Goal: Task Accomplishment & Management: Manage account settings

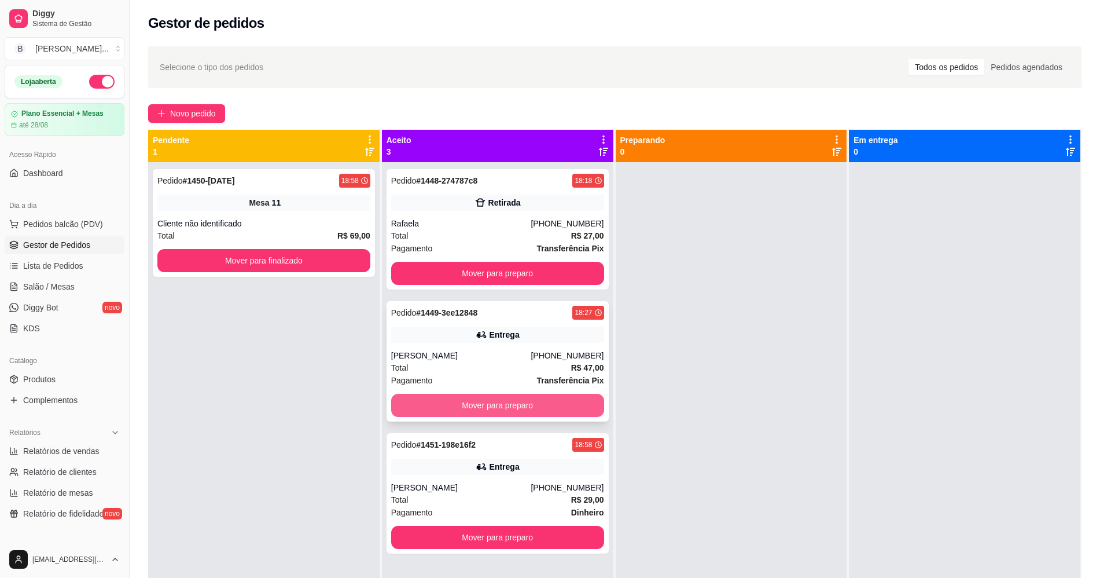
click at [479, 409] on button "Mover para preparo" at bounding box center [497, 405] width 213 height 23
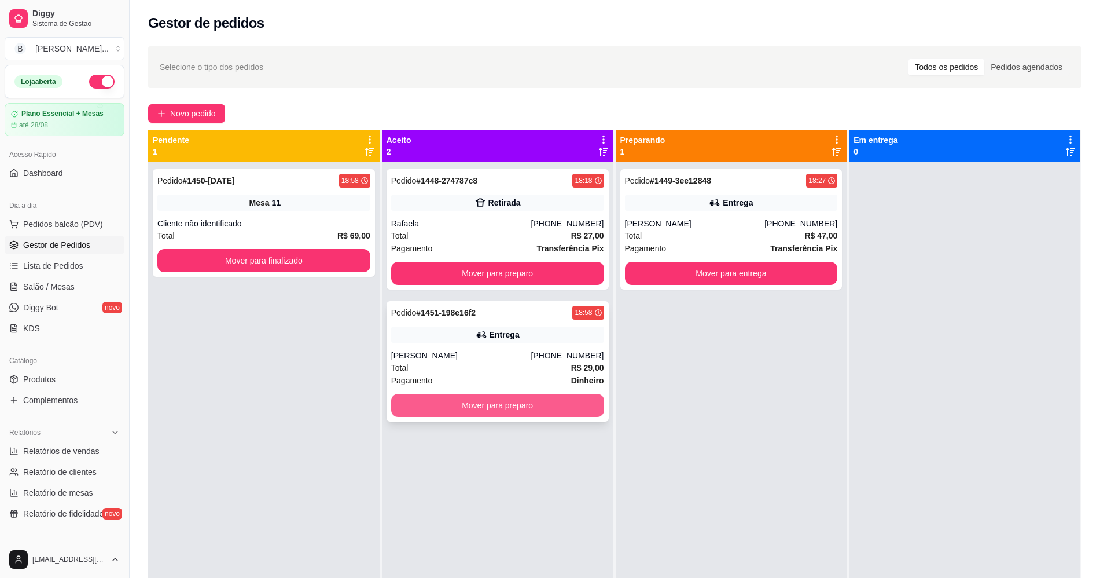
click at [478, 403] on button "Mover para preparo" at bounding box center [497, 405] width 213 height 23
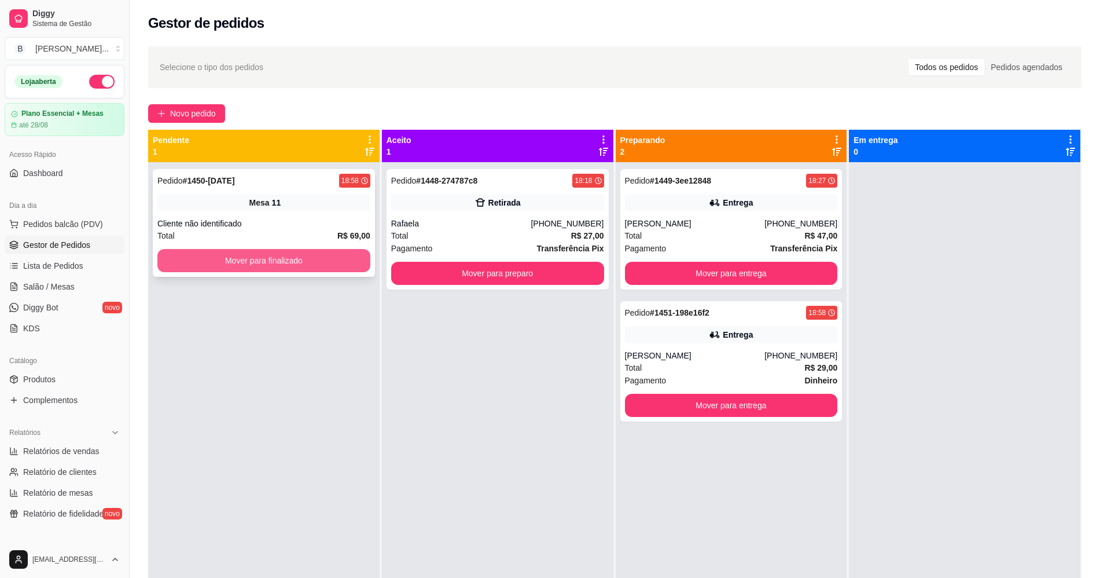
click at [188, 255] on button "Mover para finalizado" at bounding box center [263, 260] width 213 height 23
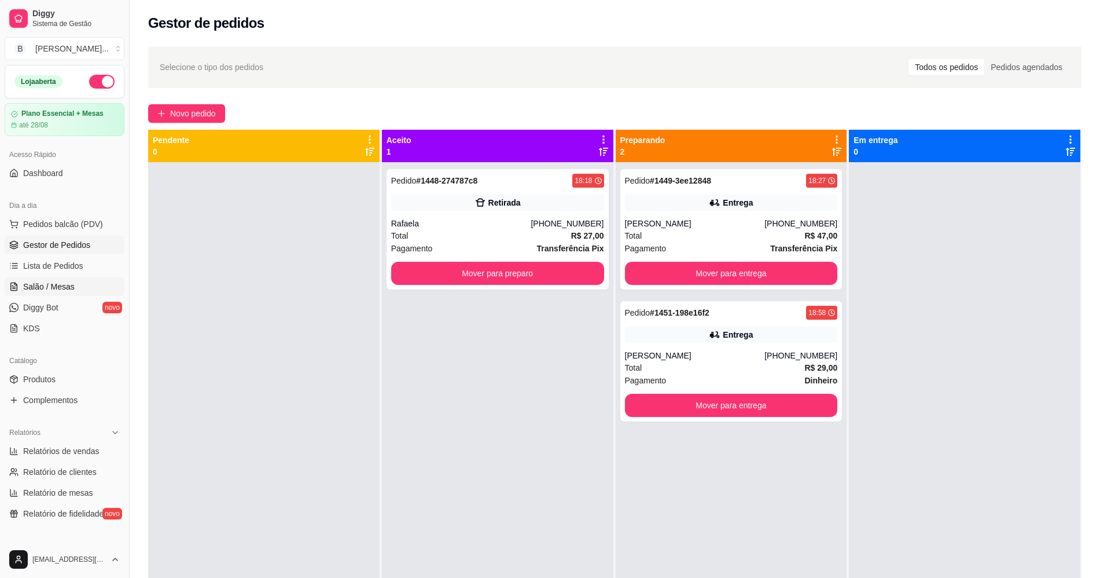
click at [79, 284] on link "Salão / Mesas" at bounding box center [65, 286] width 120 height 19
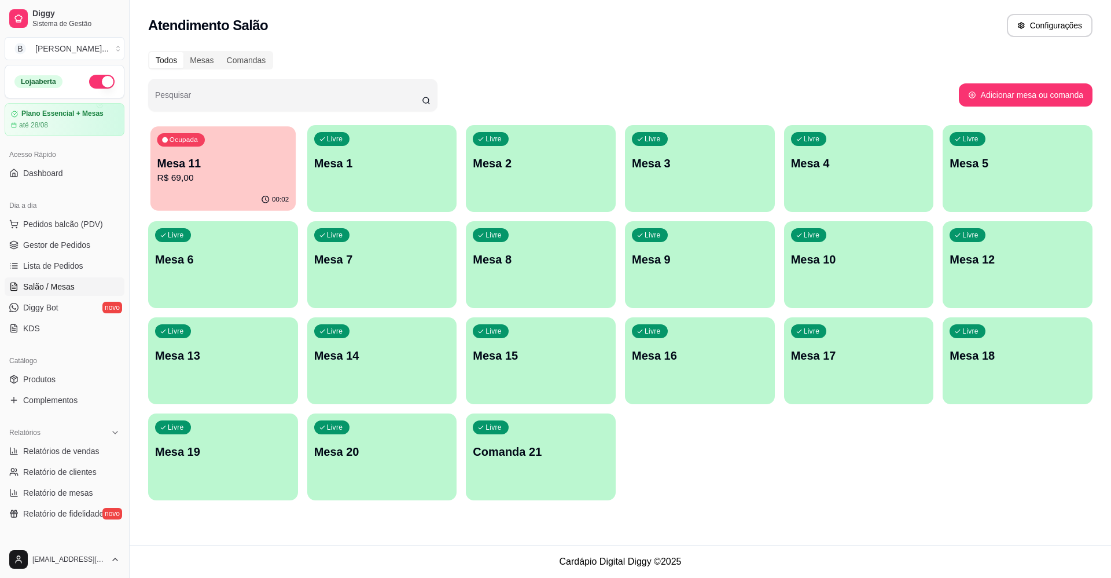
click at [250, 180] on p "R$ 69,00" at bounding box center [223, 177] width 132 height 13
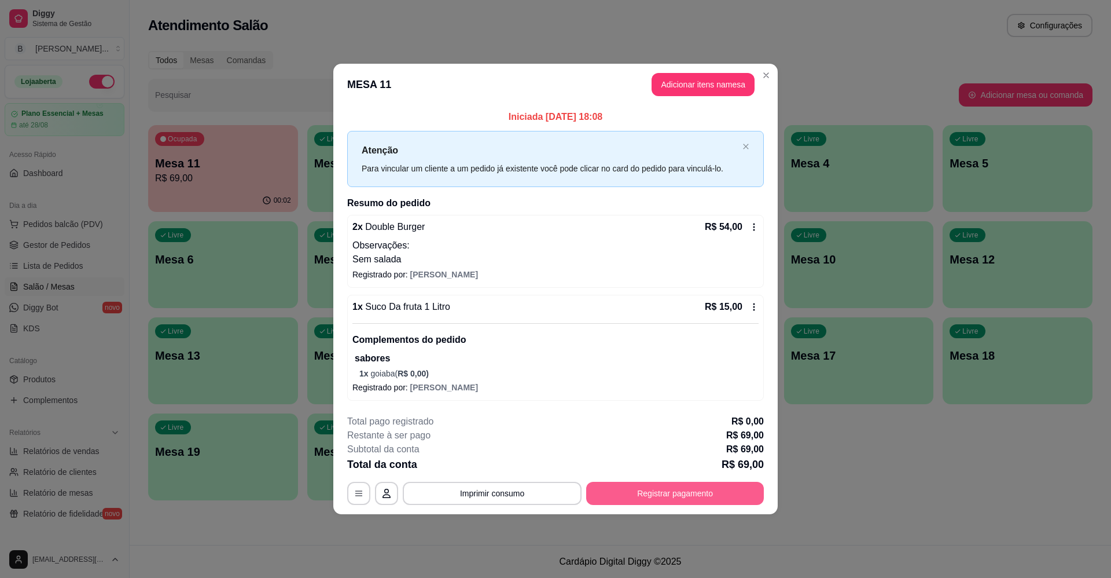
click at [622, 492] on button "Registrar pagamento" at bounding box center [675, 493] width 178 height 23
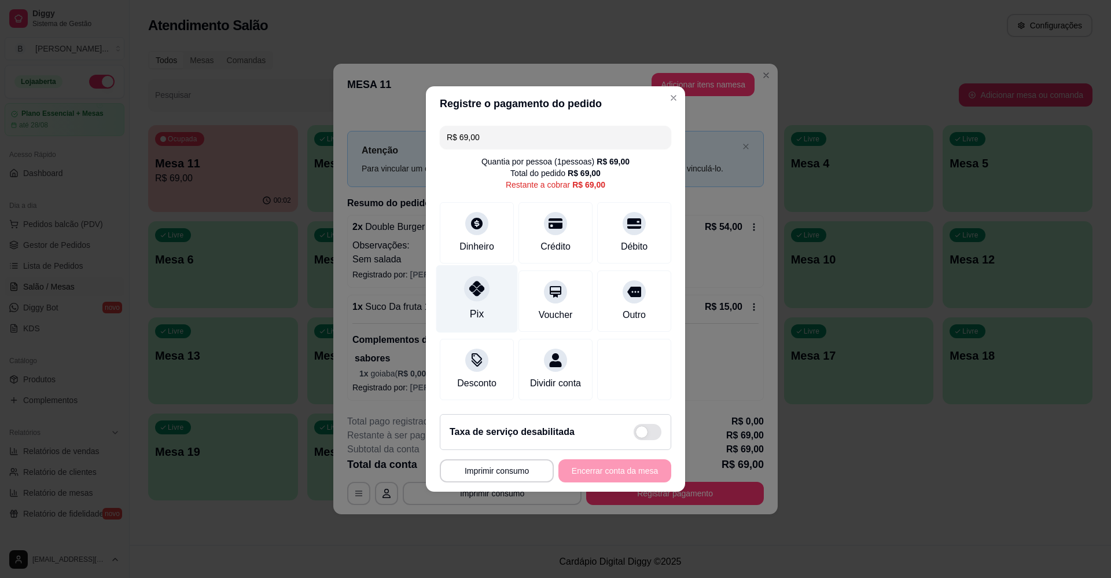
click at [473, 281] on icon at bounding box center [476, 288] width 15 height 15
type input "R$ 0,00"
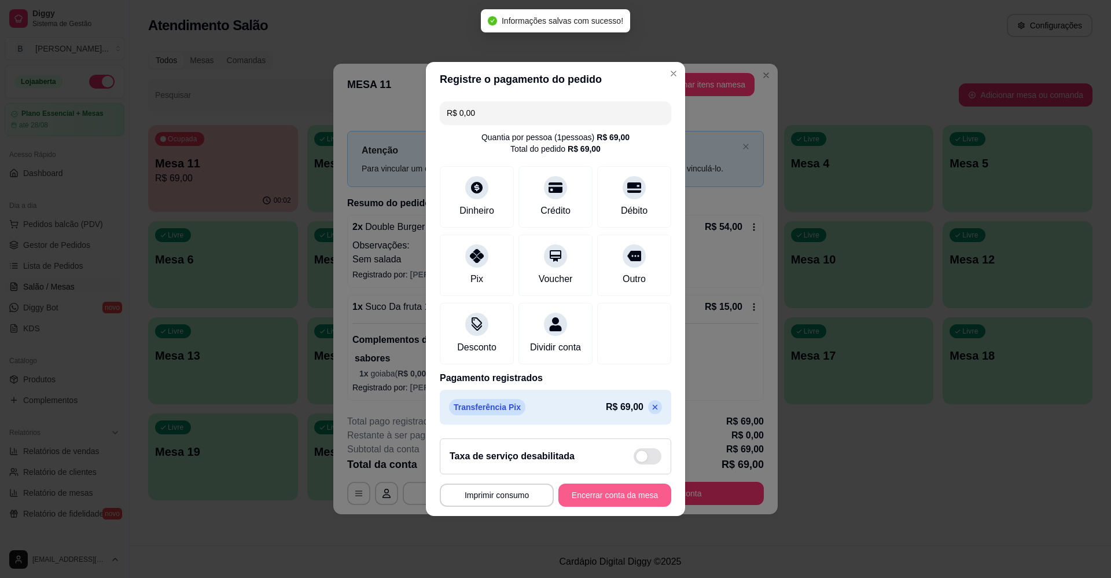
click at [630, 496] on button "Encerrar conta da mesa" at bounding box center [615, 494] width 113 height 23
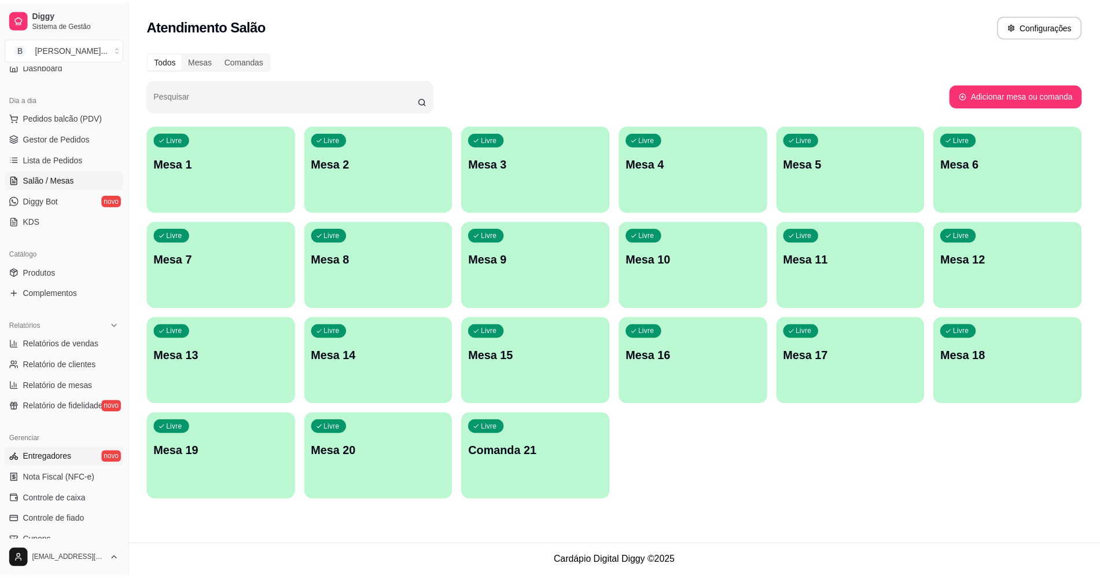
scroll to position [145, 0]
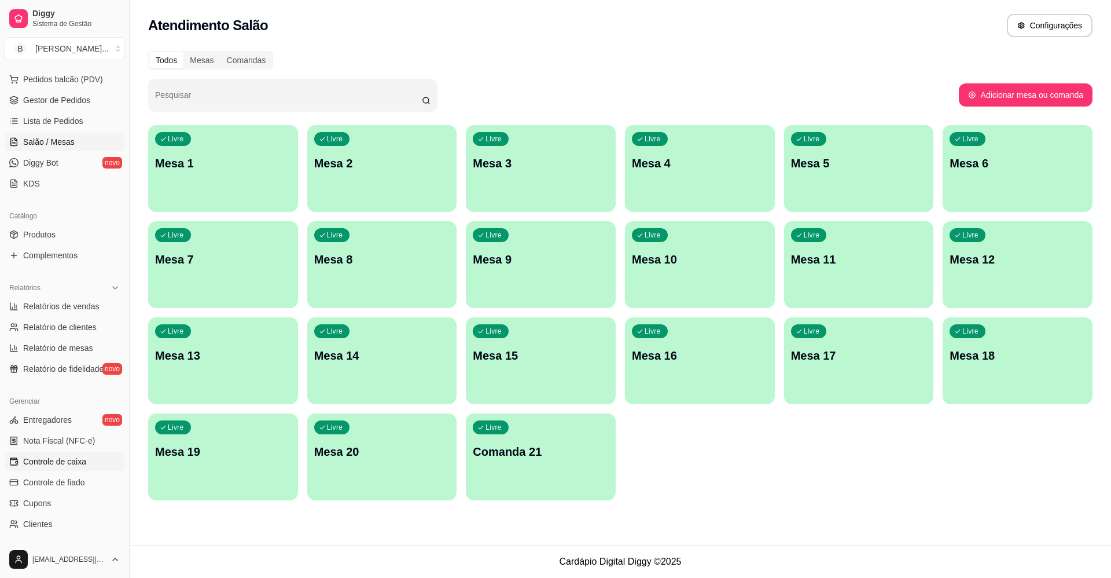
click at [80, 459] on span "Controle de caixa" at bounding box center [54, 462] width 63 height 12
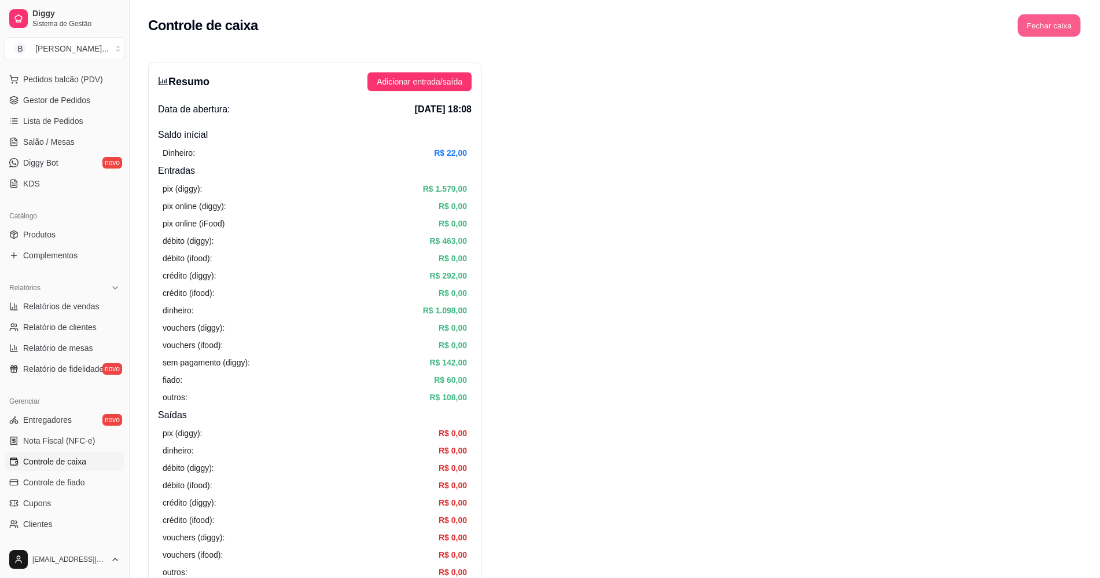
click at [1060, 21] on button "Fechar caixa" at bounding box center [1049, 25] width 63 height 23
click at [1073, 96] on button "Sim" at bounding box center [1081, 103] width 23 height 14
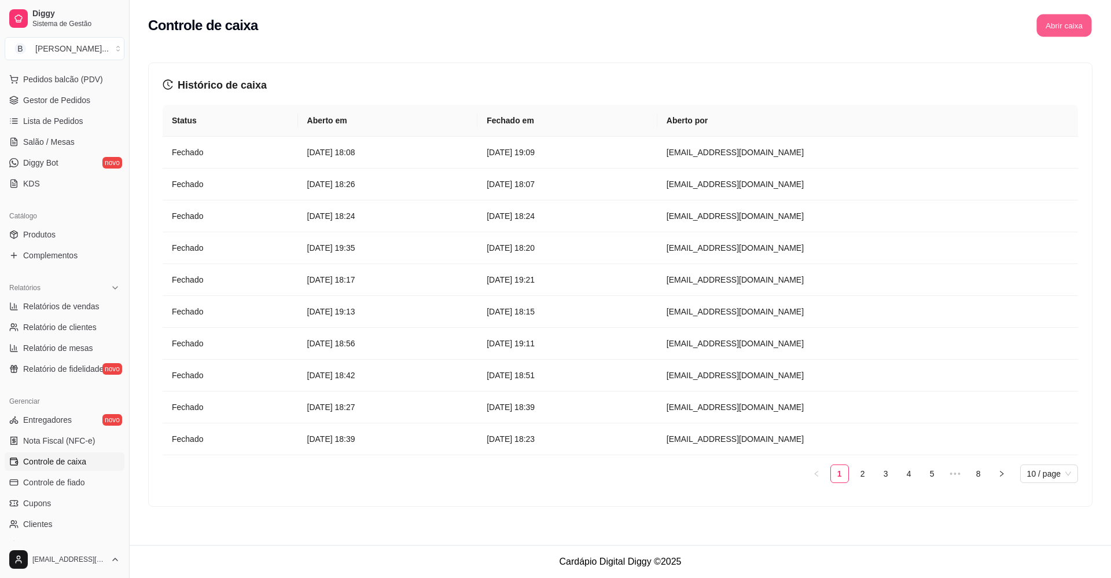
click at [1058, 31] on button "Abrir caixa" at bounding box center [1064, 25] width 55 height 23
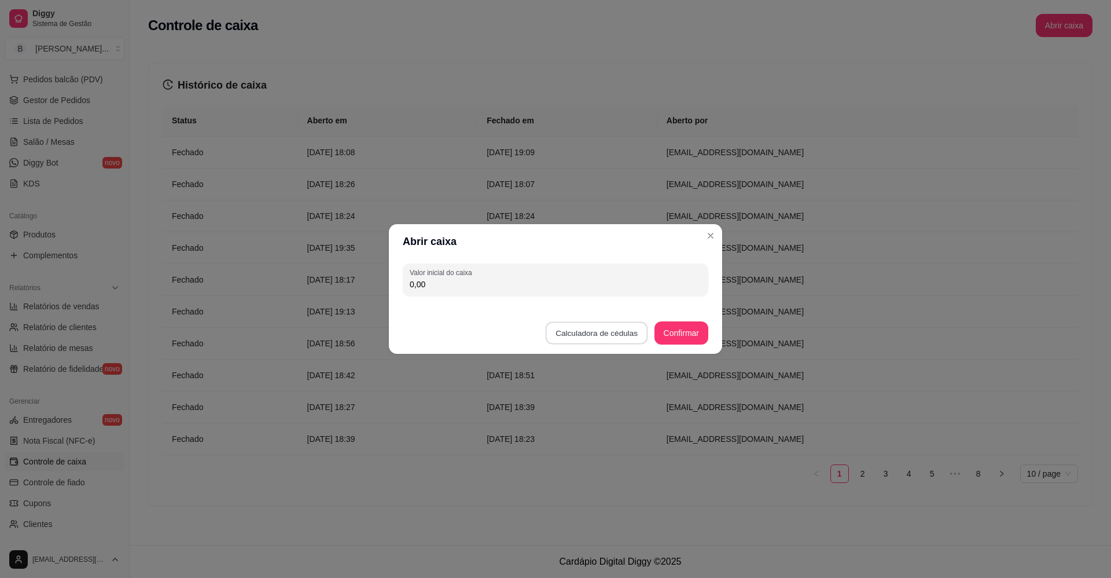
click at [605, 333] on button "Calculadora de cédulas" at bounding box center [597, 333] width 102 height 23
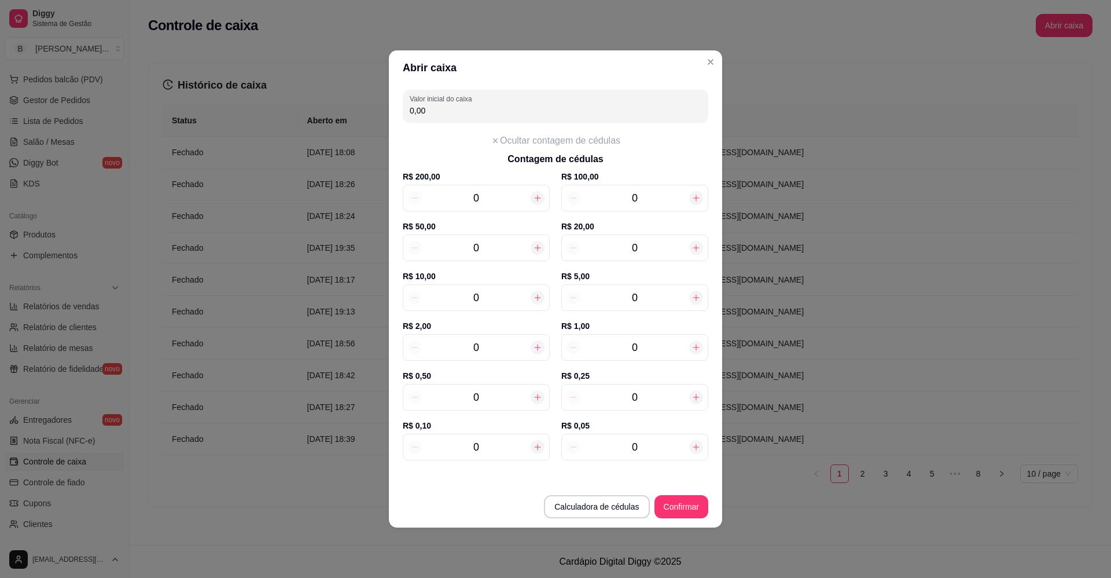
click at [515, 352] on input "0" at bounding box center [476, 347] width 109 height 16
type input "1"
type input "2,00"
type input "18"
type input "36,00"
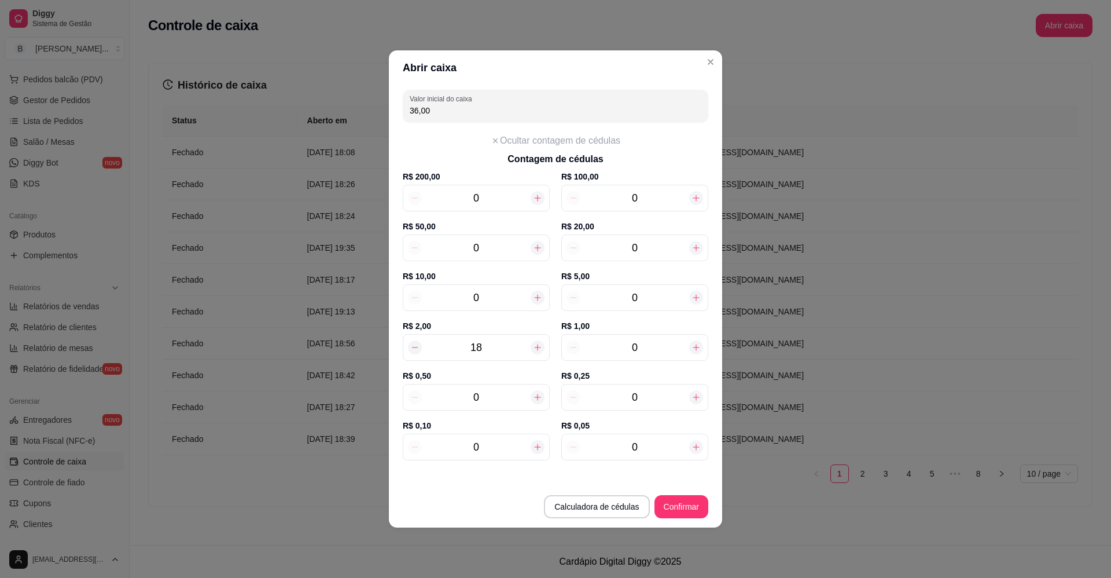
type input "180"
type input "360,00"
type input "1800"
type input "3.600,00"
type input "180"
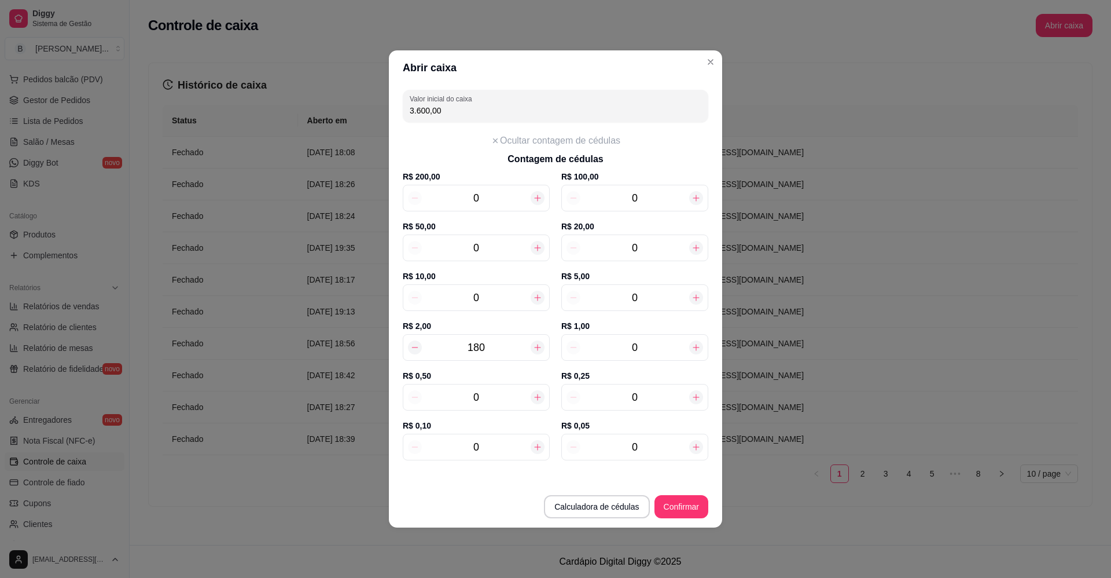
type input "360,00"
type input "18"
type input "36,00"
type input "18"
click at [696, 304] on div at bounding box center [696, 298] width 14 height 14
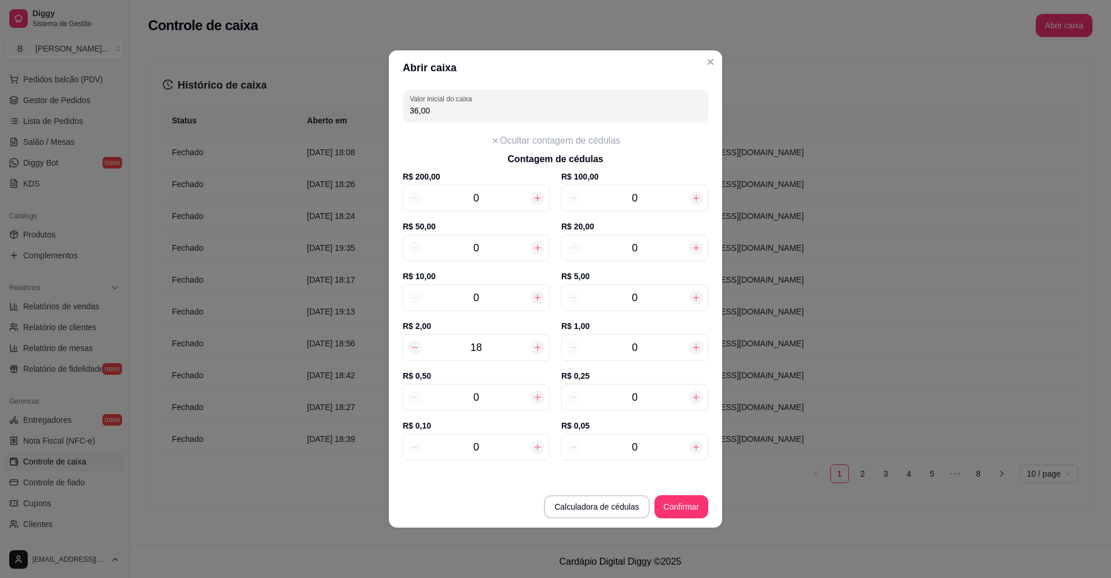
type input "41,00"
type input "1"
click at [696, 304] on div at bounding box center [696, 298] width 14 height 14
type input "46,00"
type input "2"
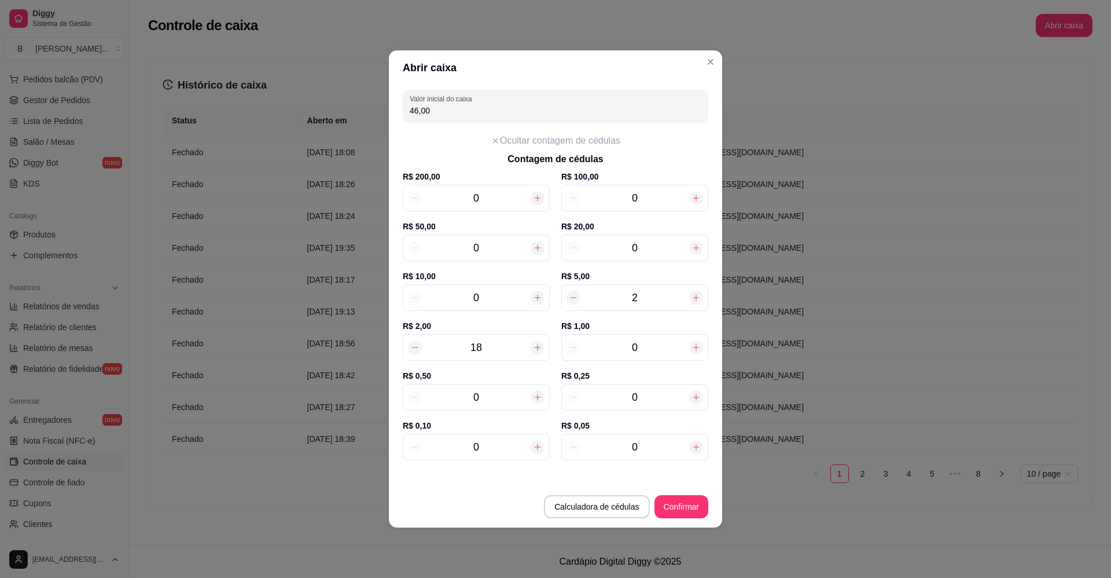
click at [696, 304] on div at bounding box center [696, 298] width 14 height 14
type input "51,00"
type input "3"
click at [696, 304] on div at bounding box center [696, 298] width 14 height 14
type input "56,00"
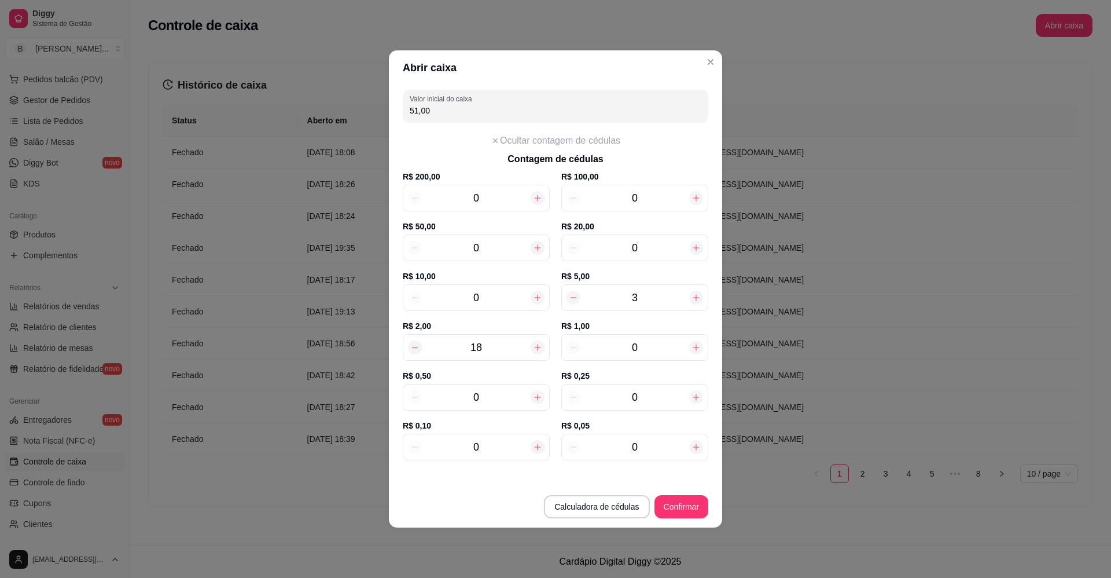
type input "4"
click at [696, 304] on div at bounding box center [696, 298] width 14 height 14
type input "61,00"
type input "5"
click at [692, 346] on icon at bounding box center [696, 347] width 9 height 9
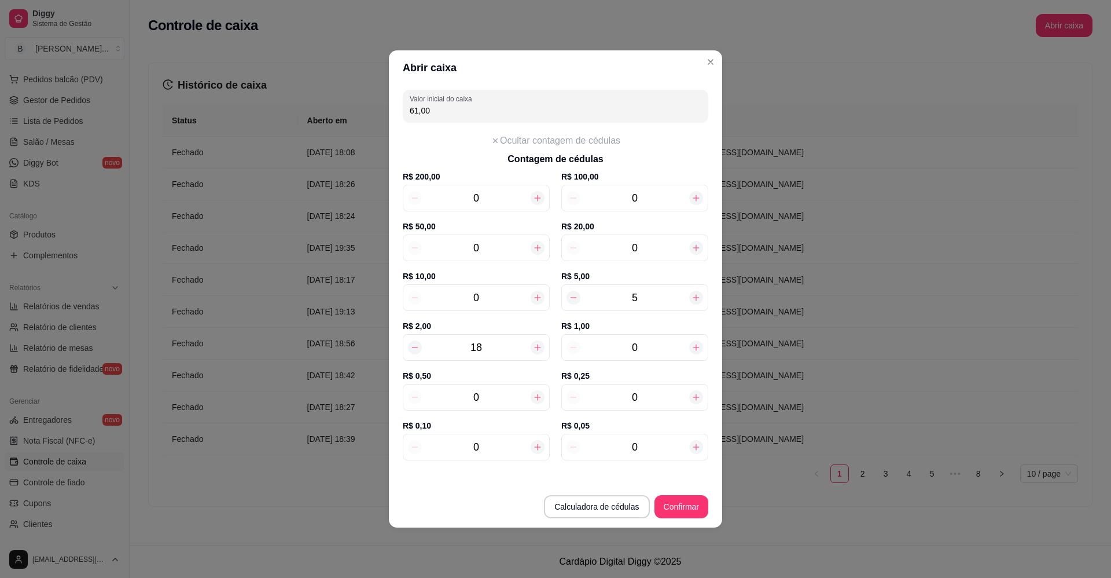
type input "62,00"
type input "1"
click at [692, 346] on icon at bounding box center [696, 347] width 9 height 9
type input "63,00"
type input "2"
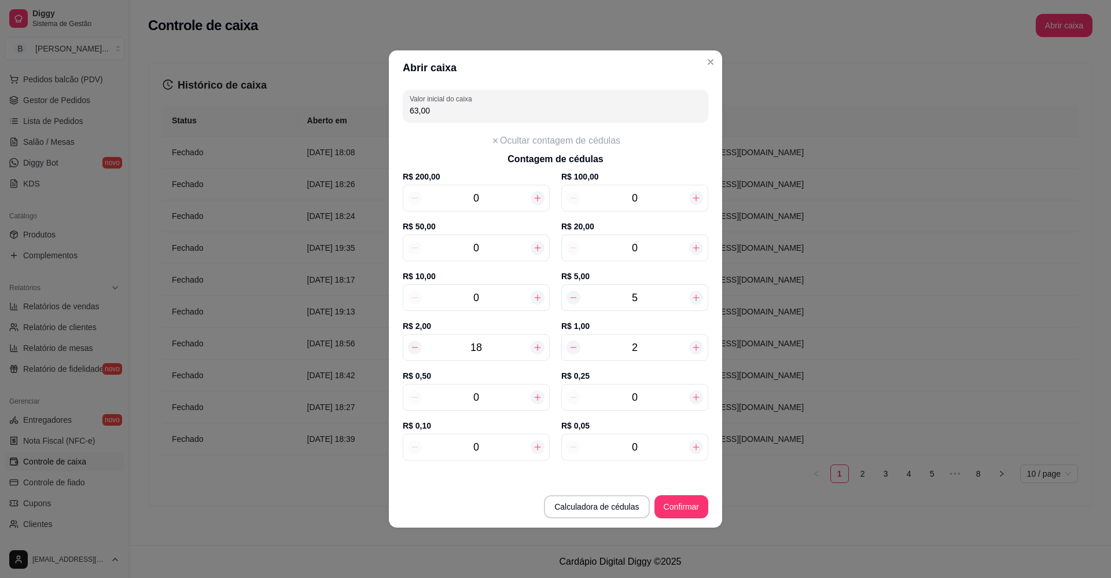
click at [537, 397] on icon at bounding box center [538, 397] width 6 height 6
type input "63,50"
type input "1"
click at [540, 397] on icon at bounding box center [538, 397] width 6 height 6
type input "64,00"
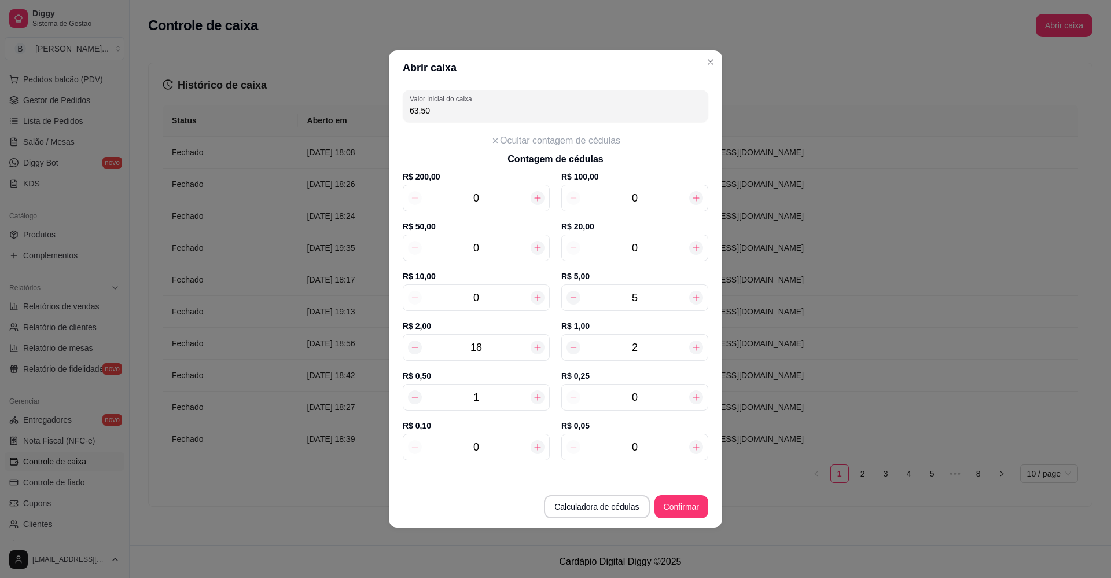
type input "2"
click at [540, 397] on icon at bounding box center [538, 397] width 6 height 6
type input "64,50"
type input "3"
click at [696, 398] on icon at bounding box center [697, 397] width 6 height 6
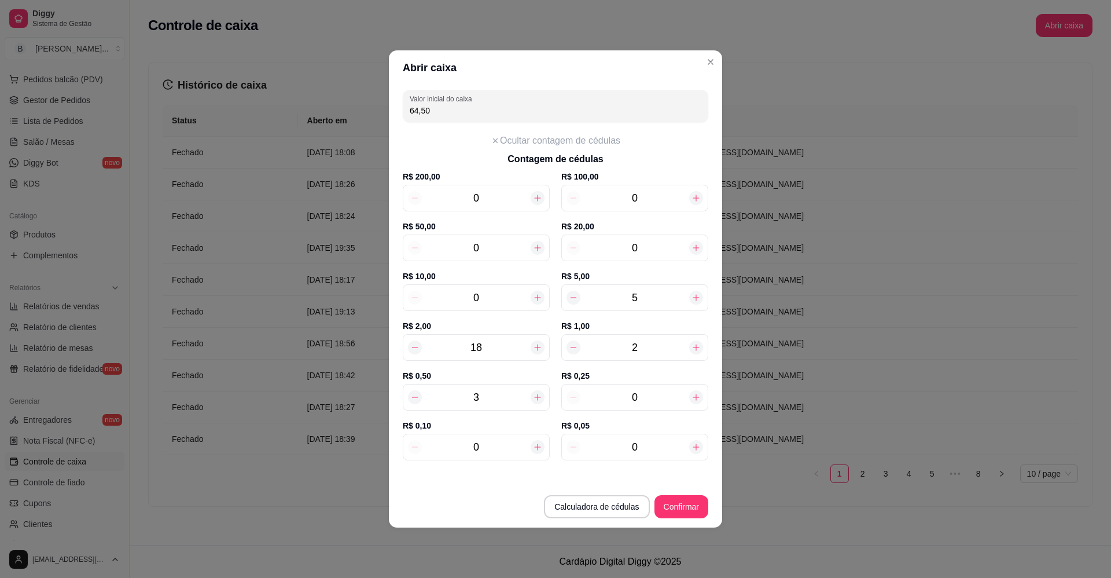
type input "64,75"
type input "1"
click at [696, 398] on icon at bounding box center [697, 397] width 6 height 6
type input "65,00"
type input "2"
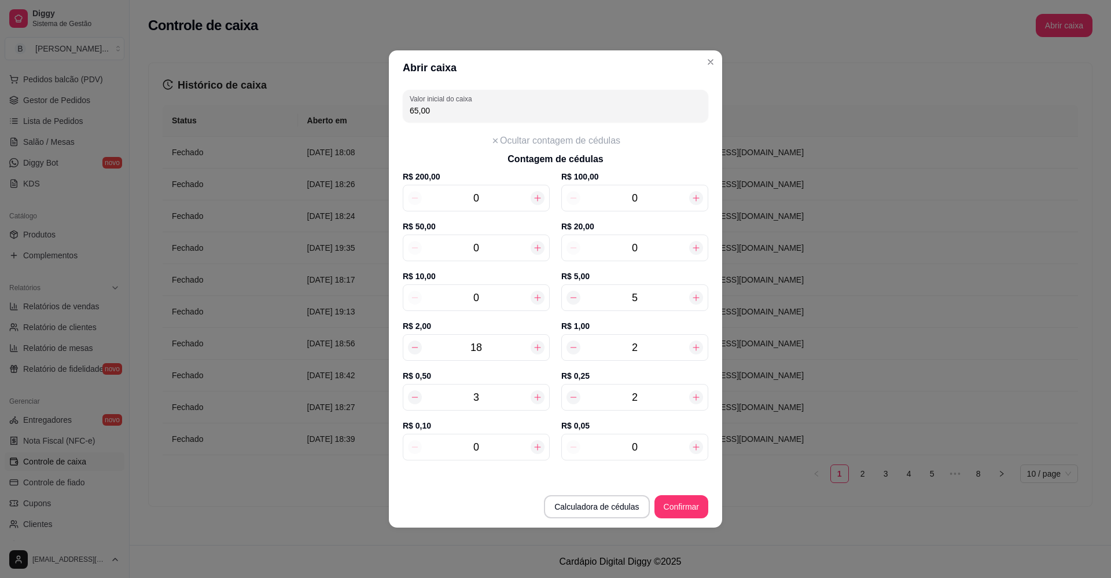
click at [696, 398] on icon at bounding box center [697, 397] width 6 height 6
type input "65,25"
type input "3"
click at [696, 398] on icon at bounding box center [697, 397] width 6 height 6
type input "65,50"
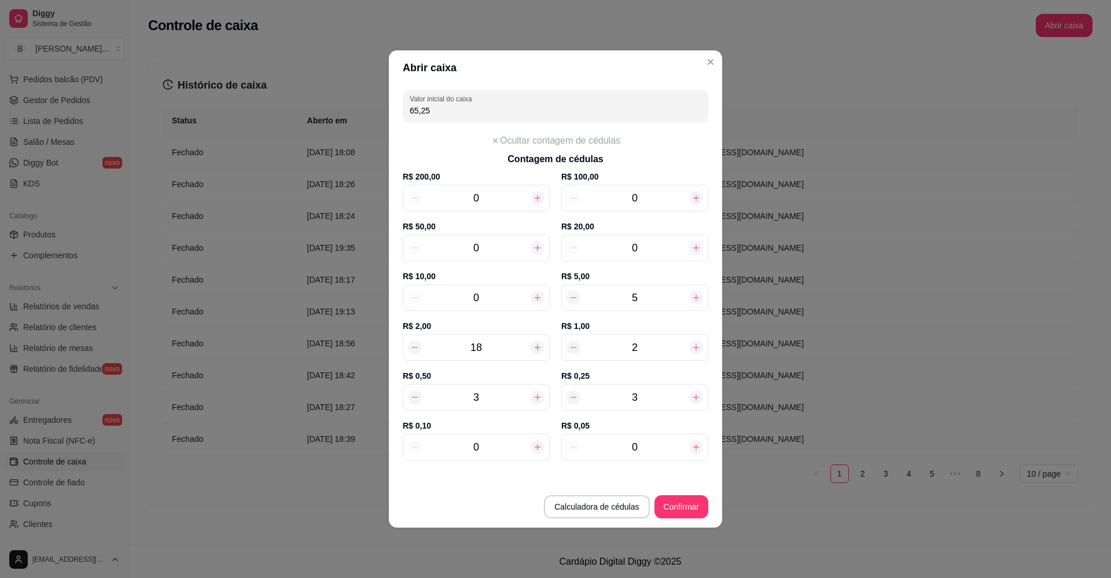
type input "4"
click at [696, 398] on icon at bounding box center [697, 397] width 6 height 6
type input "65,75"
type input "5"
click at [685, 509] on button "Confirmar" at bounding box center [681, 507] width 53 height 23
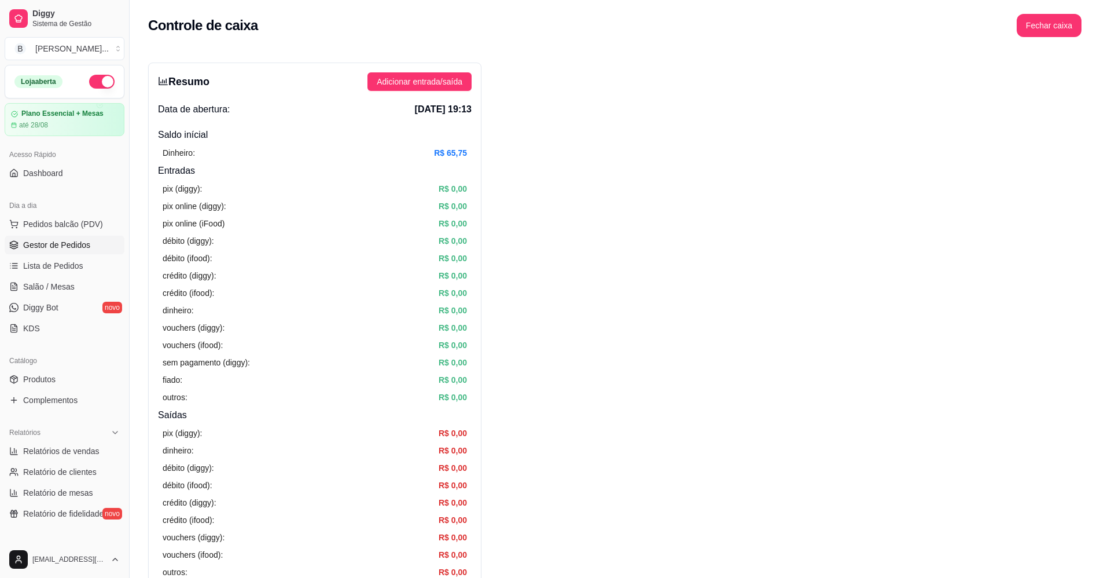
click at [85, 238] on link "Gestor de Pedidos" at bounding box center [65, 245] width 120 height 19
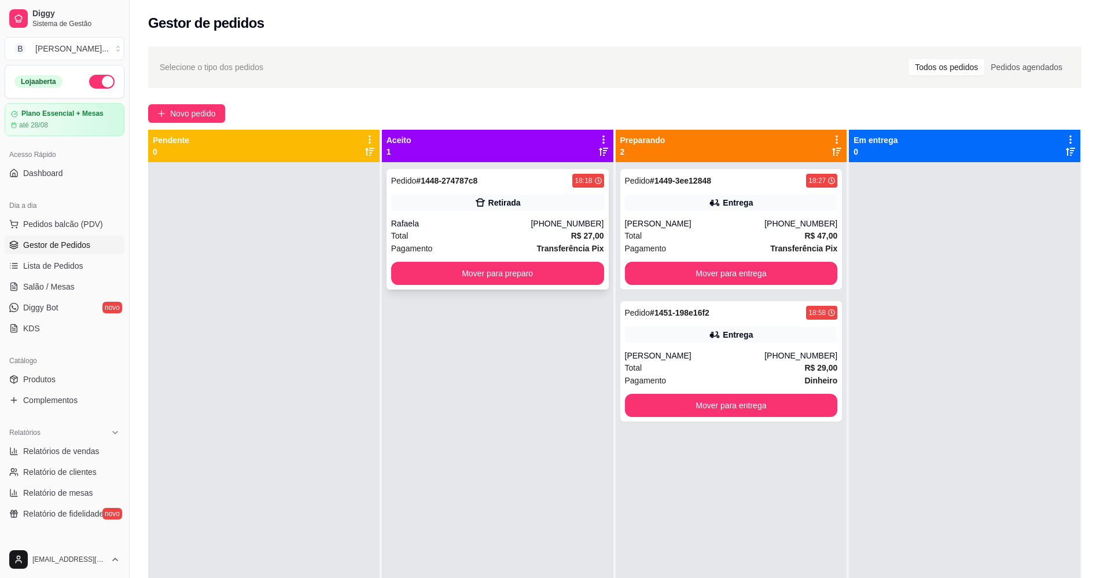
click at [420, 259] on div "Pedido # 1448-274787c8 18:18 Retirada Rafaela [PHONE_NUMBER] Total R$ 27,00 Pag…" at bounding box center [498, 229] width 222 height 120
click at [430, 268] on button "Mover para preparo" at bounding box center [497, 273] width 207 height 23
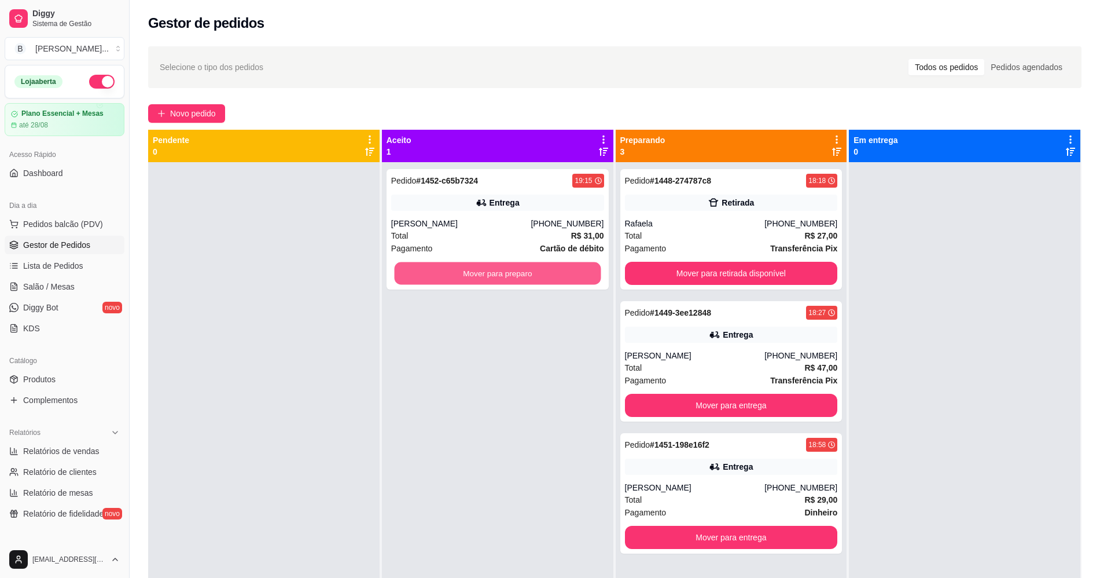
click at [430, 268] on button "Mover para preparo" at bounding box center [497, 273] width 207 height 23
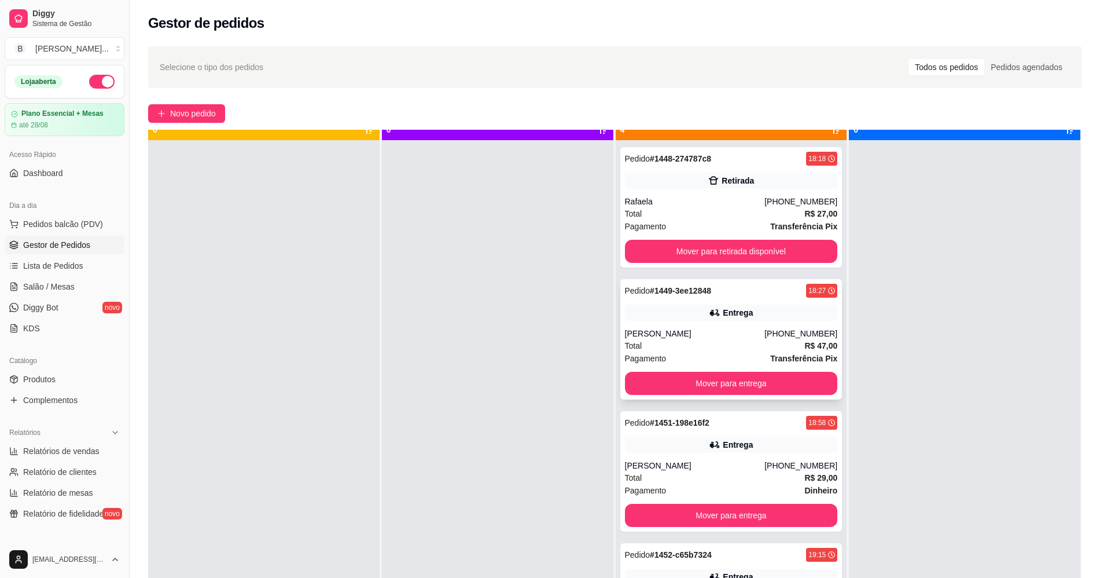
scroll to position [32, 0]
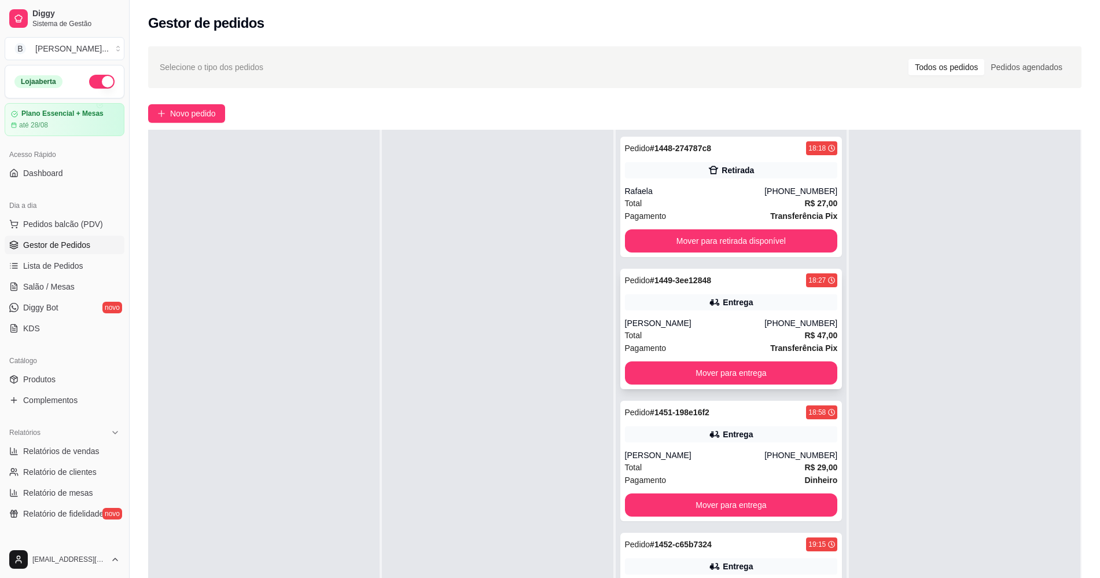
click at [709, 387] on div "Pedido # 1449-3ee12848 18:27 Entrega [PERSON_NAME] [PHONE_NUMBER] Total R$ 47,0…" at bounding box center [732, 329] width 222 height 120
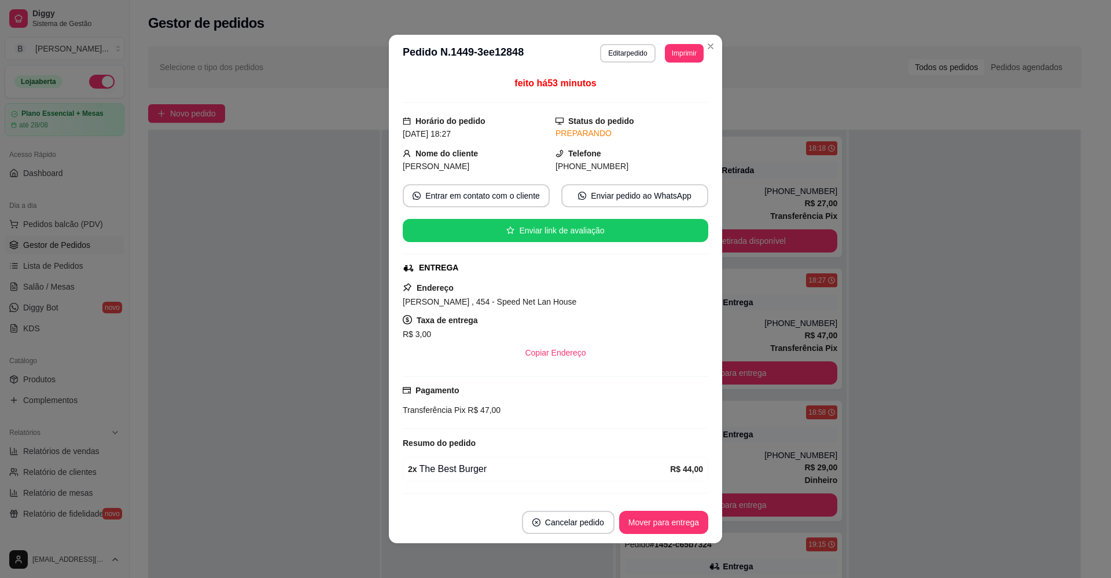
click at [710, 57] on header "**********" at bounding box center [555, 53] width 333 height 37
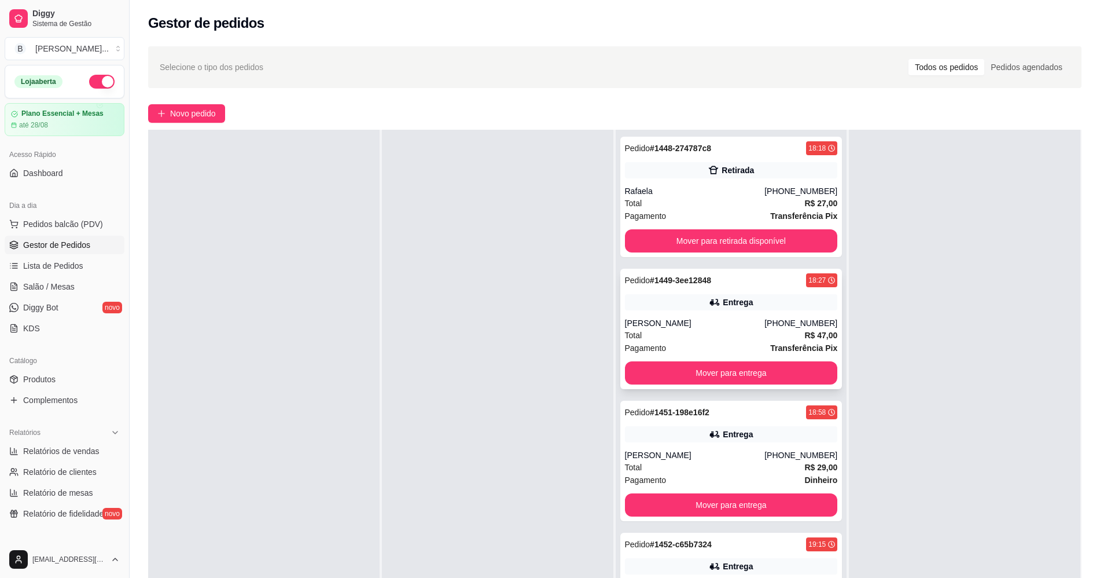
scroll to position [177, 0]
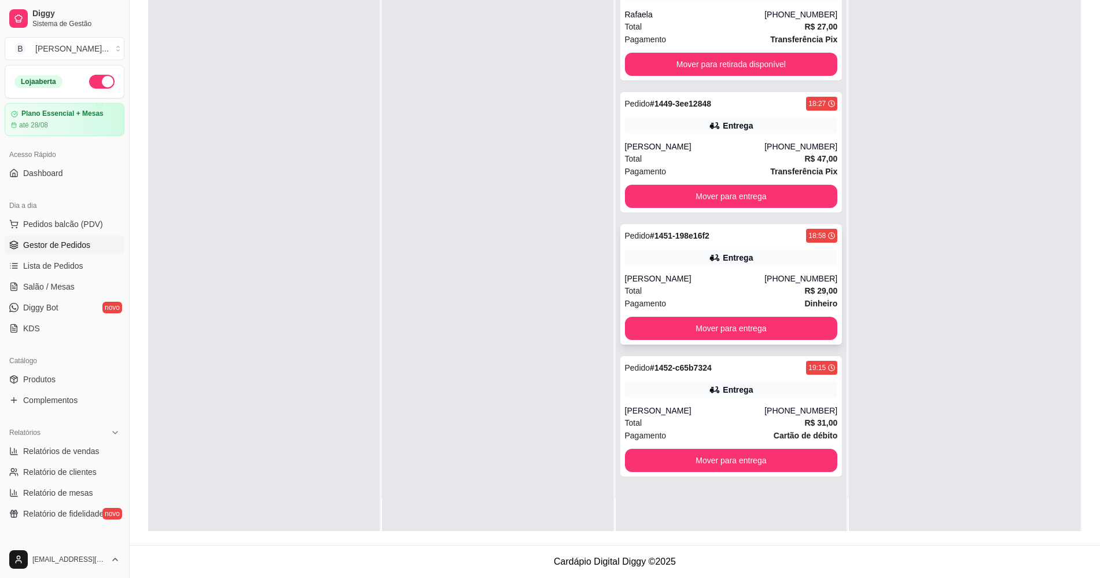
click at [737, 295] on div "Total R$ 29,00" at bounding box center [731, 290] width 213 height 13
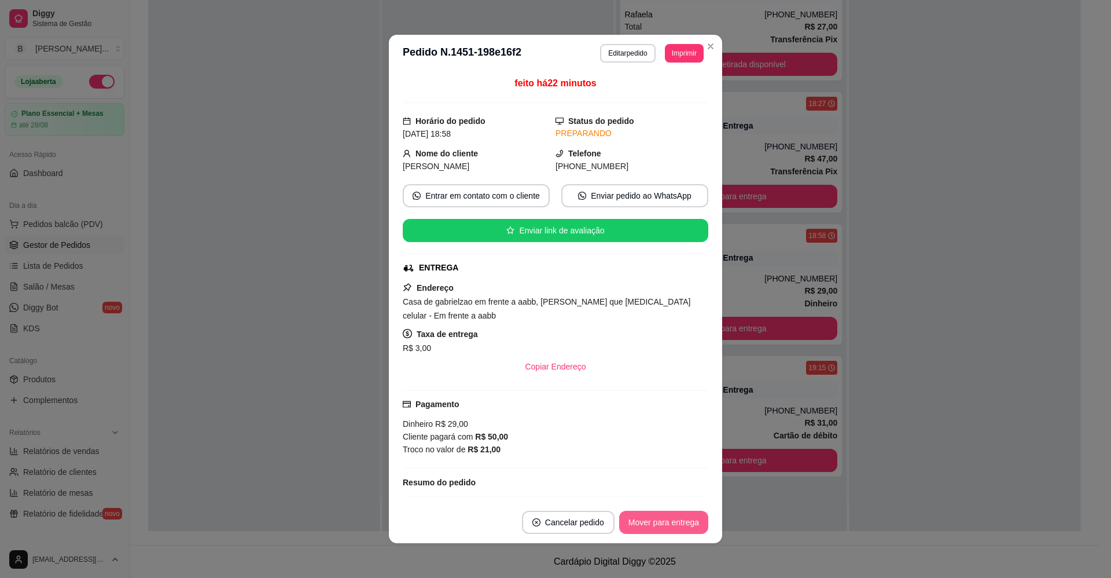
click at [655, 521] on button "Mover para entrega" at bounding box center [663, 522] width 89 height 23
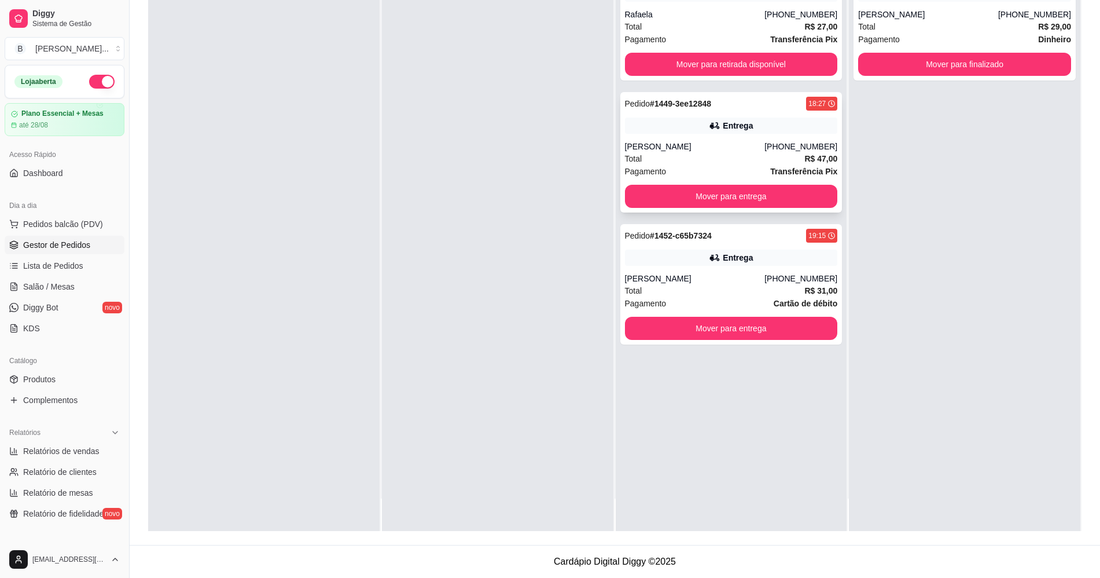
click at [727, 171] on div "Pagamento Transferência Pix" at bounding box center [731, 171] width 213 height 13
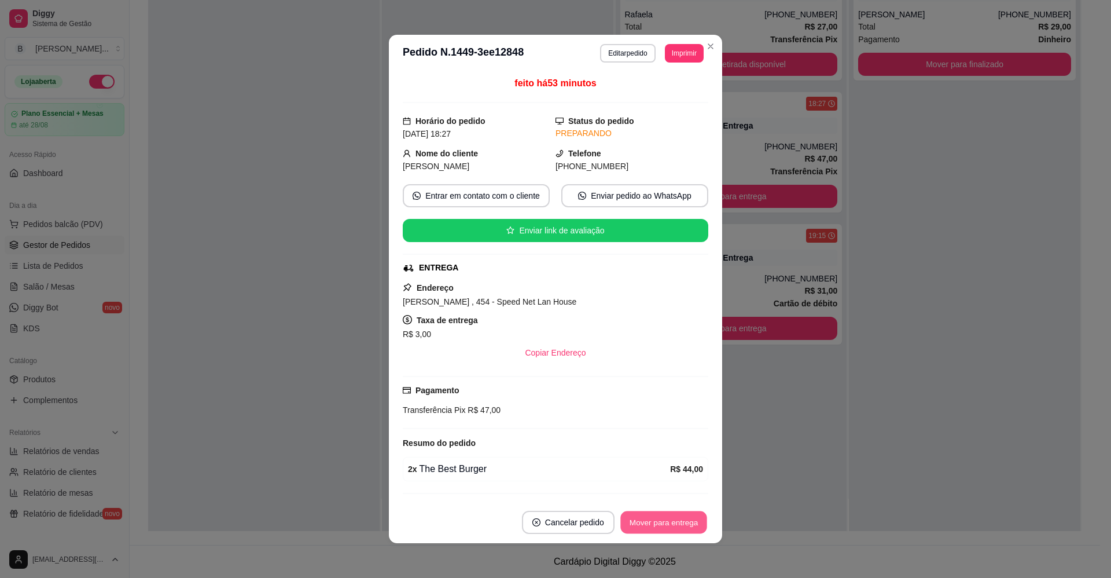
click at [636, 527] on button "Mover para entrega" at bounding box center [664, 522] width 87 height 23
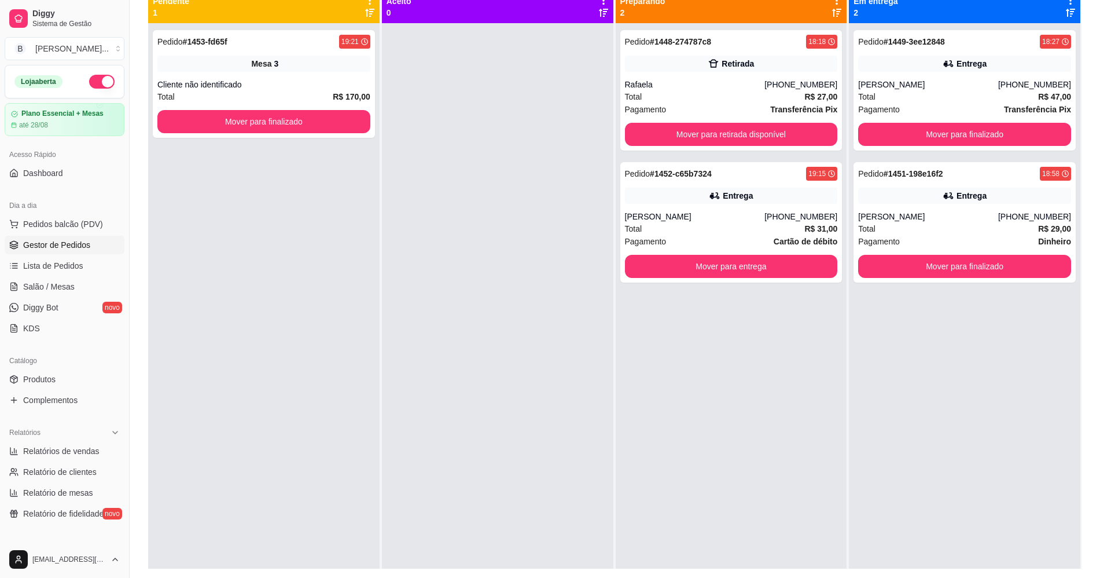
scroll to position [104, 0]
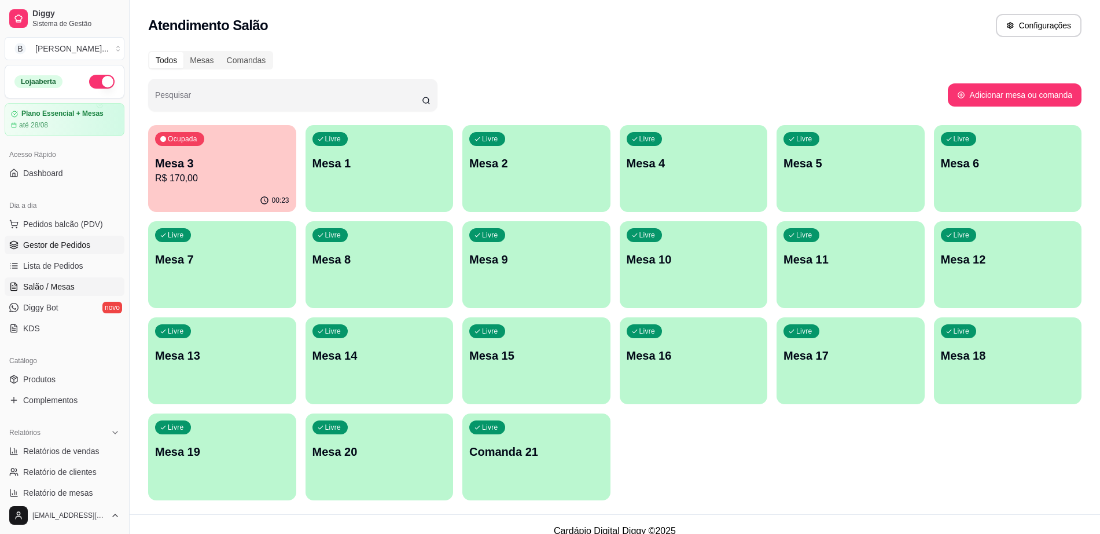
click at [85, 244] on span "Gestor de Pedidos" at bounding box center [56, 245] width 67 height 12
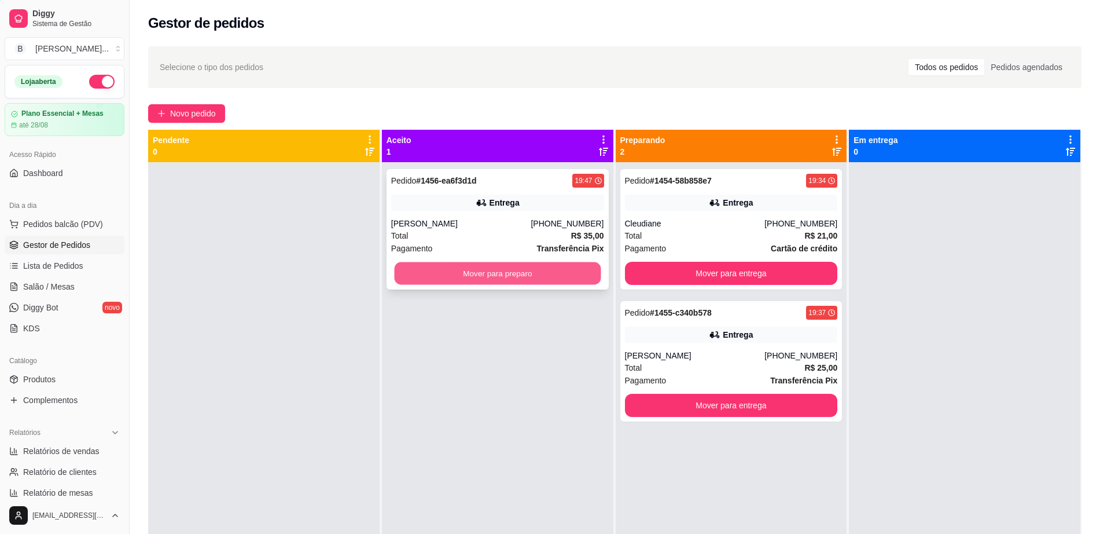
click at [452, 279] on button "Mover para preparo" at bounding box center [497, 273] width 207 height 23
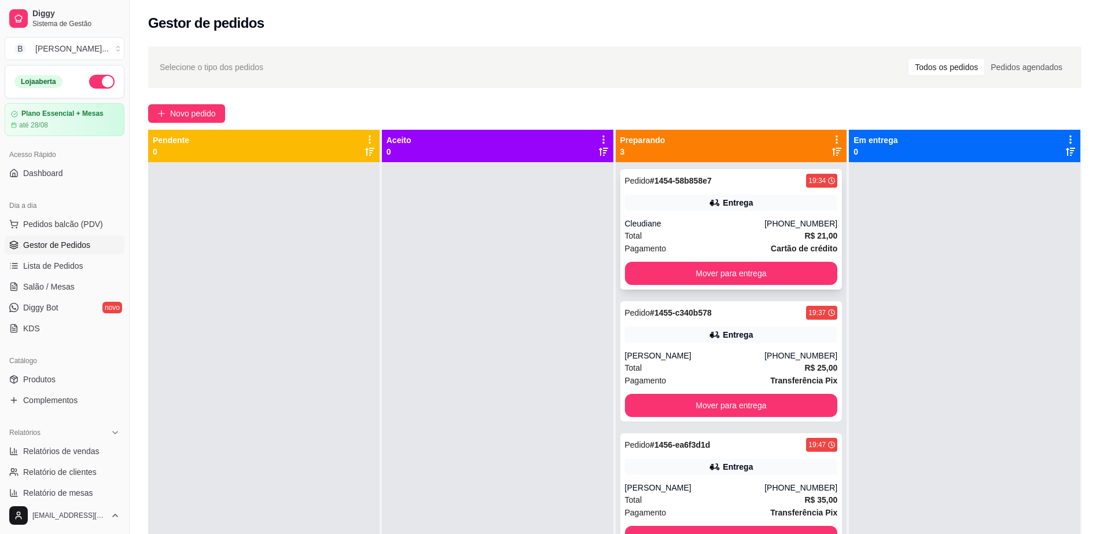
click at [725, 230] on div "Total R$ 21,00" at bounding box center [731, 235] width 213 height 13
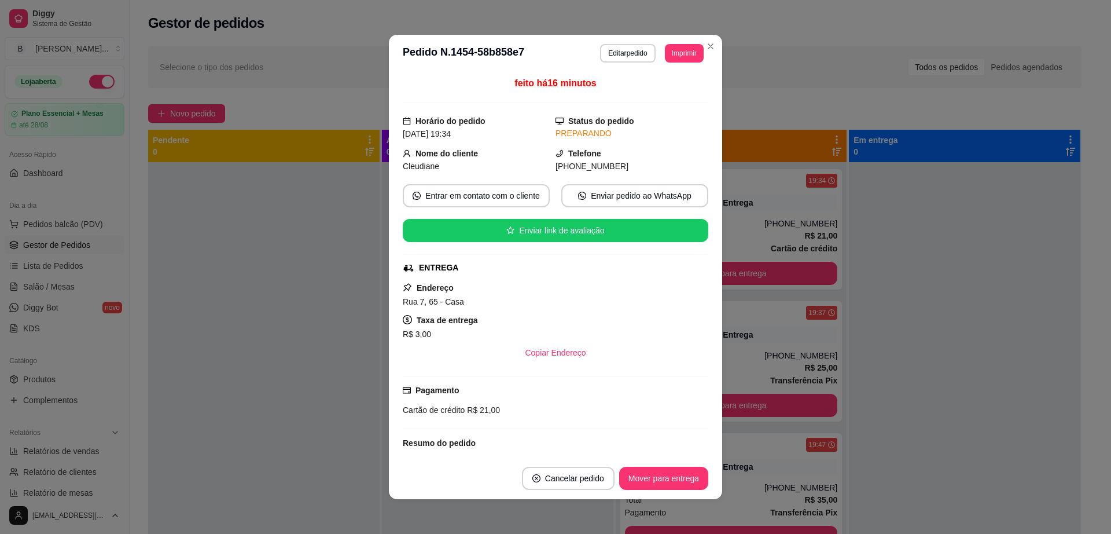
scroll to position [74, 0]
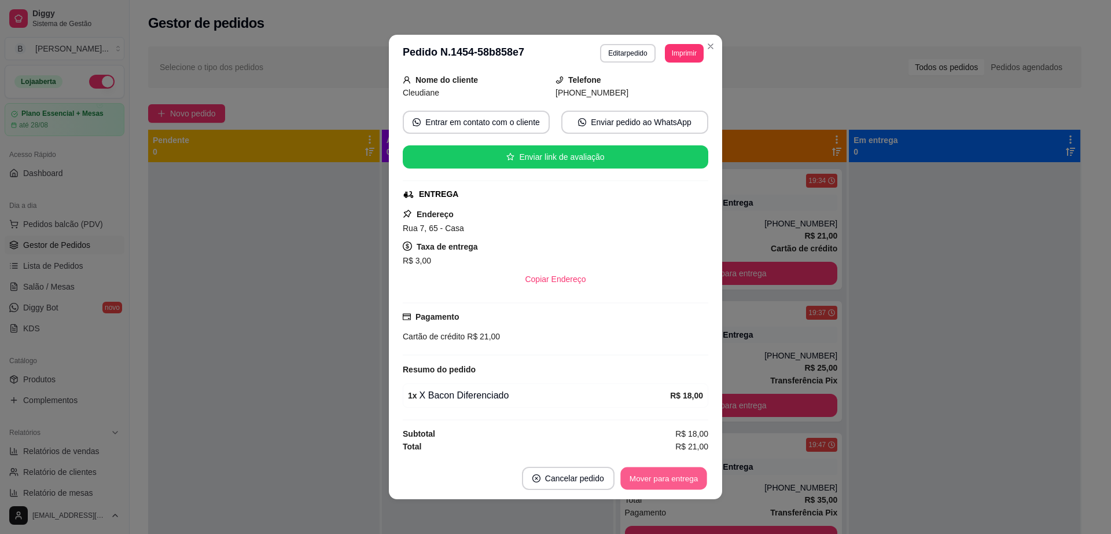
click at [674, 472] on button "Mover para entrega" at bounding box center [664, 478] width 87 height 23
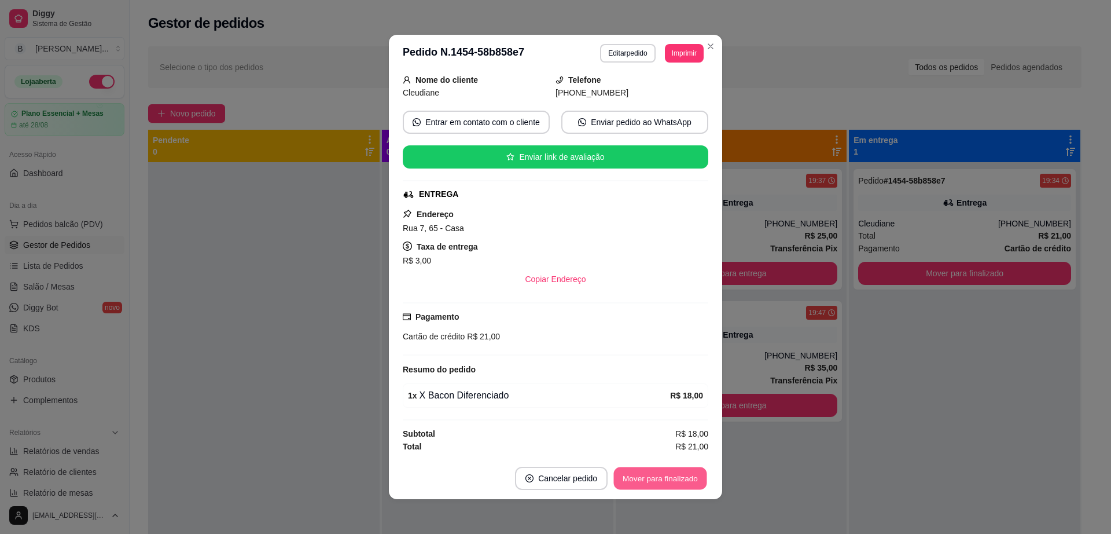
click at [674, 472] on button "Mover para finalizado" at bounding box center [660, 478] width 93 height 23
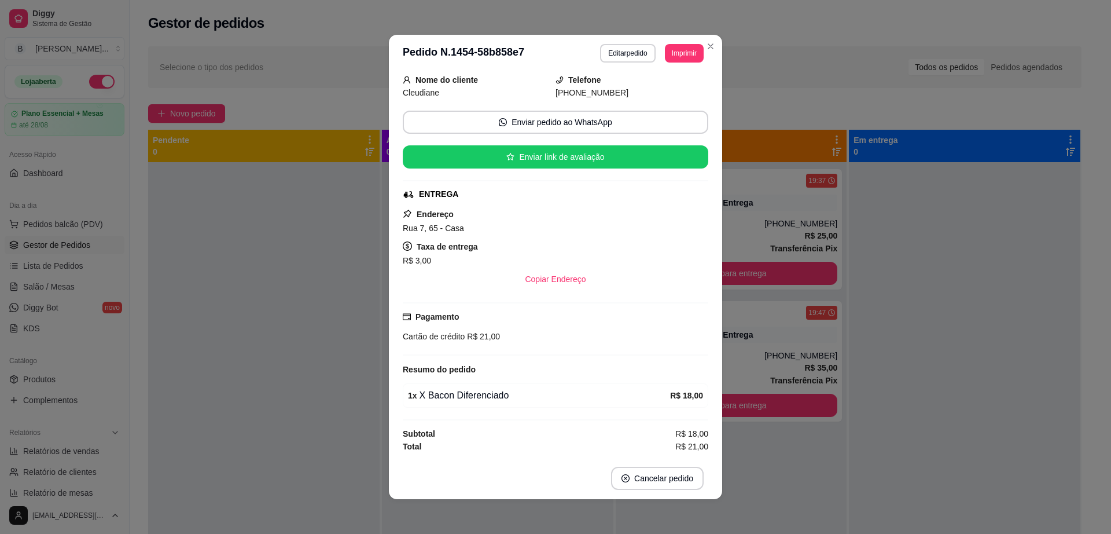
scroll to position [47, 0]
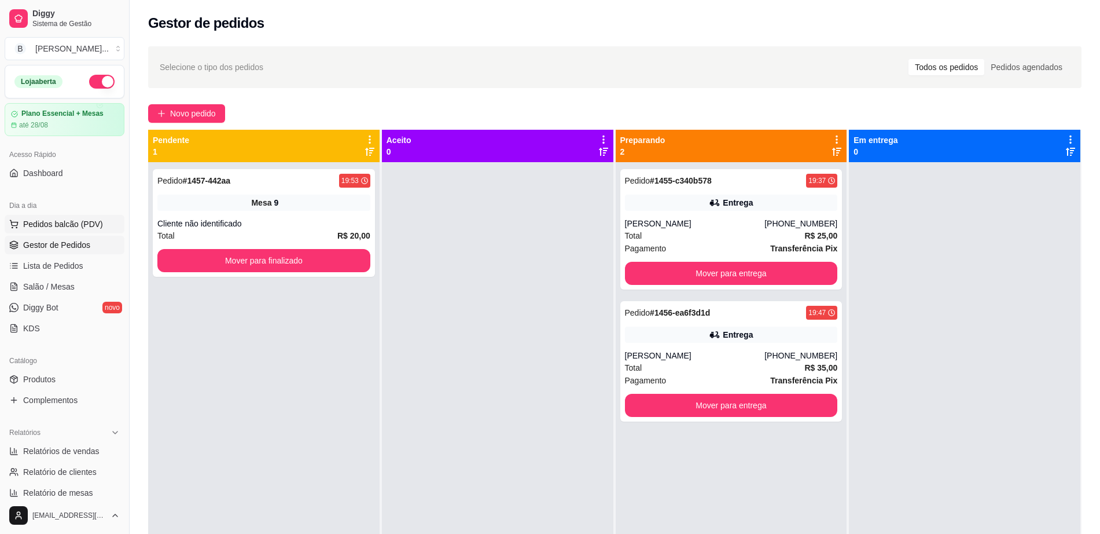
click at [57, 220] on span "Pedidos balcão (PDV)" at bounding box center [63, 224] width 80 height 12
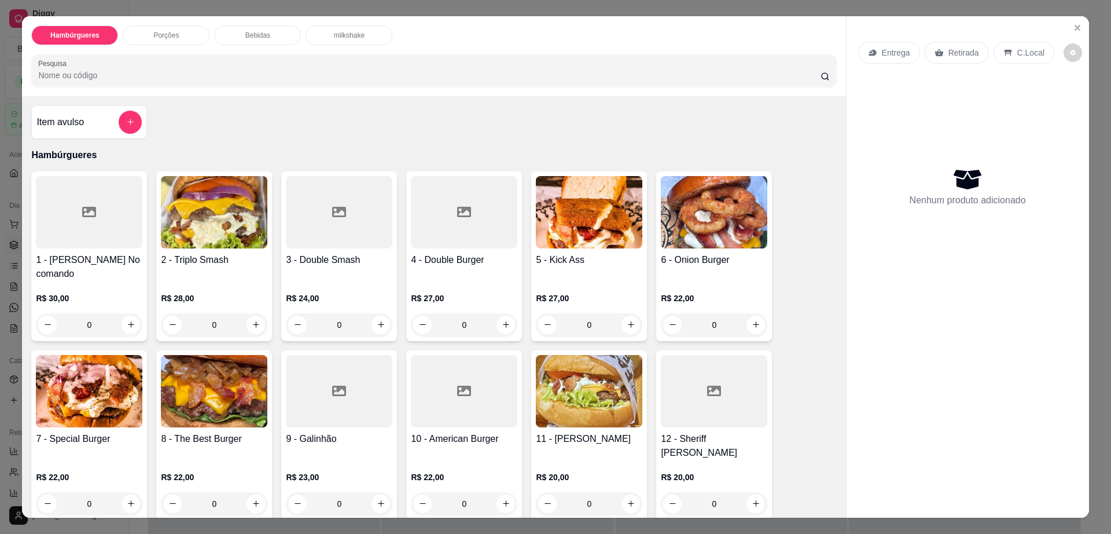
click at [259, 36] on p "Bebidas" at bounding box center [257, 35] width 25 height 9
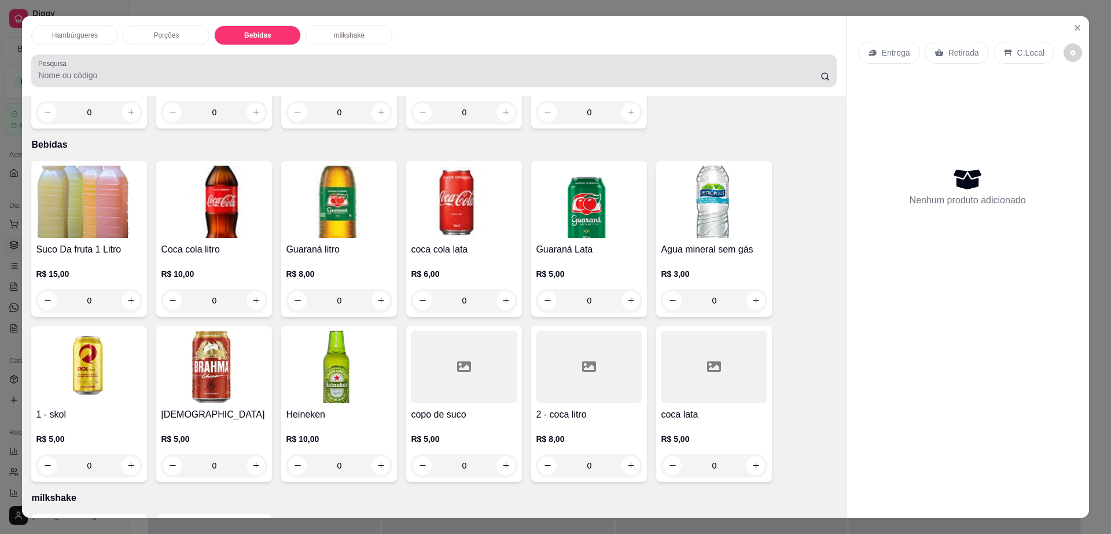
scroll to position [21, 0]
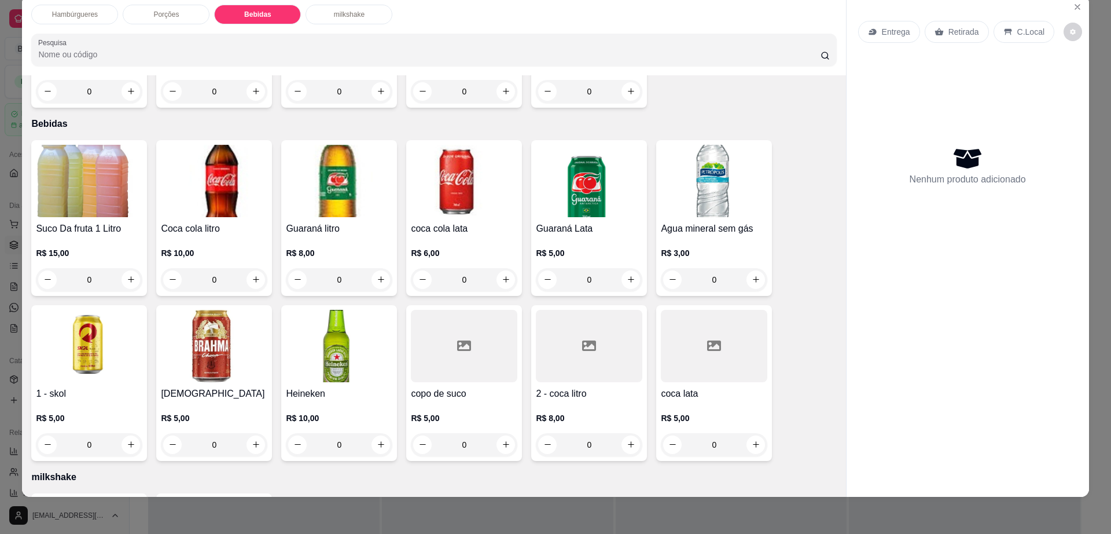
click at [213, 315] on img at bounding box center [214, 346] width 107 height 72
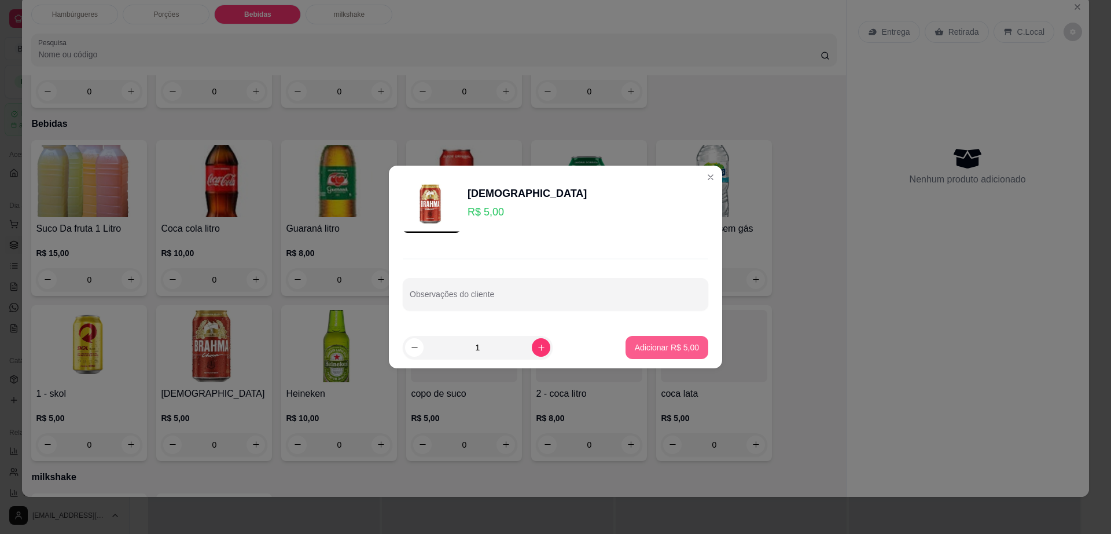
click at [662, 342] on p "Adicionar R$ 5,00" at bounding box center [667, 348] width 64 height 12
type input "1"
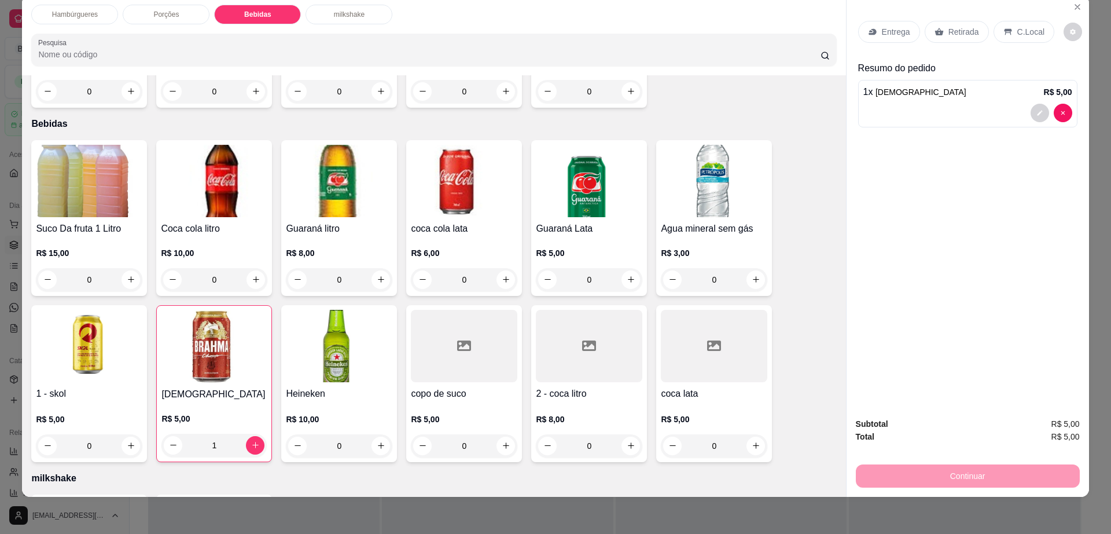
click at [1017, 38] on div "C.Local" at bounding box center [1024, 32] width 61 height 22
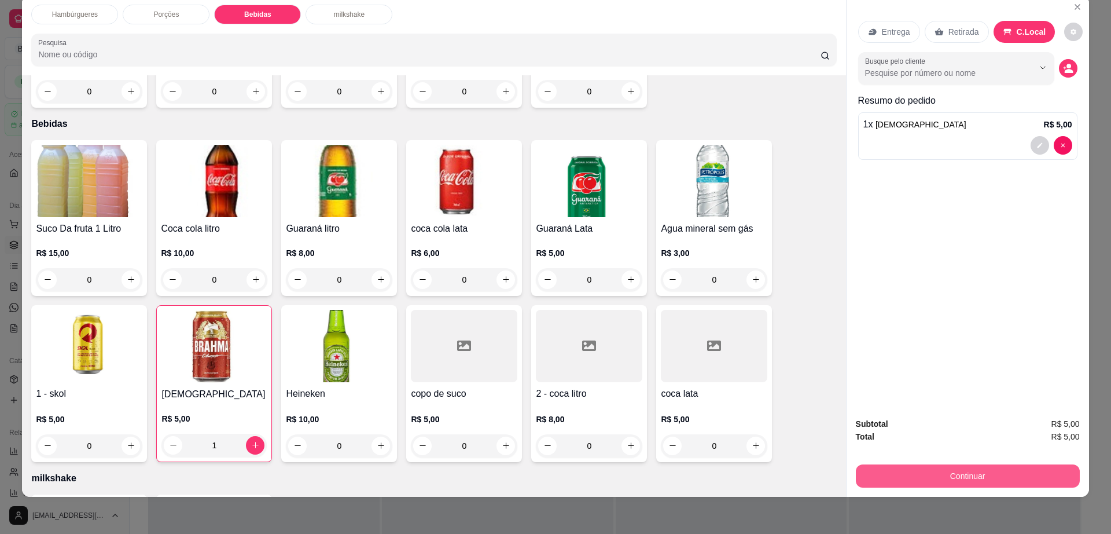
click at [903, 467] on button "Continuar" at bounding box center [968, 475] width 224 height 23
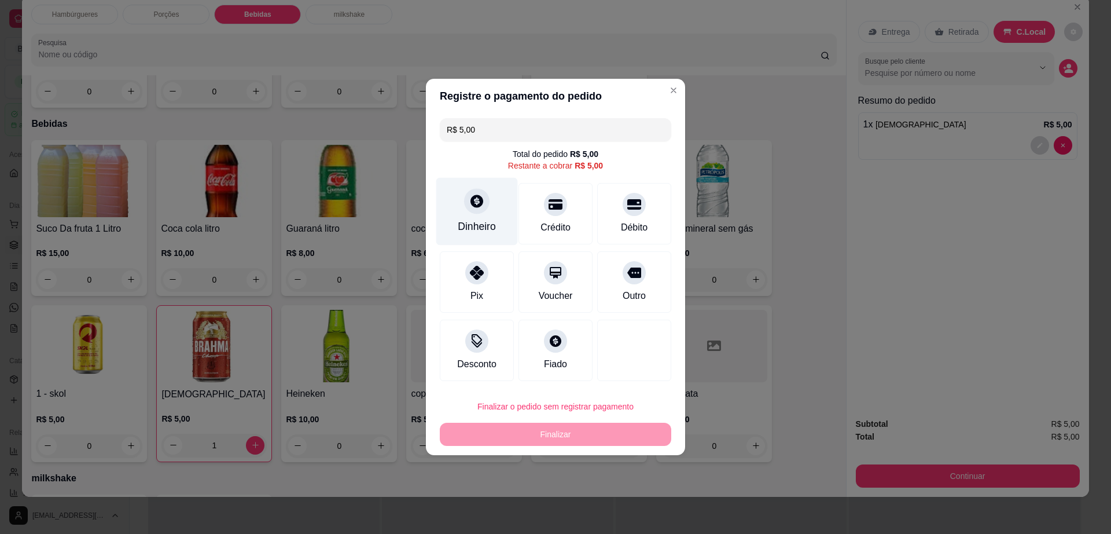
click at [472, 212] on div at bounding box center [476, 200] width 25 height 25
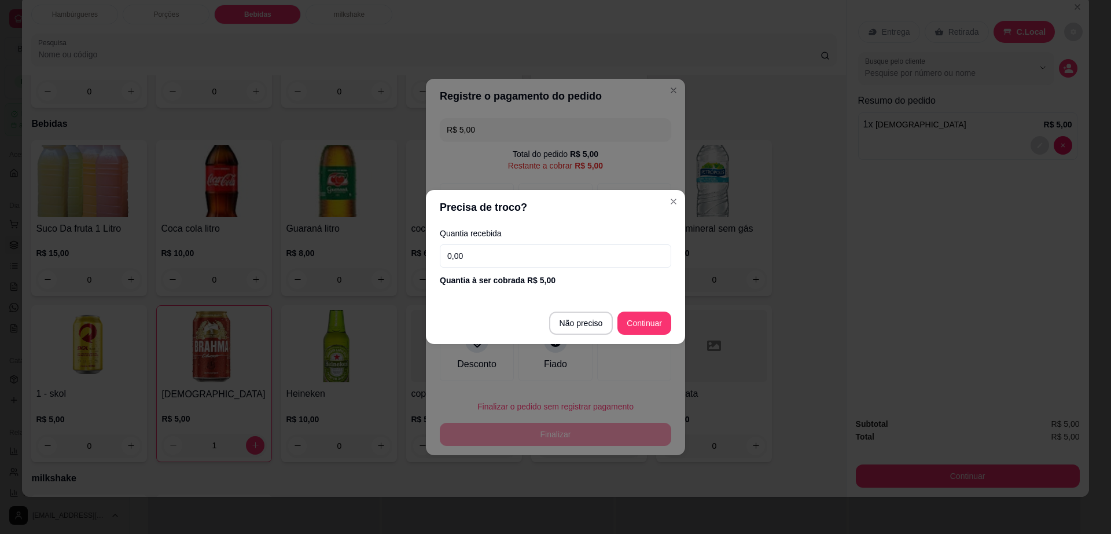
click at [575, 272] on div "Quantia recebida 0,00 Quantia à ser cobrada R$ 5,00" at bounding box center [555, 258] width 259 height 66
click at [581, 258] on input "0,00" at bounding box center [556, 255] width 232 height 23
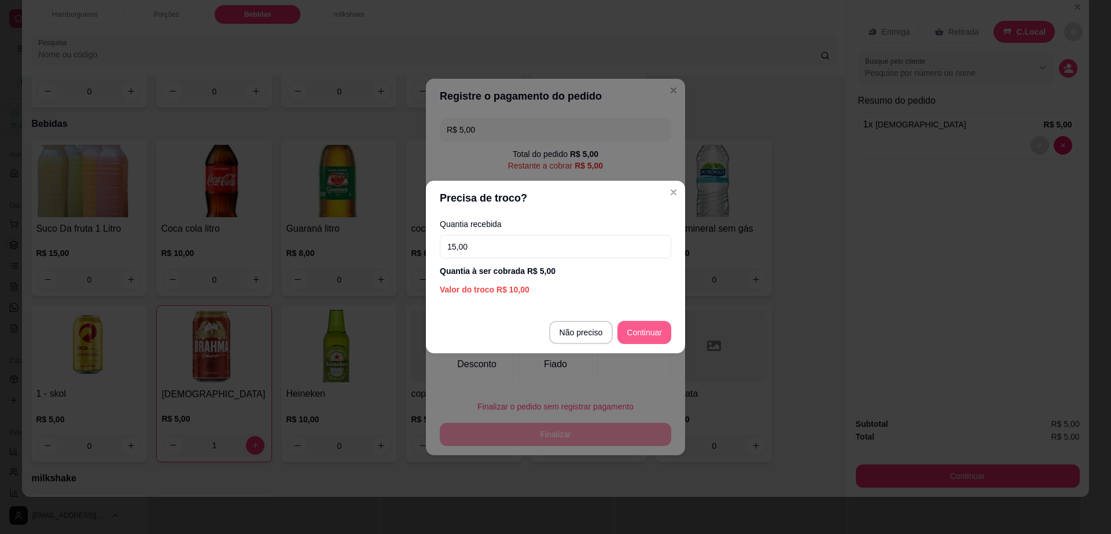
type input "15,00"
type input "R$ 0,00"
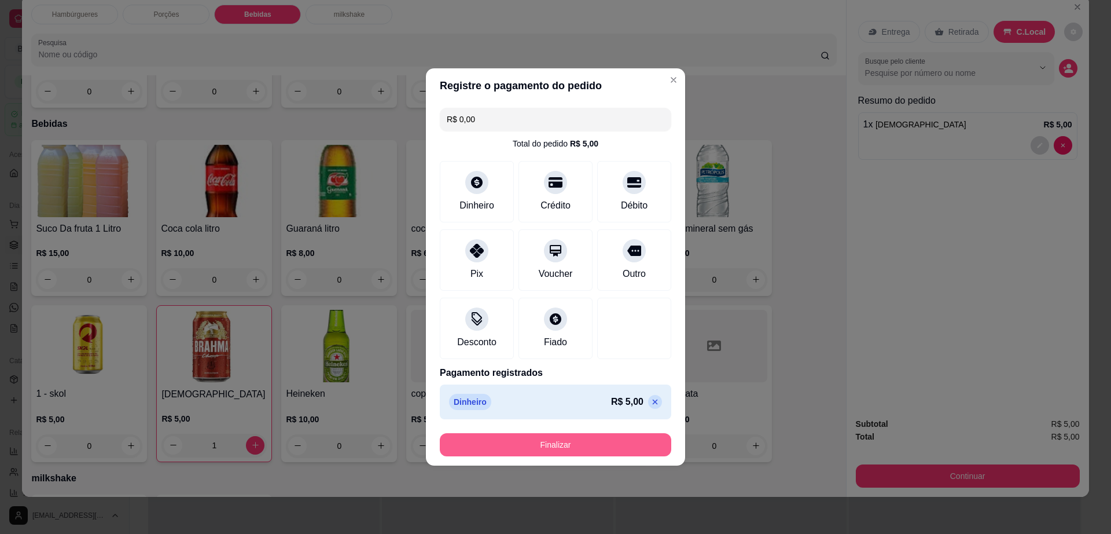
click at [596, 454] on button "Finalizar" at bounding box center [556, 444] width 232 height 23
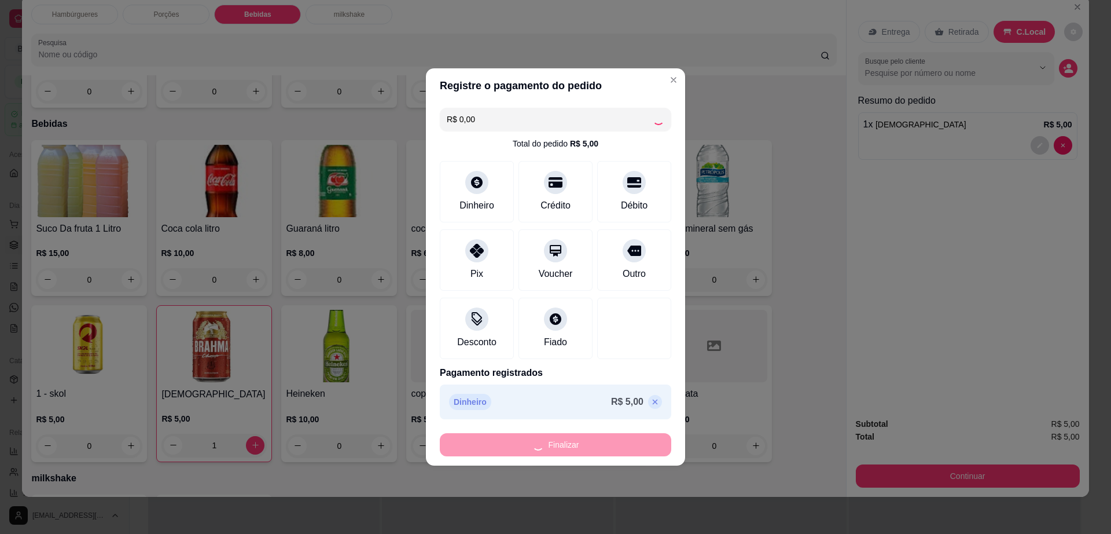
type input "0"
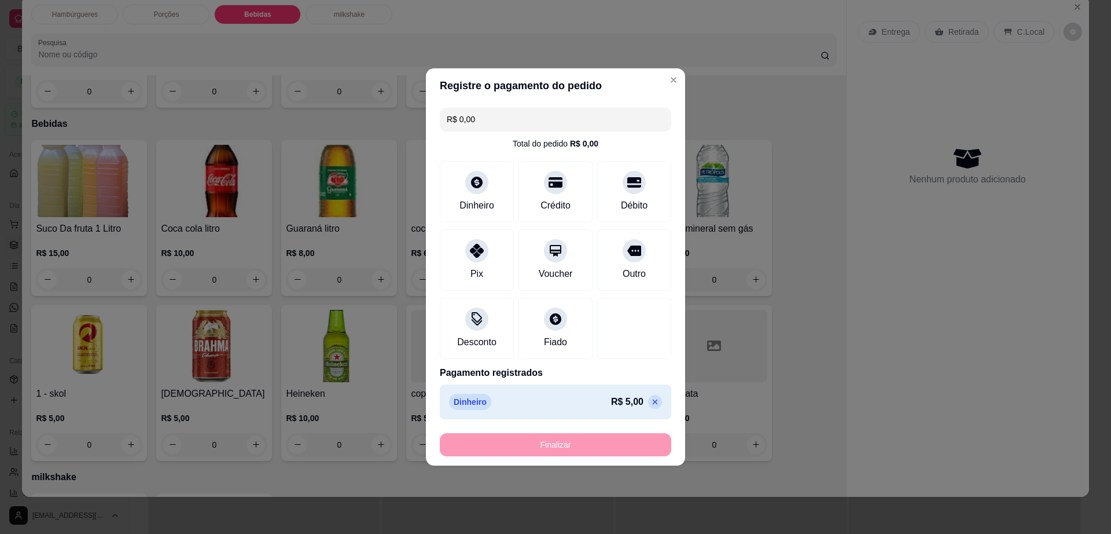
type input "-R$ 5,00"
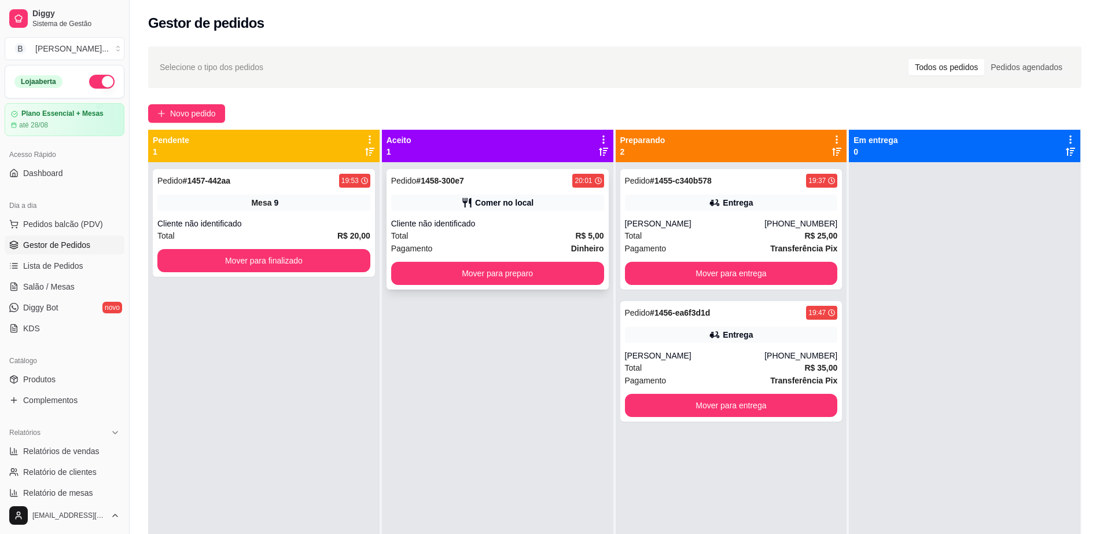
click at [537, 208] on div "Comer no local" at bounding box center [497, 203] width 213 height 16
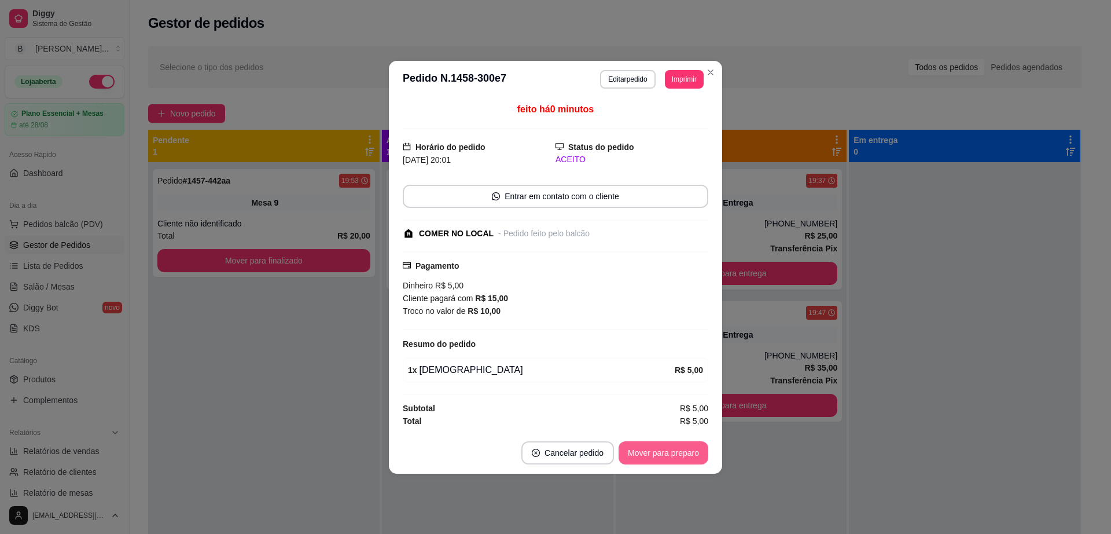
click at [669, 449] on button "Mover para preparo" at bounding box center [664, 452] width 90 height 23
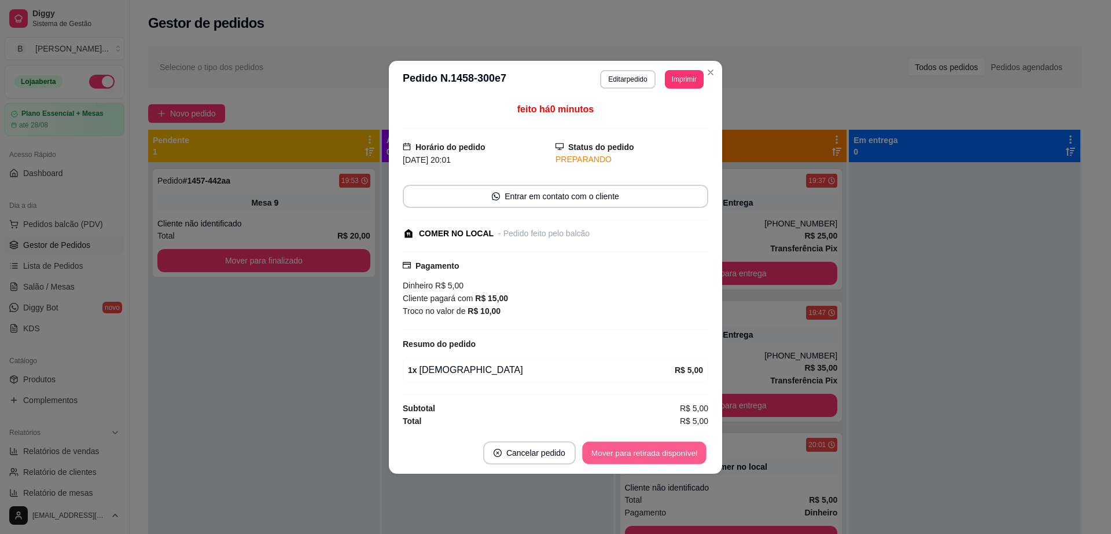
click at [669, 449] on button "Mover para retirada disponível" at bounding box center [644, 452] width 124 height 23
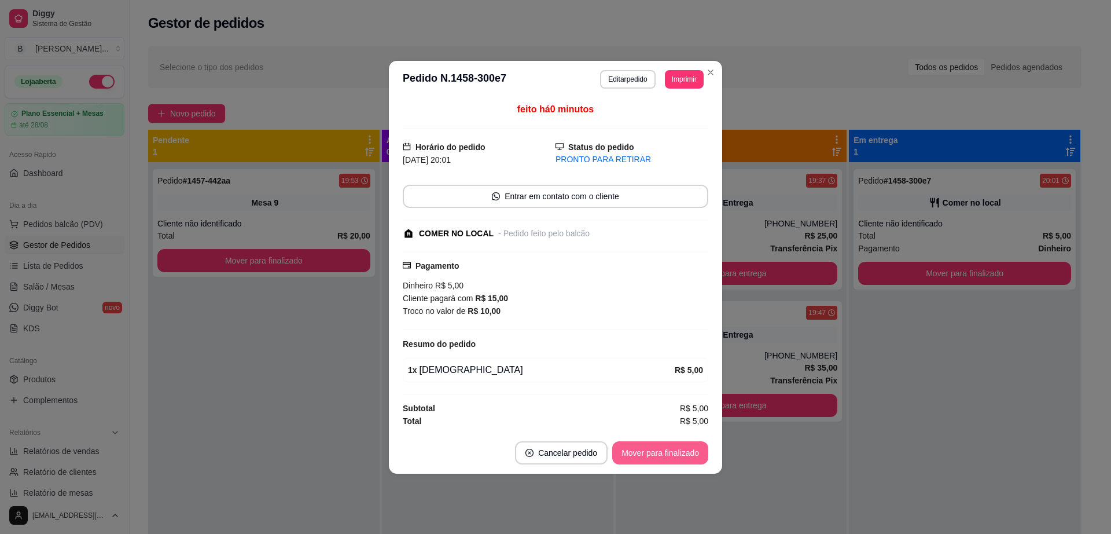
click at [669, 449] on button "Mover para finalizado" at bounding box center [660, 452] width 96 height 23
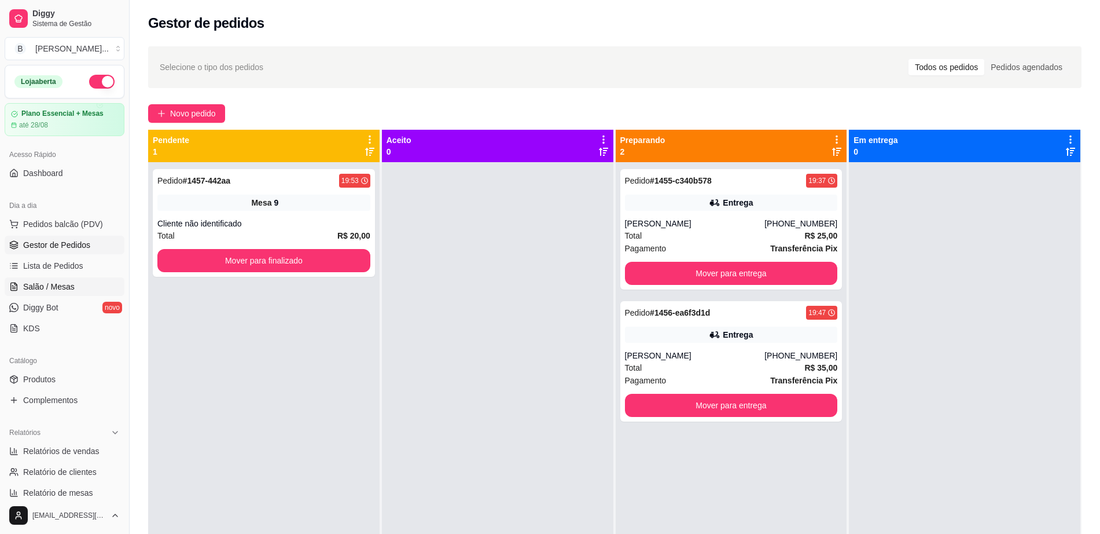
click at [94, 282] on link "Salão / Mesas" at bounding box center [65, 286] width 120 height 19
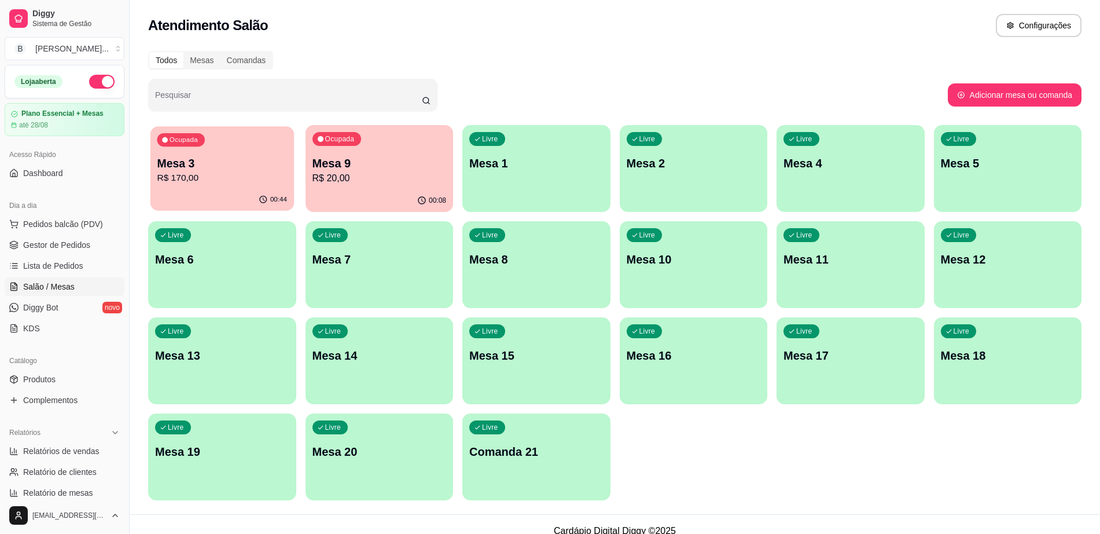
click at [251, 163] on p "Mesa 3" at bounding box center [222, 164] width 130 height 16
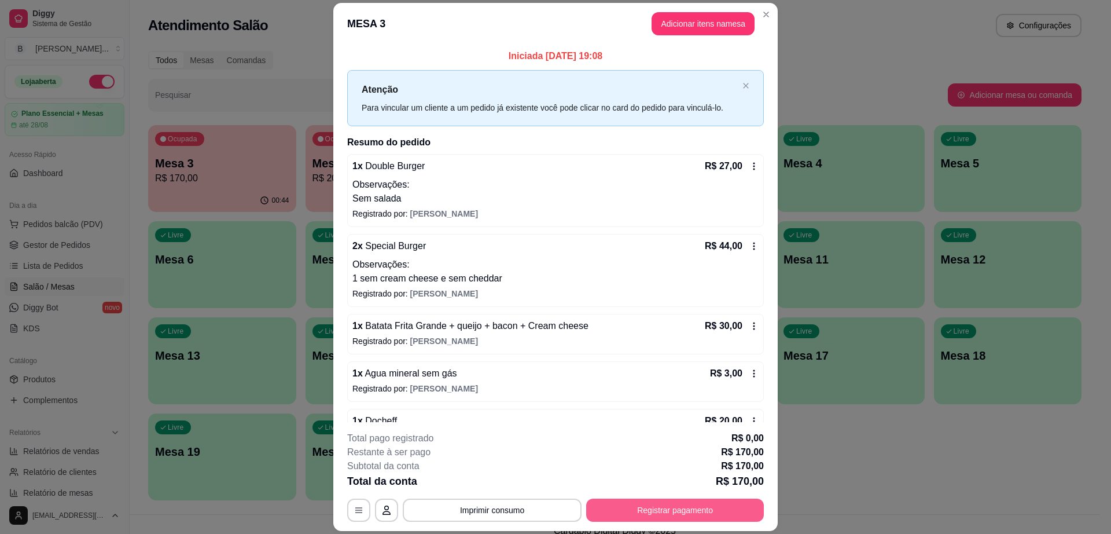
click at [643, 509] on button "Registrar pagamento" at bounding box center [675, 509] width 178 height 23
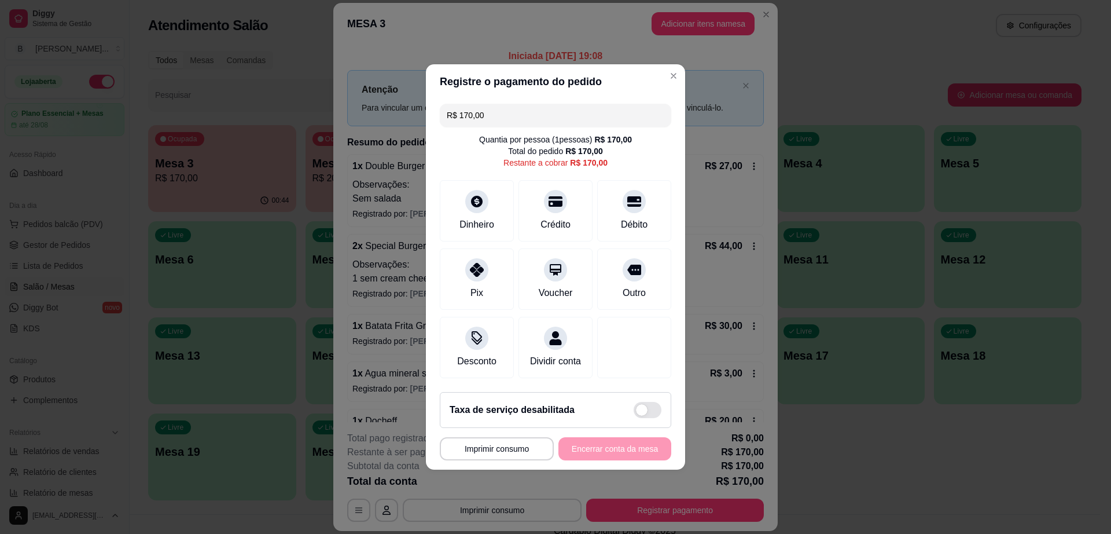
click at [531, 119] on input "R$ 170,00" at bounding box center [556, 115] width 218 height 23
click at [623, 206] on div "Débito" at bounding box center [635, 209] width 82 height 68
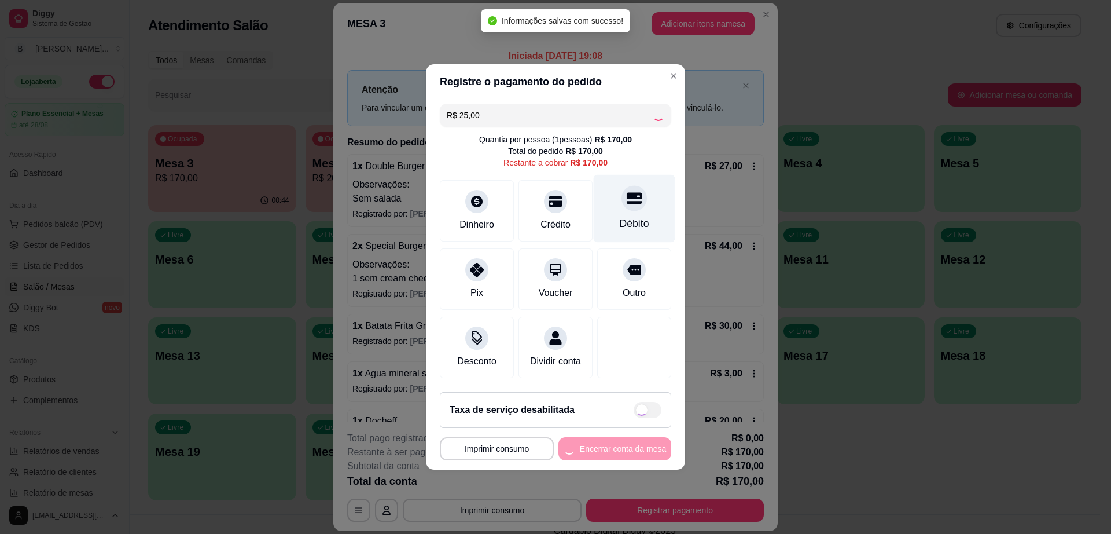
type input "R$ 145,00"
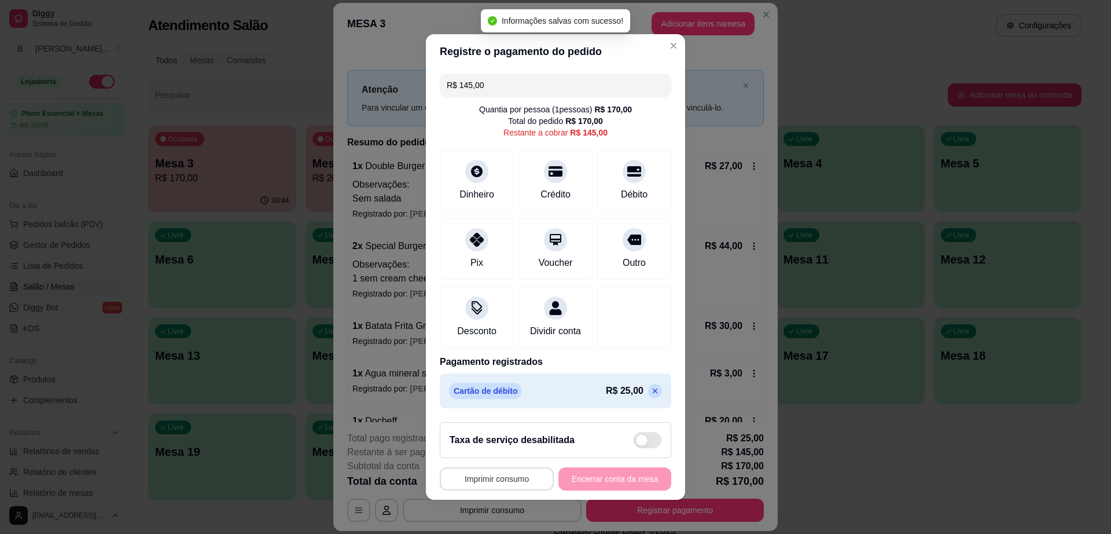
click at [475, 483] on button "Imprimir consumo" at bounding box center [497, 478] width 114 height 23
click at [473, 458] on button "Impressora cell" at bounding box center [492, 459] width 84 height 19
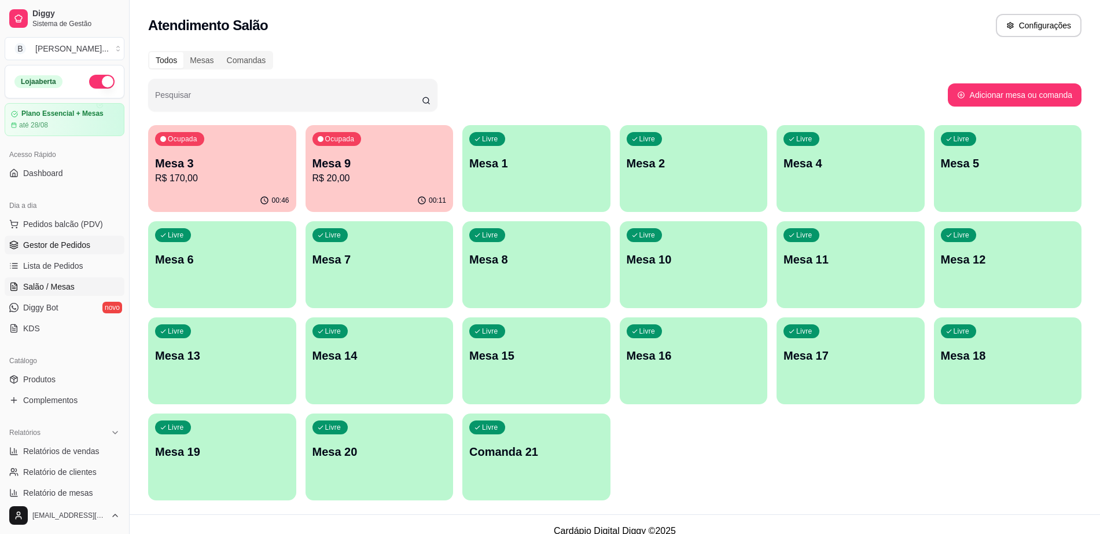
click at [71, 240] on span "Gestor de Pedidos" at bounding box center [56, 245] width 67 height 12
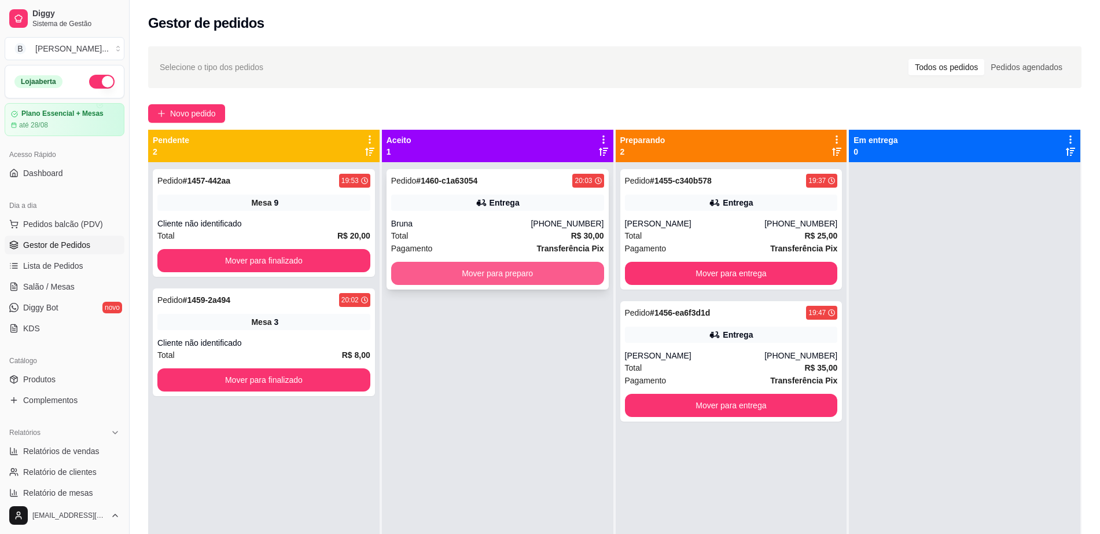
click at [491, 279] on button "Mover para preparo" at bounding box center [497, 273] width 213 height 23
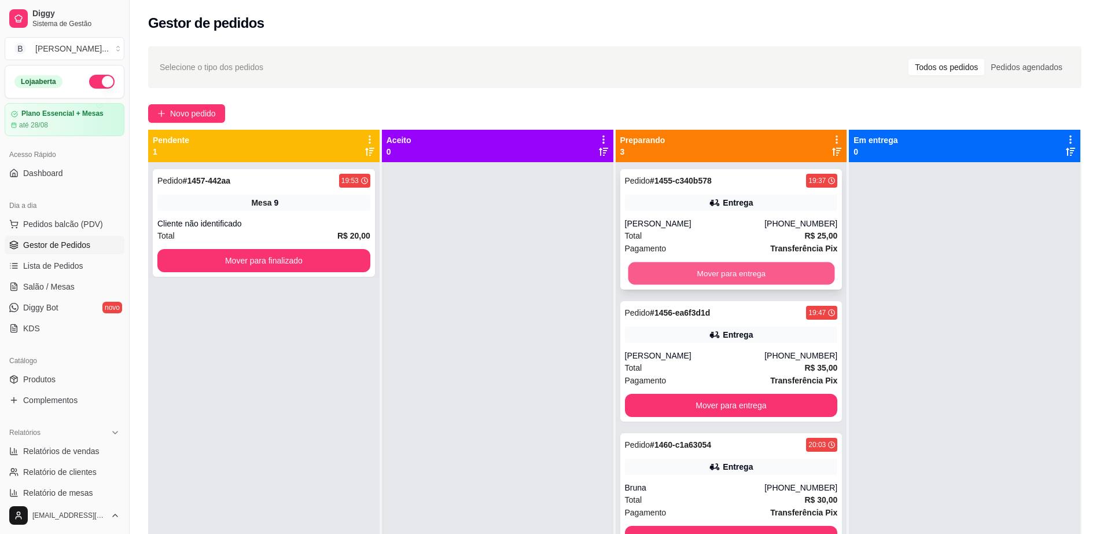
click at [774, 263] on button "Mover para entrega" at bounding box center [731, 273] width 207 height 23
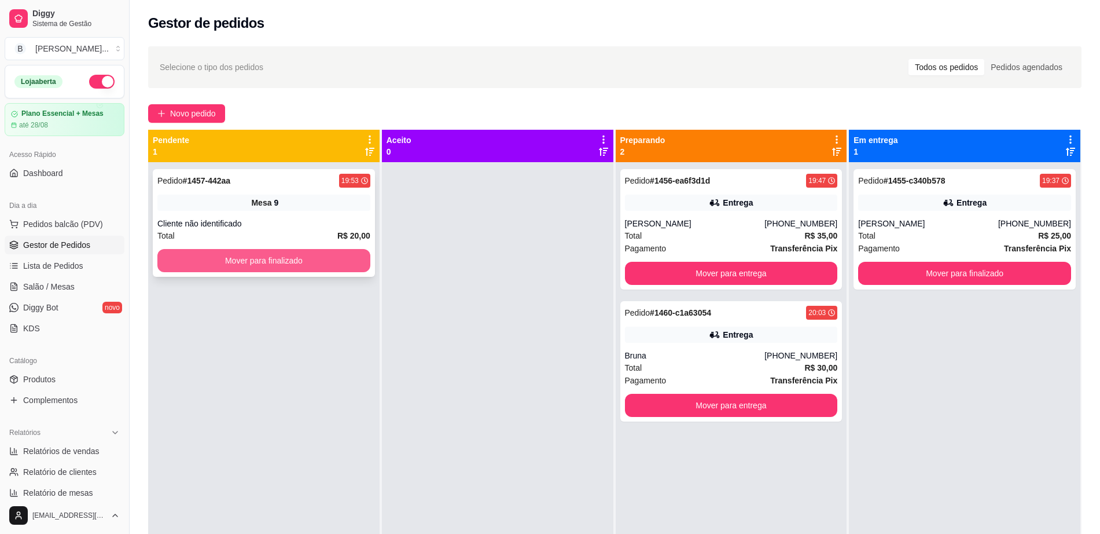
click at [236, 259] on button "Mover para finalizado" at bounding box center [263, 260] width 213 height 23
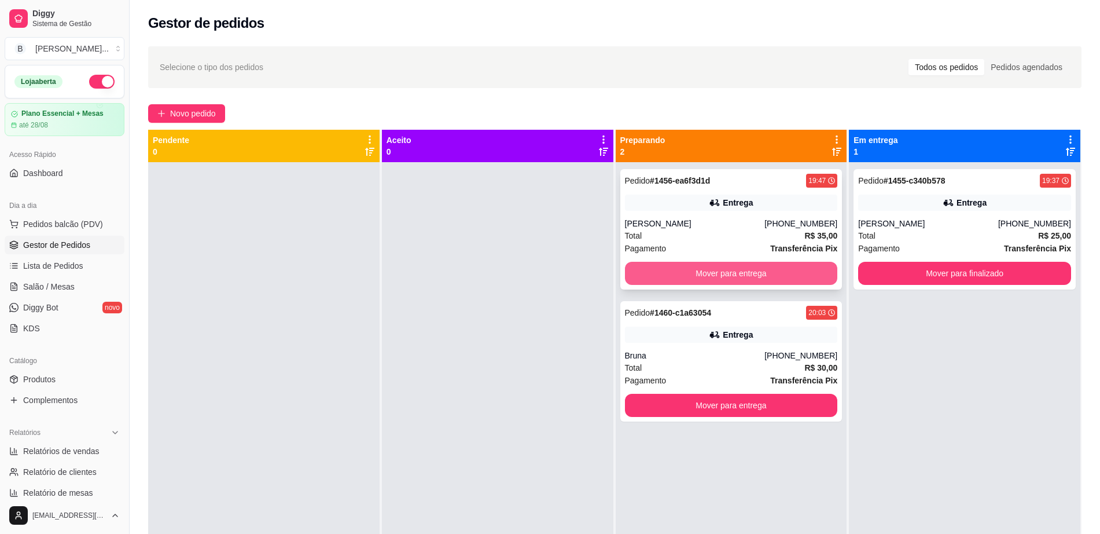
click at [647, 280] on button "Mover para entrega" at bounding box center [731, 273] width 213 height 23
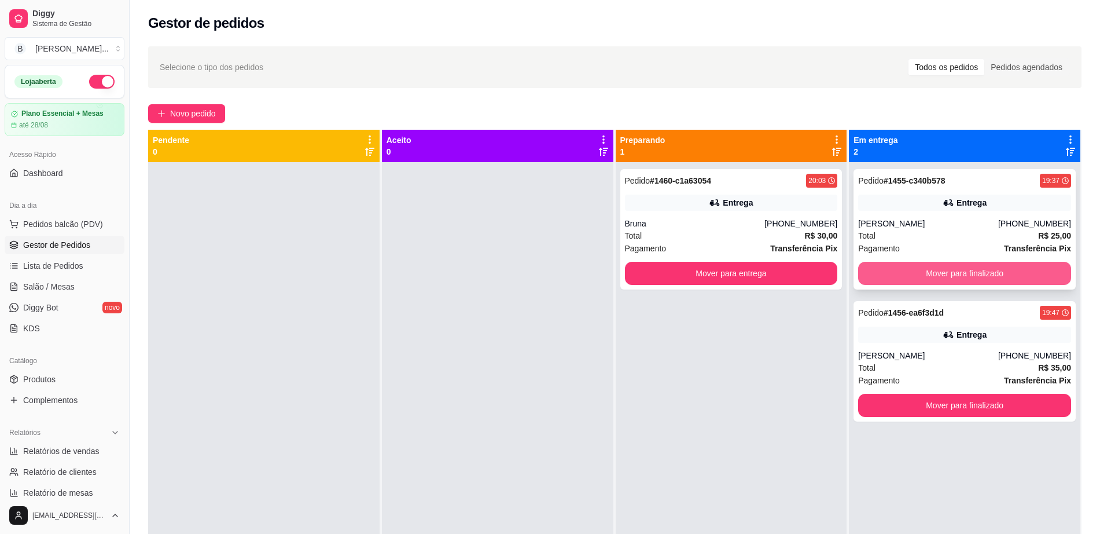
click at [984, 268] on button "Mover para finalizado" at bounding box center [965, 273] width 213 height 23
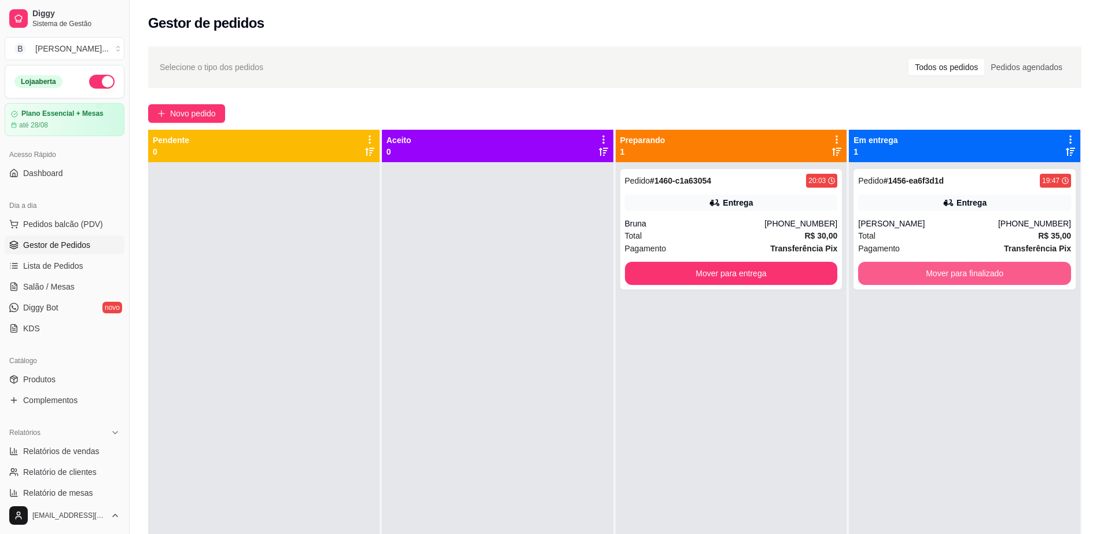
click at [984, 268] on button "Mover para finalizado" at bounding box center [965, 273] width 213 height 23
click at [72, 281] on span "Salão / Mesas" at bounding box center [49, 287] width 52 height 12
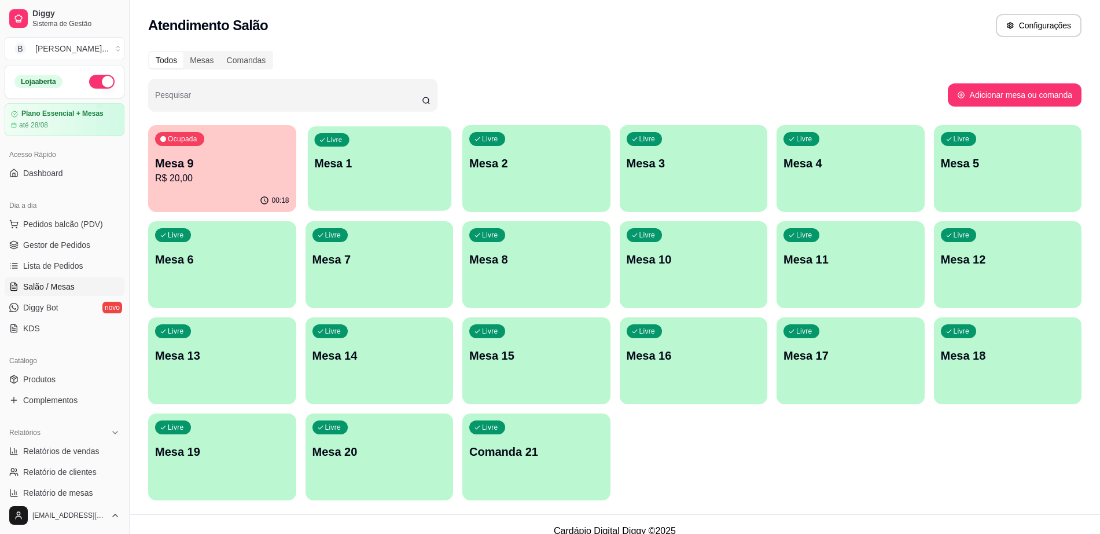
click at [419, 171] on div "Livre Mesa 1" at bounding box center [379, 161] width 144 height 71
click at [522, 160] on p "Mesa 2" at bounding box center [536, 164] width 130 height 16
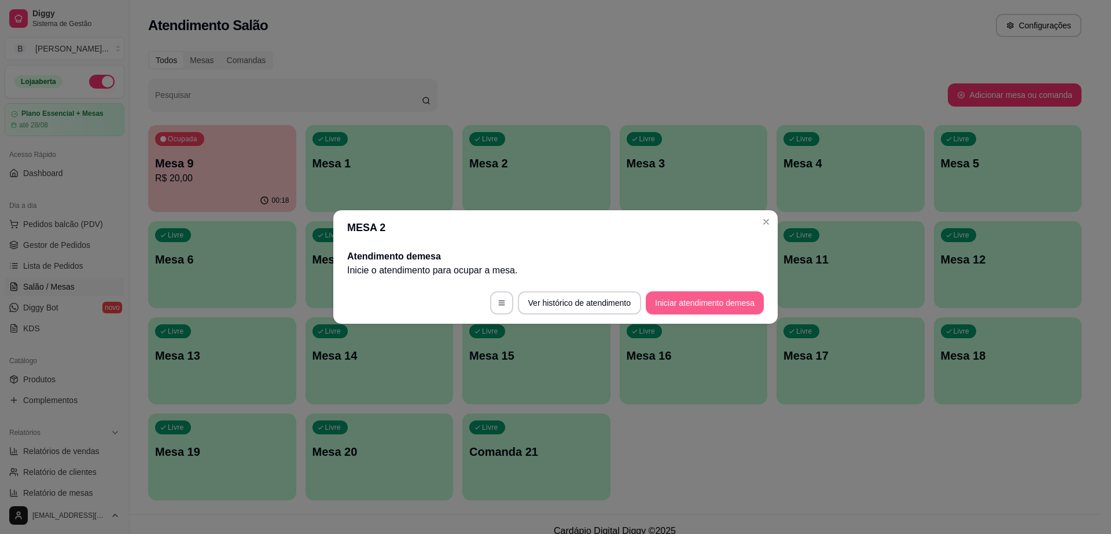
click at [725, 306] on button "Iniciar atendimento de mesa" at bounding box center [705, 302] width 118 height 23
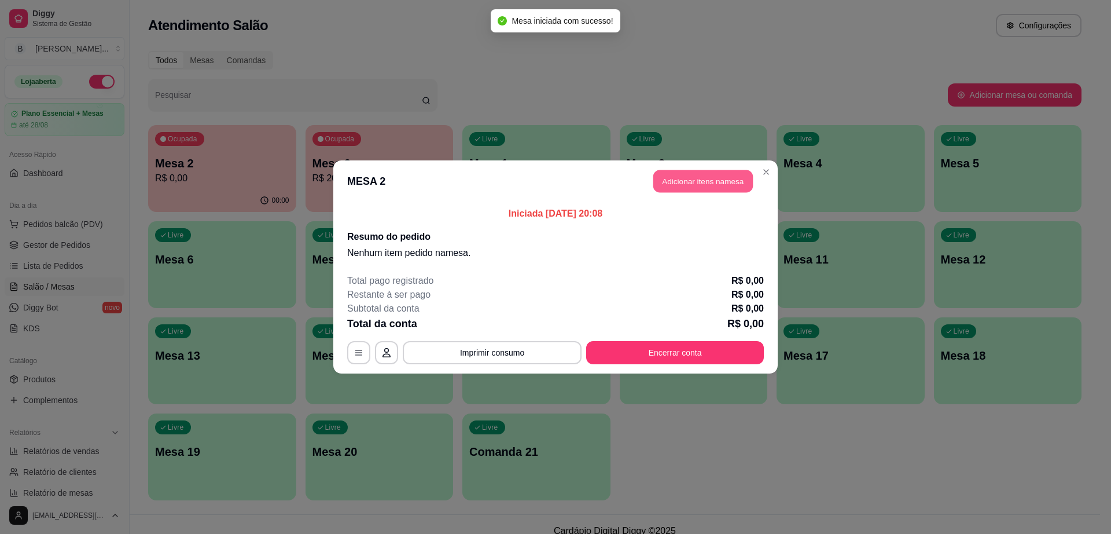
click at [697, 178] on button "Adicionar itens na mesa" at bounding box center [704, 181] width 100 height 23
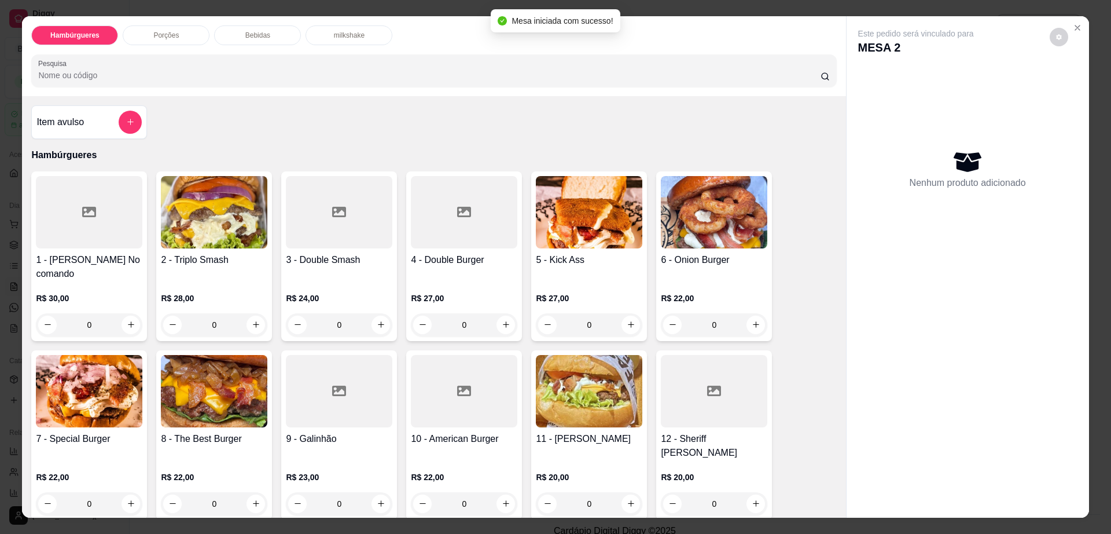
click at [718, 197] on img at bounding box center [714, 212] width 107 height 72
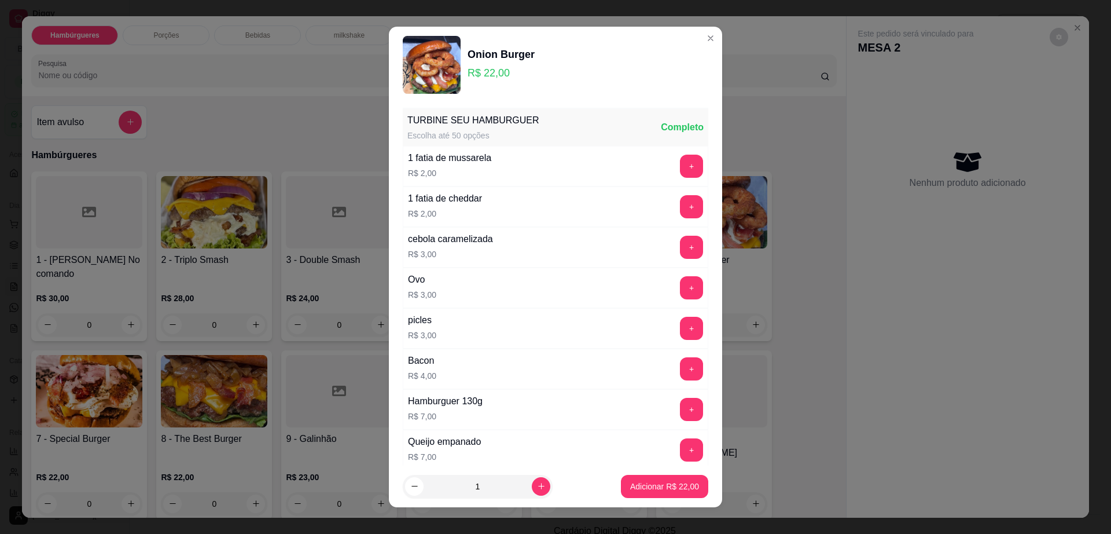
scroll to position [91, 0]
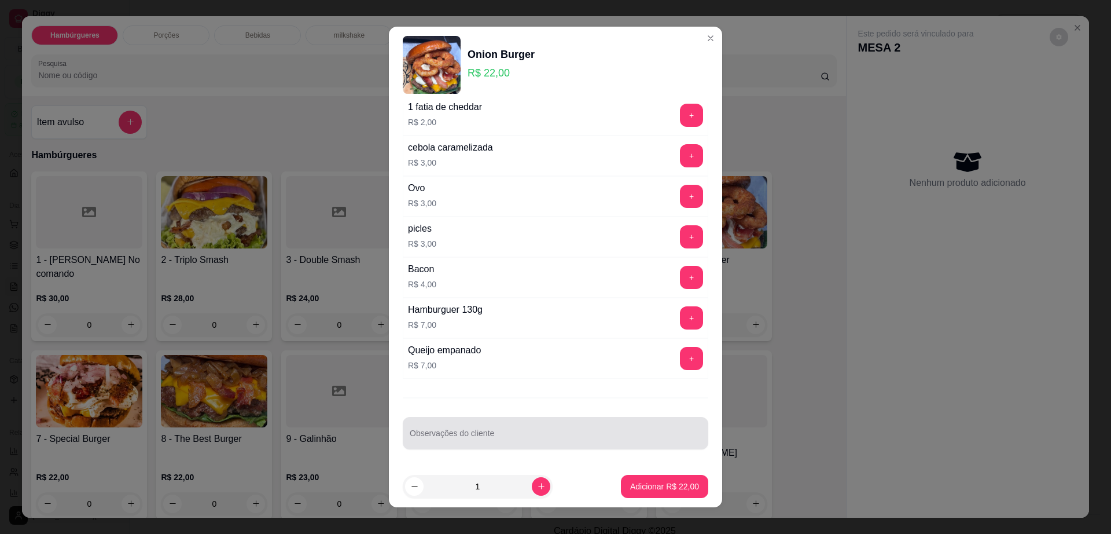
click at [481, 431] on div at bounding box center [556, 432] width 292 height 23
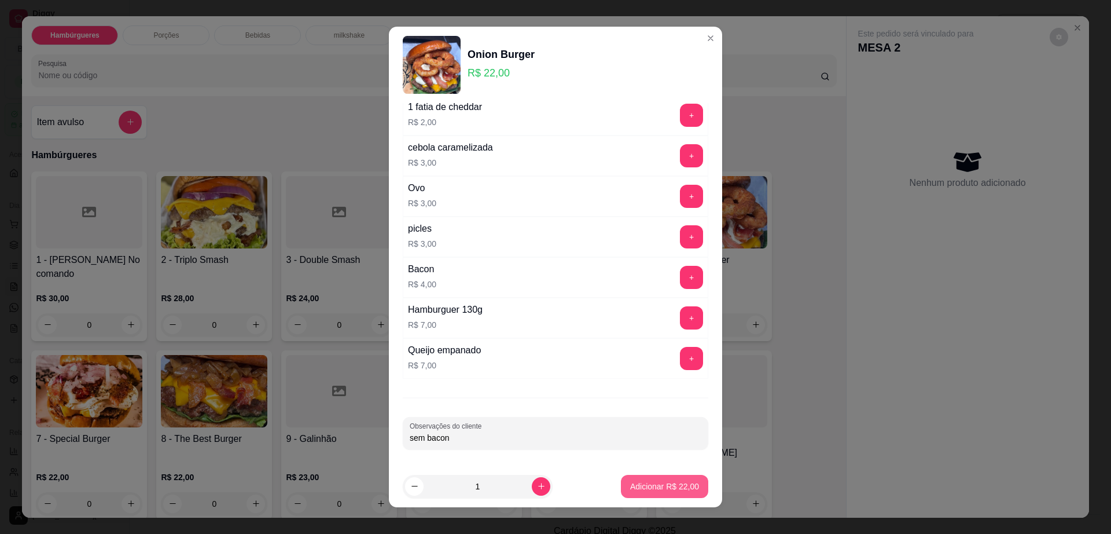
type input "sem bacon"
click at [663, 477] on button "Adicionar R$ 22,00" at bounding box center [664, 486] width 87 height 23
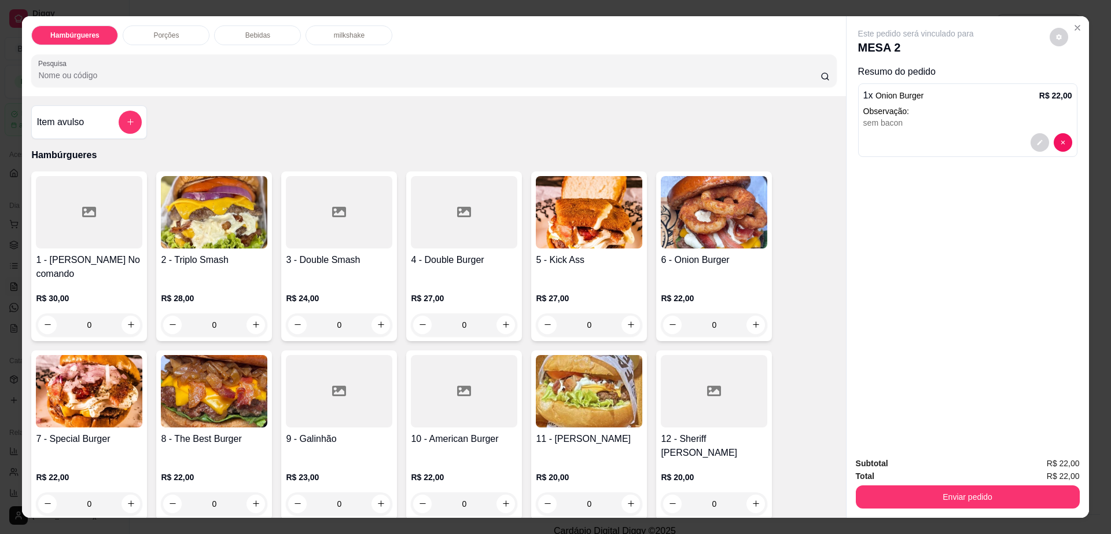
click at [203, 390] on img at bounding box center [214, 391] width 107 height 72
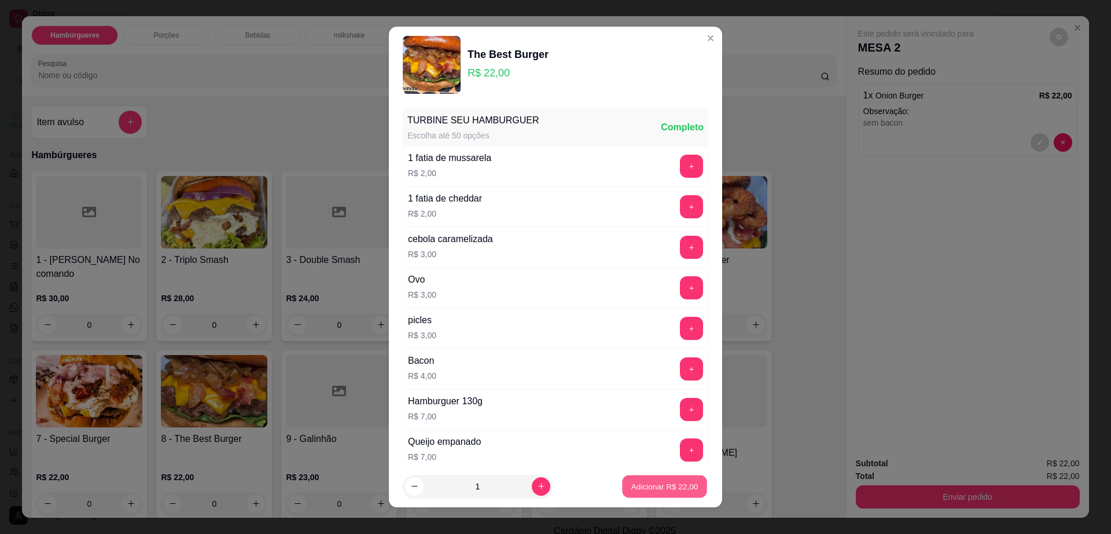
click at [685, 489] on button "Adicionar R$ 22,00" at bounding box center [664, 486] width 85 height 23
type input "1"
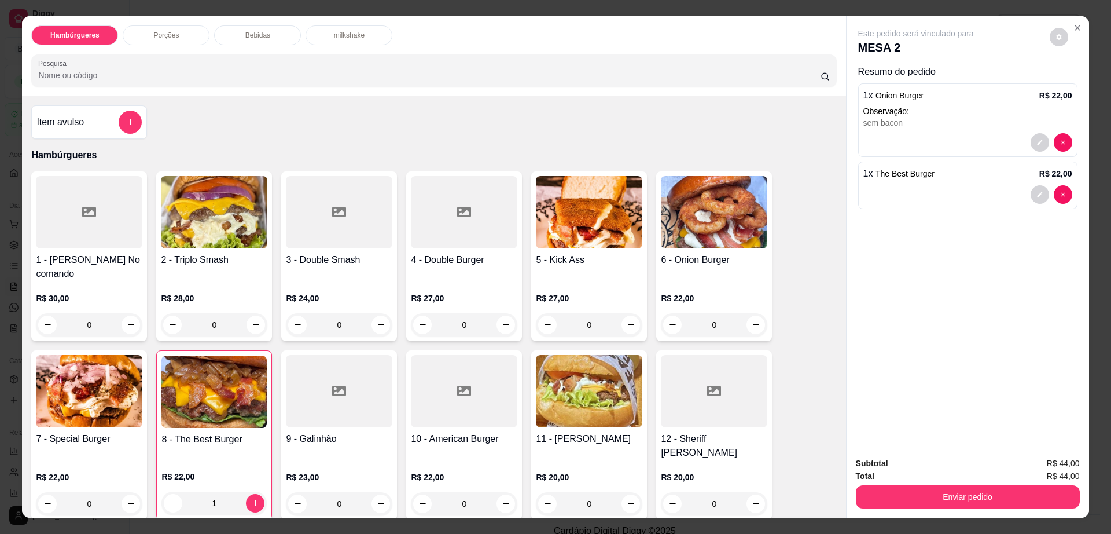
click at [245, 33] on p "Bebidas" at bounding box center [257, 35] width 25 height 9
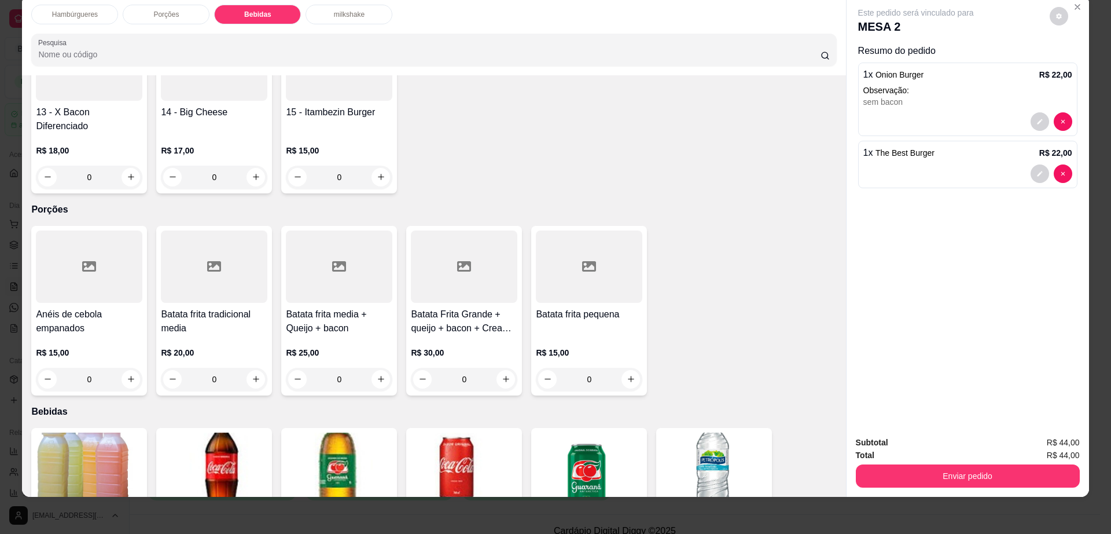
scroll to position [484, 0]
click at [343, 237] on div at bounding box center [339, 267] width 107 height 72
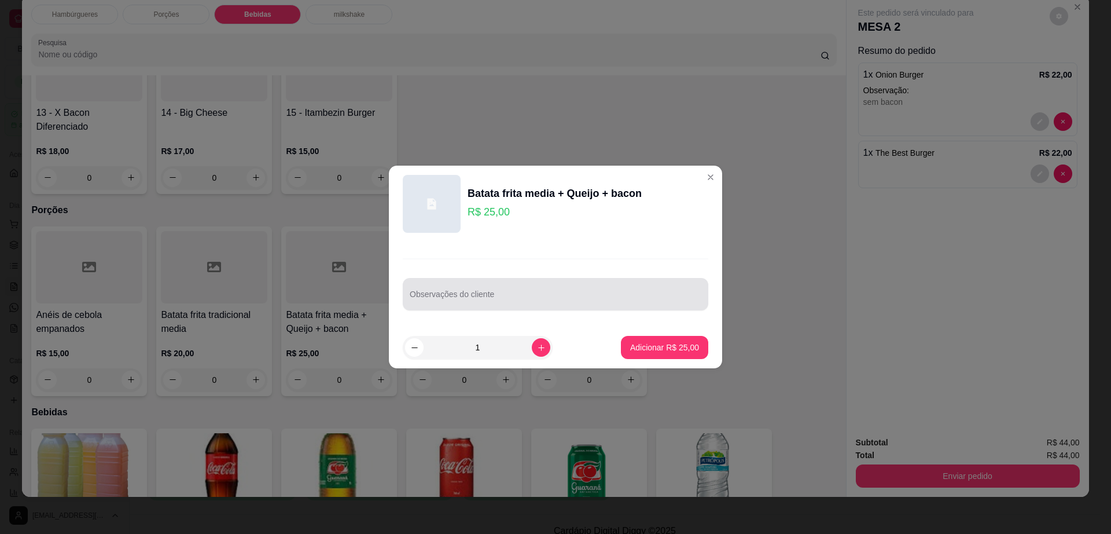
click at [604, 290] on div at bounding box center [556, 294] width 292 height 23
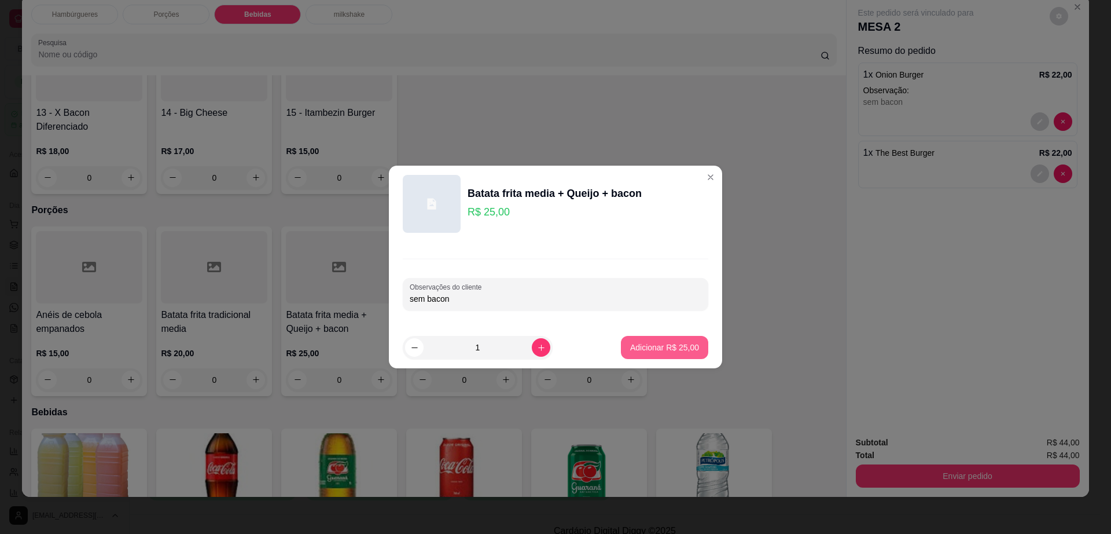
type input "sem bacon"
click at [659, 350] on p "Adicionar R$ 25,00" at bounding box center [665, 347] width 67 height 11
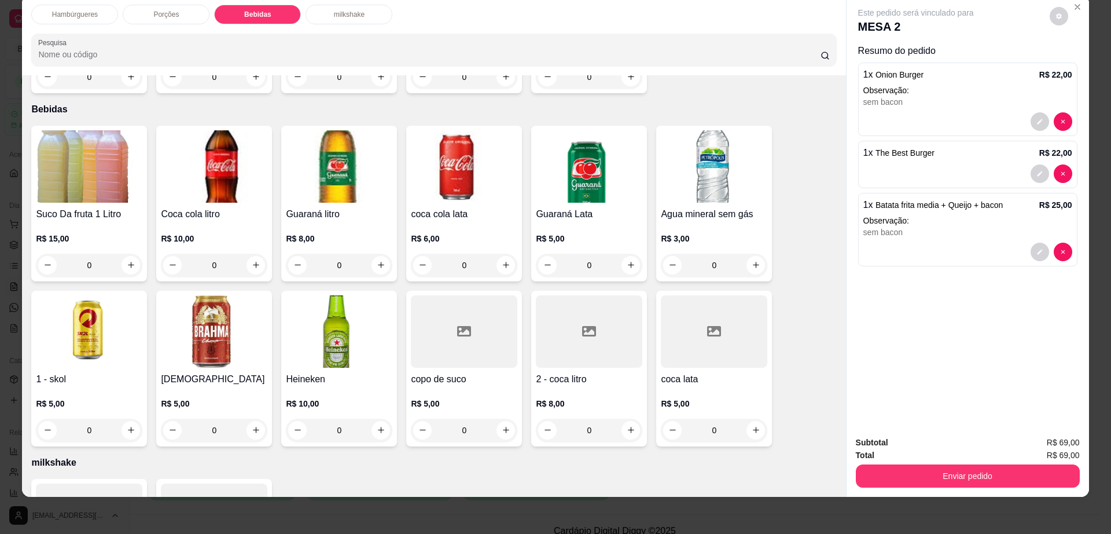
scroll to position [893, 0]
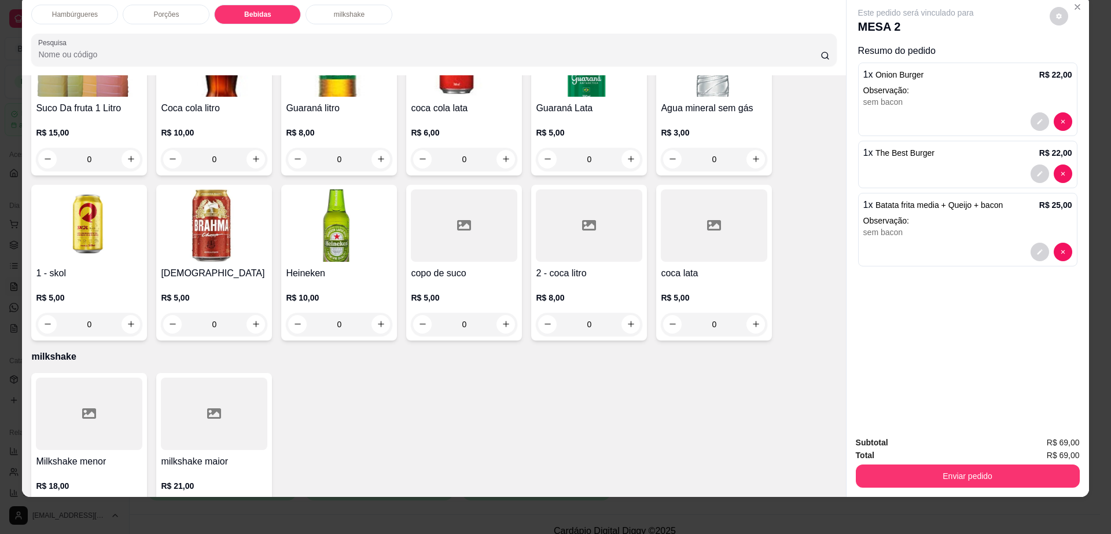
click at [585, 210] on div at bounding box center [589, 225] width 107 height 72
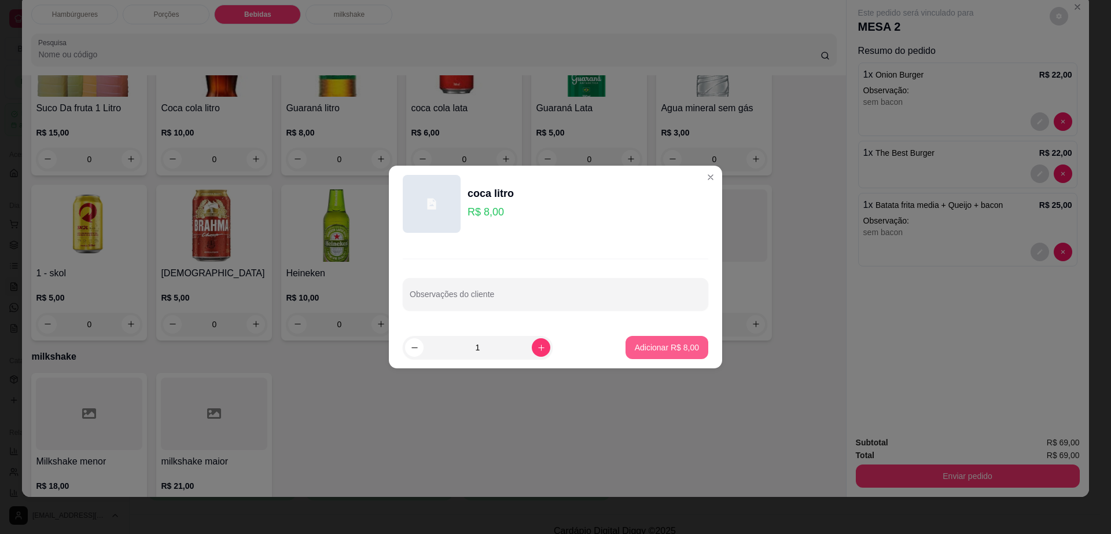
click at [655, 349] on p "Adicionar R$ 8,00" at bounding box center [667, 348] width 64 height 12
type input "1"
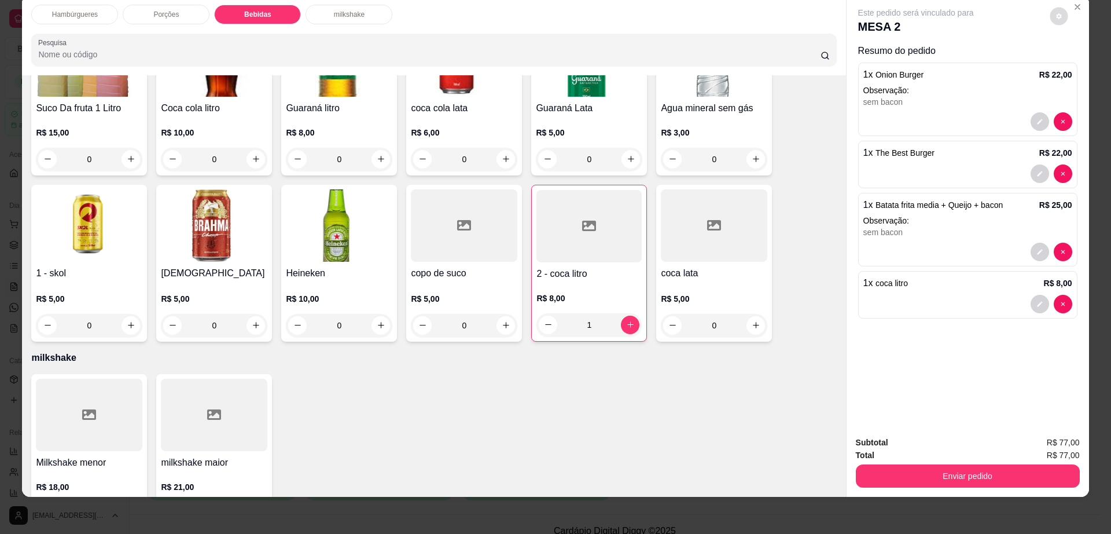
click at [1059, 15] on button "decrease-product-quantity" at bounding box center [1059, 16] width 18 height 18
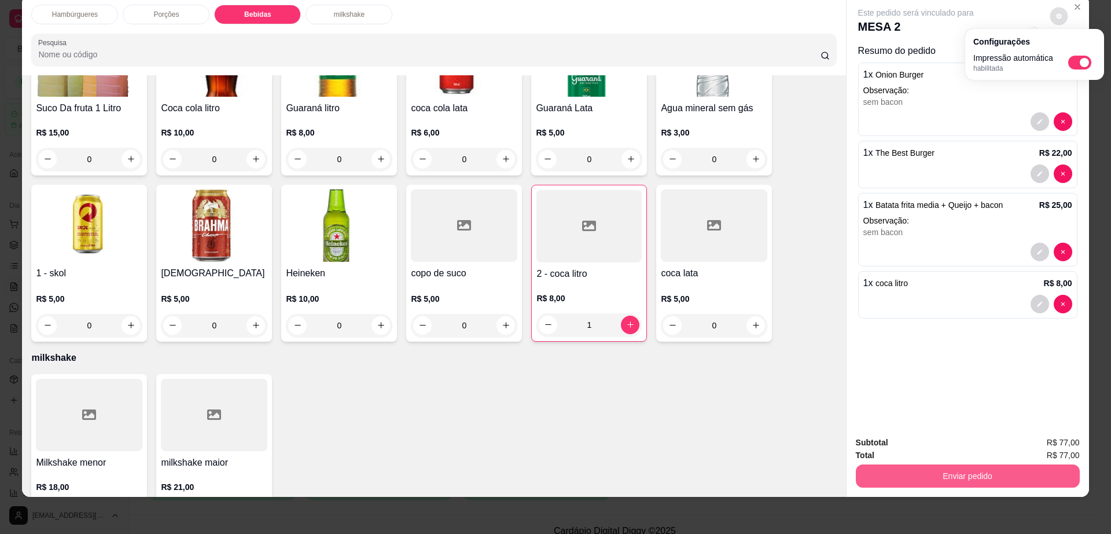
click at [885, 471] on button "Enviar pedido" at bounding box center [968, 475] width 224 height 23
click at [882, 465] on button "Enviar pedido" at bounding box center [968, 475] width 224 height 23
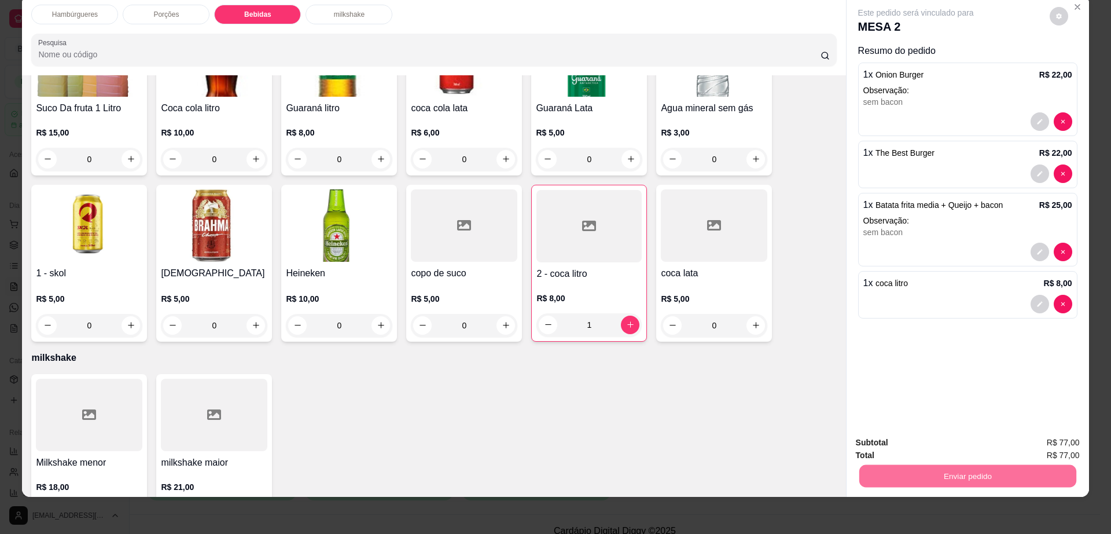
click at [879, 450] on button "Não registrar e enviar pedido" at bounding box center [928, 447] width 120 height 22
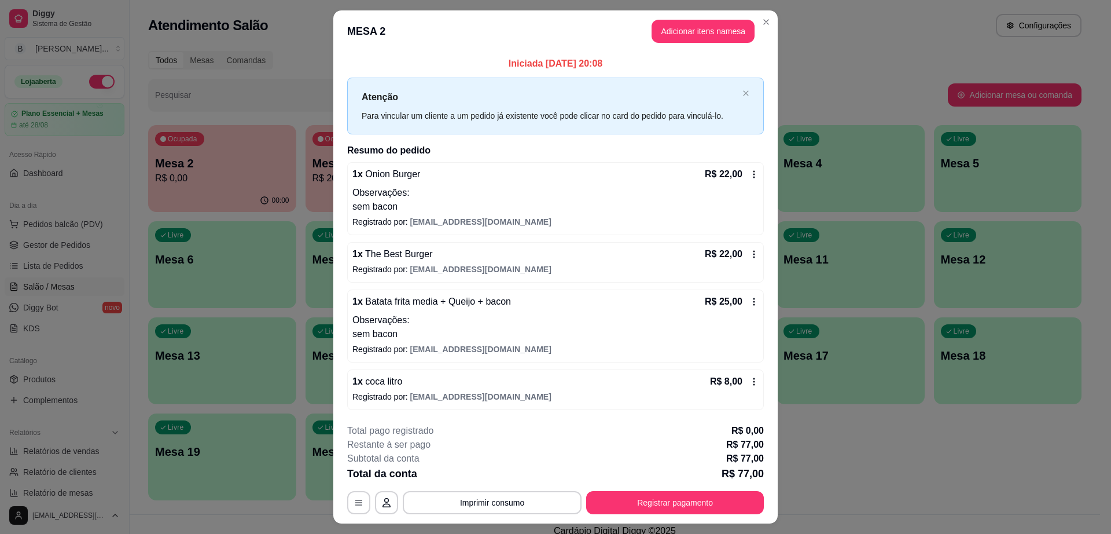
click at [750, 305] on icon at bounding box center [754, 301] width 9 height 9
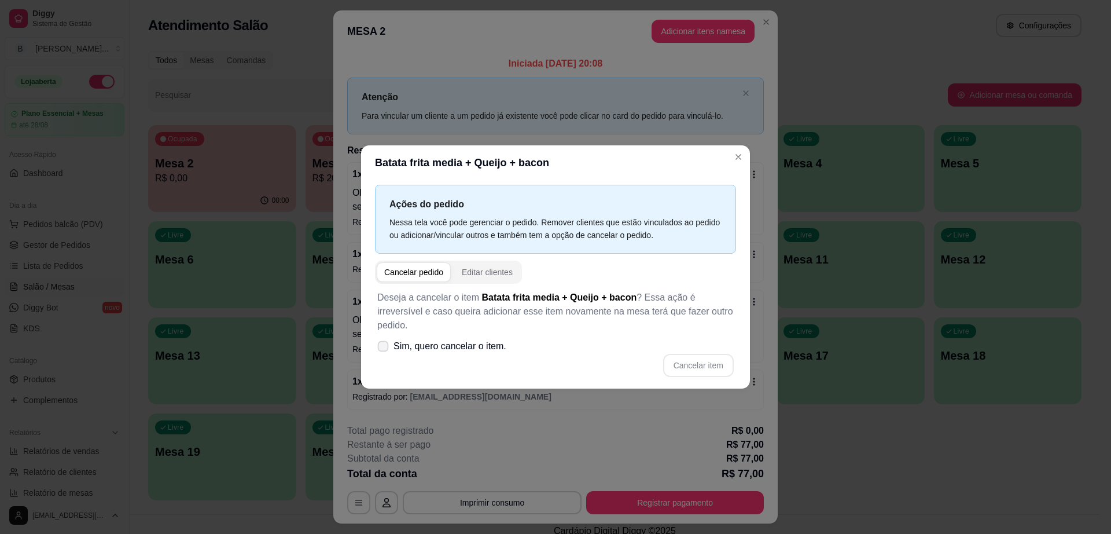
click at [386, 343] on icon at bounding box center [383, 346] width 9 height 6
click at [384, 349] on input "Sim, quero cancelar o item." at bounding box center [381, 353] width 8 height 8
checkbox input "true"
click at [699, 354] on button "Cancelar item" at bounding box center [698, 365] width 71 height 23
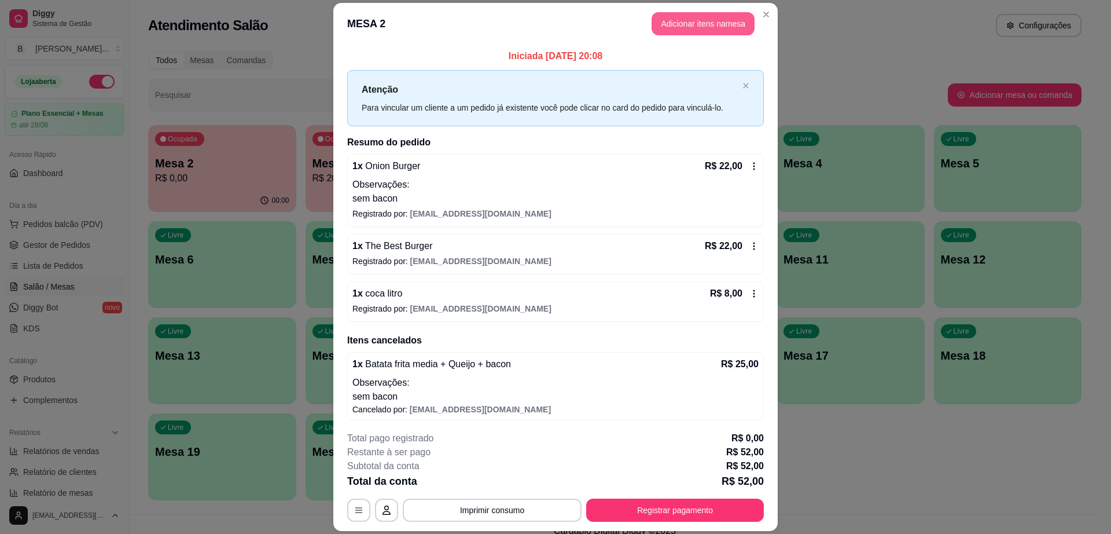
click at [706, 16] on button "Adicionar itens na mesa" at bounding box center [703, 23] width 103 height 23
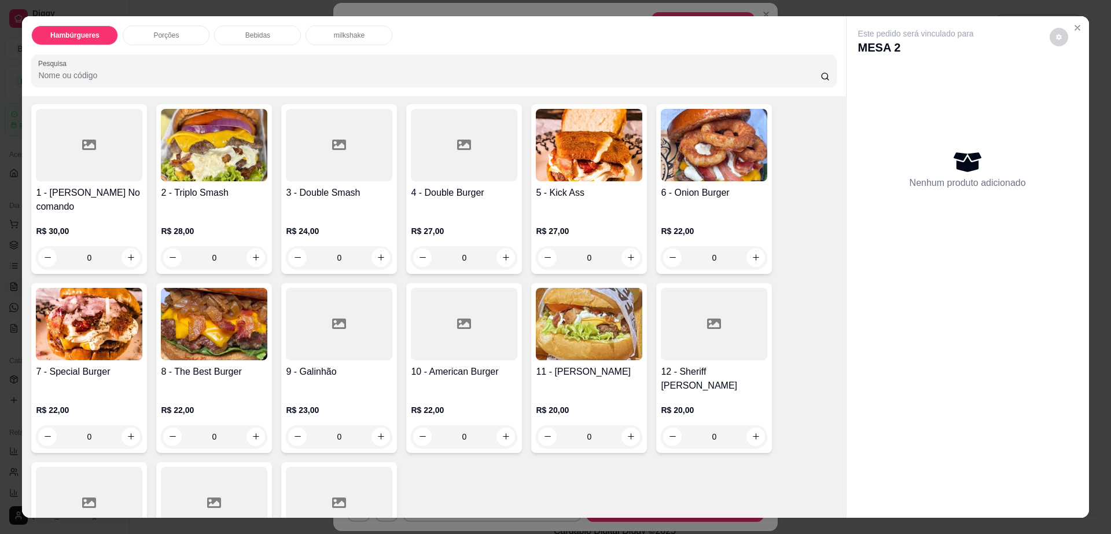
scroll to position [217, 0]
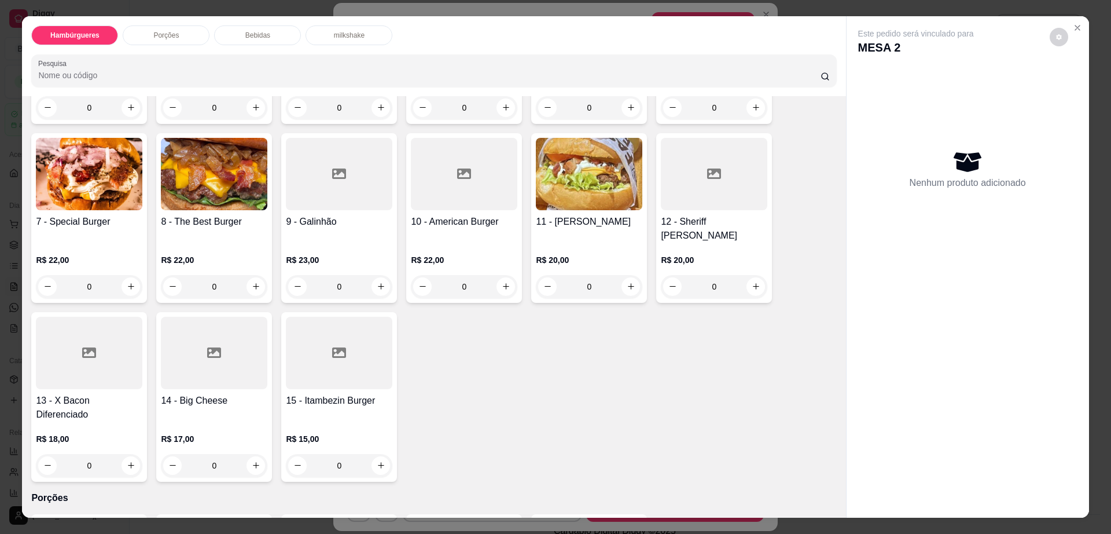
click at [173, 41] on div "Porções" at bounding box center [166, 35] width 87 height 20
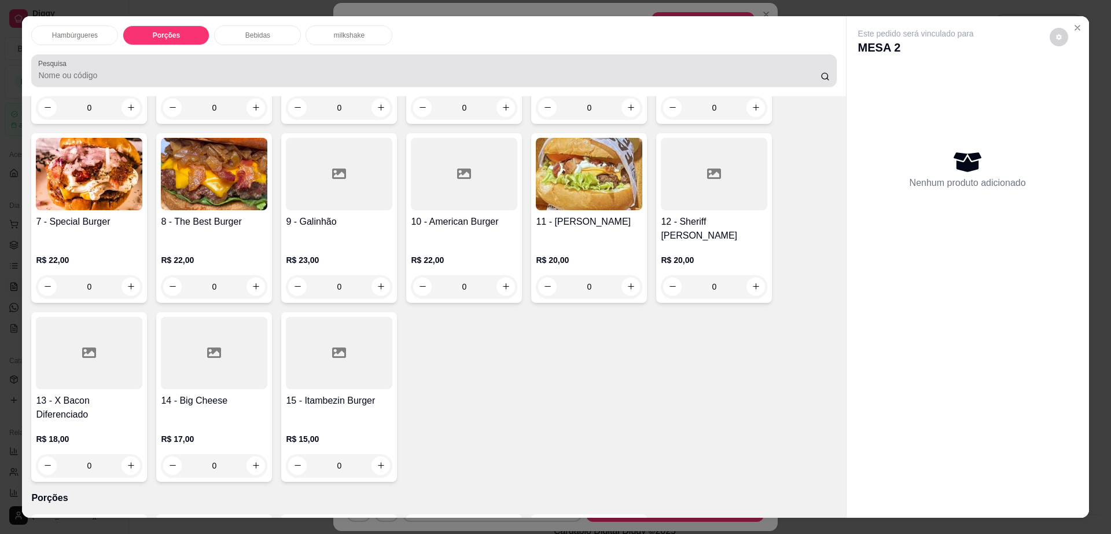
scroll to position [21, 0]
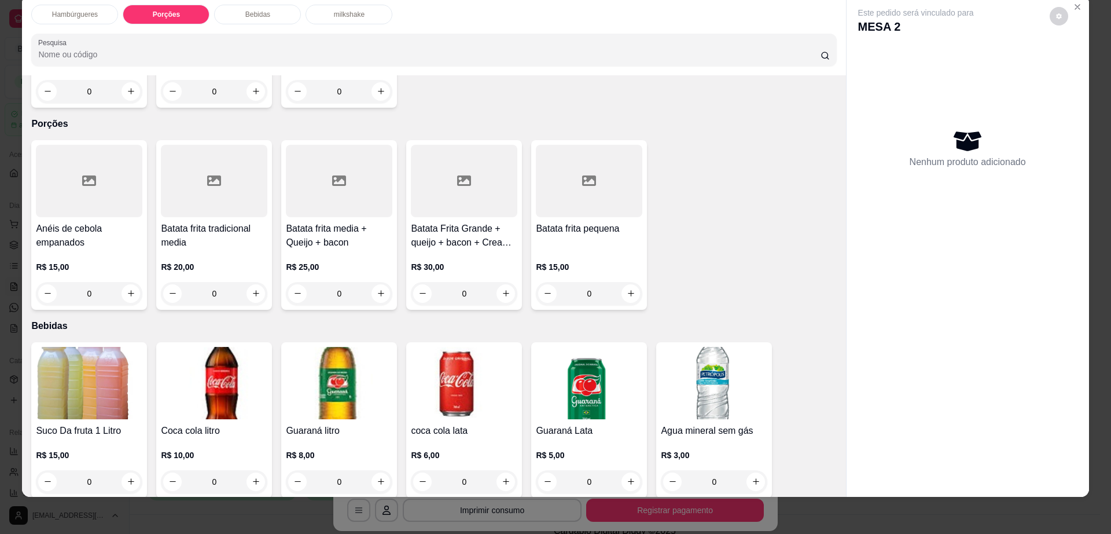
click at [208, 178] on div "Batata frita tradicional media R$ 20,00 0" at bounding box center [214, 225] width 116 height 170
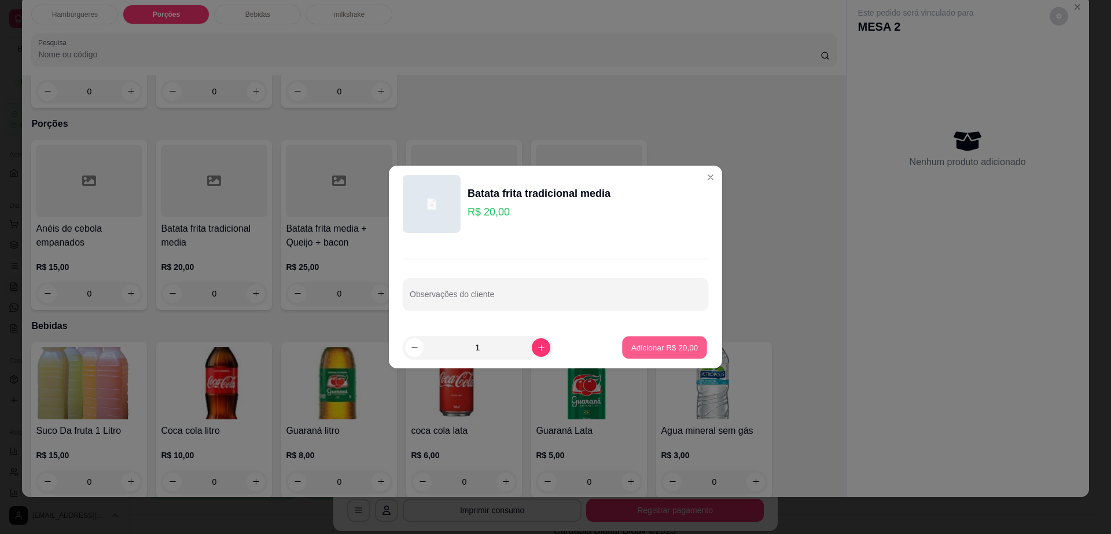
click at [676, 354] on button "Adicionar R$ 20,00" at bounding box center [664, 347] width 85 height 23
type input "1"
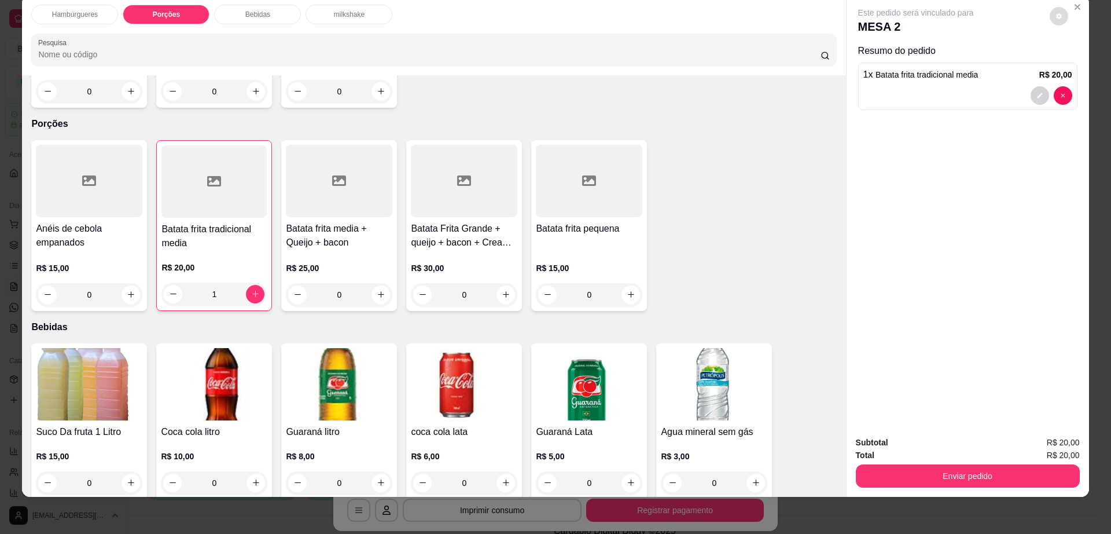
click at [1056, 17] on icon "decrease-product-quantity" at bounding box center [1059, 16] width 7 height 7
click at [1077, 66] on span "Automatic updates" at bounding box center [1080, 63] width 23 height 14
click at [1076, 66] on input "Automatic updates" at bounding box center [1072, 67] width 8 height 8
checkbox input "false"
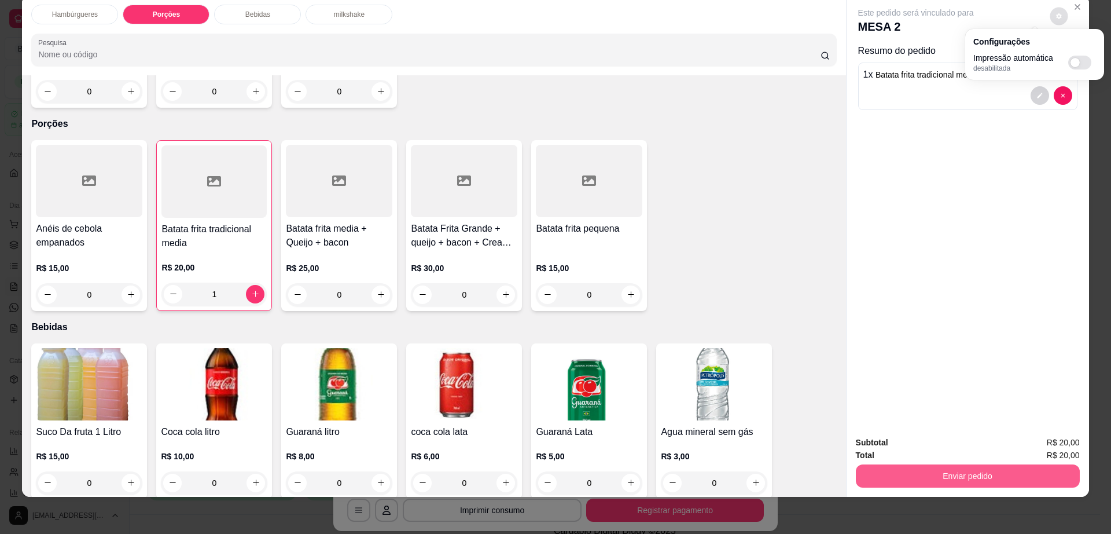
click at [929, 465] on button "Enviar pedido" at bounding box center [968, 475] width 224 height 23
click at [930, 476] on button "Enviar pedido" at bounding box center [968, 475] width 224 height 23
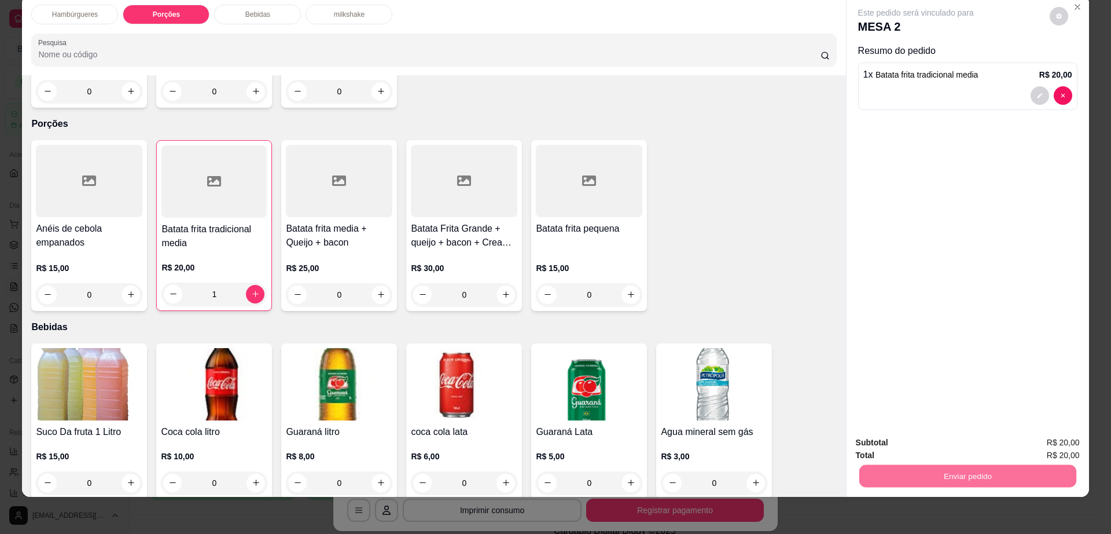
click at [898, 447] on button "Não registrar e enviar pedido" at bounding box center [928, 447] width 120 height 22
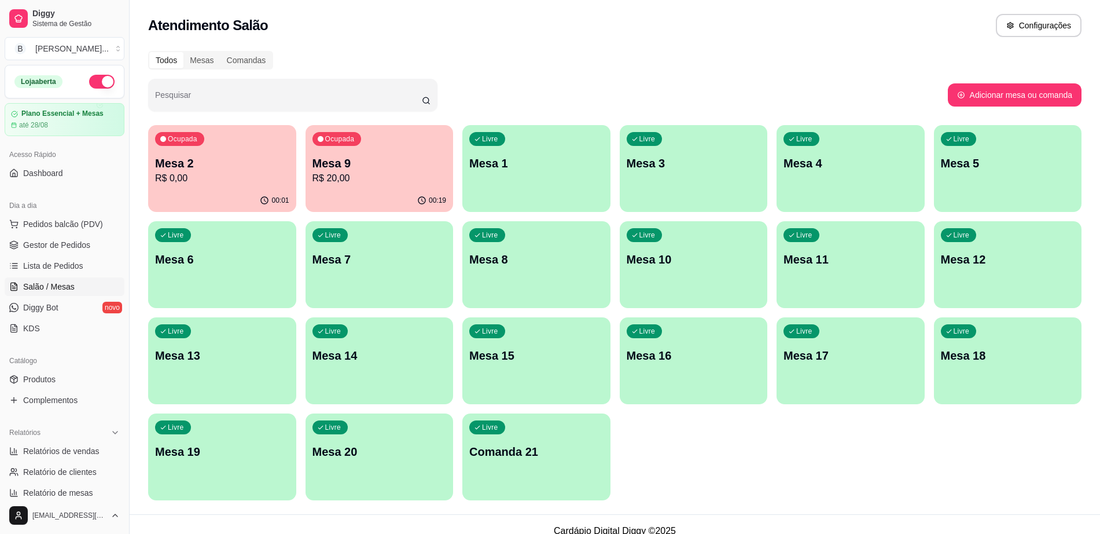
click at [358, 188] on div "Ocupada Mesa 9 R$ 20,00" at bounding box center [380, 157] width 148 height 64
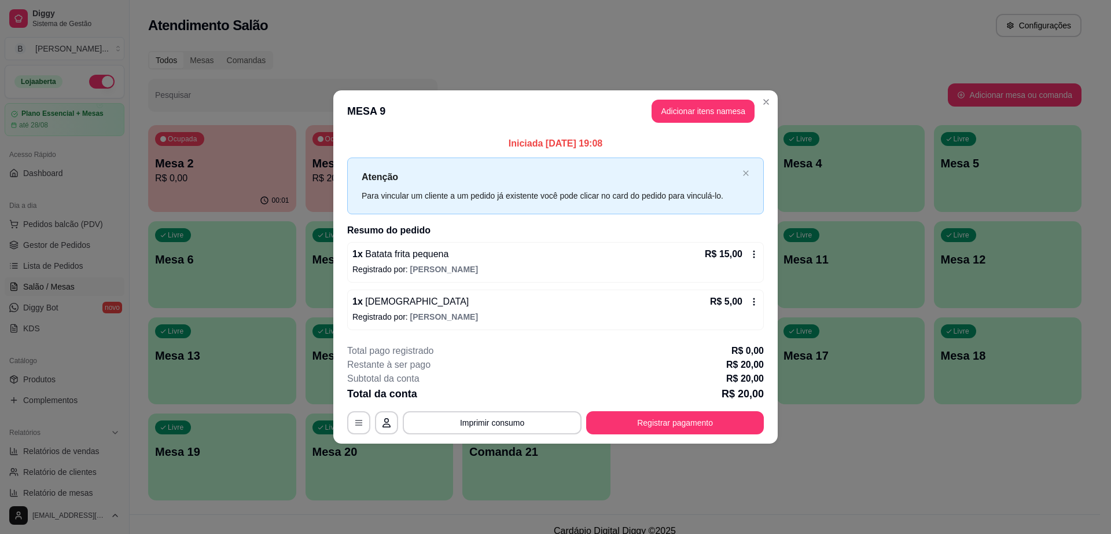
click at [731, 96] on header "MESA 9 Adicionar itens na mesa" at bounding box center [555, 111] width 445 height 42
click at [731, 97] on header "MESA 9 Adicionar itens na mesa" at bounding box center [555, 111] width 445 height 42
click at [716, 119] on button "Adicionar itens na mesa" at bounding box center [704, 111] width 100 height 23
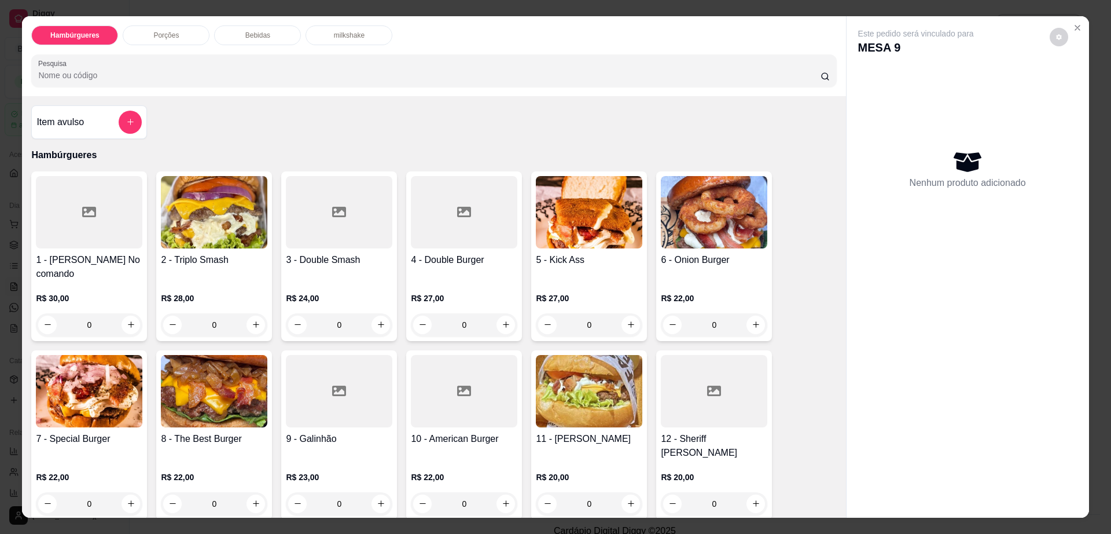
click at [238, 30] on div "Bebidas" at bounding box center [257, 35] width 87 height 20
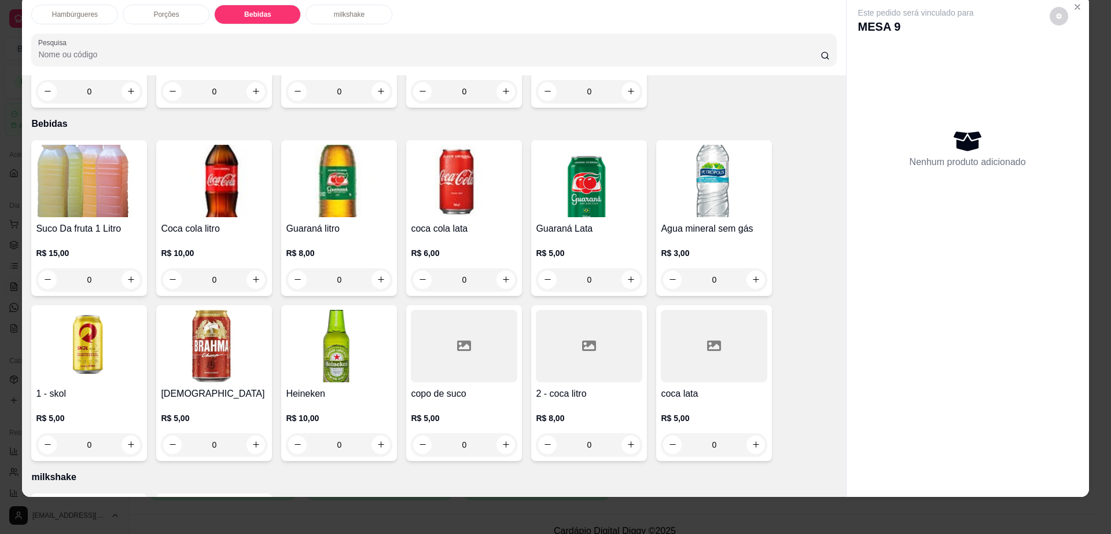
click at [695, 412] on p "R$ 5,00" at bounding box center [714, 418] width 107 height 12
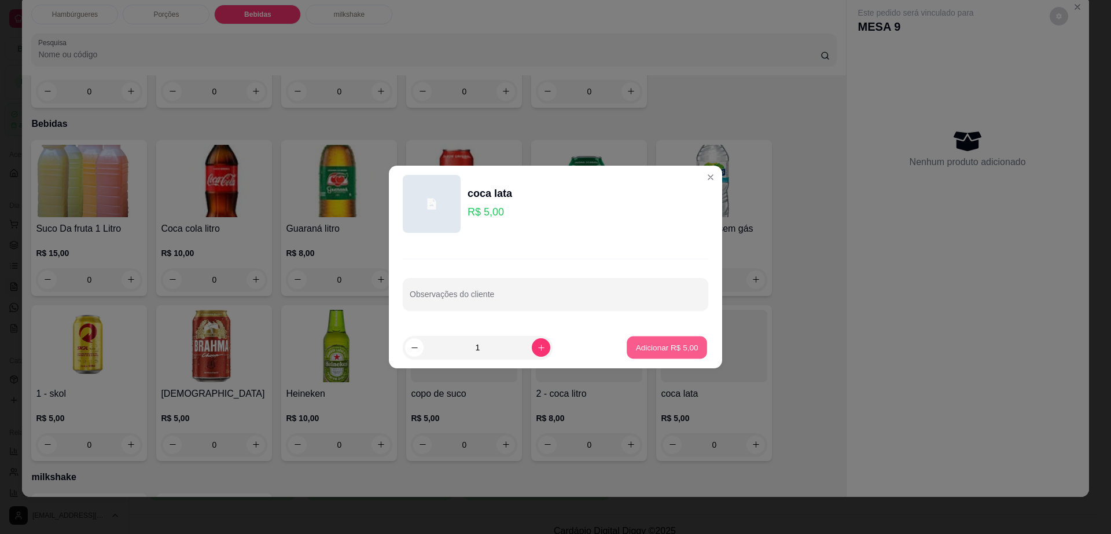
click at [663, 350] on p "Adicionar R$ 5,00" at bounding box center [667, 347] width 63 height 11
type input "1"
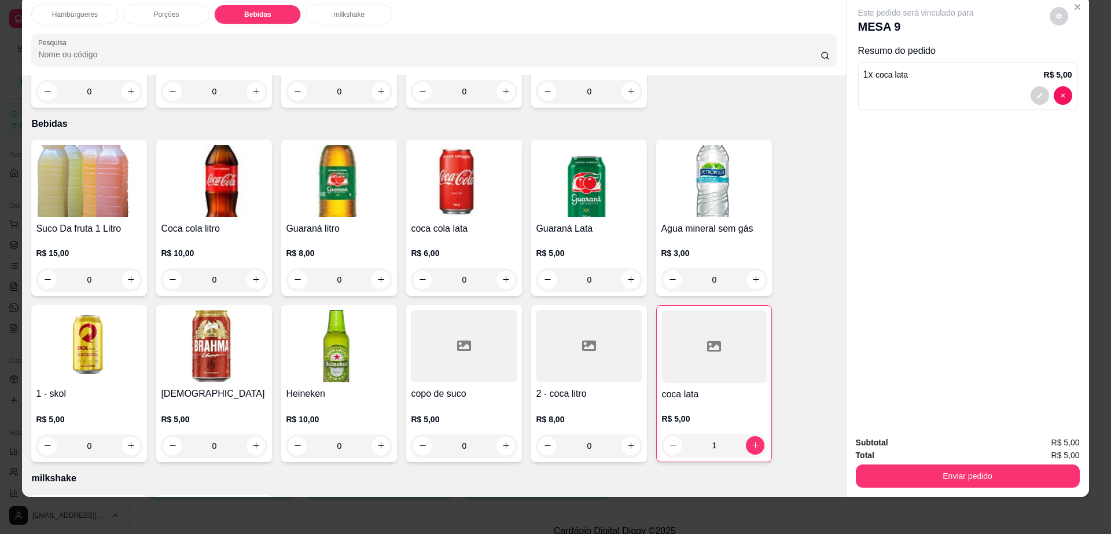
click at [207, 402] on div "R$ 5,00 0" at bounding box center [214, 430] width 107 height 56
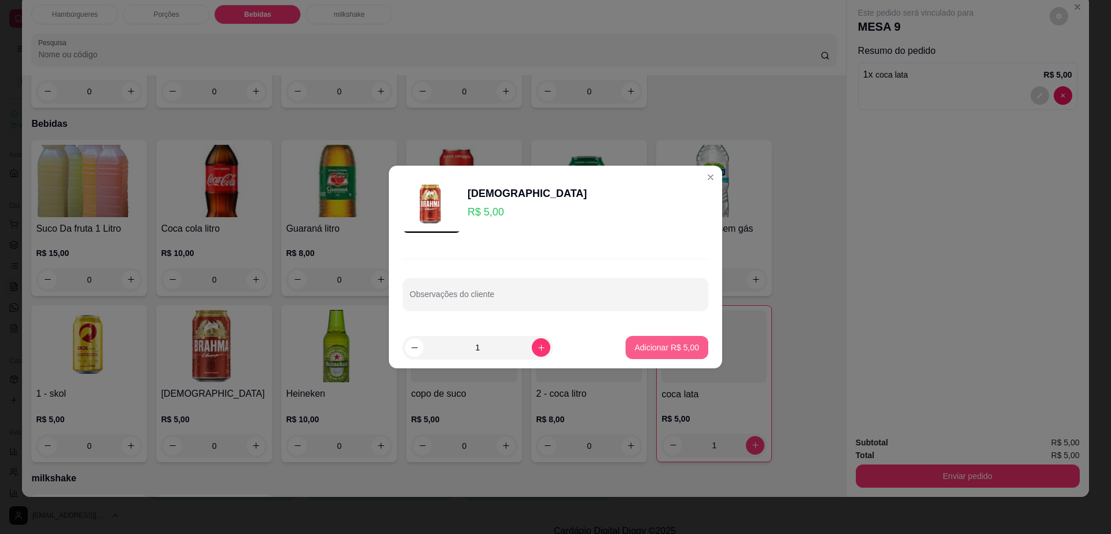
click at [655, 342] on p "Adicionar R$ 5,00" at bounding box center [667, 348] width 64 height 12
type input "1"
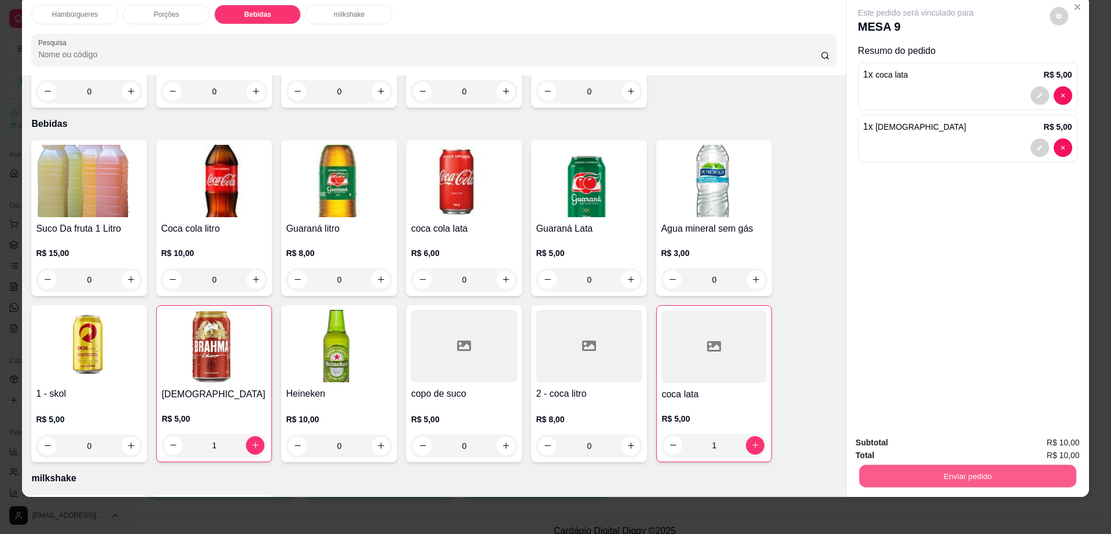
click at [893, 478] on button "Enviar pedido" at bounding box center [967, 476] width 217 height 23
click at [894, 469] on button "Enviar pedido" at bounding box center [968, 475] width 224 height 23
click at [908, 442] on button "Não registrar e enviar pedido" at bounding box center [928, 447] width 120 height 22
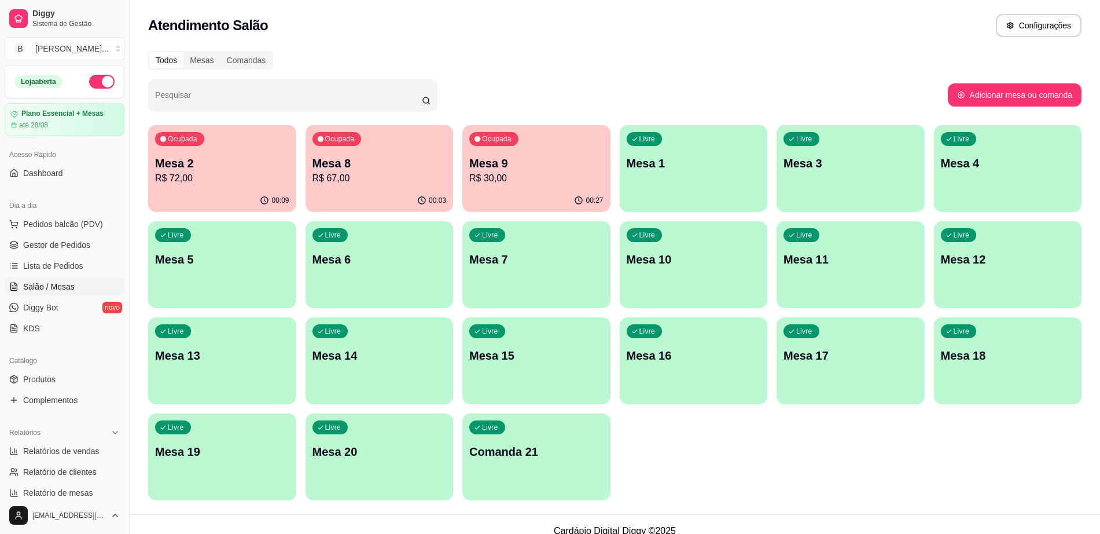
click at [795, 174] on div "Livre Mesa 3" at bounding box center [851, 161] width 148 height 73
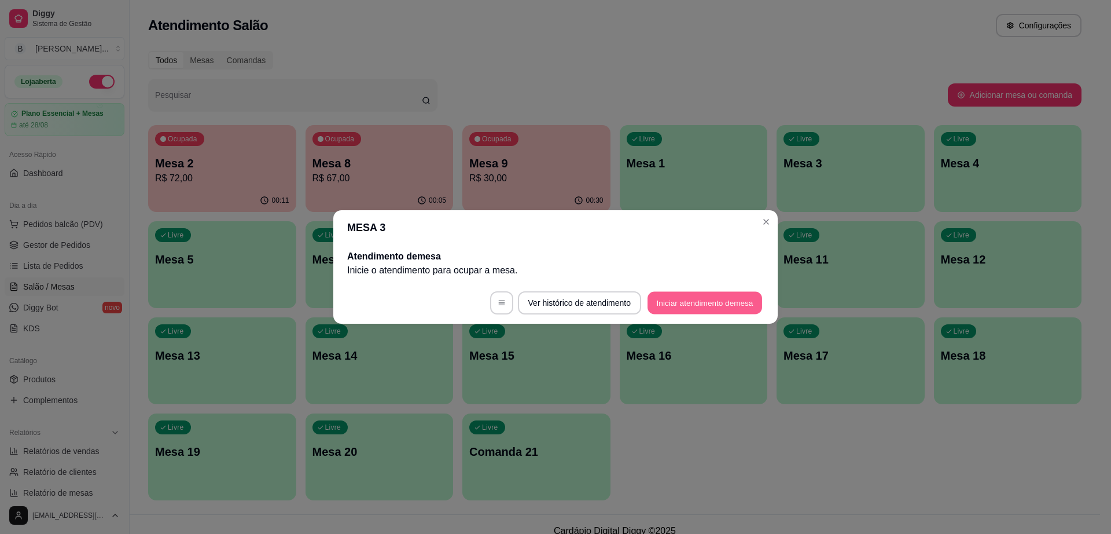
click at [708, 300] on button "Iniciar atendimento de mesa" at bounding box center [705, 303] width 115 height 23
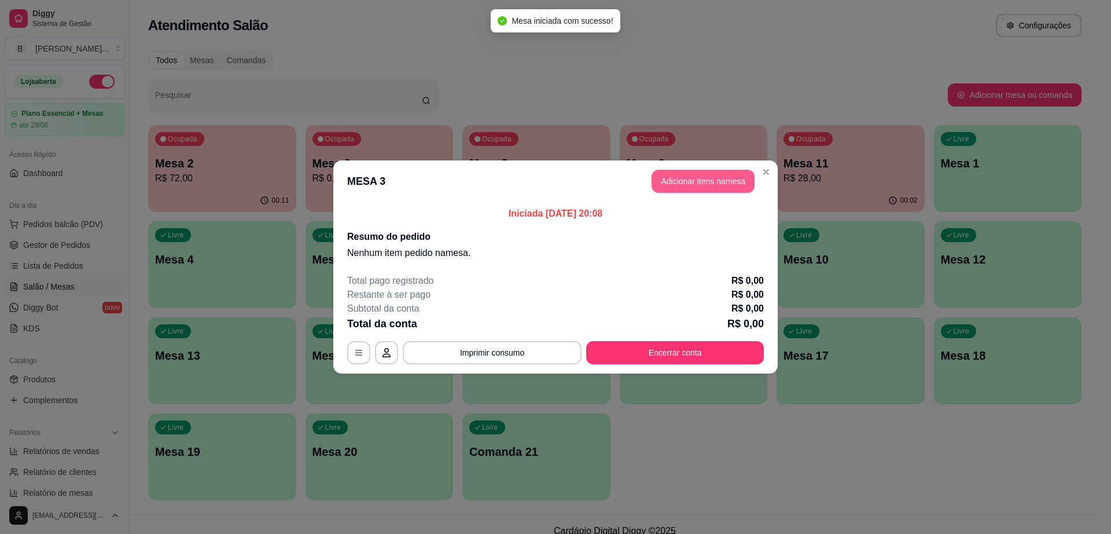
click at [687, 179] on button "Adicionar itens na mesa" at bounding box center [703, 181] width 103 height 23
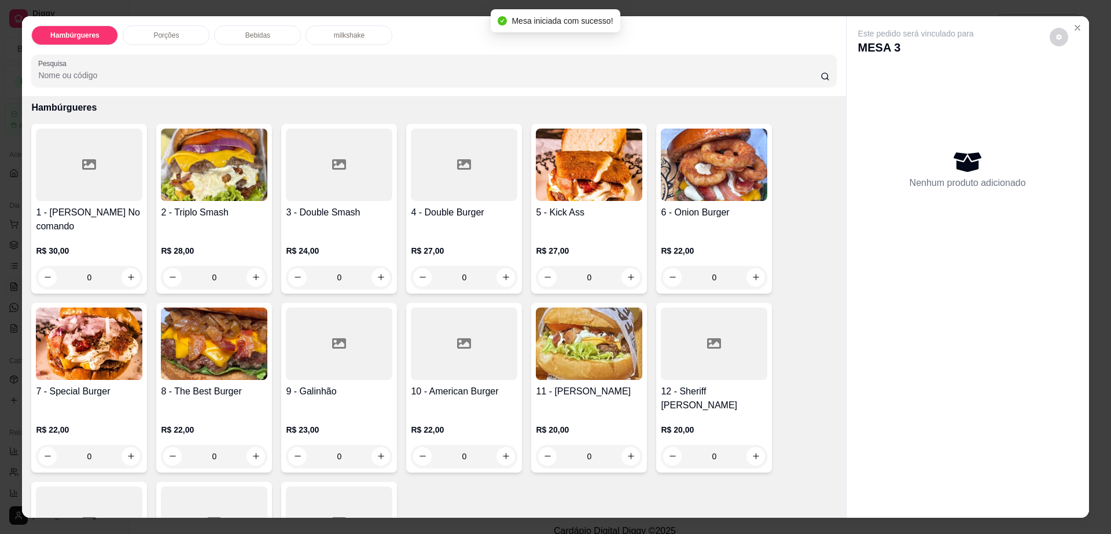
scroll to position [72, 0]
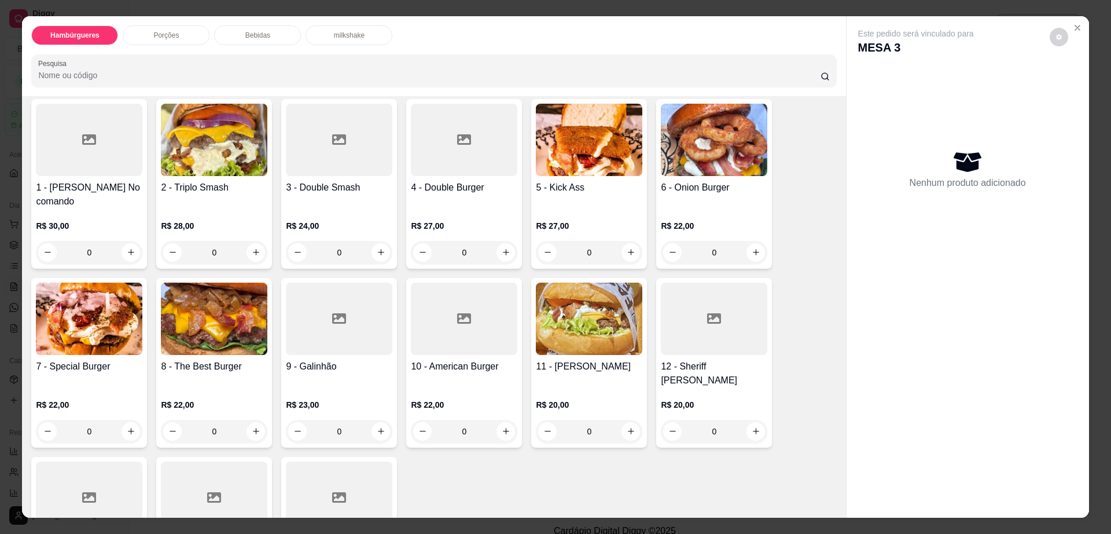
click at [680, 295] on div at bounding box center [714, 319] width 107 height 72
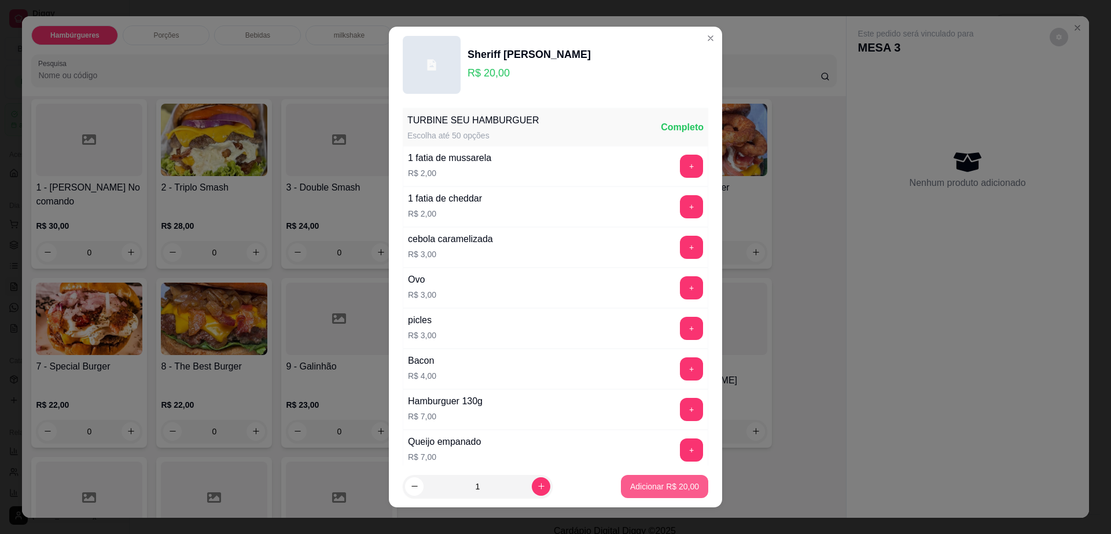
click at [662, 501] on footer "1 Adicionar R$ 20,00" at bounding box center [555, 486] width 333 height 42
click at [652, 474] on footer "1 Adicionar R$ 20,00" at bounding box center [555, 486] width 333 height 42
click at [648, 476] on button "Adicionar R$ 20,00" at bounding box center [664, 486] width 85 height 23
type input "1"
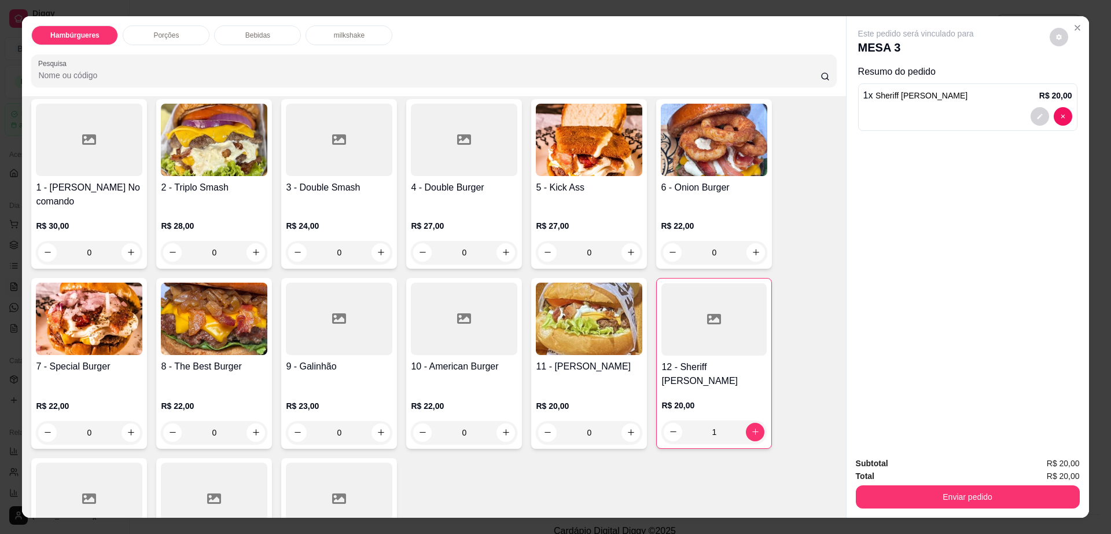
click at [349, 329] on div at bounding box center [339, 319] width 107 height 72
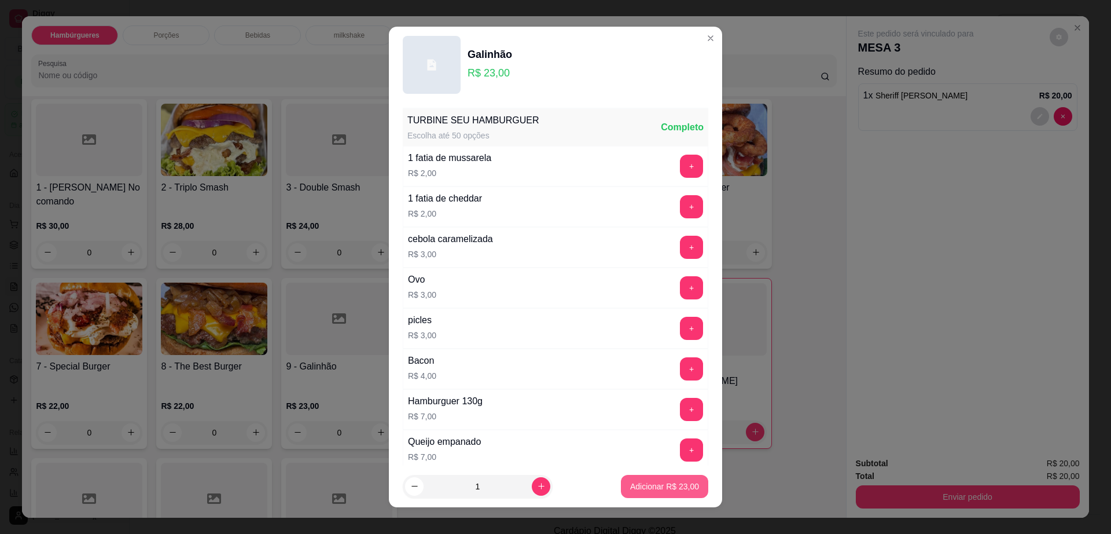
click at [665, 482] on p "Adicionar R$ 23,00" at bounding box center [664, 486] width 69 height 12
type input "1"
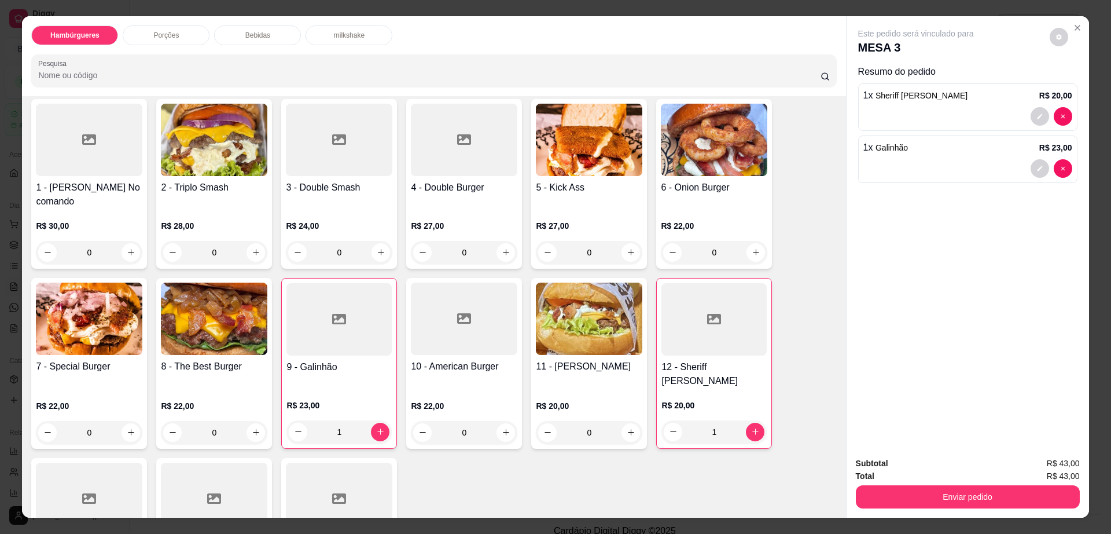
scroll to position [362, 0]
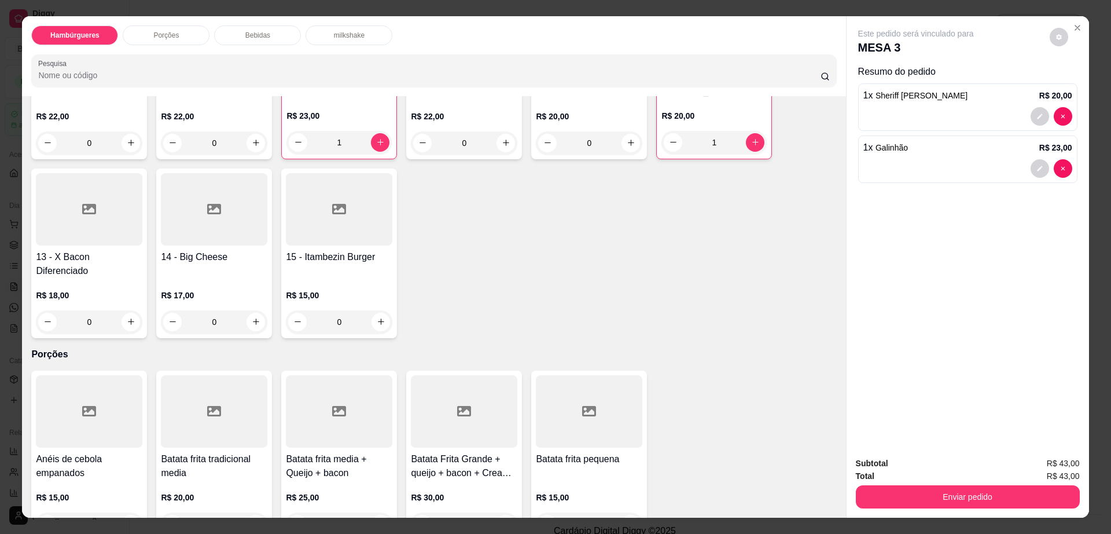
click at [332, 221] on div "15 - Itambezin Burger R$ 15,00 0" at bounding box center [339, 253] width 116 height 170
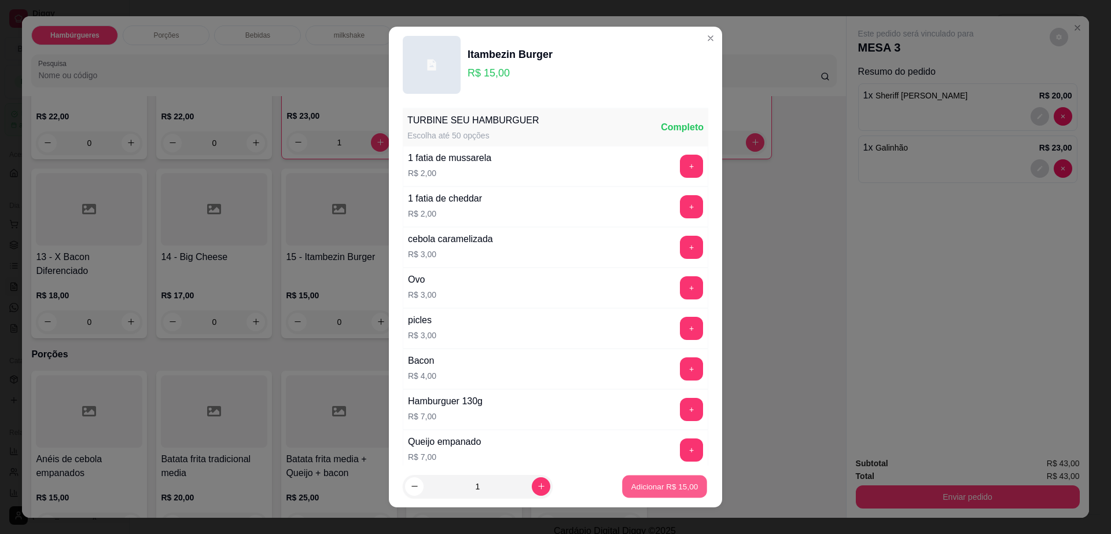
click at [622, 493] on button "Adicionar R$ 15,00" at bounding box center [664, 486] width 85 height 23
type input "1"
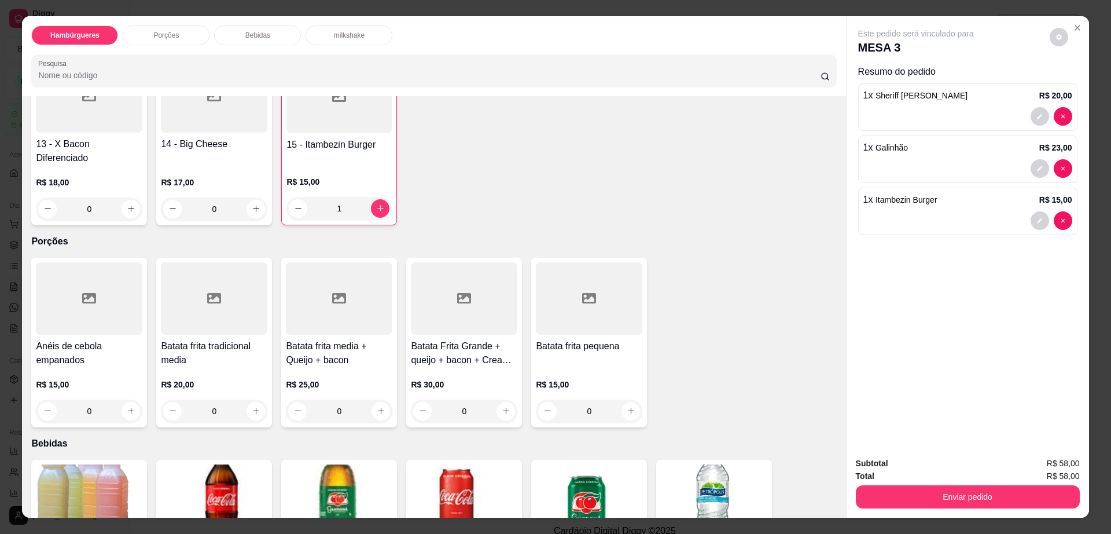
scroll to position [579, 0]
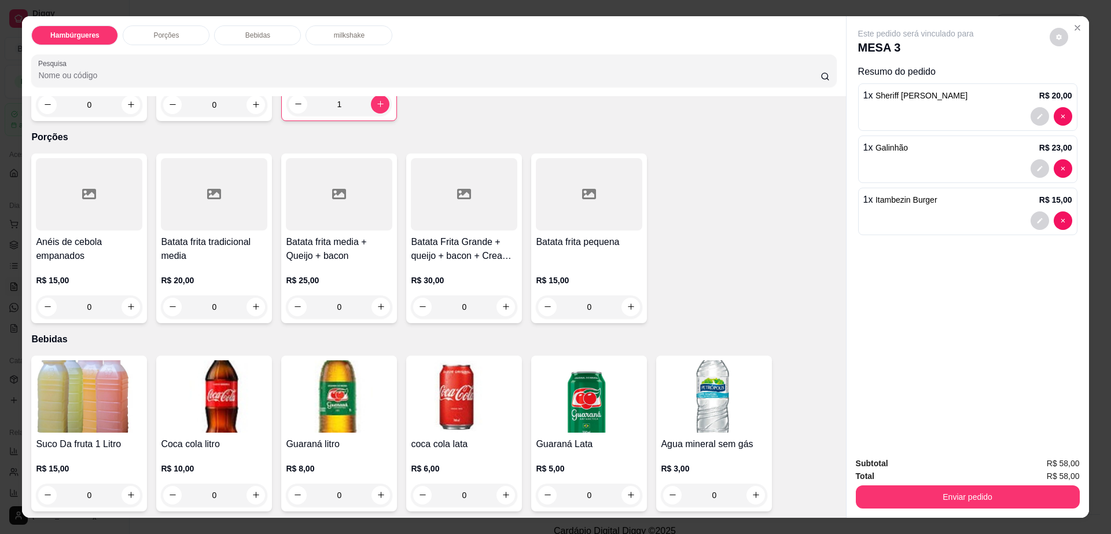
click at [562, 366] on img at bounding box center [589, 396] width 107 height 72
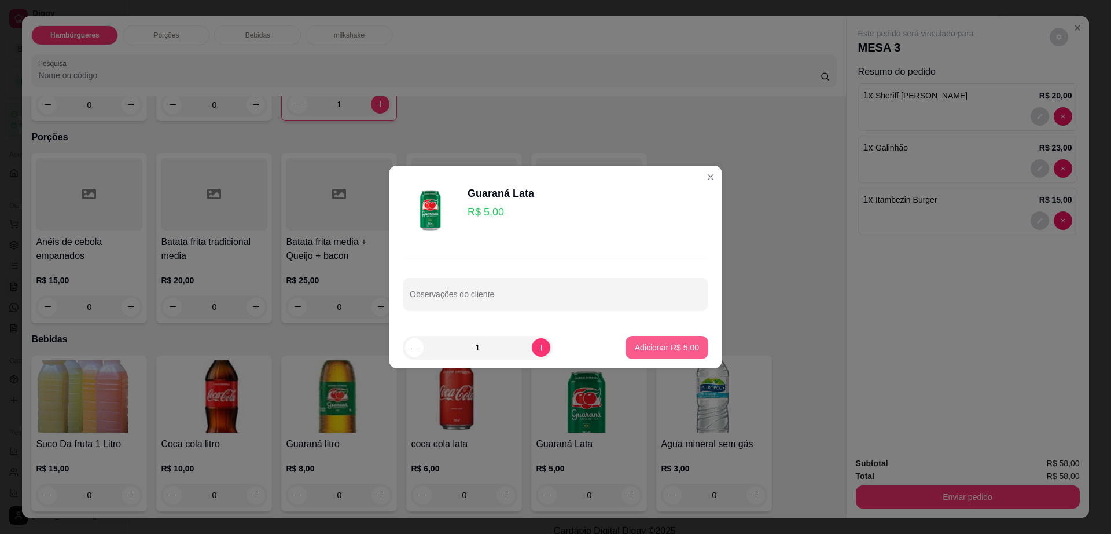
click at [654, 343] on p "Adicionar R$ 5,00" at bounding box center [667, 348] width 64 height 12
type input "1"
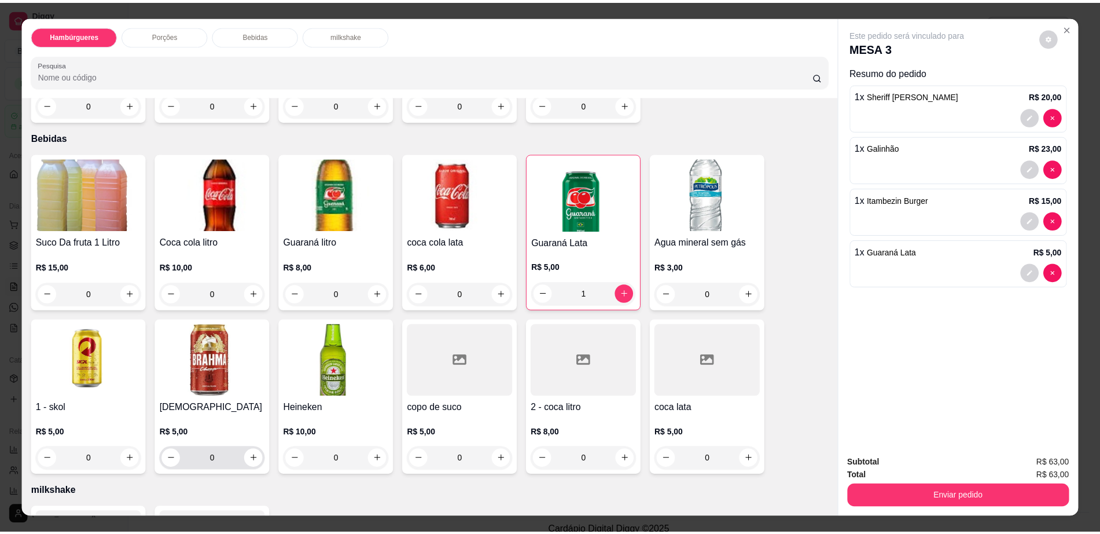
scroll to position [796, 0]
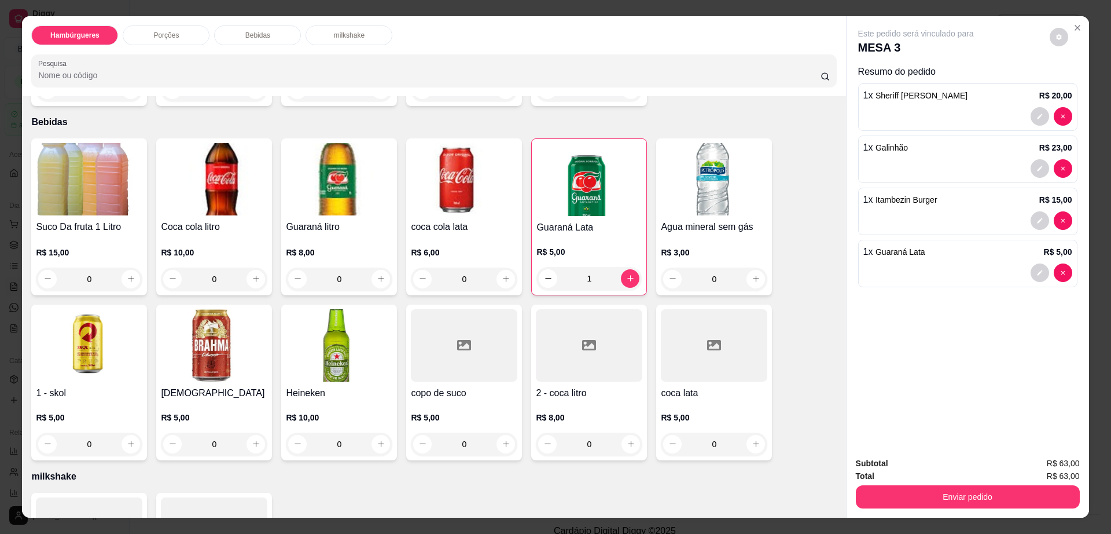
click at [192, 327] on img at bounding box center [214, 345] width 107 height 72
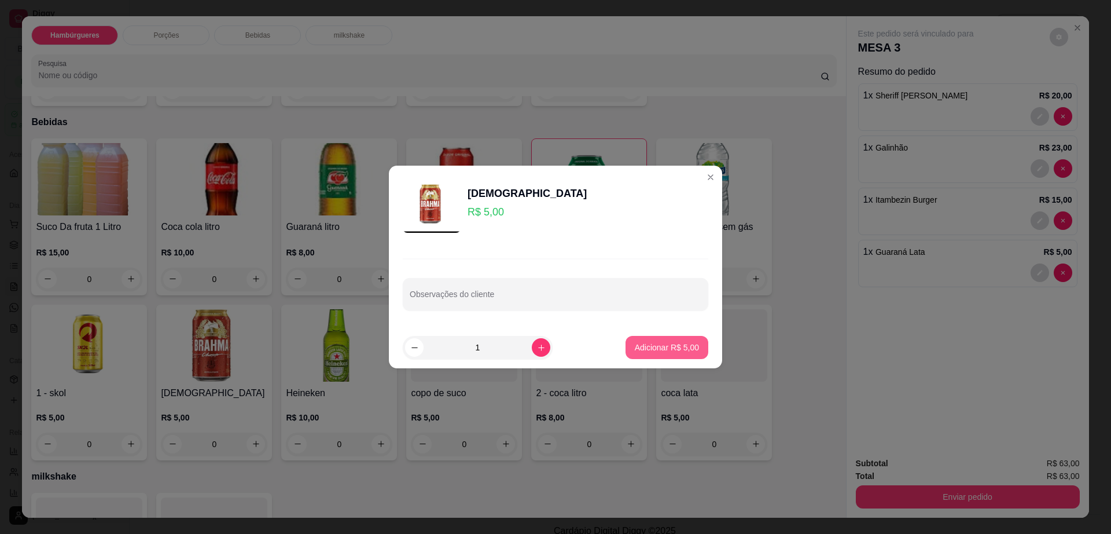
click at [661, 350] on p "Adicionar R$ 5,00" at bounding box center [667, 348] width 64 height 12
type input "1"
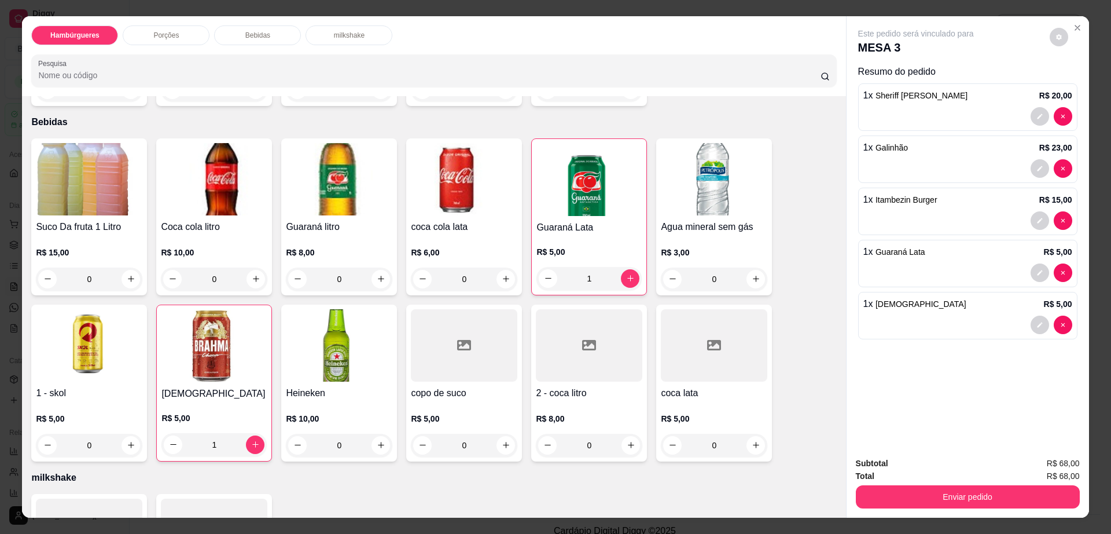
click at [1044, 30] on div "Este pedido será vinculado para MESA 3" at bounding box center [964, 42] width 210 height 28
click at [1056, 35] on icon "decrease-product-quantity" at bounding box center [1059, 37] width 7 height 7
click at [1073, 79] on span "Automatic updates" at bounding box center [1077, 83] width 12 height 9
click at [1073, 83] on input "Automatic updates" at bounding box center [1072, 87] width 8 height 8
checkbox input "true"
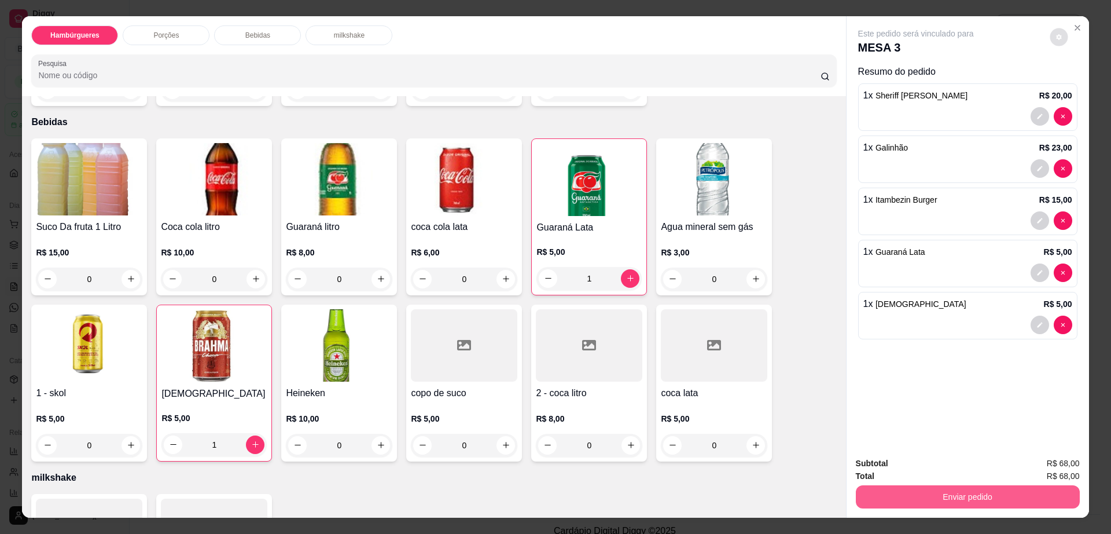
click at [948, 494] on button "Enviar pedido" at bounding box center [968, 496] width 224 height 23
click at [929, 458] on button "Não registrar e enviar pedido" at bounding box center [928, 468] width 120 height 22
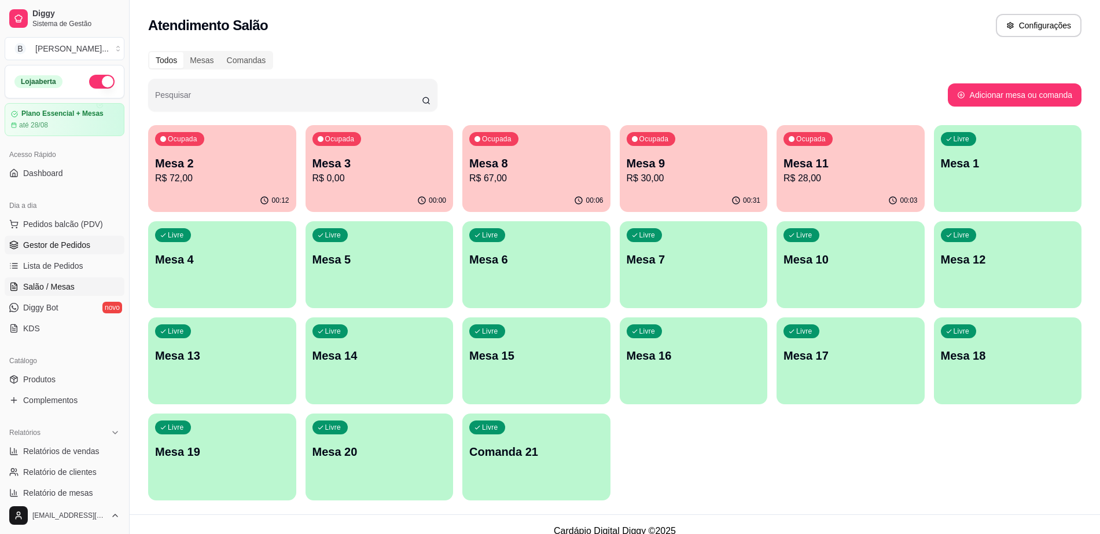
click at [64, 242] on span "Gestor de Pedidos" at bounding box center [56, 245] width 67 height 12
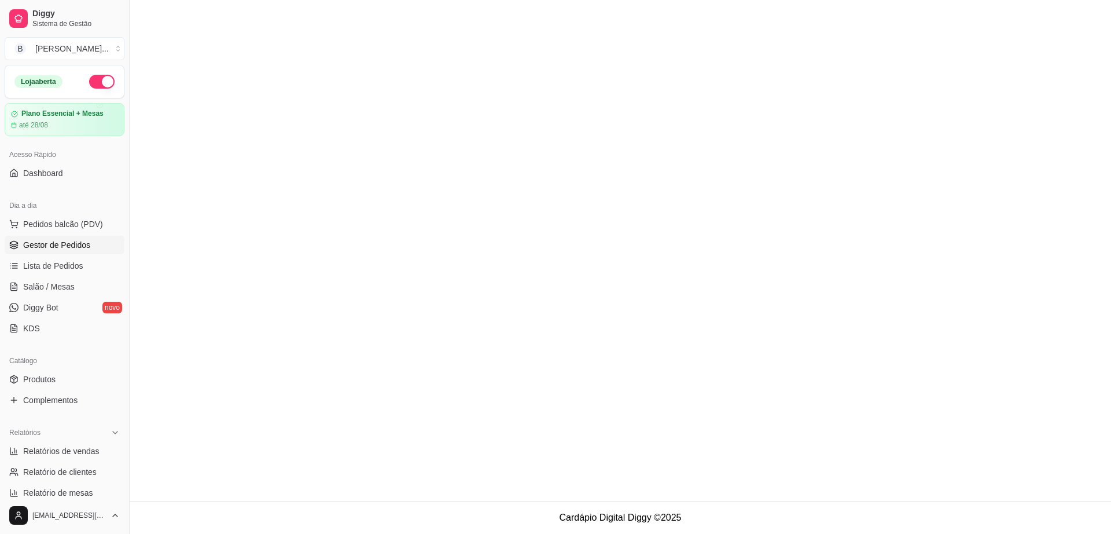
click at [43, 244] on span "Gestor de Pedidos" at bounding box center [56, 245] width 67 height 12
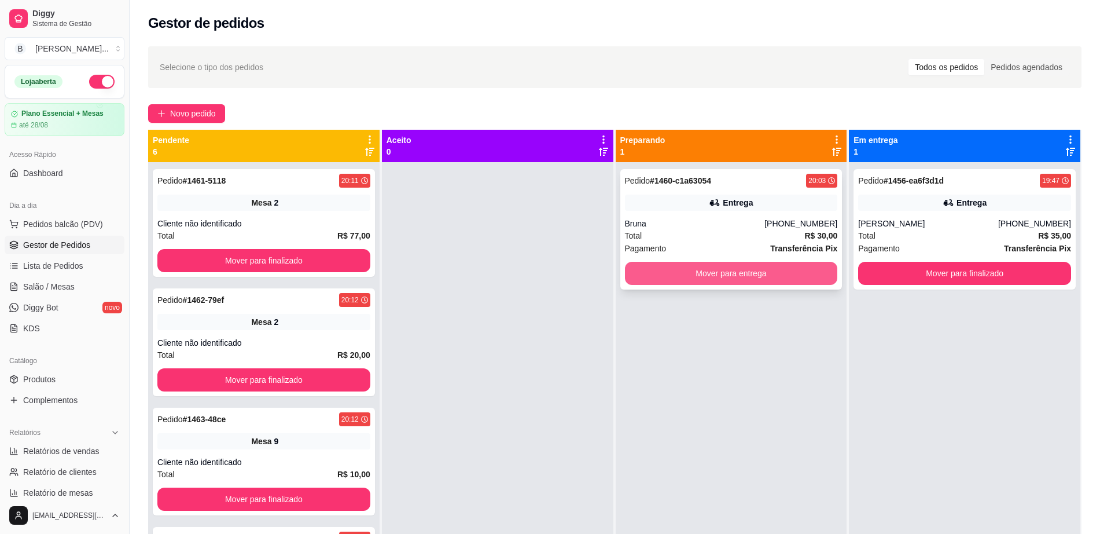
click at [729, 275] on button "Mover para entrega" at bounding box center [731, 273] width 213 height 23
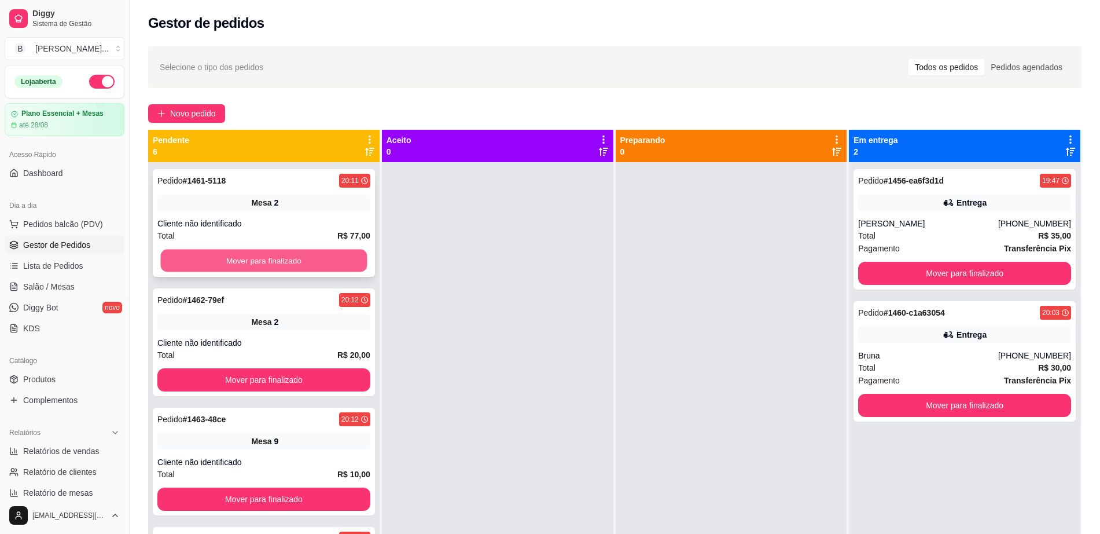
click at [318, 261] on button "Mover para finalizado" at bounding box center [264, 261] width 207 height 23
click at [324, 259] on div "Mover para finalizado" at bounding box center [263, 260] width 213 height 23
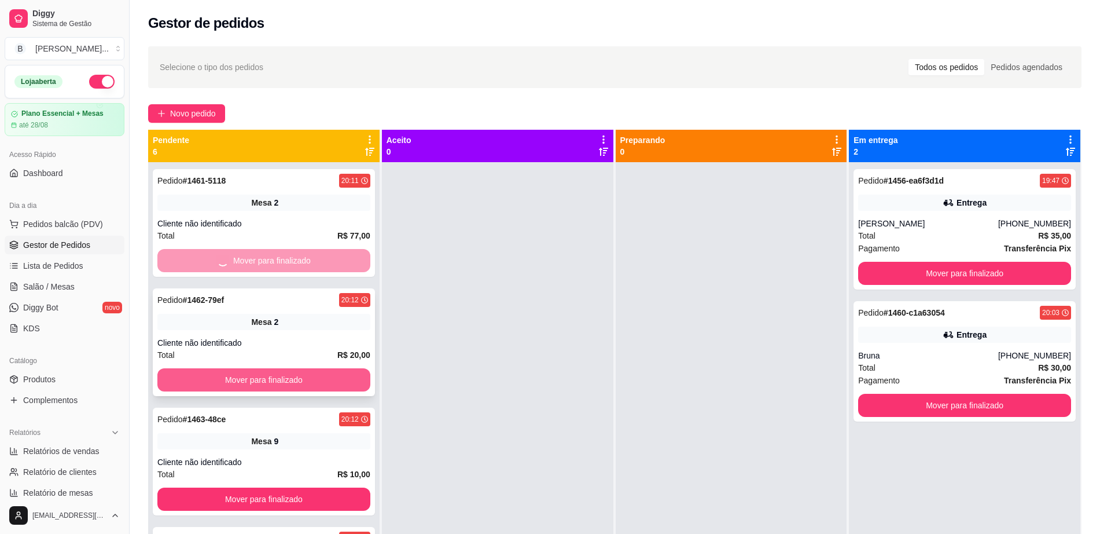
click at [322, 384] on button "Mover para finalizado" at bounding box center [263, 379] width 213 height 23
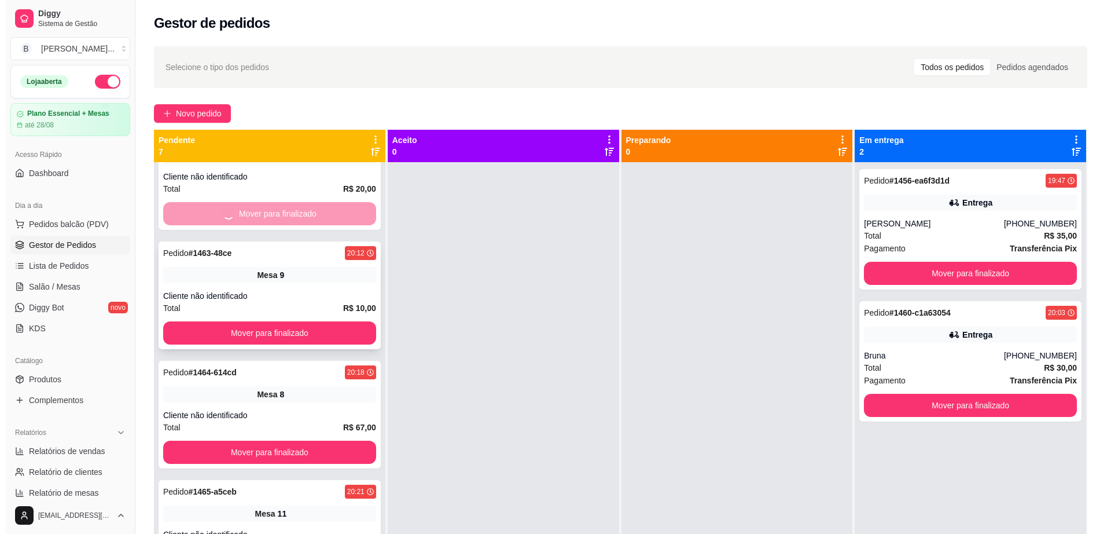
scroll to position [217, 0]
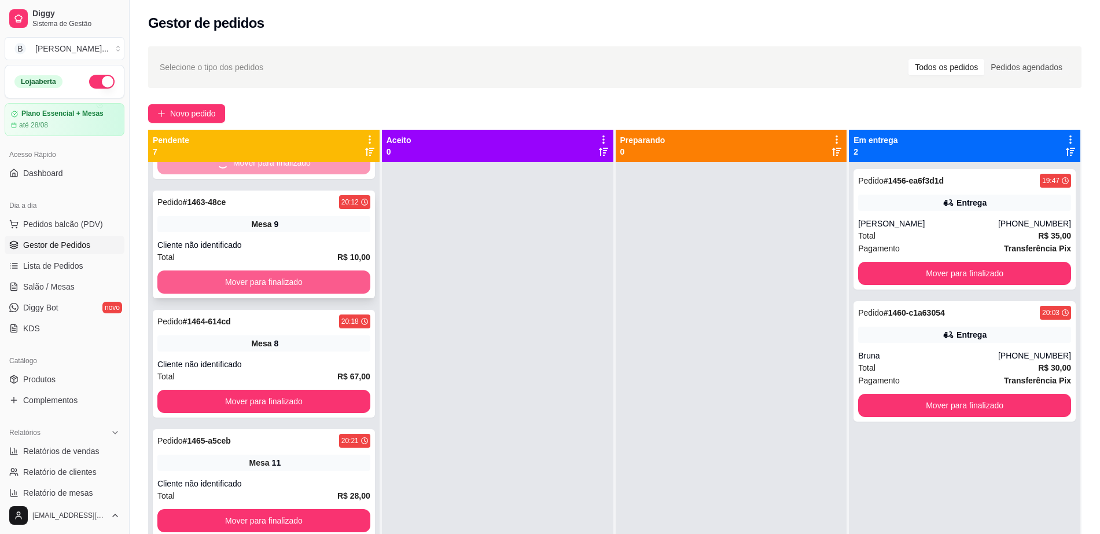
click at [296, 270] on button "Mover para finalizado" at bounding box center [263, 281] width 213 height 23
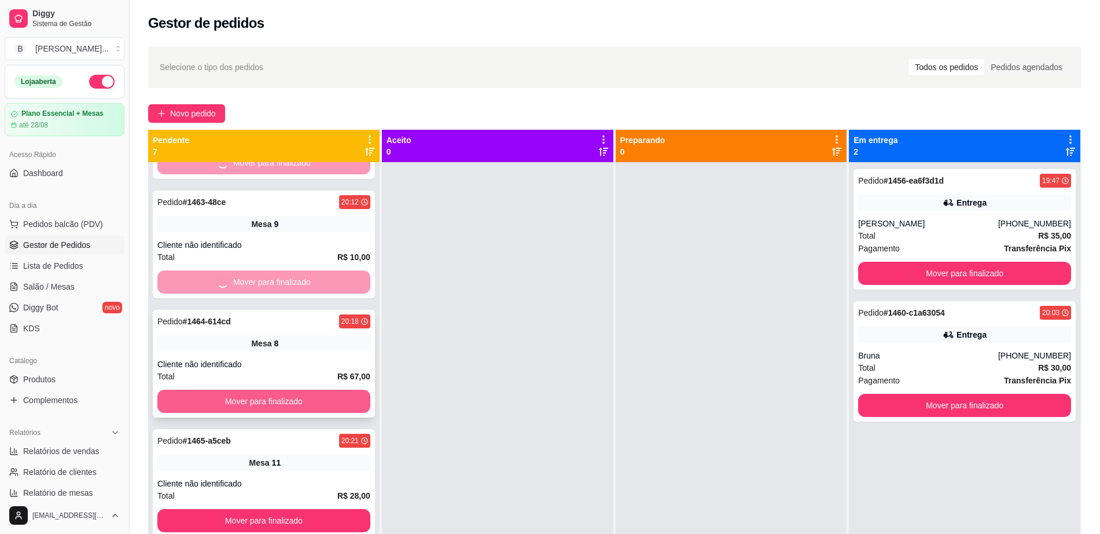
click at [333, 388] on div "Pedido # 1464-614cd 20:18 Mesa 8 Cliente não identificado Total R$ 67,00 Mover …" at bounding box center [264, 364] width 222 height 108
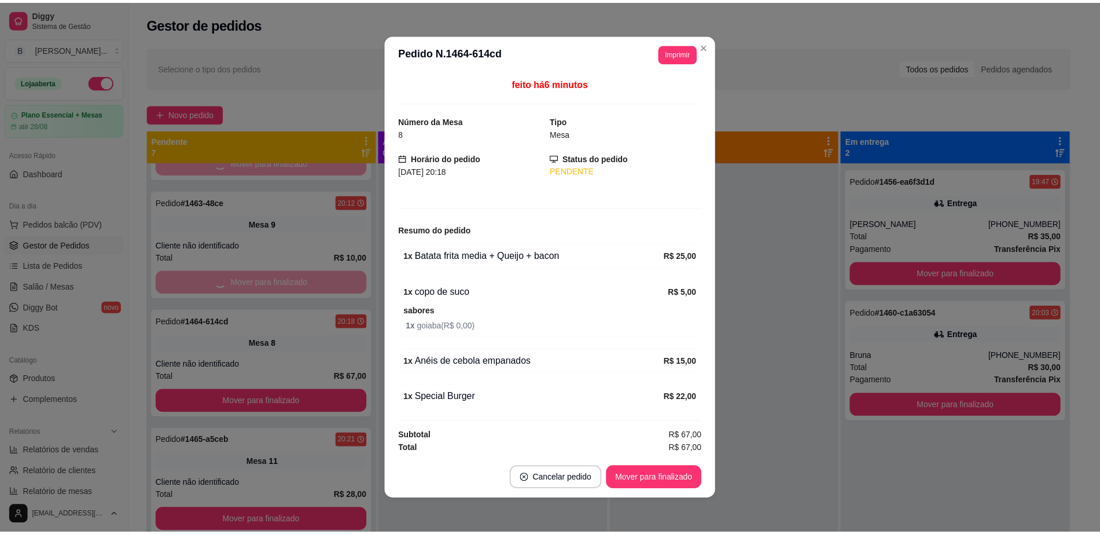
scroll to position [2, 0]
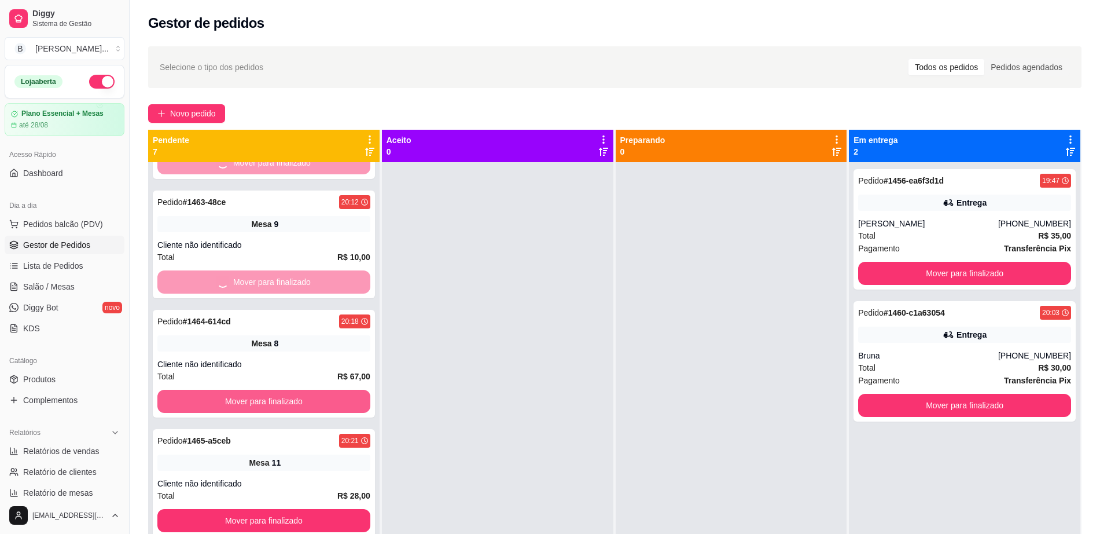
click at [331, 398] on button "Mover para finalizado" at bounding box center [263, 401] width 213 height 23
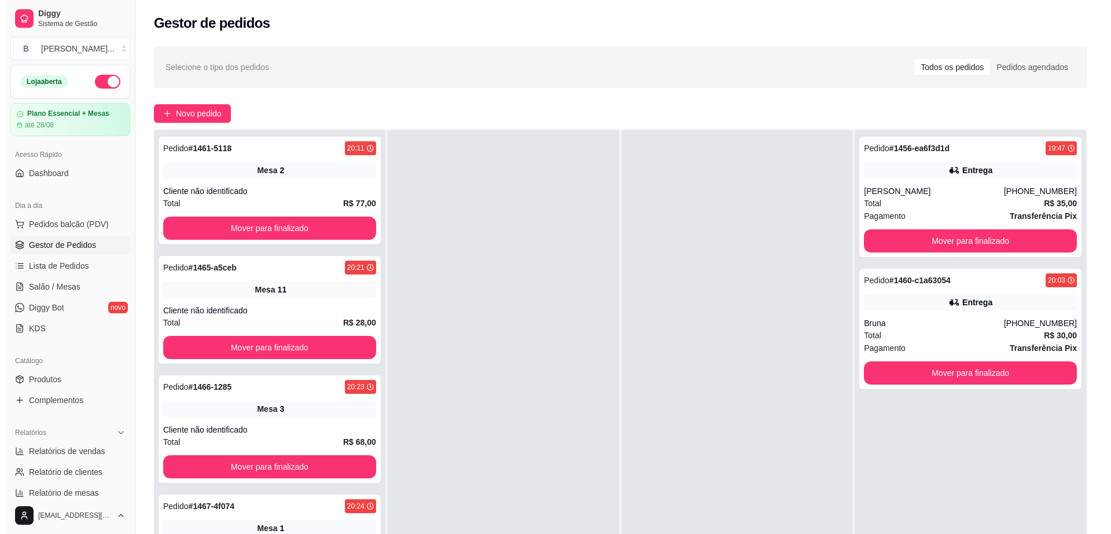
scroll to position [0, 0]
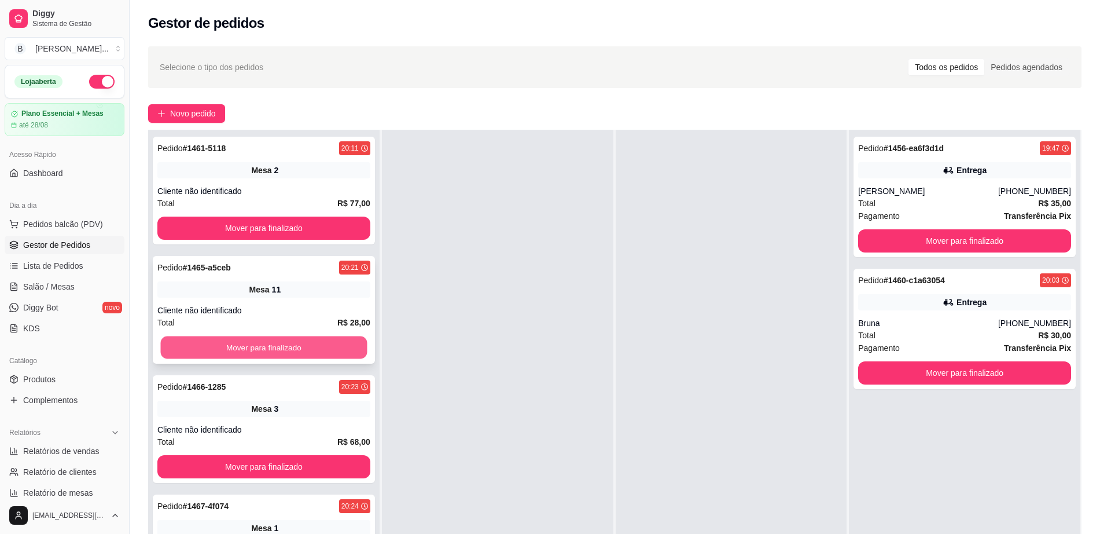
click at [323, 345] on button "Mover para finalizado" at bounding box center [264, 347] width 207 height 23
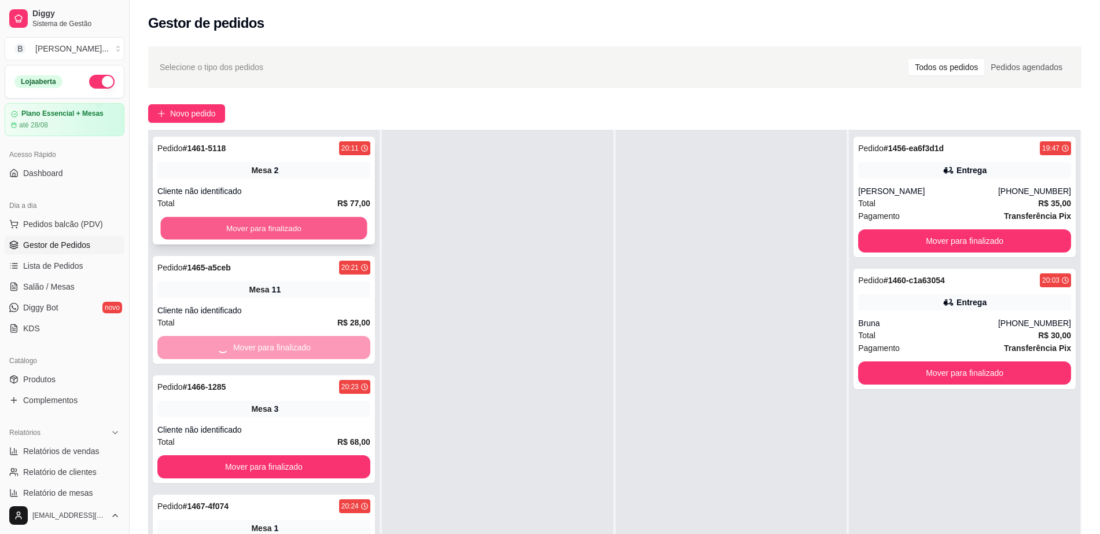
click at [313, 220] on button "Mover para finalizado" at bounding box center [264, 228] width 207 height 23
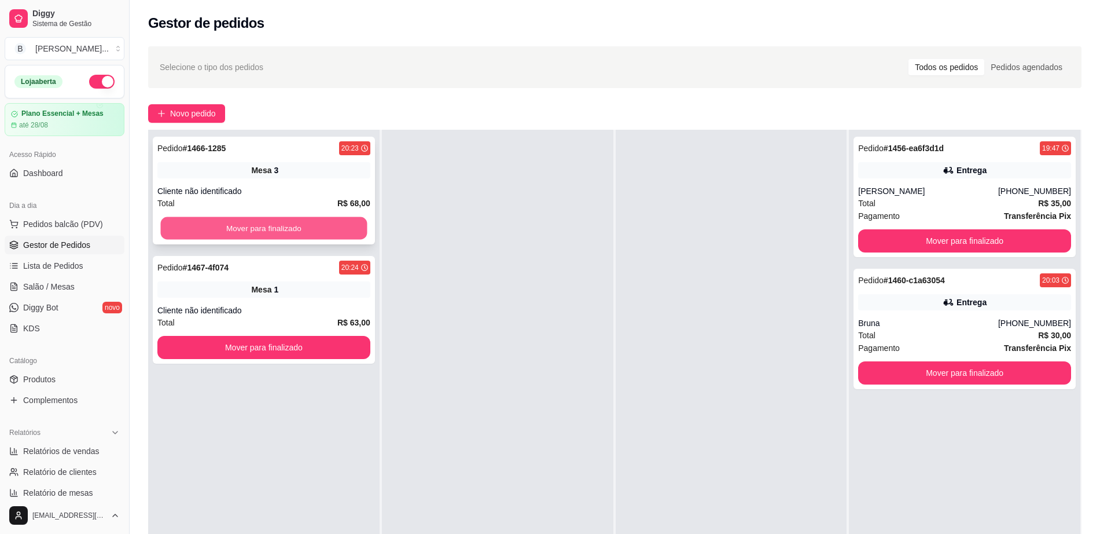
click at [309, 222] on button "Mover para finalizado" at bounding box center [264, 228] width 207 height 23
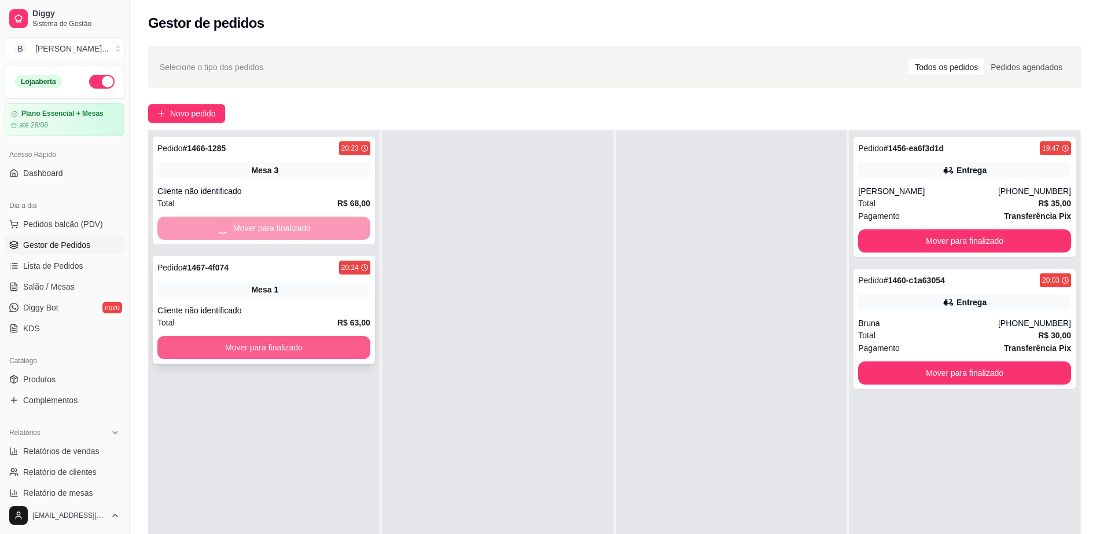
click at [340, 340] on button "Mover para finalizado" at bounding box center [263, 347] width 213 height 23
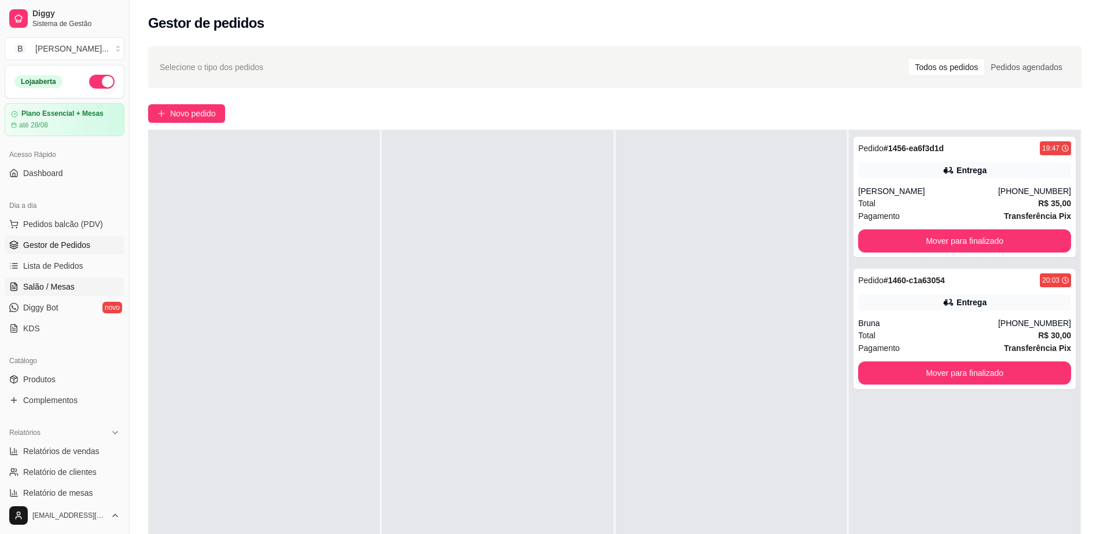
click at [87, 283] on link "Salão / Mesas" at bounding box center [65, 286] width 120 height 19
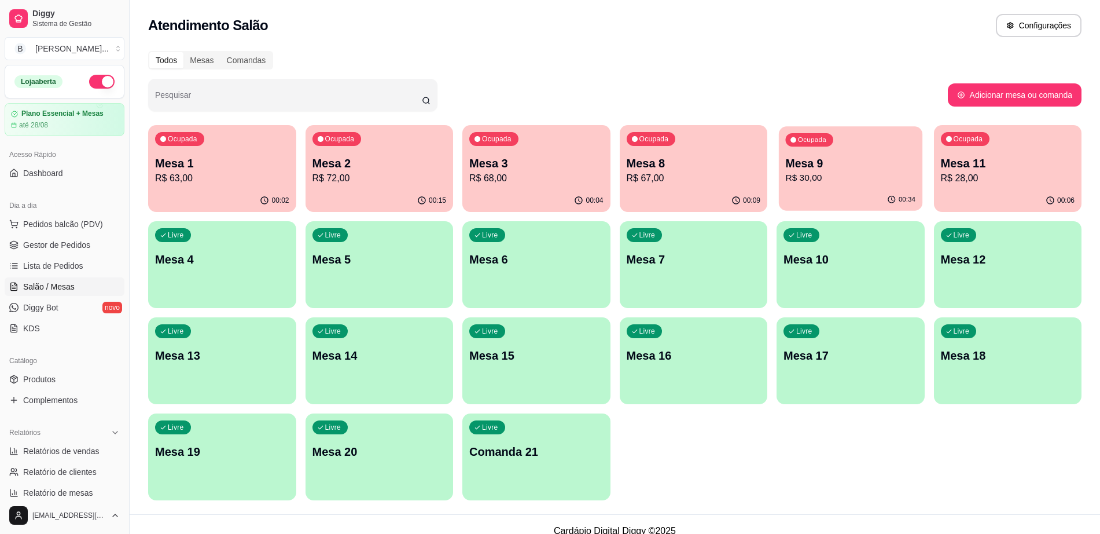
click at [841, 167] on p "Mesa 9" at bounding box center [851, 164] width 130 height 16
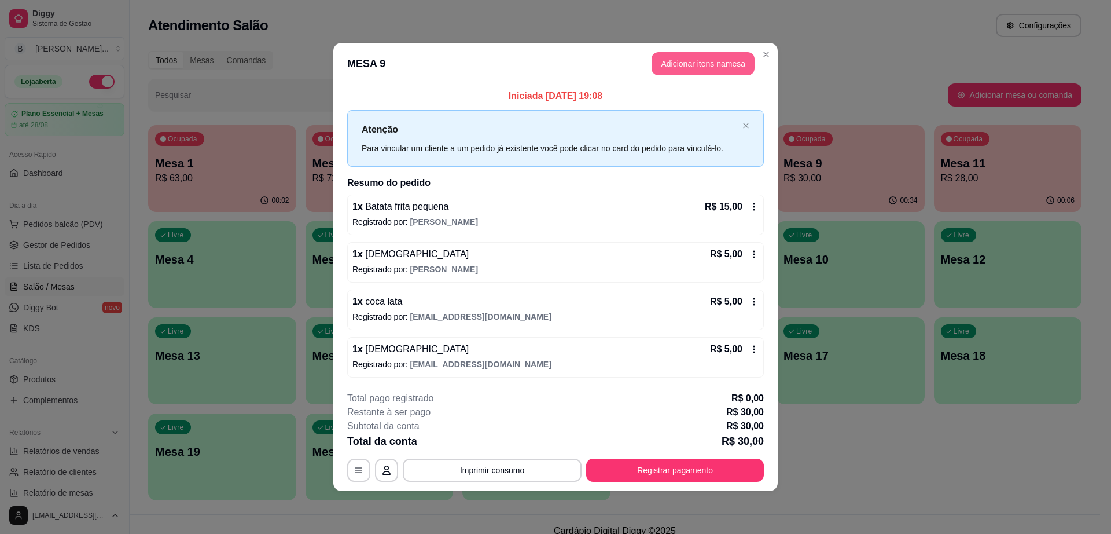
click at [722, 64] on button "Adicionar itens na mesa" at bounding box center [703, 63] width 103 height 23
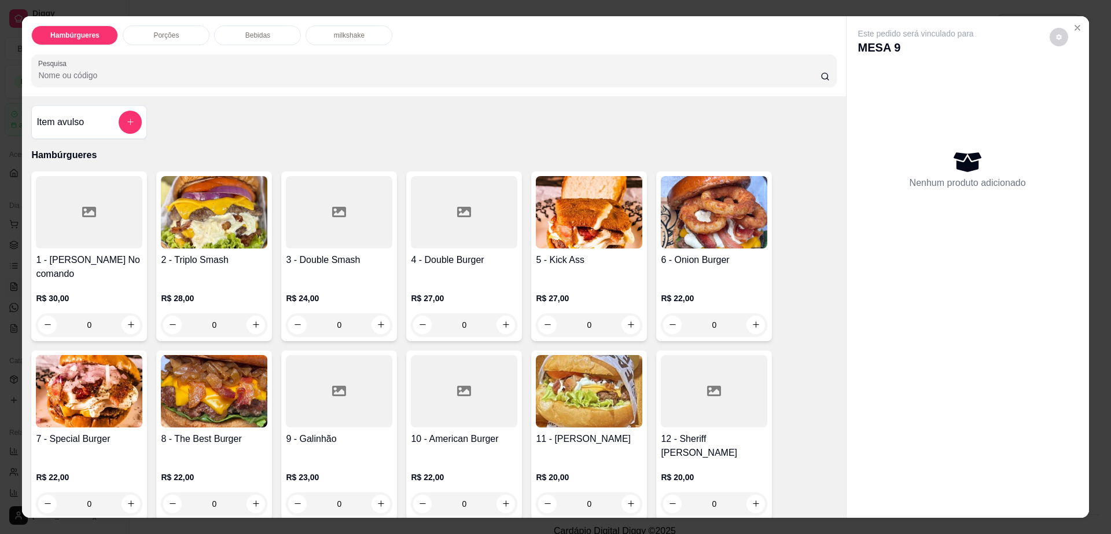
click at [259, 32] on p "Bebidas" at bounding box center [257, 35] width 25 height 9
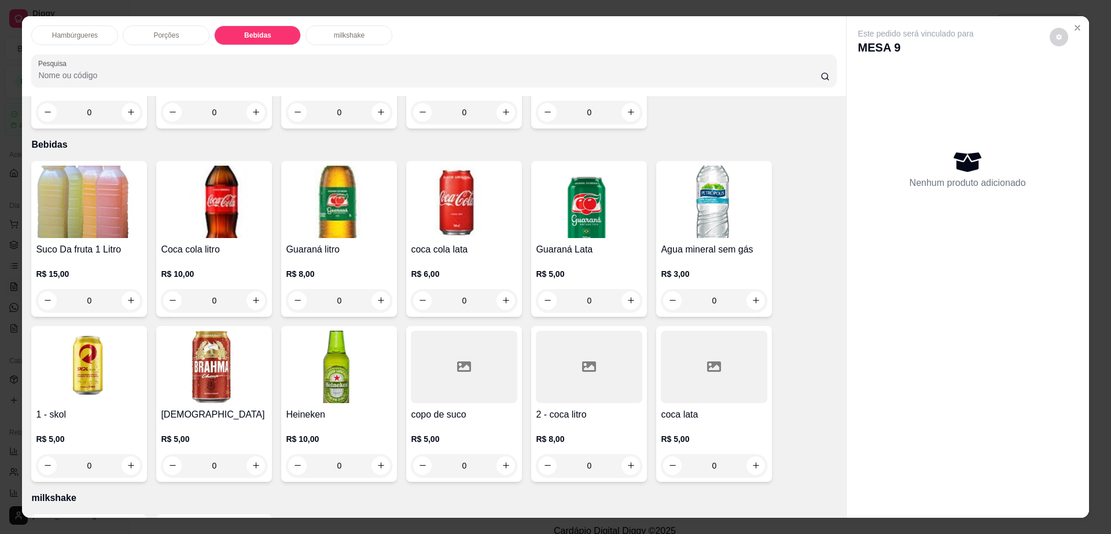
scroll to position [21, 0]
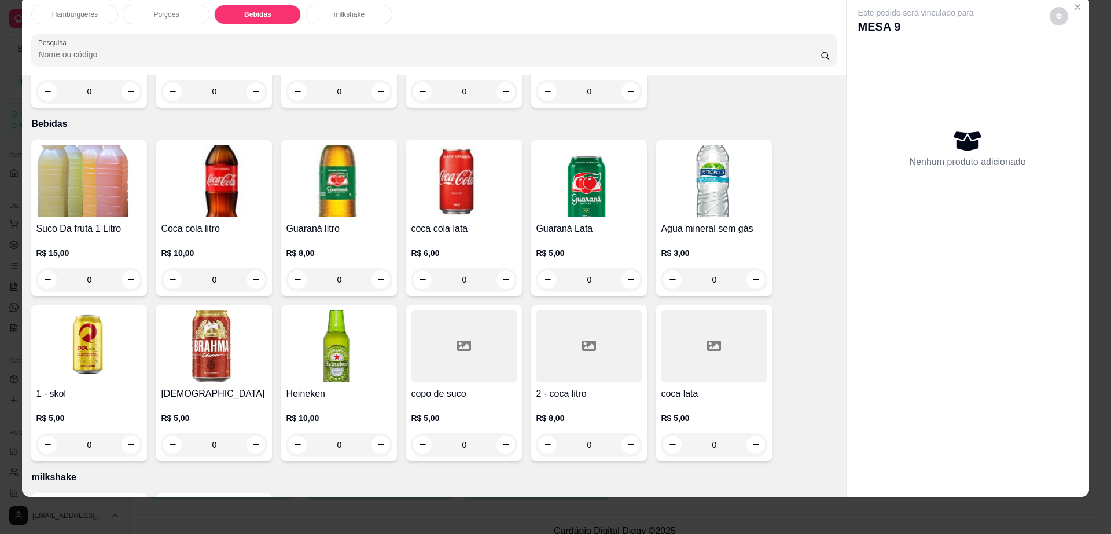
click at [224, 329] on img at bounding box center [214, 346] width 107 height 72
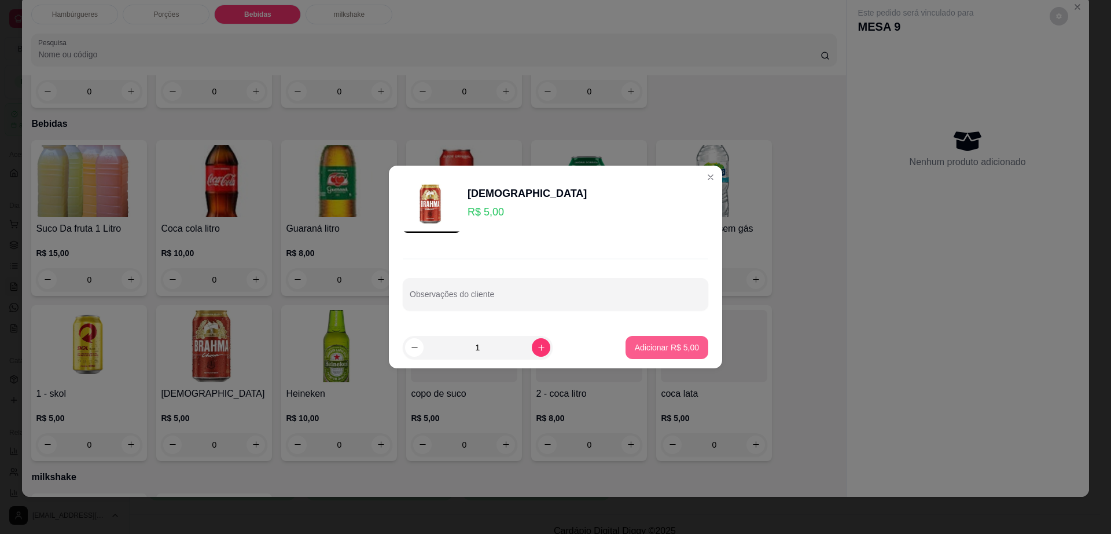
click at [654, 346] on p "Adicionar R$ 5,00" at bounding box center [667, 348] width 64 height 12
type input "1"
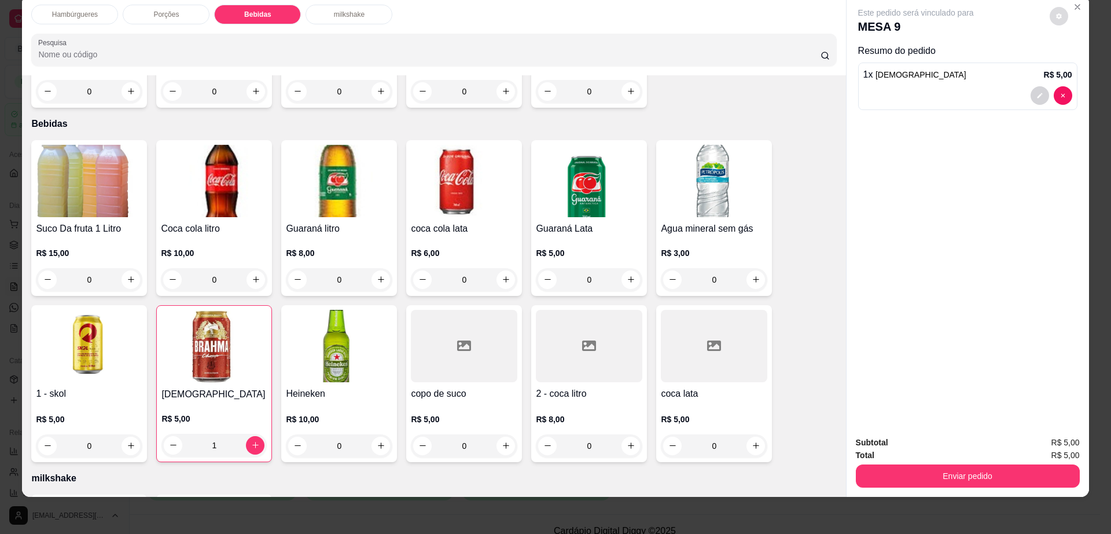
click at [1061, 9] on div "Este pedido será vinculado para MESA 9" at bounding box center [964, 21] width 210 height 28
click at [1056, 19] on icon "decrease-product-quantity" at bounding box center [1059, 16] width 7 height 7
click at [1083, 64] on span "Automatic updates" at bounding box center [1084, 62] width 9 height 9
click at [1076, 64] on input "Automatic updates" at bounding box center [1072, 67] width 8 height 8
checkbox input "false"
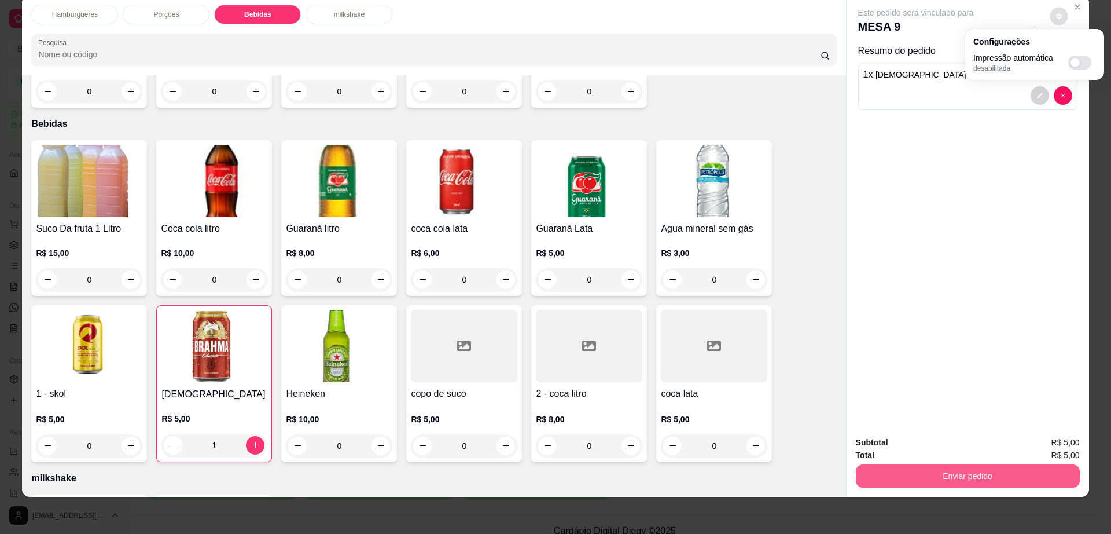
click at [923, 471] on button "Enviar pedido" at bounding box center [968, 475] width 224 height 23
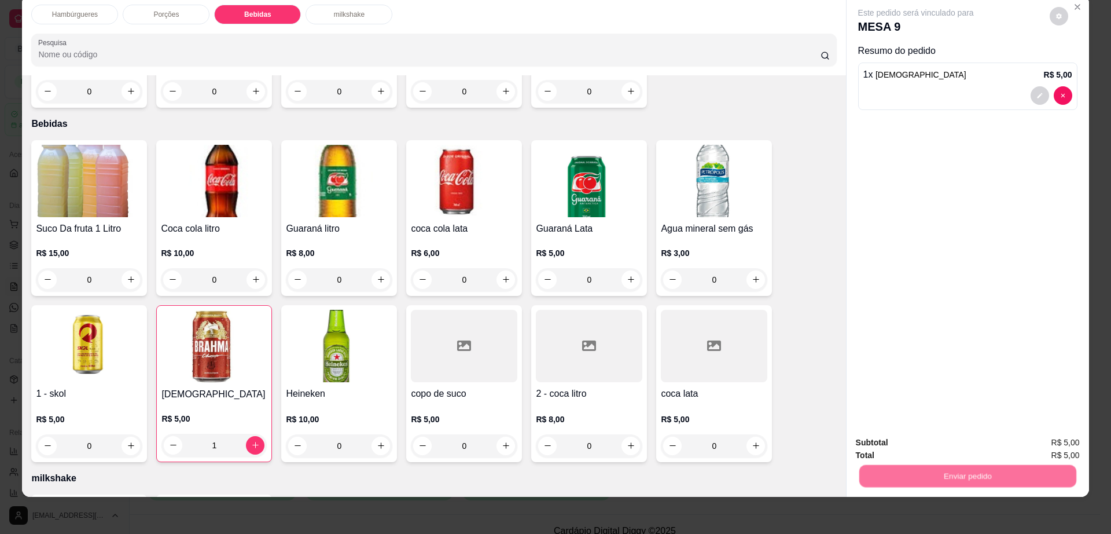
click at [920, 450] on button "Não registrar e enviar pedido" at bounding box center [928, 447] width 120 height 22
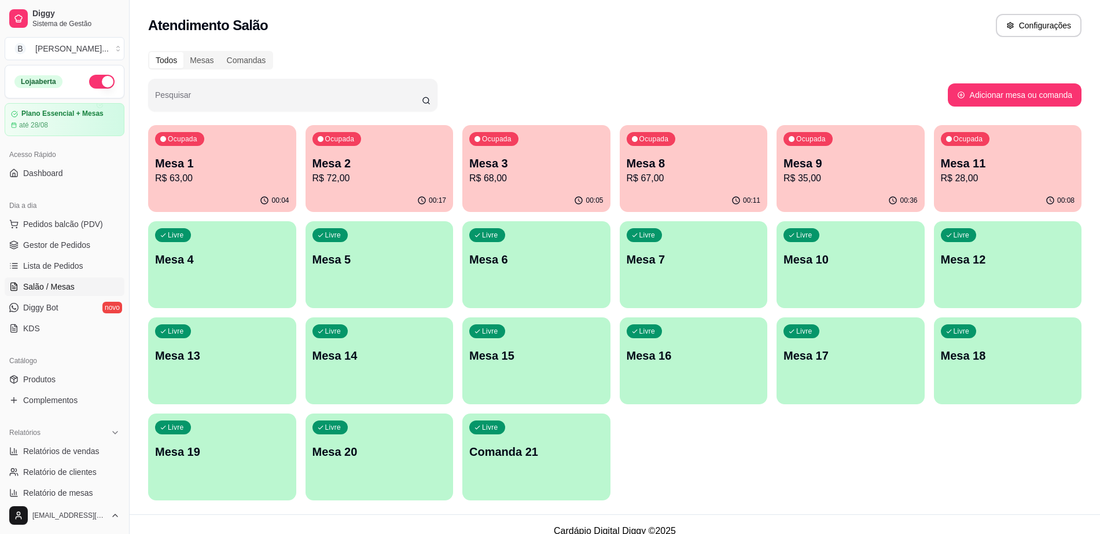
click at [368, 171] on p "R$ 72,00" at bounding box center [380, 178] width 134 height 14
click at [350, 173] on p "R$ 72,00" at bounding box center [380, 178] width 134 height 14
click at [507, 178] on p "R$ 68,00" at bounding box center [536, 178] width 134 height 14
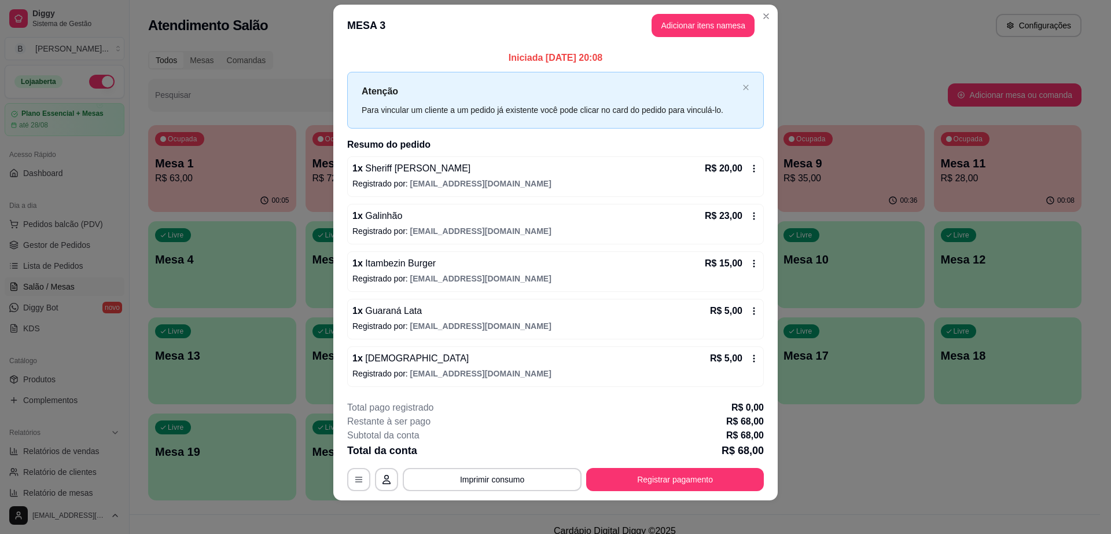
scroll to position [18, 0]
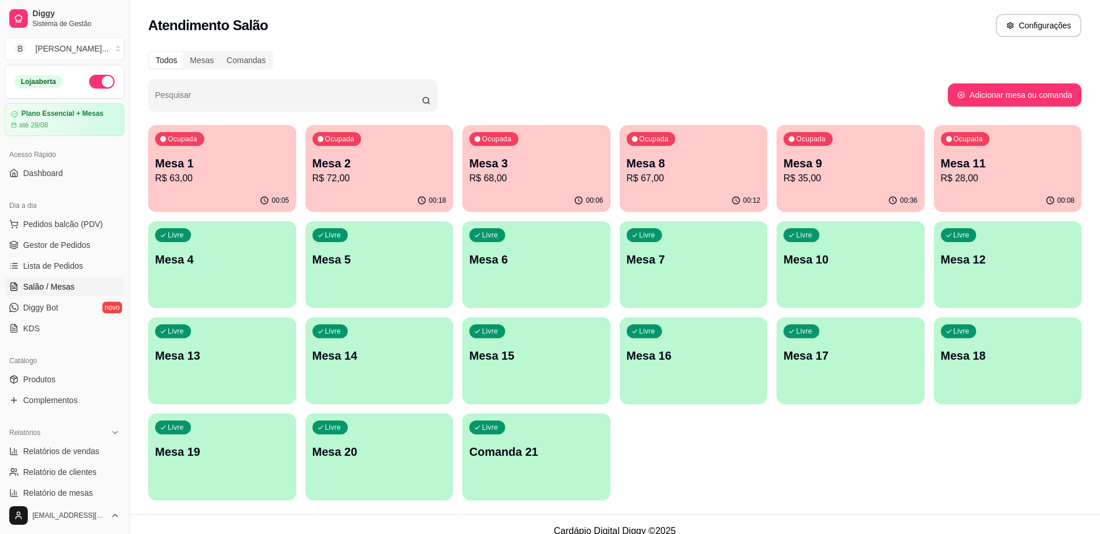
click at [702, 194] on div "00:12" at bounding box center [694, 200] width 148 height 23
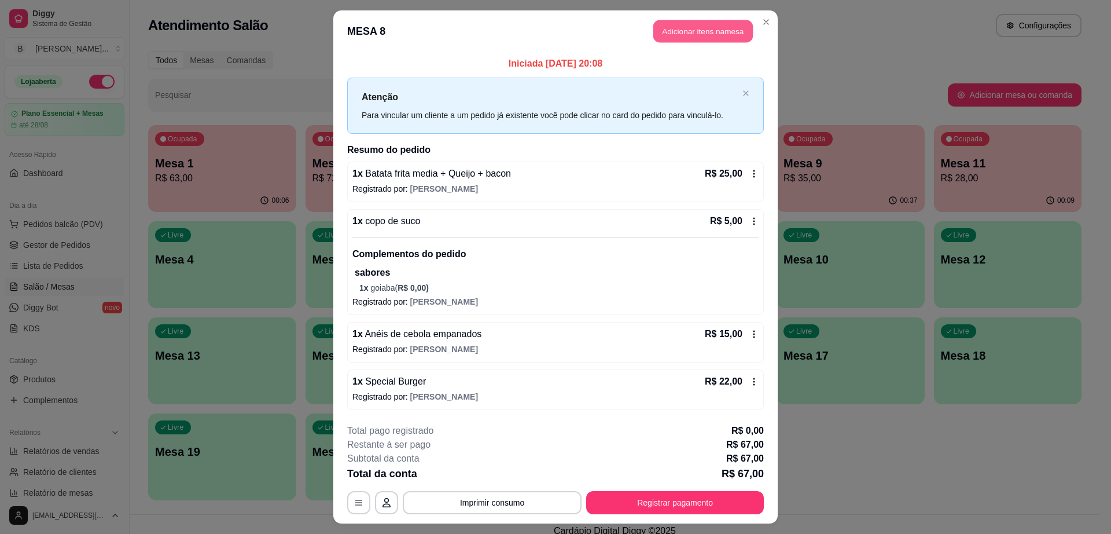
click at [722, 31] on button "Adicionar itens na mesa" at bounding box center [704, 31] width 100 height 23
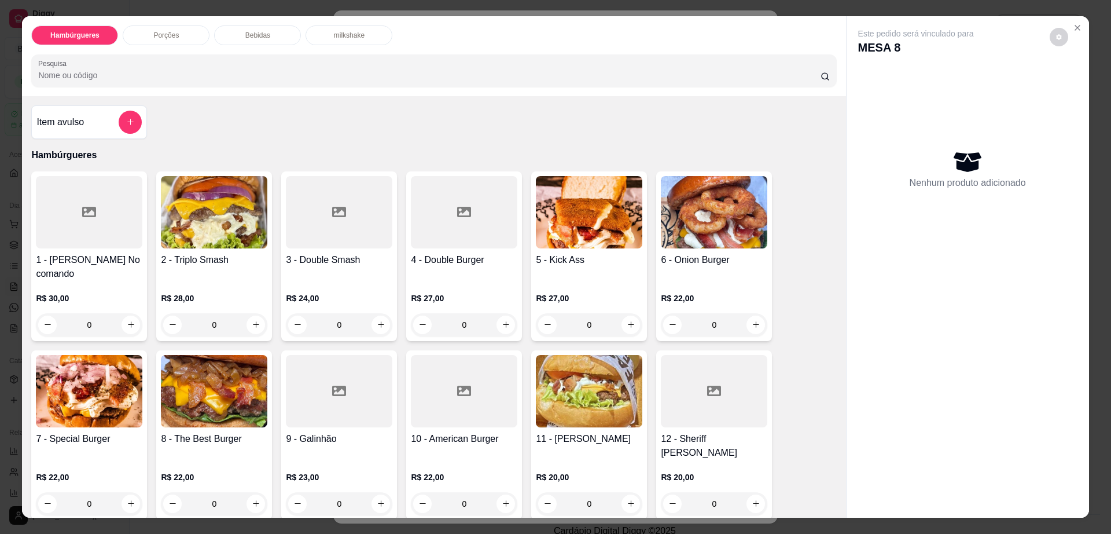
click at [276, 39] on div "Bebidas" at bounding box center [257, 35] width 87 height 20
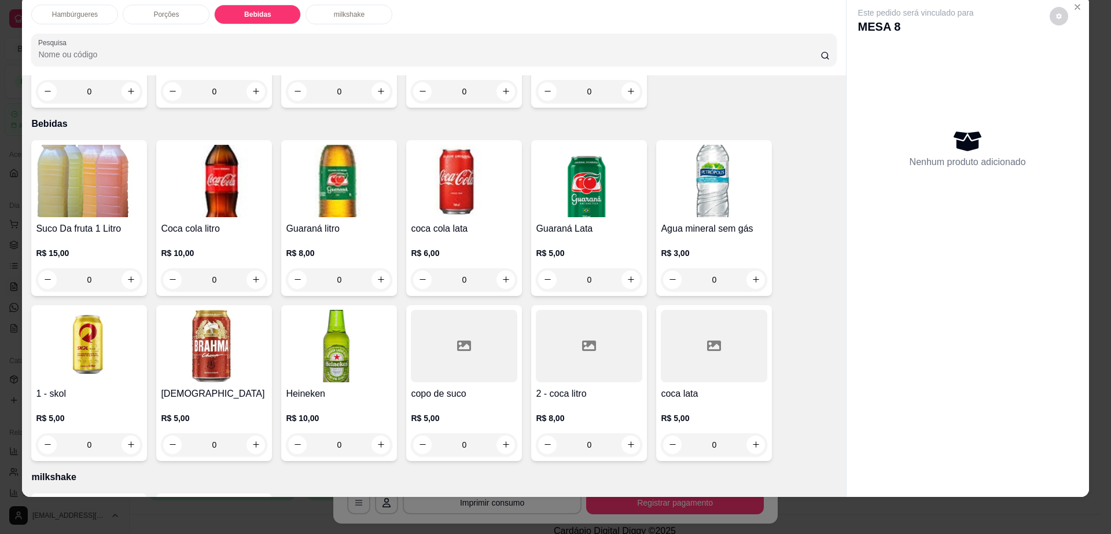
click at [683, 320] on div at bounding box center [714, 346] width 107 height 72
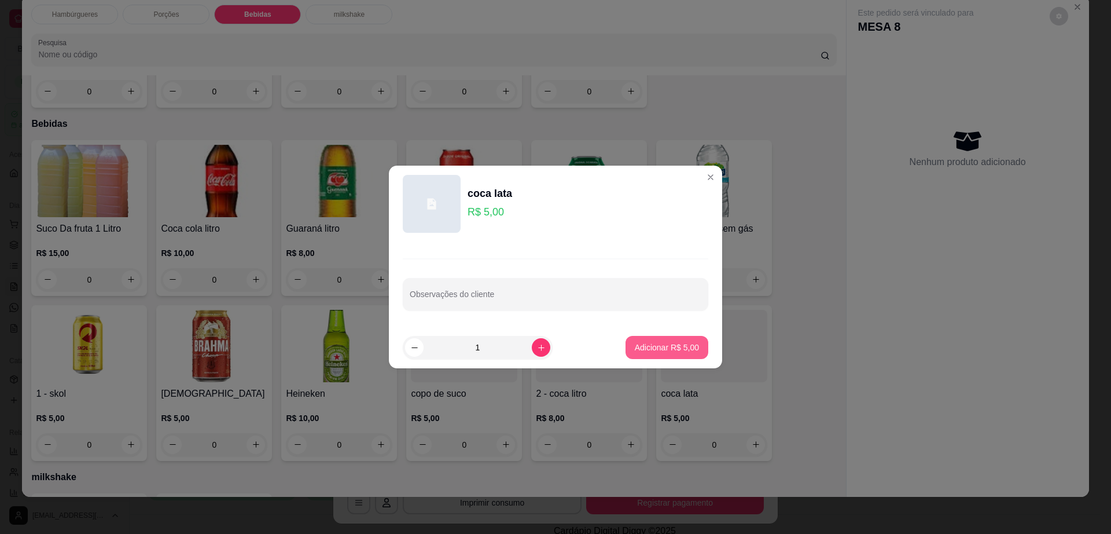
click at [669, 353] on button "Adicionar R$ 5,00" at bounding box center [667, 347] width 83 height 23
type input "1"
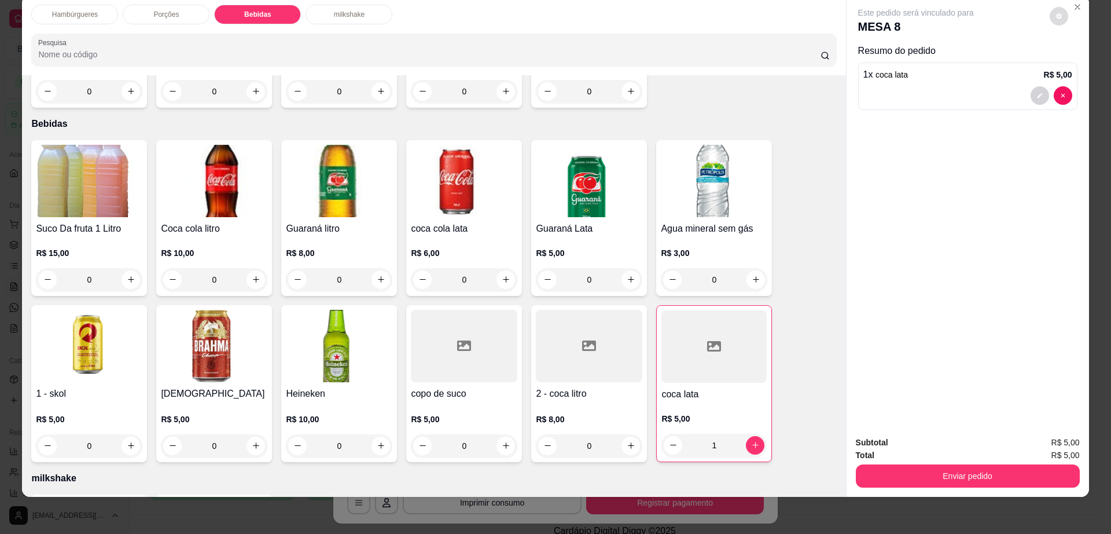
click at [1050, 20] on button "decrease-product-quantity" at bounding box center [1059, 16] width 19 height 19
click at [959, 471] on button "Enviar pedido" at bounding box center [968, 475] width 224 height 23
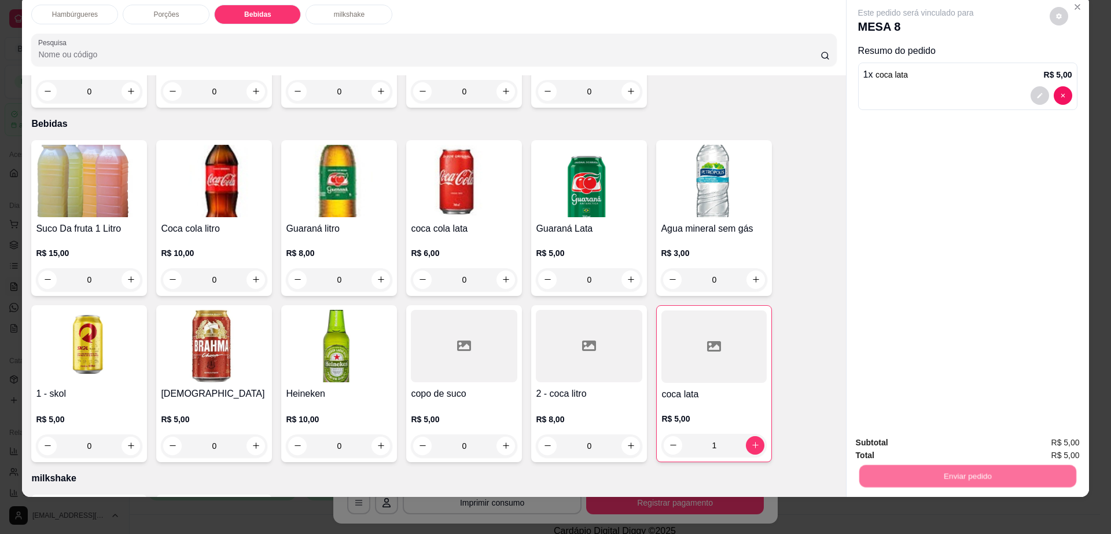
click at [941, 443] on button "Não registrar e enviar pedido" at bounding box center [928, 447] width 120 height 22
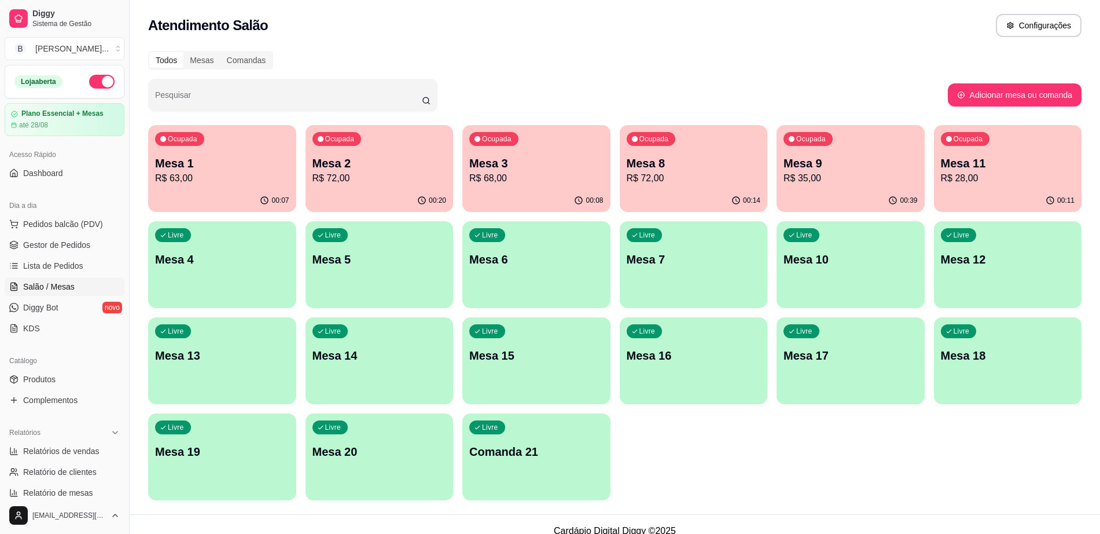
click at [214, 157] on p "Mesa 1" at bounding box center [222, 163] width 134 height 16
click at [693, 172] on p "R$ 72,00" at bounding box center [694, 178] width 134 height 14
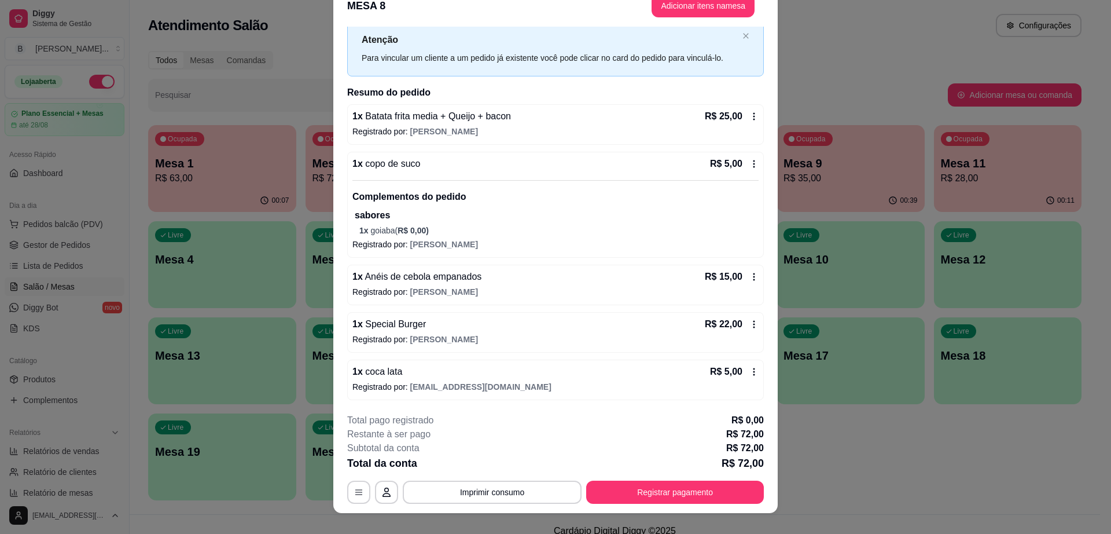
scroll to position [34, 0]
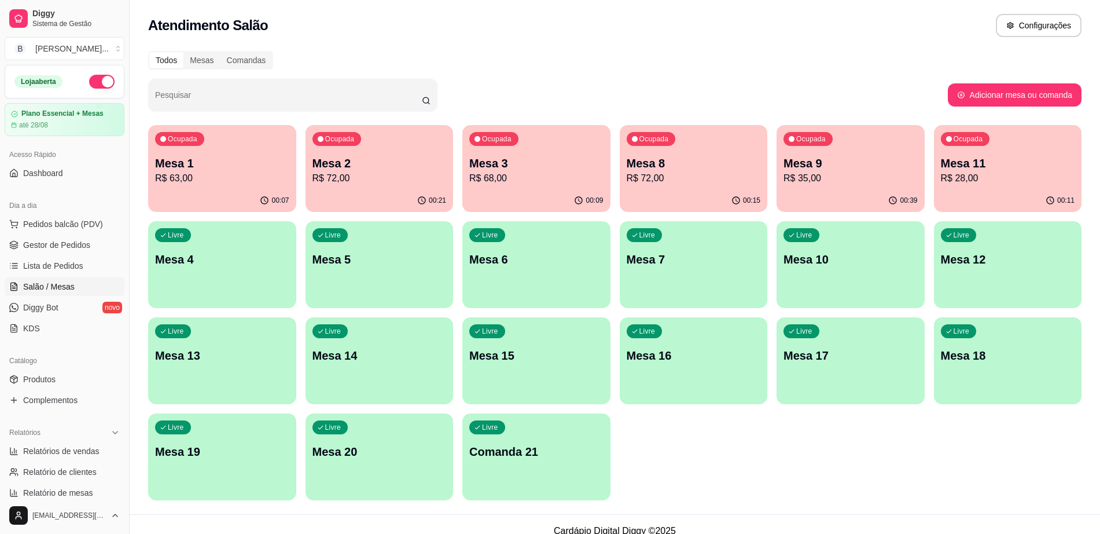
click at [853, 265] on p "Mesa 10" at bounding box center [851, 259] width 134 height 16
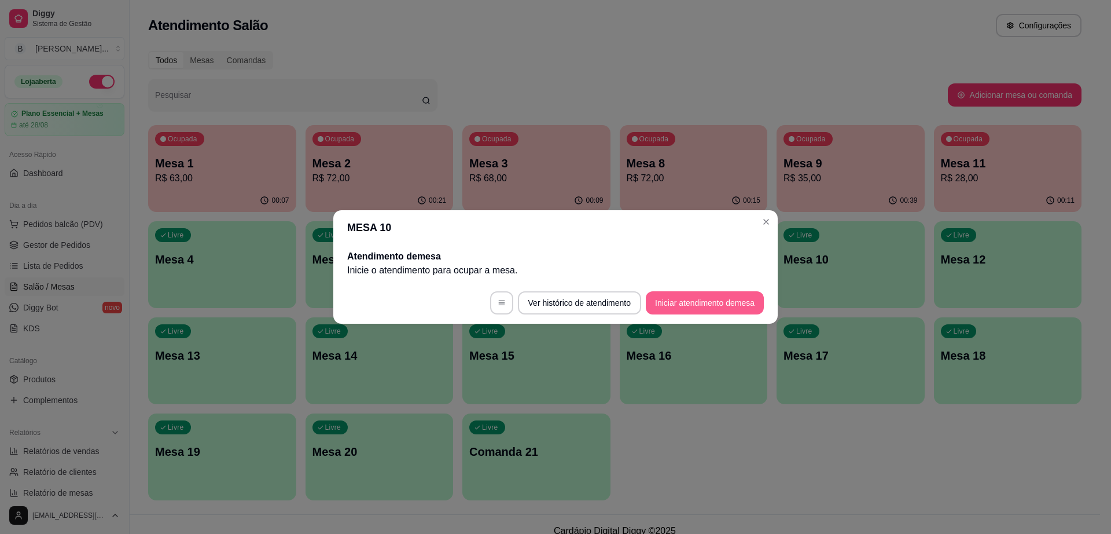
click at [709, 303] on button "Iniciar atendimento de mesa" at bounding box center [705, 302] width 118 height 23
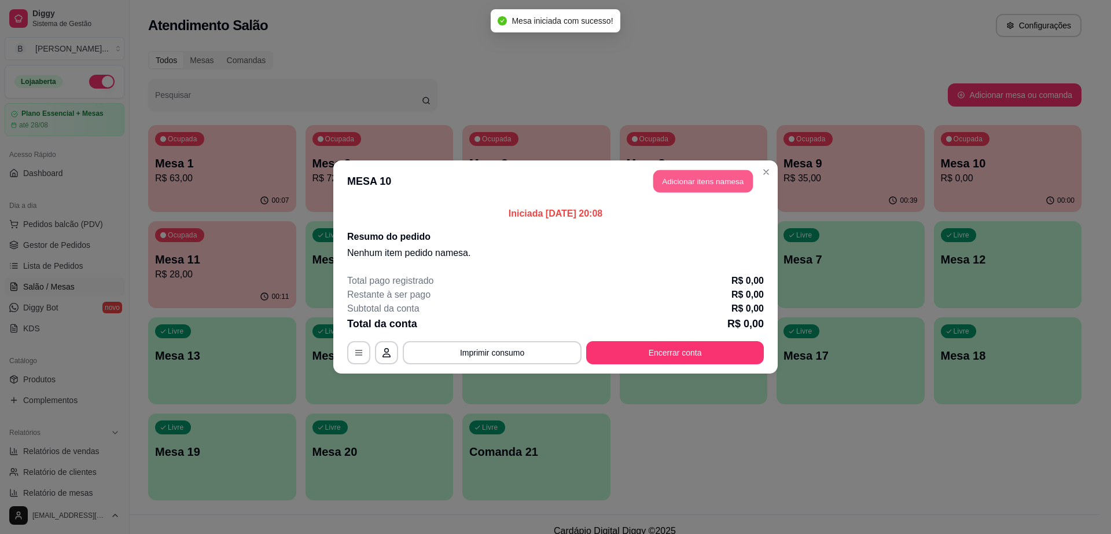
click at [706, 176] on button "Adicionar itens na mesa" at bounding box center [704, 181] width 100 height 23
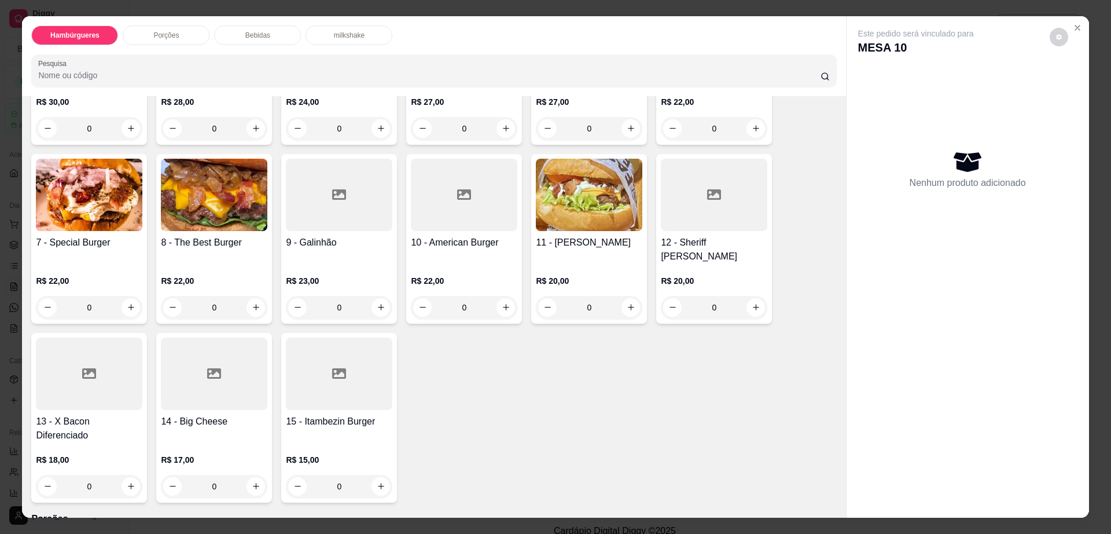
scroll to position [217, 0]
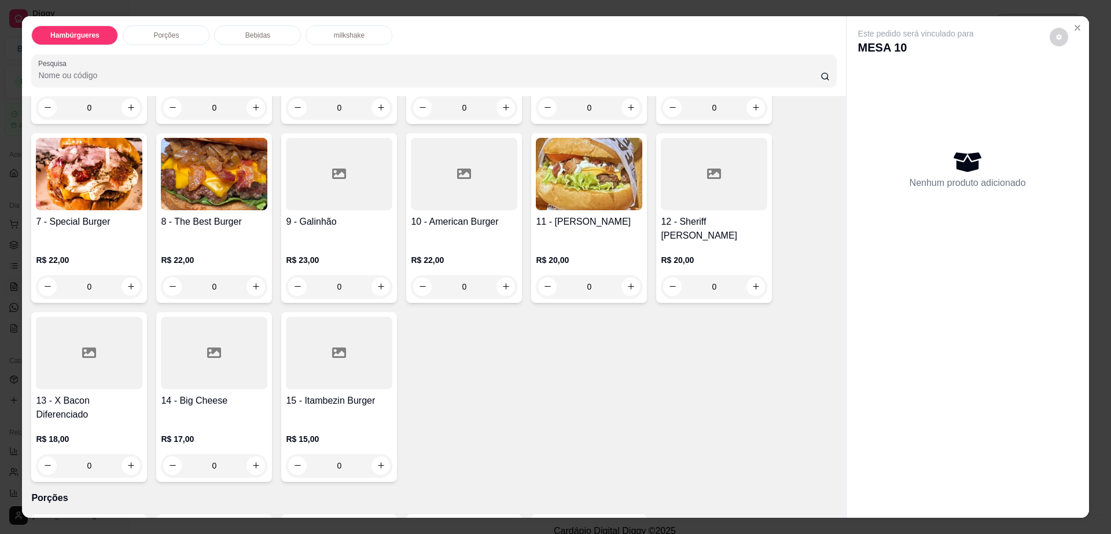
click at [357, 353] on div at bounding box center [339, 353] width 107 height 72
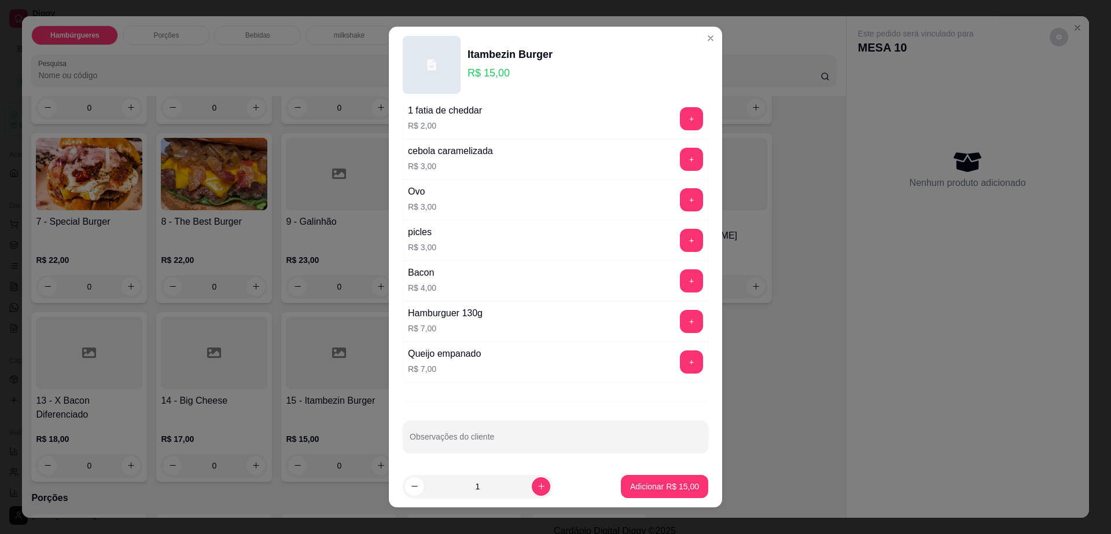
scroll to position [91, 0]
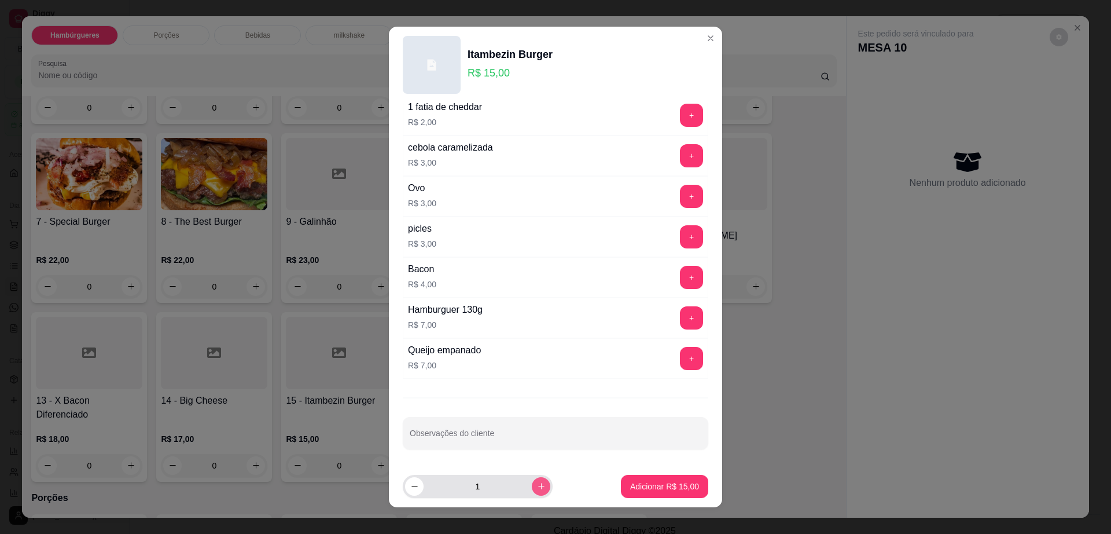
click at [537, 482] on icon "increase-product-quantity" at bounding box center [541, 486] width 9 height 9
type input "4"
click at [637, 484] on p "Adicionar R$ 60,00" at bounding box center [664, 486] width 69 height 12
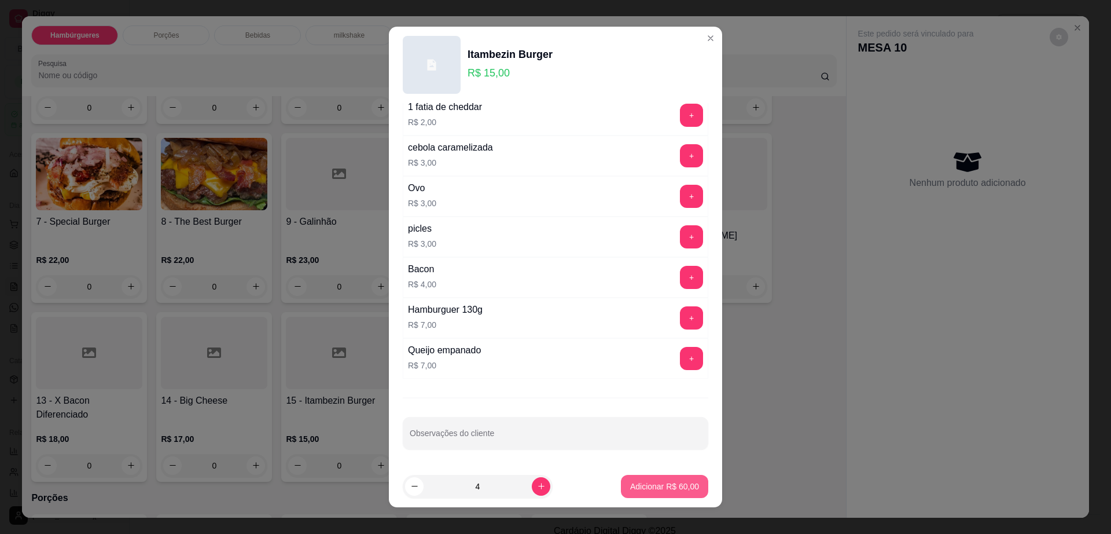
type input "4"
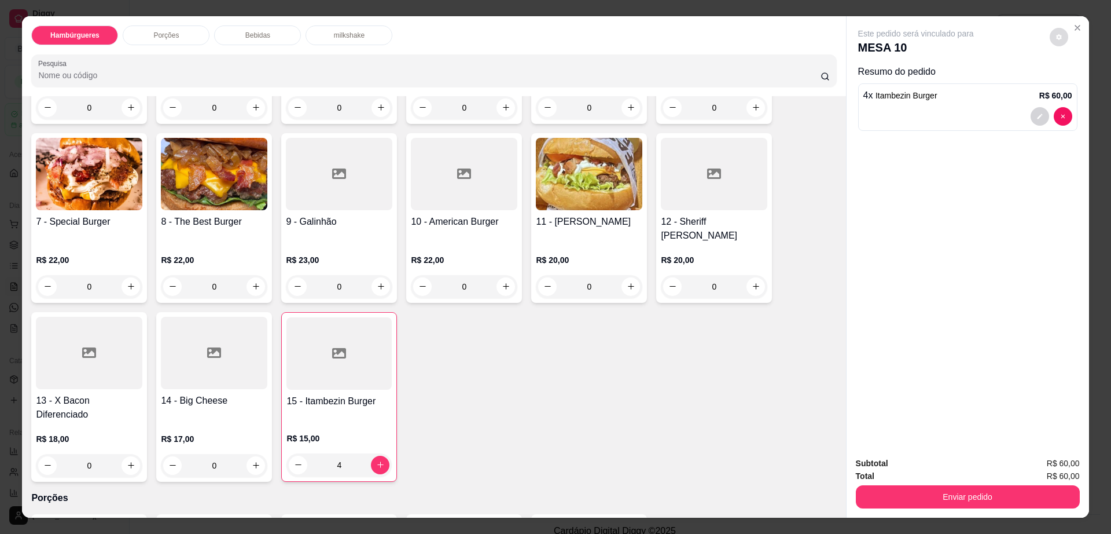
click at [1057, 34] on icon "decrease-product-quantity" at bounding box center [1059, 37] width 7 height 7
click at [1080, 87] on span "Automatic updates" at bounding box center [1080, 83] width 23 height 14
click at [1076, 87] on input "Automatic updates" at bounding box center [1072, 87] width 8 height 8
checkbox input "true"
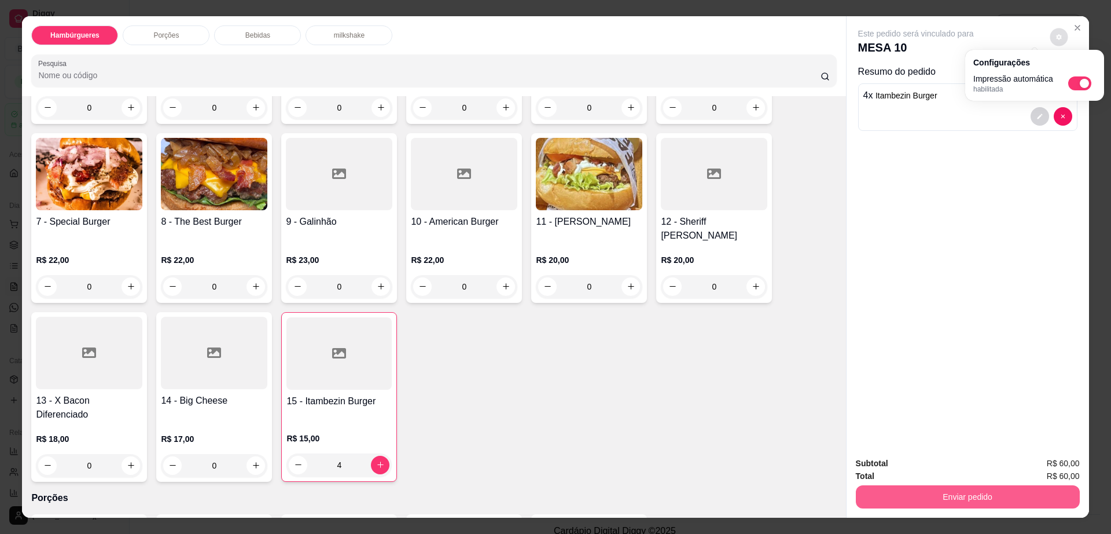
click at [896, 505] on button "Enviar pedido" at bounding box center [968, 496] width 224 height 23
click at [896, 504] on button "Enviar pedido" at bounding box center [967, 497] width 217 height 23
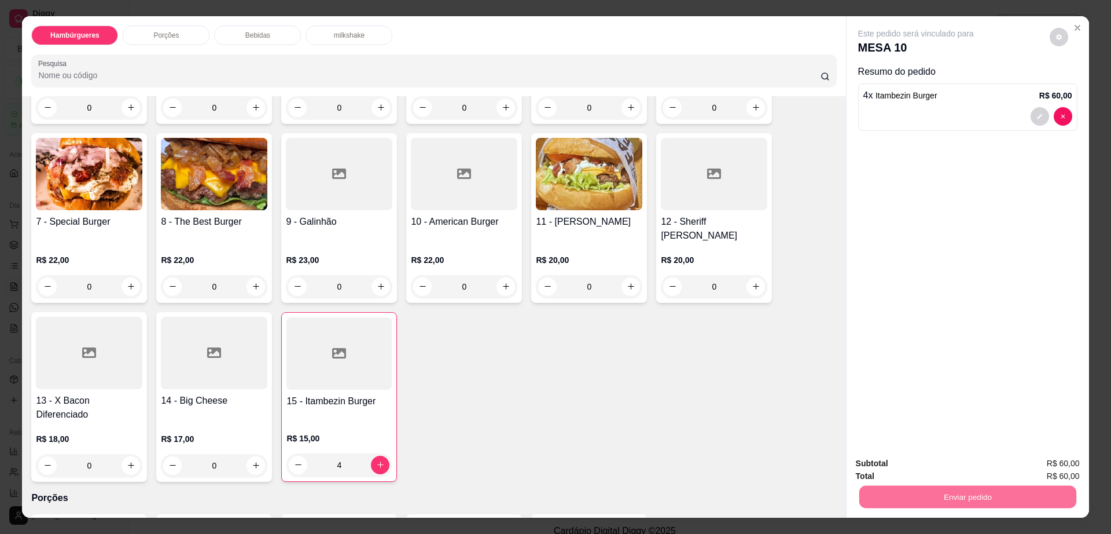
click at [899, 469] on button "Não registrar e enviar pedido" at bounding box center [928, 468] width 120 height 22
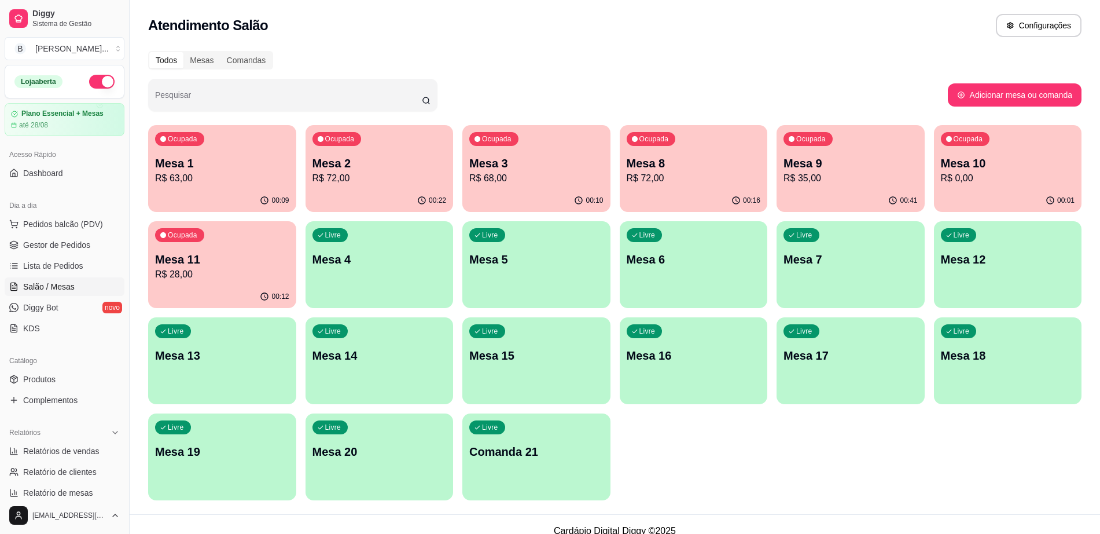
click at [164, 441] on div "Livre Mesa 19" at bounding box center [222, 449] width 148 height 73
click at [230, 469] on div "Livre Mesa 19" at bounding box center [222, 449] width 148 height 73
click at [961, 178] on p "R$ 0,00" at bounding box center [1008, 178] width 134 height 14
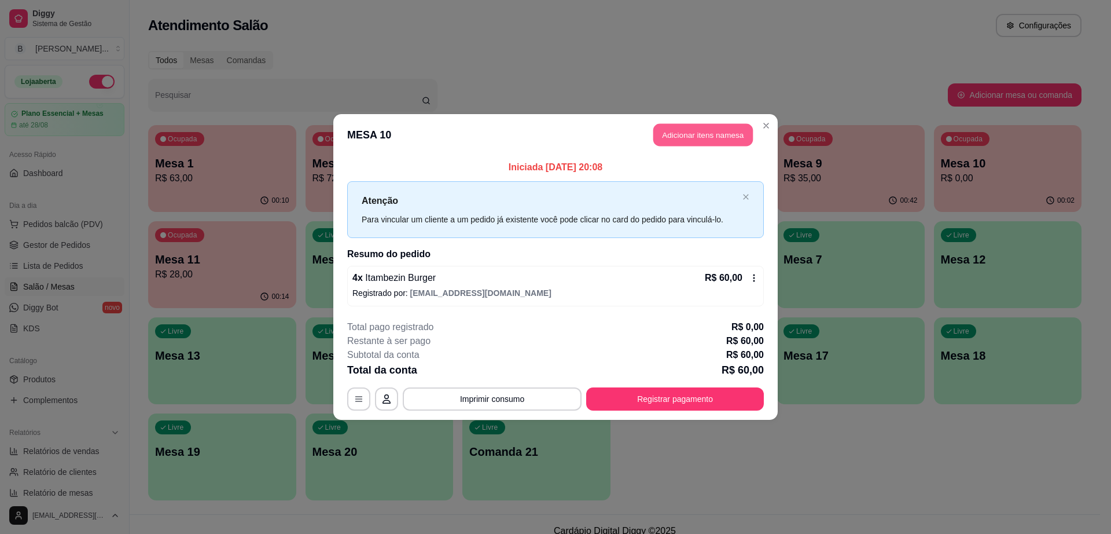
click at [708, 140] on button "Adicionar itens na mesa" at bounding box center [704, 135] width 100 height 23
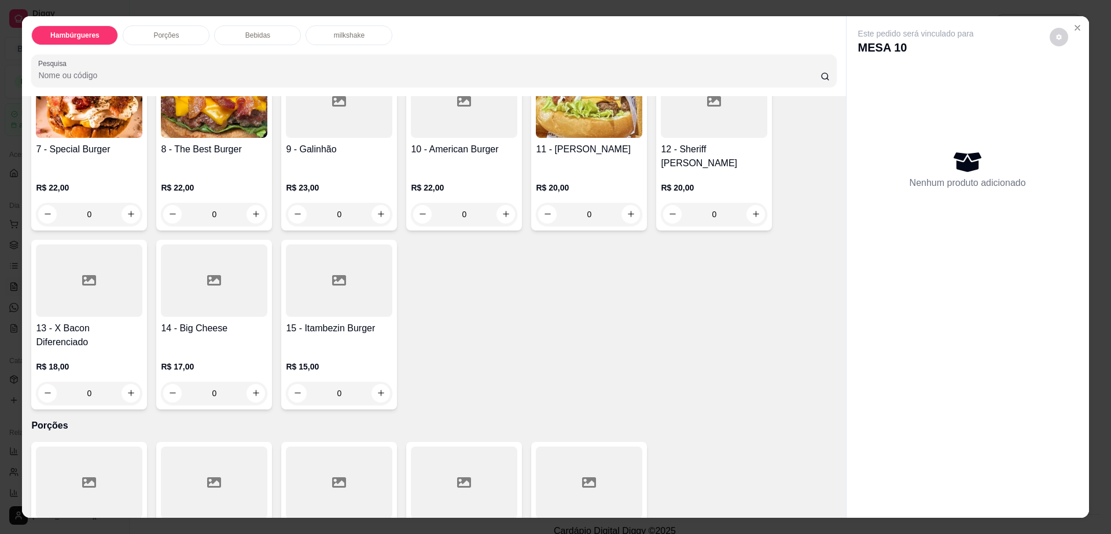
scroll to position [434, 0]
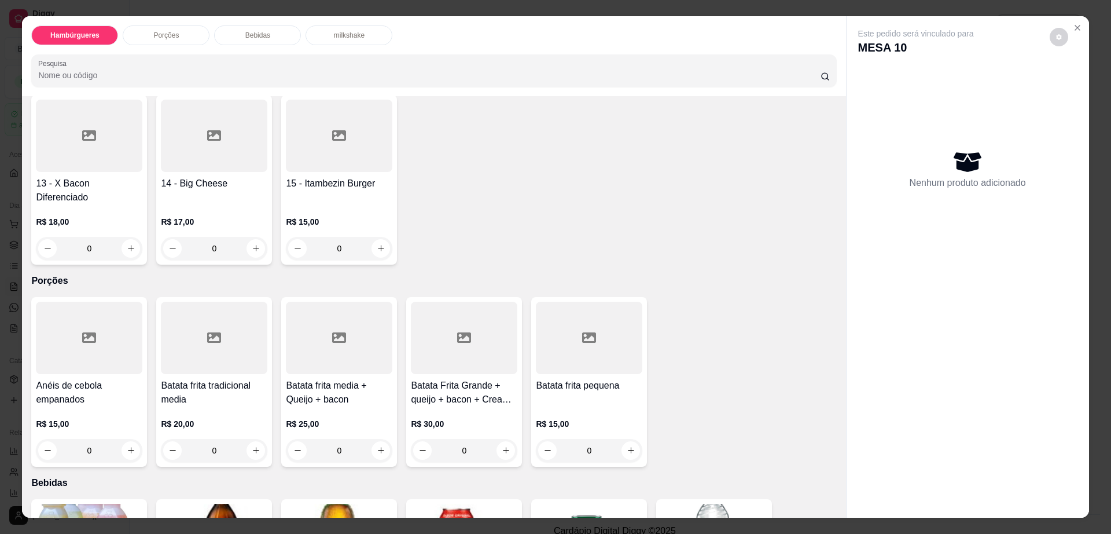
click at [448, 329] on div at bounding box center [464, 338] width 107 height 72
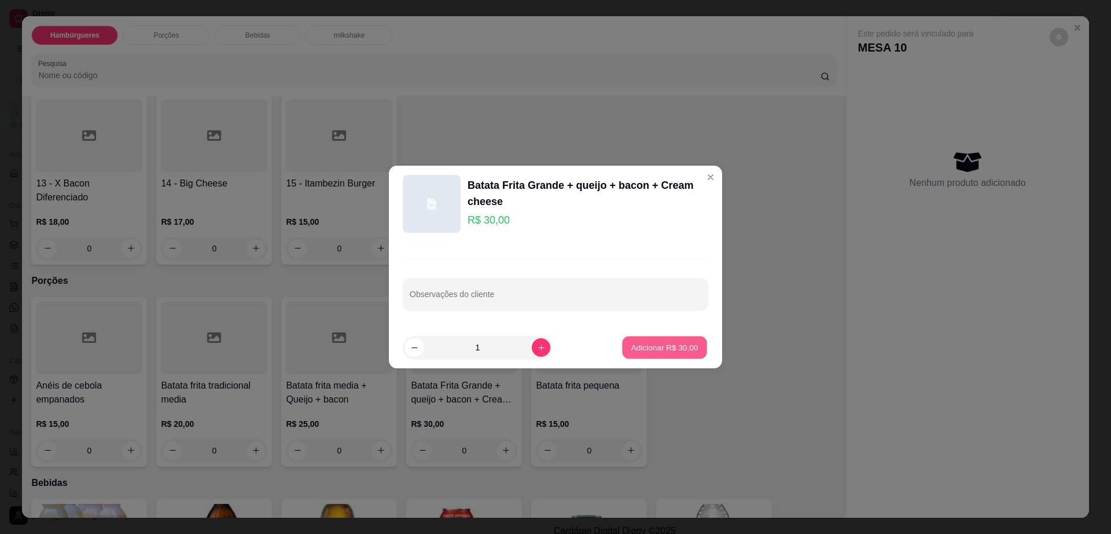
click at [632, 352] on p "Adicionar R$ 30,00" at bounding box center [665, 347] width 67 height 11
type input "1"
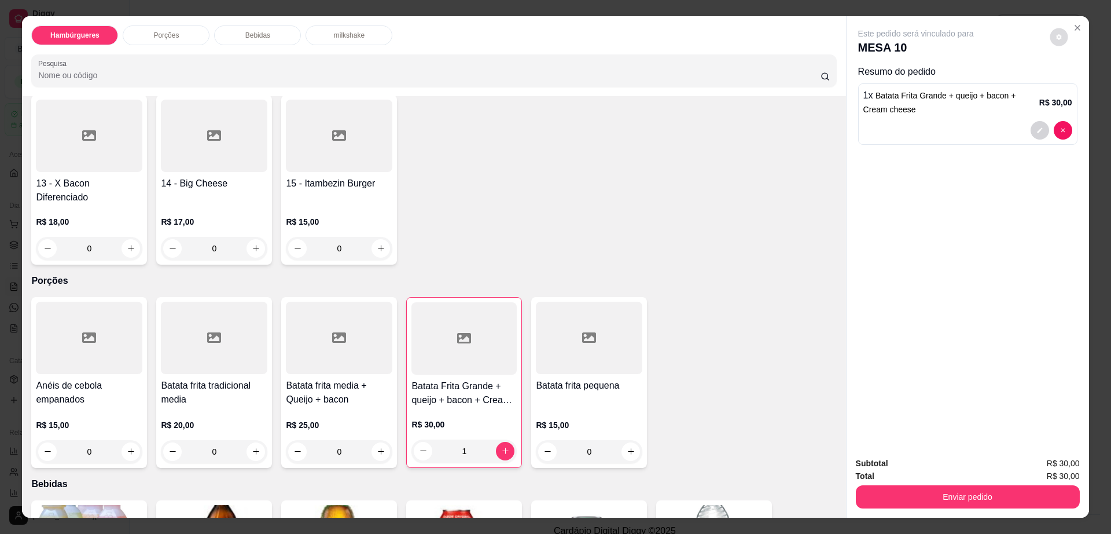
click at [1050, 38] on button "decrease-product-quantity" at bounding box center [1059, 37] width 18 height 18
click at [997, 492] on button "Enviar pedido" at bounding box center [968, 496] width 224 height 23
click at [997, 492] on button "Enviar pedido" at bounding box center [967, 497] width 217 height 23
click at [934, 468] on button "Não registrar e enviar pedido" at bounding box center [928, 468] width 120 height 22
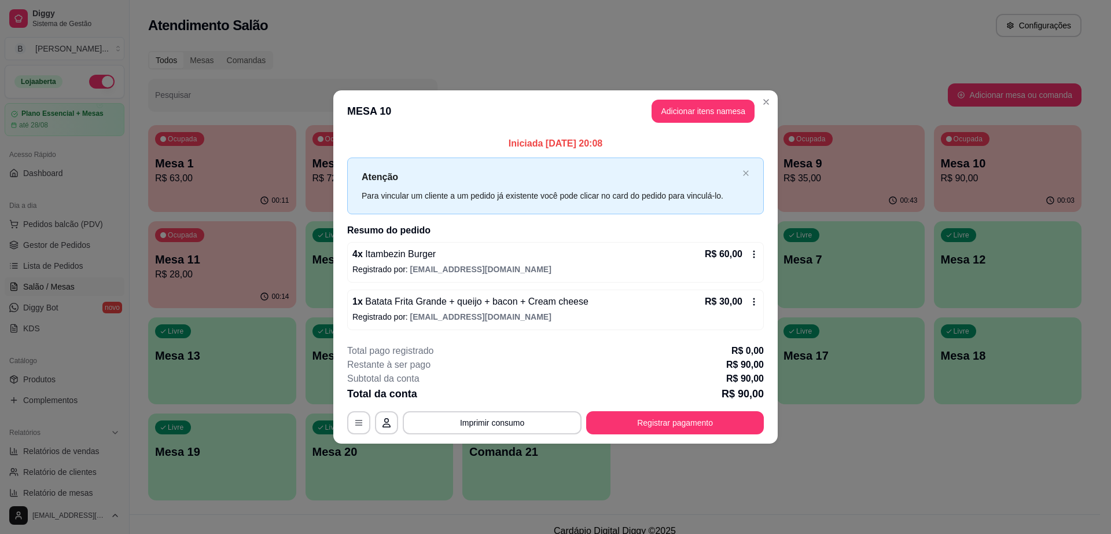
click at [768, 91] on header "MESA 10 Adicionar itens na mesa" at bounding box center [555, 111] width 445 height 42
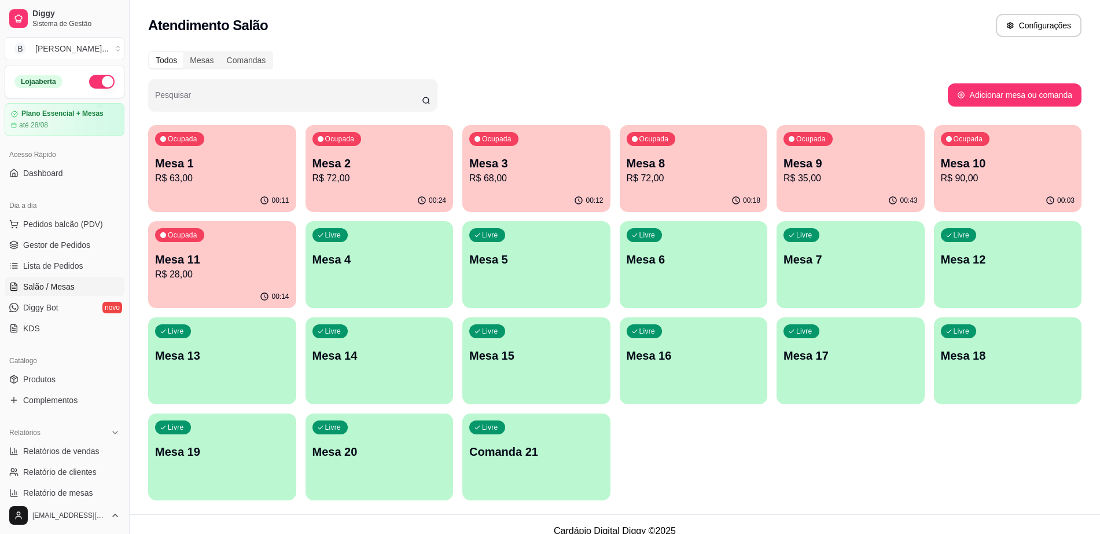
click at [809, 171] on p "R$ 35,00" at bounding box center [851, 178] width 134 height 14
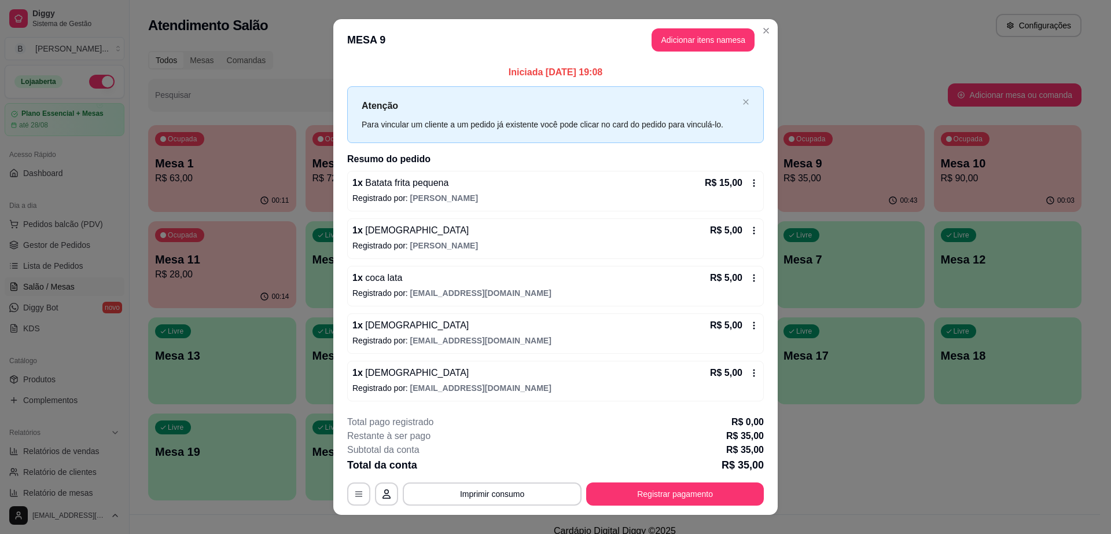
scroll to position [18, 0]
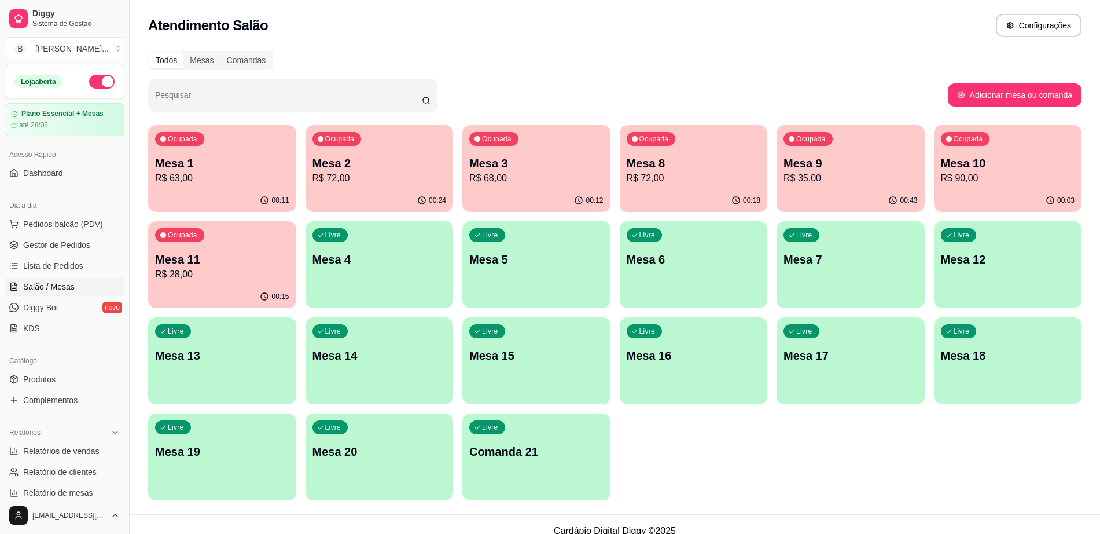
click at [986, 184] on p "R$ 90,00" at bounding box center [1008, 178] width 134 height 14
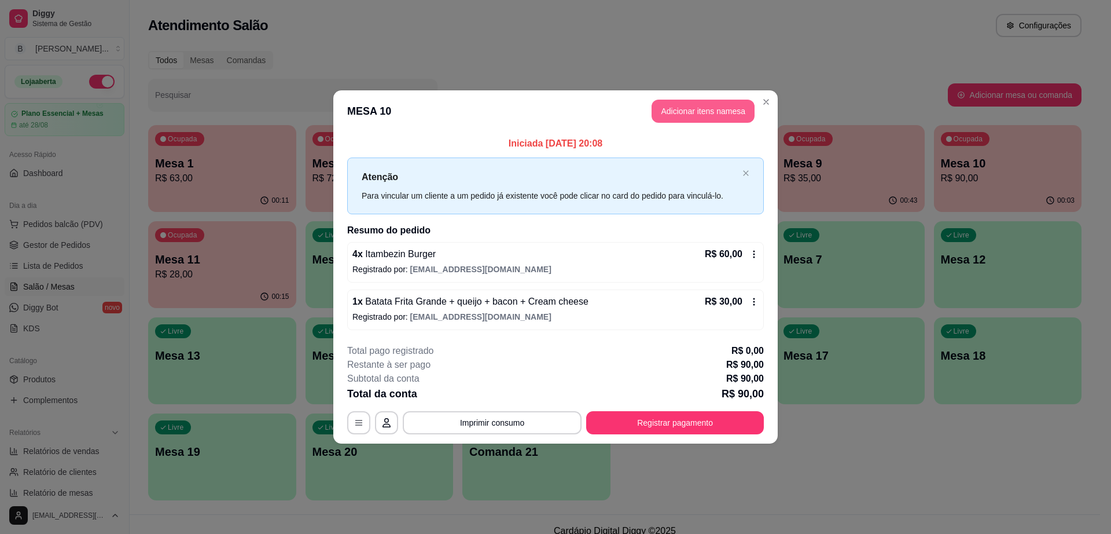
click at [691, 111] on button "Adicionar itens na mesa" at bounding box center [703, 111] width 103 height 23
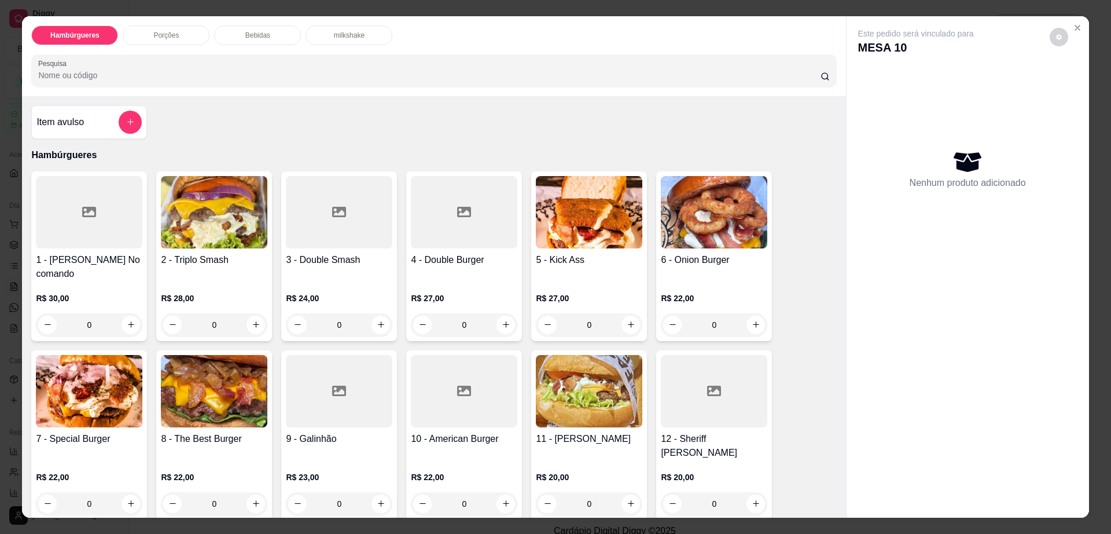
click at [254, 31] on p "Bebidas" at bounding box center [257, 35] width 25 height 9
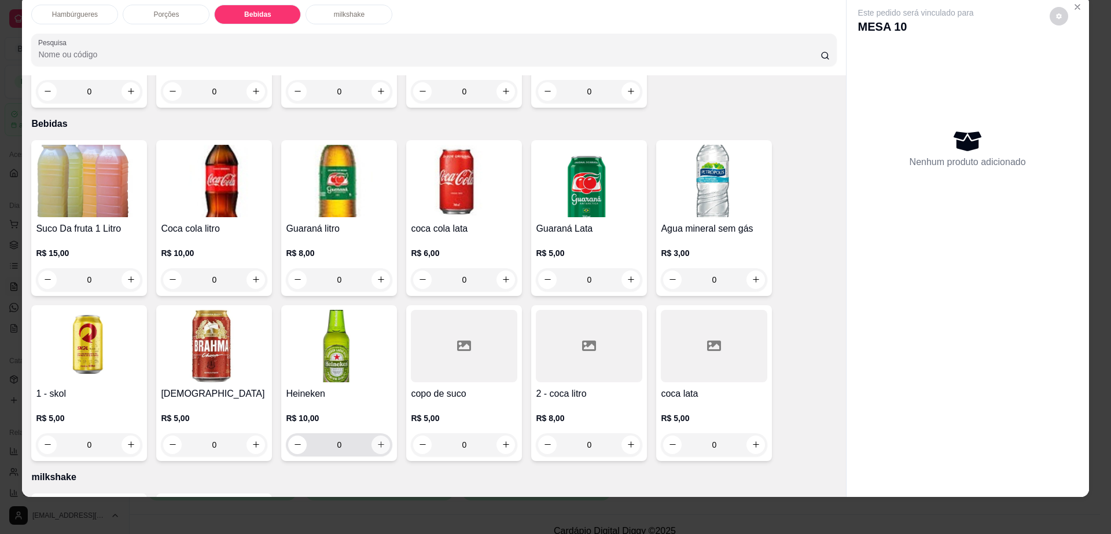
click at [377, 440] on icon "increase-product-quantity" at bounding box center [381, 444] width 9 height 9
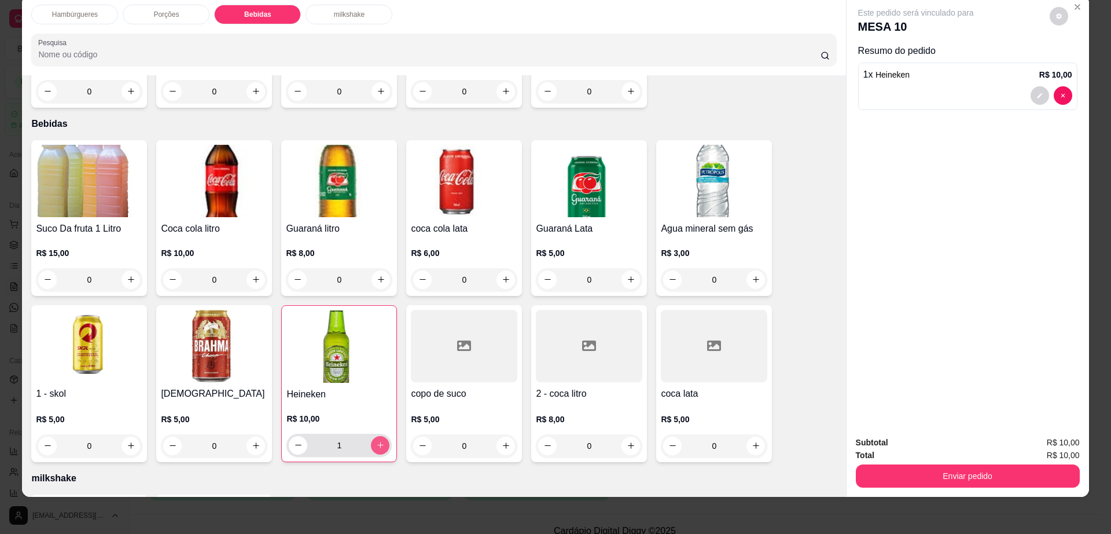
click at [377, 442] on icon "increase-product-quantity" at bounding box center [380, 445] width 6 height 6
type input "3"
click at [1062, 19] on button "decrease-product-quantity" at bounding box center [1059, 16] width 19 height 19
click at [1058, 18] on button "decrease-product-quantity" at bounding box center [1059, 16] width 18 height 18
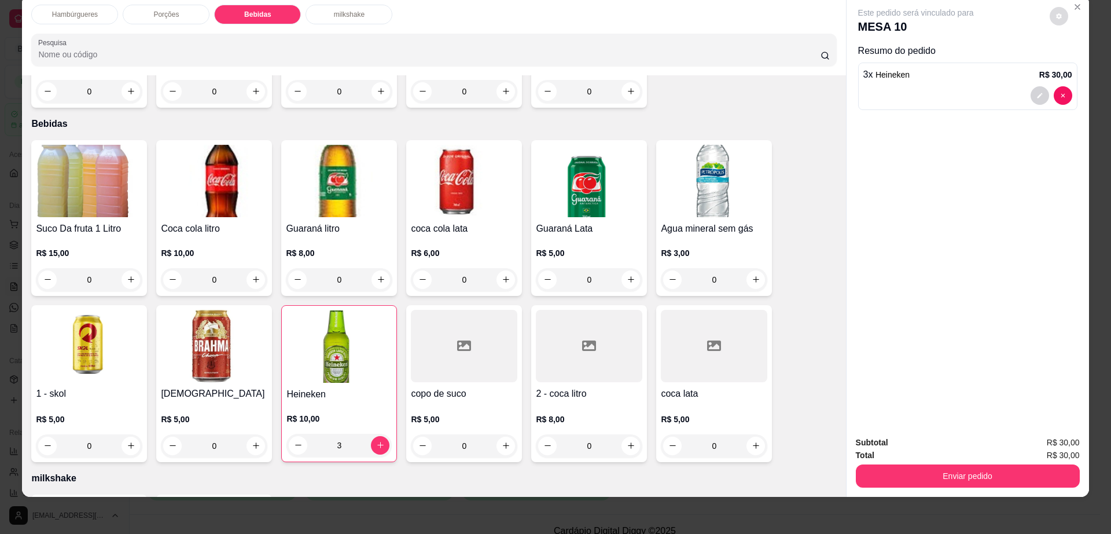
click at [1059, 20] on button "decrease-product-quantity" at bounding box center [1059, 16] width 19 height 19
click at [1078, 61] on span "Automatic updates" at bounding box center [1080, 63] width 23 height 14
click at [1076, 63] on input "Automatic updates" at bounding box center [1072, 67] width 8 height 8
checkbox input "false"
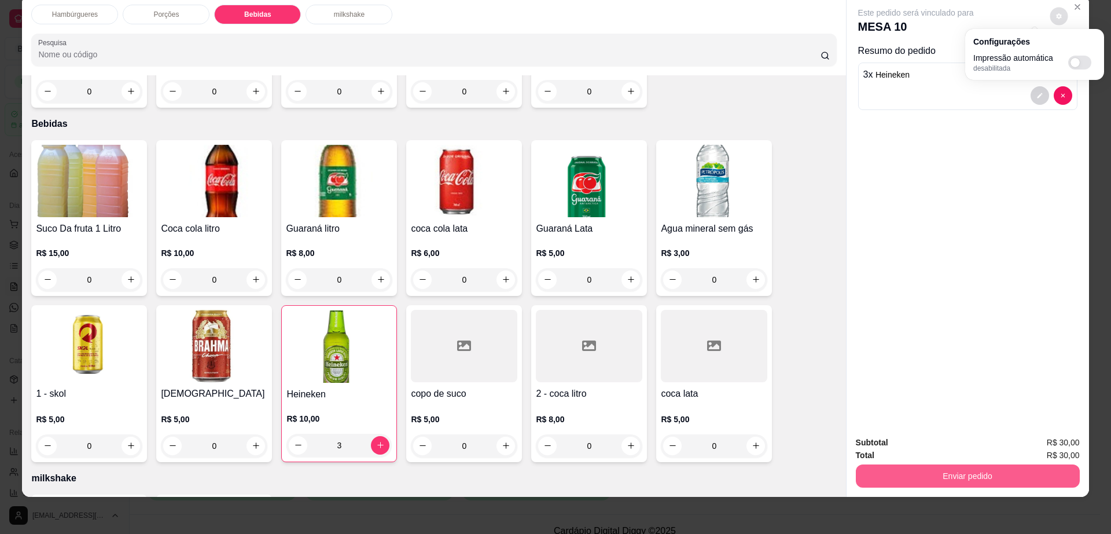
click at [920, 468] on button "Enviar pedido" at bounding box center [968, 475] width 224 height 23
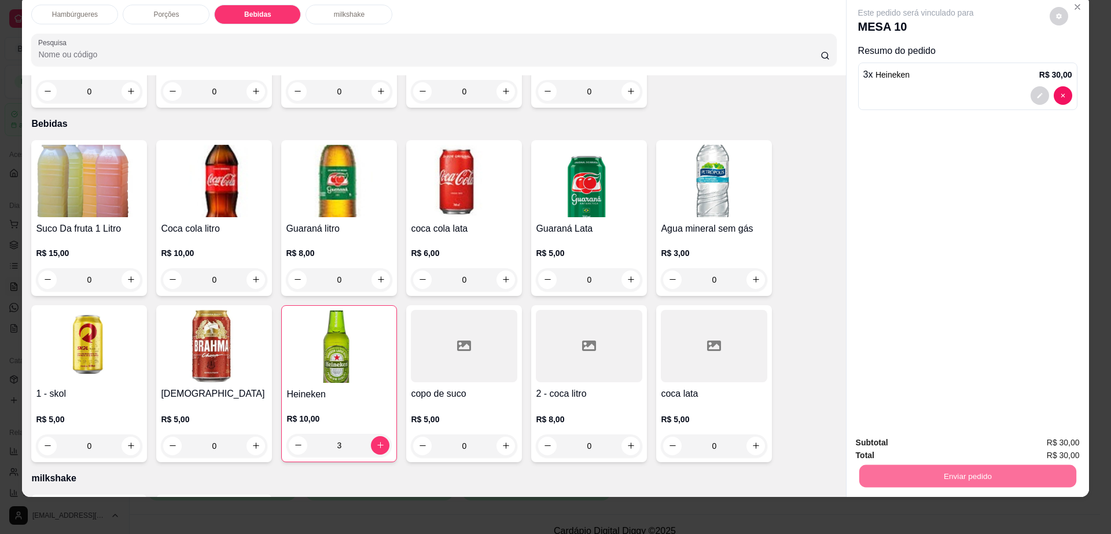
click at [924, 450] on button "Não registrar e enviar pedido" at bounding box center [928, 447] width 120 height 22
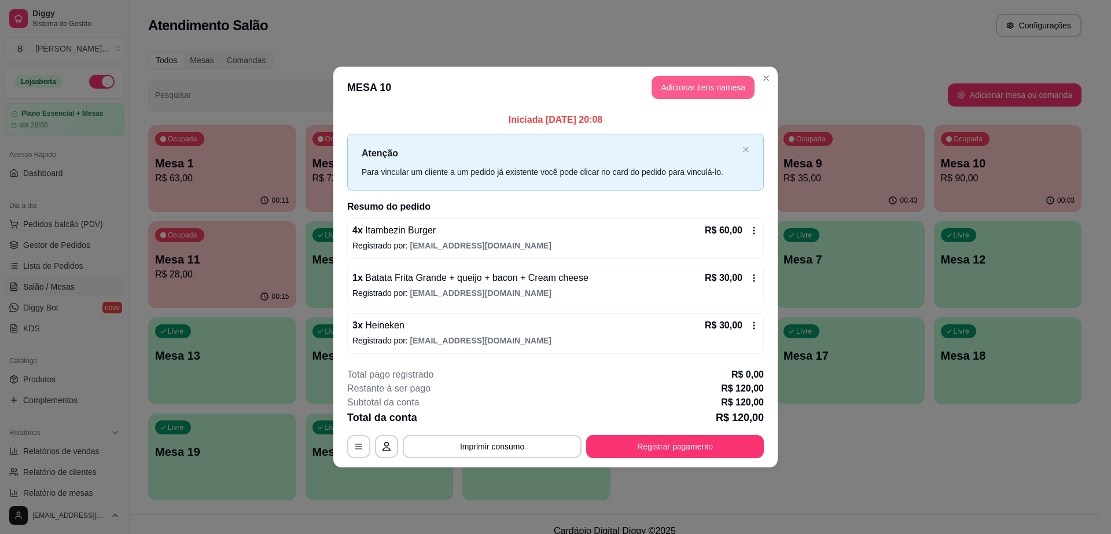
click at [679, 86] on button "Adicionar itens na mesa" at bounding box center [703, 87] width 103 height 23
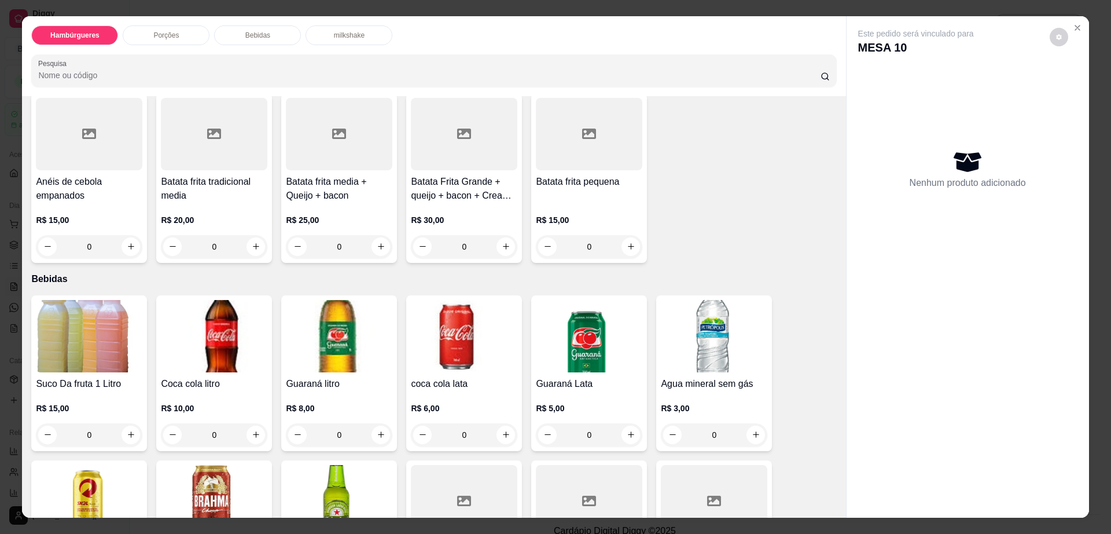
scroll to position [724, 0]
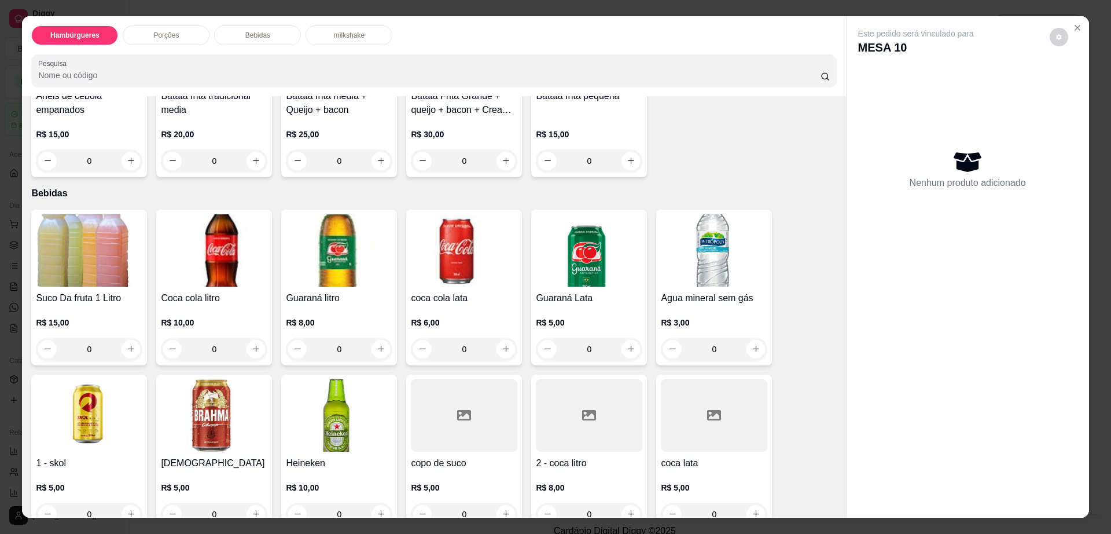
click at [327, 379] on img at bounding box center [339, 415] width 107 height 72
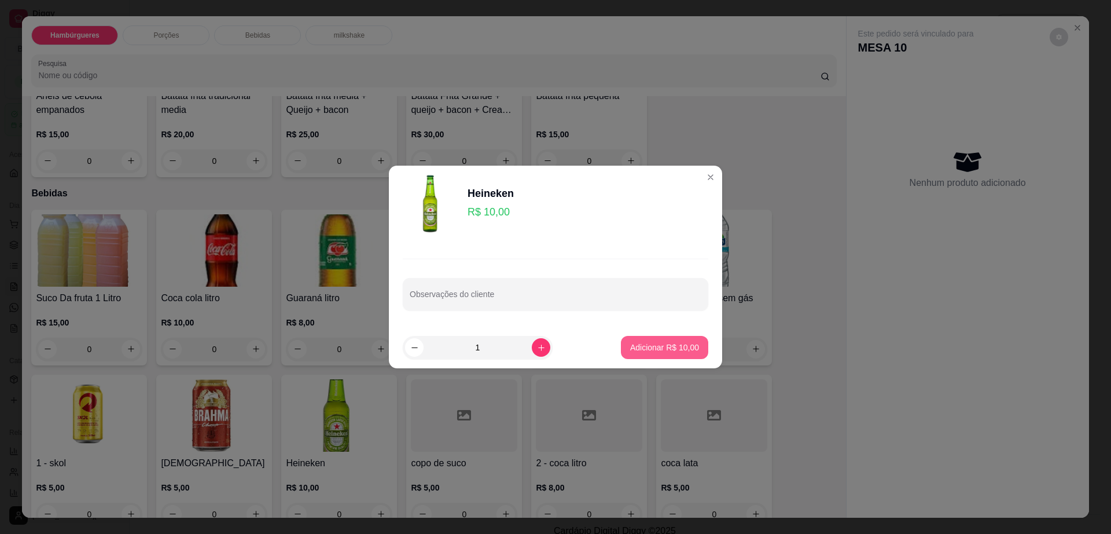
click at [634, 349] on p "Adicionar R$ 10,00" at bounding box center [664, 348] width 69 height 12
type input "1"
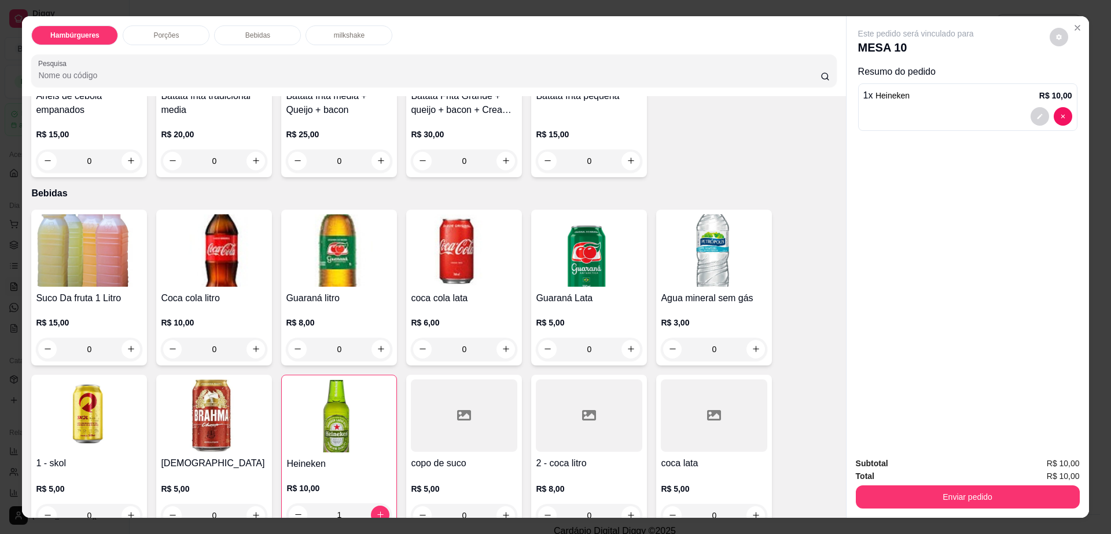
click at [298, 224] on img at bounding box center [339, 250] width 107 height 72
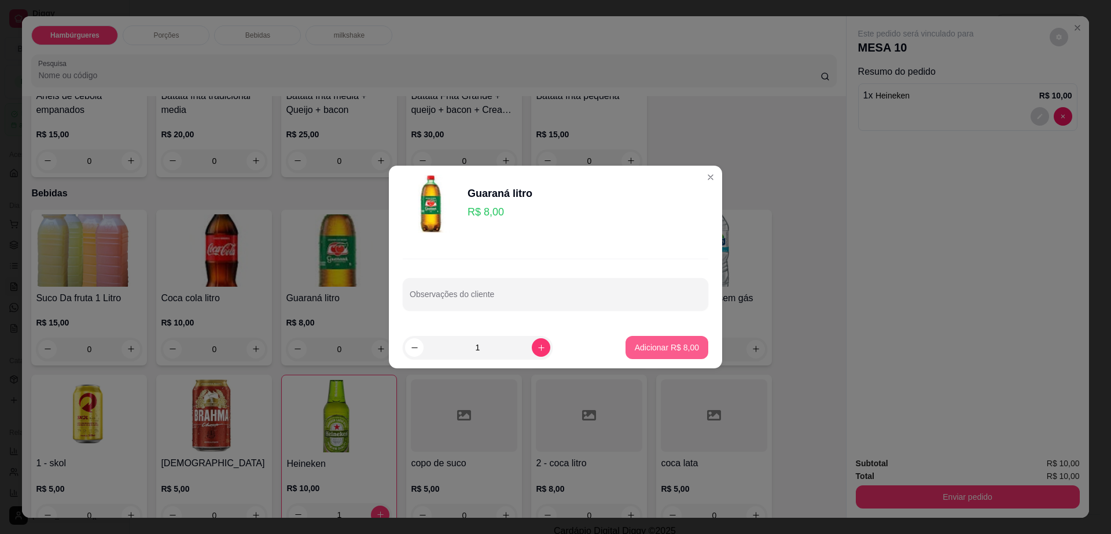
click at [635, 350] on p "Adicionar R$ 8,00" at bounding box center [667, 348] width 64 height 12
type input "1"
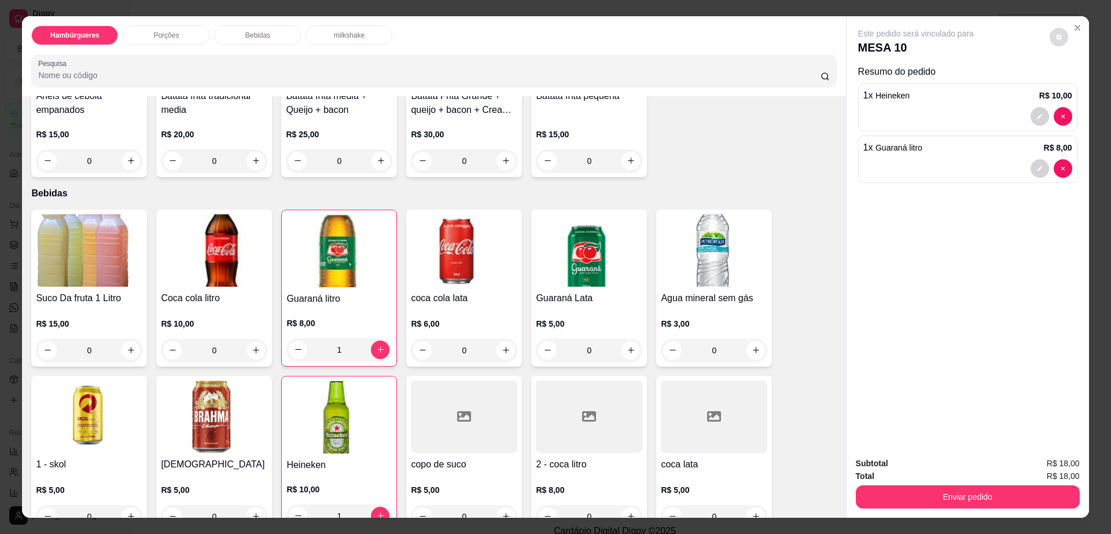
click at [1060, 39] on button "decrease-product-quantity" at bounding box center [1059, 37] width 19 height 19
click at [1074, 85] on span "Automatic updates" at bounding box center [1075, 83] width 9 height 9
click at [1074, 85] on input "Automatic updates" at bounding box center [1072, 87] width 8 height 8
click at [1077, 85] on span "Automatic updates" at bounding box center [1080, 83] width 23 height 14
click at [1076, 85] on input "Automatic updates" at bounding box center [1072, 87] width 8 height 8
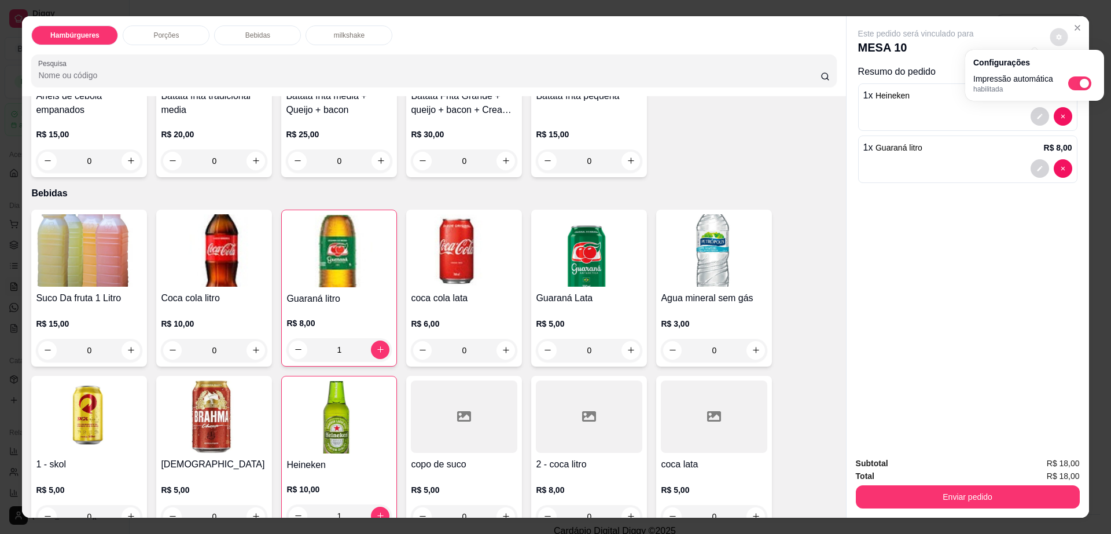
checkbox input "false"
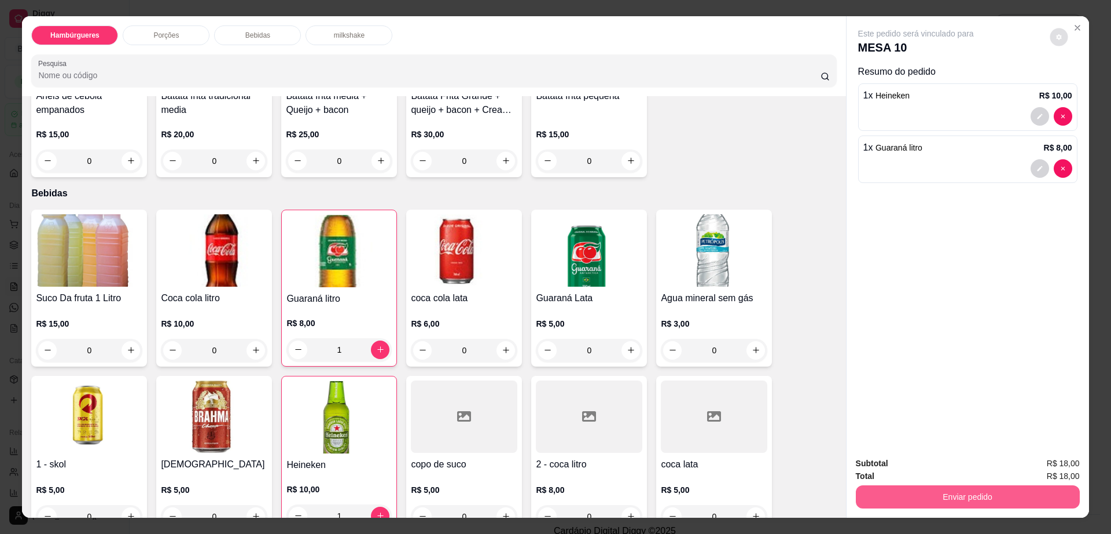
click at [919, 497] on button "Enviar pedido" at bounding box center [968, 496] width 224 height 23
click at [919, 497] on button "Enviar pedido" at bounding box center [967, 497] width 217 height 23
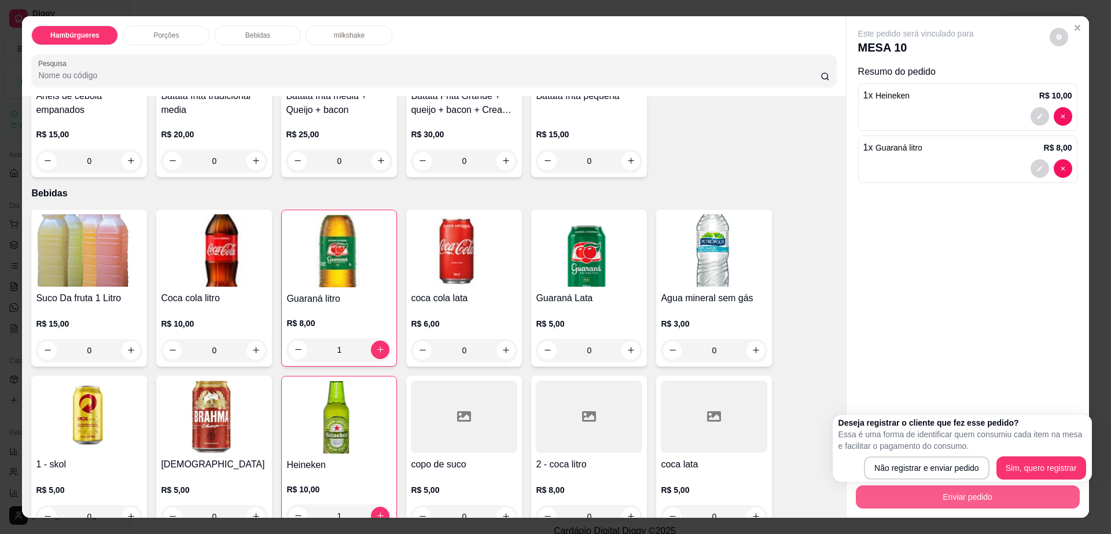
click at [919, 497] on button "Enviar pedido" at bounding box center [968, 496] width 224 height 23
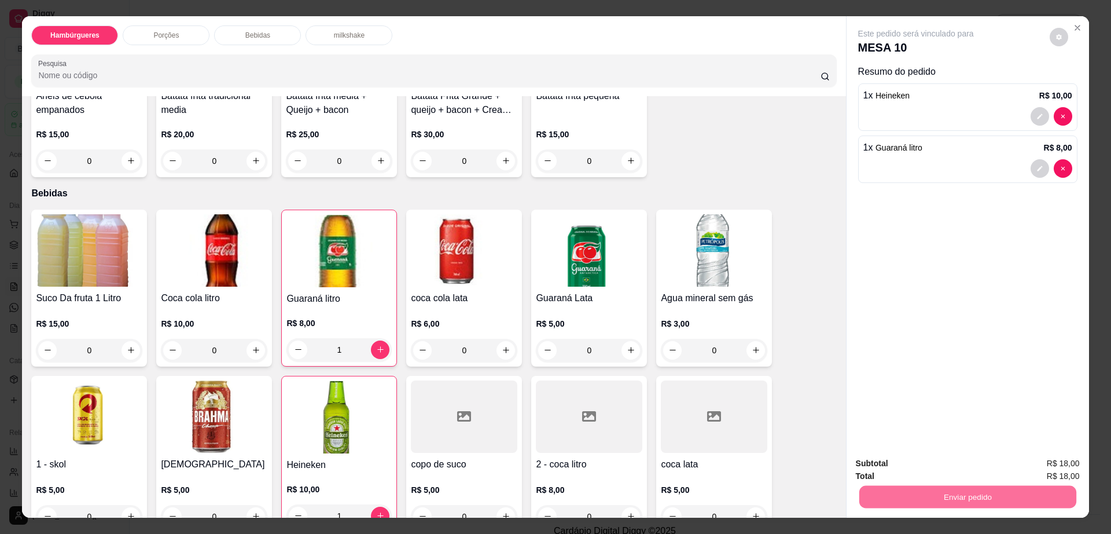
click at [910, 473] on button "Não registrar e enviar pedido" at bounding box center [928, 467] width 117 height 21
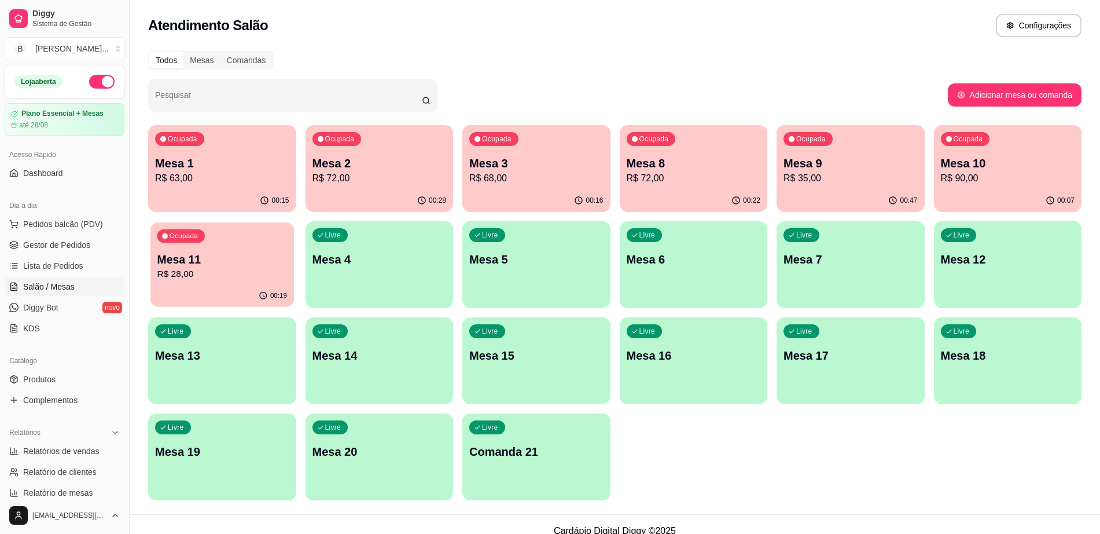
click at [248, 288] on div "00:19" at bounding box center [223, 296] width 144 height 22
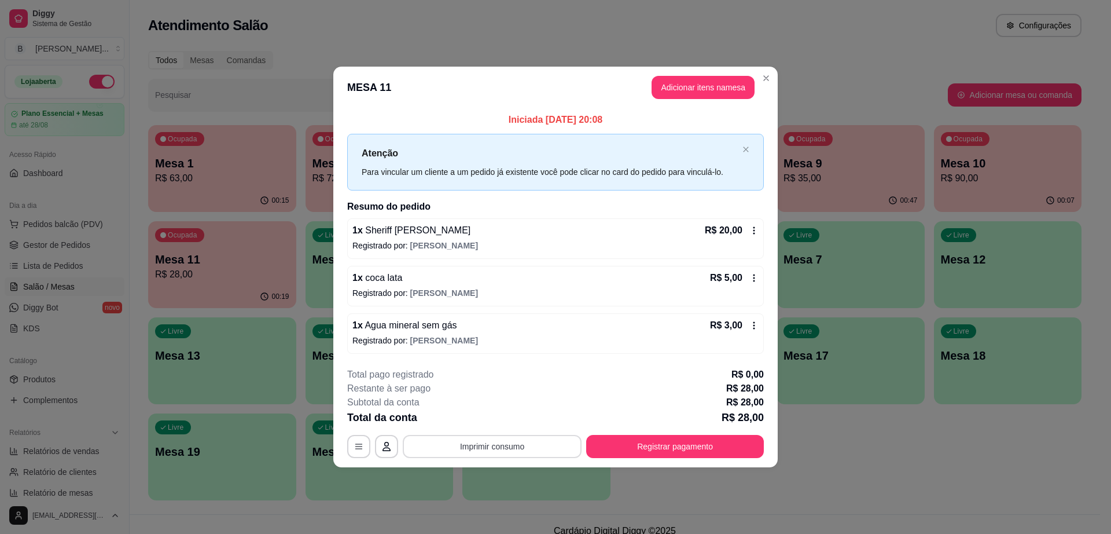
click at [491, 451] on button "Imprimir consumo" at bounding box center [492, 446] width 179 height 23
click at [482, 413] on button "Impressora cell" at bounding box center [496, 419] width 84 height 19
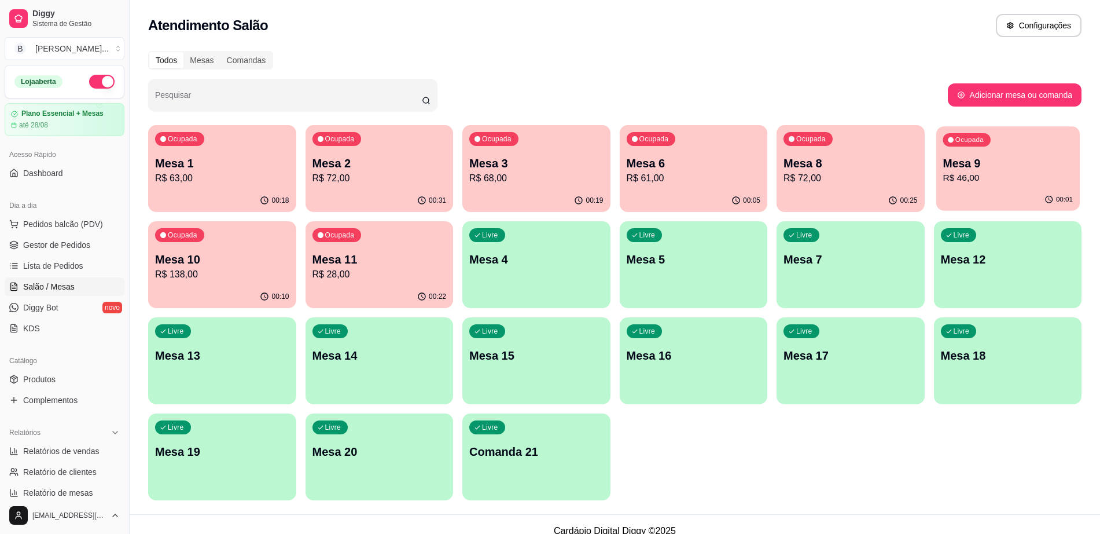
click at [966, 165] on p "Mesa 9" at bounding box center [1008, 164] width 130 height 16
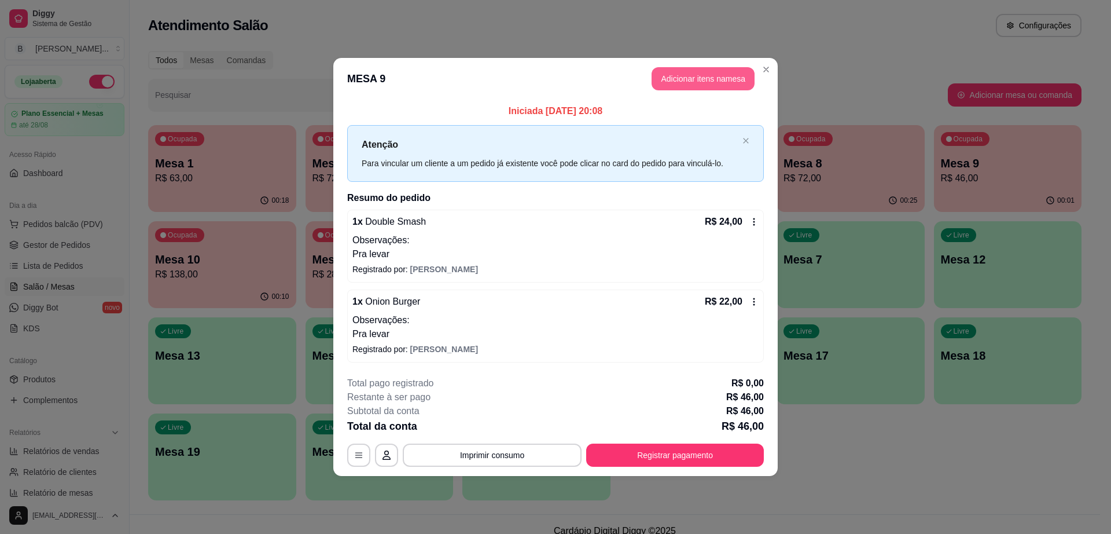
click at [714, 78] on button "Adicionar itens na mesa" at bounding box center [703, 78] width 103 height 23
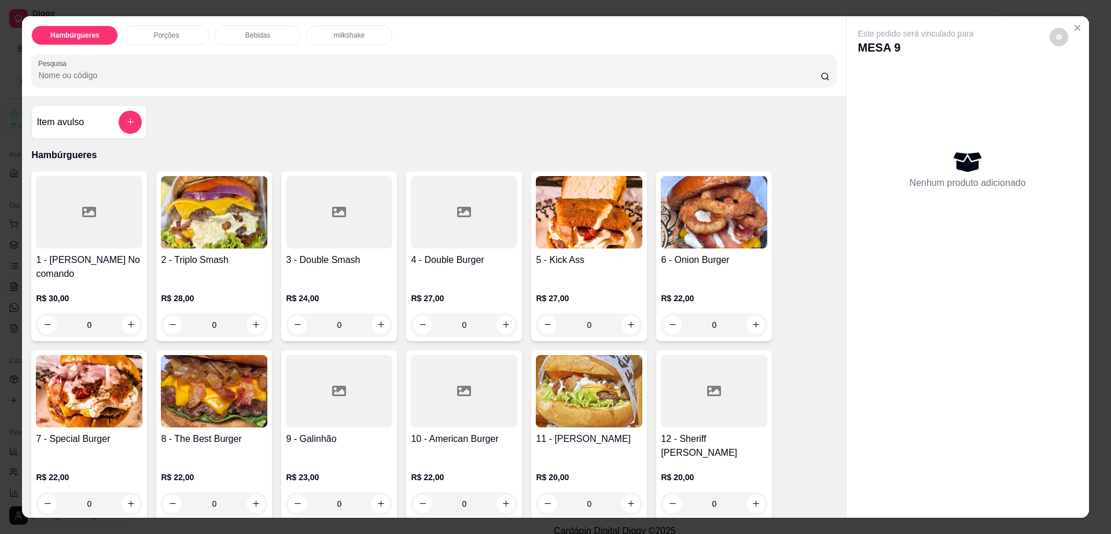
click at [244, 42] on div "Bebidas" at bounding box center [257, 35] width 87 height 20
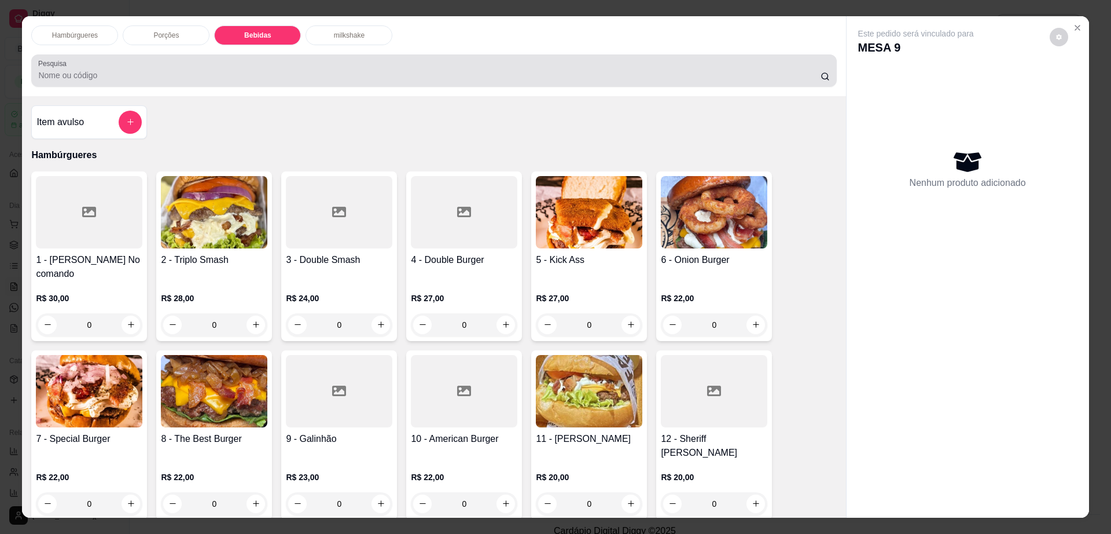
scroll to position [21, 0]
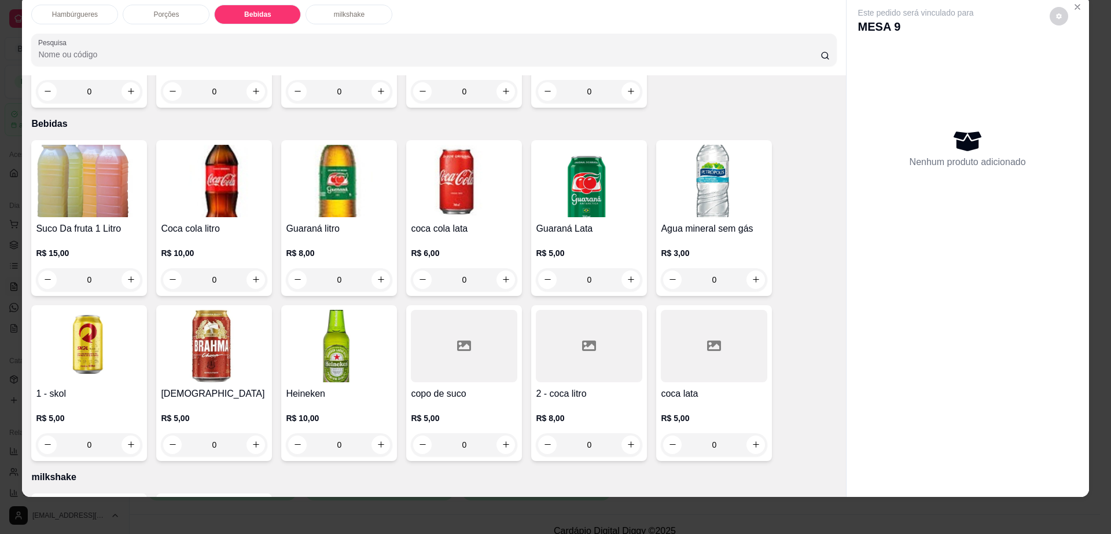
click at [194, 318] on img at bounding box center [214, 346] width 107 height 72
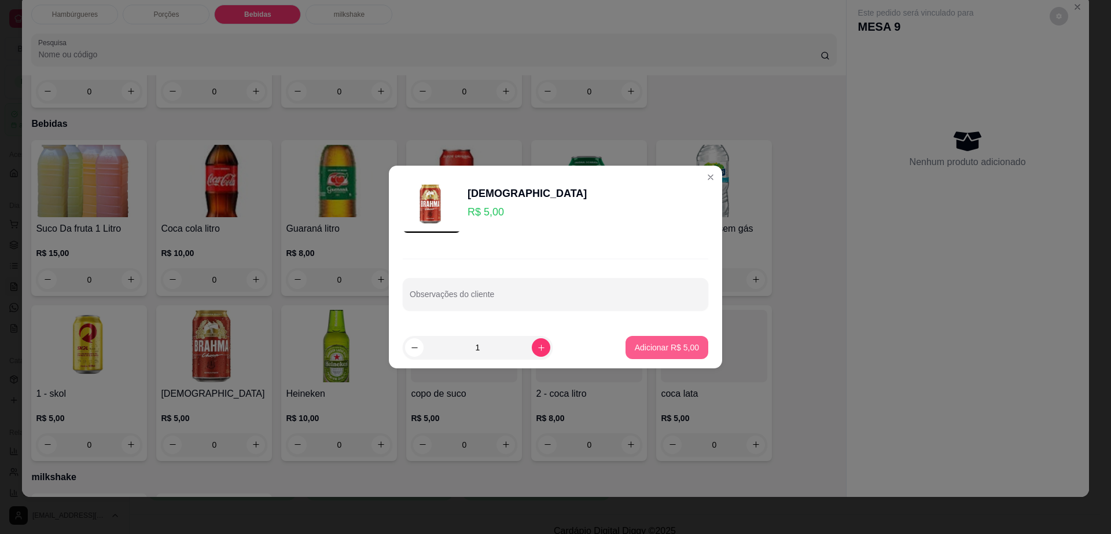
click at [657, 346] on p "Adicionar R$ 5,00" at bounding box center [667, 348] width 64 height 12
type input "1"
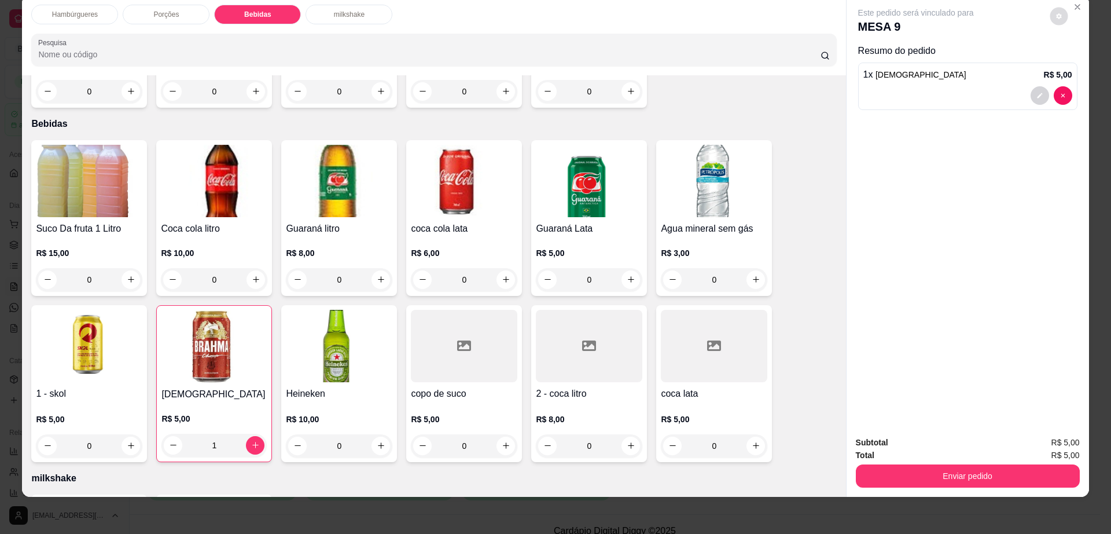
click at [1050, 20] on button "decrease-product-quantity" at bounding box center [1059, 16] width 18 height 18
click at [916, 477] on button "Enviar pedido" at bounding box center [968, 475] width 224 height 23
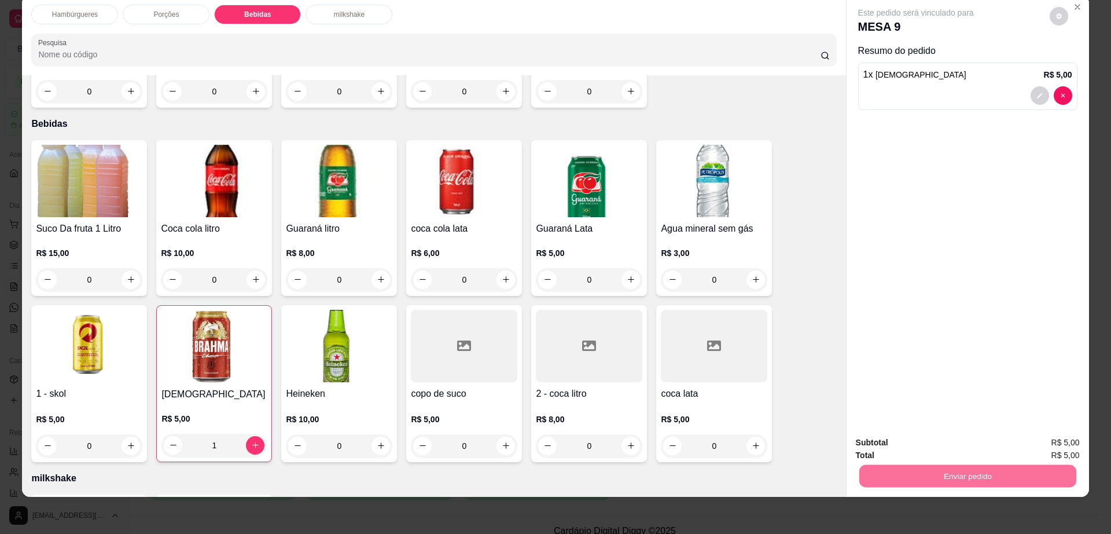
click at [923, 447] on button "Não registrar e enviar pedido" at bounding box center [928, 446] width 117 height 21
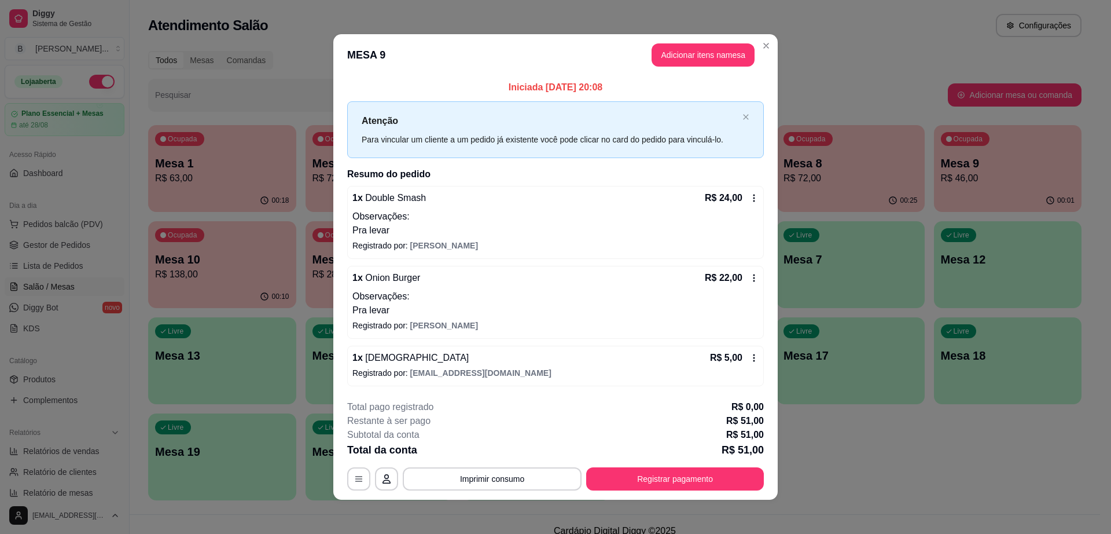
scroll to position [3, 0]
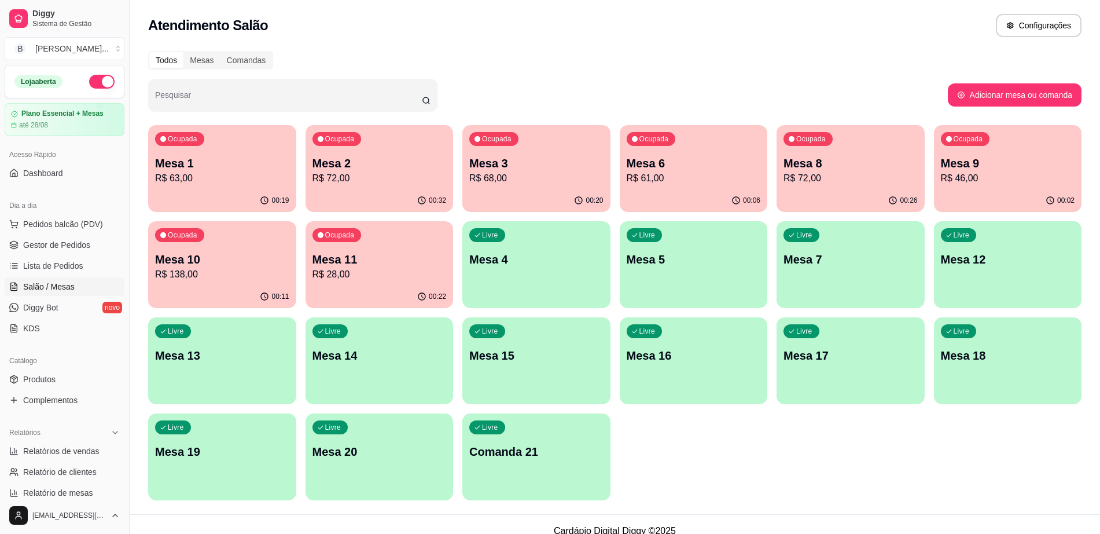
click at [376, 176] on p "R$ 72,00" at bounding box center [380, 178] width 134 height 14
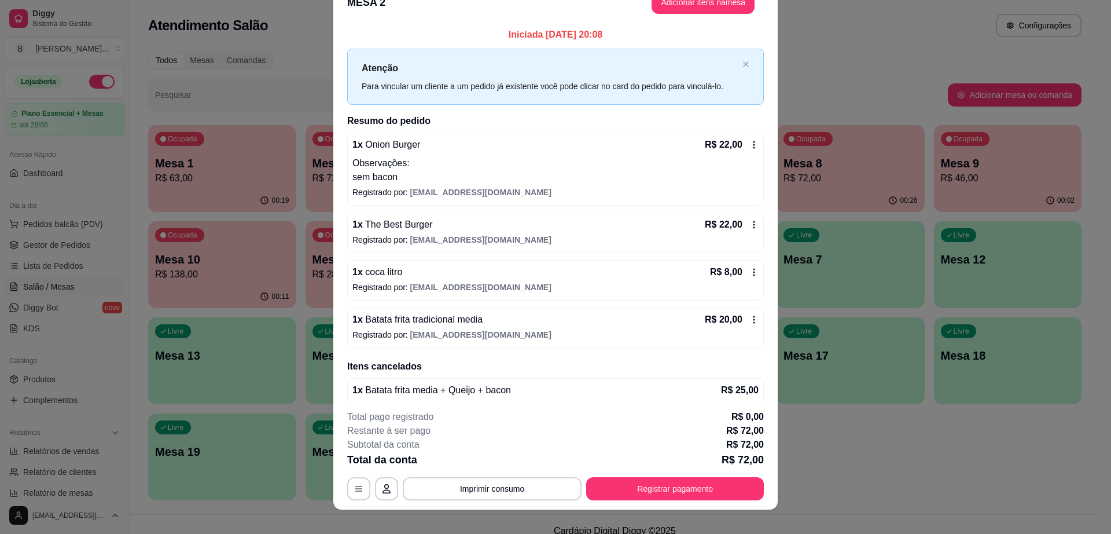
scroll to position [0, 0]
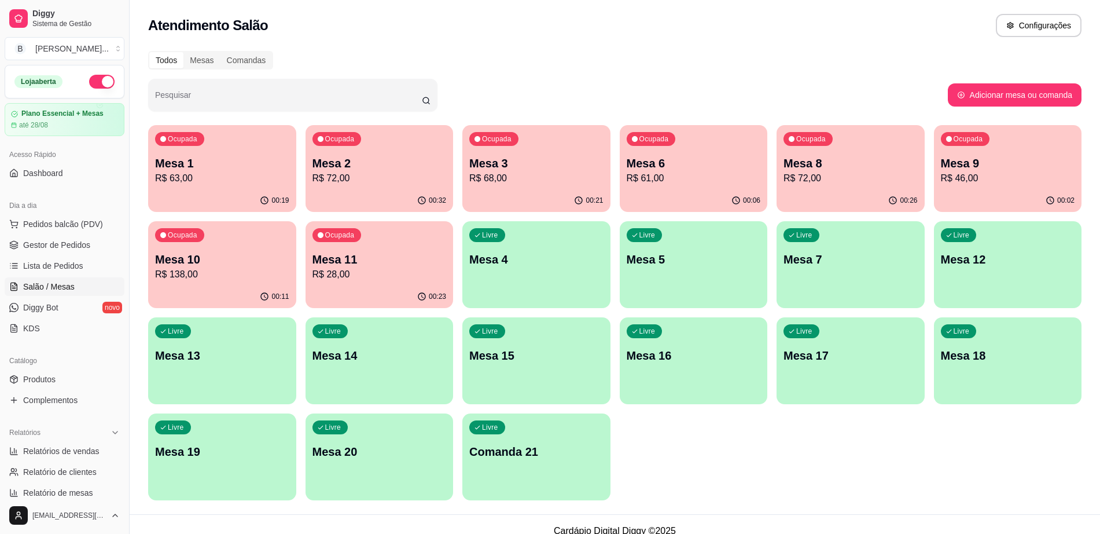
click at [529, 193] on div "00:21" at bounding box center [537, 200] width 148 height 23
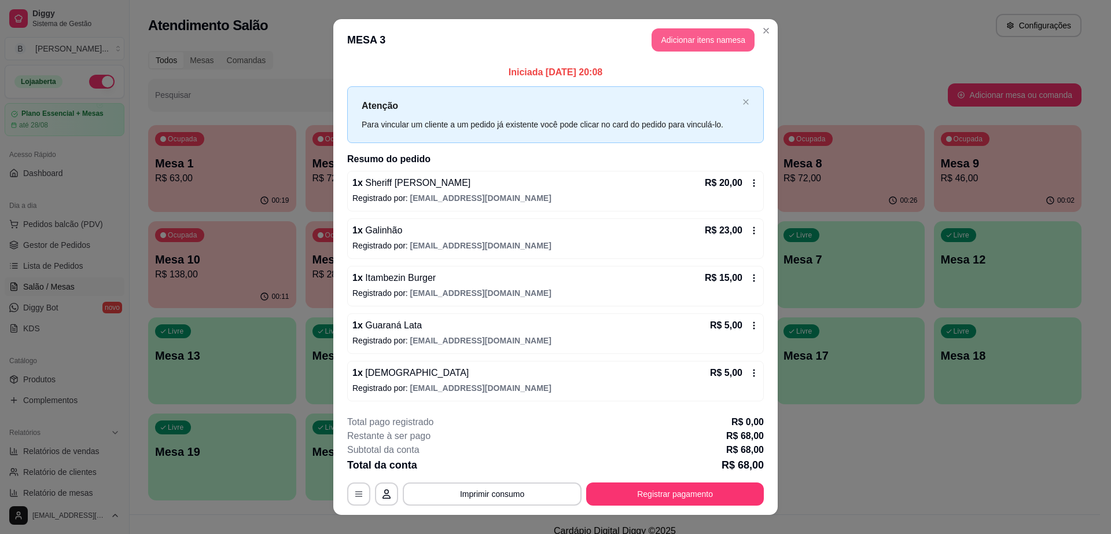
click at [707, 43] on button "Adicionar itens na mesa" at bounding box center [703, 39] width 103 height 23
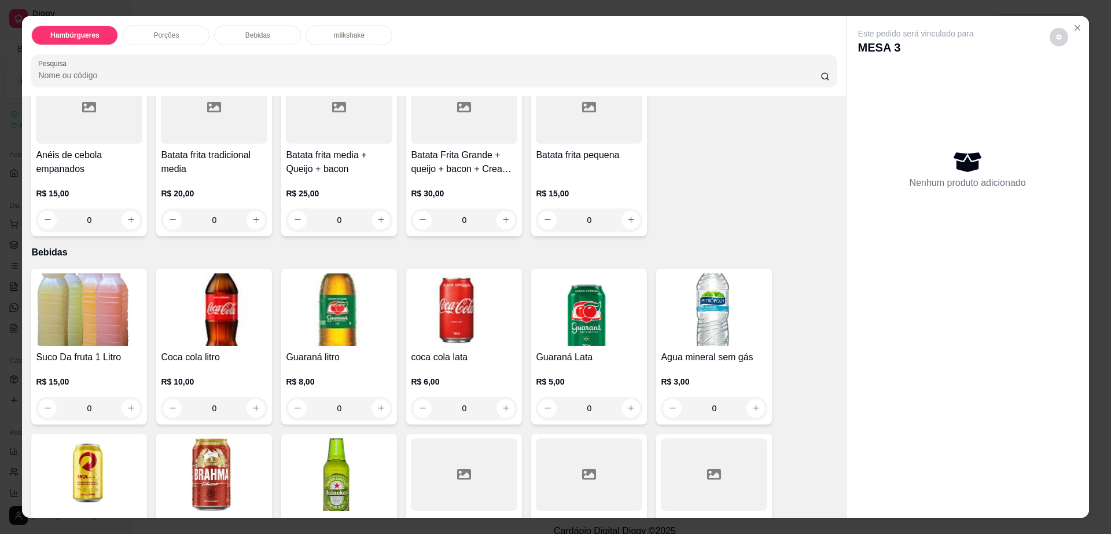
scroll to position [724, 0]
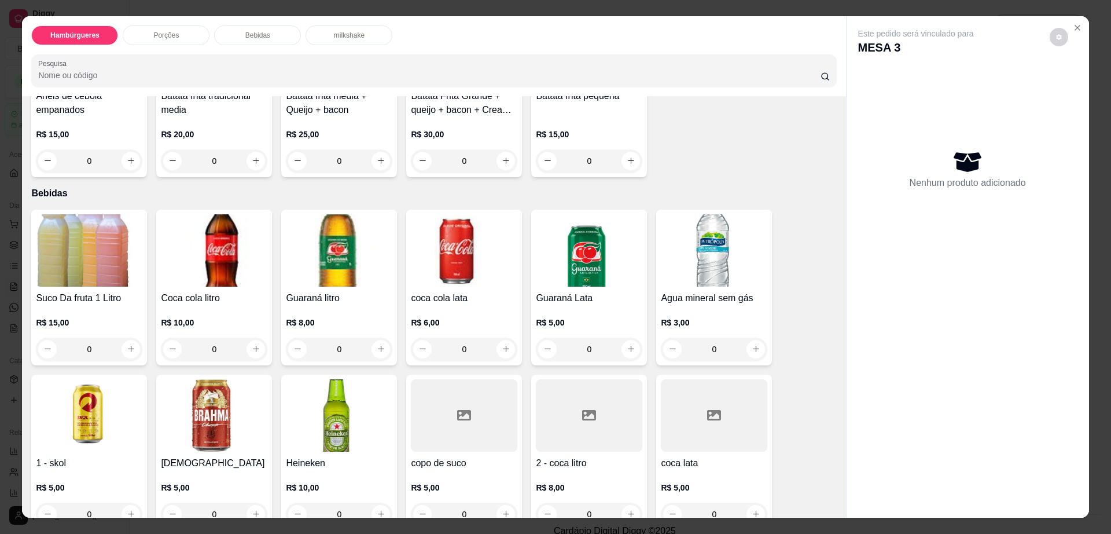
click at [222, 386] on img at bounding box center [214, 415] width 107 height 72
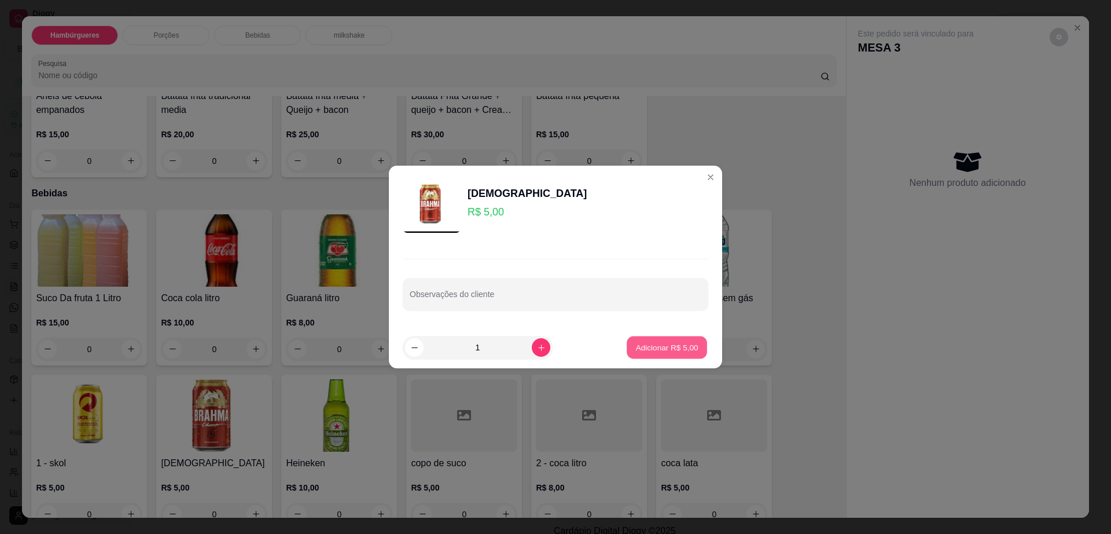
click at [640, 358] on button "Adicionar R$ 5,00" at bounding box center [667, 347] width 80 height 23
type input "1"
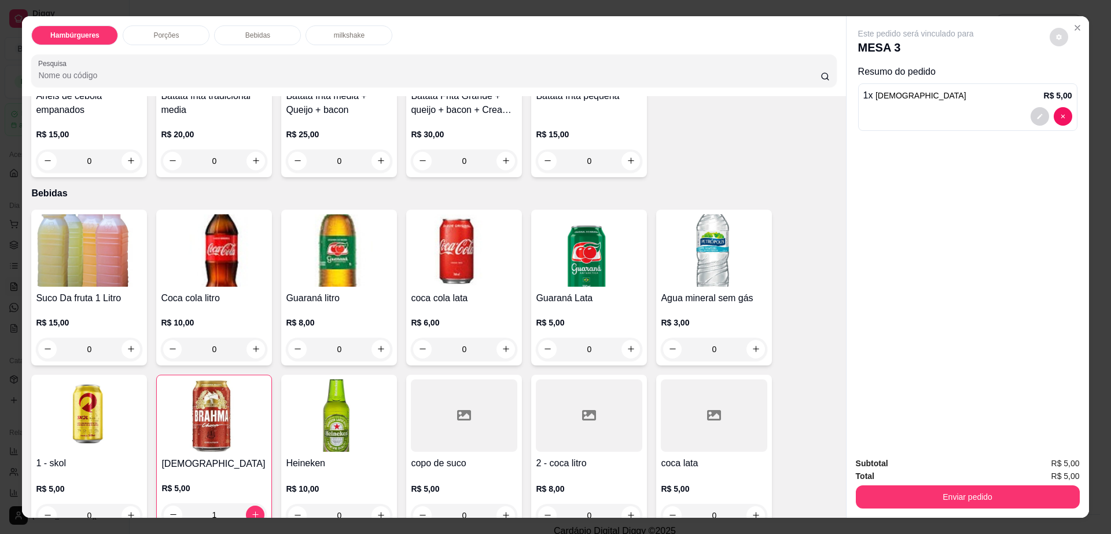
click at [1050, 38] on button "decrease-product-quantity" at bounding box center [1059, 37] width 19 height 19
click at [979, 491] on button "Enviar pedido" at bounding box center [968, 496] width 224 height 23
click at [934, 466] on button "Não registrar e enviar pedido" at bounding box center [928, 468] width 120 height 22
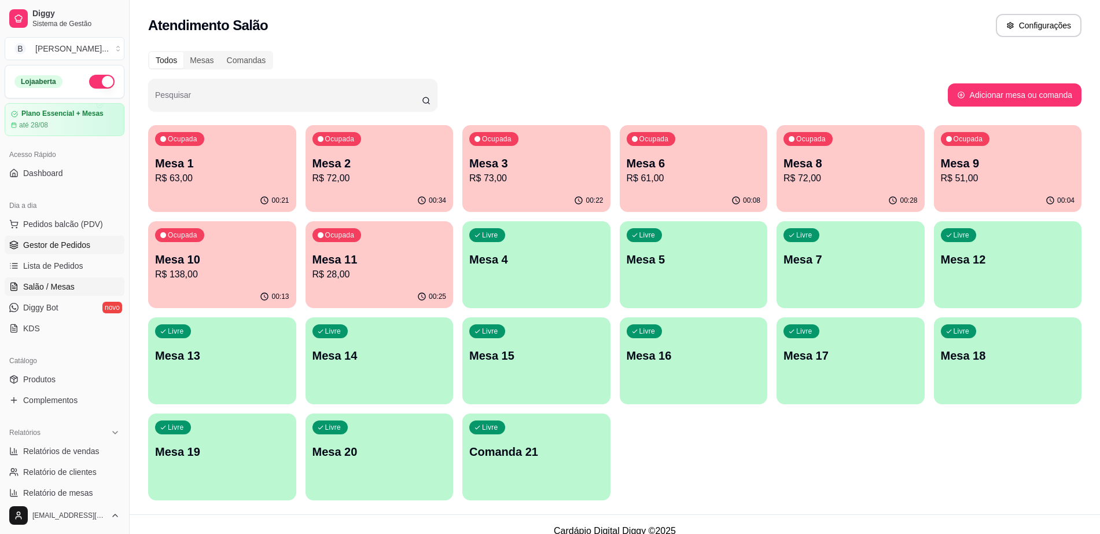
click at [89, 245] on link "Gestor de Pedidos" at bounding box center [65, 245] width 120 height 19
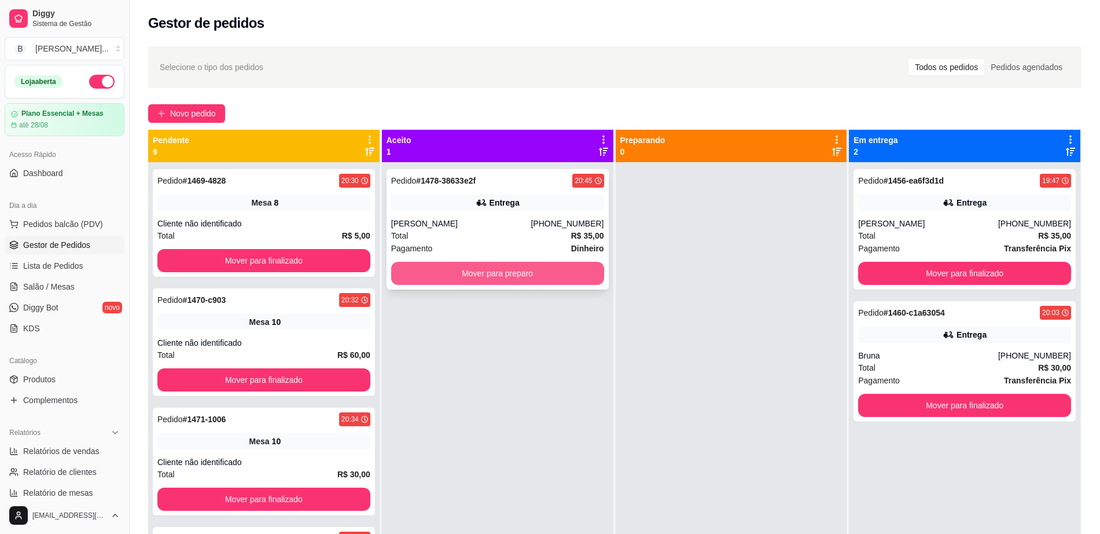
click at [515, 266] on button "Mover para preparo" at bounding box center [497, 273] width 213 height 23
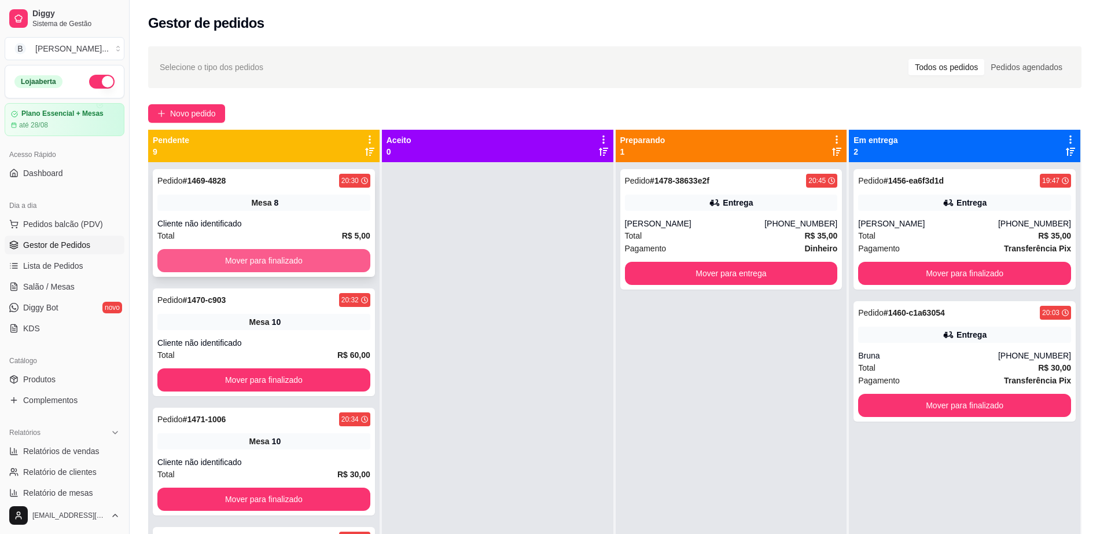
click at [330, 255] on button "Mover para finalizado" at bounding box center [263, 260] width 213 height 23
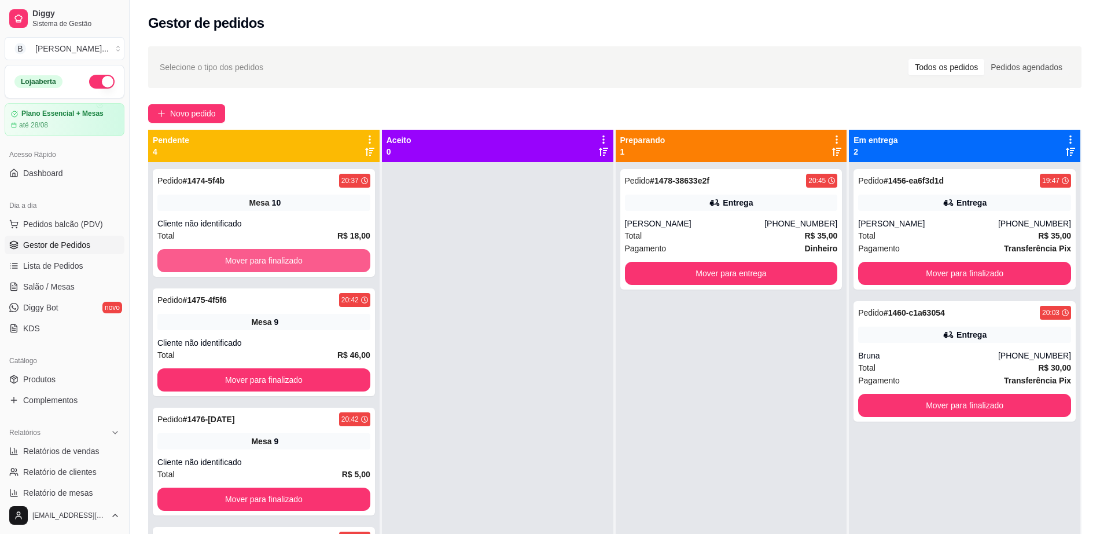
click at [330, 255] on button "Mover para finalizado" at bounding box center [263, 260] width 213 height 23
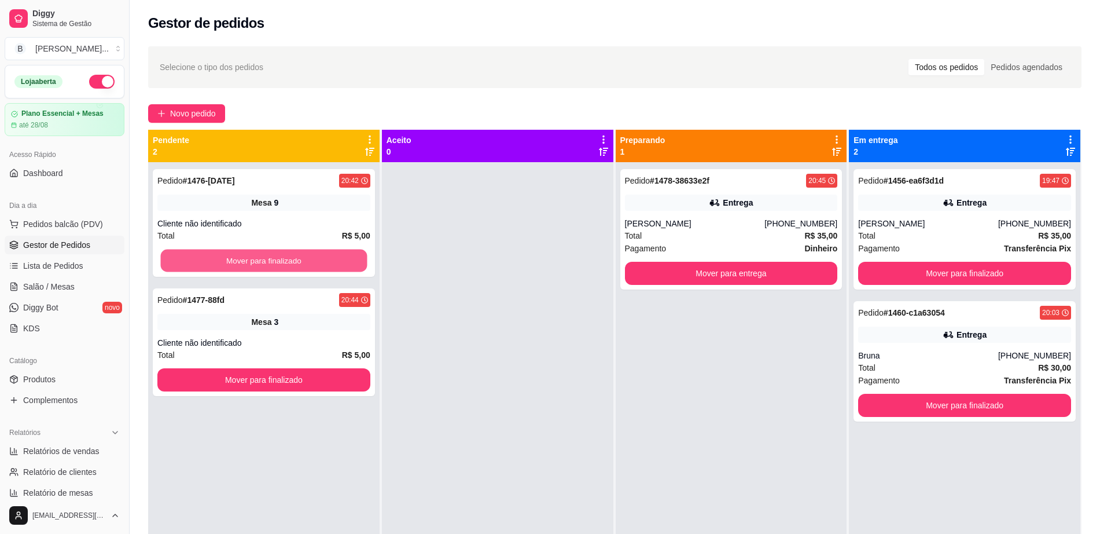
click at [330, 255] on button "Mover para finalizado" at bounding box center [264, 261] width 207 height 23
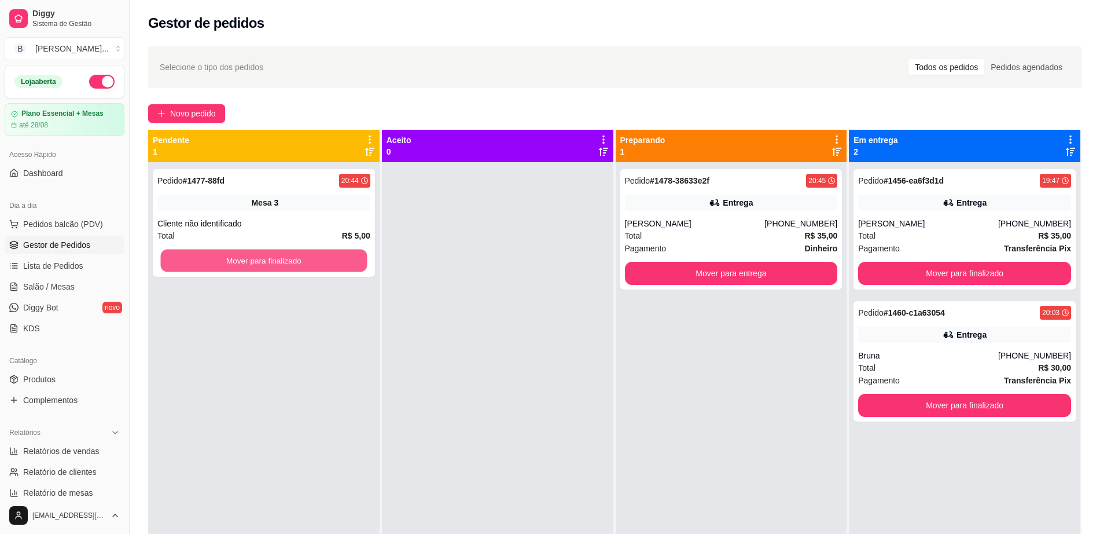
click at [330, 255] on button "Mover para finalizado" at bounding box center [264, 261] width 207 height 23
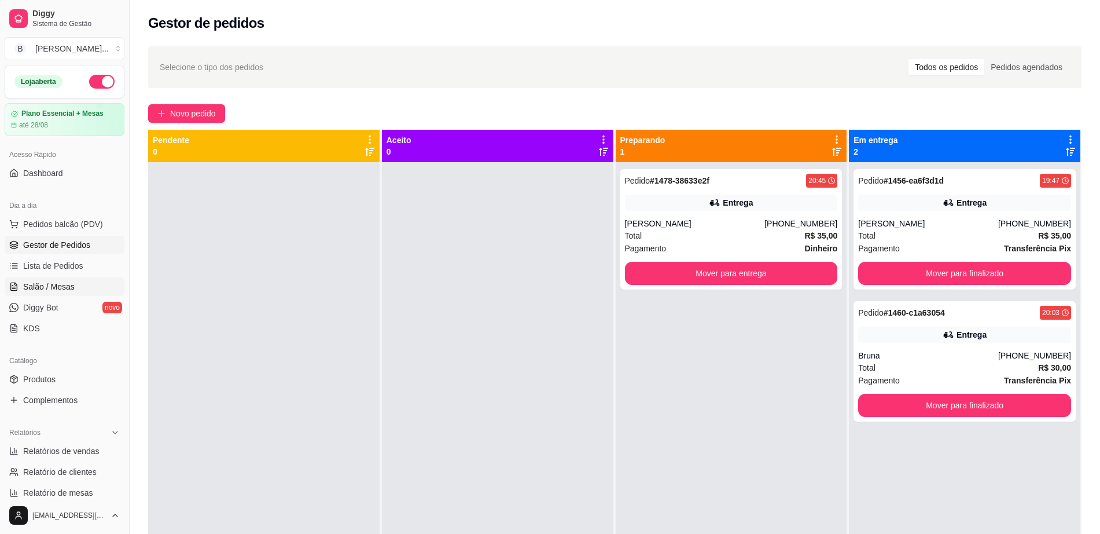
click at [42, 278] on link "Salão / Mesas" at bounding box center [65, 286] width 120 height 19
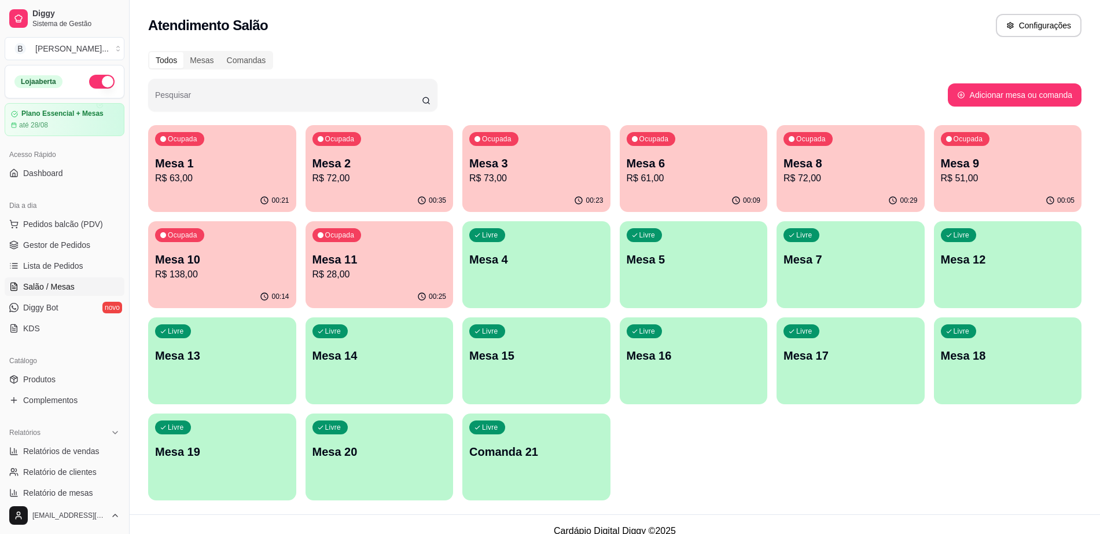
click at [215, 178] on p "R$ 63,00" at bounding box center [222, 178] width 134 height 14
click at [215, 270] on p "R$ 138,00" at bounding box center [222, 274] width 134 height 14
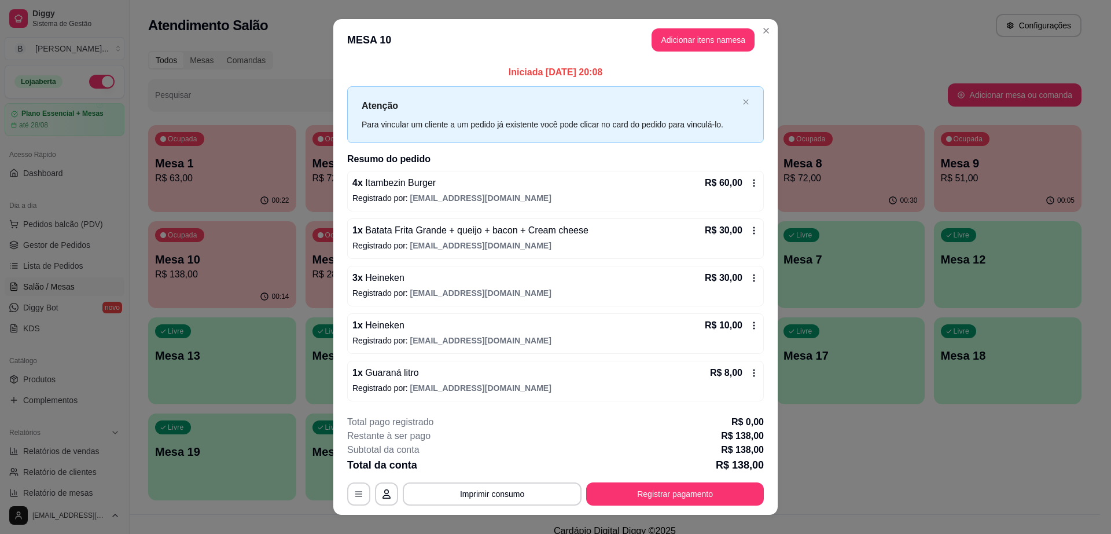
scroll to position [18, 0]
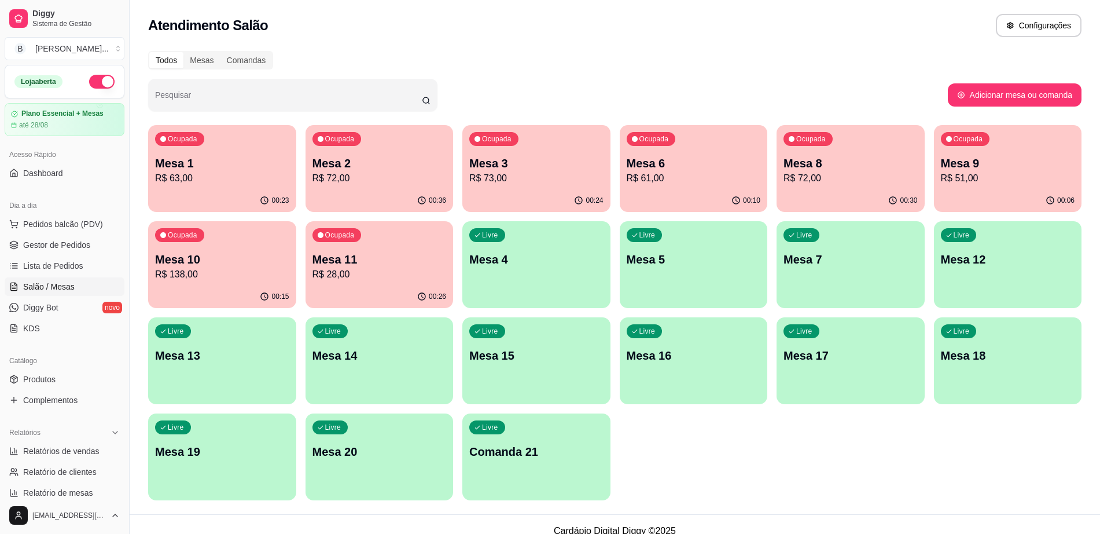
click at [809, 164] on p "Mesa 8" at bounding box center [851, 163] width 134 height 16
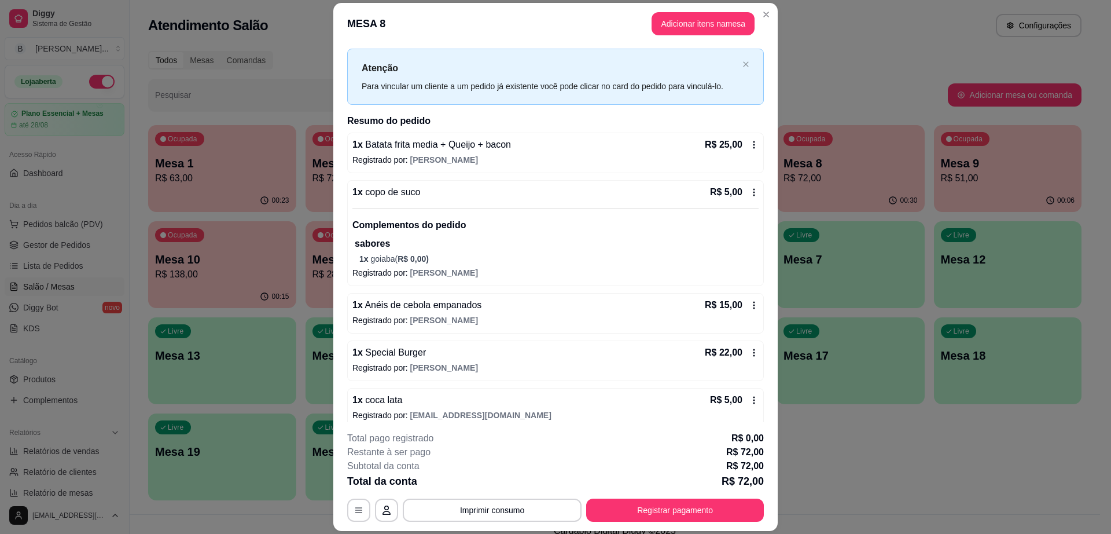
scroll to position [32, 0]
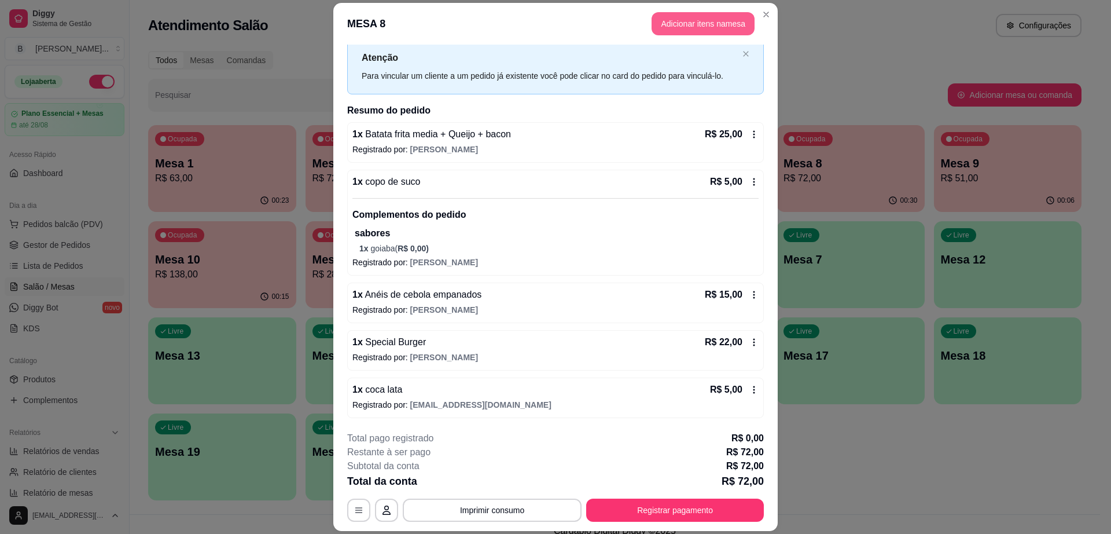
click at [680, 23] on button "Adicionar itens na mesa" at bounding box center [703, 23] width 103 height 23
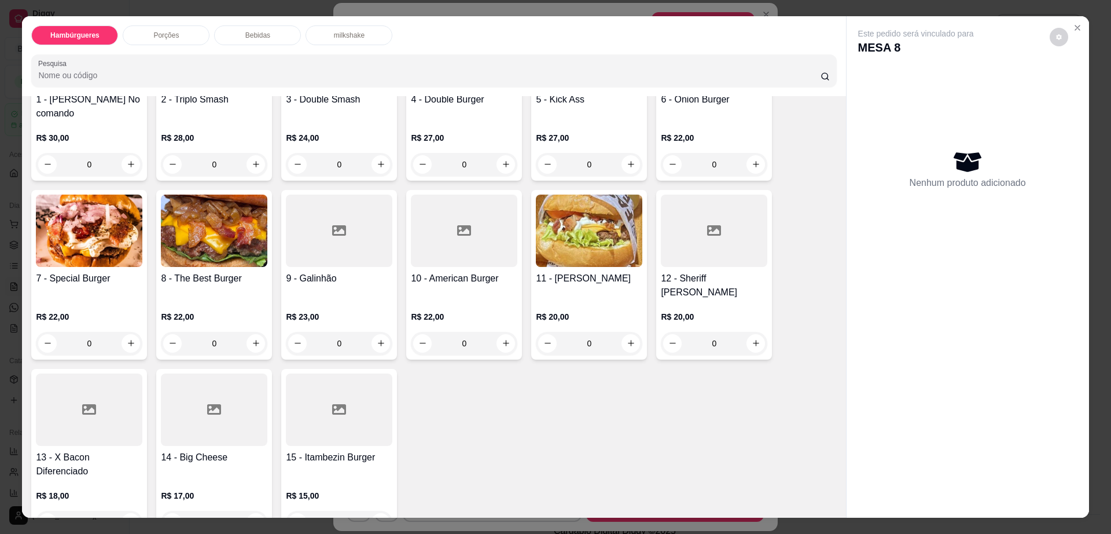
scroll to position [217, 0]
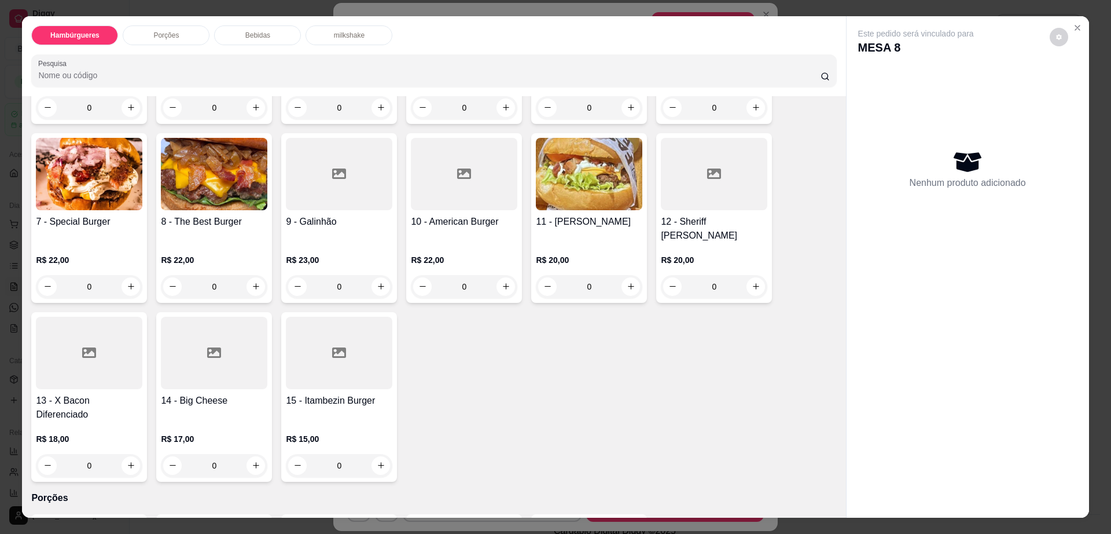
click at [330, 184] on div at bounding box center [339, 174] width 107 height 72
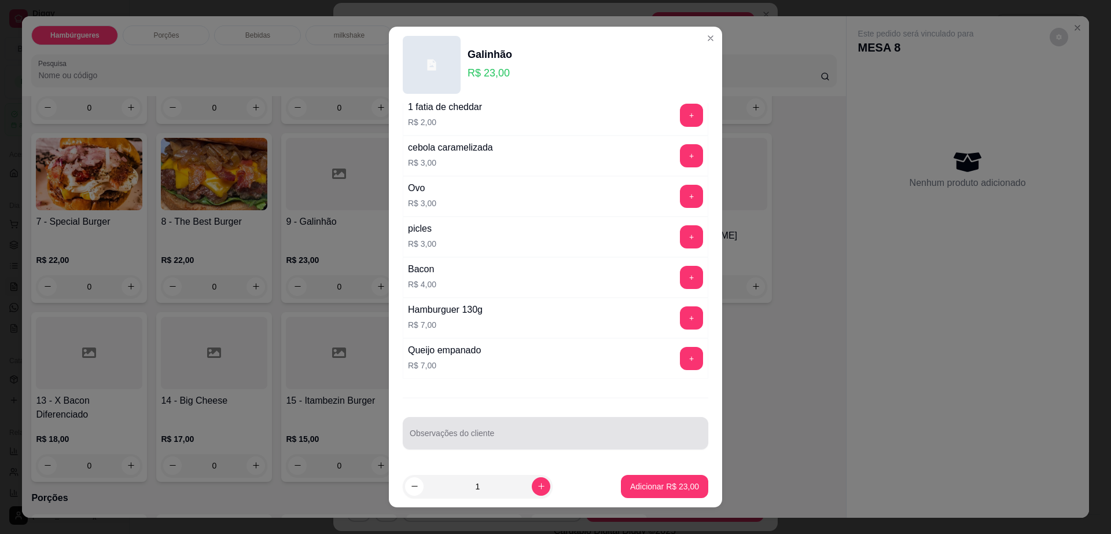
scroll to position [10, 0]
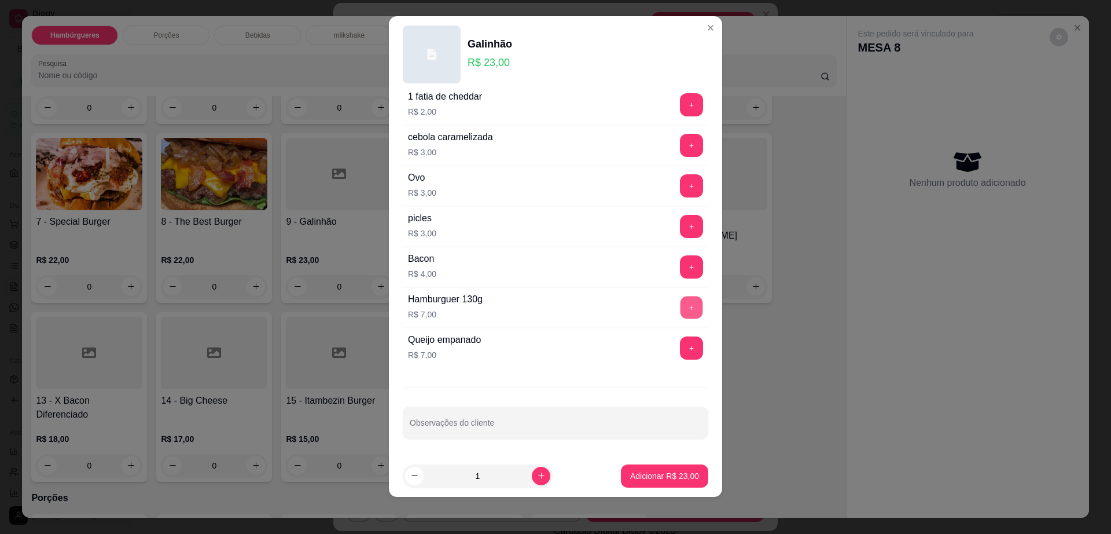
click at [676, 302] on div "+" at bounding box center [692, 307] width 32 height 23
click at [681, 300] on button "+" at bounding box center [692, 307] width 23 height 23
click at [661, 478] on p "Adicionar R$ 30,00" at bounding box center [664, 476] width 69 height 12
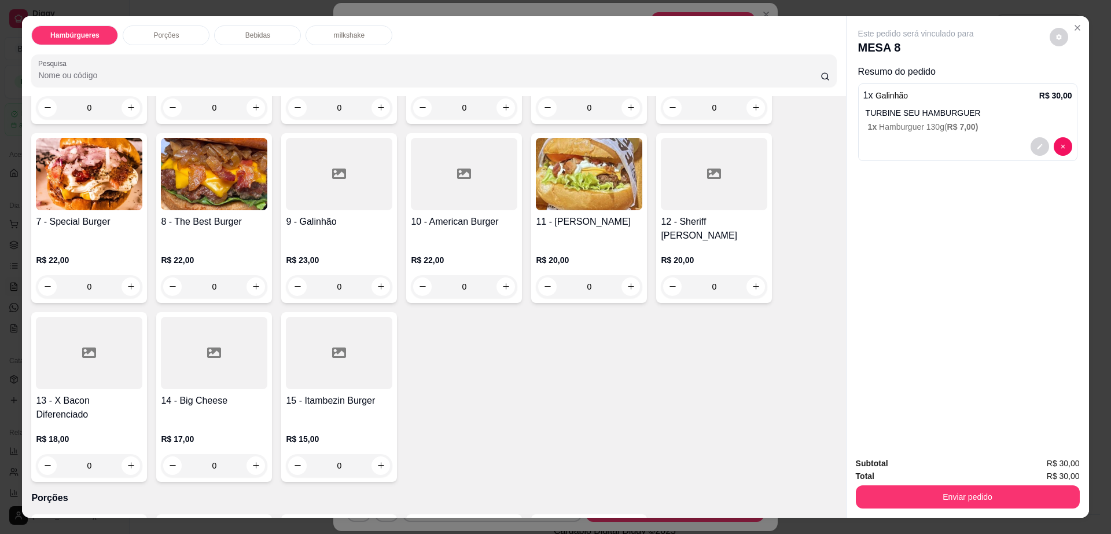
click at [249, 36] on p "Bebidas" at bounding box center [257, 35] width 25 height 9
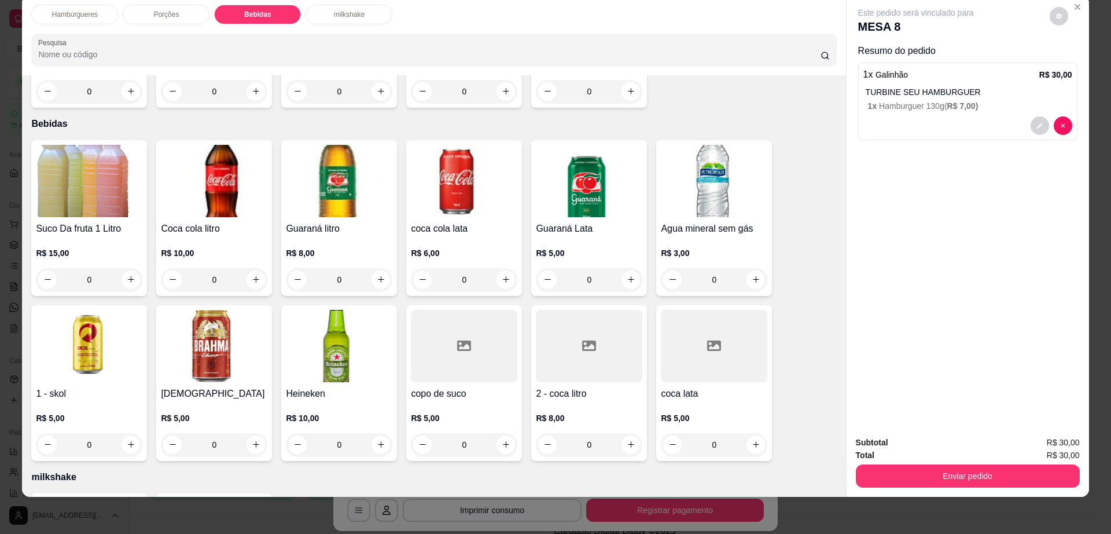
click at [449, 310] on div at bounding box center [464, 346] width 107 height 72
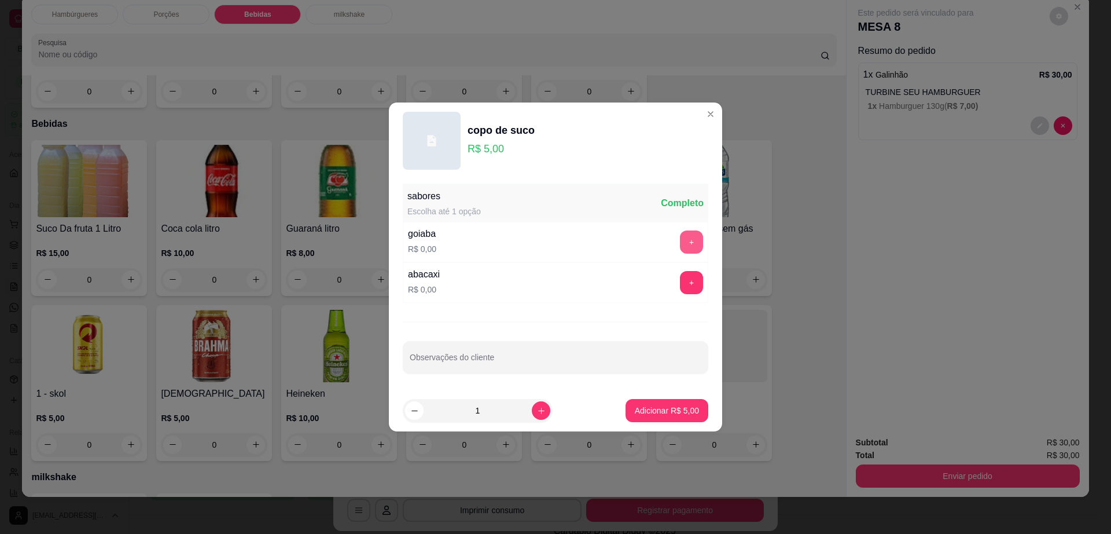
click at [683, 236] on button "+" at bounding box center [691, 241] width 23 height 23
click at [675, 407] on p "Adicionar R$ 5,00" at bounding box center [667, 411] width 64 height 12
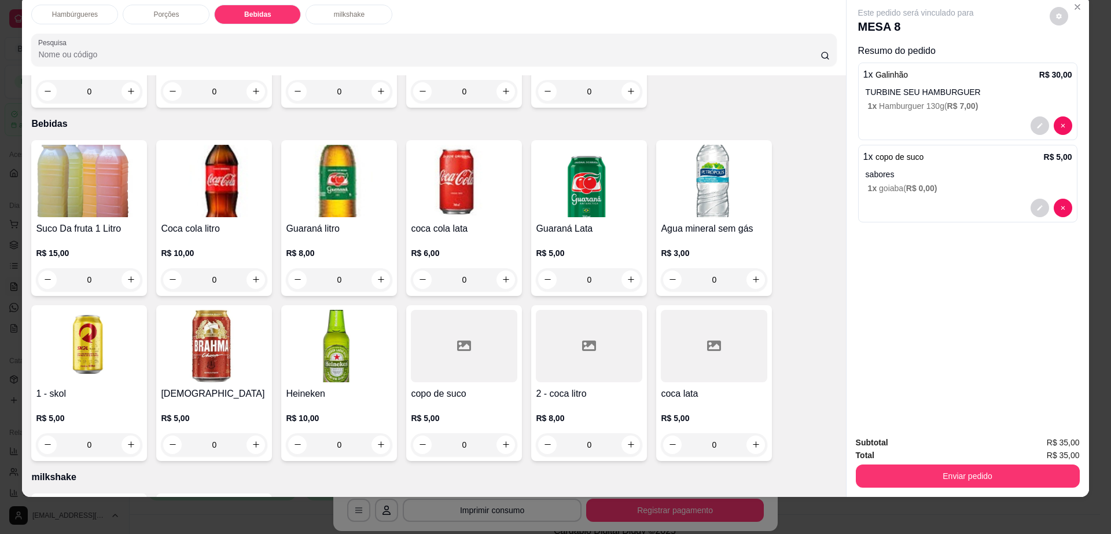
click at [1050, 27] on div "Este pedido será vinculado para MESA 8" at bounding box center [964, 21] width 210 height 28
click at [1057, 18] on icon "decrease-product-quantity" at bounding box center [1060, 16] width 6 height 6
click at [1087, 57] on span "Automatic updates" at bounding box center [1080, 63] width 23 height 14
click at [1076, 63] on input "Automatic updates" at bounding box center [1072, 67] width 8 height 8
checkbox input "true"
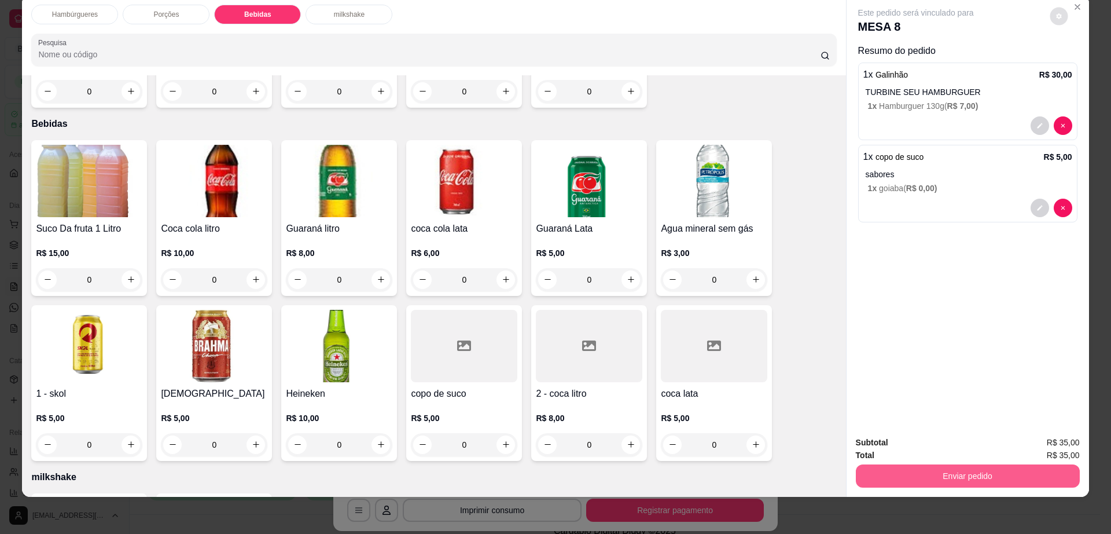
click at [941, 474] on button "Enviar pedido" at bounding box center [968, 475] width 224 height 23
click at [931, 447] on button "Não registrar e enviar pedido" at bounding box center [928, 447] width 120 height 22
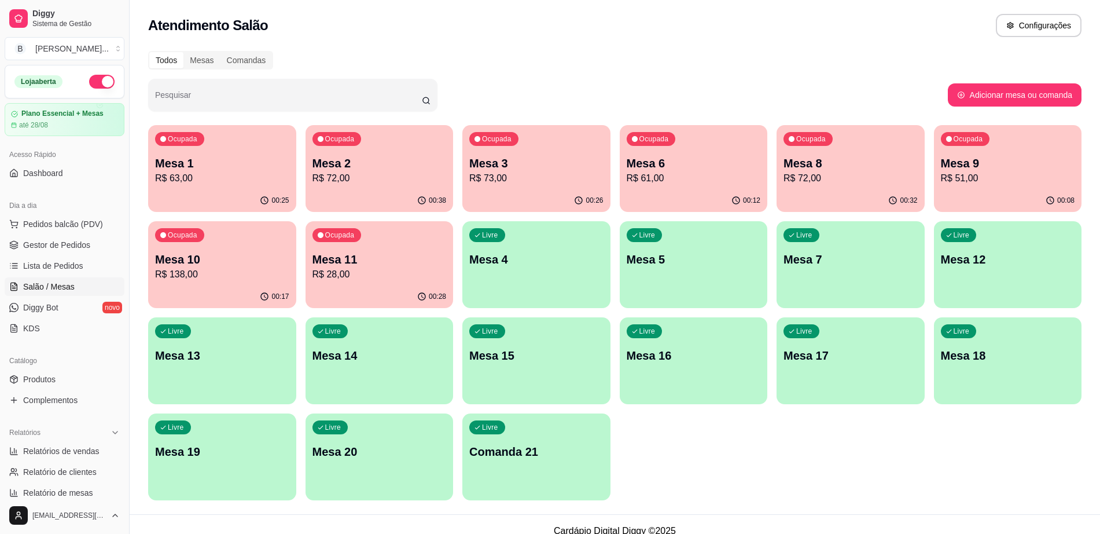
click at [1035, 169] on p "Mesa 9" at bounding box center [1008, 163] width 134 height 16
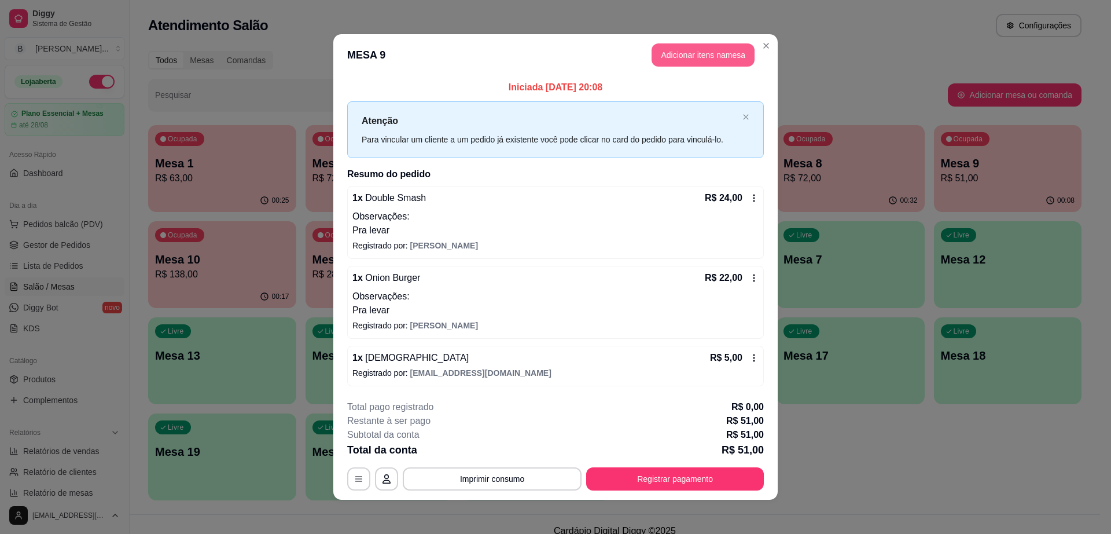
click at [678, 57] on button "Adicionar itens na mesa" at bounding box center [703, 54] width 103 height 23
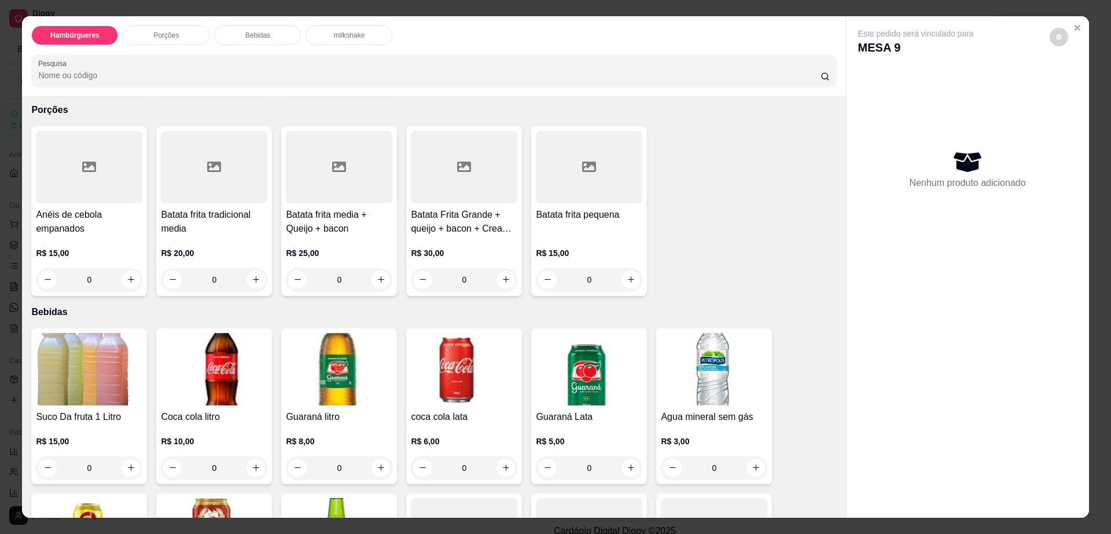
scroll to position [651, 0]
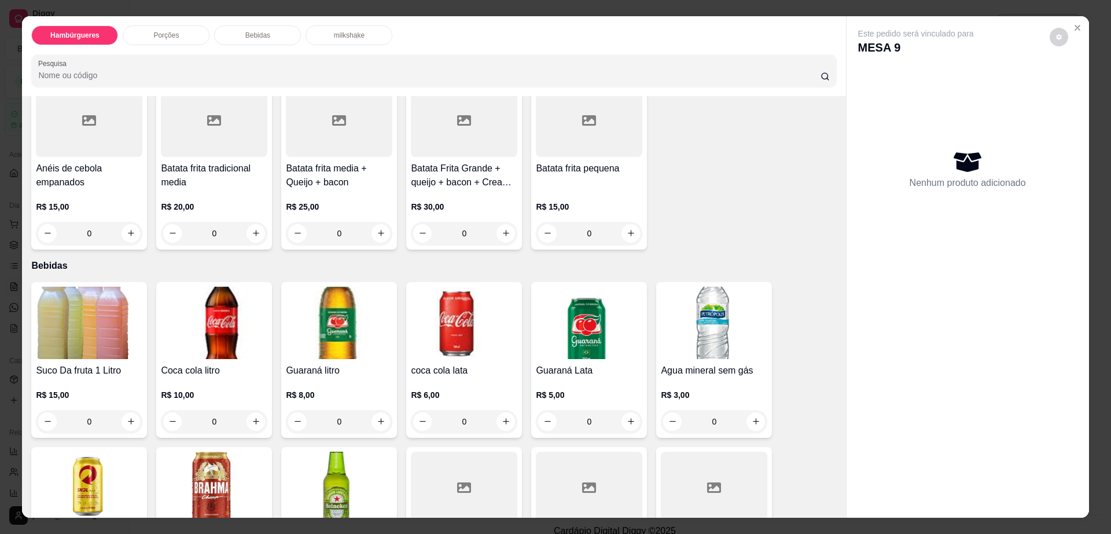
click at [225, 452] on img at bounding box center [214, 488] width 107 height 72
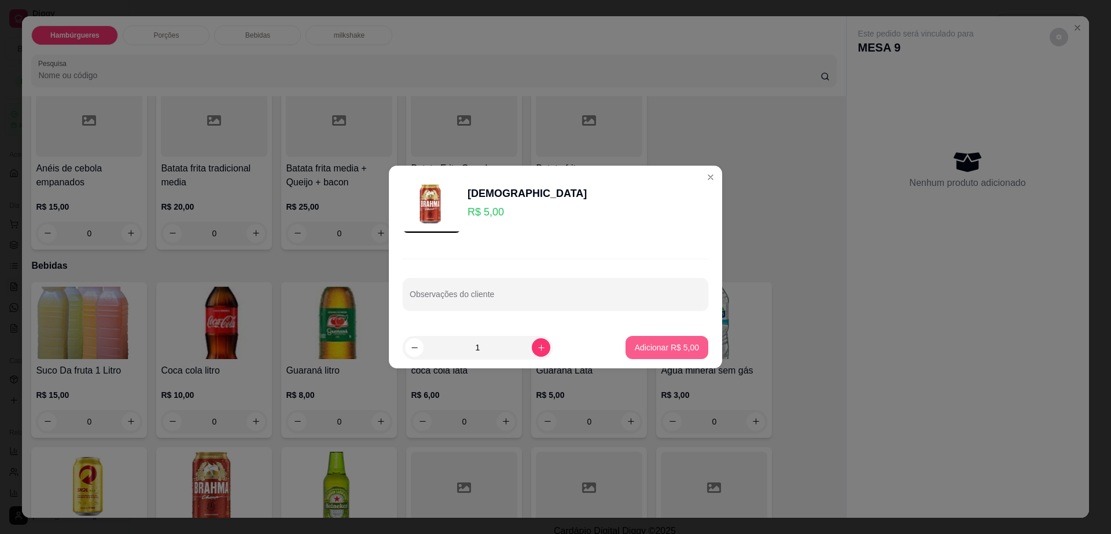
click at [626, 344] on button "Adicionar R$ 5,00" at bounding box center [667, 347] width 83 height 23
type input "1"
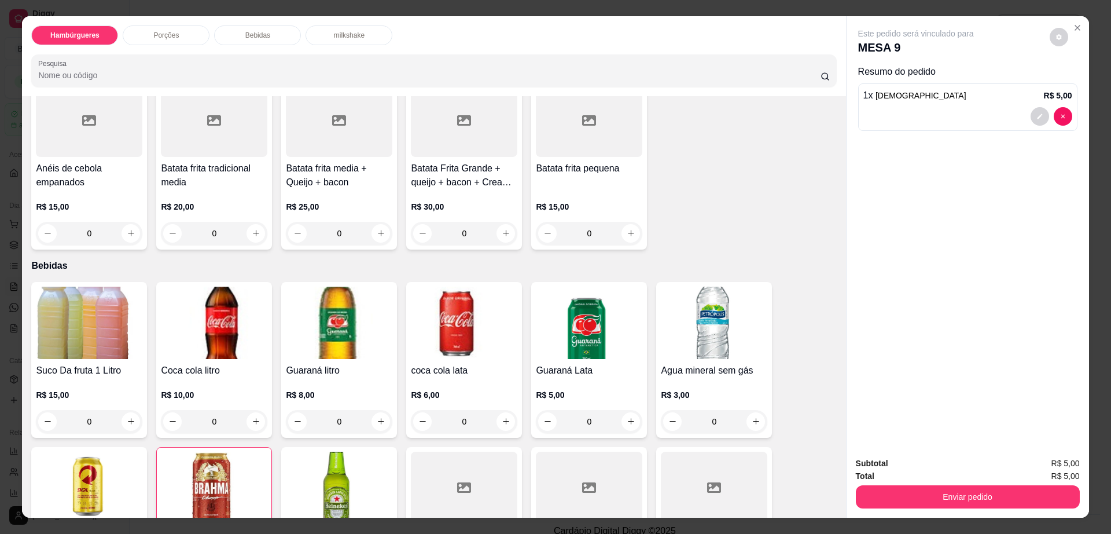
click at [1054, 41] on button "decrease-product-quantity" at bounding box center [1059, 37] width 19 height 19
click at [1066, 82] on div "Impressão automática habilitada" at bounding box center [1035, 83] width 123 height 21
click at [1070, 82] on span "Automatic updates" at bounding box center [1080, 83] width 23 height 14
click at [1070, 83] on input "Automatic updates" at bounding box center [1072, 87] width 8 height 8
checkbox input "false"
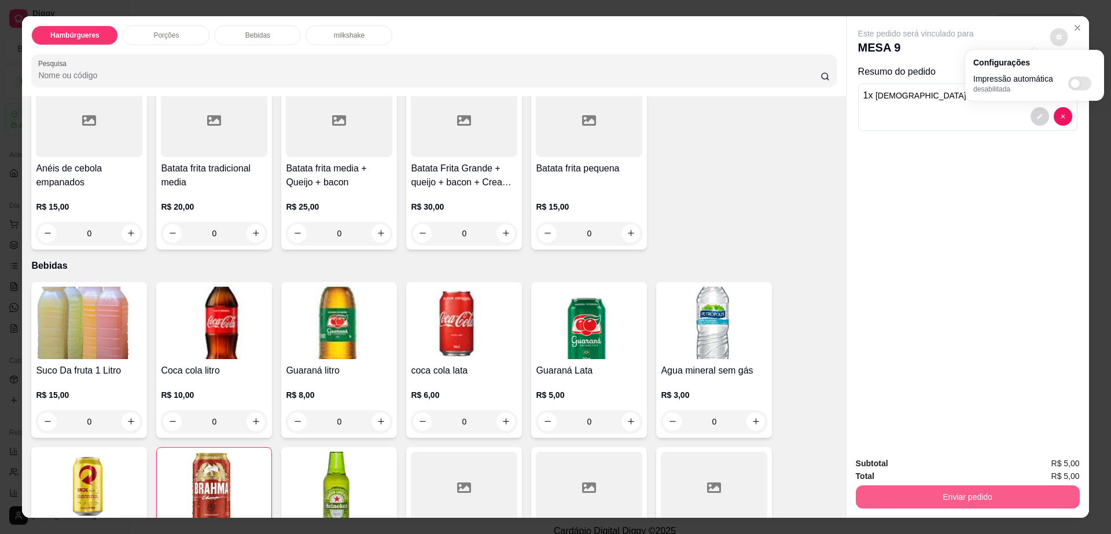
click at [934, 490] on button "Enviar pedido" at bounding box center [968, 496] width 224 height 23
click at [934, 490] on button "Enviar pedido" at bounding box center [967, 497] width 217 height 23
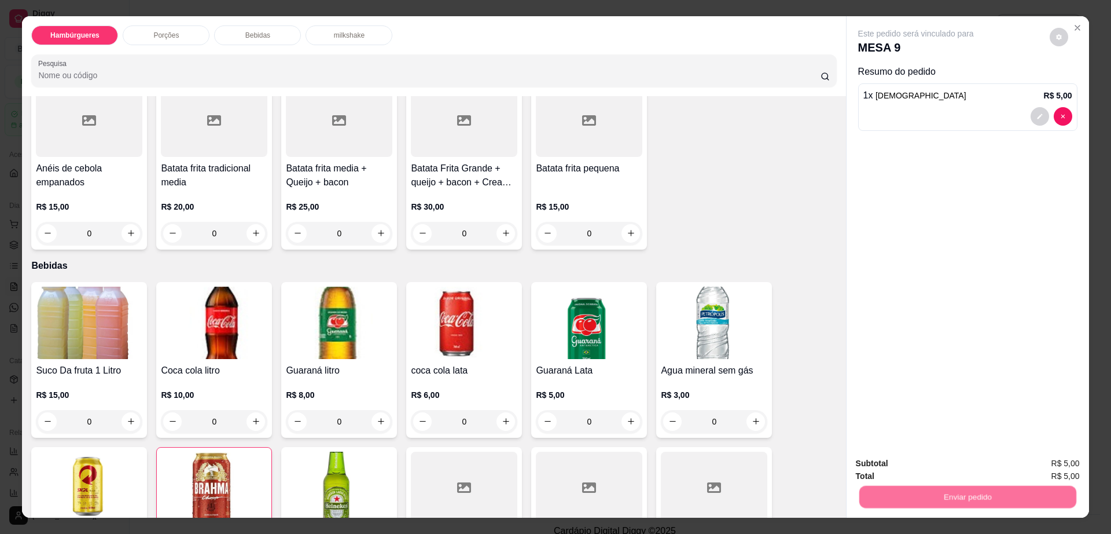
click at [927, 465] on button "Não registrar e enviar pedido" at bounding box center [928, 467] width 117 height 21
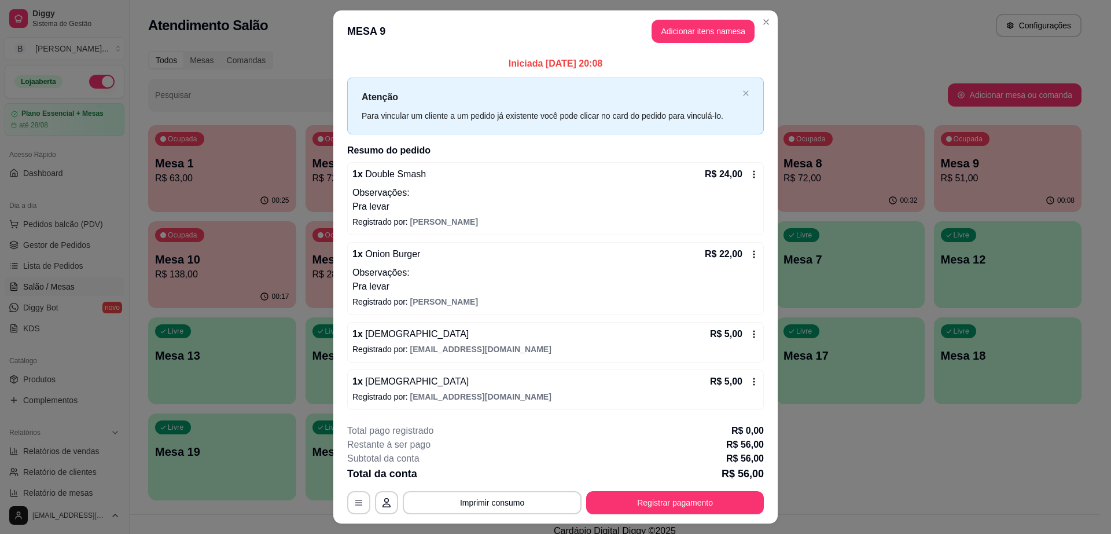
click at [755, 13] on header "MESA 9 Adicionar itens na mesa" at bounding box center [555, 31] width 445 height 42
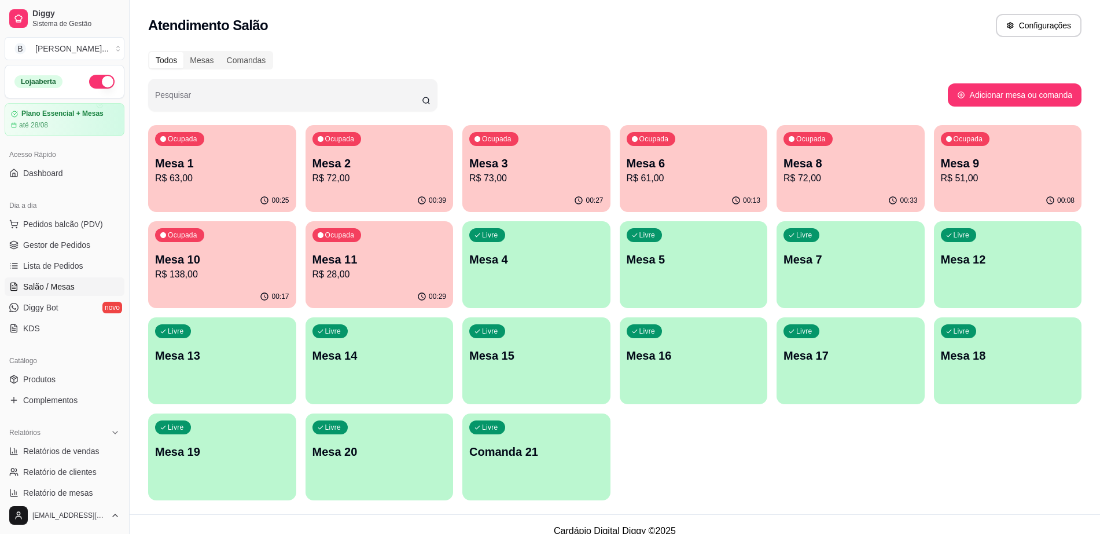
click at [202, 274] on p "R$ 138,00" at bounding box center [222, 274] width 134 height 14
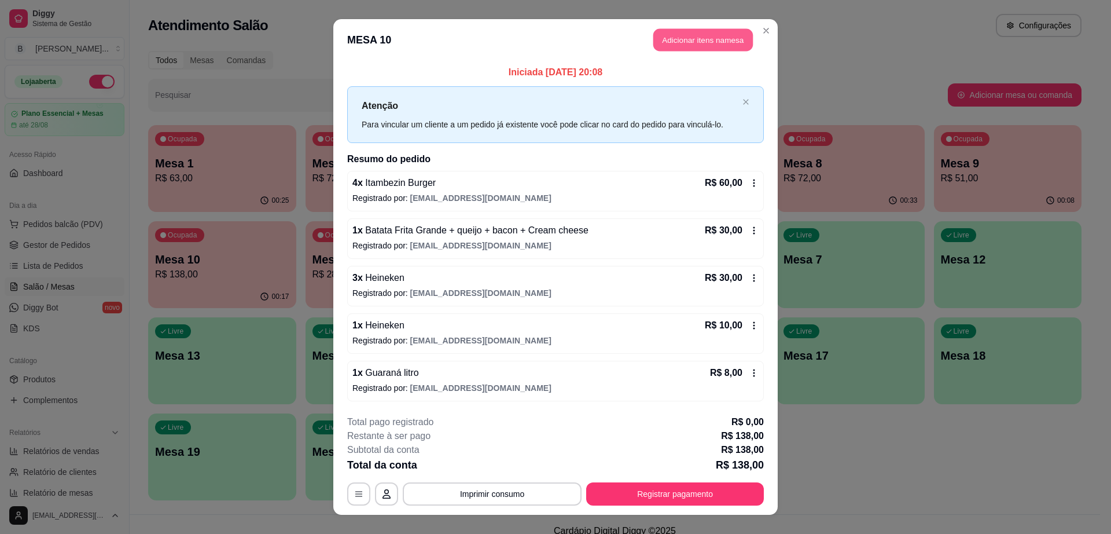
click at [702, 32] on button "Adicionar itens na mesa" at bounding box center [704, 40] width 100 height 23
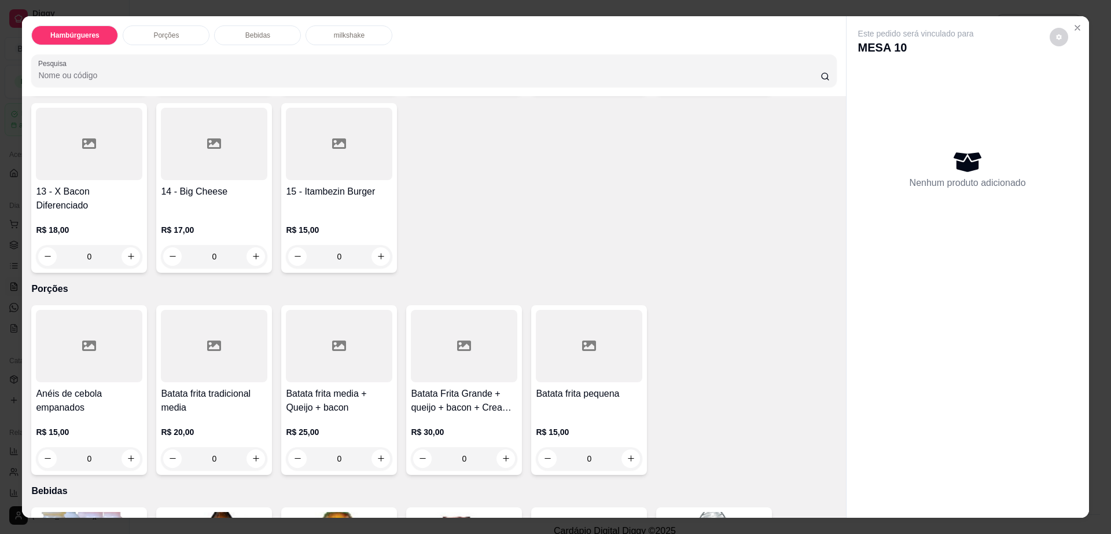
scroll to position [434, 0]
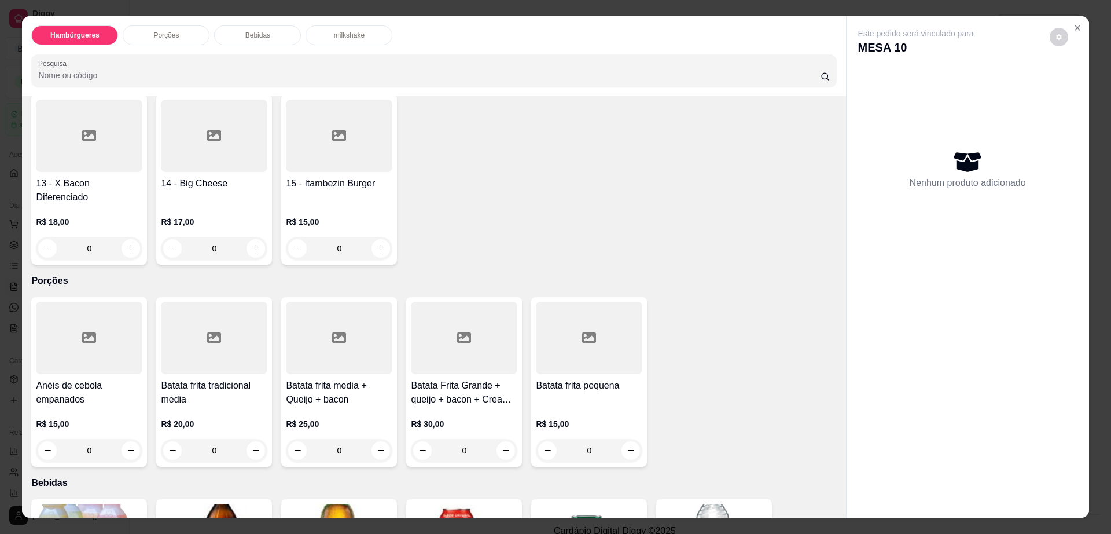
click at [310, 131] on div at bounding box center [339, 136] width 107 height 72
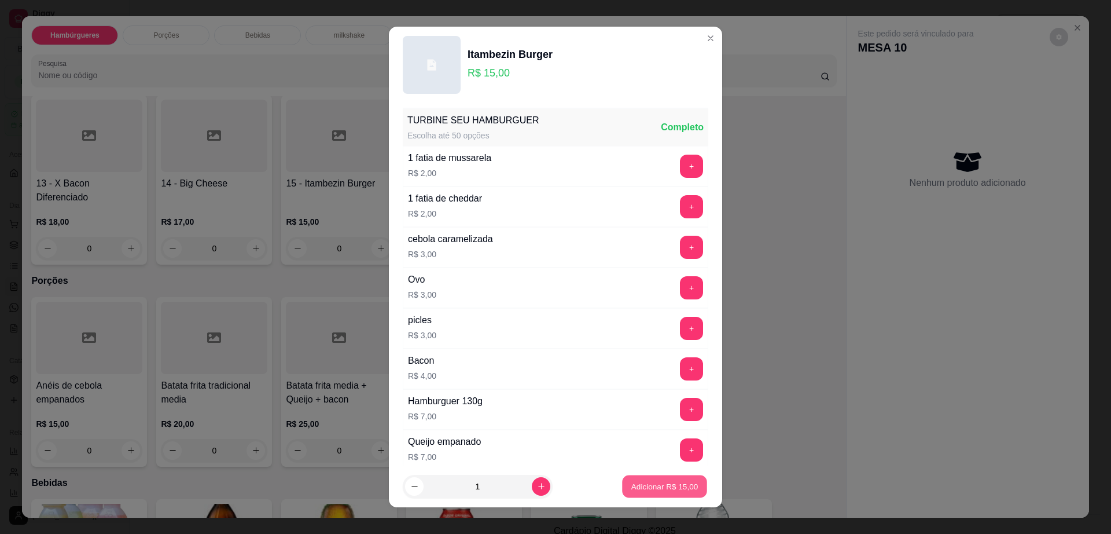
click at [637, 485] on p "Adicionar R$ 15,00" at bounding box center [665, 485] width 67 height 11
type input "1"
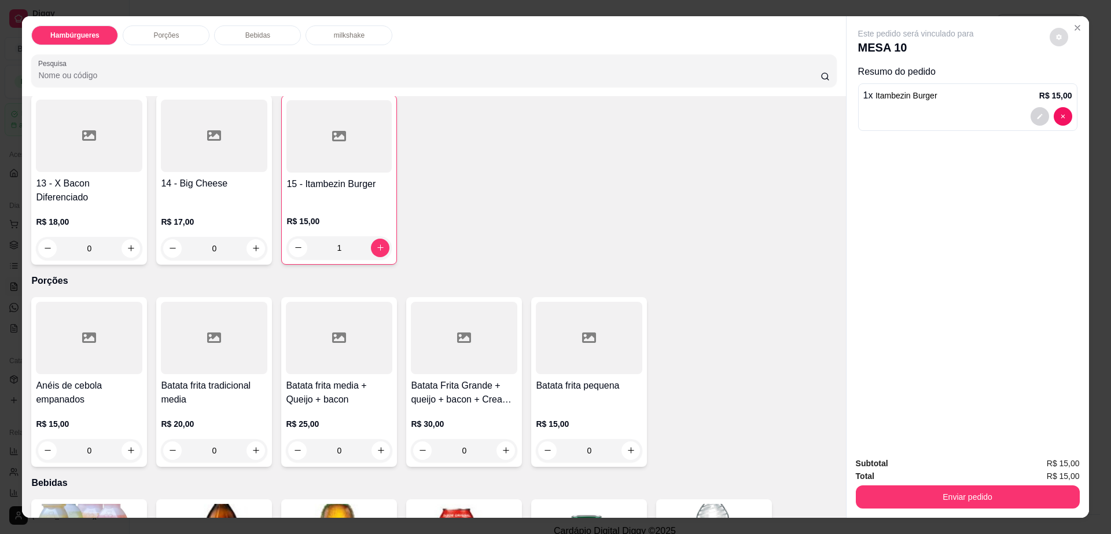
click at [1056, 37] on icon "decrease-product-quantity" at bounding box center [1059, 37] width 7 height 7
click at [1080, 77] on span "Automatic updates" at bounding box center [1080, 83] width 23 height 14
click at [1076, 83] on input "Automatic updates" at bounding box center [1072, 87] width 8 height 8
checkbox input "true"
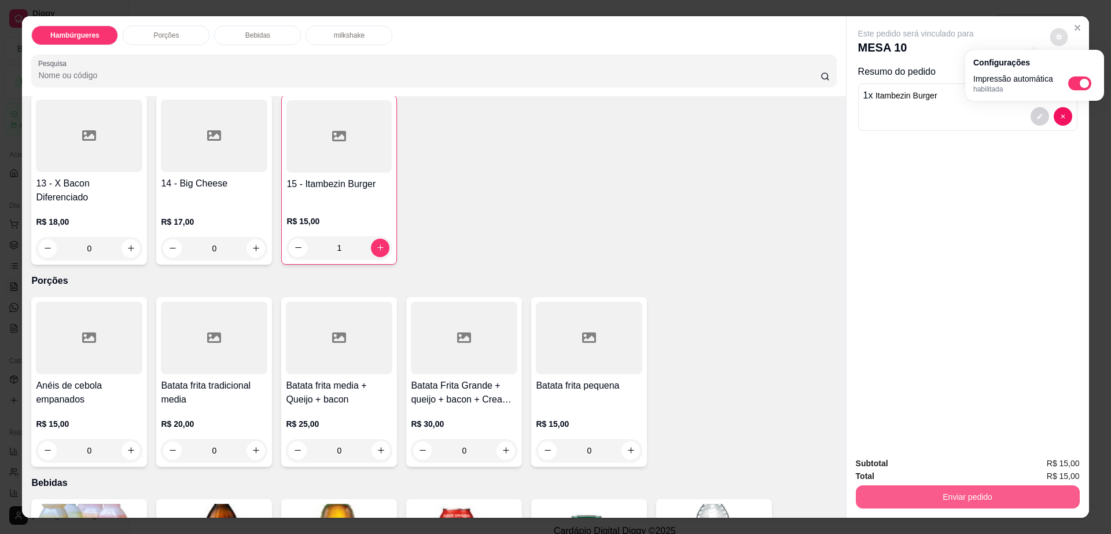
click at [898, 495] on button "Enviar pedido" at bounding box center [968, 496] width 224 height 23
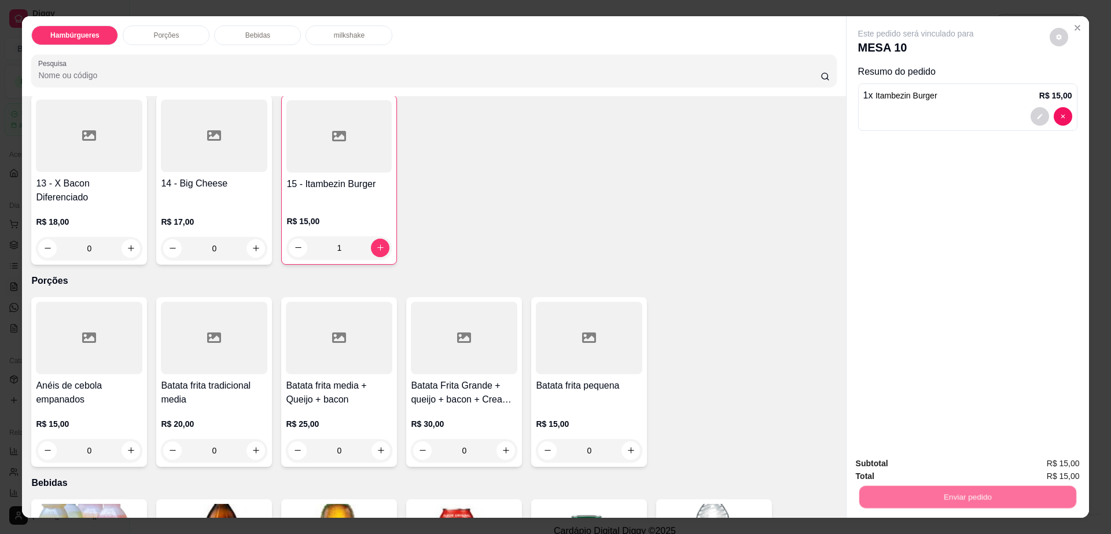
click at [893, 469] on button "Não registrar e enviar pedido" at bounding box center [928, 467] width 117 height 21
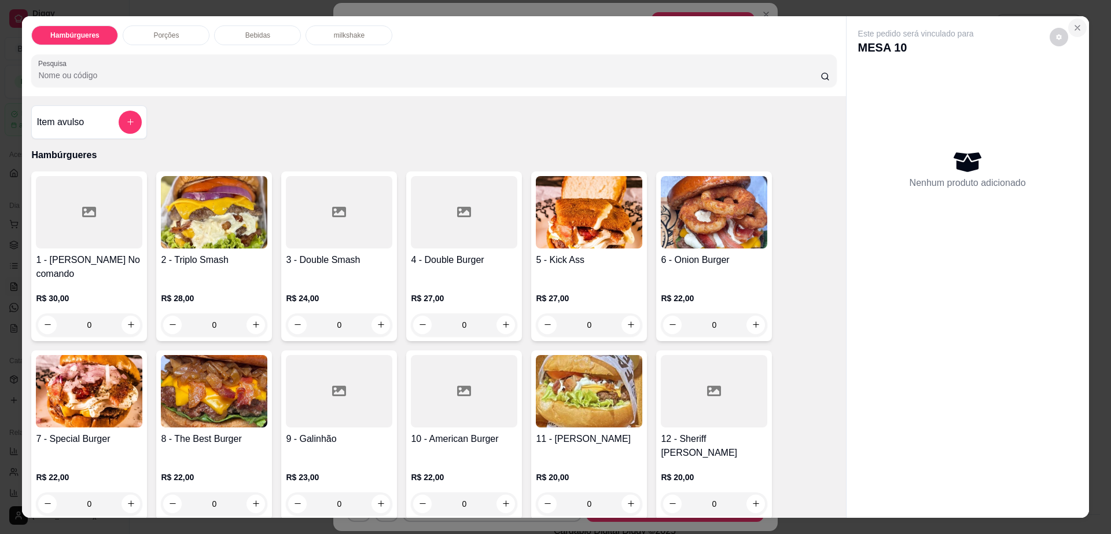
click at [1073, 23] on icon "Close" at bounding box center [1077, 27] width 9 height 9
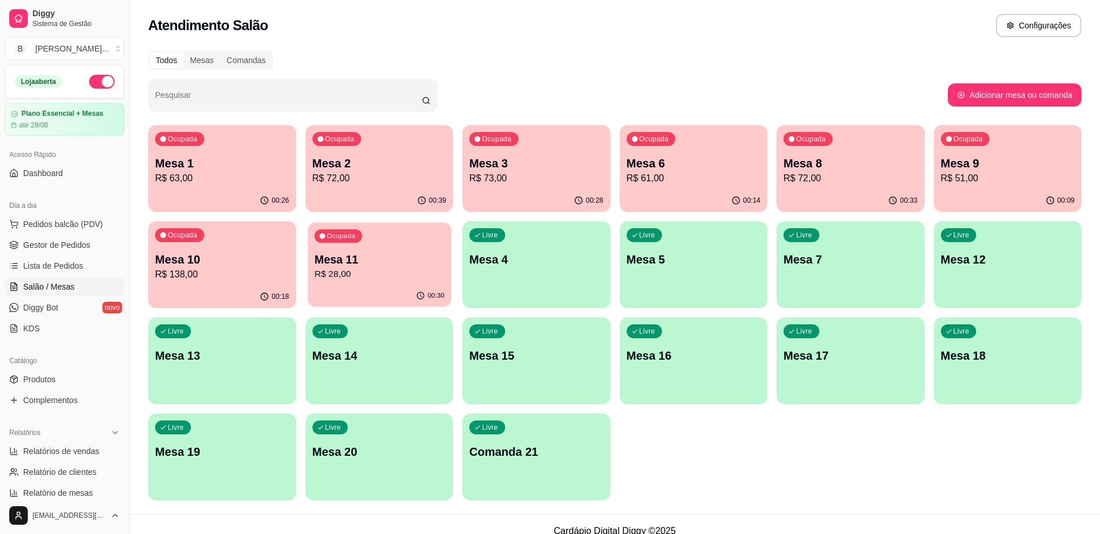
click at [365, 256] on p "Mesa 11" at bounding box center [379, 260] width 130 height 16
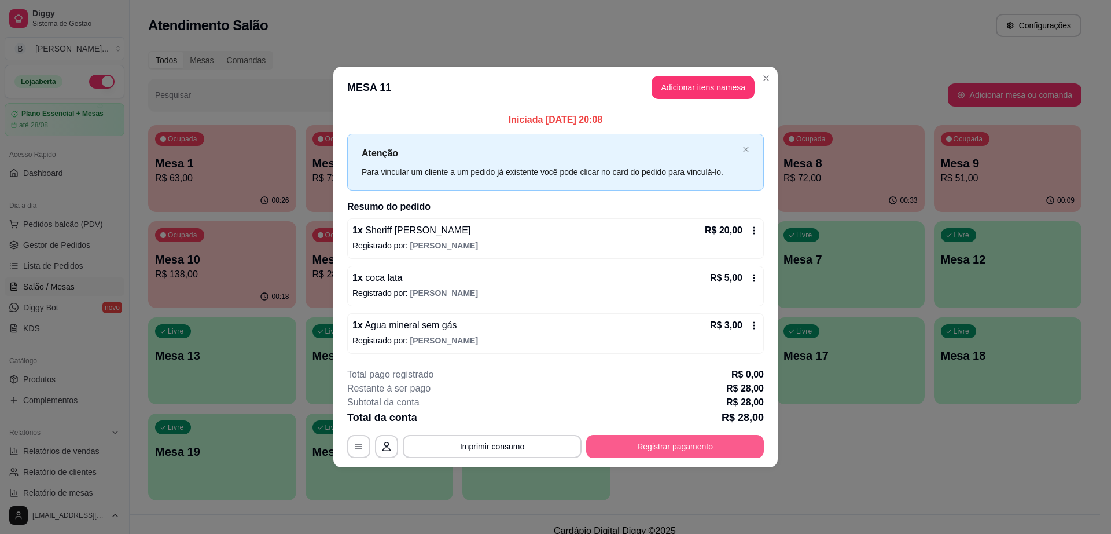
click at [663, 452] on button "Registrar pagamento" at bounding box center [675, 446] width 178 height 23
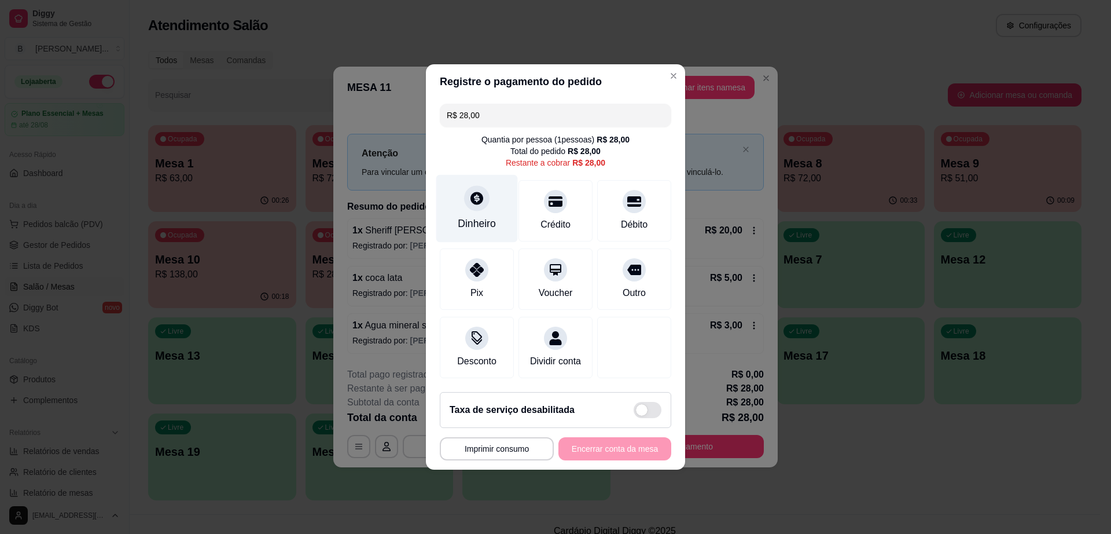
click at [475, 204] on div "Dinheiro" at bounding box center [477, 209] width 82 height 68
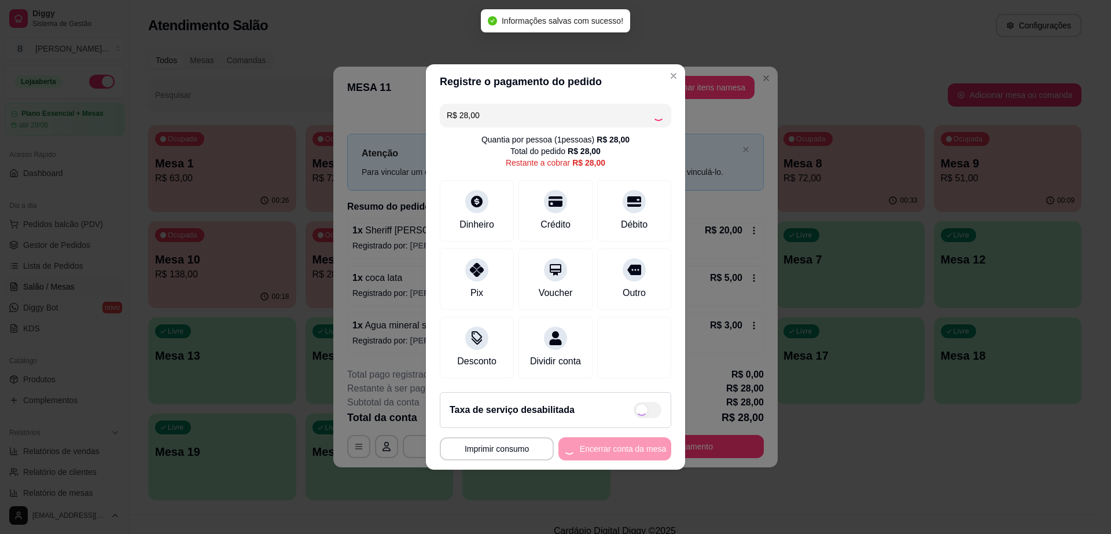
type input "R$ 0,00"
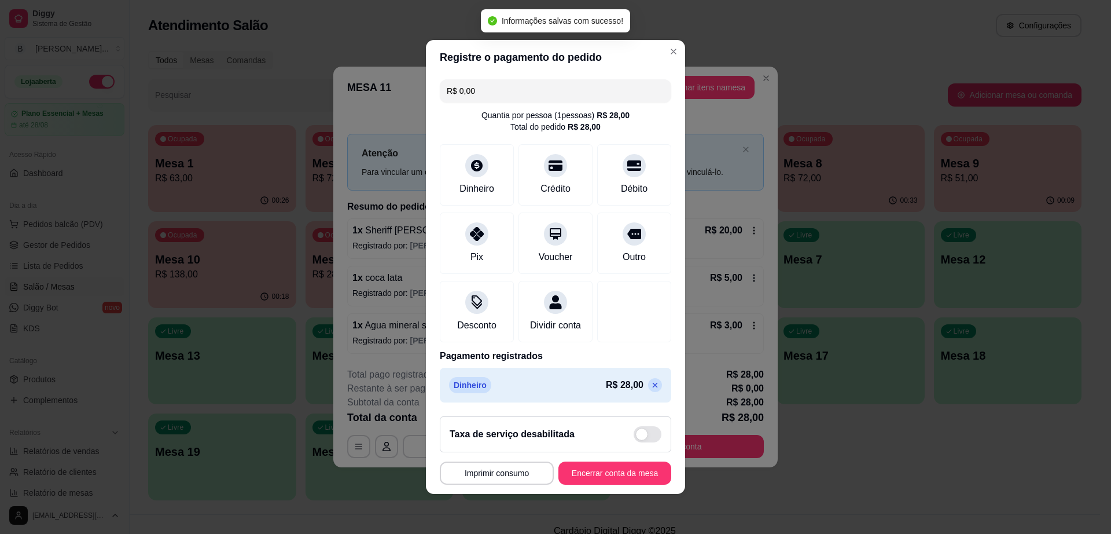
click at [579, 491] on footer "**********" at bounding box center [555, 450] width 259 height 87
click at [614, 483] on button "Encerrar conta da mesa" at bounding box center [615, 472] width 113 height 23
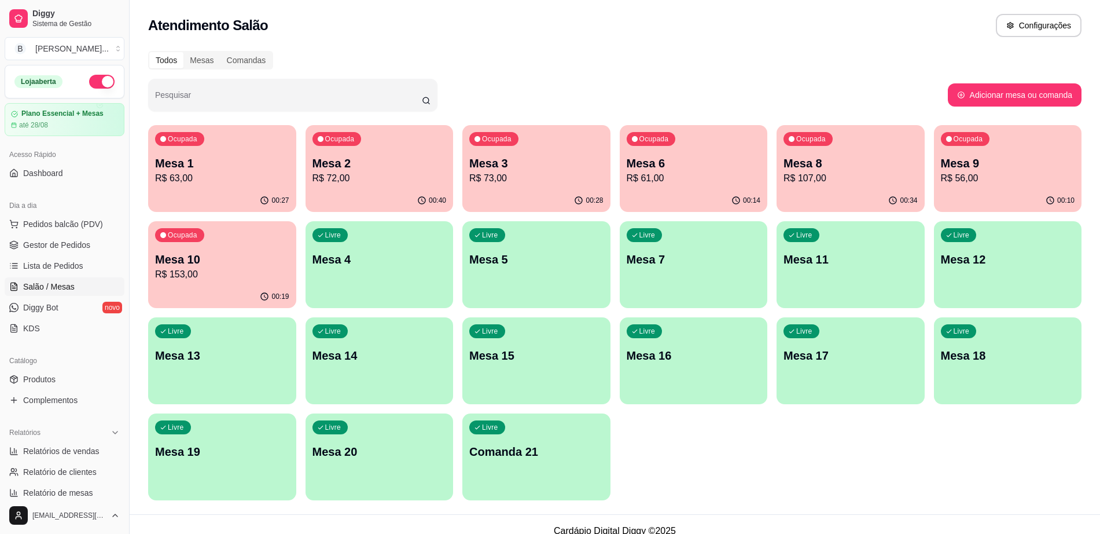
click at [992, 184] on p "R$ 56,00" at bounding box center [1008, 178] width 134 height 14
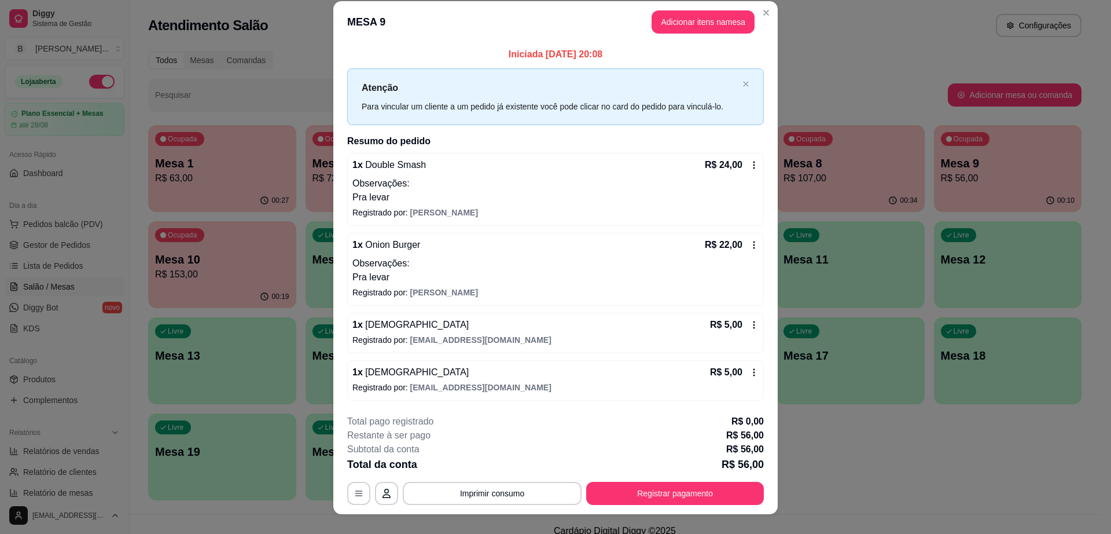
scroll to position [0, 0]
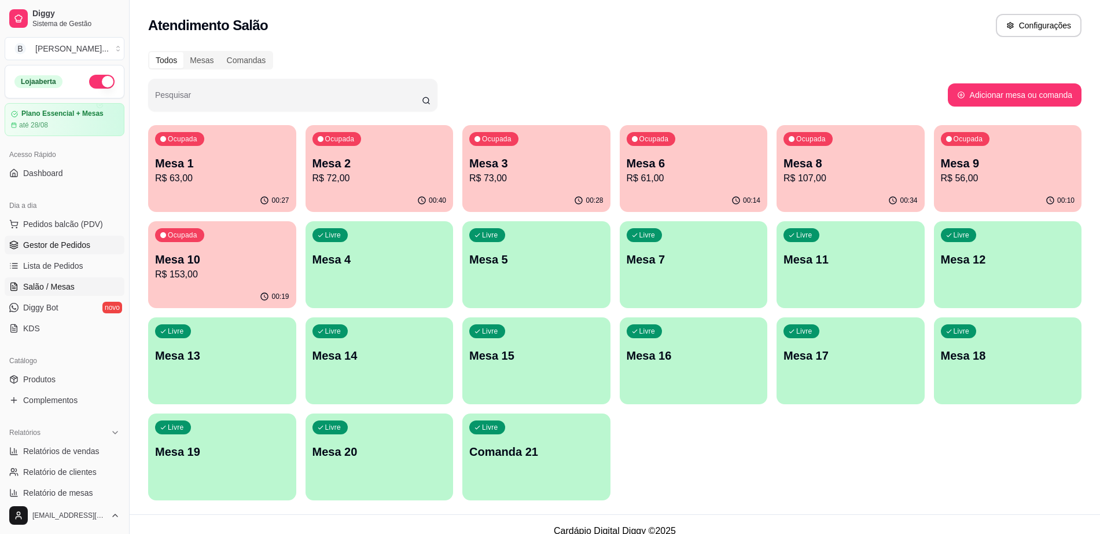
click at [89, 243] on link "Gestor de Pedidos" at bounding box center [65, 245] width 120 height 19
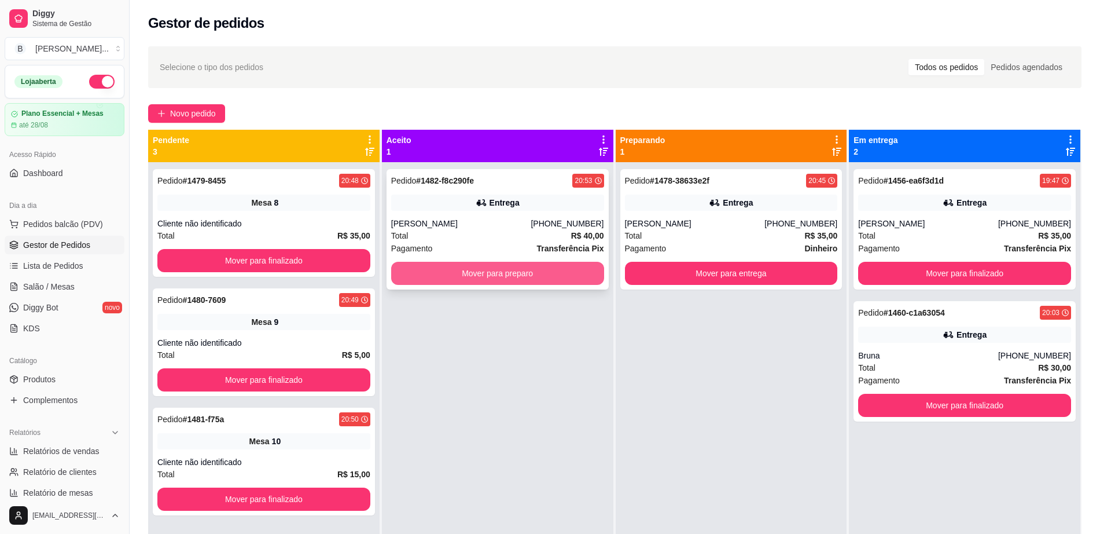
click at [553, 266] on button "Mover para preparo" at bounding box center [497, 273] width 213 height 23
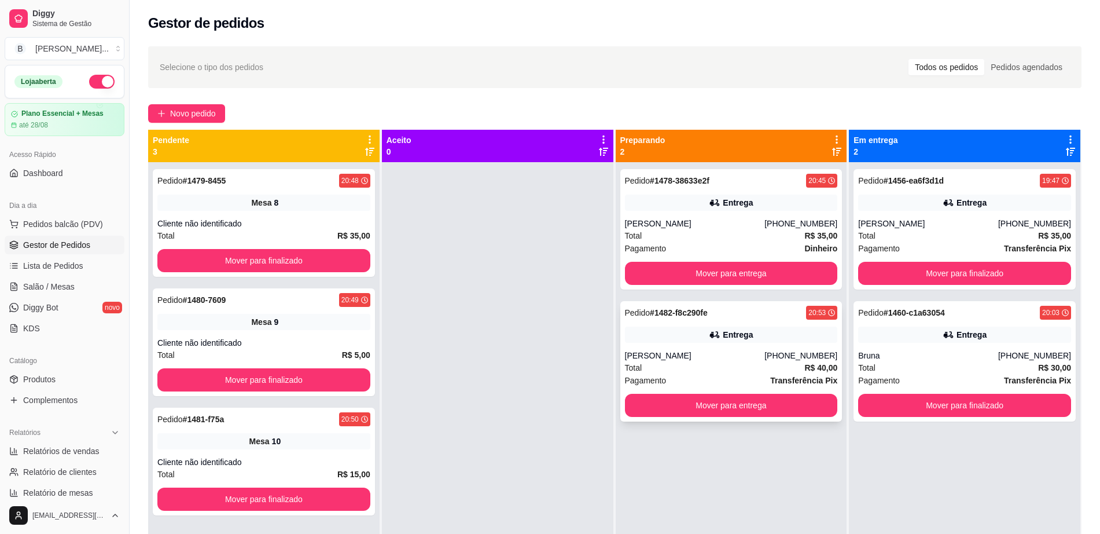
click at [810, 317] on div "20:53" at bounding box center [821, 313] width 31 height 14
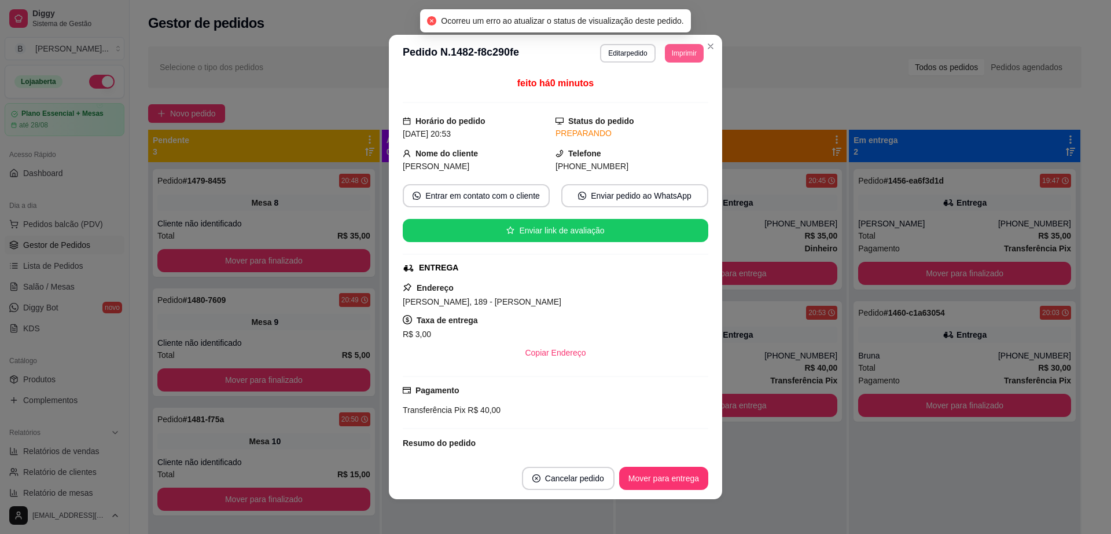
click at [666, 57] on button "Imprimir" at bounding box center [684, 53] width 39 height 19
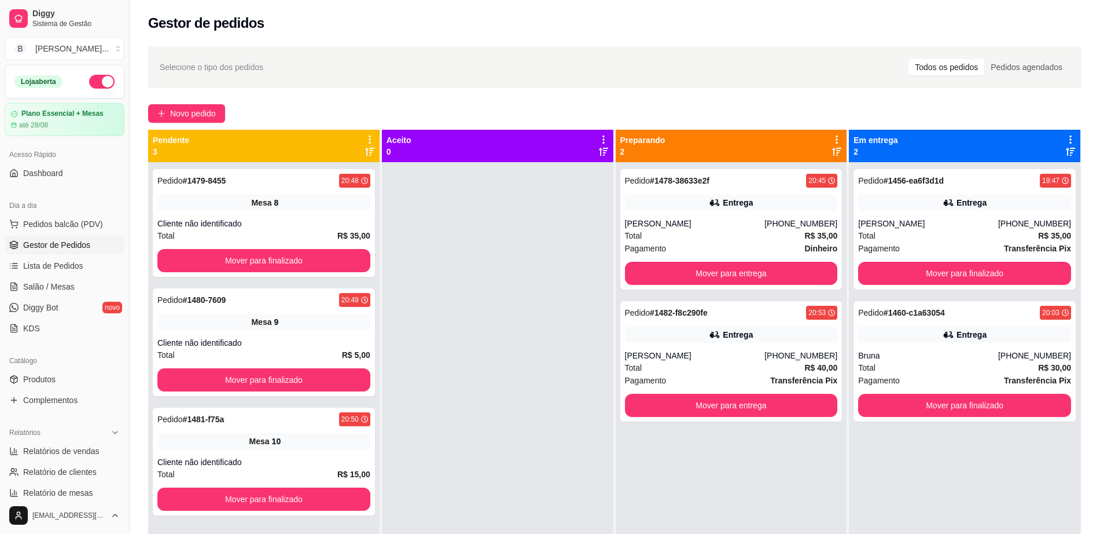
click at [810, 475] on div "Pedido # 1478-38633e2f 20:45 Entrega Ariella Higino (73) 98834-2777 Total R$ 35…" at bounding box center [732, 429] width 232 height 534
click at [819, 309] on div "20:53" at bounding box center [821, 313] width 31 height 14
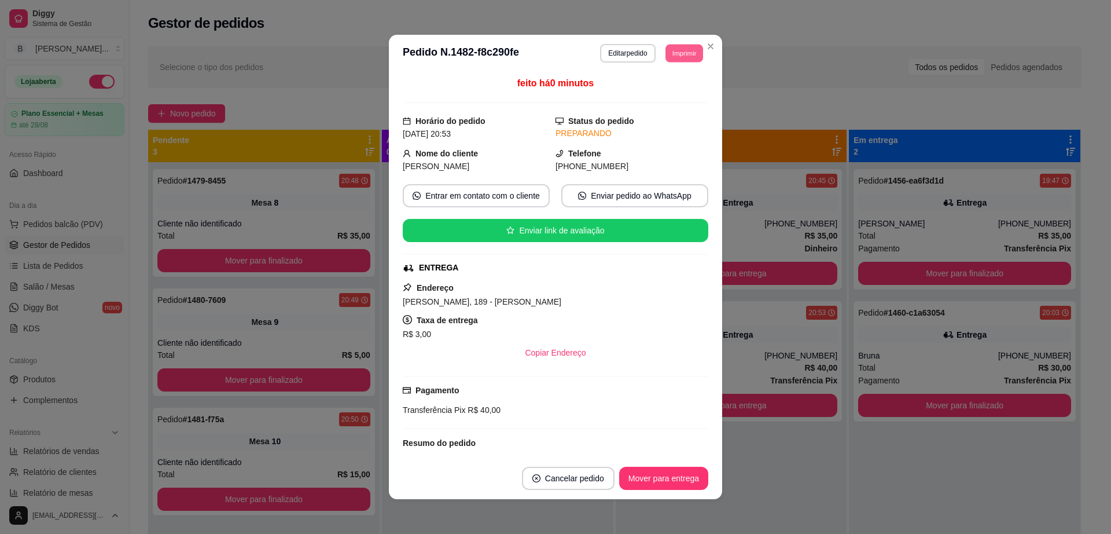
click at [676, 54] on button "Imprimir" at bounding box center [685, 53] width 38 height 18
click at [662, 92] on button "Impressora cell" at bounding box center [658, 94] width 84 height 19
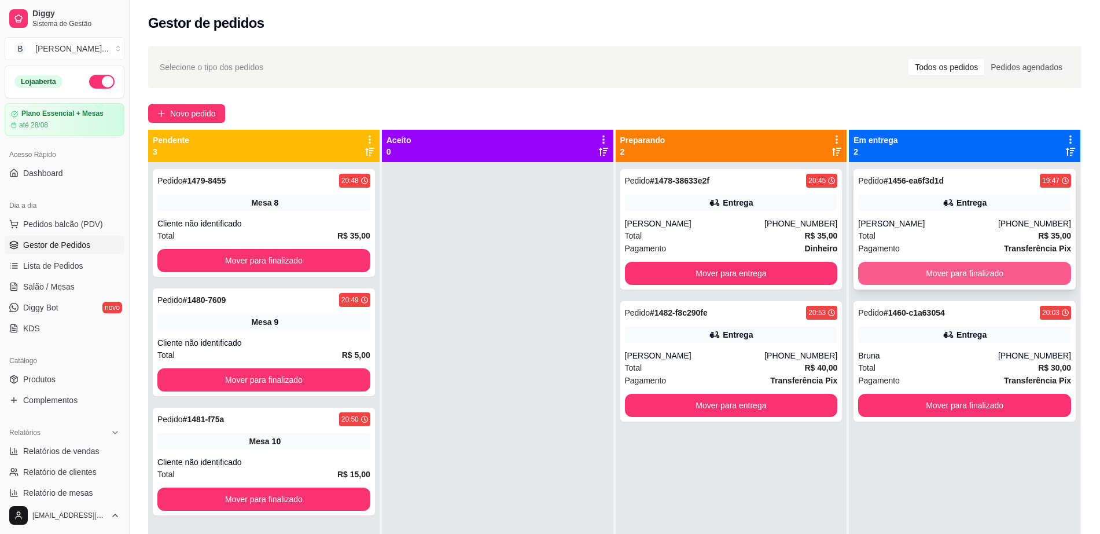
click at [929, 274] on button "Mover para finalizado" at bounding box center [965, 273] width 213 height 23
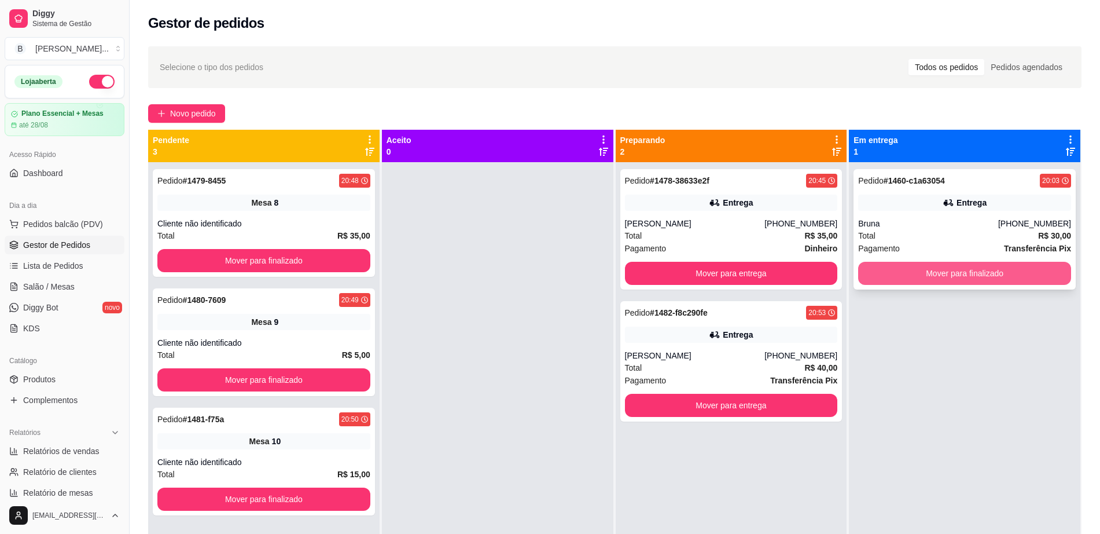
click at [955, 264] on button "Mover para finalizado" at bounding box center [965, 273] width 213 height 23
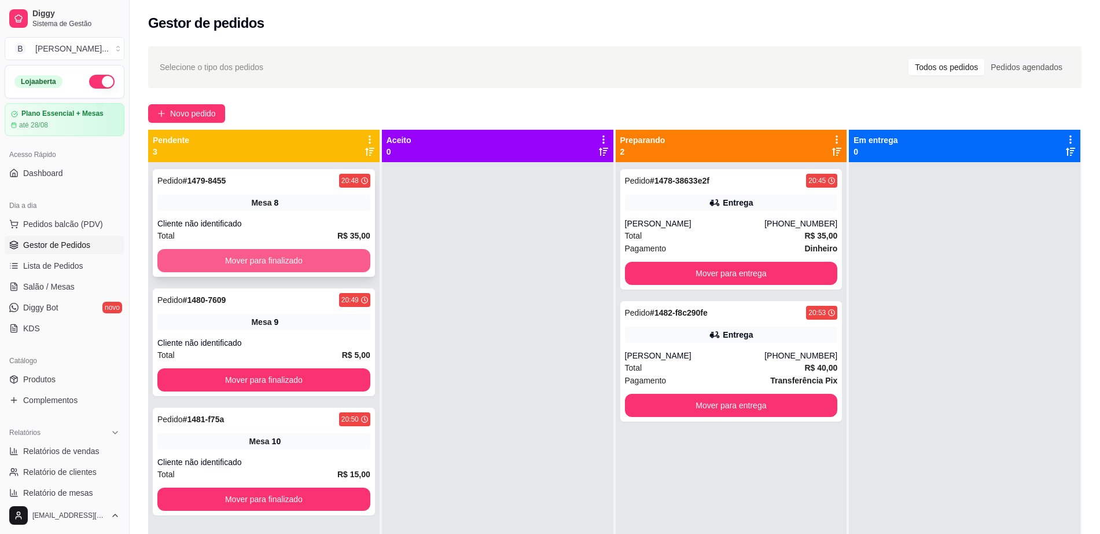
click at [349, 260] on button "Mover para finalizado" at bounding box center [263, 260] width 213 height 23
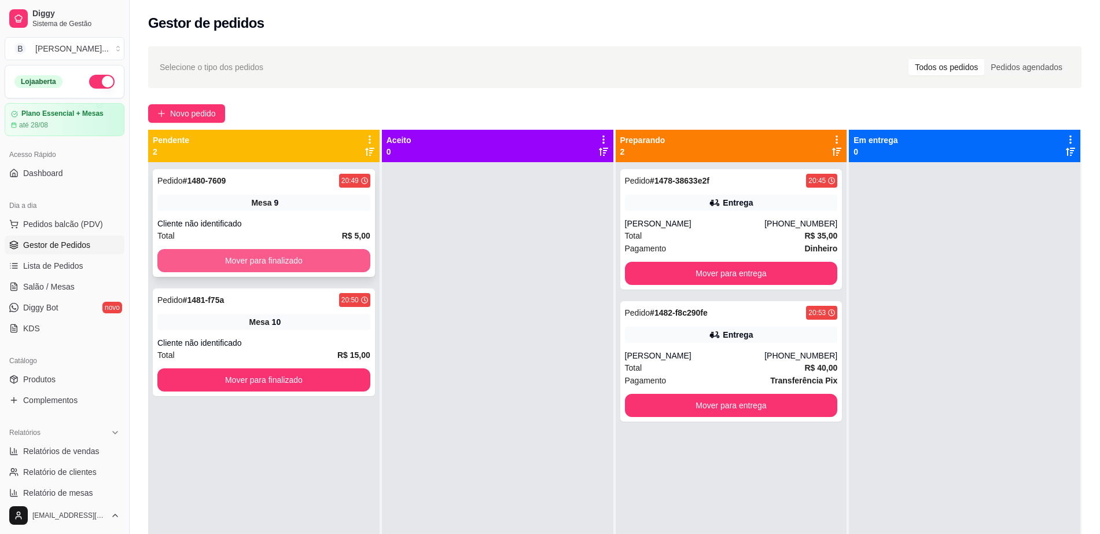
click at [342, 250] on button "Mover para finalizado" at bounding box center [263, 260] width 213 height 23
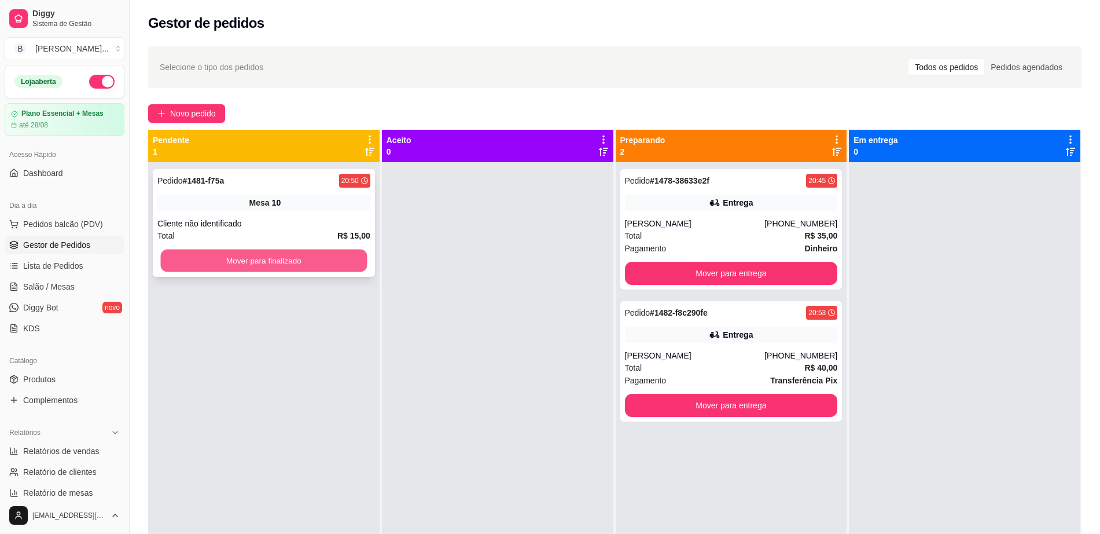
click at [343, 257] on button "Mover para finalizado" at bounding box center [264, 261] width 207 height 23
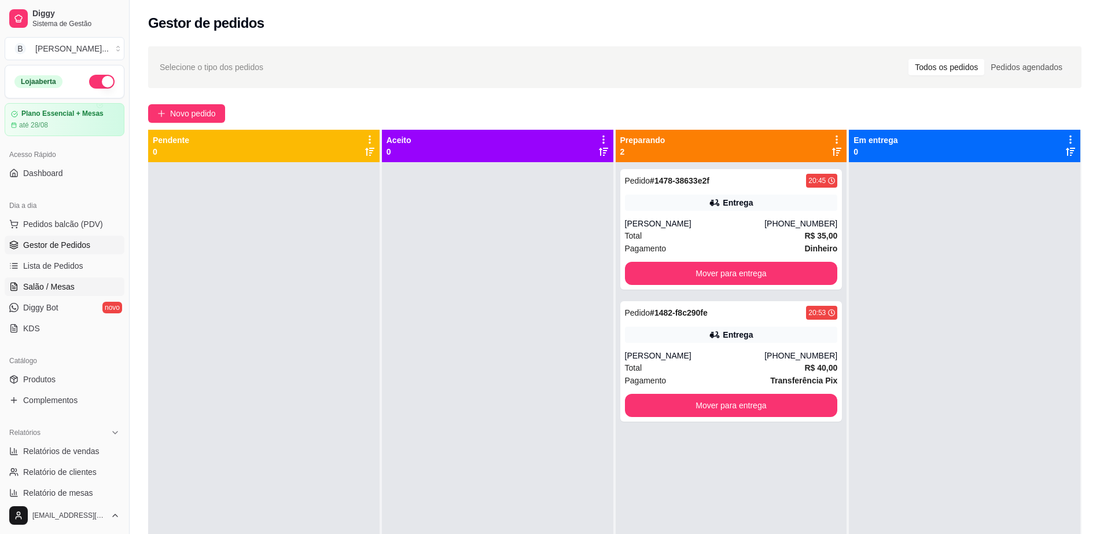
click at [80, 288] on link "Salão / Mesas" at bounding box center [65, 286] width 120 height 19
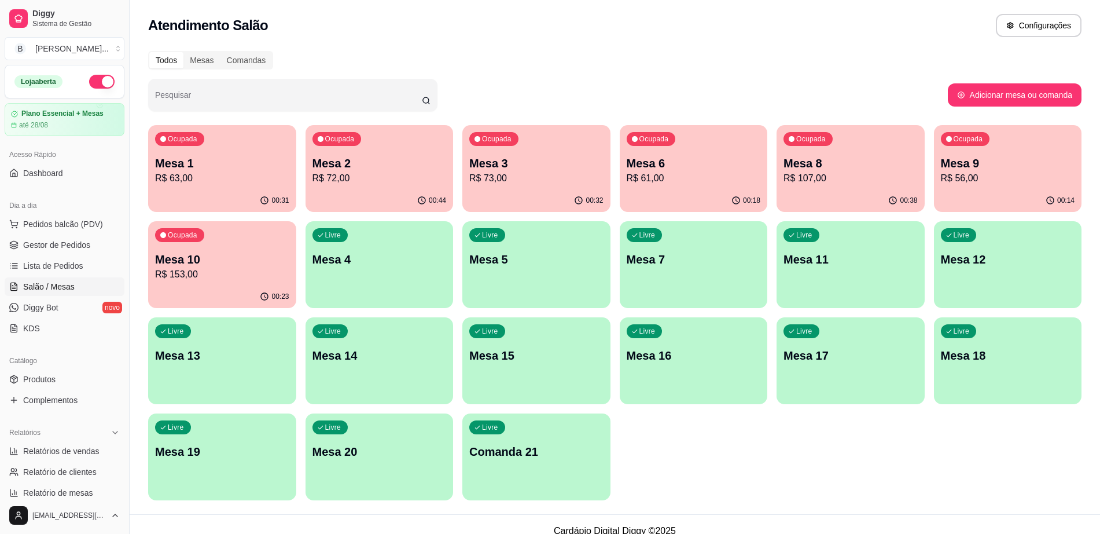
click at [874, 281] on div "Livre Mesa 11" at bounding box center [851, 257] width 148 height 73
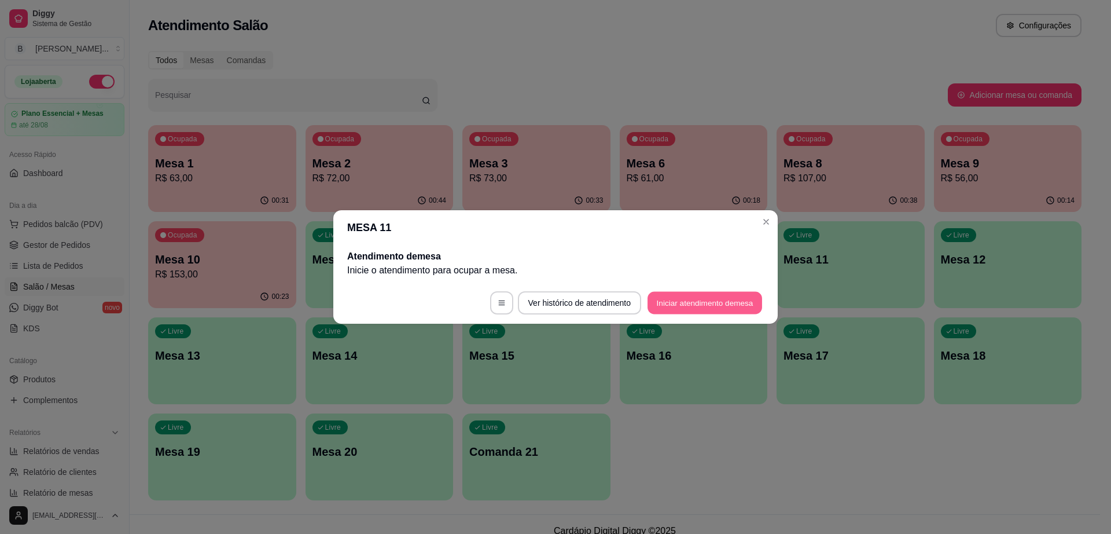
click at [718, 301] on button "Iniciar atendimento de mesa" at bounding box center [705, 303] width 115 height 23
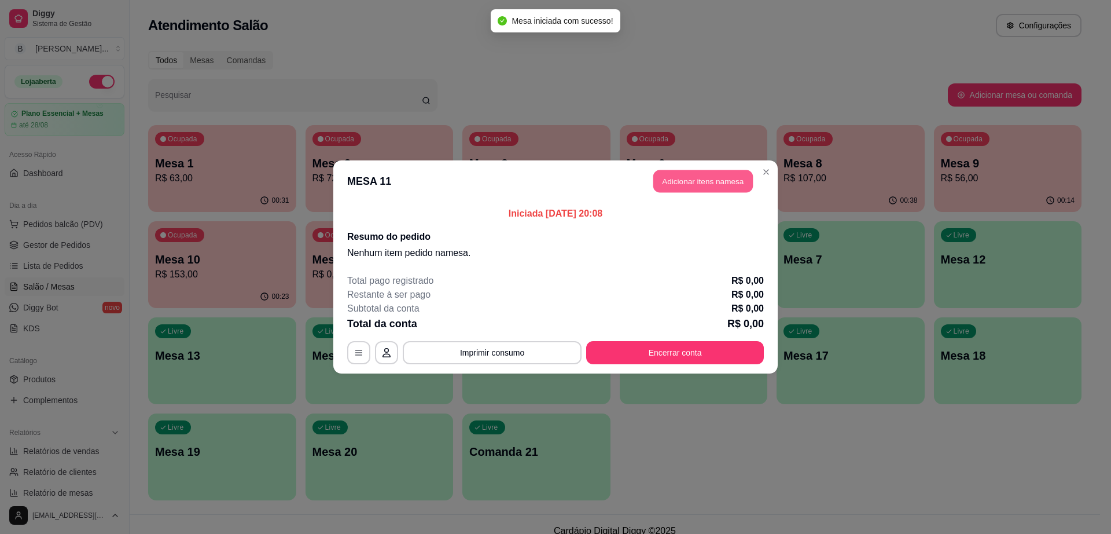
click at [710, 181] on button "Adicionar itens na mesa" at bounding box center [704, 181] width 100 height 23
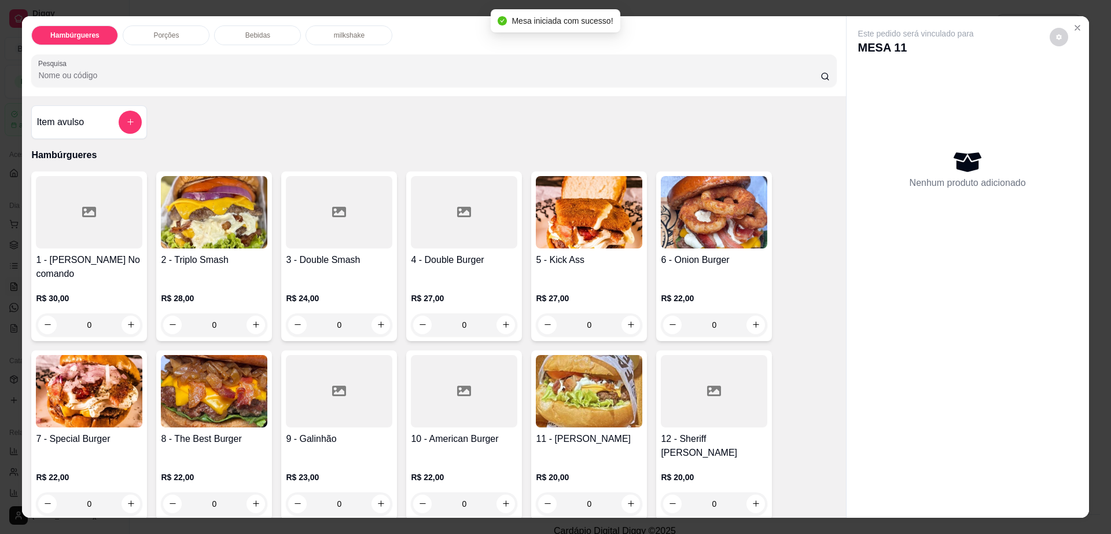
click at [607, 237] on img at bounding box center [589, 212] width 107 height 72
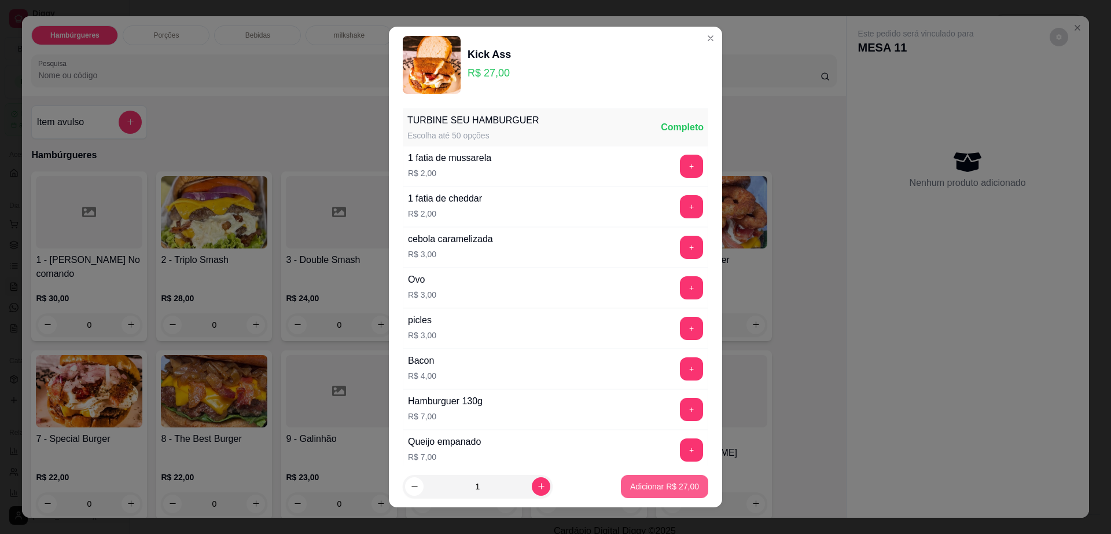
click at [669, 482] on p "Adicionar R$ 27,00" at bounding box center [664, 486] width 69 height 12
type input "1"
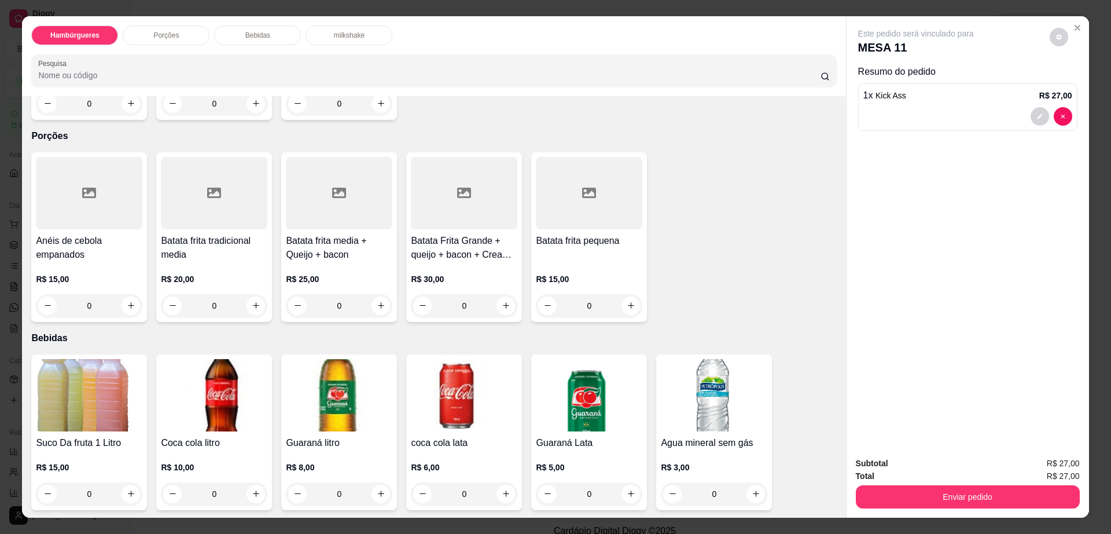
scroll to position [868, 0]
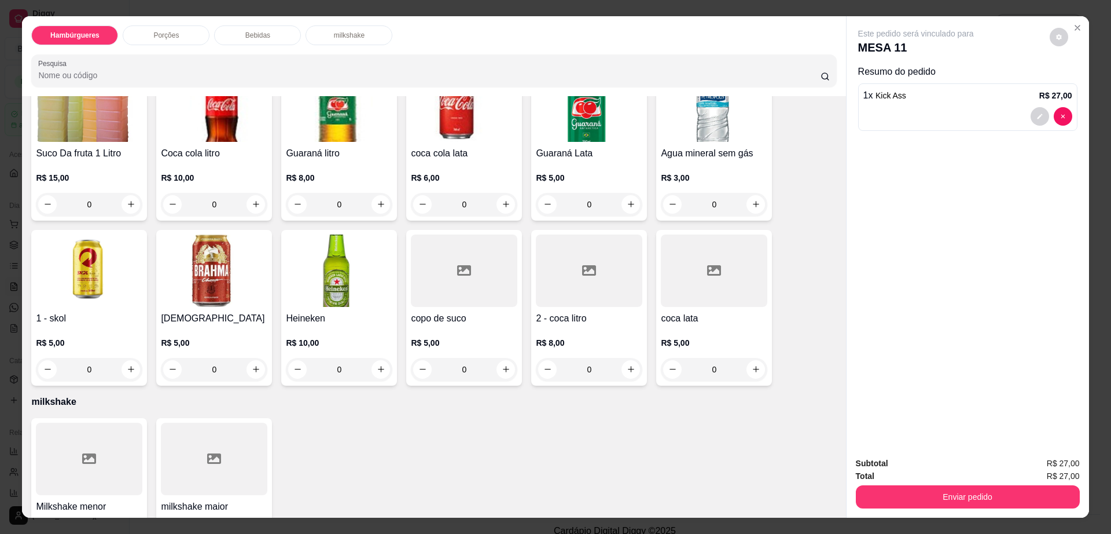
click at [493, 234] on div at bounding box center [464, 270] width 107 height 72
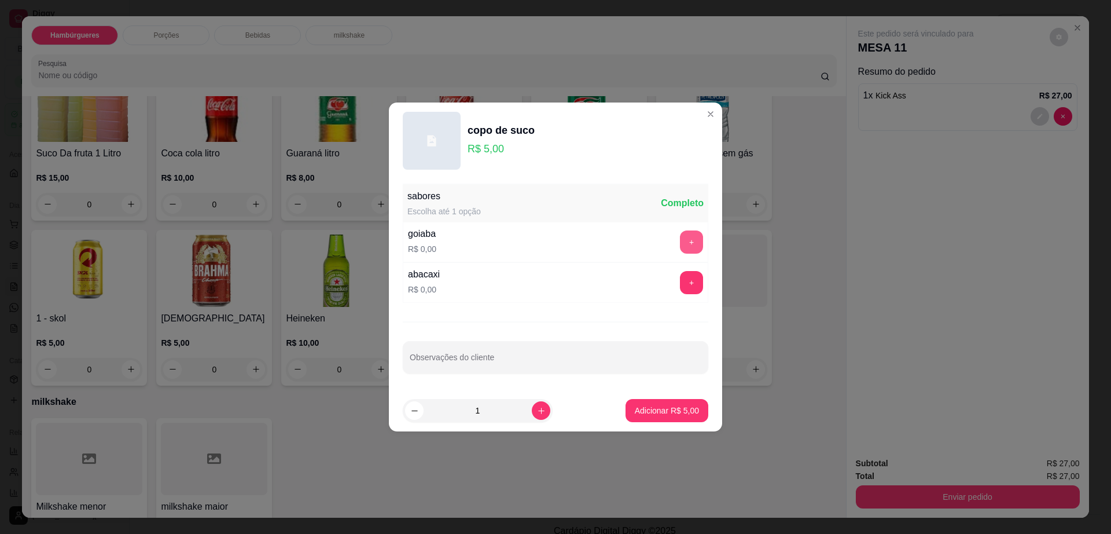
click at [683, 247] on button "+" at bounding box center [691, 241] width 23 height 23
click at [683, 412] on p "Adicionar R$ 5,00" at bounding box center [667, 411] width 64 height 12
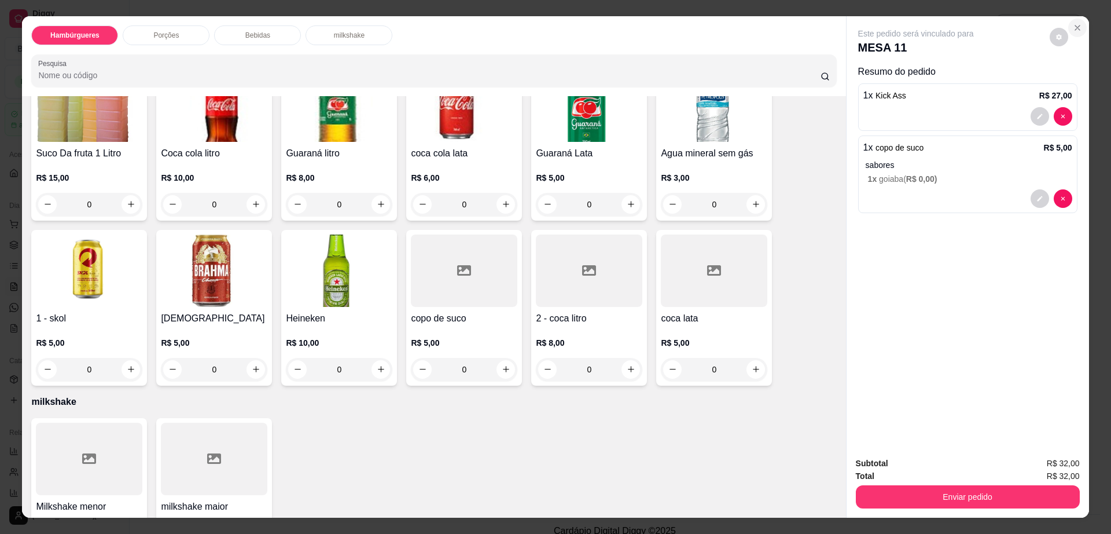
click at [1074, 27] on icon "Close" at bounding box center [1077, 27] width 9 height 9
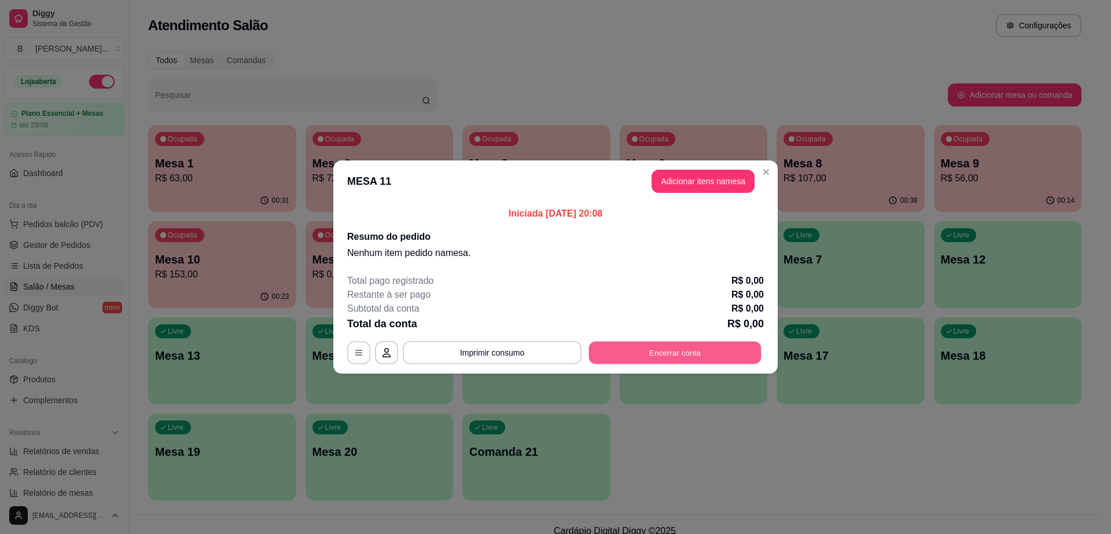
click at [659, 351] on button "Encerrar conta" at bounding box center [675, 353] width 173 height 23
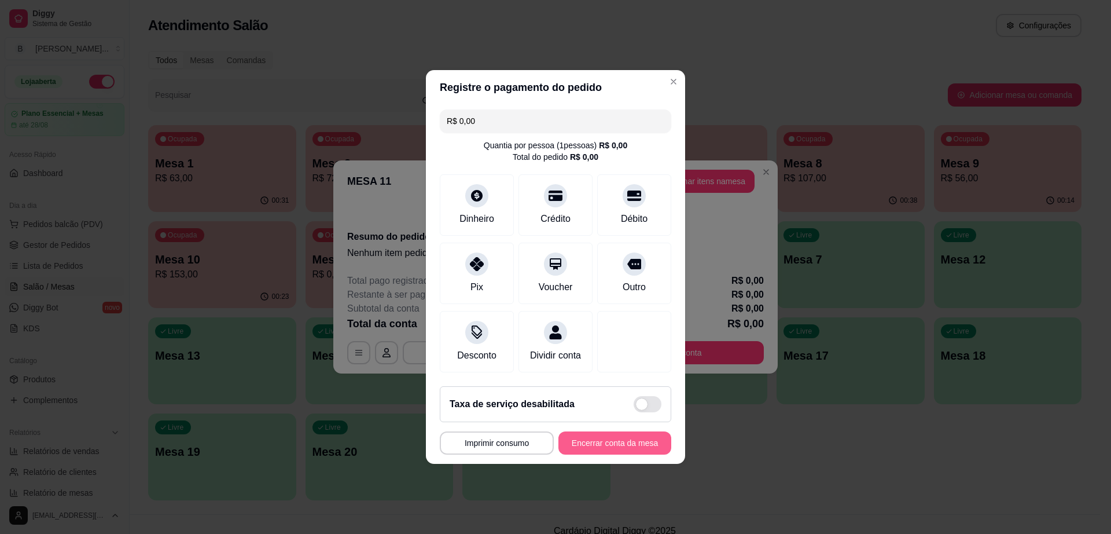
click at [597, 454] on button "Encerrar conta da mesa" at bounding box center [615, 442] width 113 height 23
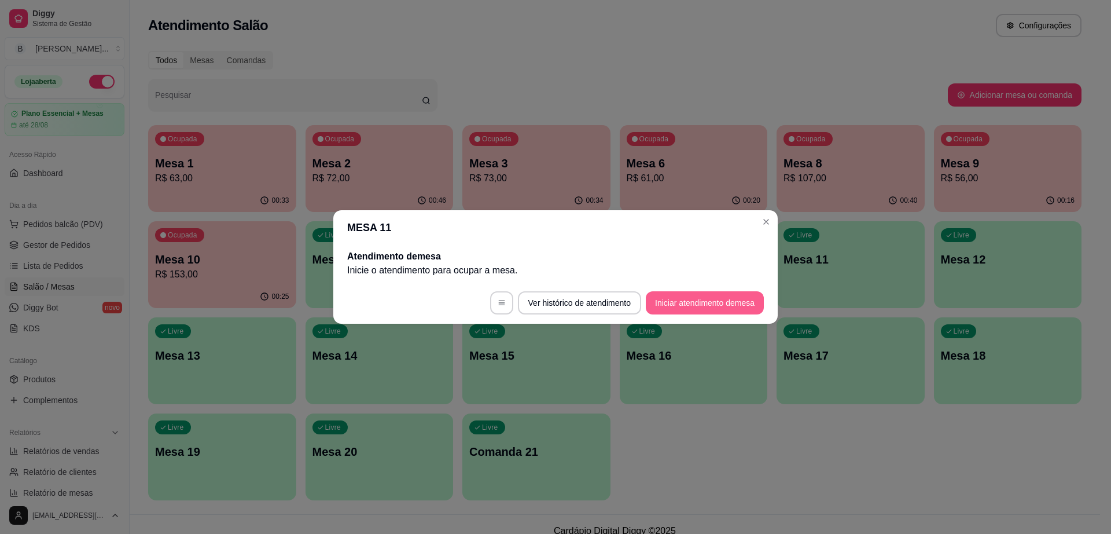
click at [678, 297] on button "Iniciar atendimento de mesa" at bounding box center [705, 302] width 118 height 23
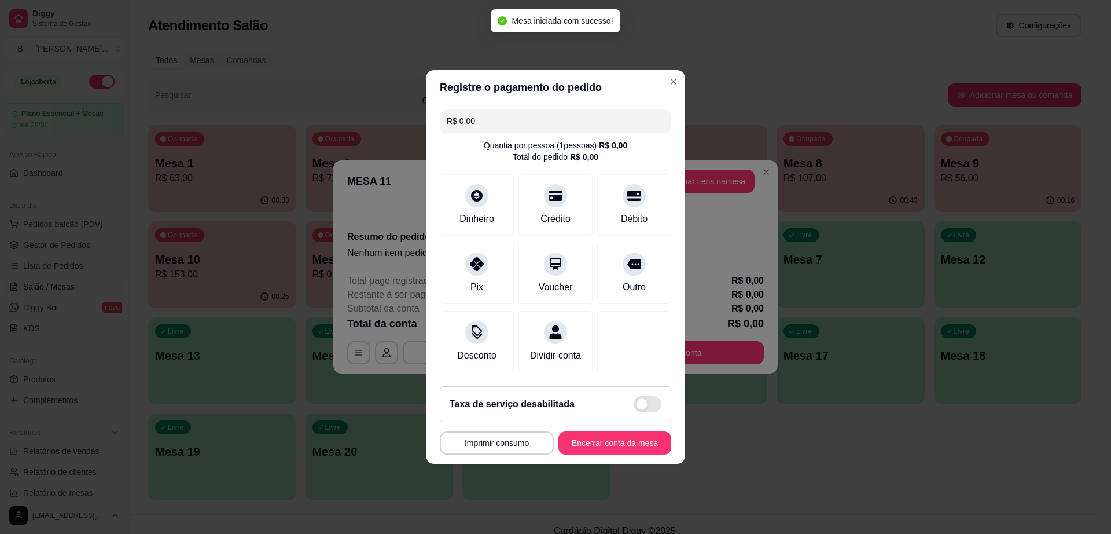
click at [707, 177] on button "Adicionar itens na mesa" at bounding box center [703, 181] width 103 height 23
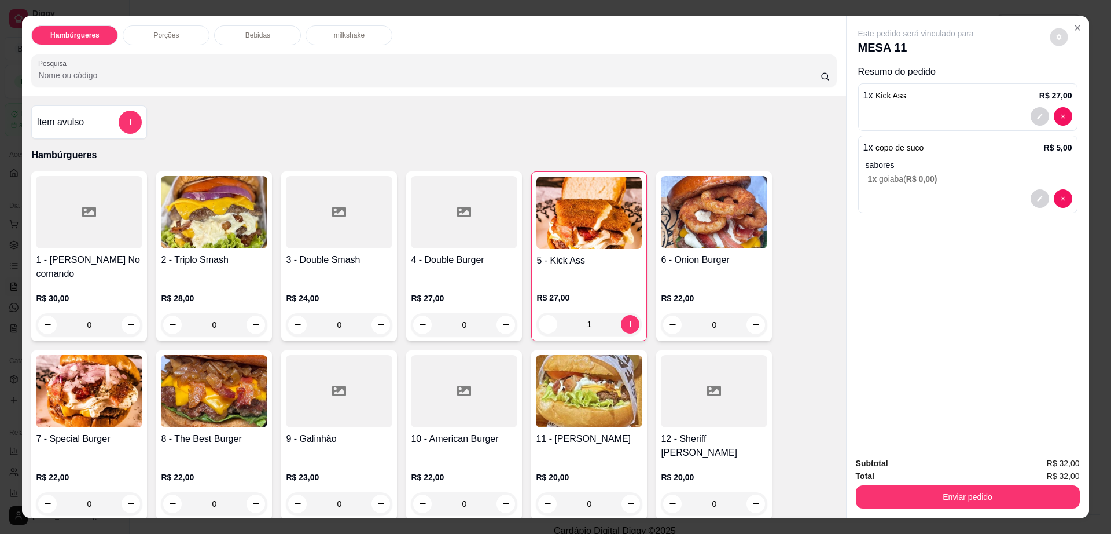
click at [1058, 39] on button "decrease-product-quantity" at bounding box center [1059, 37] width 18 height 18
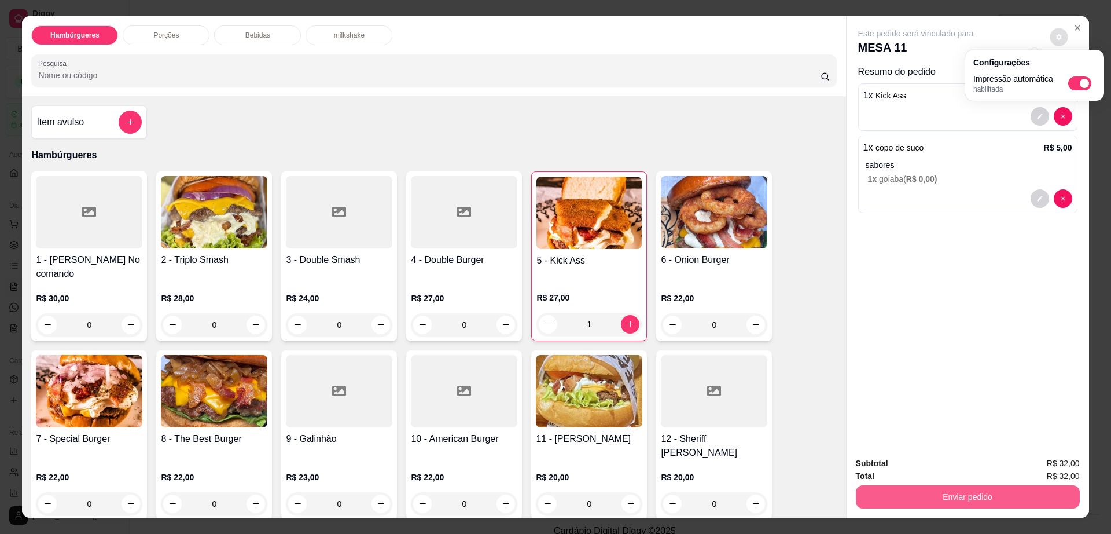
click at [916, 496] on button "Enviar pedido" at bounding box center [968, 496] width 224 height 23
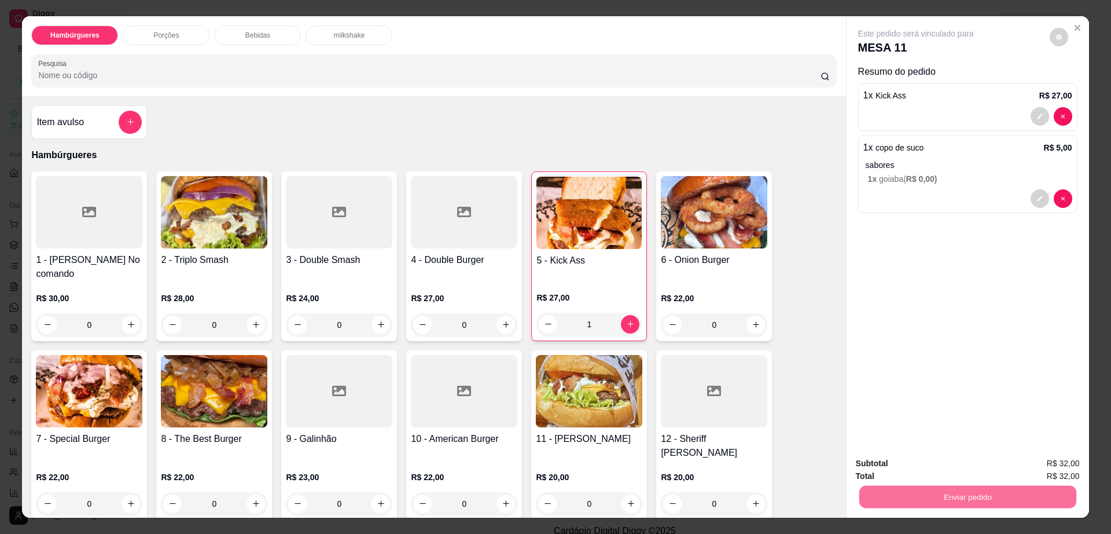
click at [909, 462] on button "Não registrar e enviar pedido" at bounding box center [928, 468] width 120 height 22
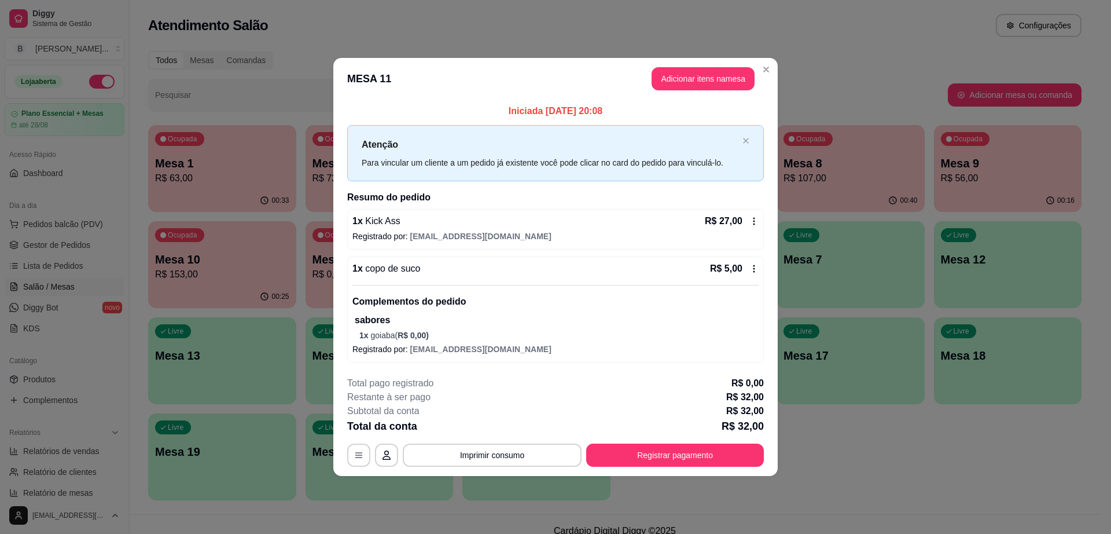
click at [754, 266] on icon at bounding box center [754, 268] width 9 height 9
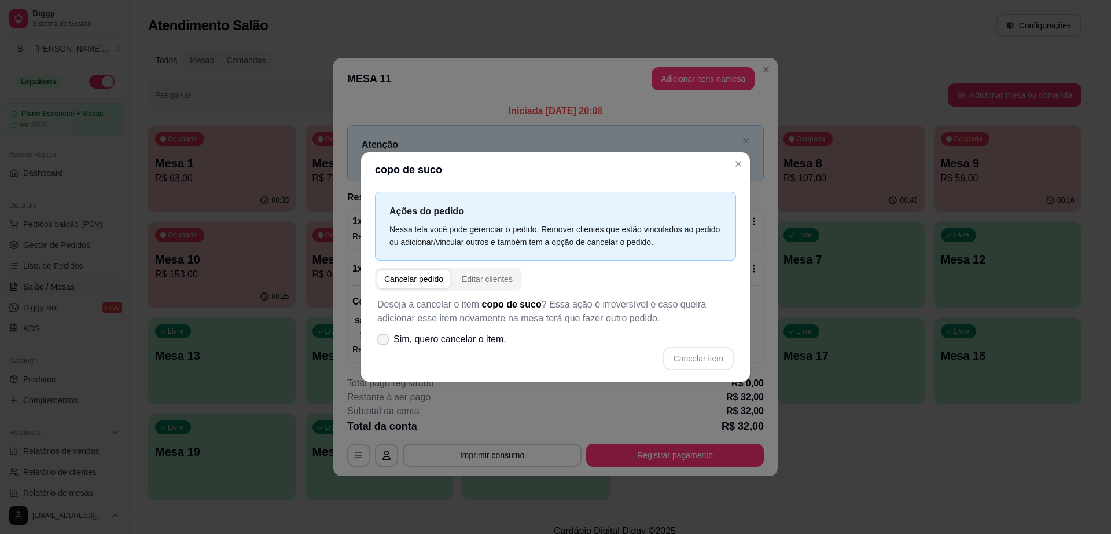
click at [384, 343] on icon at bounding box center [383, 339] width 9 height 7
click at [384, 343] on input "Sim, quero cancelar o item." at bounding box center [381, 346] width 8 height 8
checkbox input "true"
click at [708, 357] on button "Cancelar item" at bounding box center [698, 358] width 71 height 23
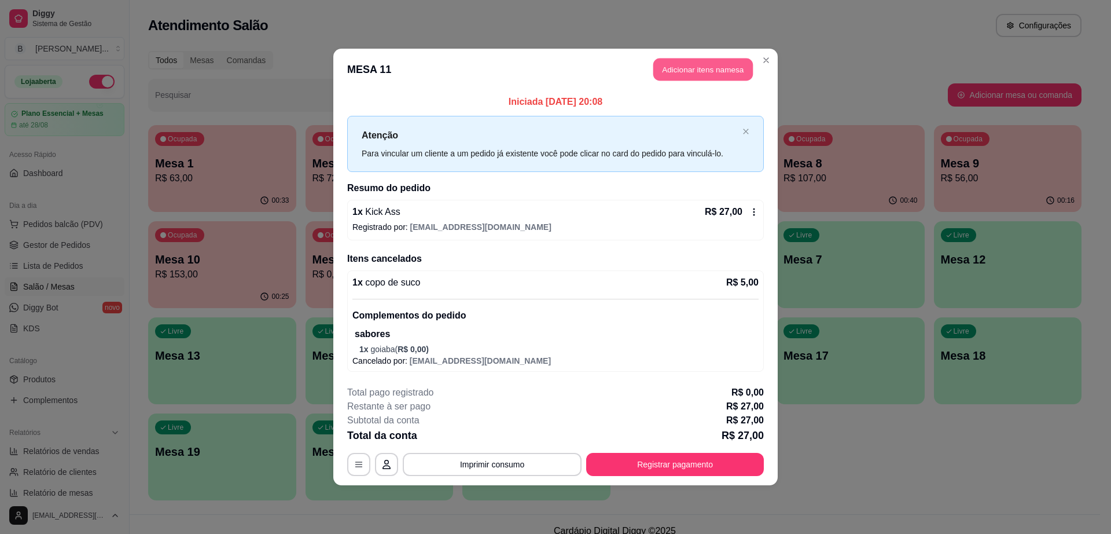
click at [683, 71] on button "Adicionar itens na mesa" at bounding box center [704, 69] width 100 height 23
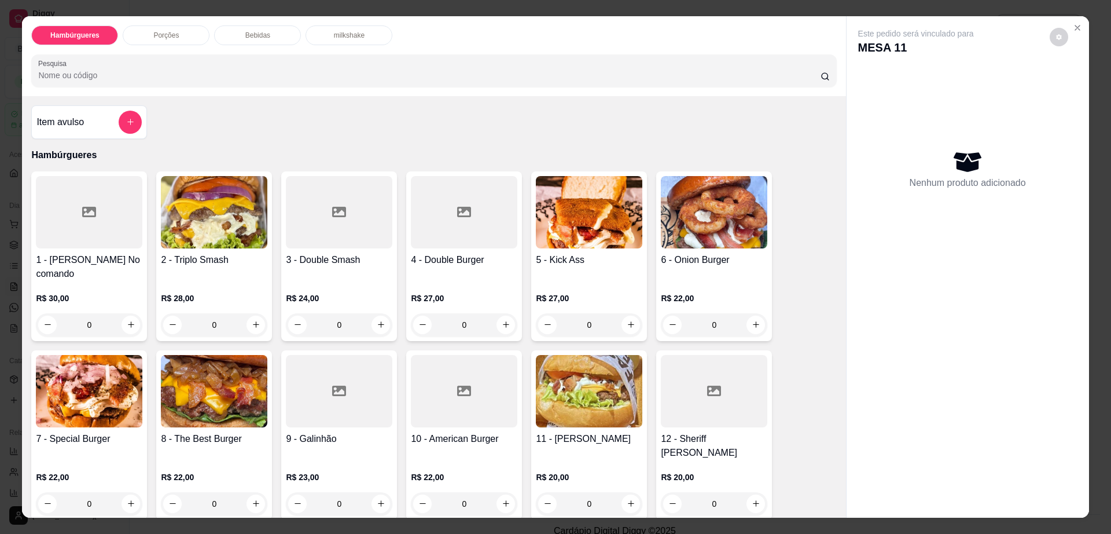
click at [266, 36] on div "Bebidas" at bounding box center [257, 35] width 87 height 20
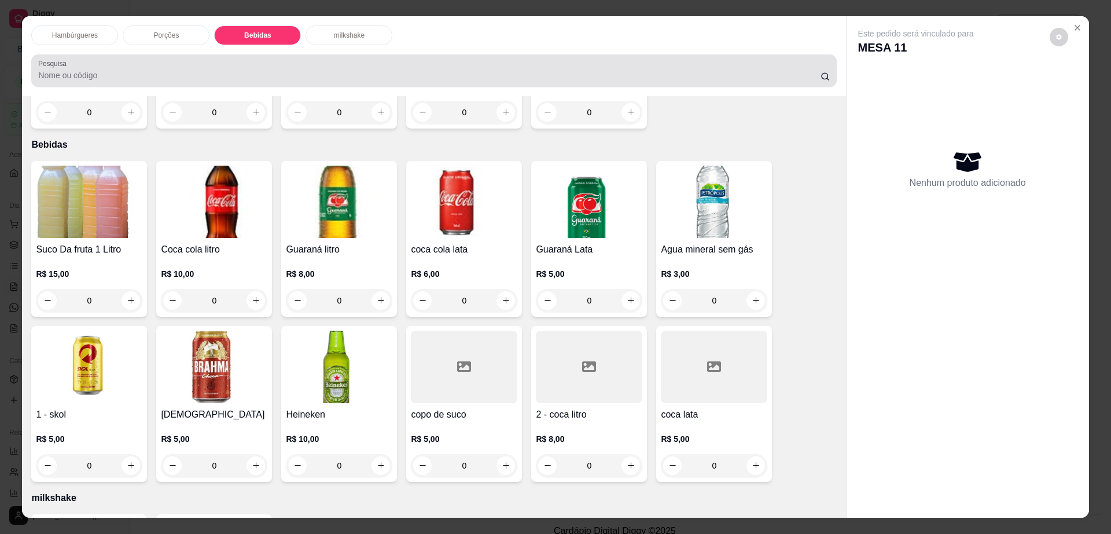
scroll to position [21, 0]
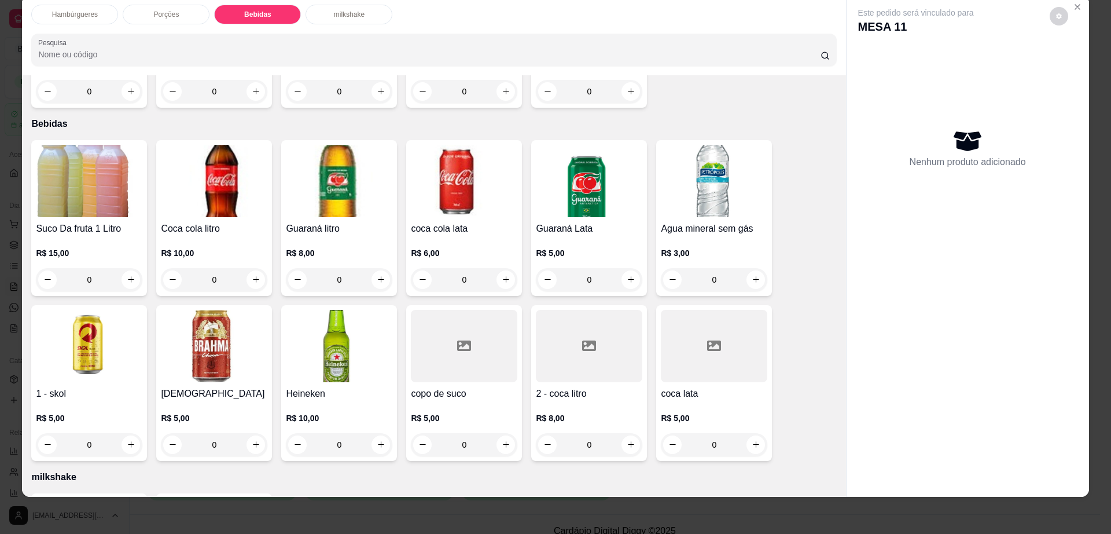
click at [50, 94] on div "Item avulso Hambúrgueres 1 - Borges No comando R$ 30,00 0 2 - Triplo Smash R$ 2…" at bounding box center [434, 286] width 824 height 422
click at [80, 145] on img at bounding box center [89, 181] width 107 height 72
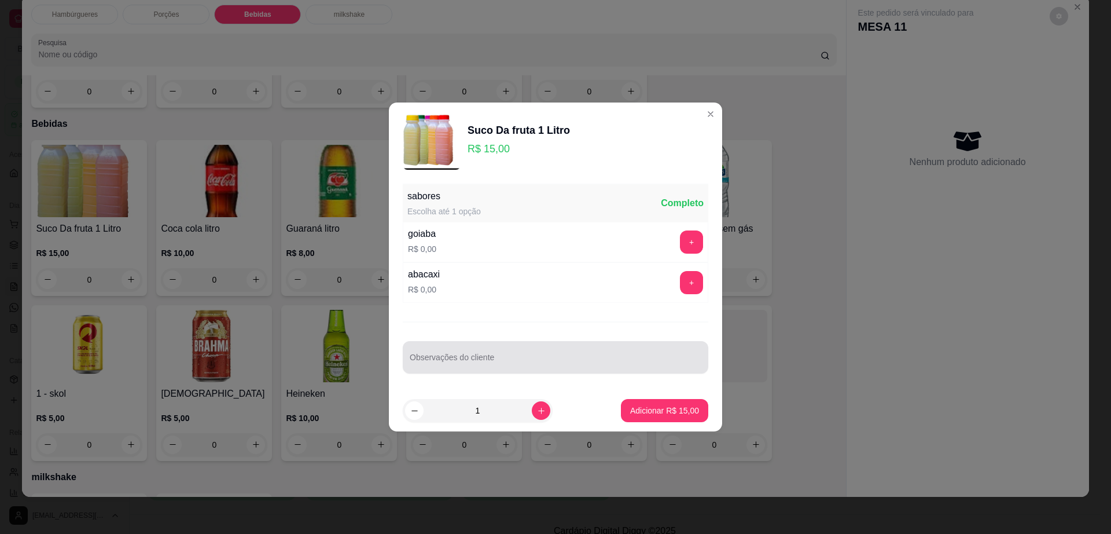
click at [614, 370] on div "Observações do cliente" at bounding box center [556, 357] width 306 height 32
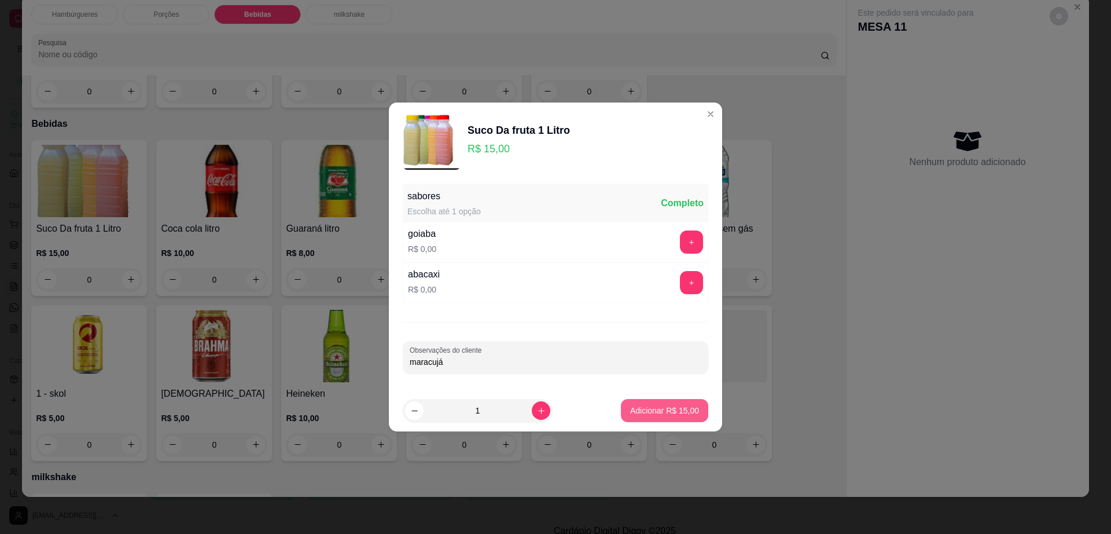
type input "maracujá"
click at [664, 408] on p "Adicionar R$ 15,00" at bounding box center [664, 411] width 69 height 12
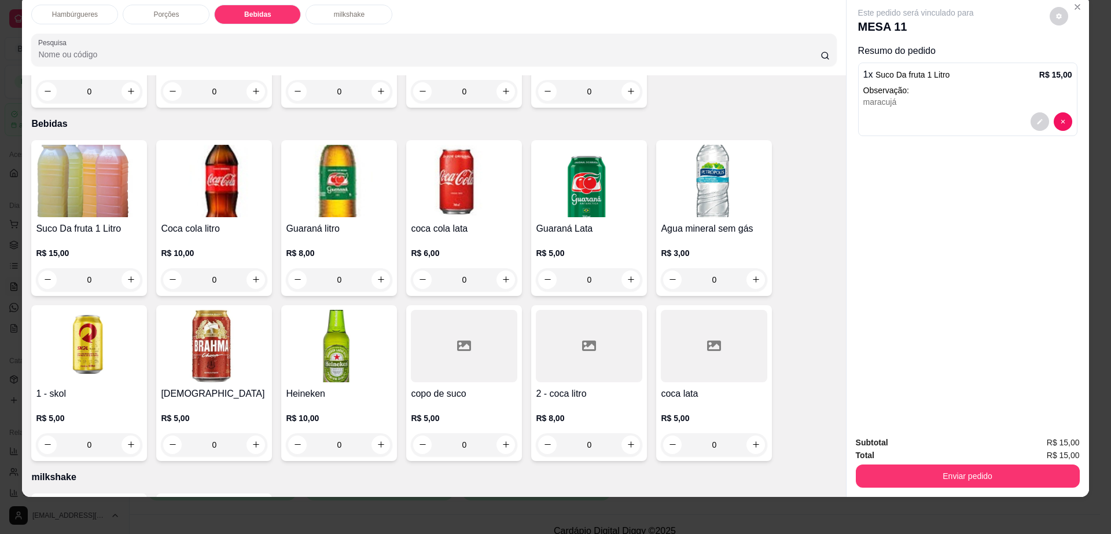
click at [1051, 20] on button "decrease-product-quantity" at bounding box center [1059, 16] width 19 height 19
click at [1079, 64] on span "Automatic updates" at bounding box center [1080, 63] width 23 height 14
click at [1076, 64] on input "Automatic updates" at bounding box center [1072, 67] width 8 height 8
checkbox input "false"
click at [915, 474] on button "Enviar pedido" at bounding box center [968, 475] width 224 height 23
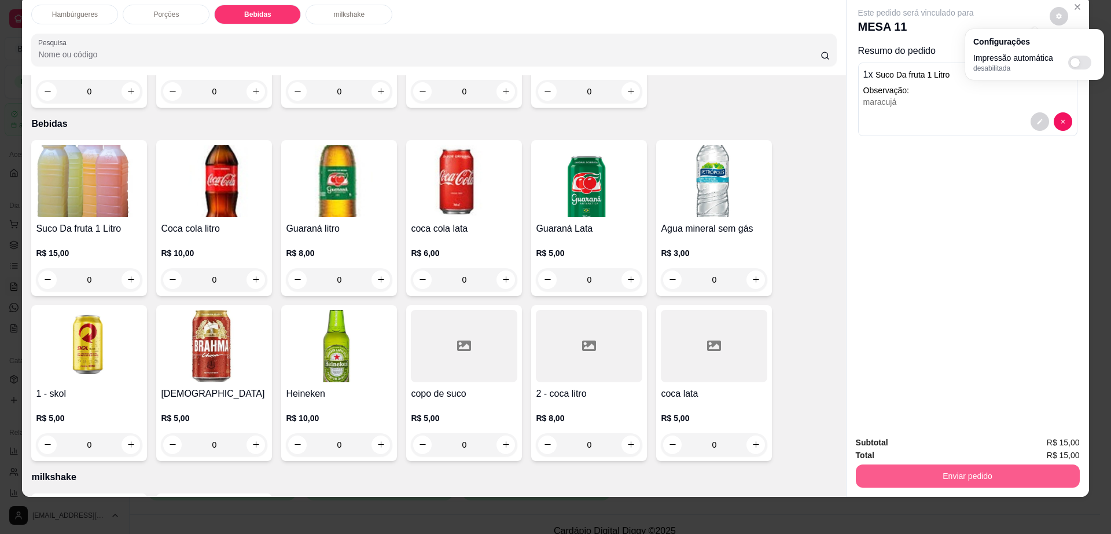
click at [915, 474] on button "Enviar pedido" at bounding box center [968, 475] width 224 height 23
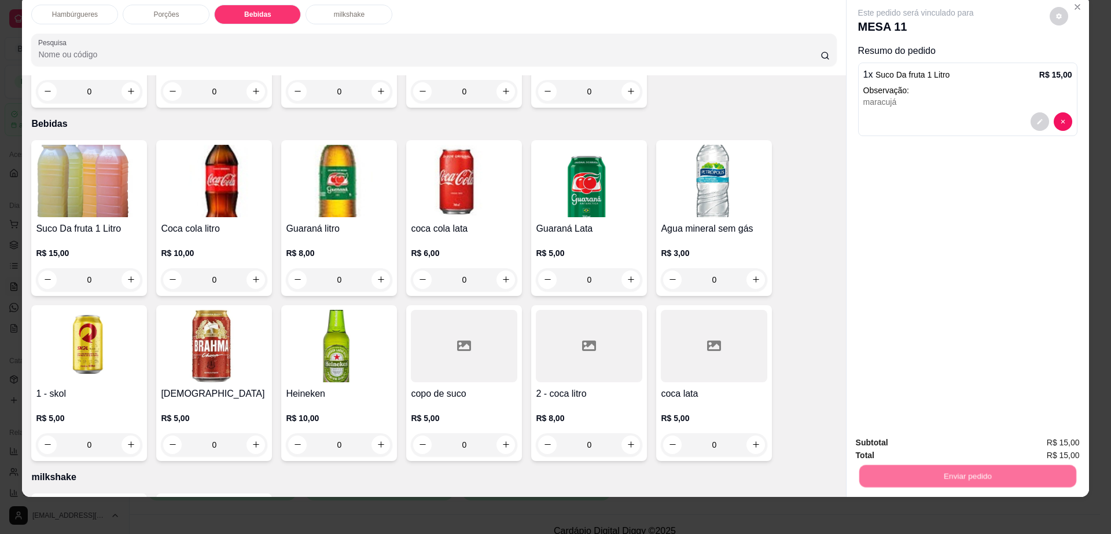
click at [912, 450] on button "Não registrar e enviar pedido" at bounding box center [928, 446] width 117 height 21
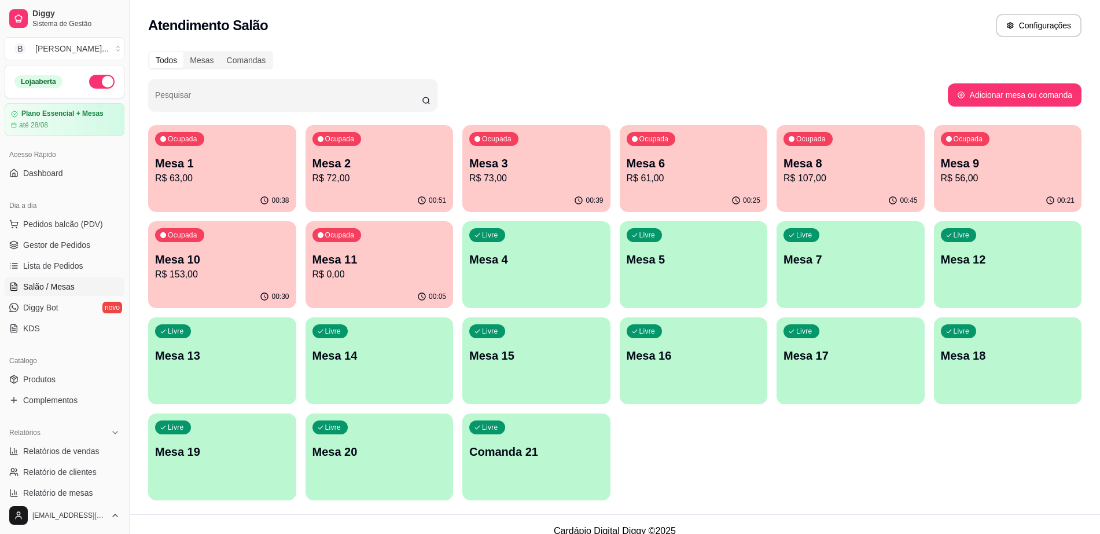
click at [677, 181] on p "R$ 61,00" at bounding box center [694, 178] width 134 height 14
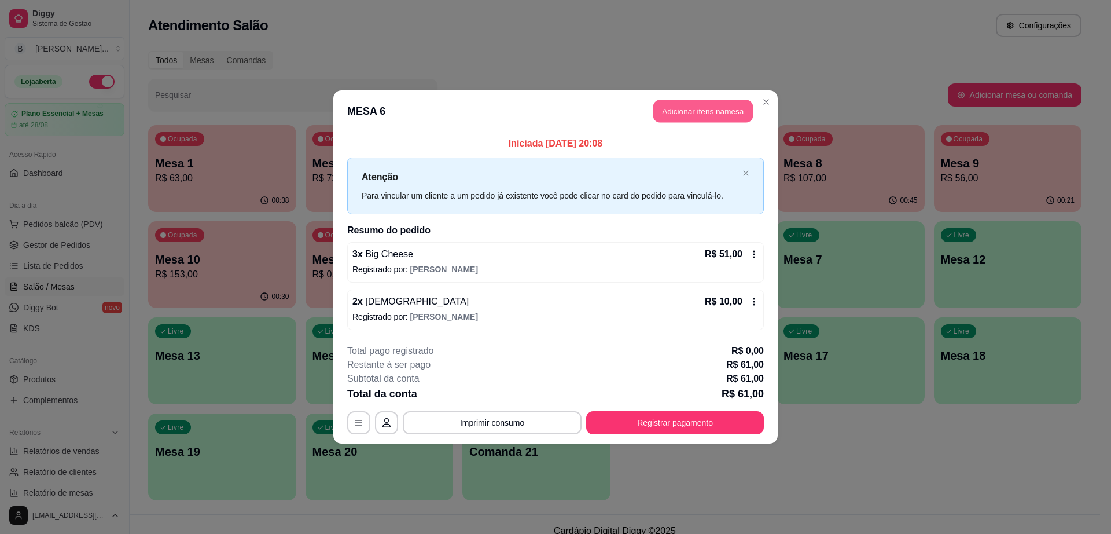
click at [674, 108] on button "Adicionar itens na mesa" at bounding box center [704, 111] width 100 height 23
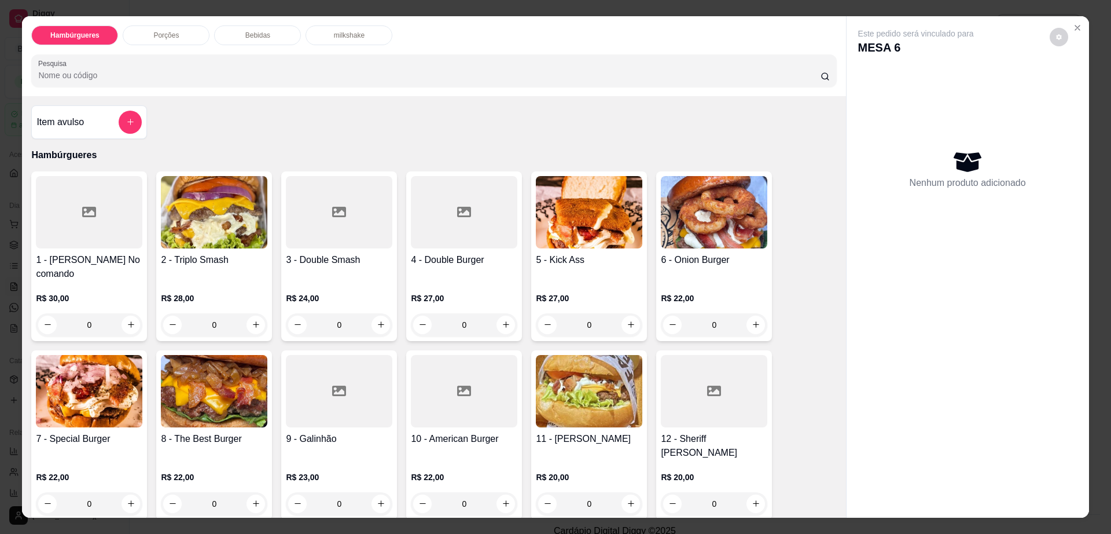
click at [272, 31] on div "Bebidas" at bounding box center [257, 35] width 87 height 20
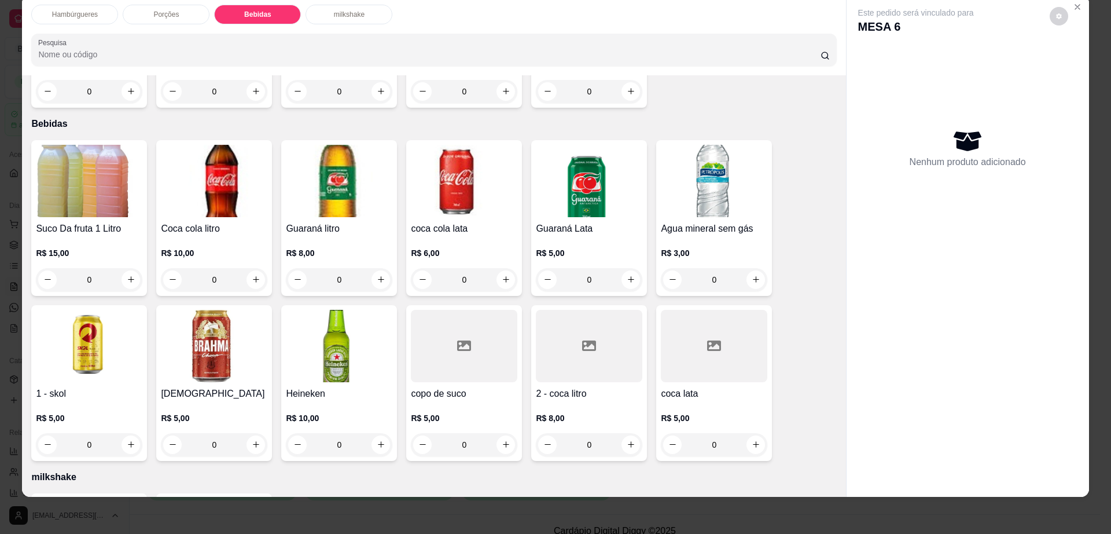
click at [221, 311] on img at bounding box center [214, 346] width 107 height 72
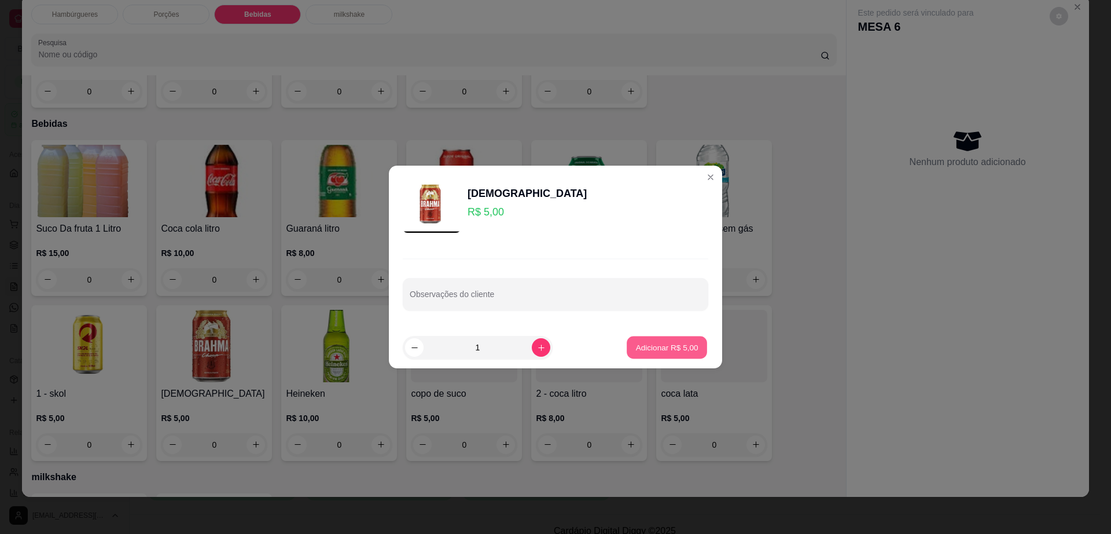
click at [655, 340] on button "Adicionar R$ 5,00" at bounding box center [667, 347] width 80 height 23
type input "1"
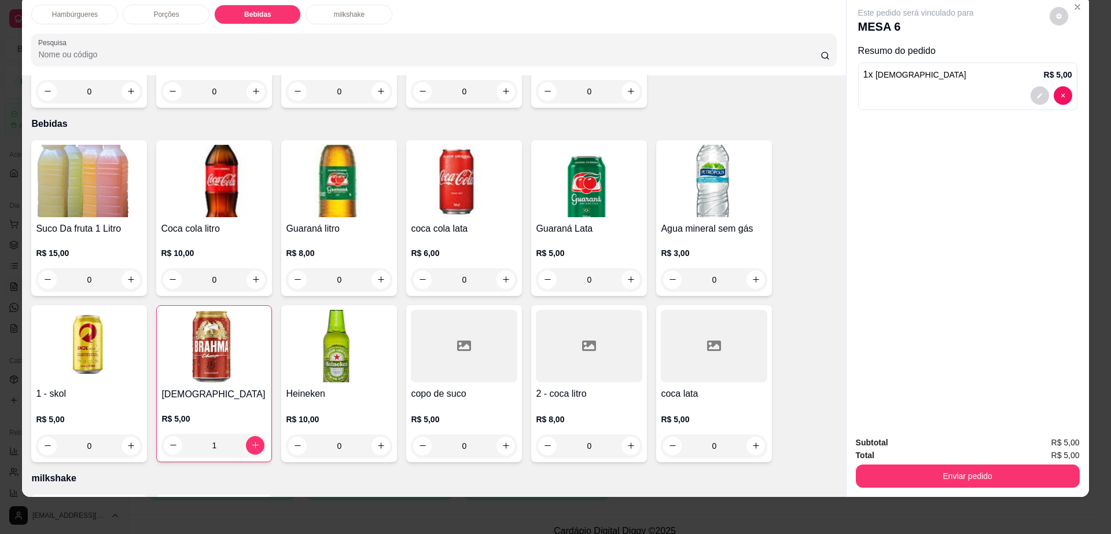
click at [573, 319] on div at bounding box center [589, 346] width 107 height 72
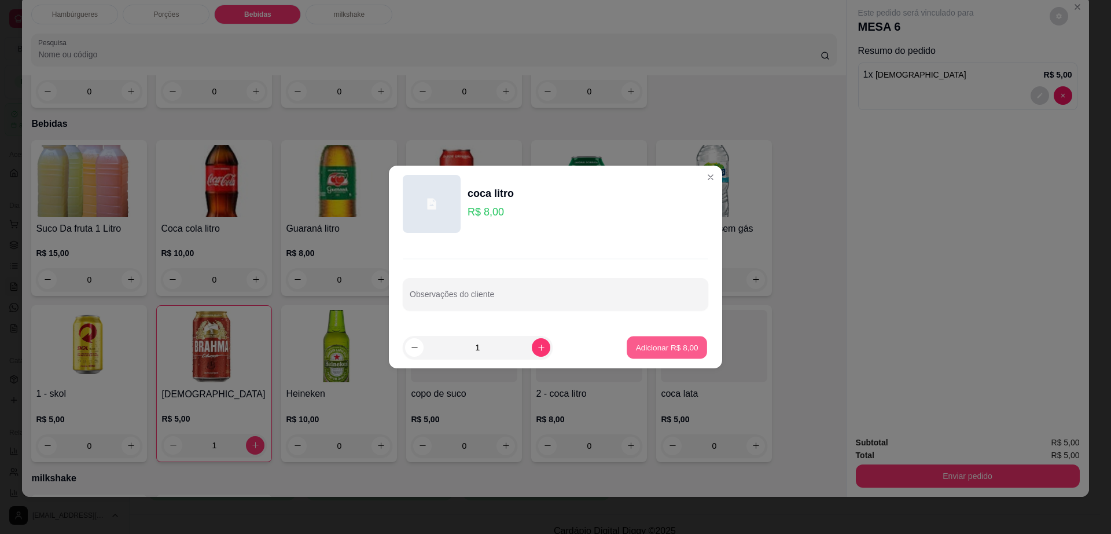
click at [679, 349] on p "Adicionar R$ 8,00" at bounding box center [667, 347] width 63 height 11
type input "1"
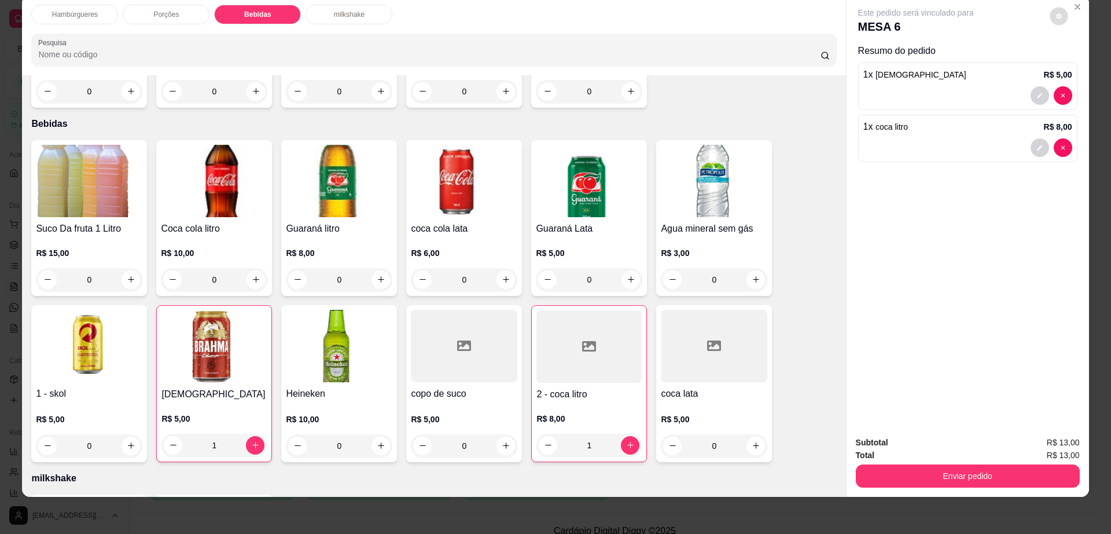
click at [1057, 17] on icon "decrease-product-quantity" at bounding box center [1059, 15] width 5 height 5
click at [935, 472] on button "Enviar pedido" at bounding box center [968, 475] width 224 height 23
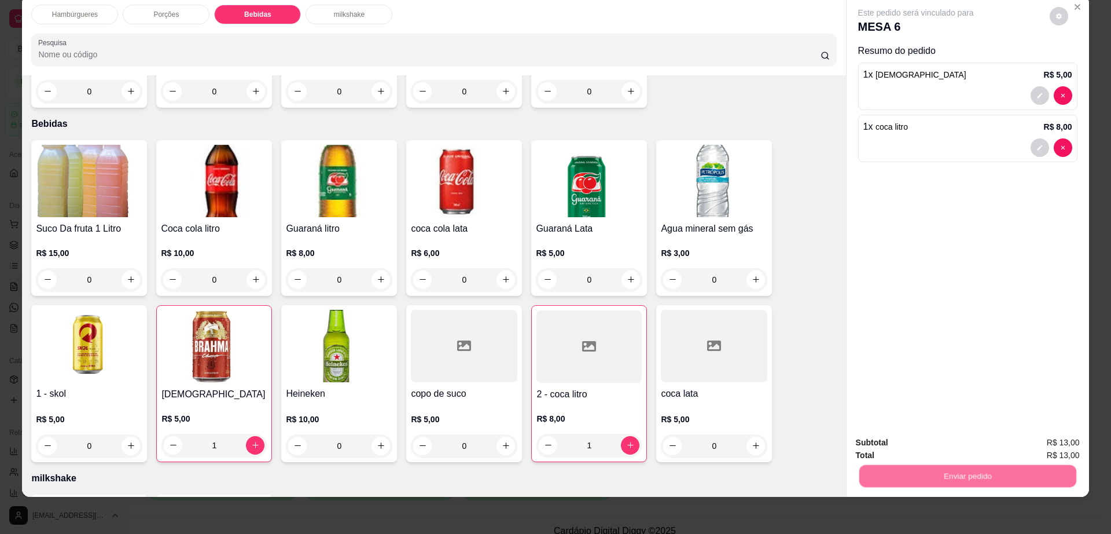
click at [927, 446] on button "Não registrar e enviar pedido" at bounding box center [928, 447] width 120 height 22
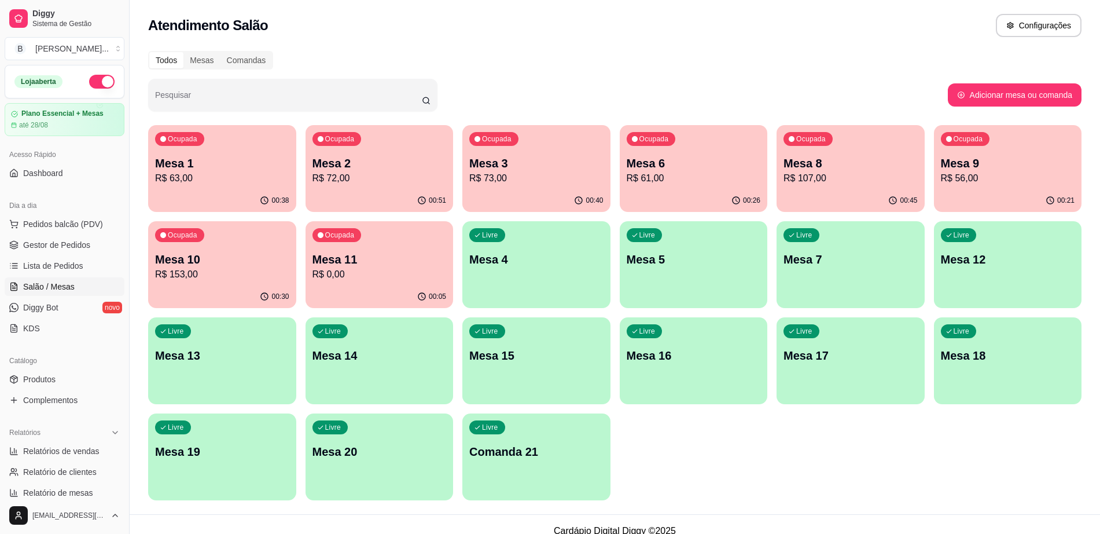
click at [736, 289] on div "Livre Mesa 5" at bounding box center [694, 257] width 148 height 73
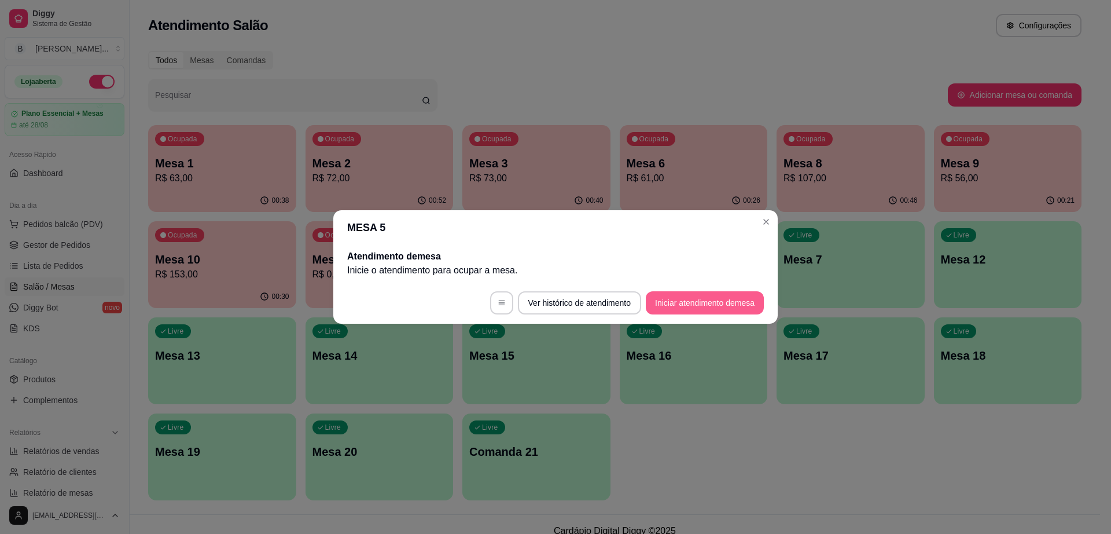
click at [724, 296] on button "Iniciar atendimento de mesa" at bounding box center [705, 302] width 118 height 23
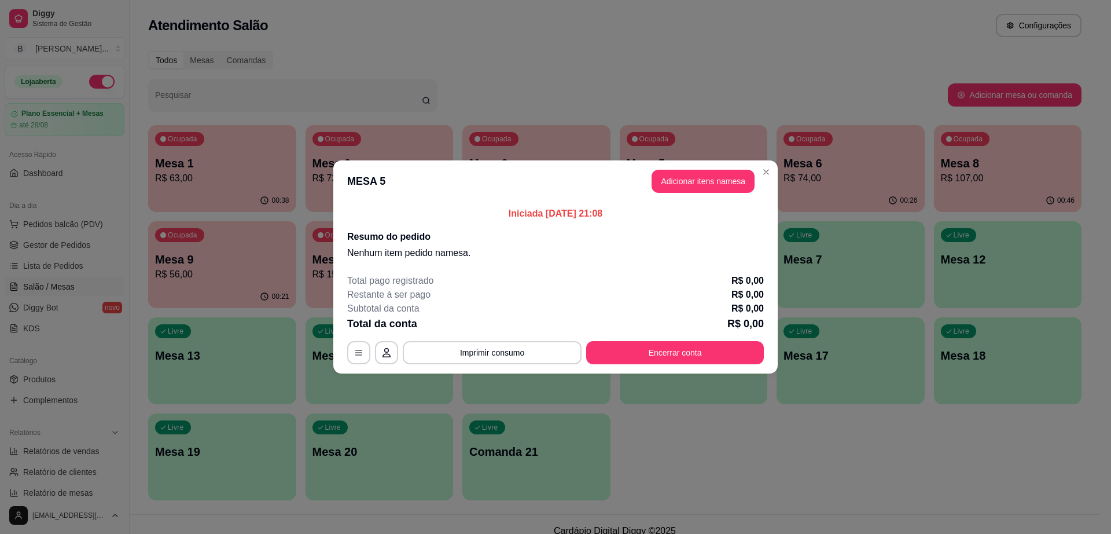
click at [702, 190] on button "Adicionar itens na mesa" at bounding box center [703, 181] width 103 height 23
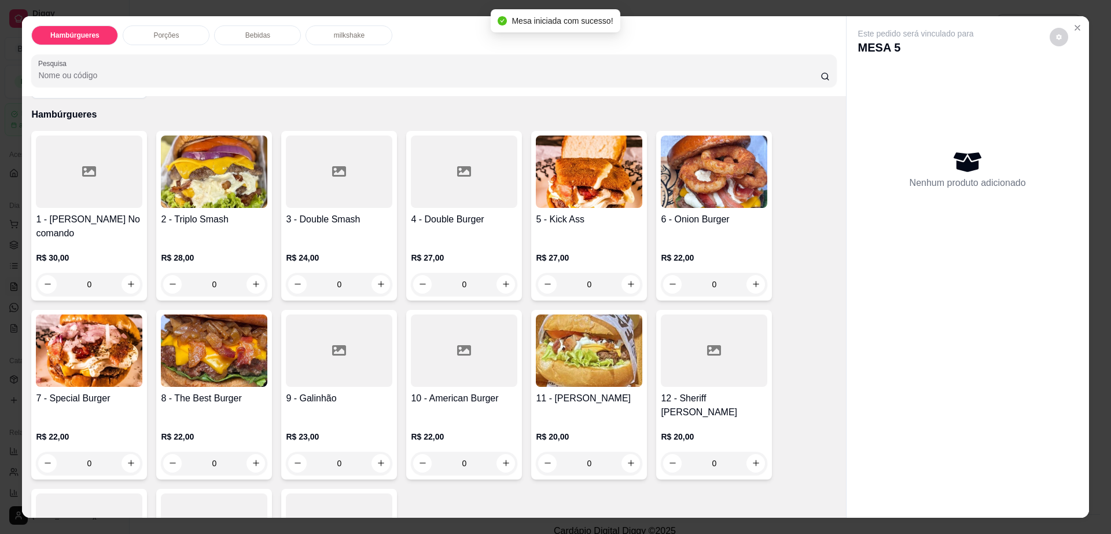
scroll to position [72, 0]
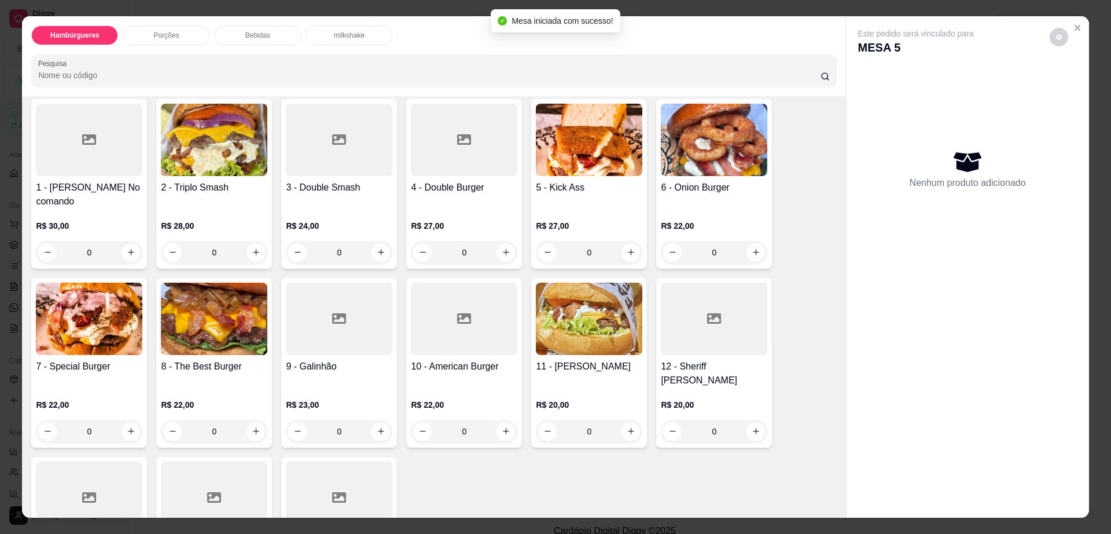
click at [86, 343] on div "7 - Special Burger R$ 22,00 0" at bounding box center [89, 363] width 116 height 170
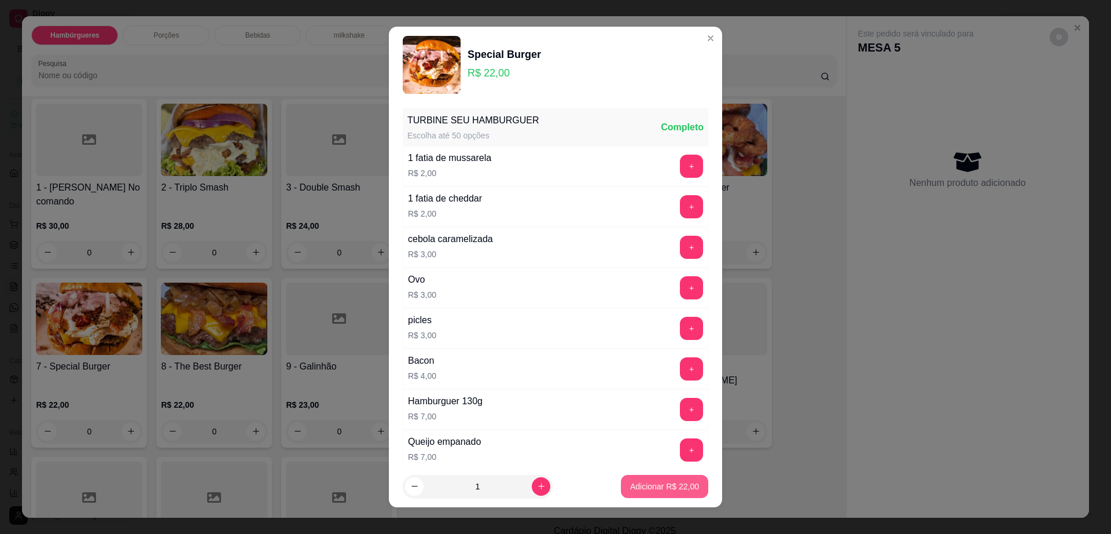
click at [633, 489] on p "Adicionar R$ 22,00" at bounding box center [664, 486] width 69 height 12
type input "1"
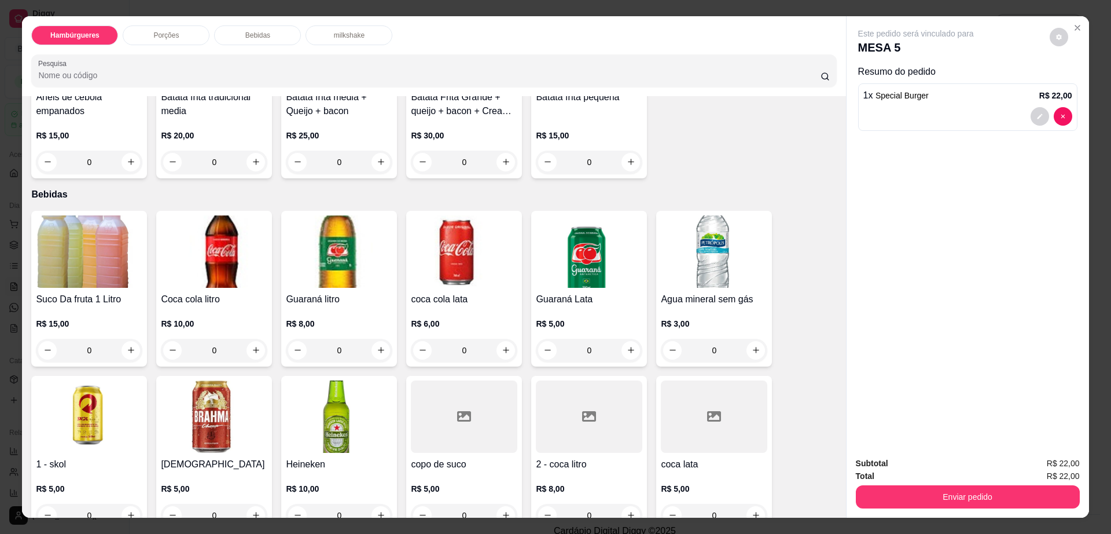
scroll to position [724, 0]
click at [89, 238] on img at bounding box center [89, 250] width 107 height 72
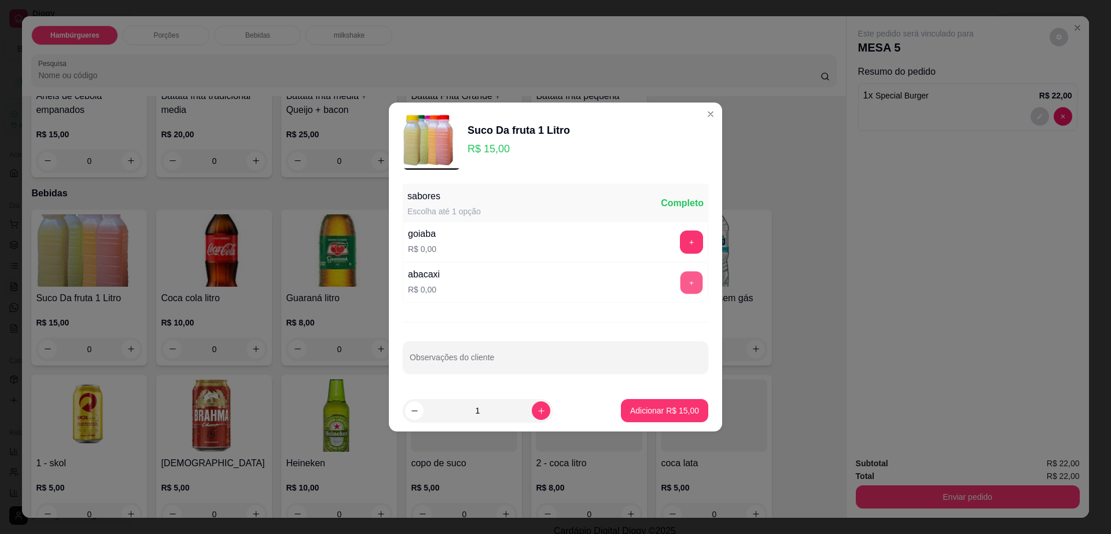
click at [686, 290] on button "+" at bounding box center [692, 283] width 23 height 23
click at [655, 408] on p "Adicionar R$ 15,00" at bounding box center [664, 411] width 69 height 12
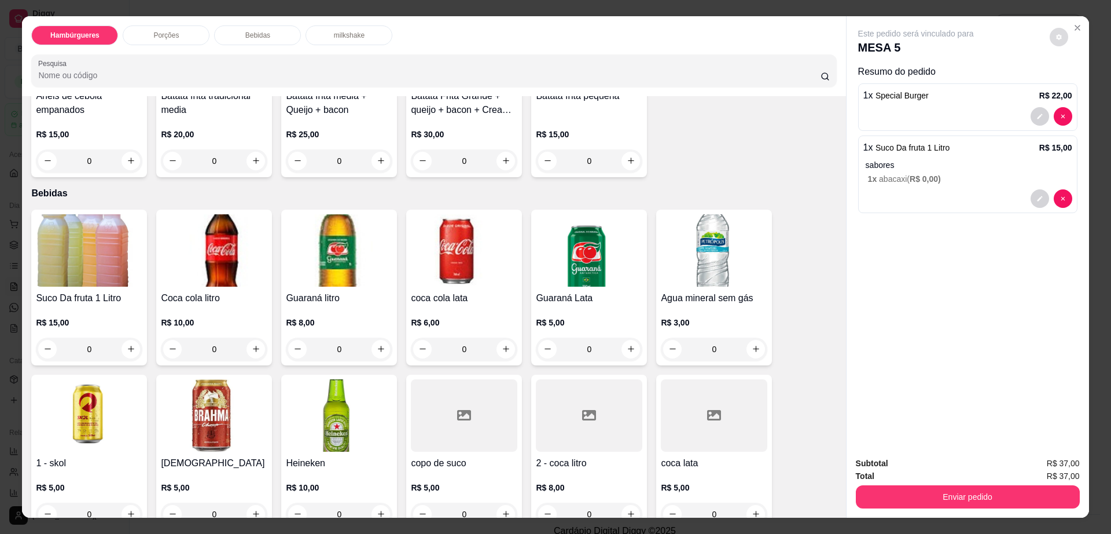
click at [1050, 36] on button "decrease-product-quantity" at bounding box center [1059, 37] width 19 height 19
click at [1081, 79] on span "Automatic updates" at bounding box center [1080, 83] width 23 height 14
click at [1076, 83] on input "Automatic updates" at bounding box center [1072, 87] width 8 height 8
checkbox input "true"
click at [989, 493] on button "Enviar pedido" at bounding box center [968, 496] width 224 height 23
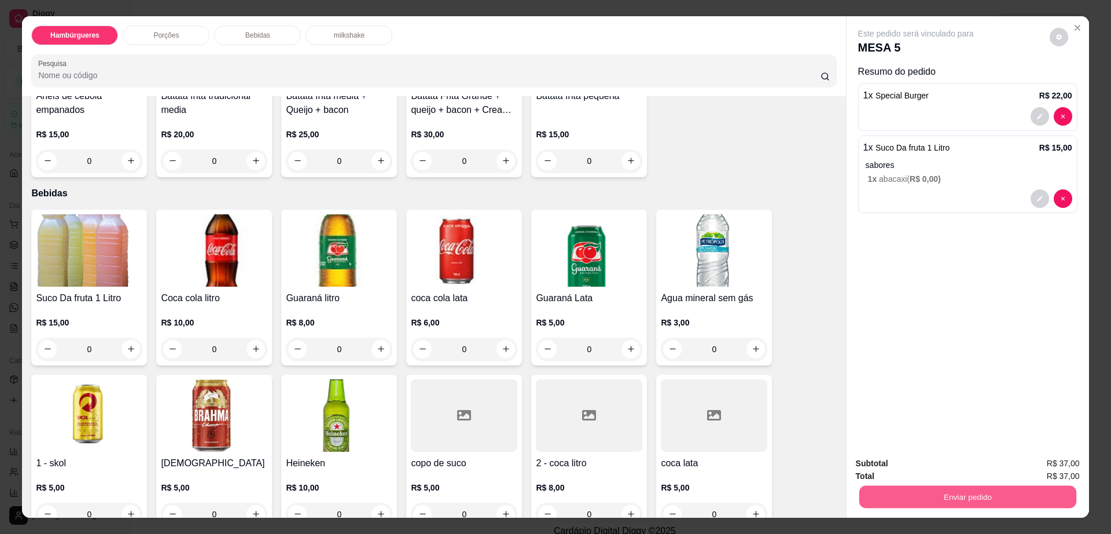
click at [989, 493] on button "Enviar pedido" at bounding box center [967, 497] width 217 height 23
click at [958, 465] on button "Não registrar e enviar pedido" at bounding box center [928, 468] width 120 height 22
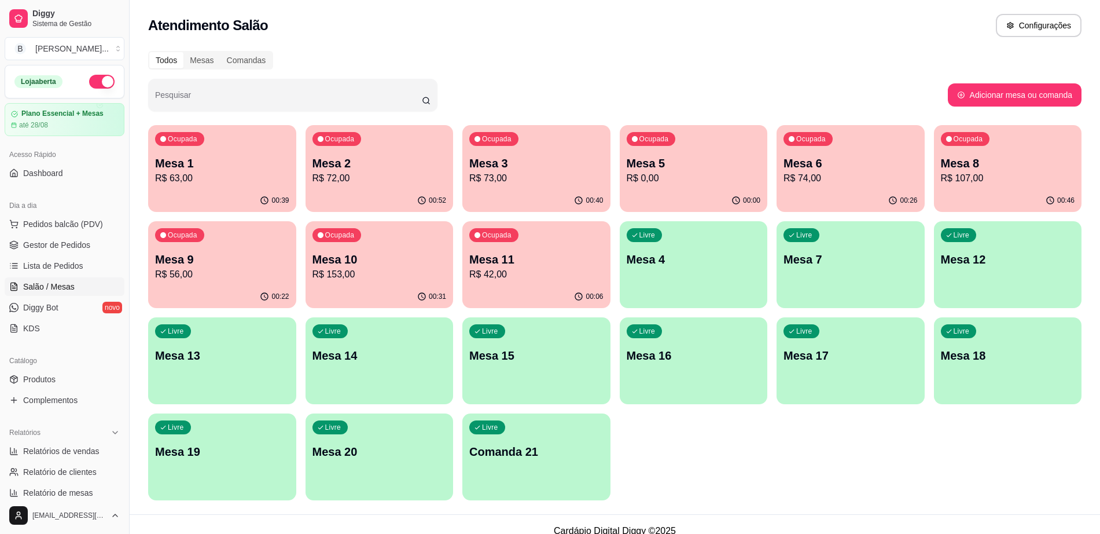
click at [223, 272] on p "R$ 56,00" at bounding box center [222, 274] width 134 height 14
click at [969, 181] on p "R$ 107,00" at bounding box center [1008, 177] width 130 height 13
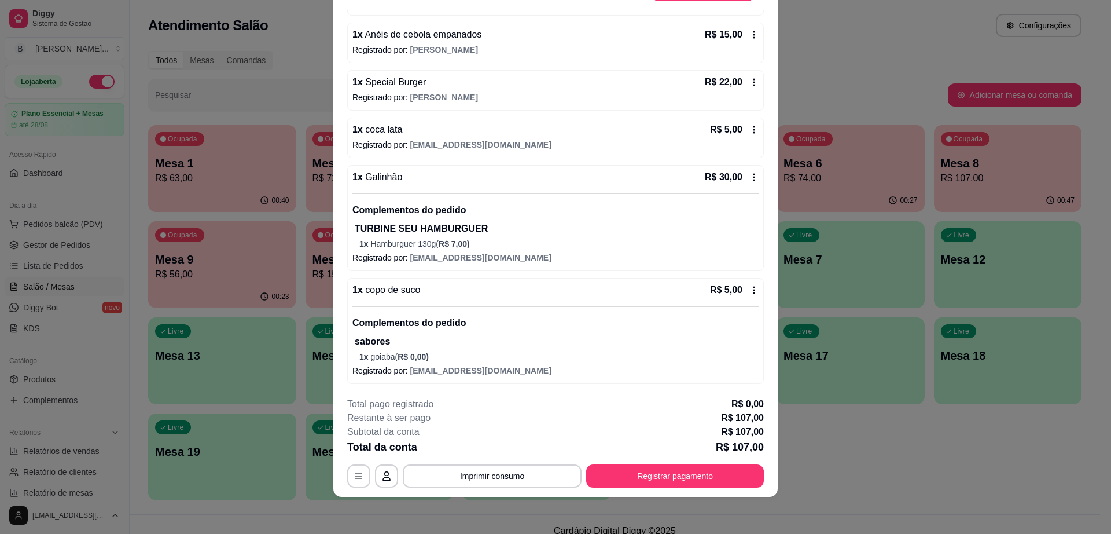
scroll to position [0, 0]
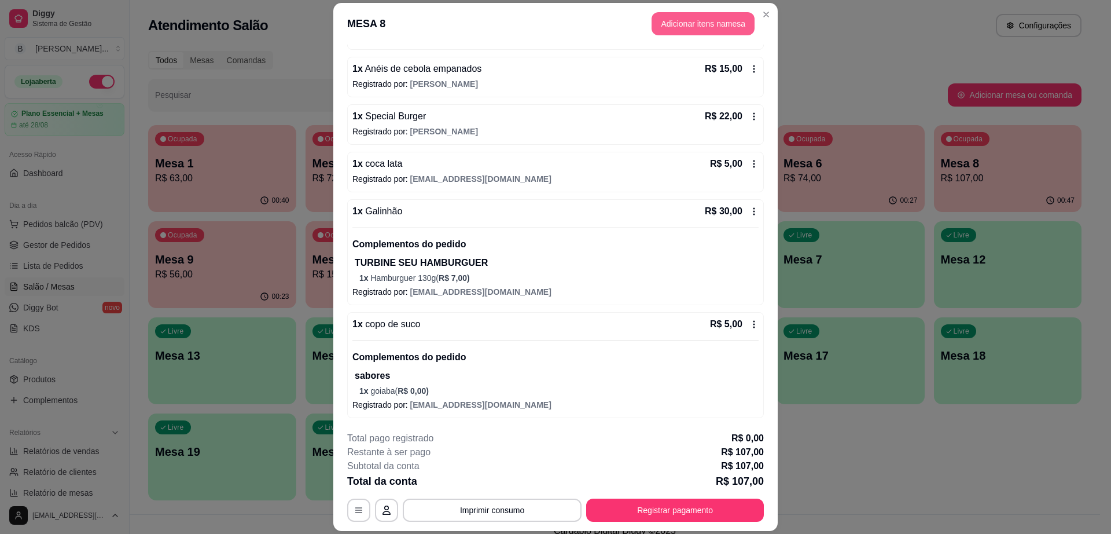
click at [655, 26] on button "Adicionar itens na mesa" at bounding box center [703, 23] width 103 height 23
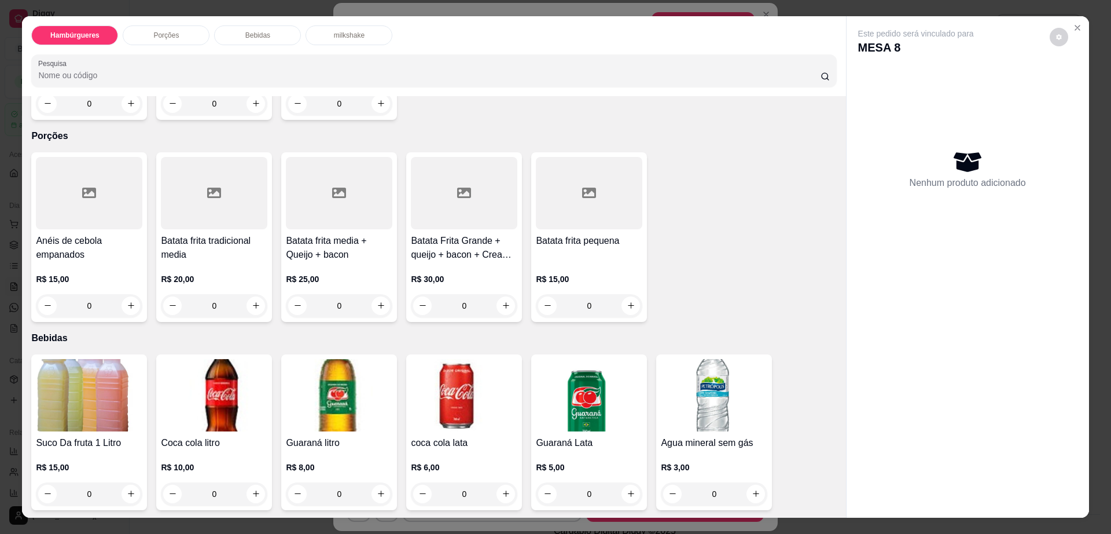
scroll to position [796, 0]
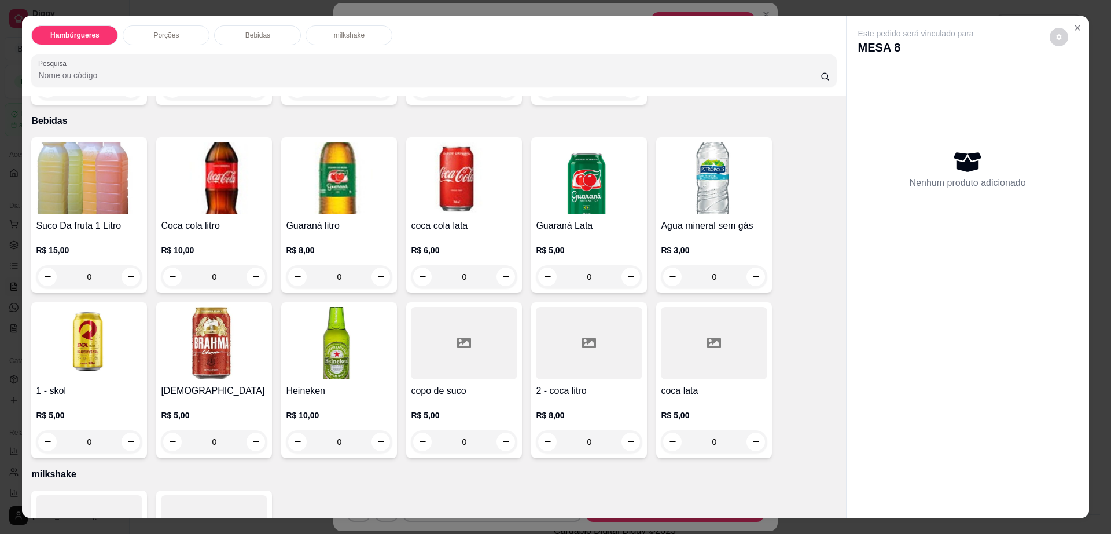
click at [464, 321] on div at bounding box center [464, 343] width 107 height 72
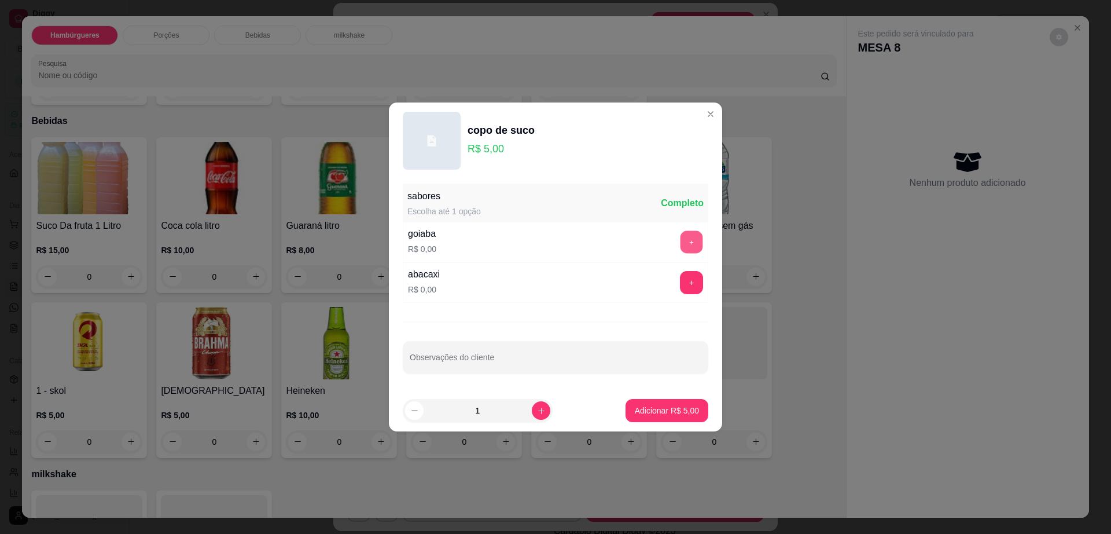
click at [681, 241] on button "+" at bounding box center [692, 242] width 23 height 23
click at [687, 413] on p "Adicionar R$ 5,00" at bounding box center [667, 411] width 64 height 12
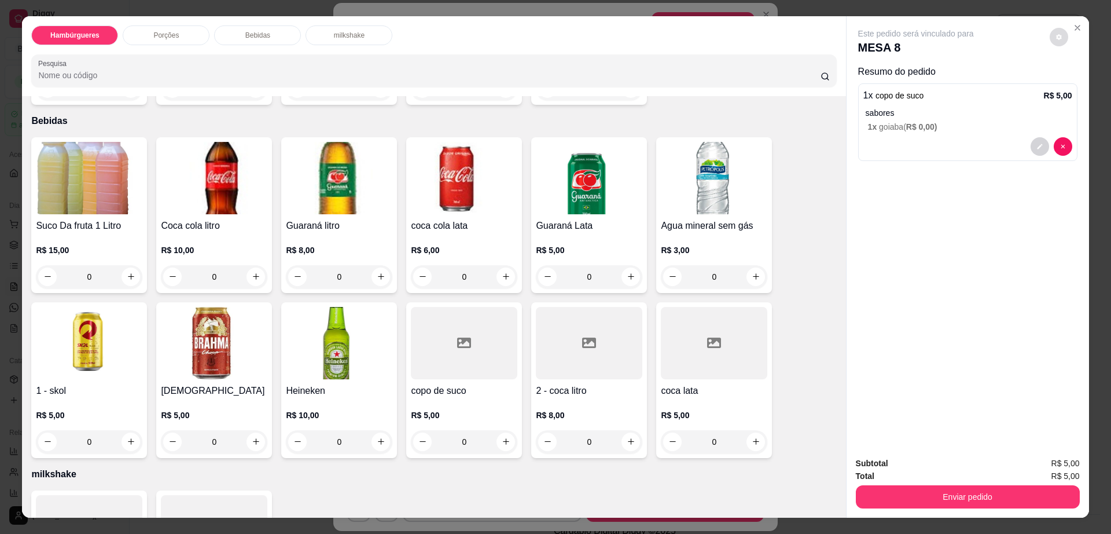
click at [1057, 38] on icon "decrease-product-quantity" at bounding box center [1060, 37] width 6 height 6
click at [1077, 82] on span "Automatic updates" at bounding box center [1080, 83] width 23 height 14
click at [1076, 83] on input "Automatic updates" at bounding box center [1072, 87] width 8 height 8
checkbox input "false"
click at [951, 499] on button "Enviar pedido" at bounding box center [968, 496] width 224 height 23
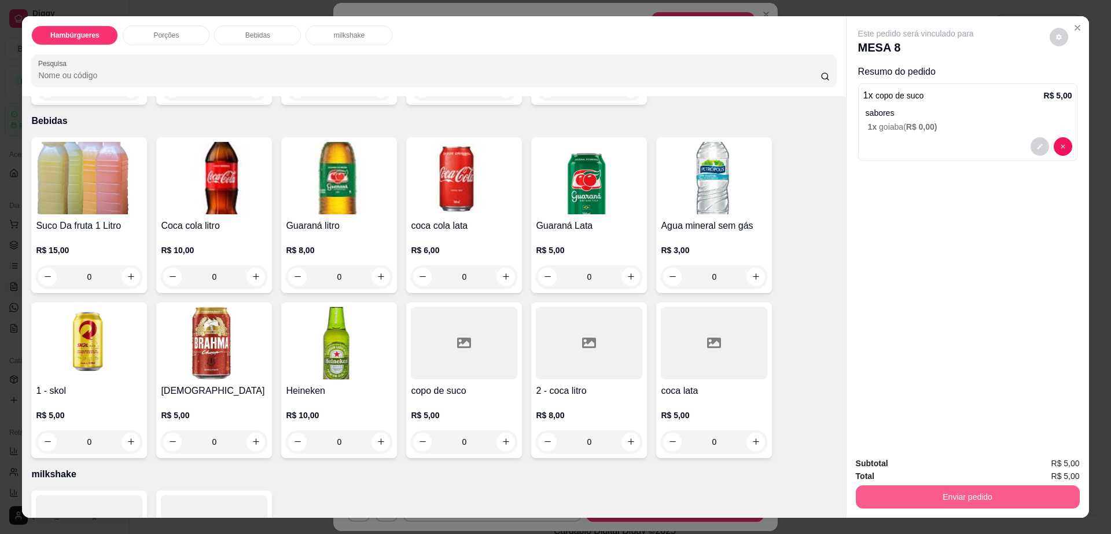
click at [951, 499] on button "Enviar pedido" at bounding box center [968, 496] width 224 height 23
click at [913, 464] on button "Não registrar e enviar pedido" at bounding box center [928, 467] width 117 height 21
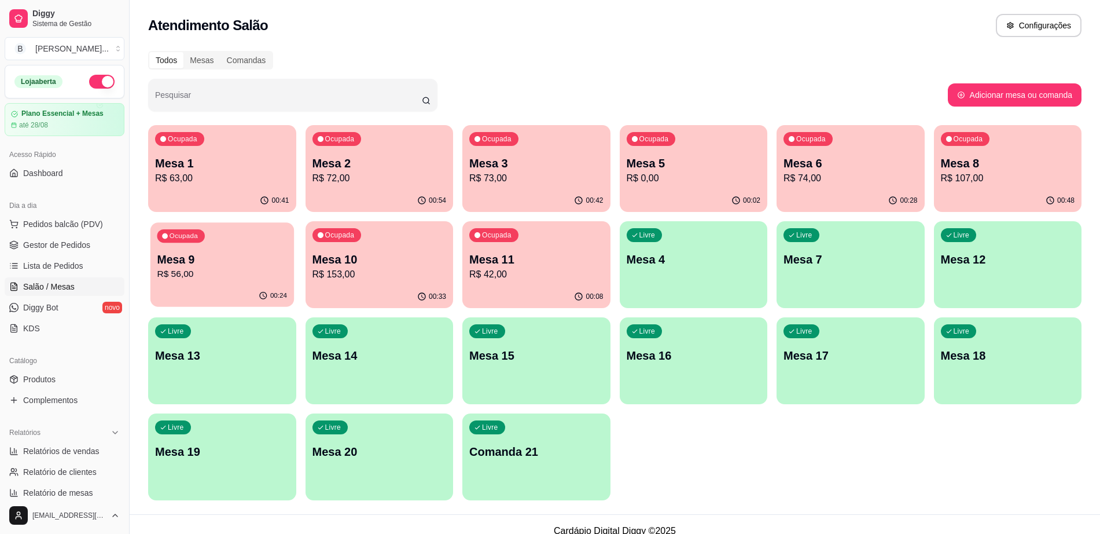
click at [232, 265] on p "Mesa 9" at bounding box center [222, 260] width 130 height 16
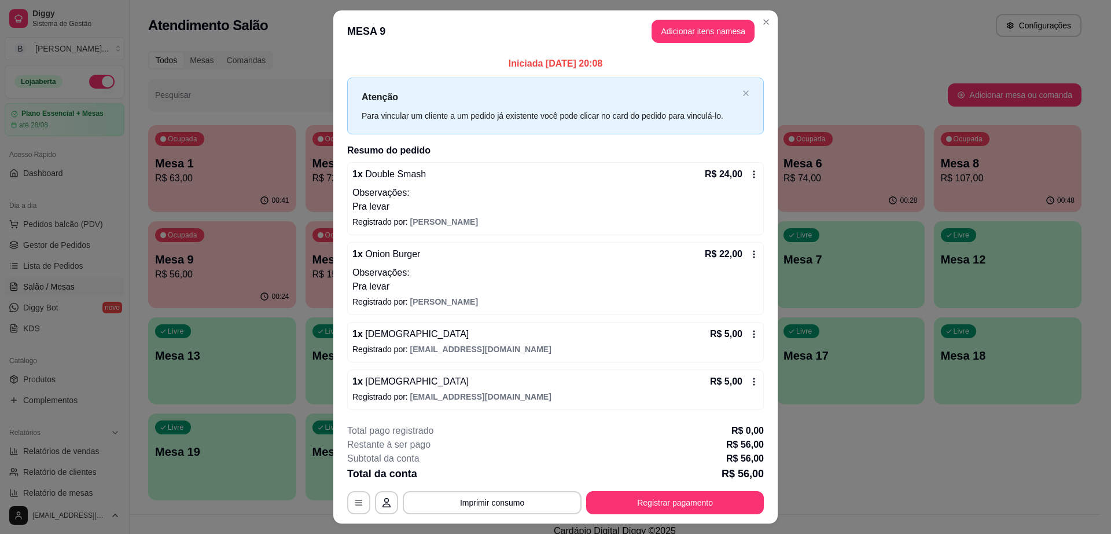
click at [683, 511] on button "Registrar pagamento" at bounding box center [675, 502] width 178 height 23
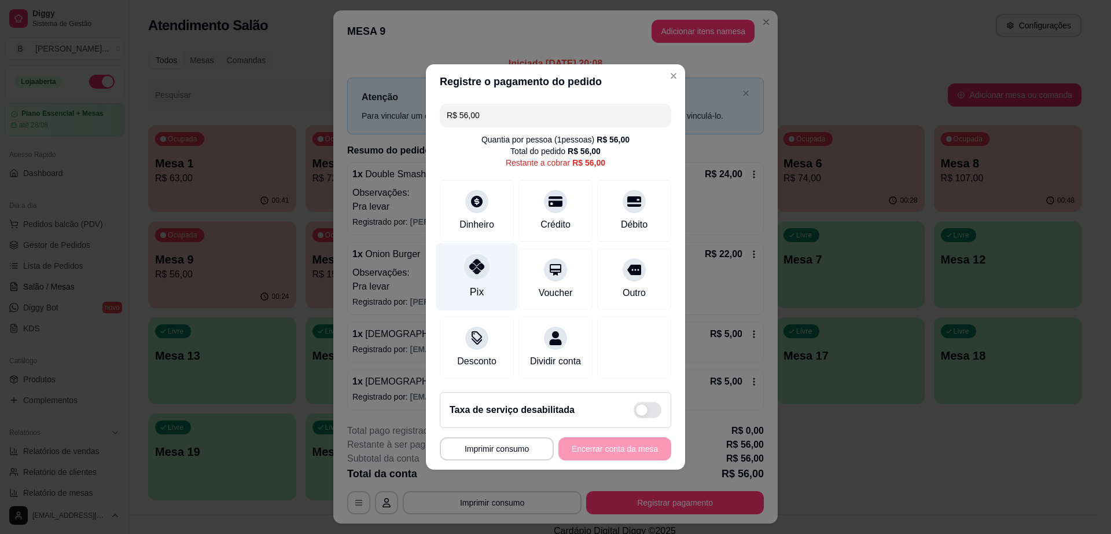
click at [469, 272] on div "Pix" at bounding box center [477, 277] width 82 height 68
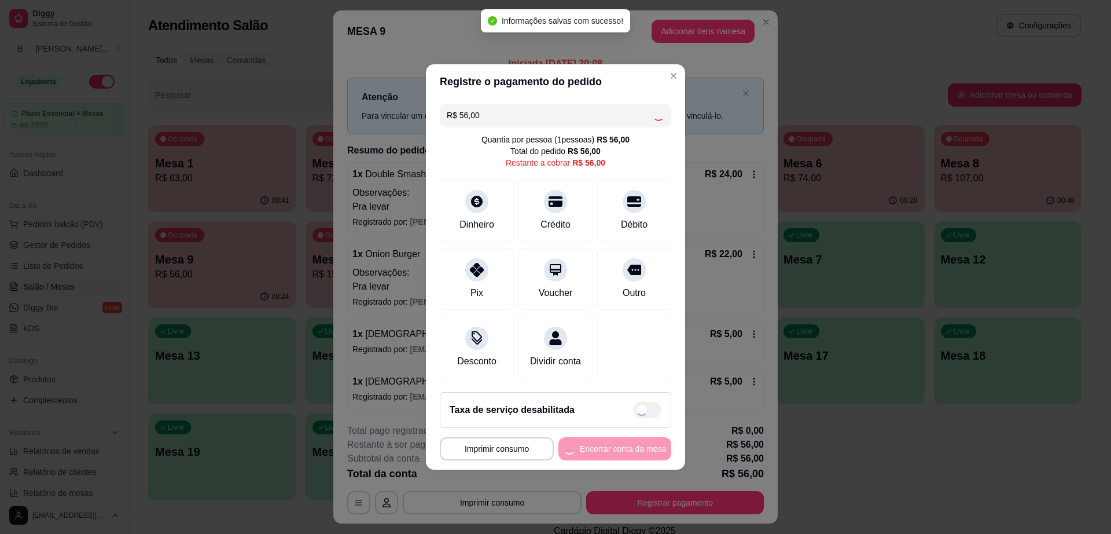
type input "R$ 0,00"
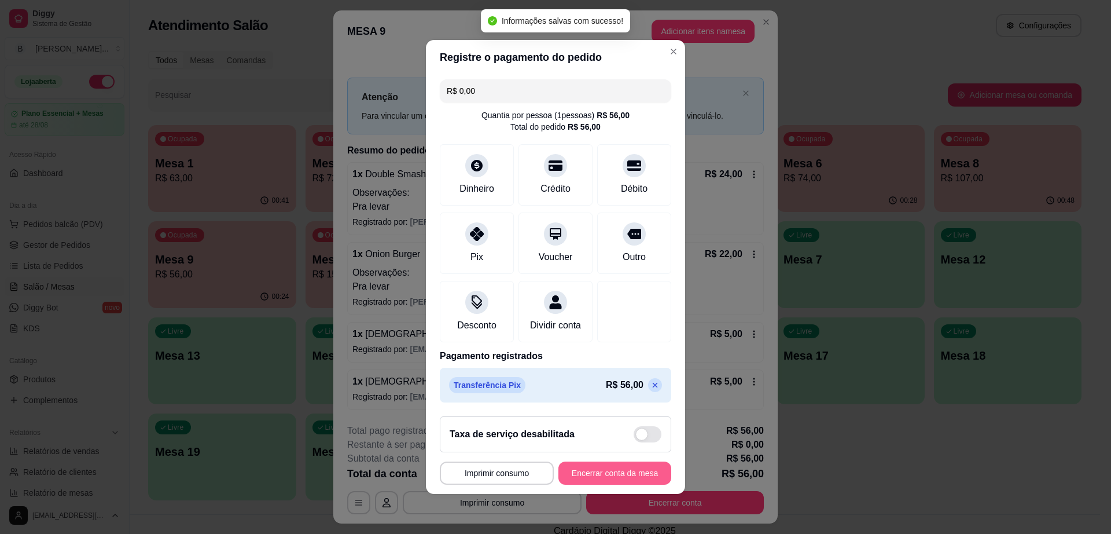
click at [613, 474] on button "Encerrar conta da mesa" at bounding box center [615, 472] width 113 height 23
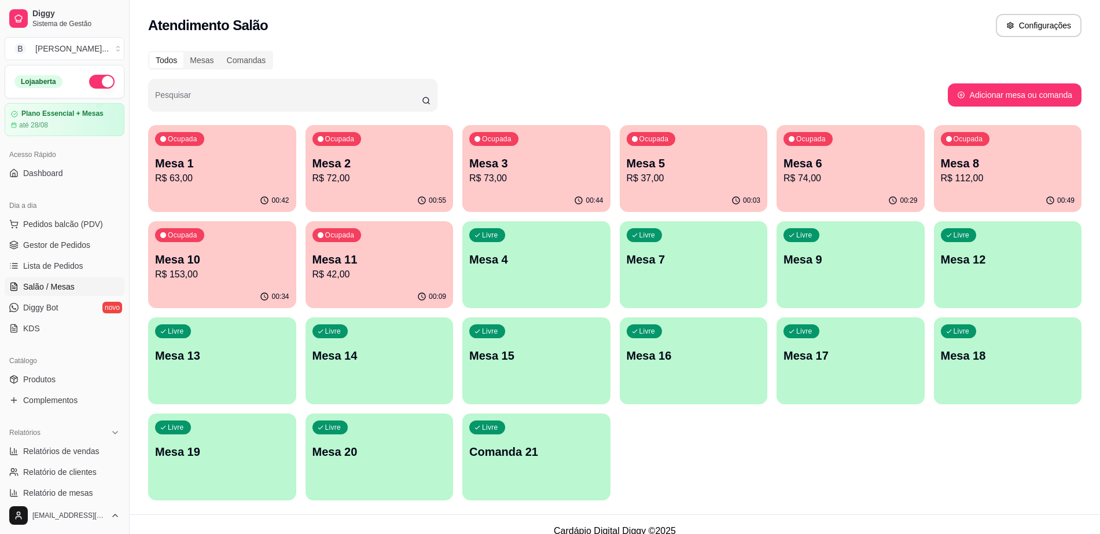
click at [544, 186] on div "Ocupada Mesa 3 R$ 73,00" at bounding box center [537, 157] width 148 height 64
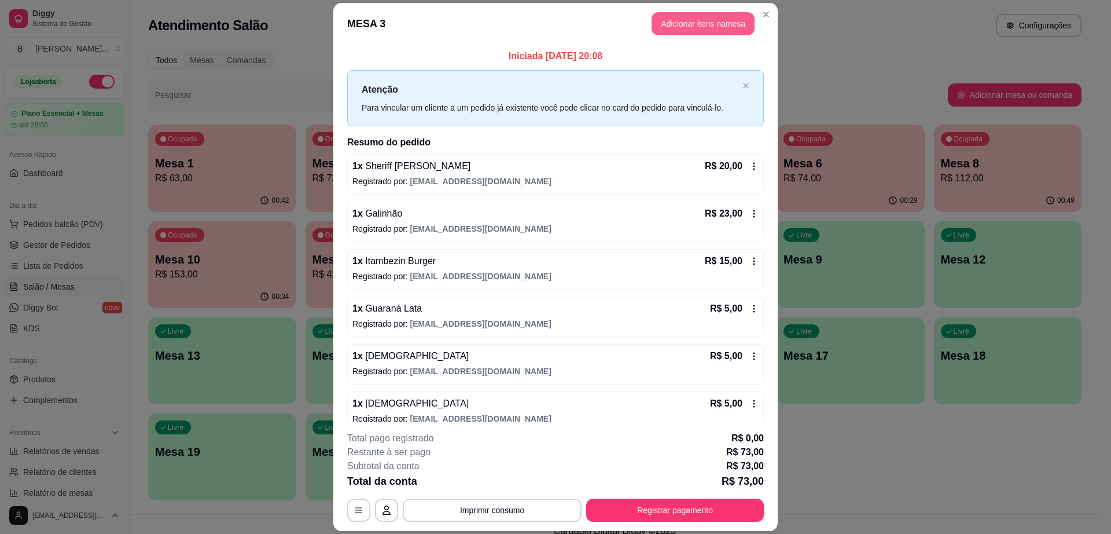
click at [692, 27] on button "Adicionar itens na mesa" at bounding box center [703, 23] width 103 height 23
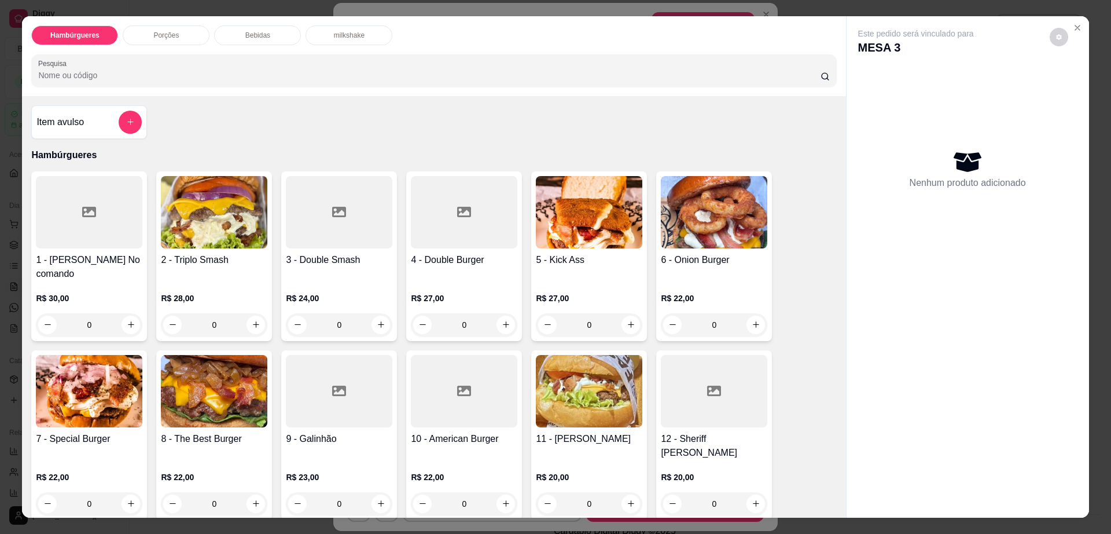
click at [251, 42] on div "Bebidas" at bounding box center [257, 35] width 87 height 20
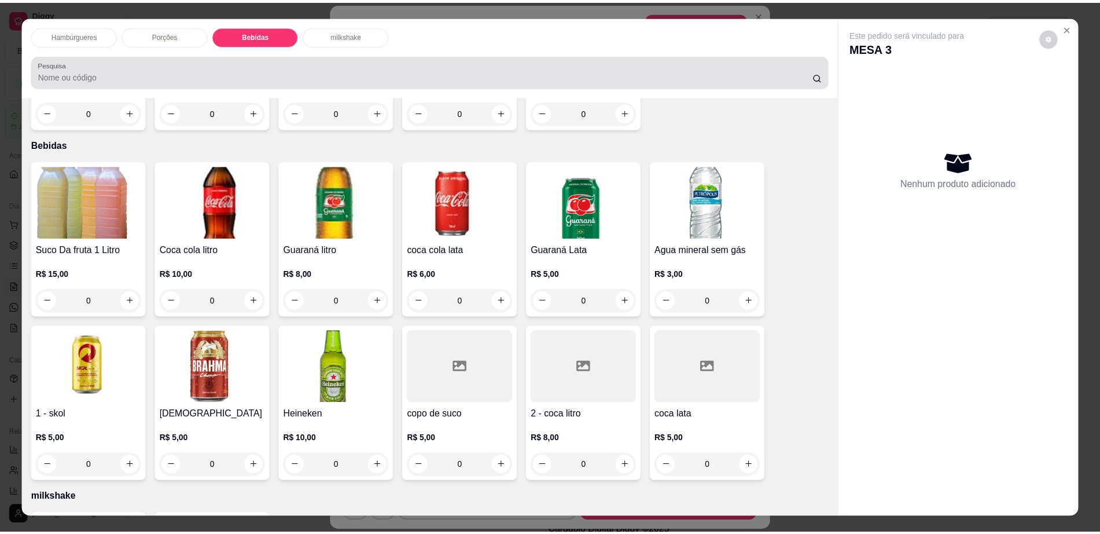
scroll to position [21, 0]
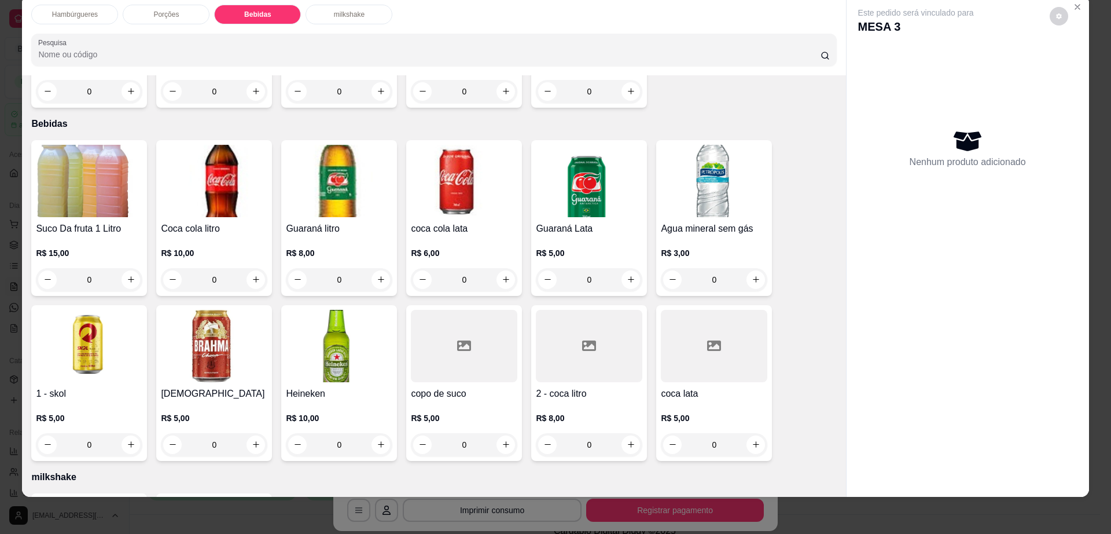
click at [236, 310] on img at bounding box center [214, 346] width 107 height 72
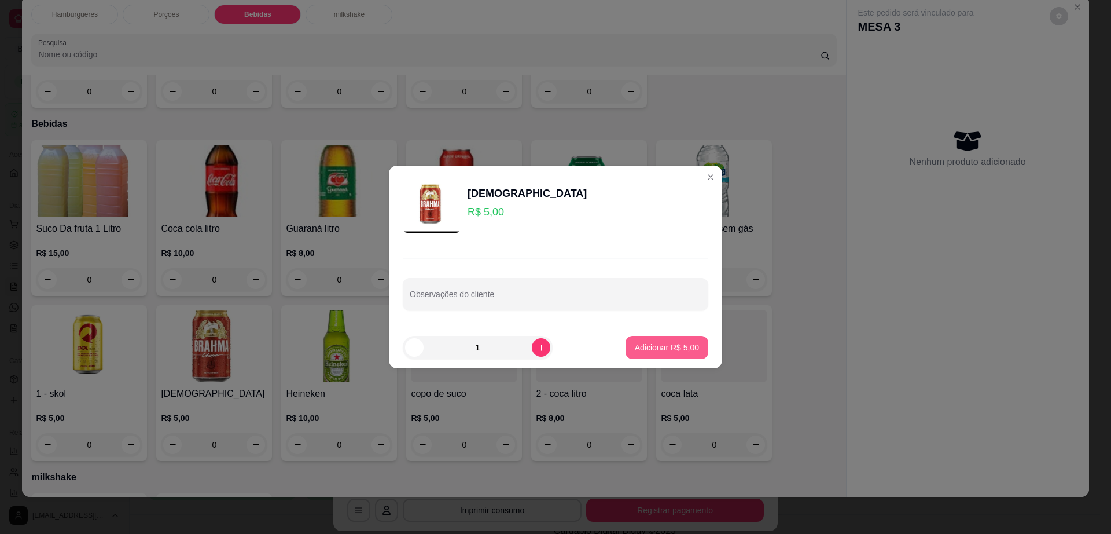
click at [678, 342] on p "Adicionar R$ 5,00" at bounding box center [667, 348] width 64 height 12
type input "1"
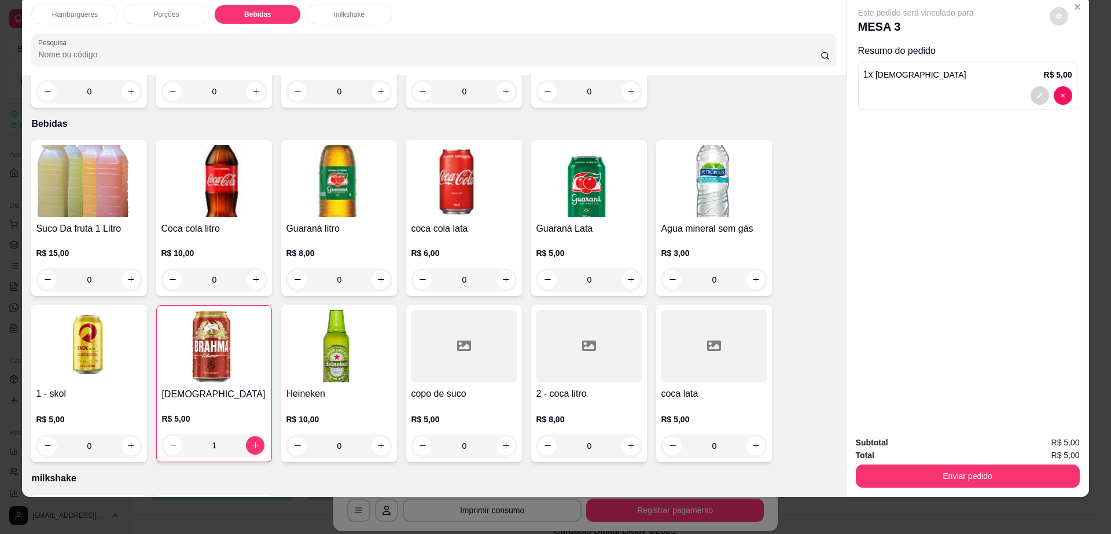
click at [1056, 19] on icon "decrease-product-quantity" at bounding box center [1059, 16] width 7 height 7
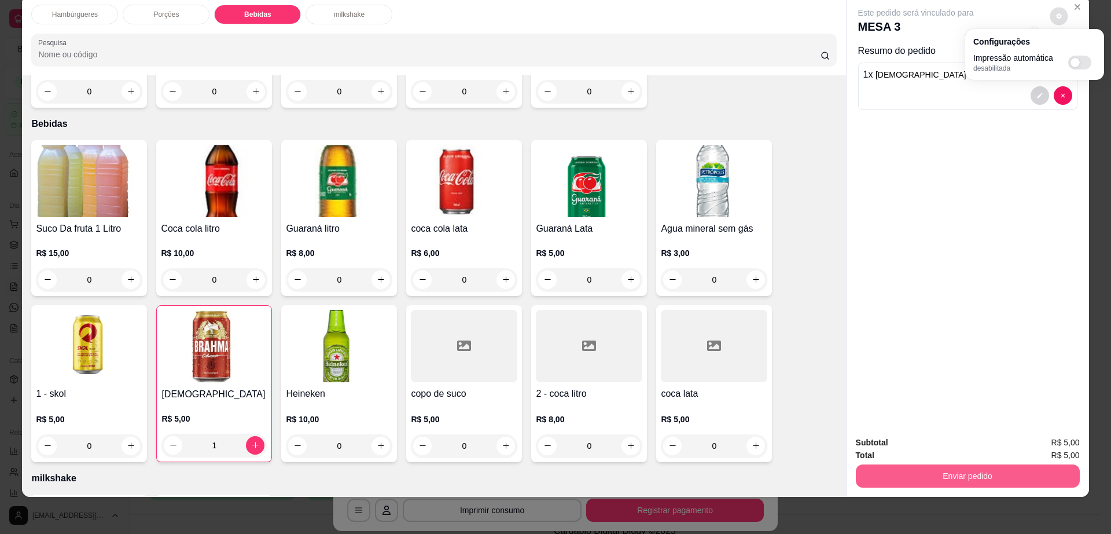
click at [912, 469] on button "Enviar pedido" at bounding box center [968, 475] width 224 height 23
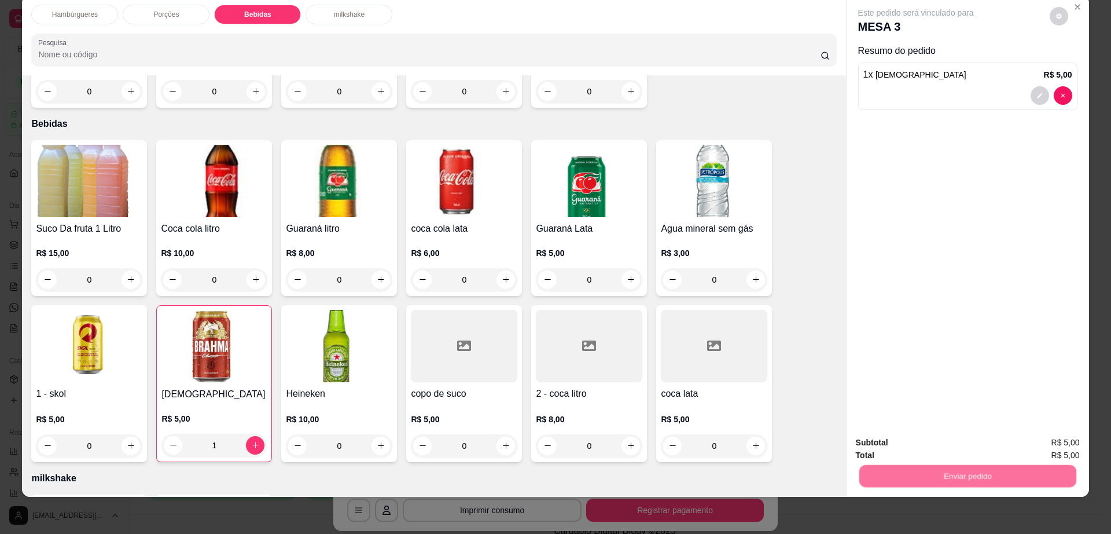
click at [909, 448] on button "Não registrar e enviar pedido" at bounding box center [928, 447] width 120 height 22
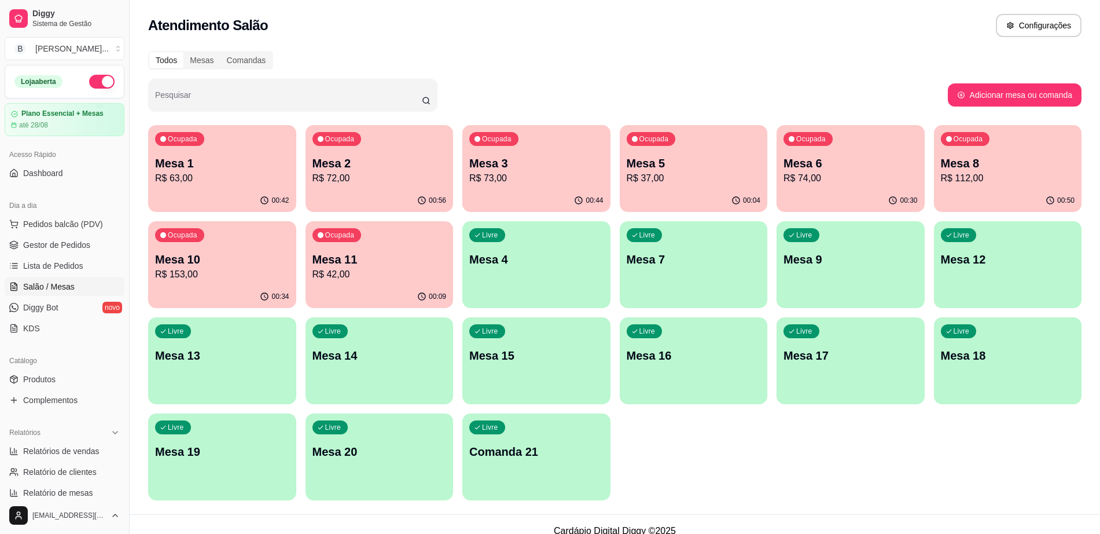
click at [193, 186] on div "Ocupada Mesa 1 R$ 63,00" at bounding box center [222, 157] width 148 height 64
click at [89, 248] on link "Gestor de Pedidos" at bounding box center [65, 245] width 120 height 19
click at [51, 240] on span "Gestor de Pedidos" at bounding box center [56, 245] width 67 height 12
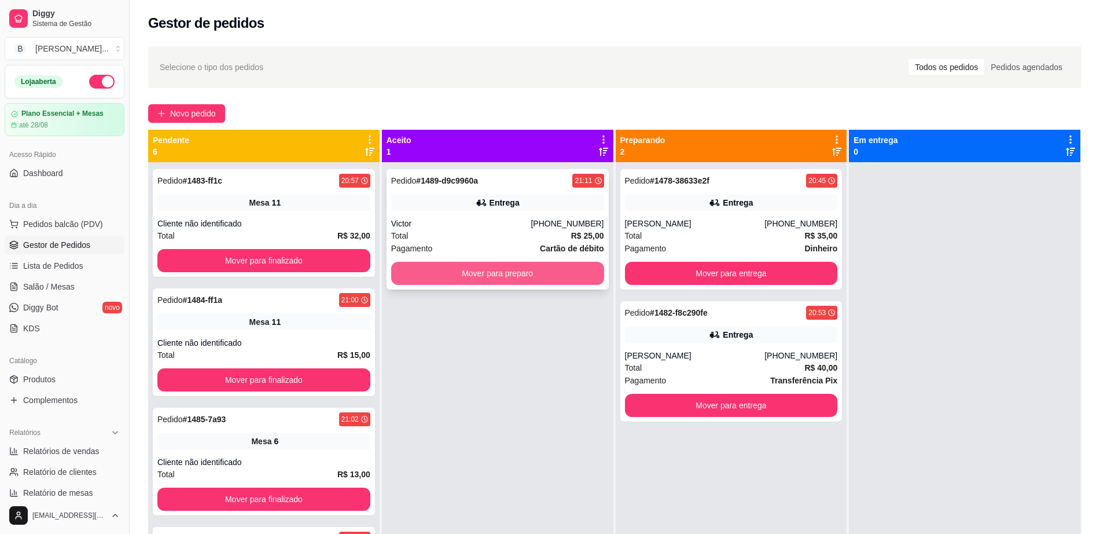
click at [506, 270] on button "Mover para preparo" at bounding box center [497, 273] width 213 height 23
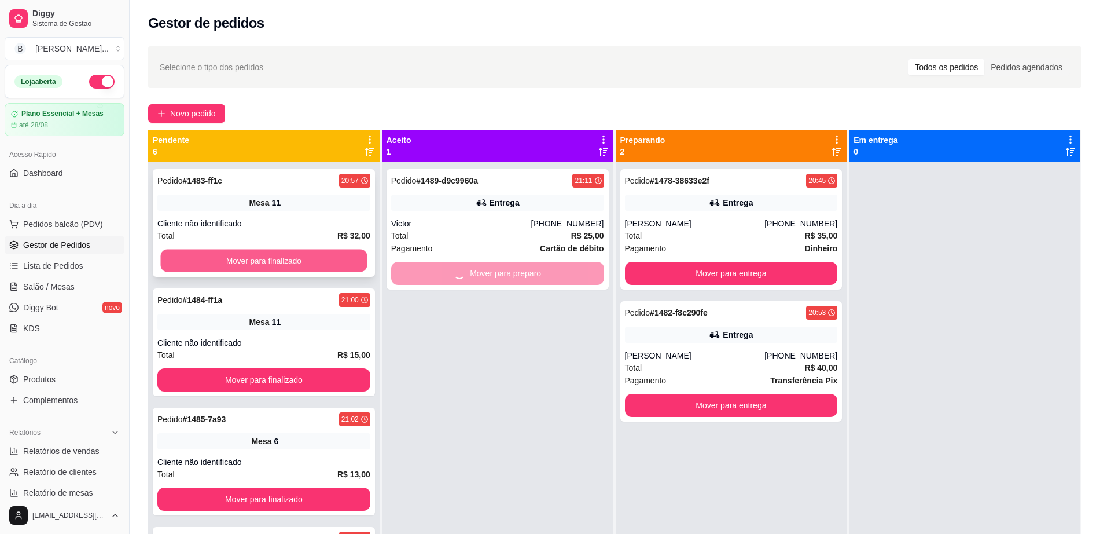
click at [307, 254] on button "Mover para finalizado" at bounding box center [264, 261] width 207 height 23
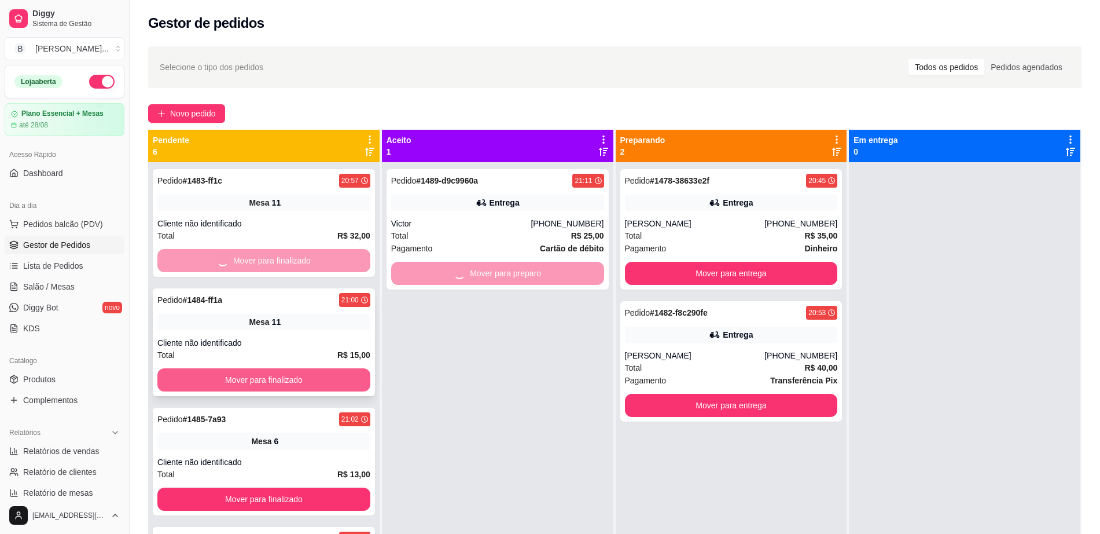
click at [317, 370] on button "Mover para finalizado" at bounding box center [263, 379] width 213 height 23
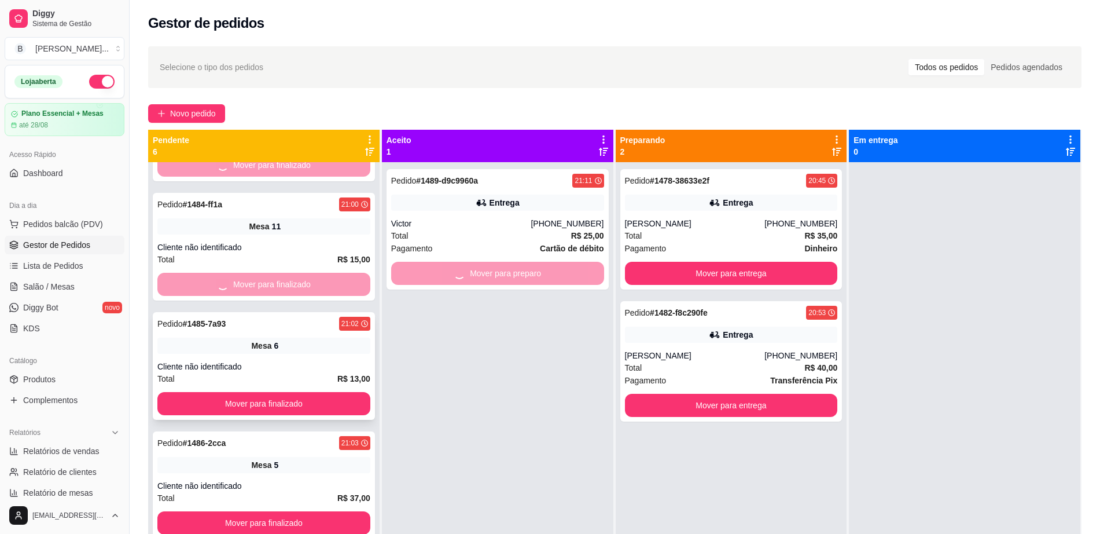
scroll to position [145, 0]
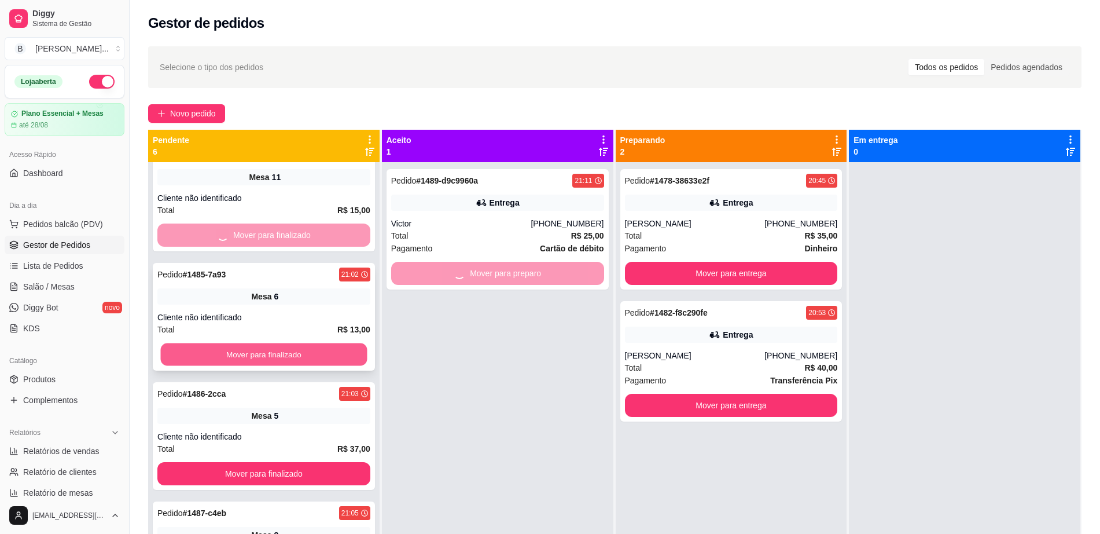
click at [313, 349] on button "Mover para finalizado" at bounding box center [264, 354] width 207 height 23
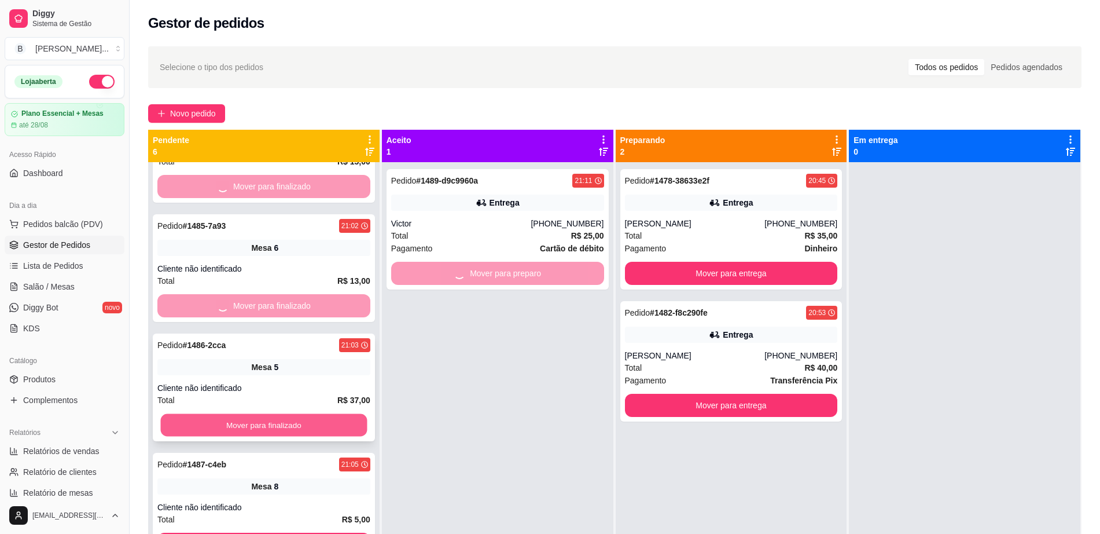
click at [305, 432] on button "Mover para finalizado" at bounding box center [264, 425] width 207 height 23
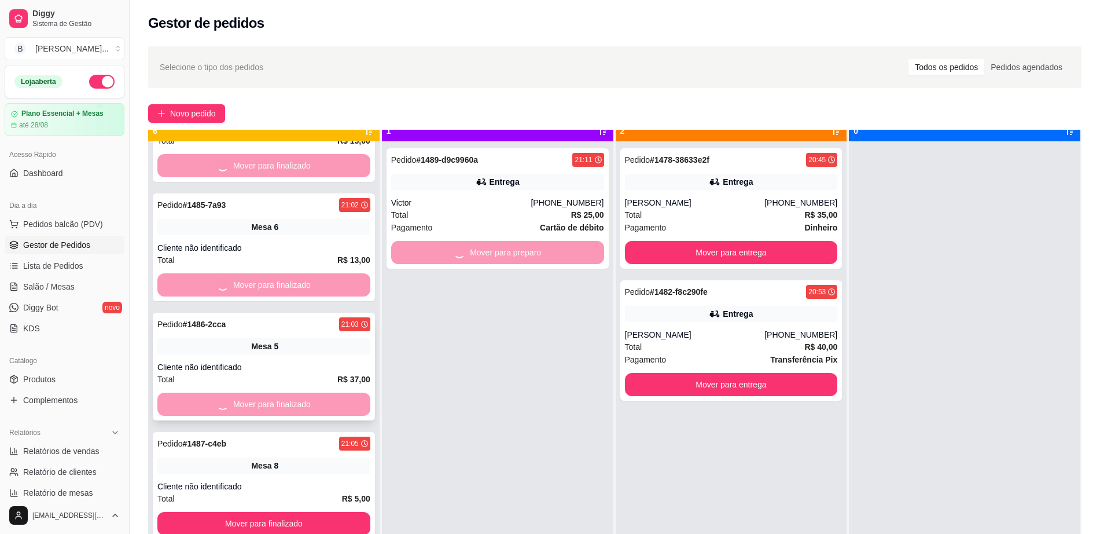
scroll to position [32, 0]
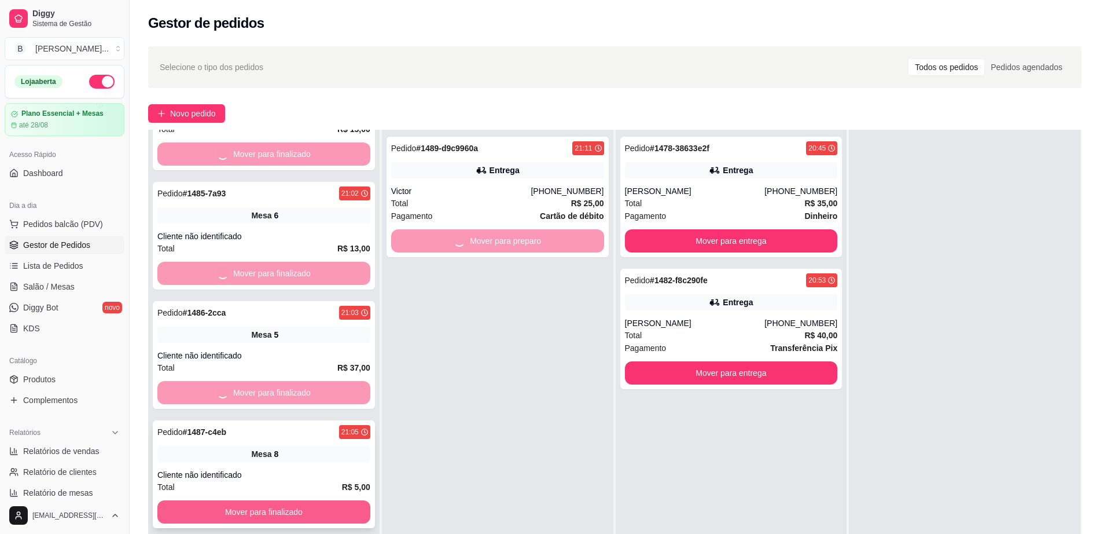
click at [327, 502] on button "Mover para finalizado" at bounding box center [263, 511] width 213 height 23
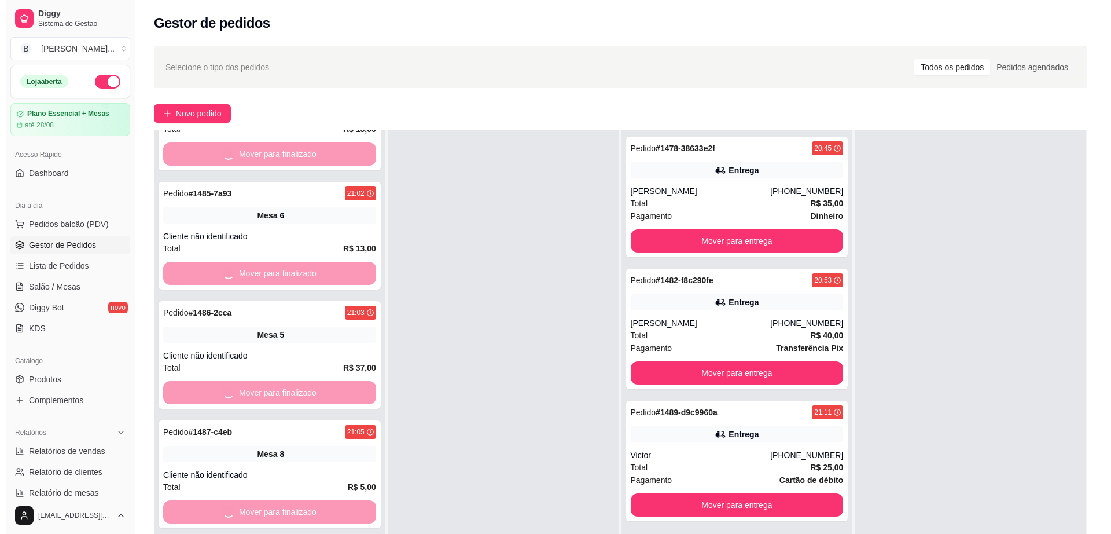
scroll to position [0, 0]
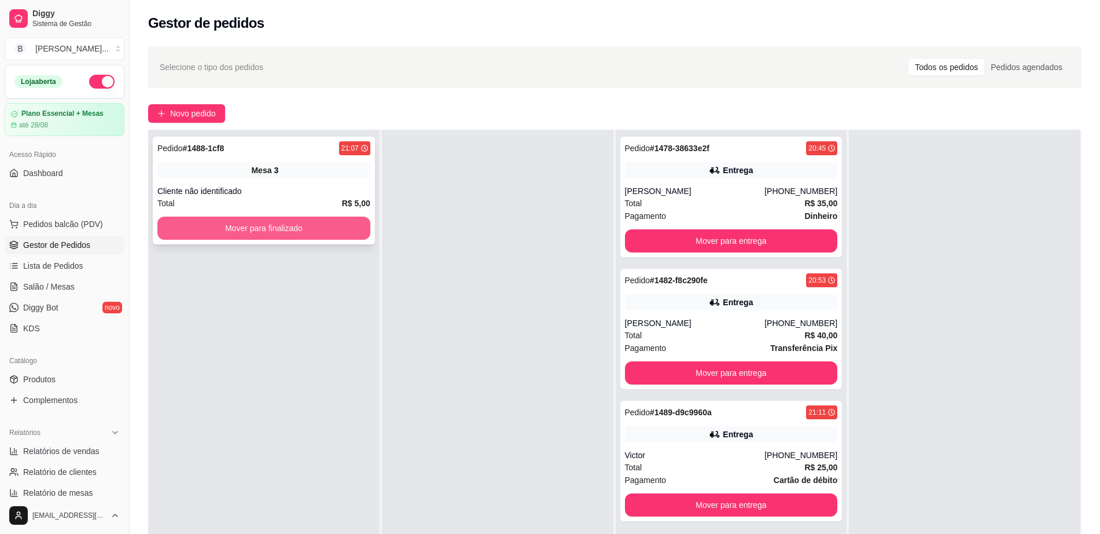
click at [306, 224] on button "Mover para finalizado" at bounding box center [263, 228] width 213 height 23
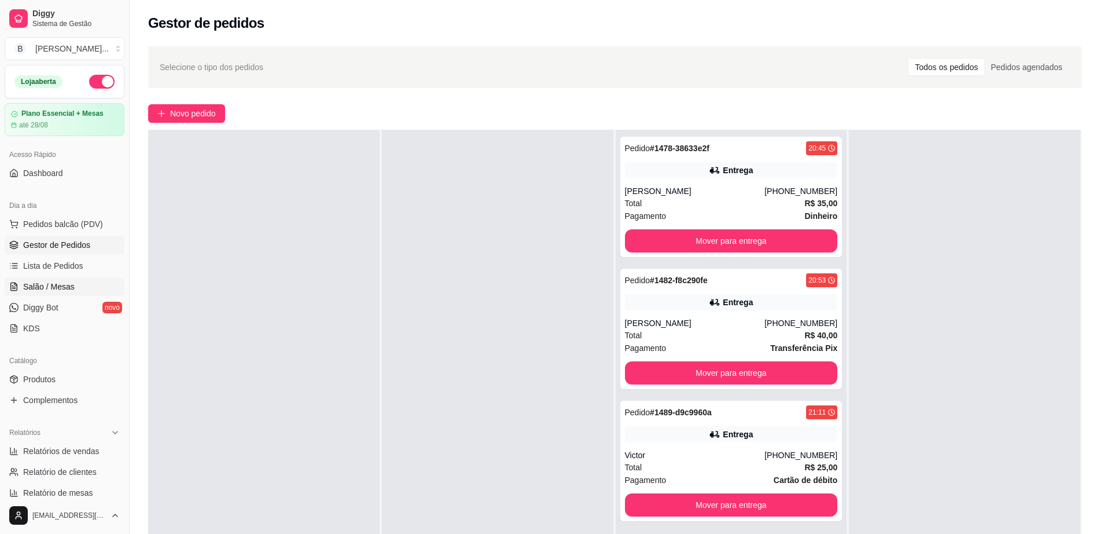
click at [76, 278] on link "Salão / Mesas" at bounding box center [65, 286] width 120 height 19
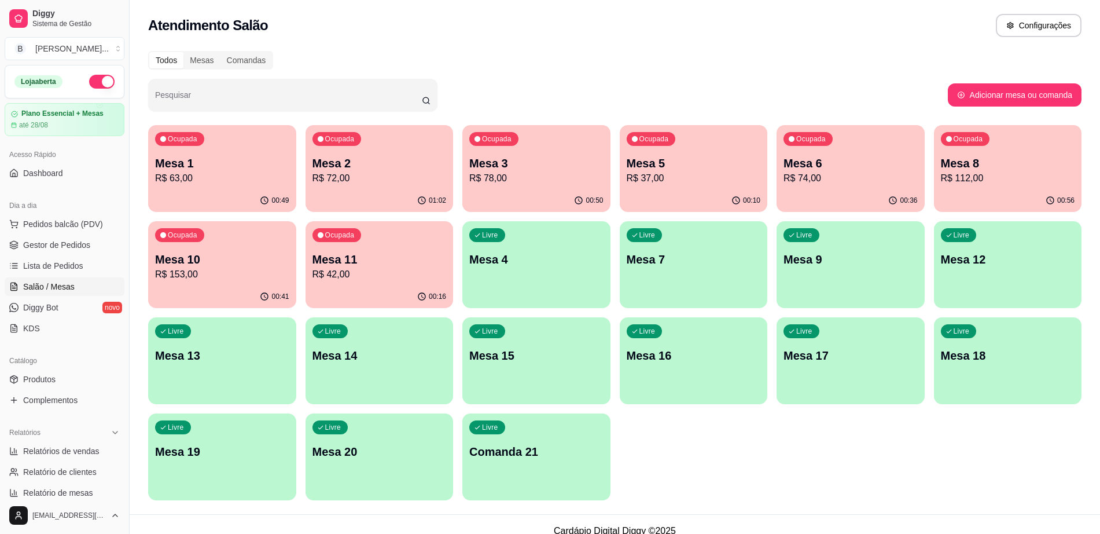
click at [534, 189] on div "Ocupada Mesa 3 R$ 78,00" at bounding box center [537, 157] width 148 height 64
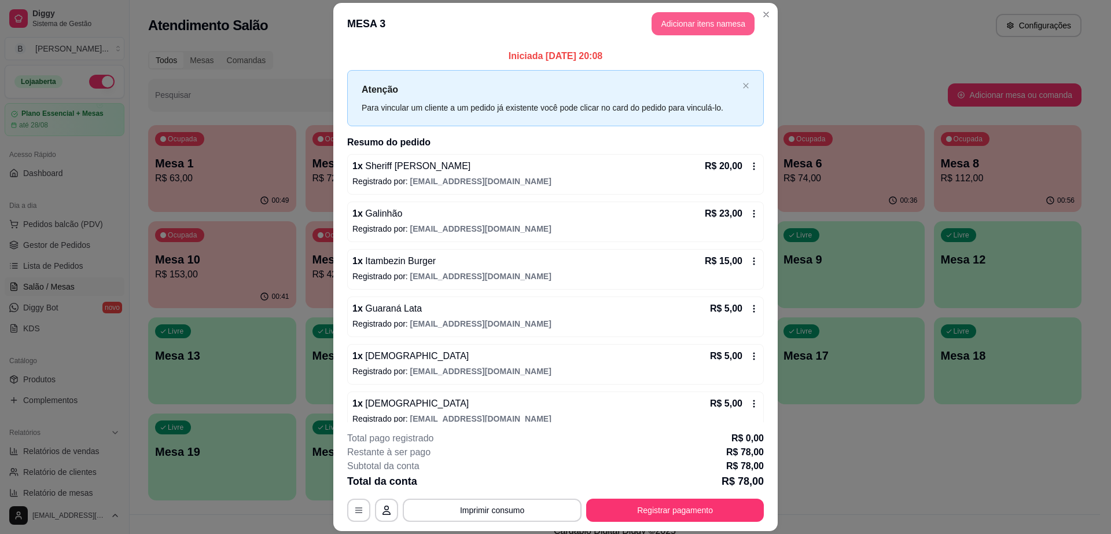
click at [689, 29] on button "Adicionar itens na mesa" at bounding box center [703, 23] width 103 height 23
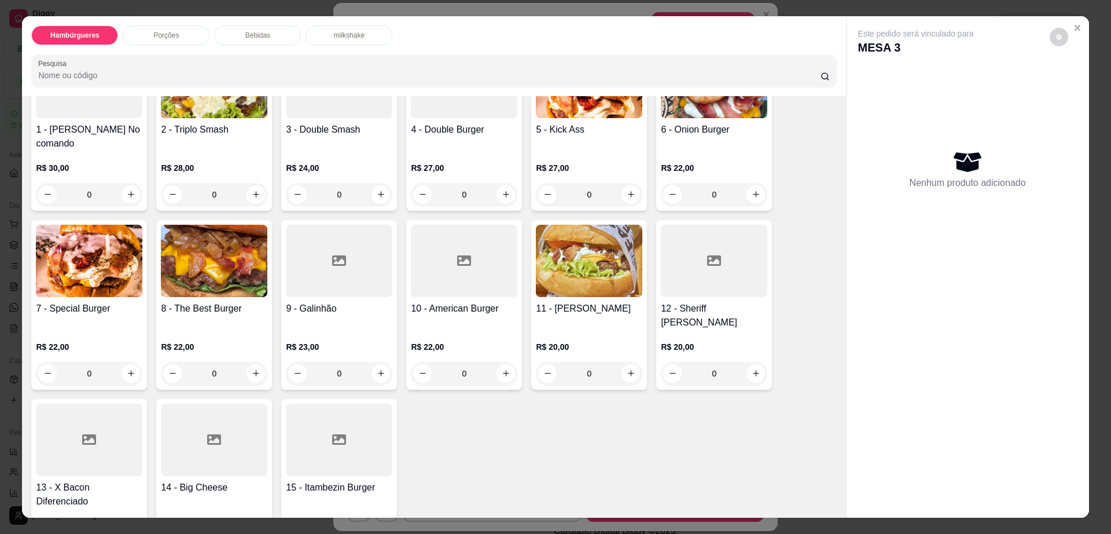
scroll to position [145, 0]
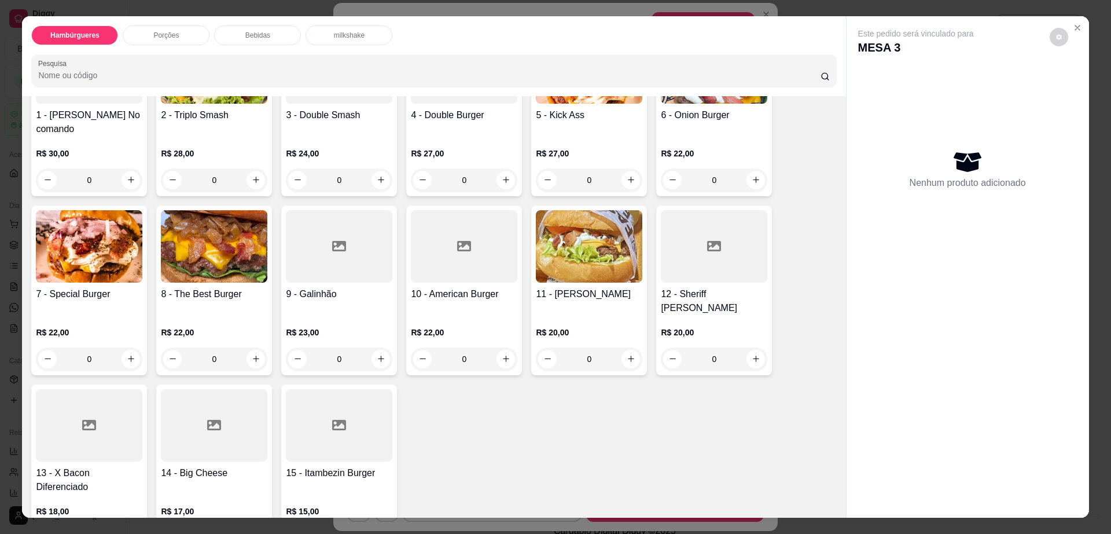
click at [178, 35] on div "Porções" at bounding box center [166, 35] width 87 height 20
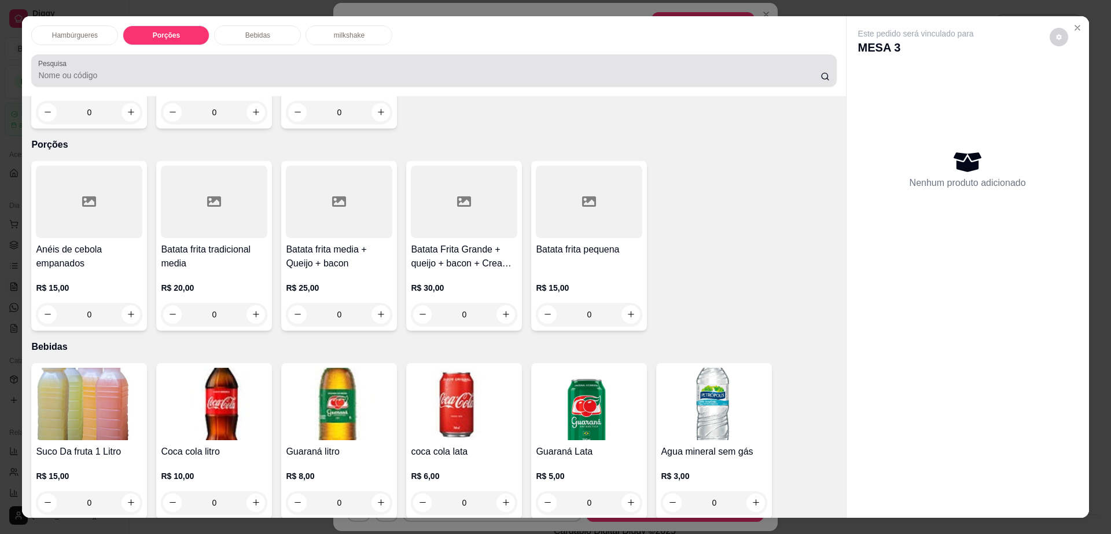
scroll to position [21, 0]
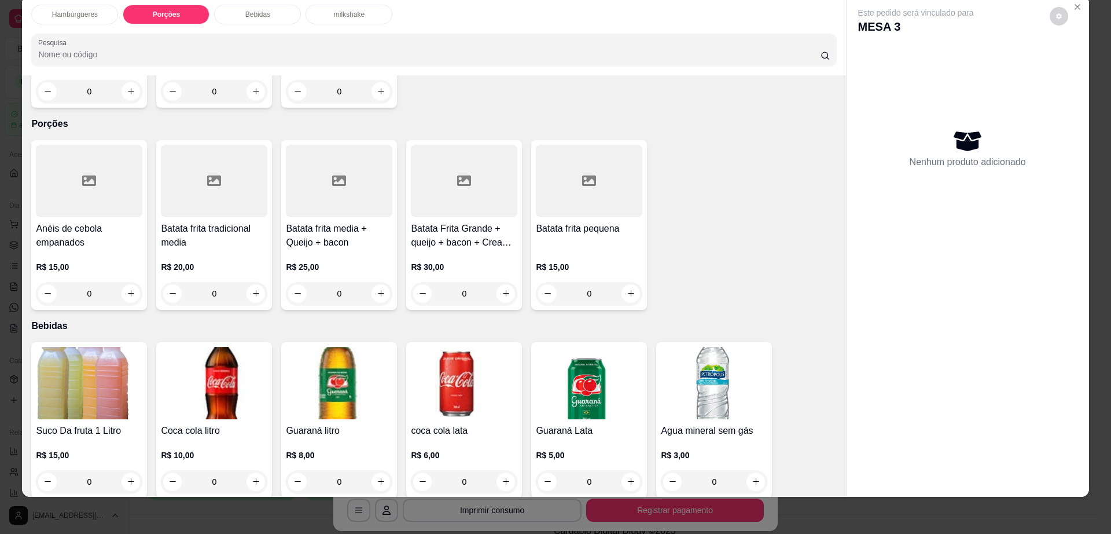
click at [338, 160] on div at bounding box center [339, 181] width 107 height 72
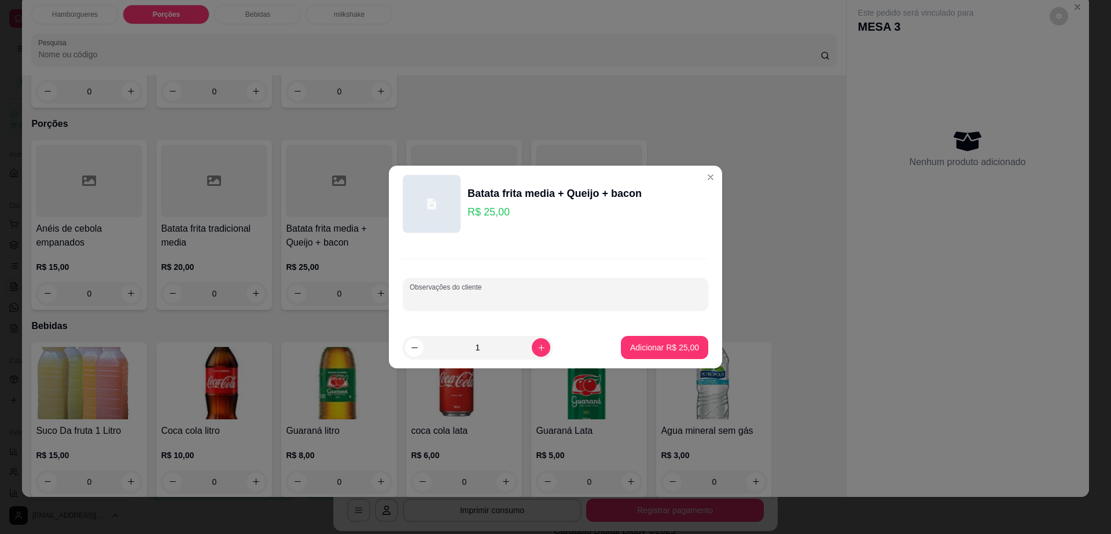
click at [595, 299] on input "Observações do cliente" at bounding box center [556, 299] width 292 height 12
type input "troca o mussarela por cream cheese"
click at [648, 346] on p "Adicionar R$ 25,00" at bounding box center [664, 348] width 69 height 12
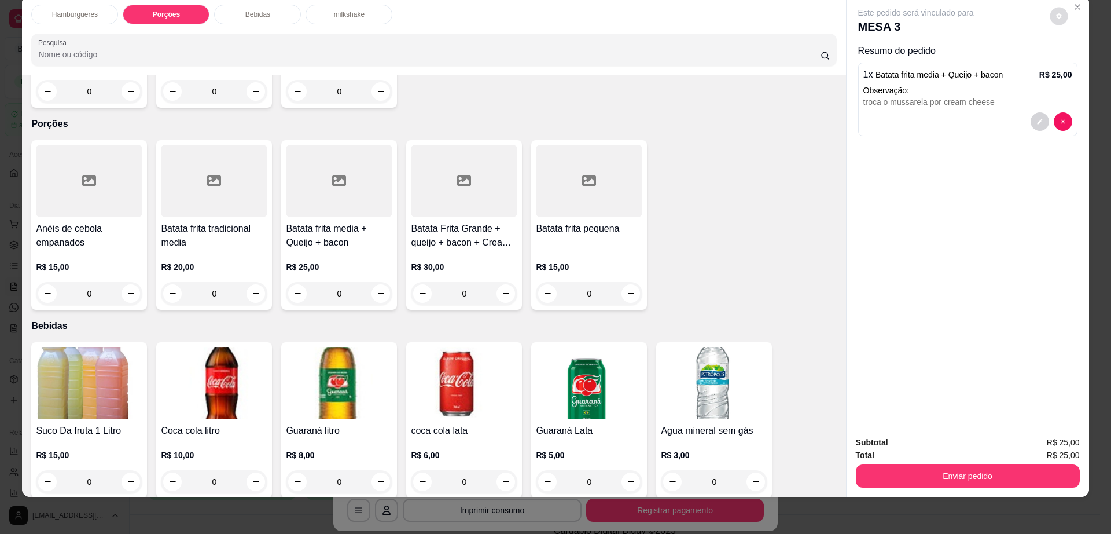
click at [1050, 9] on button "decrease-product-quantity" at bounding box center [1059, 16] width 18 height 18
click at [1082, 60] on span "Automatic updates" at bounding box center [1080, 63] width 23 height 14
click at [1076, 63] on input "Automatic updates" at bounding box center [1072, 67] width 8 height 8
checkbox input "true"
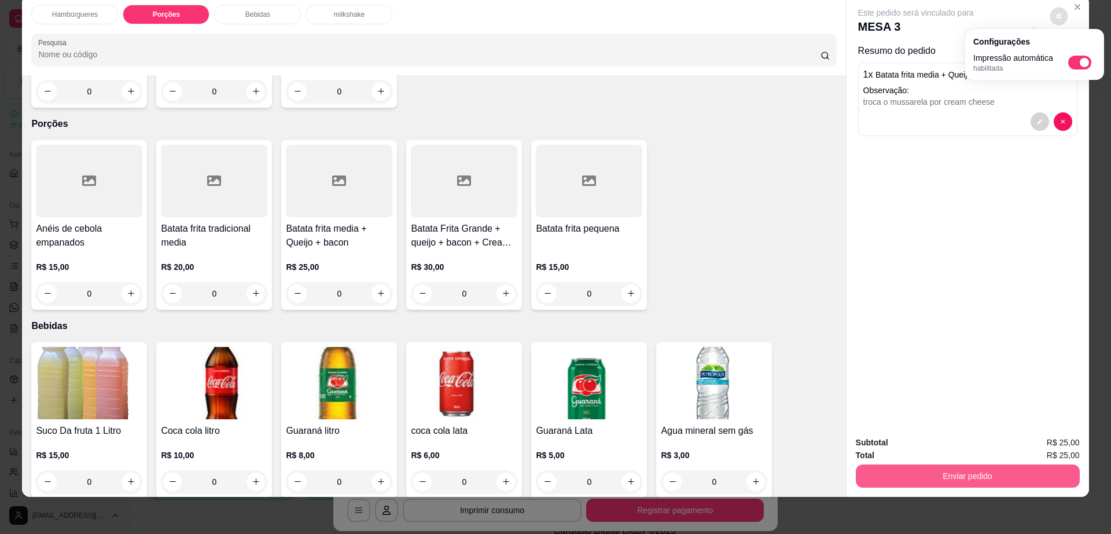
click at [878, 480] on button "Enviar pedido" at bounding box center [968, 475] width 224 height 23
click at [880, 475] on button "Enviar pedido" at bounding box center [968, 475] width 224 height 23
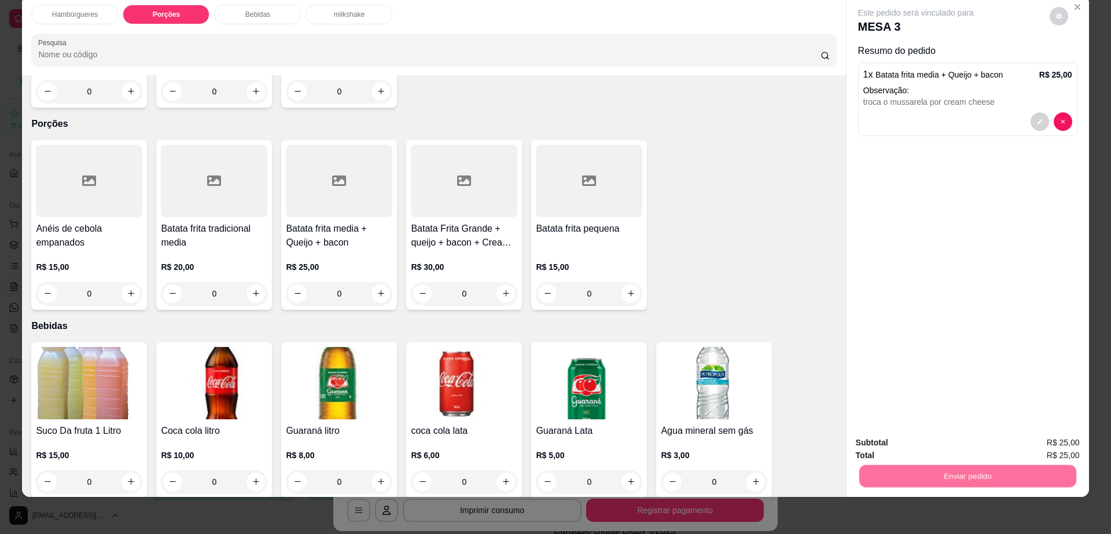
click at [890, 439] on button "Não registrar e enviar pedido" at bounding box center [928, 447] width 120 height 22
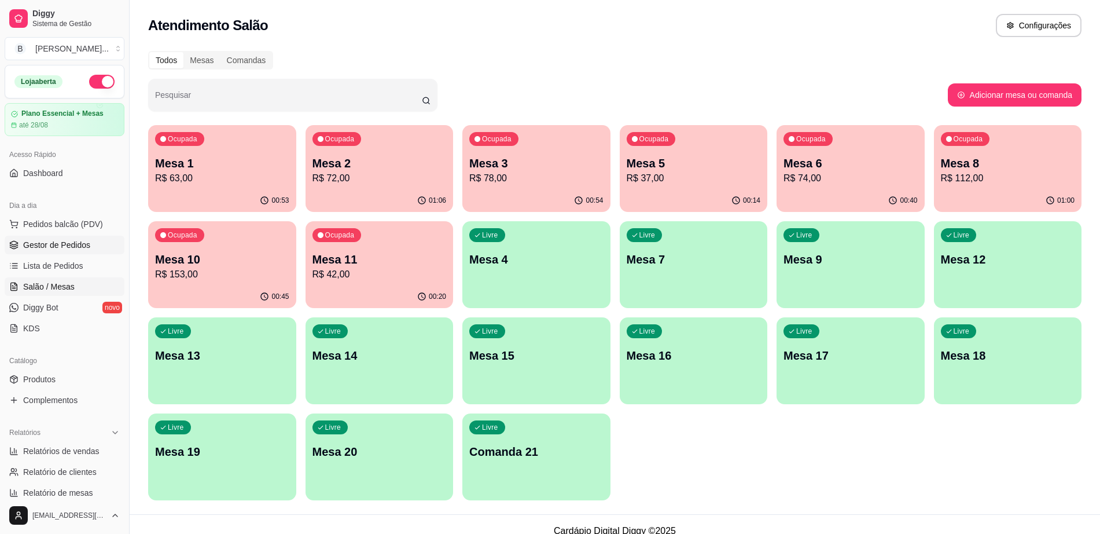
click at [58, 242] on span "Gestor de Pedidos" at bounding box center [56, 245] width 67 height 12
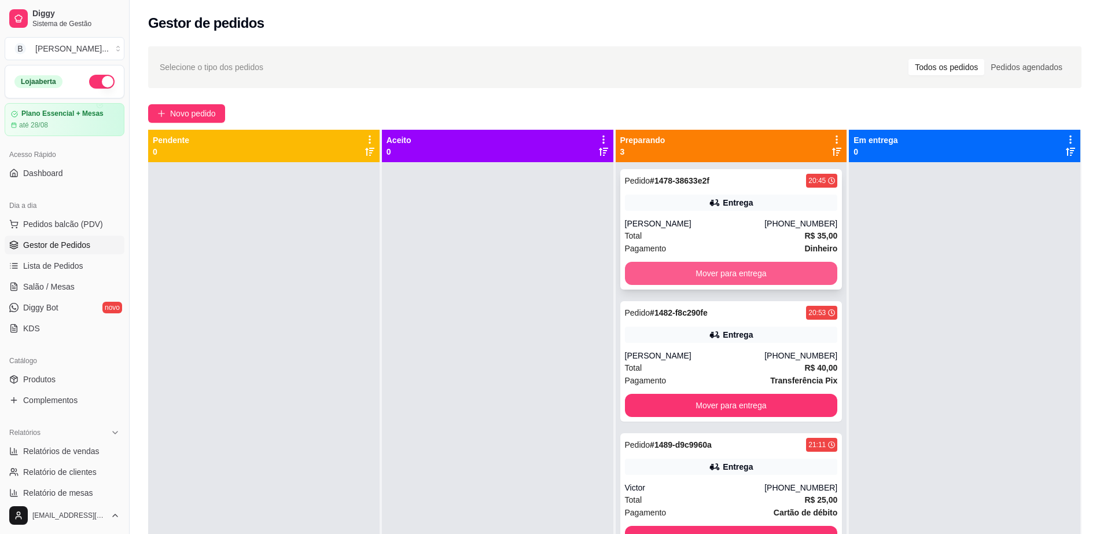
click at [708, 265] on button "Mover para entrega" at bounding box center [731, 273] width 213 height 23
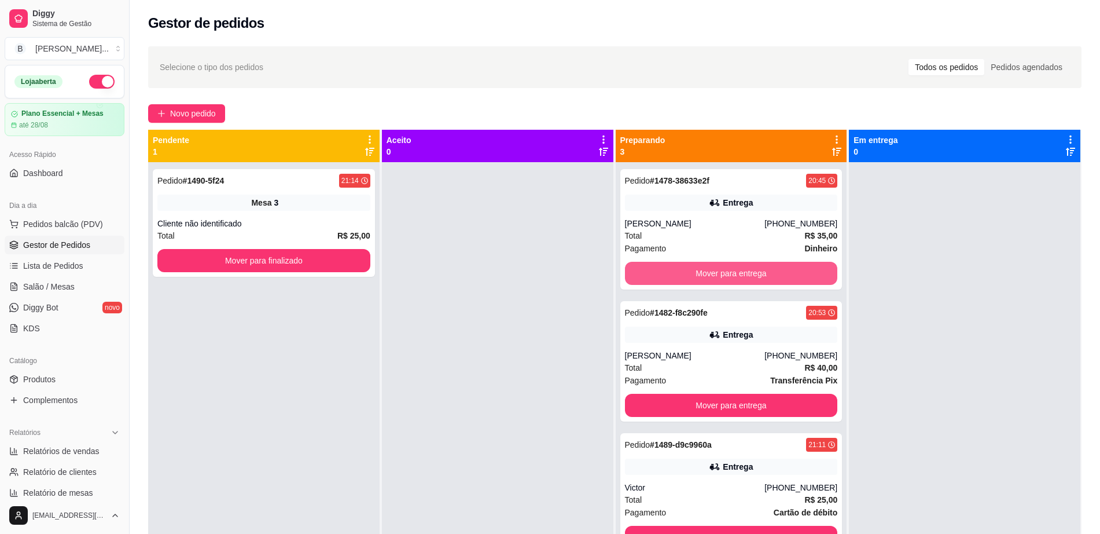
click at [708, 265] on button "Mover para entrega" at bounding box center [731, 273] width 213 height 23
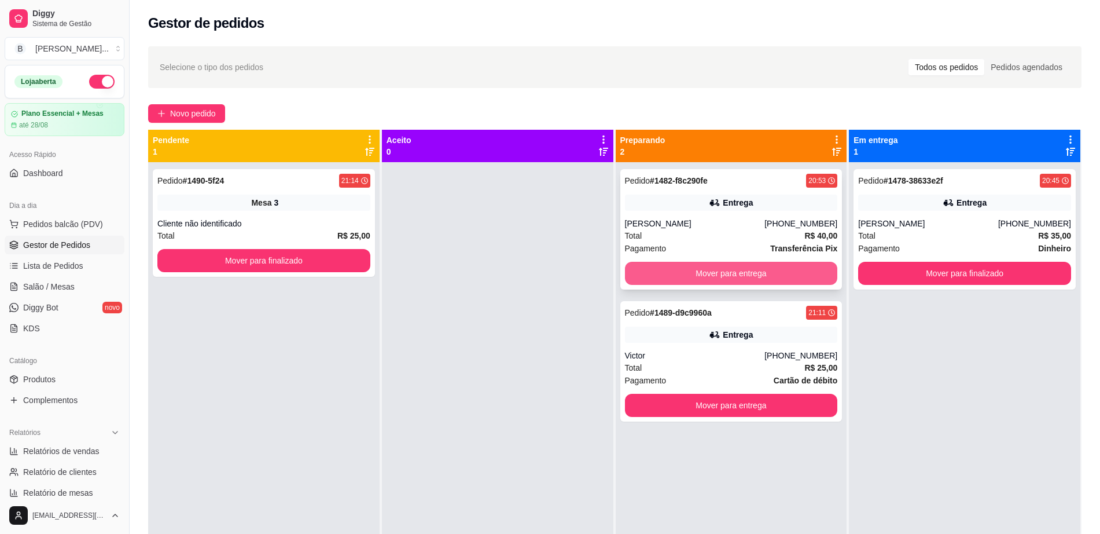
click at [727, 278] on button "Mover para entrega" at bounding box center [731, 273] width 213 height 23
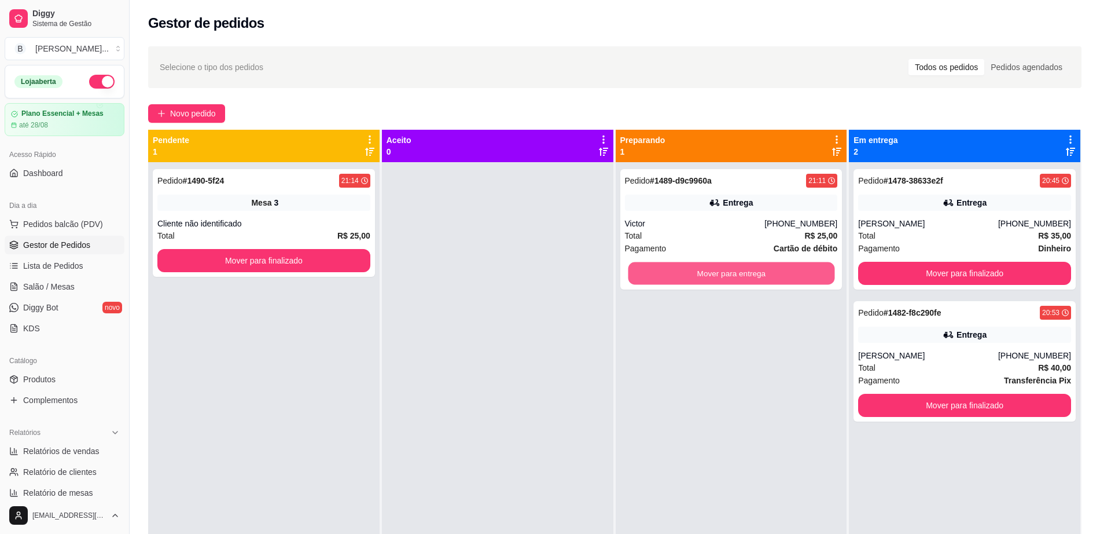
click at [727, 278] on button "Mover para entrega" at bounding box center [731, 273] width 207 height 23
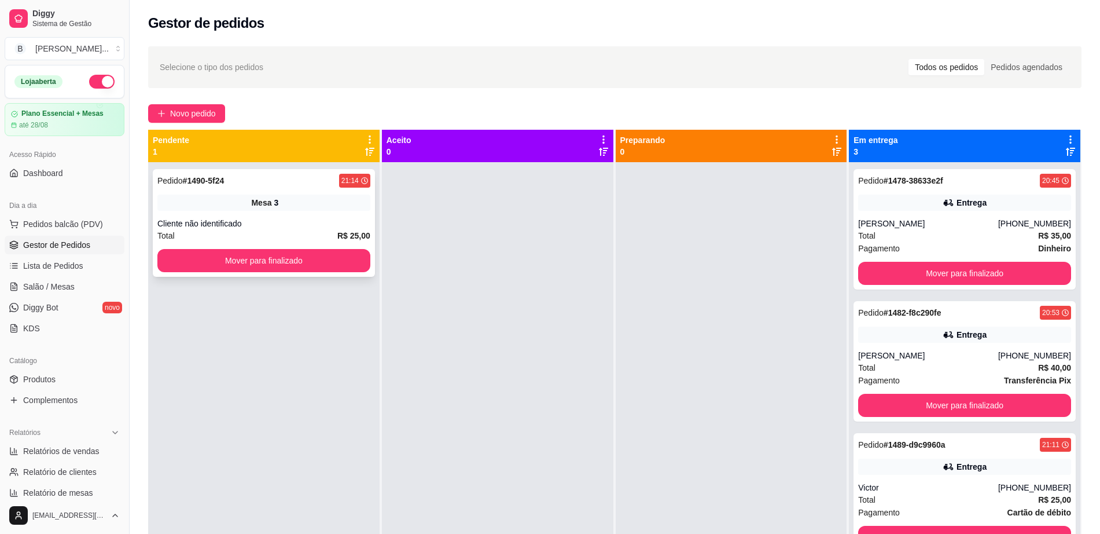
click at [314, 274] on div "Pedido # 1490-5f24 21:14 Mesa 3 Cliente não identificado Total R$ 25,00 Mover p…" at bounding box center [264, 223] width 222 height 108
click at [318, 255] on button "Mover para finalizado" at bounding box center [263, 260] width 213 height 23
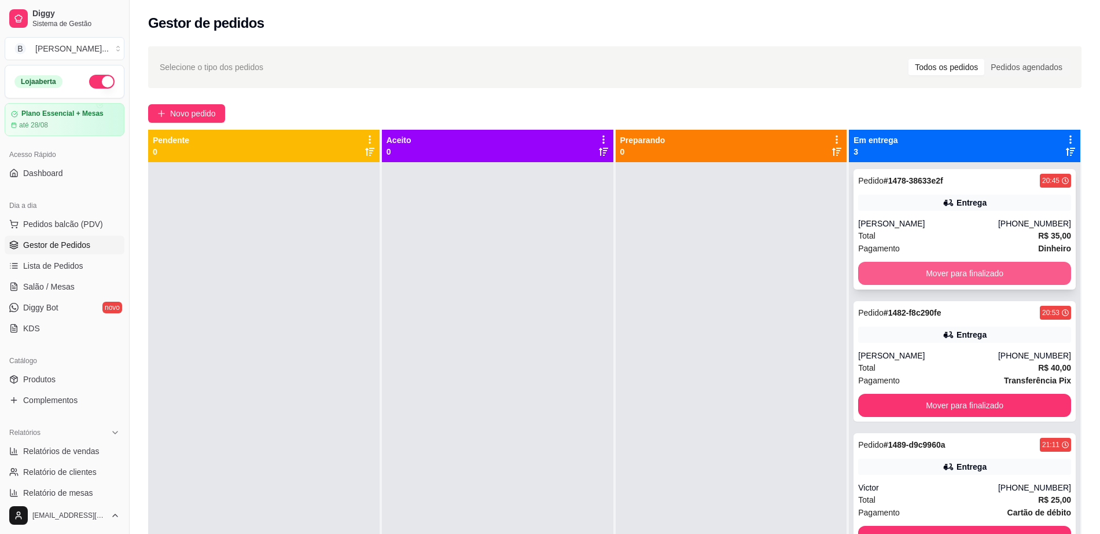
click at [877, 276] on button "Mover para finalizado" at bounding box center [965, 273] width 213 height 23
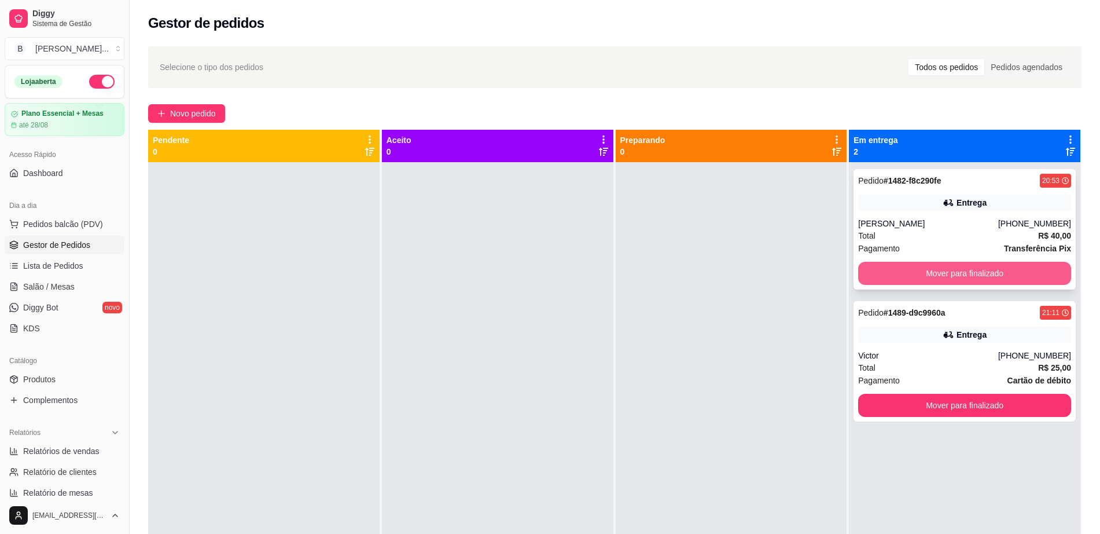
click at [878, 273] on button "Mover para finalizado" at bounding box center [965, 273] width 213 height 23
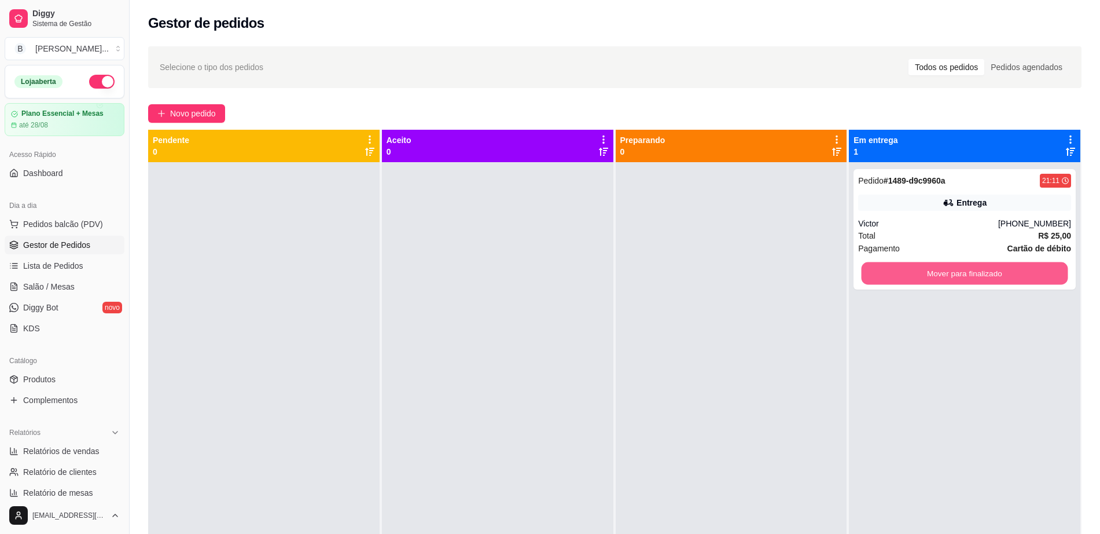
click at [878, 273] on button "Mover para finalizado" at bounding box center [965, 273] width 207 height 23
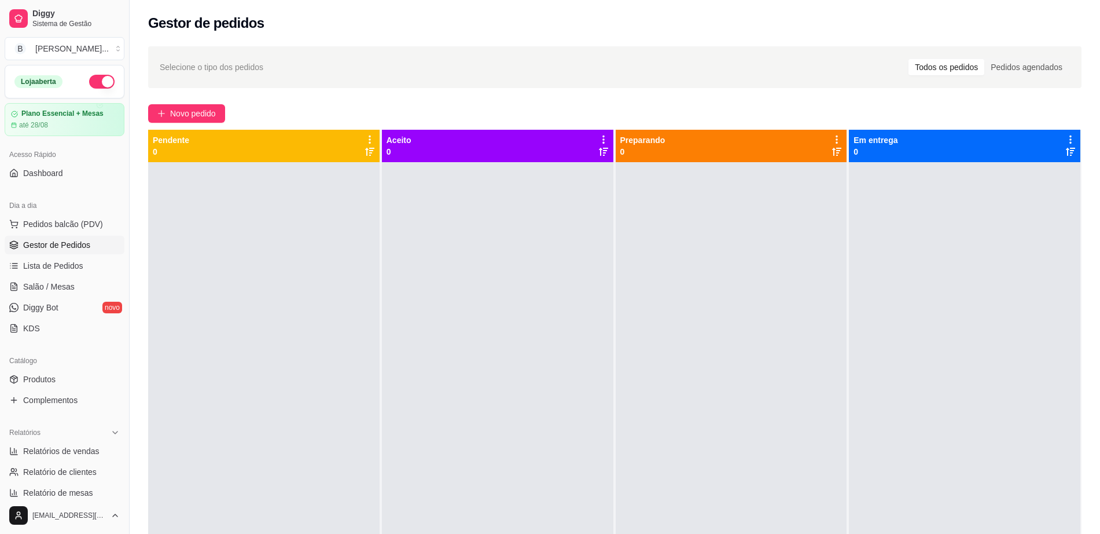
click at [69, 276] on ul "Pedidos balcão (PDV) Gestor de Pedidos Lista de Pedidos Salão / Mesas Diggy Bot…" at bounding box center [65, 276] width 120 height 123
click at [71, 291] on span "Salão / Mesas" at bounding box center [49, 287] width 52 height 12
click at [72, 282] on span "Salão / Mesas" at bounding box center [49, 287] width 52 height 12
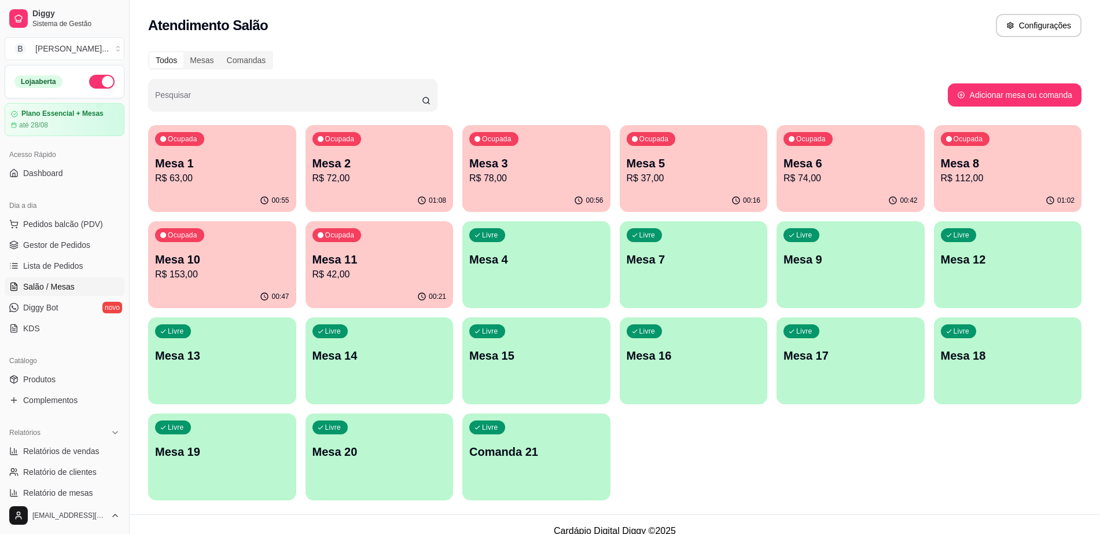
click at [669, 174] on p "R$ 37,00" at bounding box center [694, 178] width 134 height 14
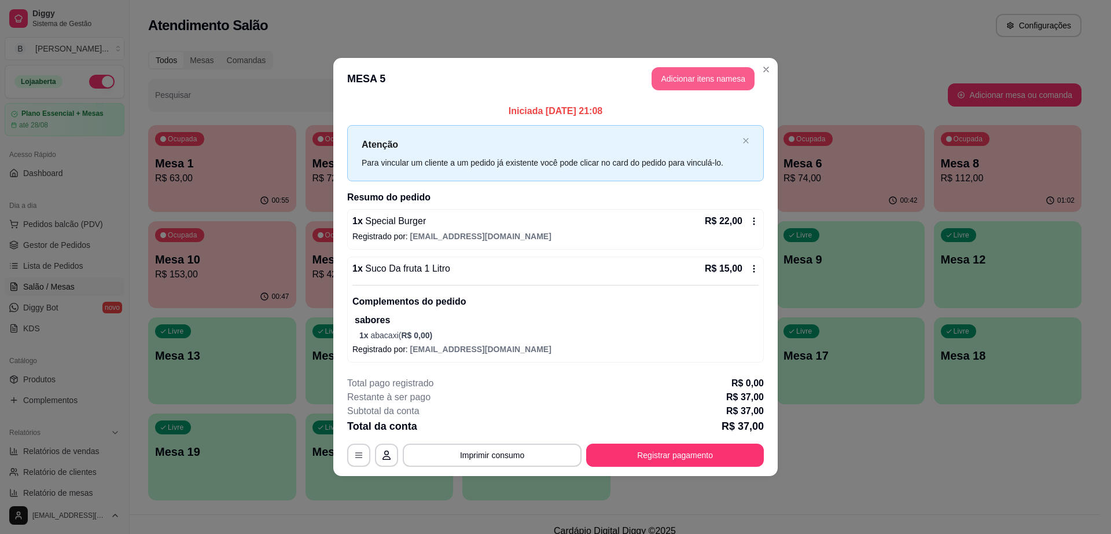
click at [714, 76] on button "Adicionar itens na mesa" at bounding box center [703, 78] width 103 height 23
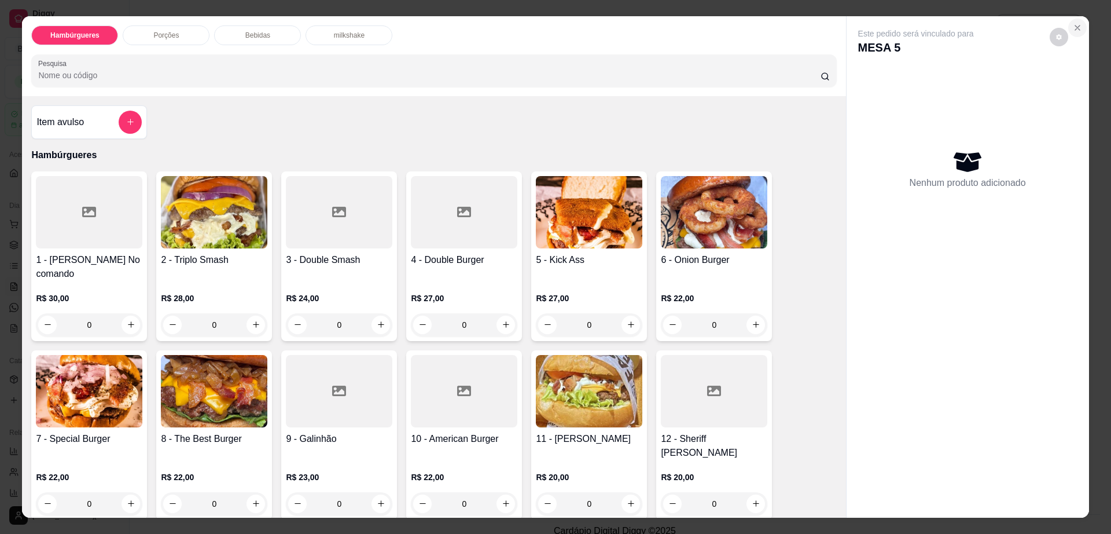
click at [1075, 27] on icon "Close" at bounding box center [1077, 27] width 9 height 9
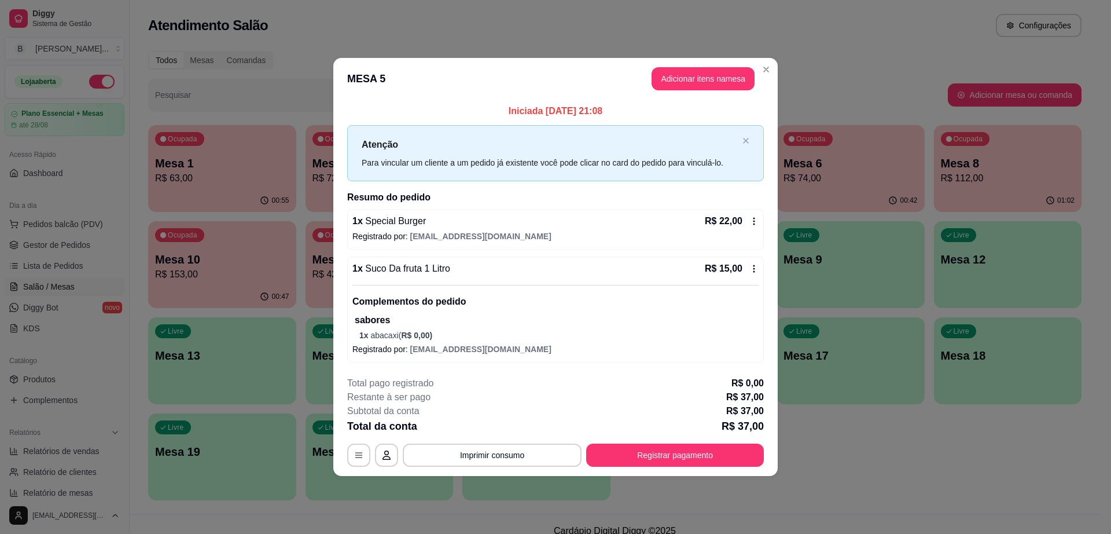
click at [683, 78] on button "Adicionar itens na mesa" at bounding box center [703, 78] width 103 height 23
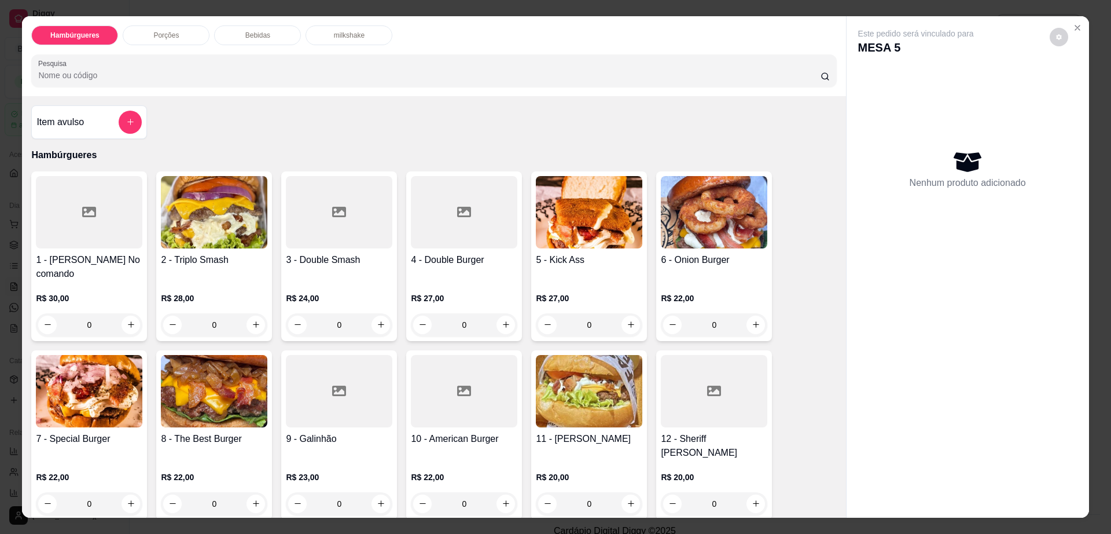
click at [248, 32] on p "Bebidas" at bounding box center [257, 35] width 25 height 9
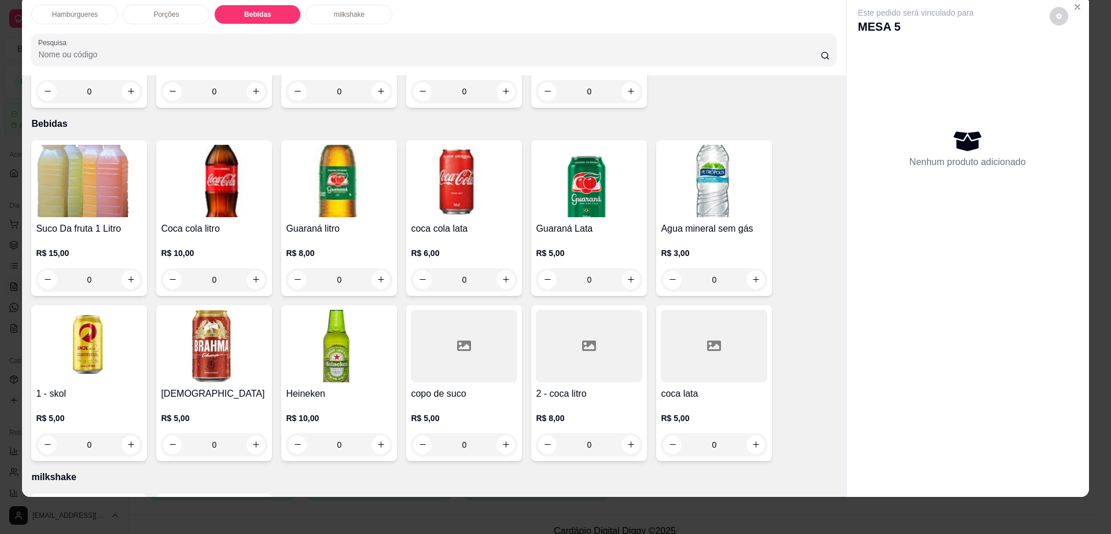
click at [212, 329] on img at bounding box center [214, 346] width 107 height 72
click at [1073, 6] on icon "Close" at bounding box center [1077, 6] width 9 height 9
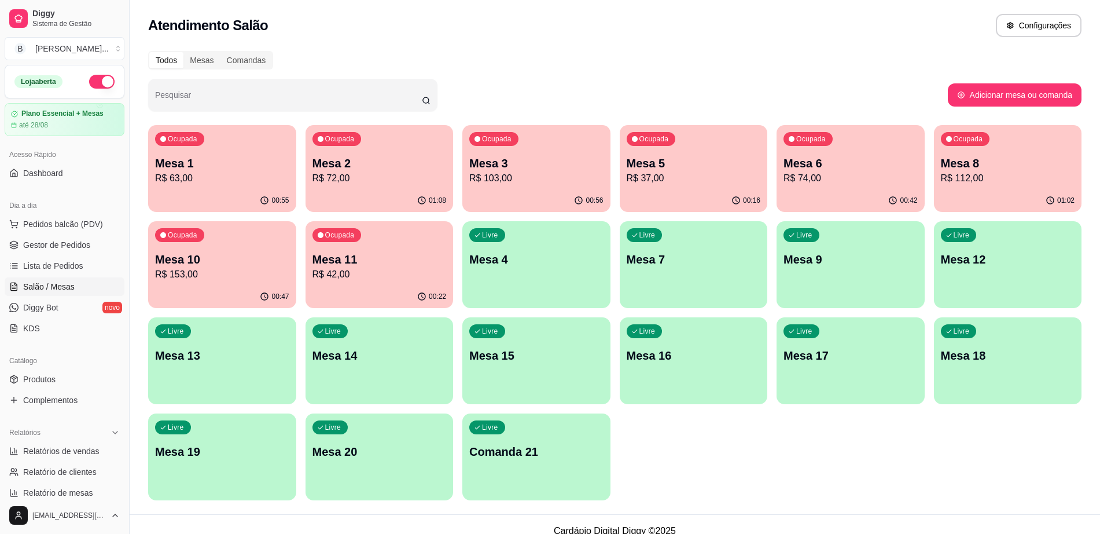
click at [653, 165] on p "Mesa 5" at bounding box center [694, 163] width 134 height 16
click at [717, 193] on div "00:16" at bounding box center [694, 200] width 148 height 23
click at [92, 247] on link "Gestor de Pedidos" at bounding box center [65, 245] width 120 height 19
click at [211, 262] on p "Mesa 10" at bounding box center [222, 259] width 134 height 16
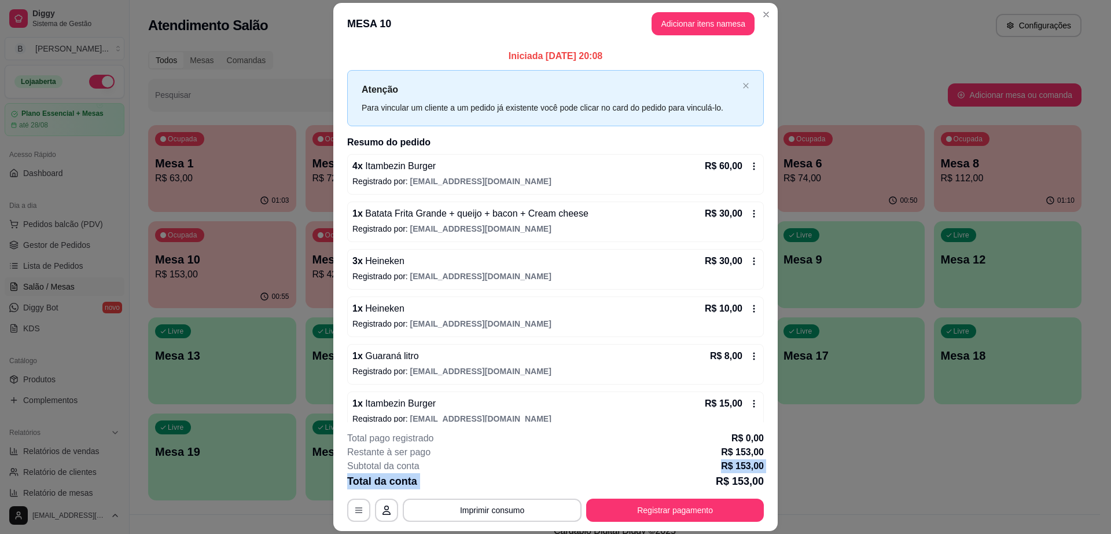
click at [606, 479] on div "**********" at bounding box center [555, 476] width 417 height 90
click at [651, 502] on button "Registrar pagamento" at bounding box center [675, 509] width 178 height 23
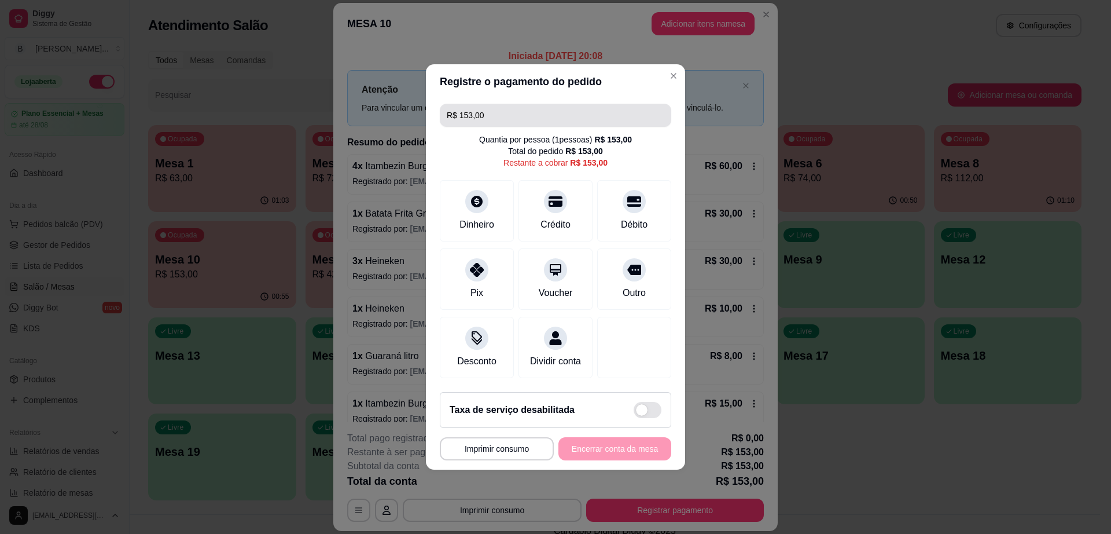
click at [544, 109] on input "R$ 153,00" at bounding box center [556, 115] width 218 height 23
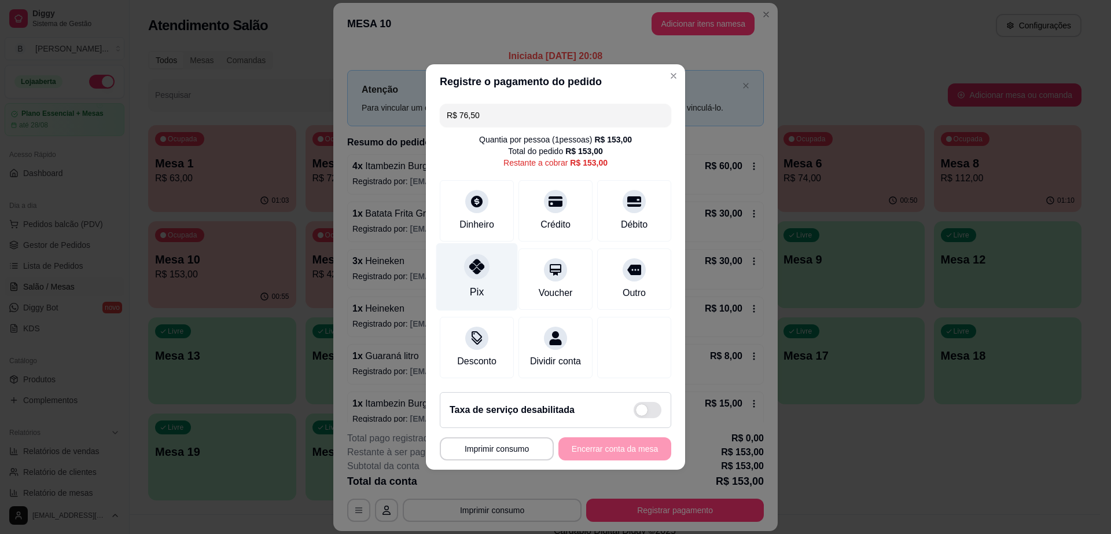
click at [461, 277] on div "Pix" at bounding box center [477, 277] width 82 height 68
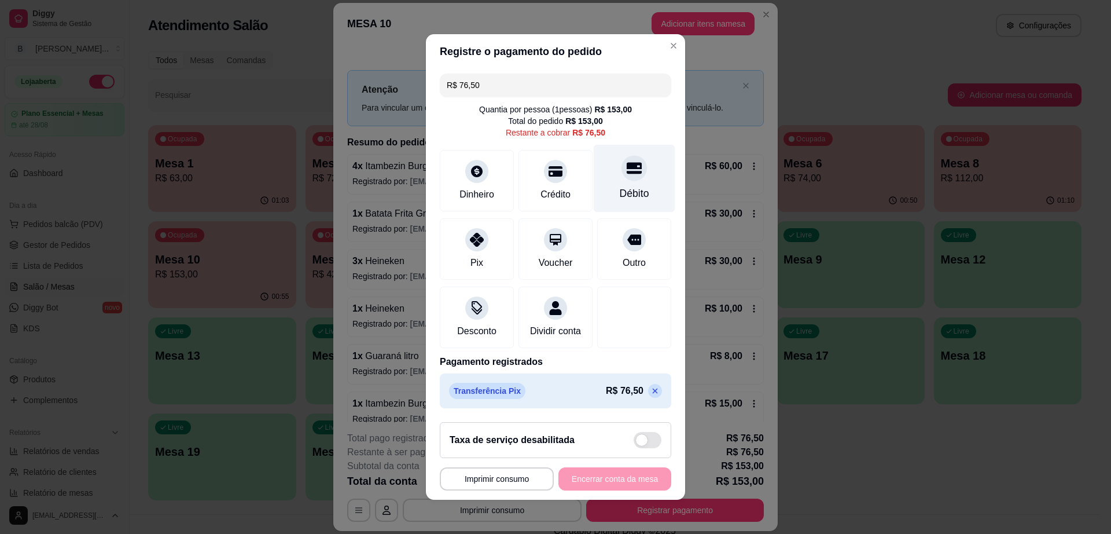
click at [639, 177] on div "Débito" at bounding box center [635, 179] width 82 height 68
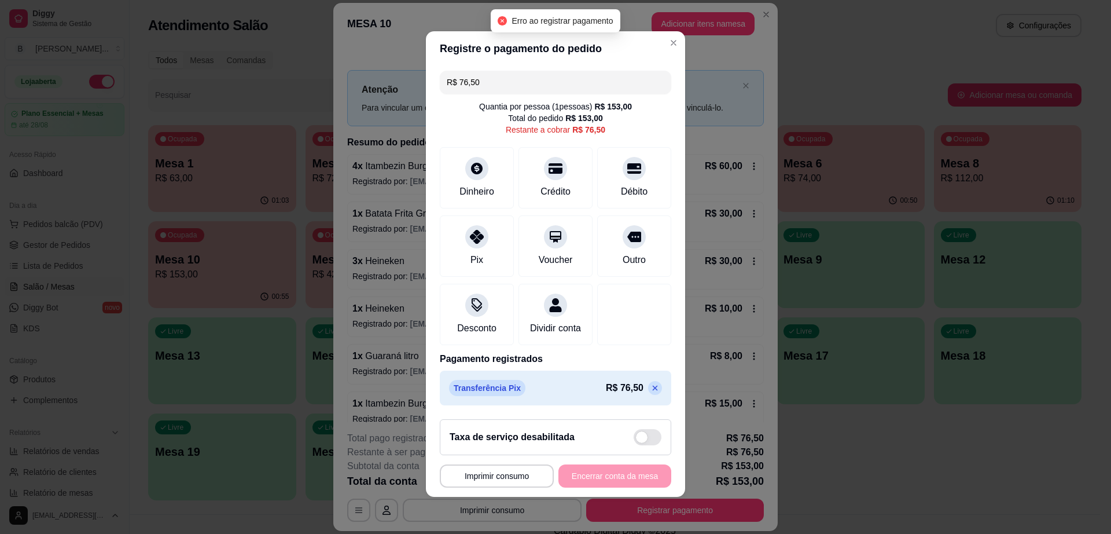
scroll to position [10, 0]
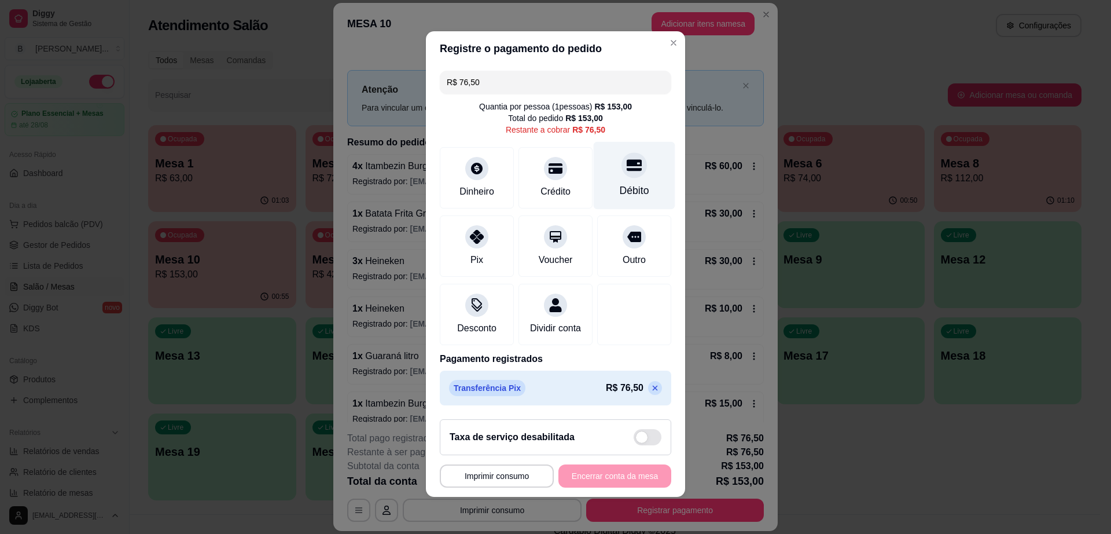
click at [627, 157] on icon at bounding box center [634, 164] width 15 height 15
type input "R$ 0,00"
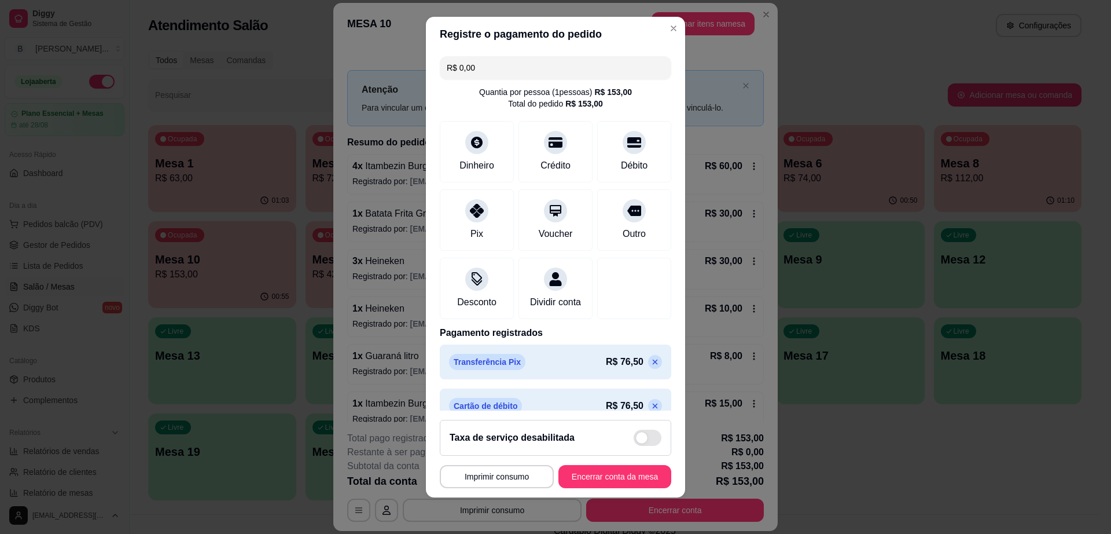
scroll to position [9, 0]
click at [622, 471] on button "Encerrar conta da mesa" at bounding box center [615, 476] width 113 height 23
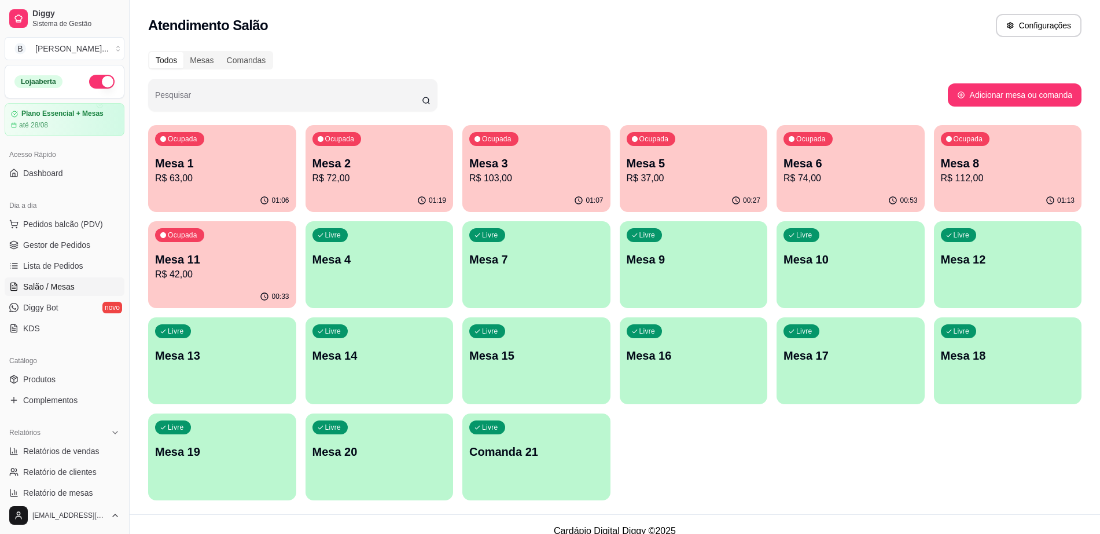
click at [881, 188] on div "Ocupada Mesa 6 R$ 74,00" at bounding box center [851, 157] width 148 height 64
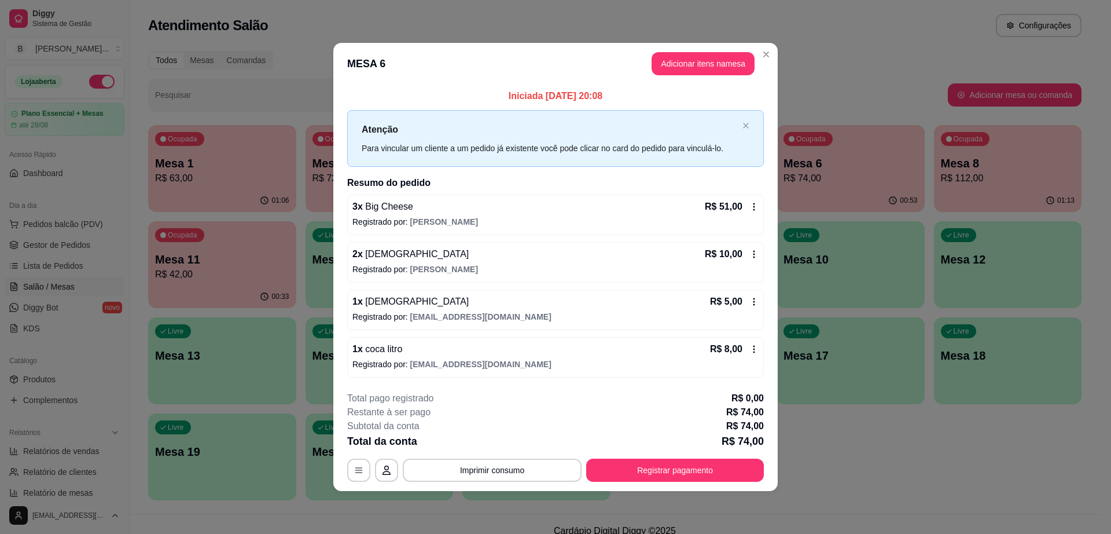
click at [658, 489] on footer "**********" at bounding box center [555, 436] width 445 height 109
click at [680, 478] on button "Registrar pagamento" at bounding box center [675, 469] width 178 height 23
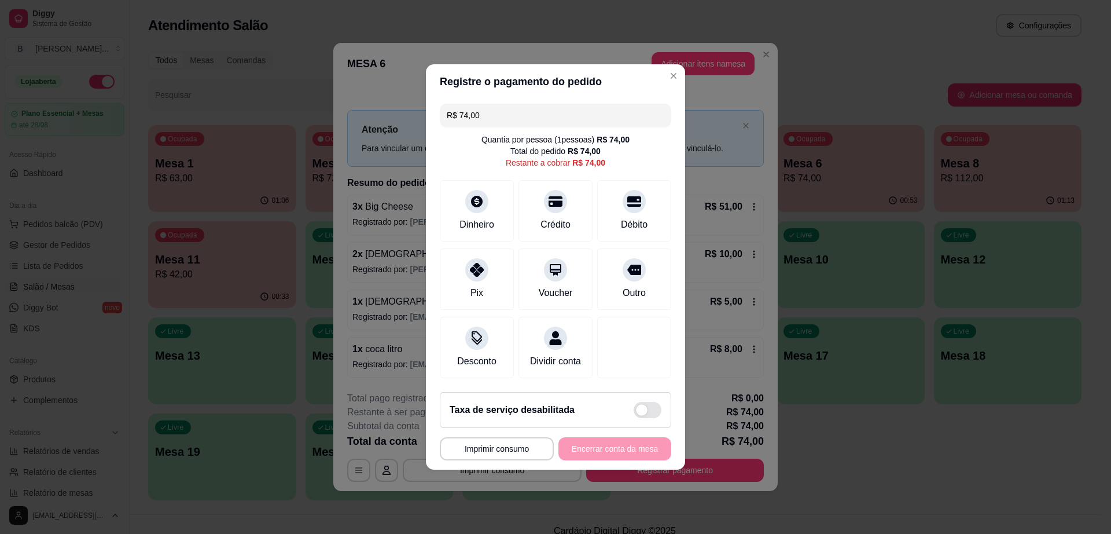
click at [512, 105] on input "R$ 74,00" at bounding box center [556, 115] width 218 height 23
type input "R$ 26,00"
click at [485, 216] on div "Dinheiro" at bounding box center [477, 223] width 38 height 15
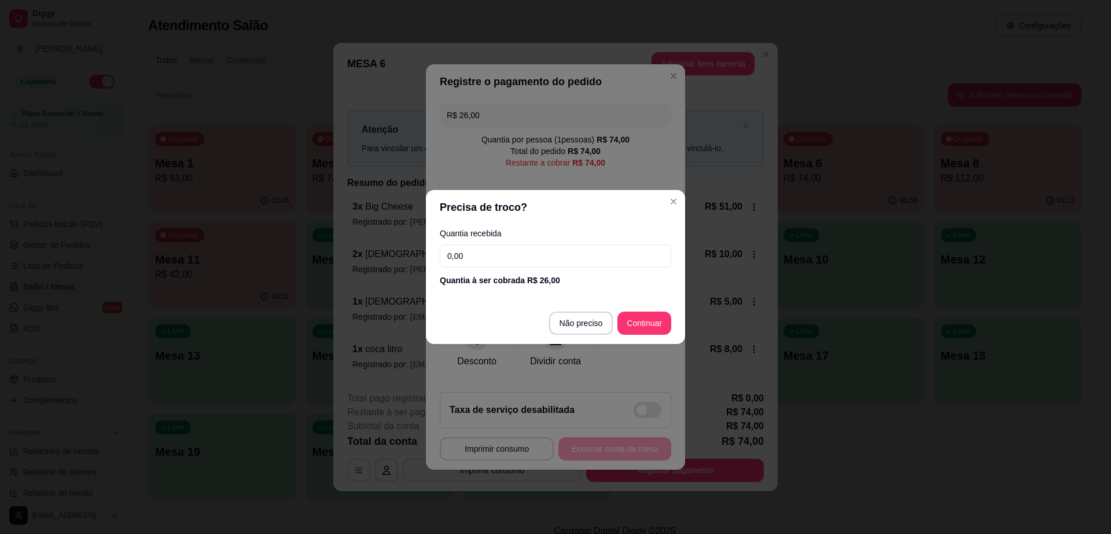
click at [502, 263] on input "0,00" at bounding box center [556, 255] width 232 height 23
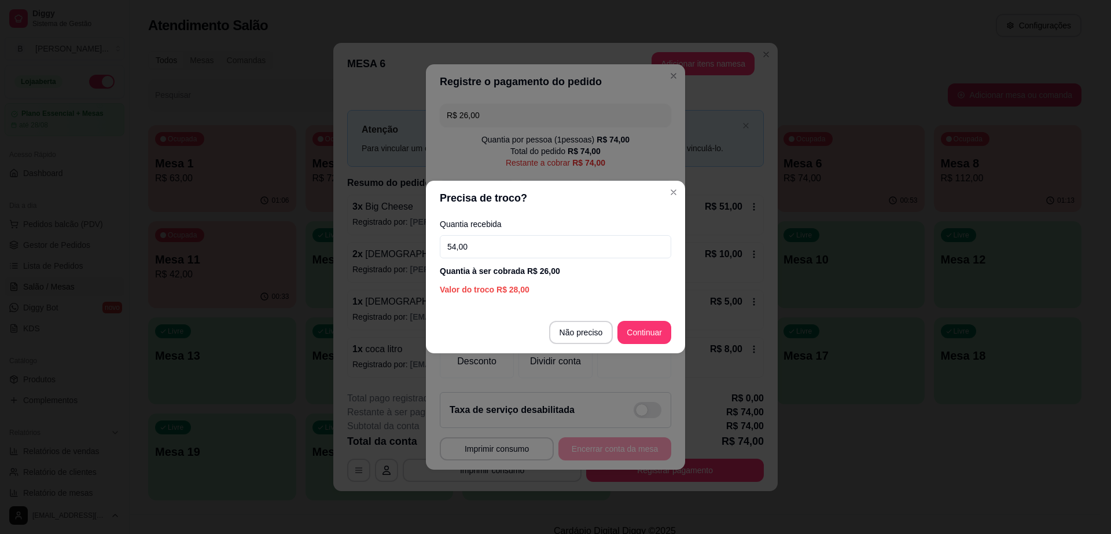
type input "54,00"
click at [612, 269] on div "Quantia à ser cobrada R$ 26,00" at bounding box center [556, 271] width 232 height 12
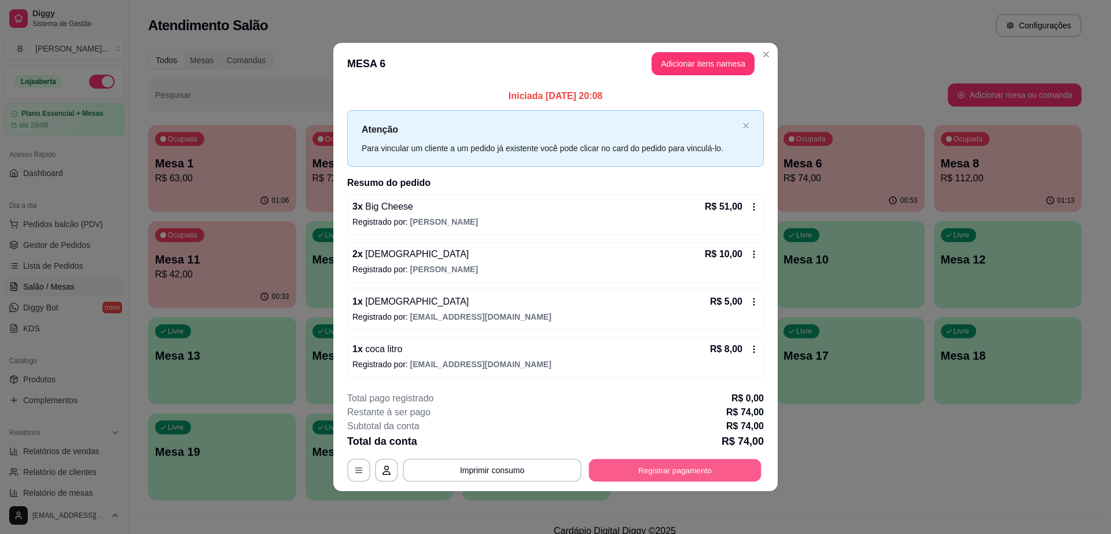
click at [694, 464] on button "Registrar pagamento" at bounding box center [675, 469] width 173 height 23
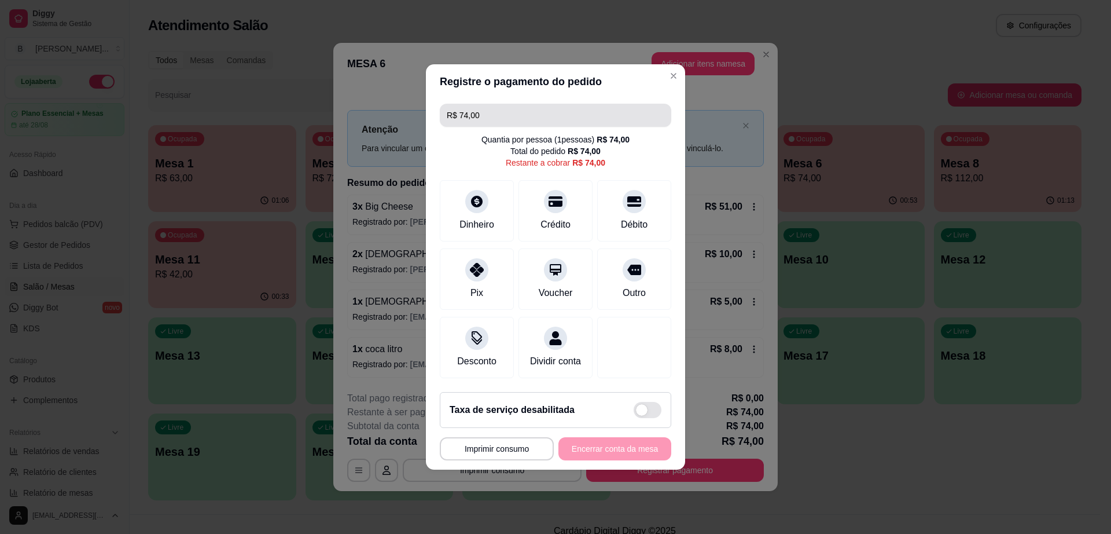
click at [524, 108] on input "R$ 74,00" at bounding box center [556, 115] width 218 height 23
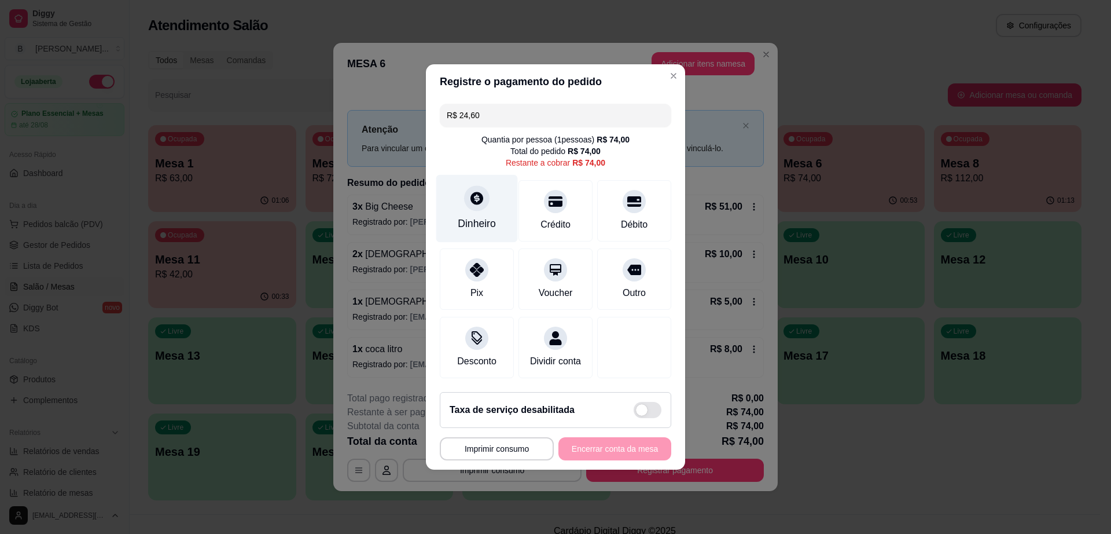
type input "R$ 24,60"
click at [464, 195] on div at bounding box center [476, 197] width 25 height 25
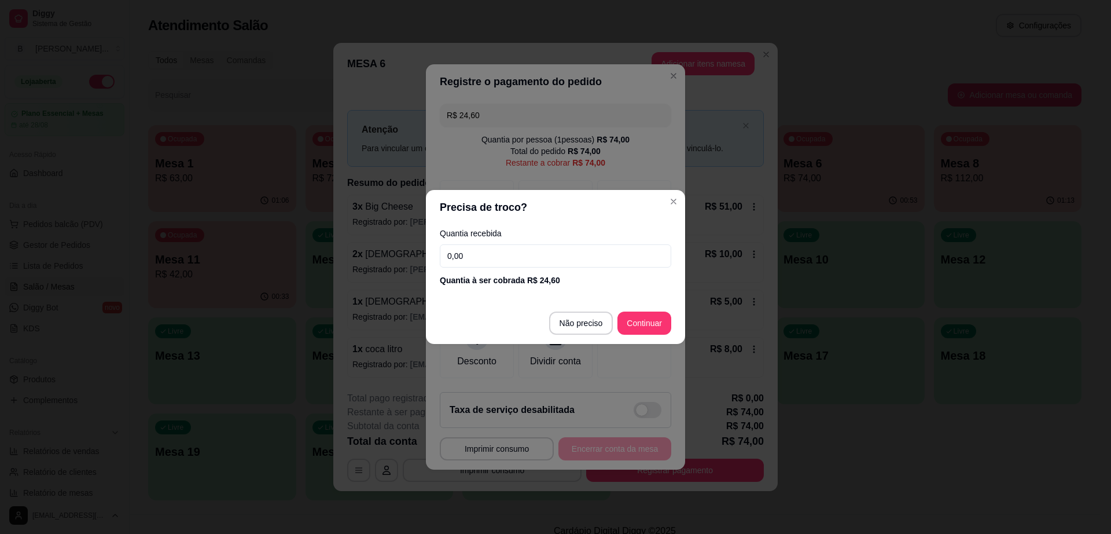
click at [506, 259] on input "0,00" at bounding box center [556, 255] width 232 height 23
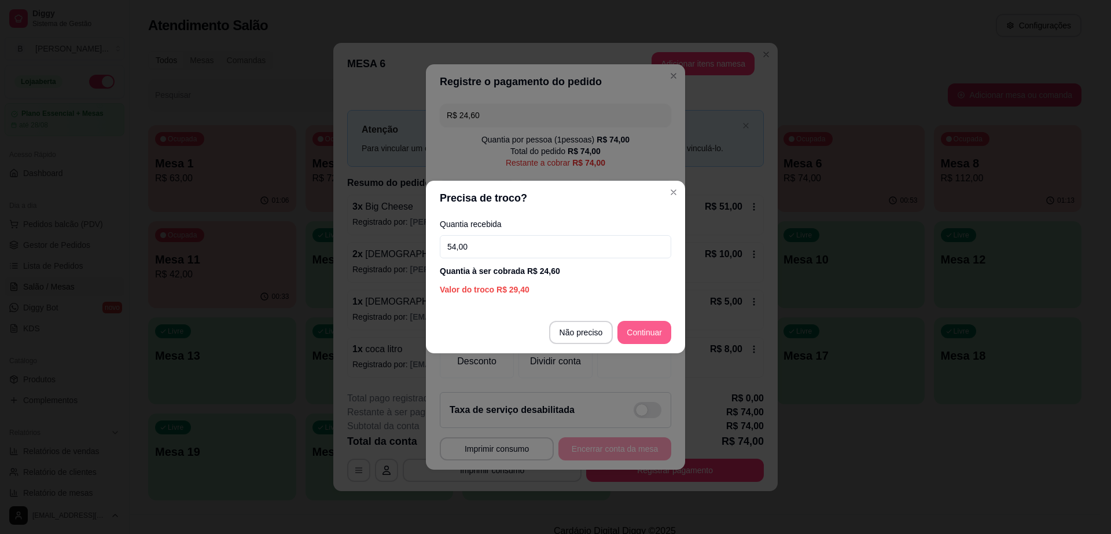
type input "54,00"
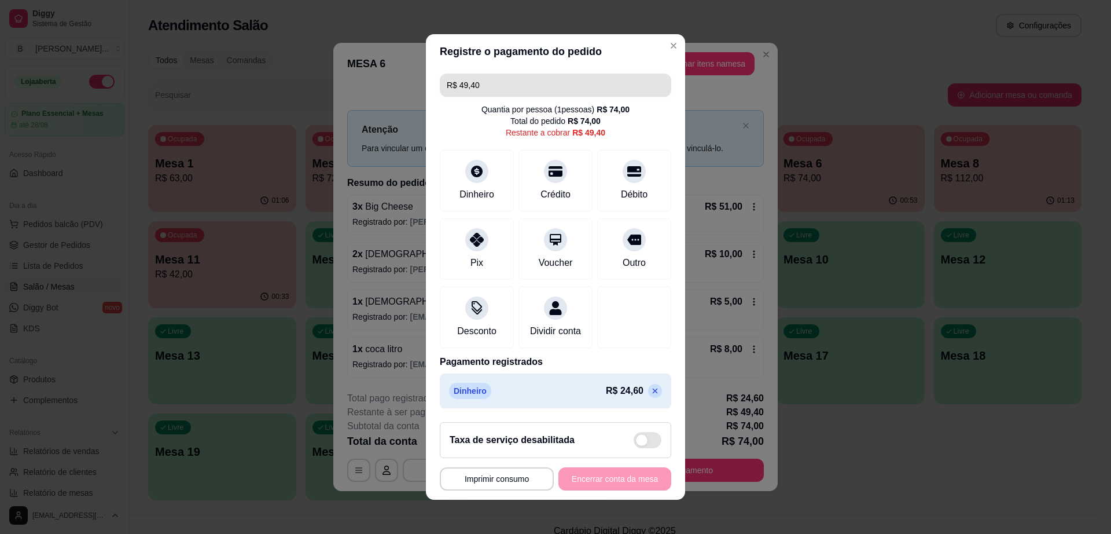
click at [490, 83] on input "R$ 49,40" at bounding box center [556, 85] width 218 height 23
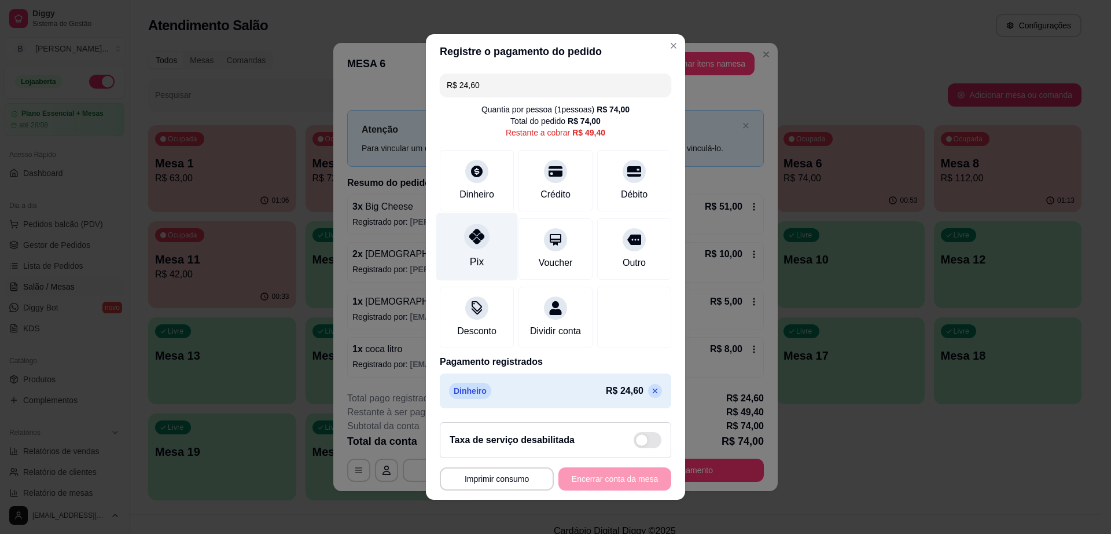
click at [472, 236] on icon at bounding box center [476, 236] width 15 height 15
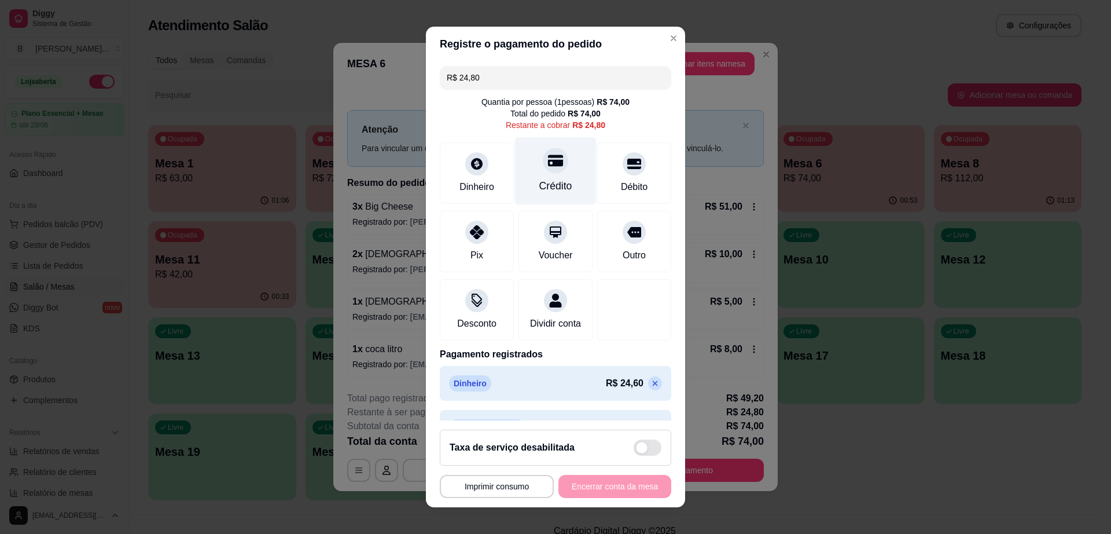
click at [553, 163] on div "Crédito" at bounding box center [556, 171] width 82 height 68
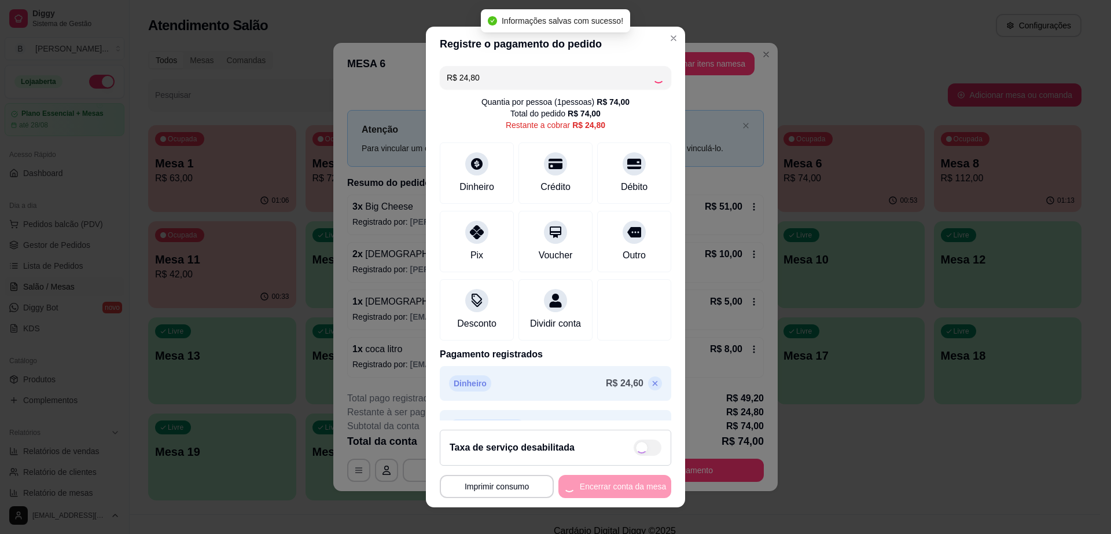
type input "R$ 0,00"
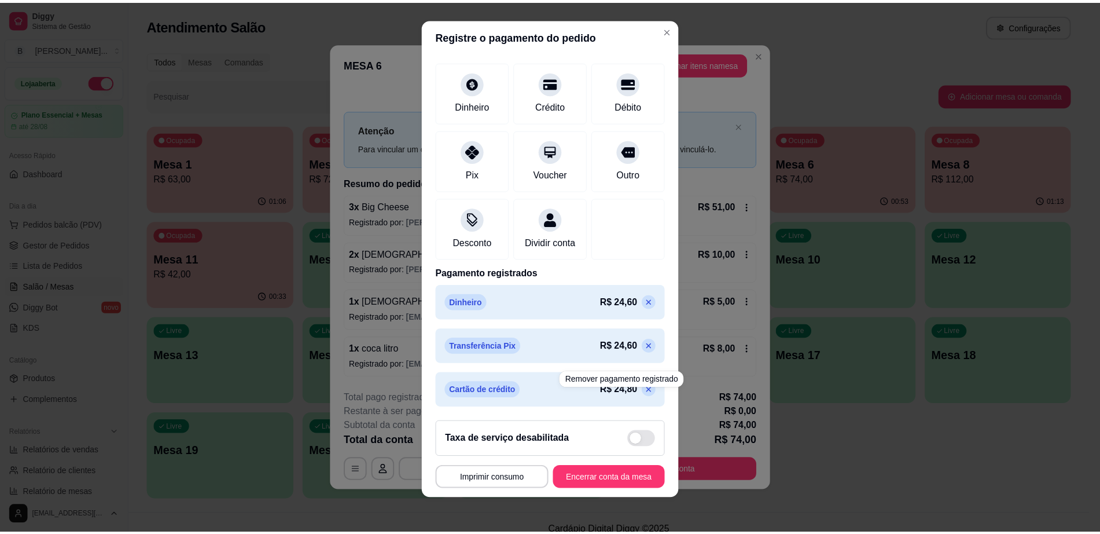
scroll to position [10, 0]
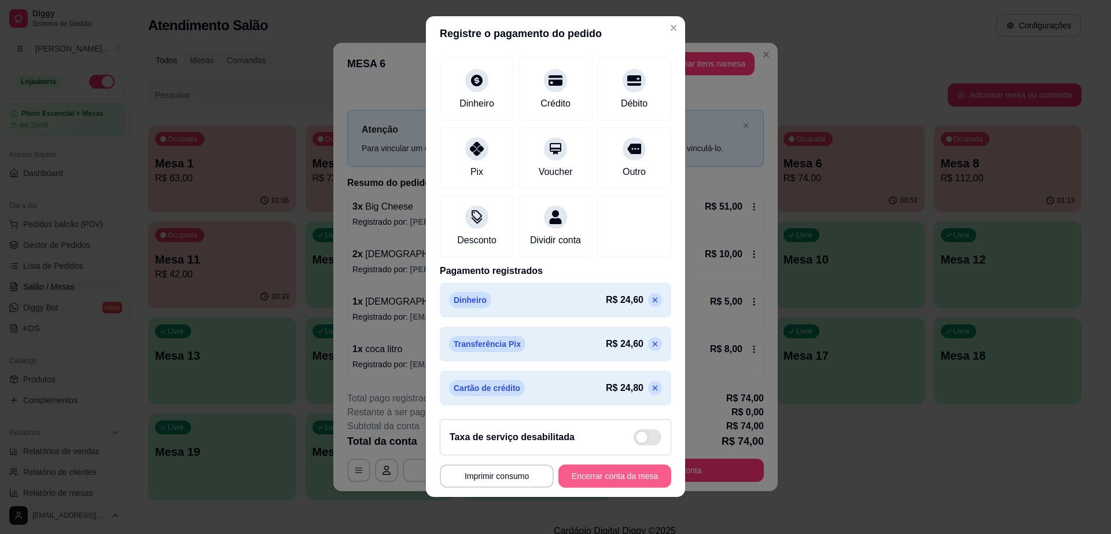
click at [625, 472] on button "Encerrar conta da mesa" at bounding box center [615, 475] width 113 height 23
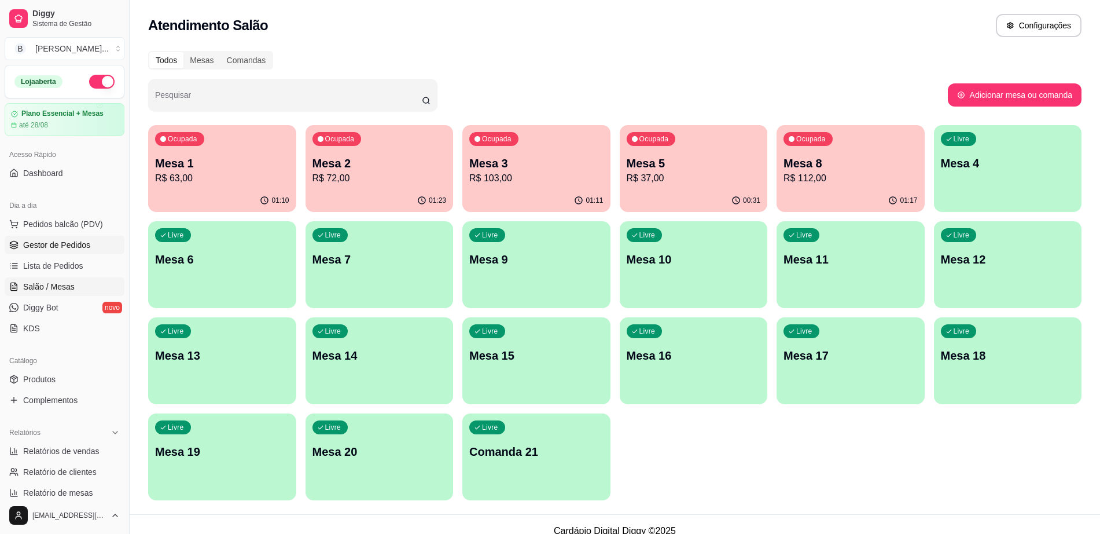
drag, startPoint x: 44, startPoint y: 252, endPoint x: 34, endPoint y: 251, distance: 10.6
click at [43, 252] on link "Gestor de Pedidos" at bounding box center [65, 245] width 120 height 19
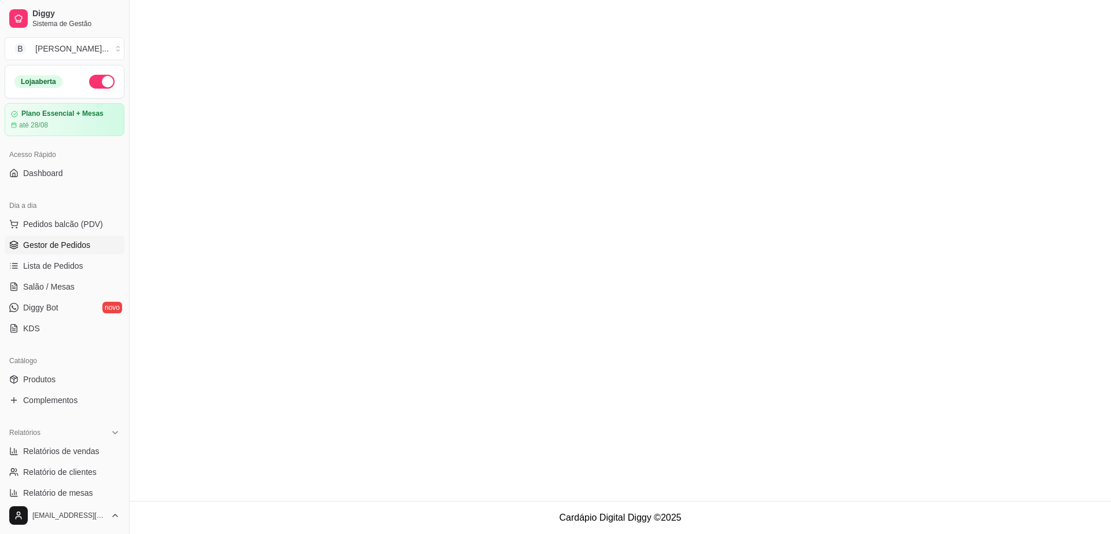
click at [34, 250] on span "Gestor de Pedidos" at bounding box center [56, 245] width 67 height 12
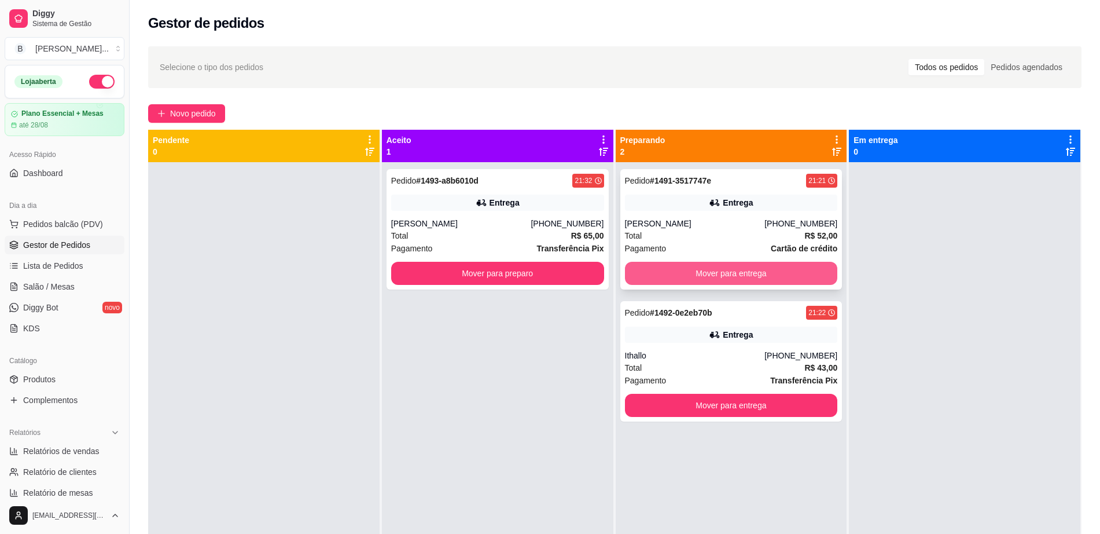
click at [746, 266] on button "Mover para entrega" at bounding box center [731, 273] width 213 height 23
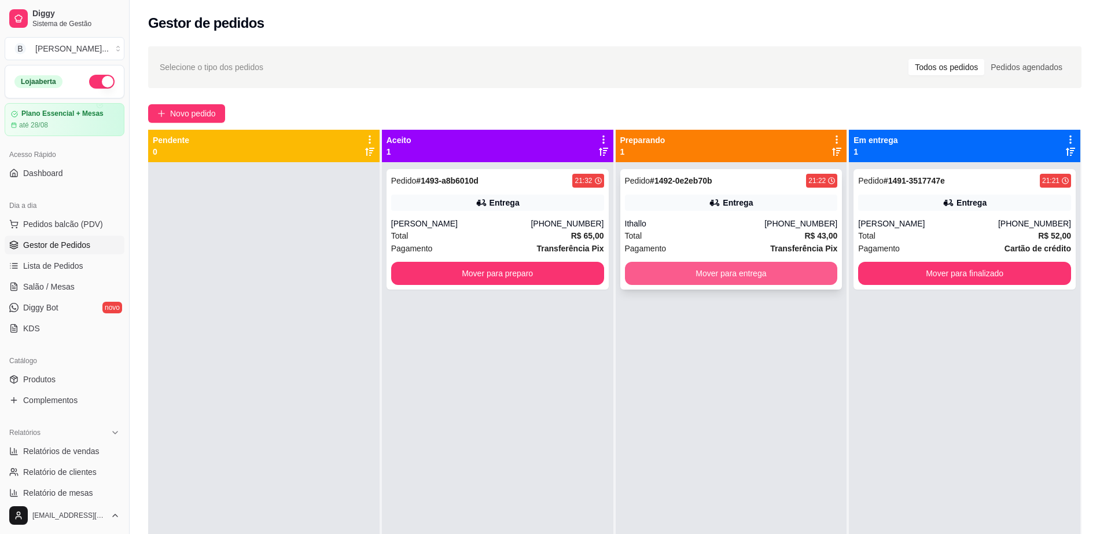
click at [762, 270] on button "Mover para entrega" at bounding box center [731, 273] width 213 height 23
click at [578, 177] on div "21:32" at bounding box center [583, 180] width 17 height 9
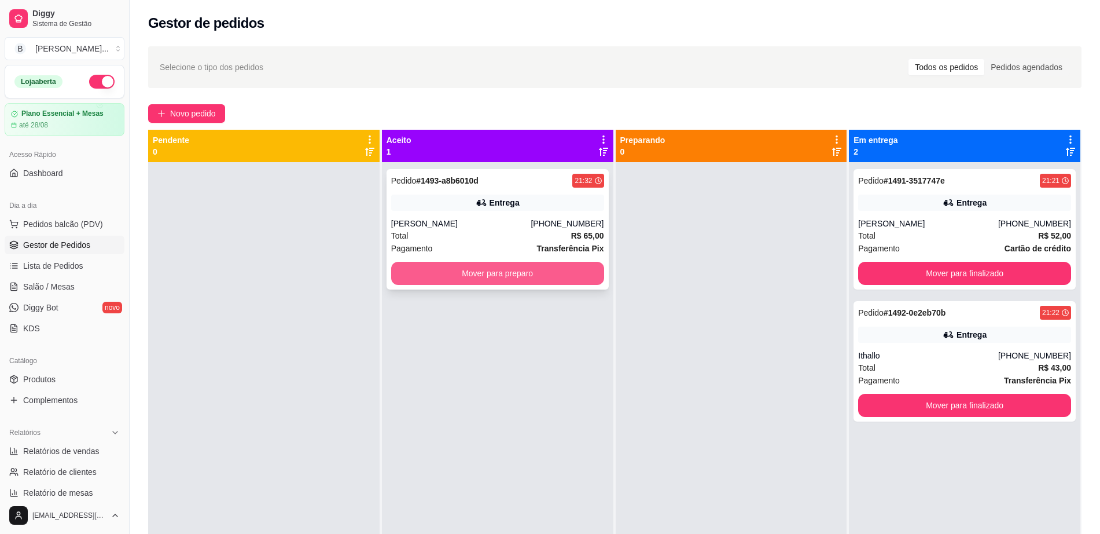
click at [545, 273] on button "Mover para preparo" at bounding box center [497, 273] width 213 height 23
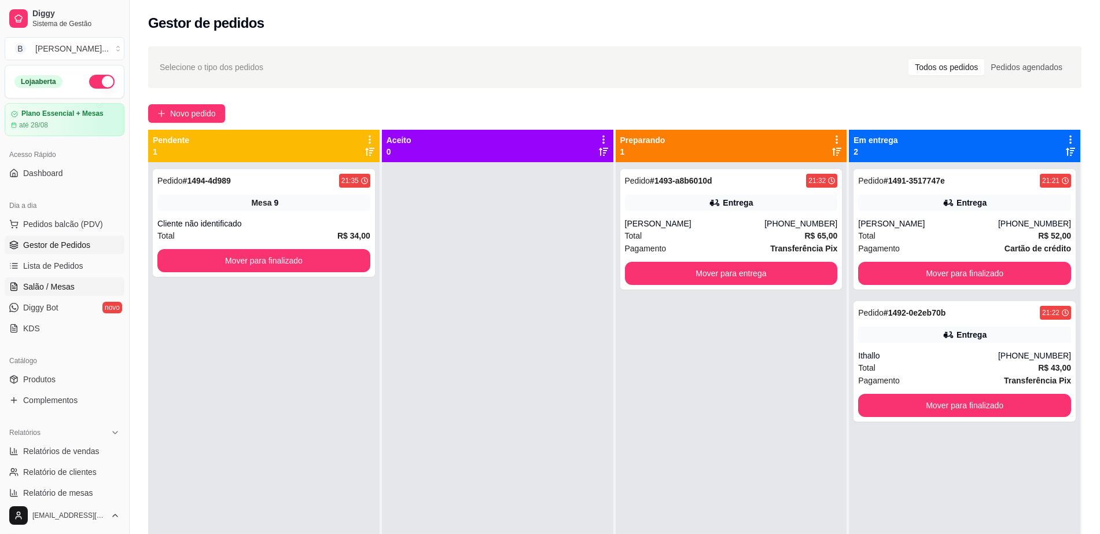
click at [81, 289] on link "Salão / Mesas" at bounding box center [65, 286] width 120 height 19
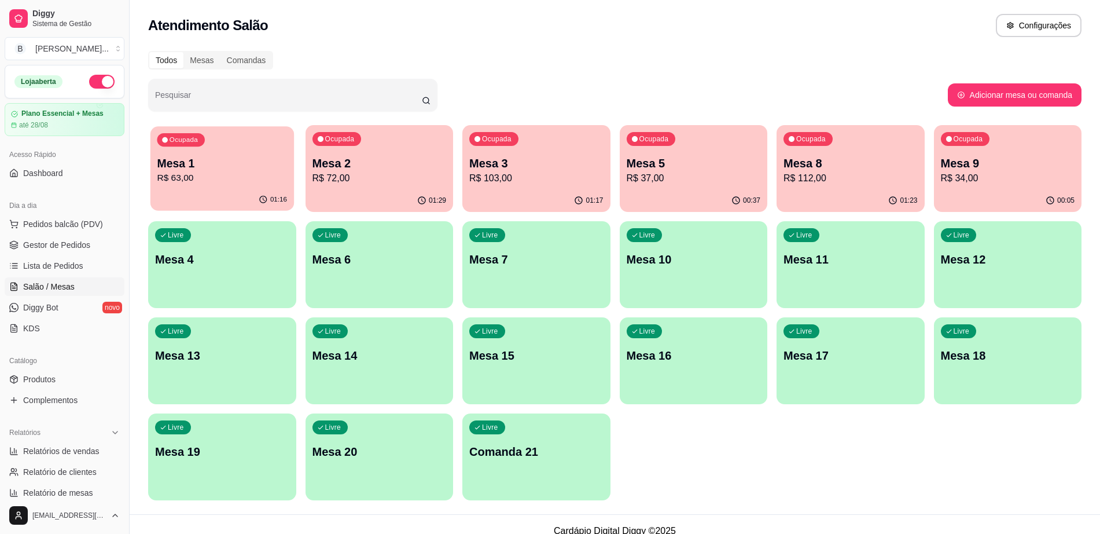
click at [228, 171] on p "R$ 63,00" at bounding box center [222, 177] width 130 height 13
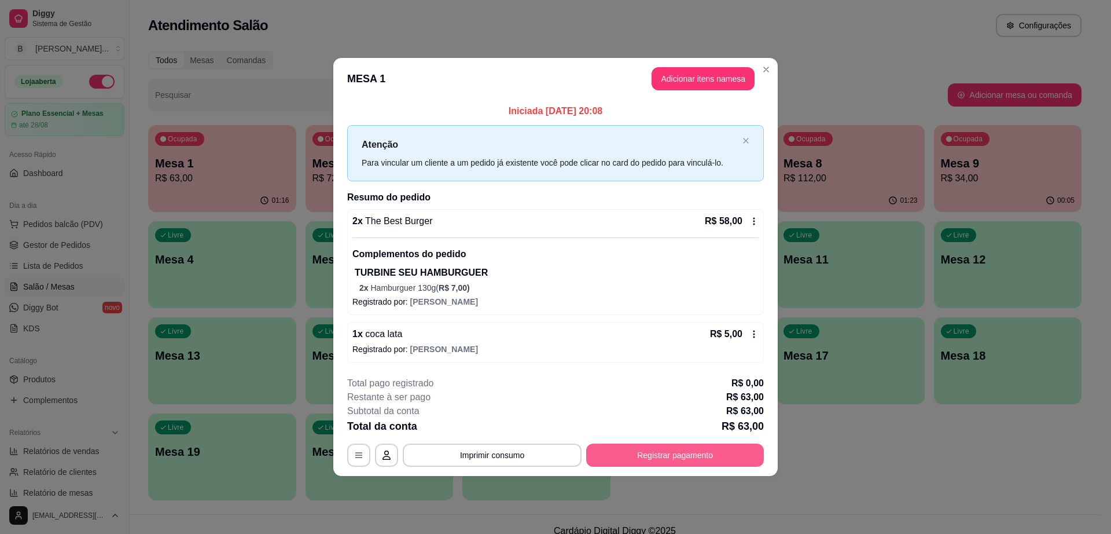
click at [689, 454] on button "Registrar pagamento" at bounding box center [675, 454] width 178 height 23
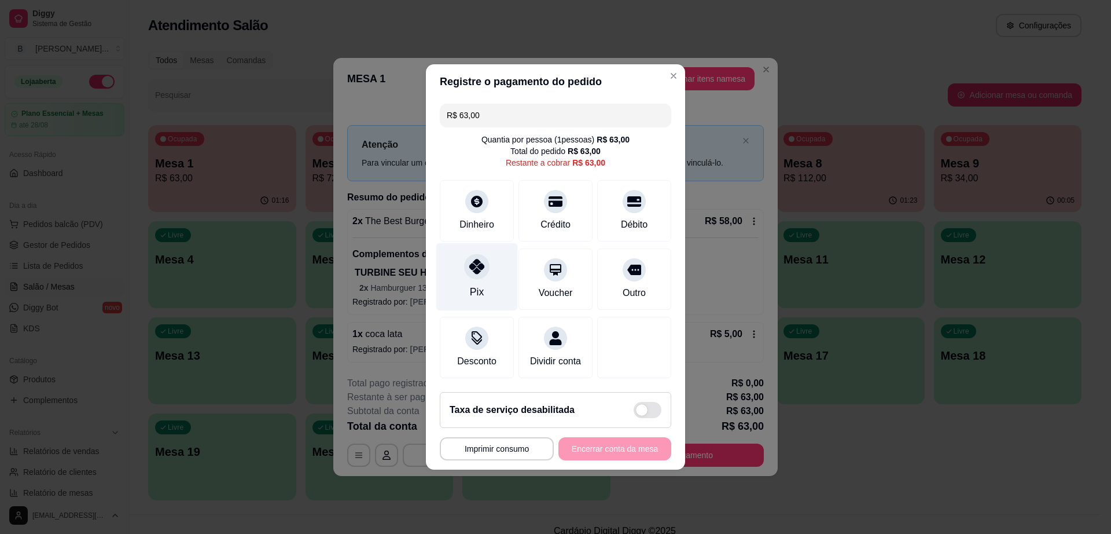
click at [471, 255] on div at bounding box center [476, 266] width 25 height 25
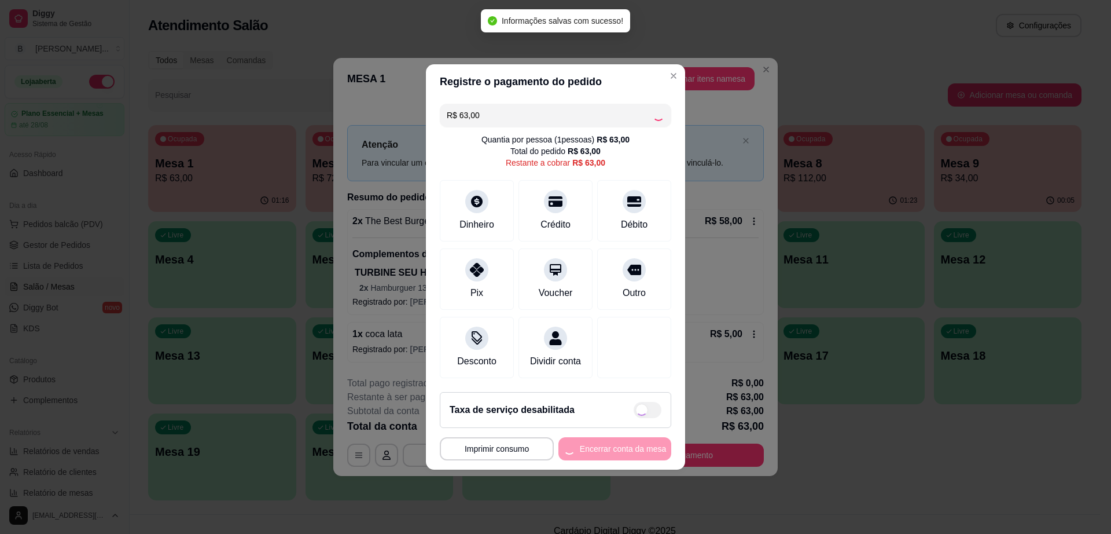
type input "R$ 0,00"
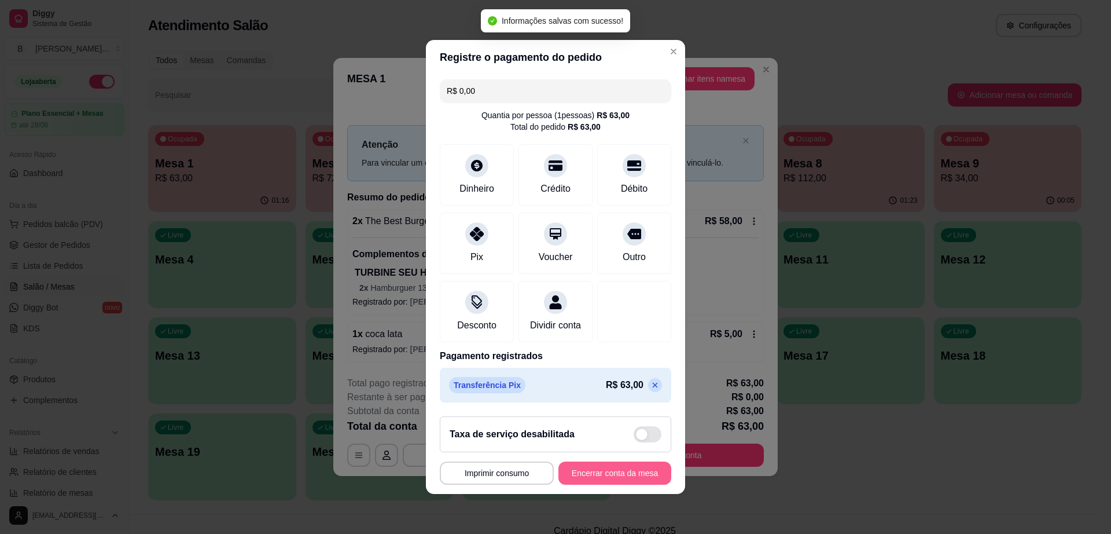
click at [619, 479] on button "Encerrar conta da mesa" at bounding box center [615, 472] width 113 height 23
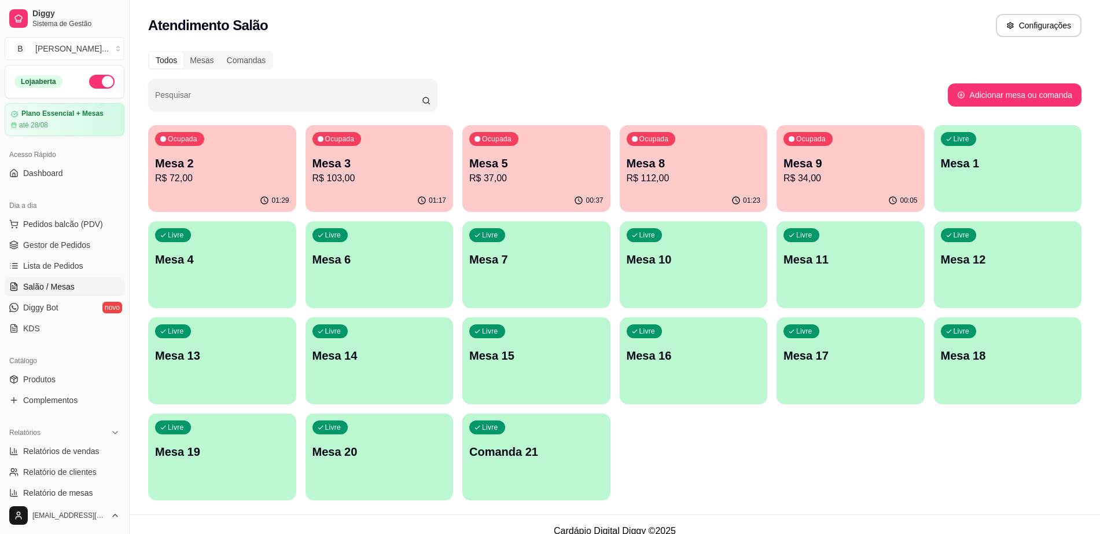
click at [489, 190] on div "00:37" at bounding box center [537, 200] width 148 height 23
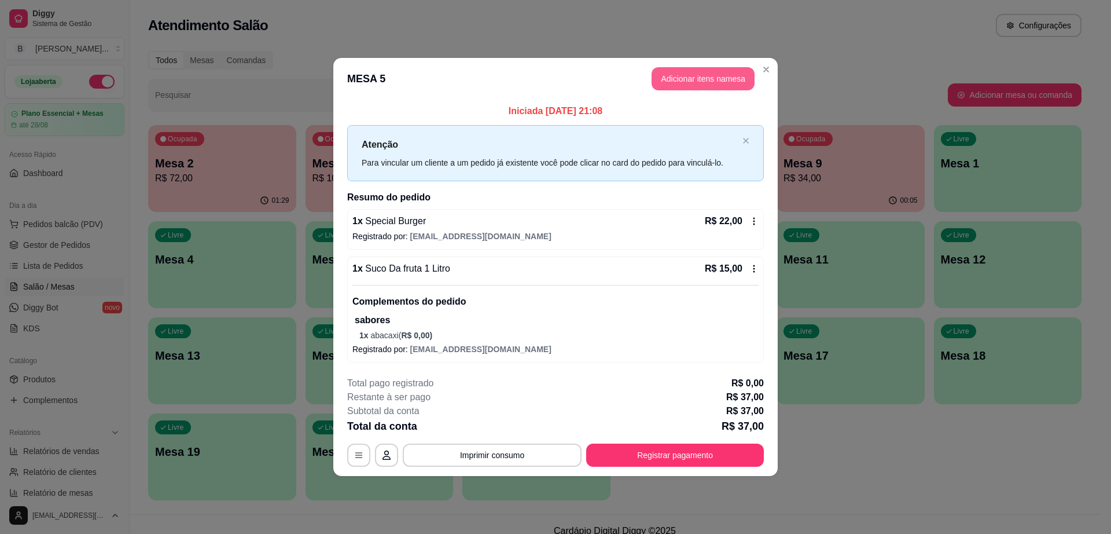
click at [704, 72] on button "Adicionar itens na mesa" at bounding box center [703, 78] width 103 height 23
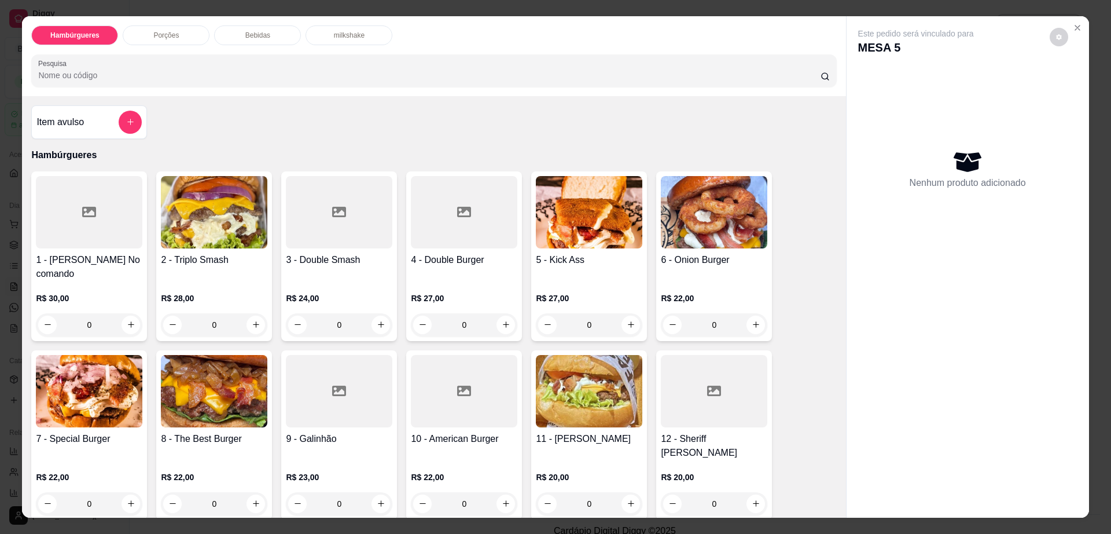
click at [277, 38] on div "Bebidas" at bounding box center [257, 35] width 87 height 20
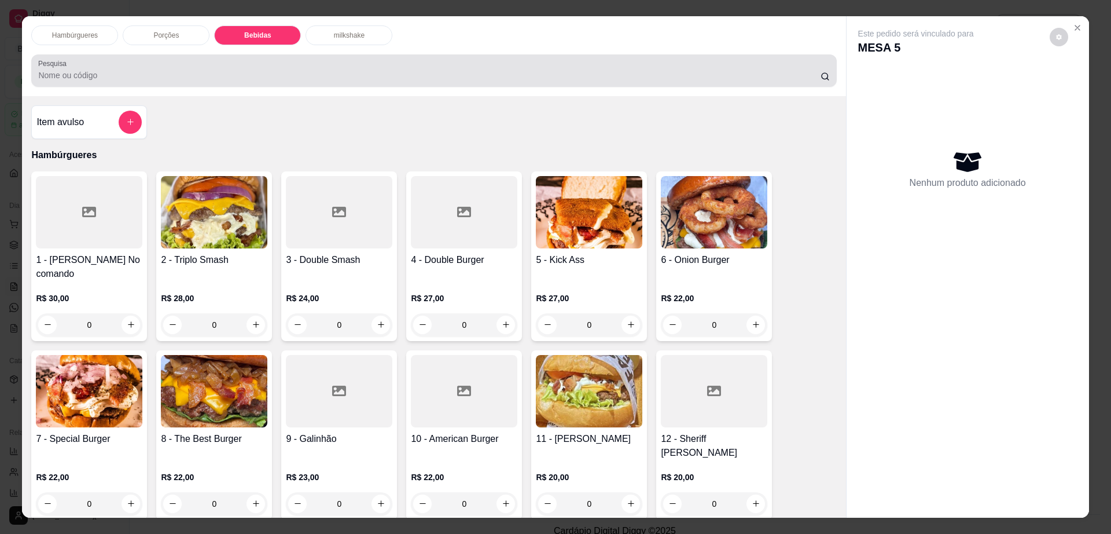
scroll to position [21, 0]
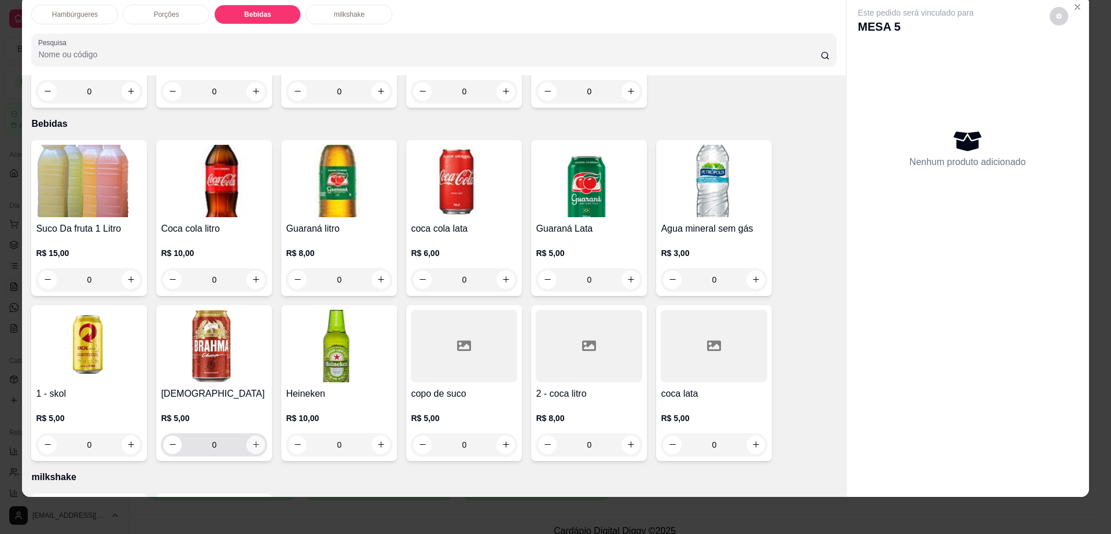
click at [247, 435] on button "increase-product-quantity" at bounding box center [256, 444] width 19 height 19
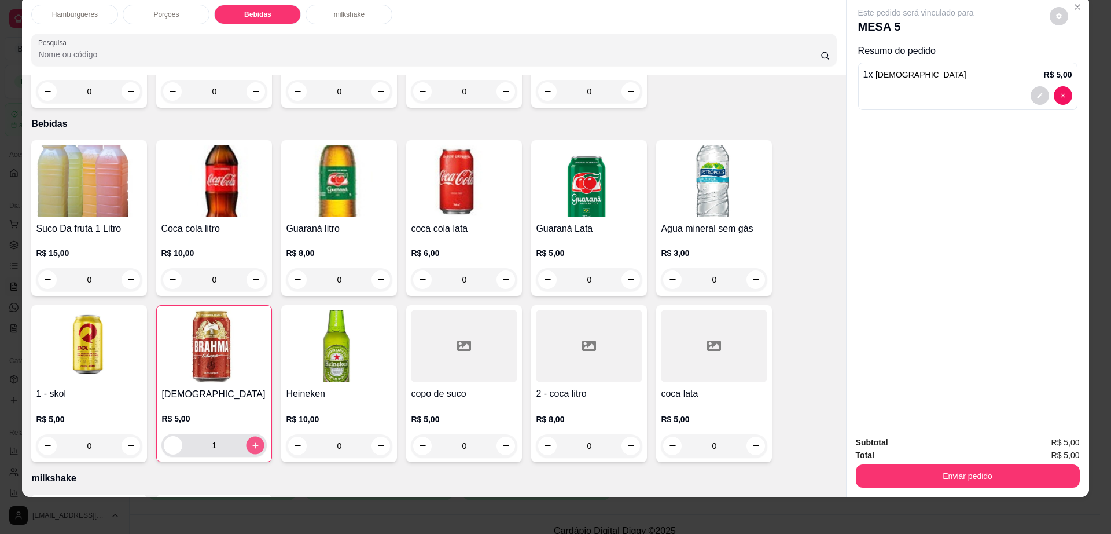
click at [247, 436] on button "increase-product-quantity" at bounding box center [256, 445] width 18 height 18
type input "3"
click at [1057, 15] on icon "decrease-product-quantity" at bounding box center [1060, 16] width 6 height 6
click at [1074, 61] on span "Automatic updates" at bounding box center [1080, 63] width 23 height 14
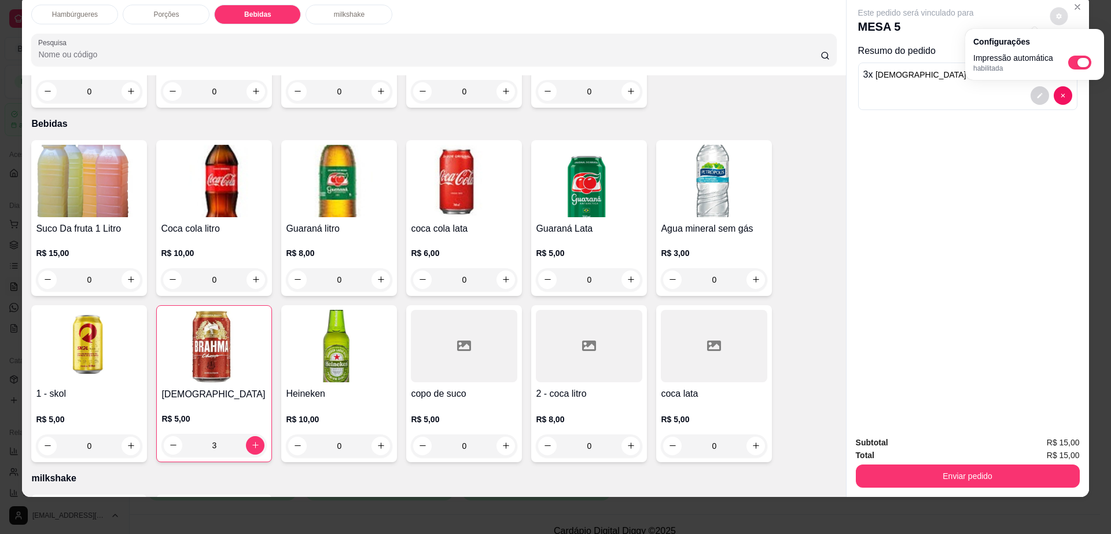
click at [1074, 63] on input "Automatic updates" at bounding box center [1072, 67] width 8 height 8
checkbox input "false"
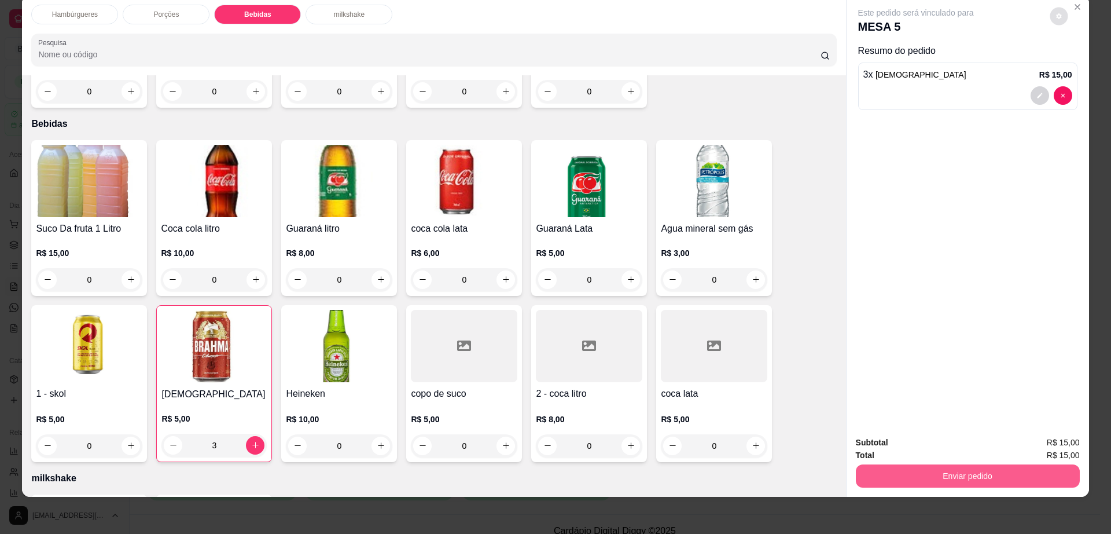
click at [856, 471] on button "Enviar pedido" at bounding box center [968, 475] width 224 height 23
click at [859, 466] on button "Enviar pedido" at bounding box center [967, 476] width 217 height 23
click at [876, 444] on button "Não registrar e enviar pedido" at bounding box center [928, 447] width 120 height 22
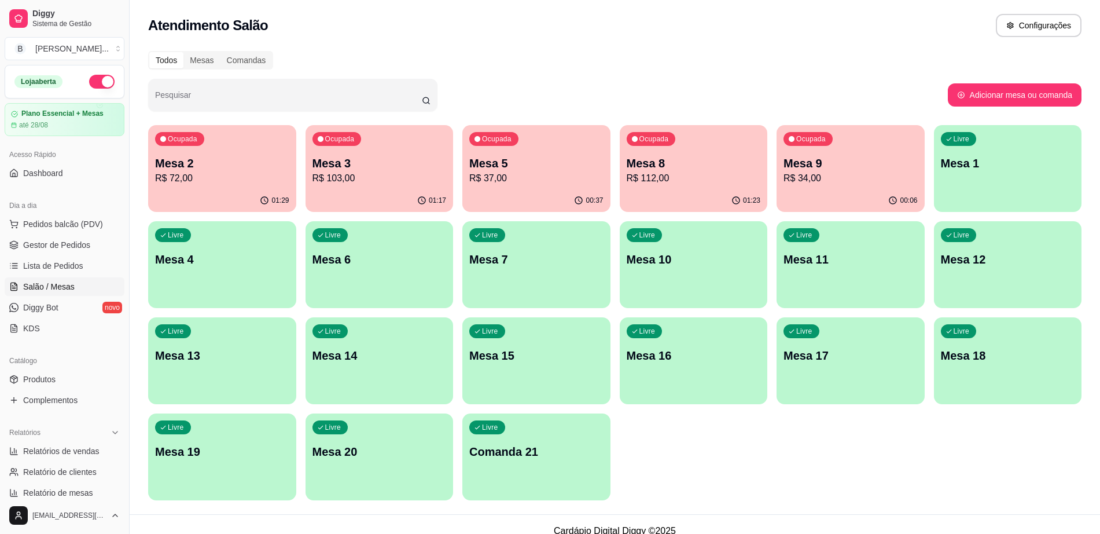
click at [252, 163] on p "Mesa 2" at bounding box center [222, 163] width 134 height 16
click at [995, 178] on div "Livre Mesa 1" at bounding box center [1008, 161] width 148 height 73
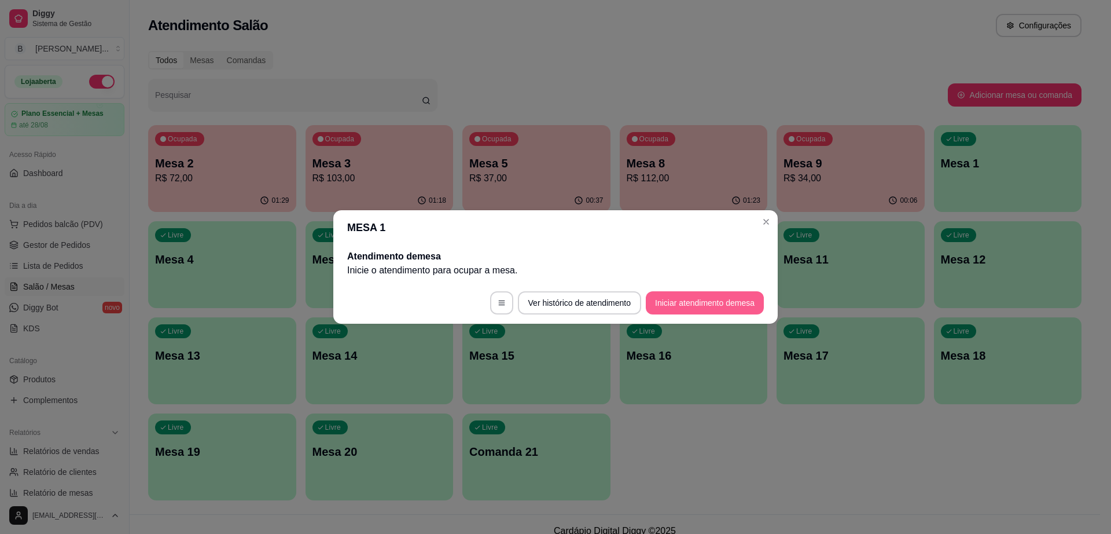
click at [716, 309] on button "Iniciar atendimento de mesa" at bounding box center [705, 302] width 118 height 23
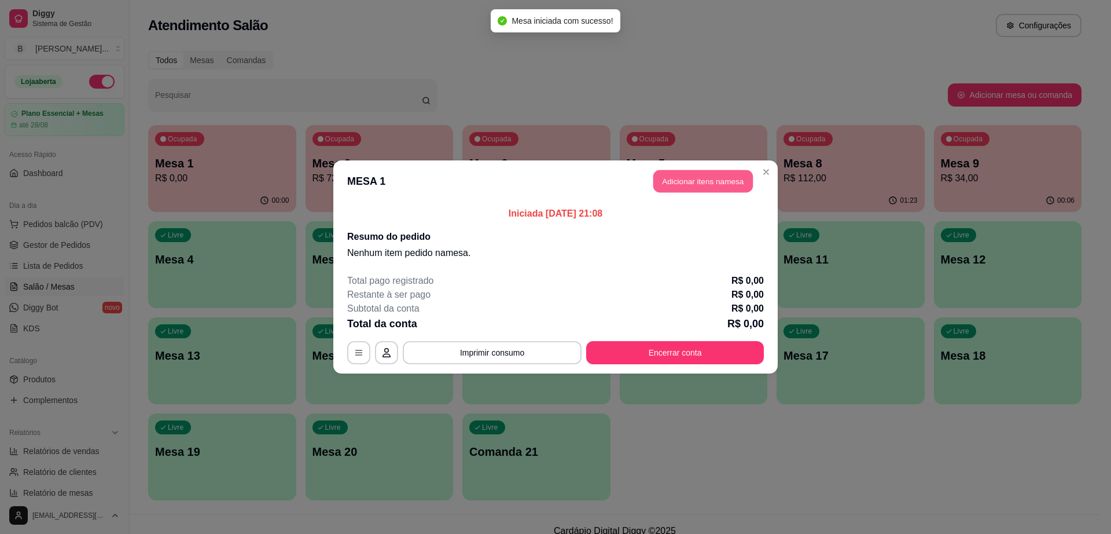
click at [727, 184] on button "Adicionar itens na mesa" at bounding box center [704, 181] width 100 height 23
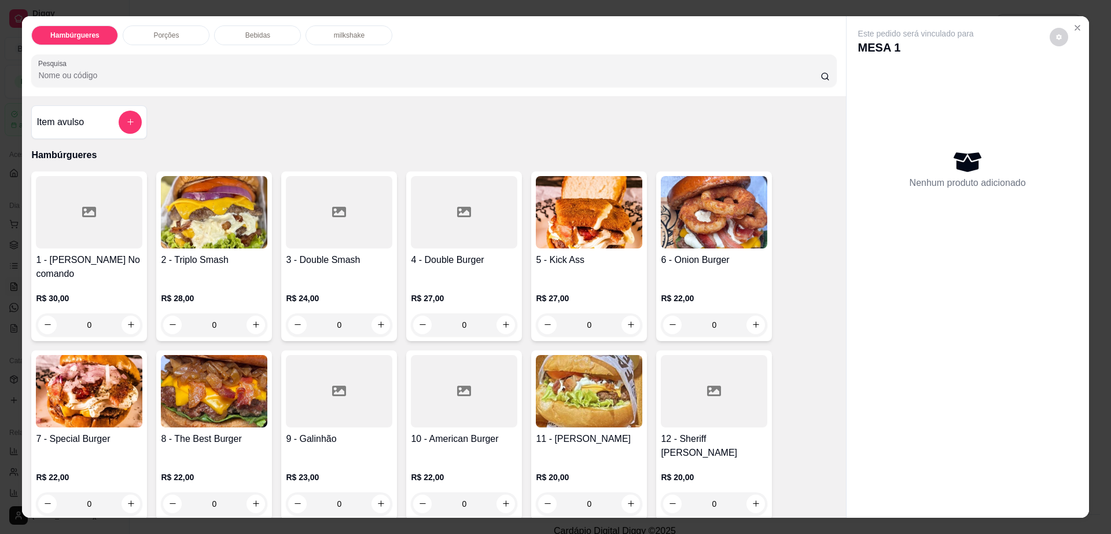
click at [594, 263] on h4 "5 - Kick Ass" at bounding box center [589, 260] width 107 height 14
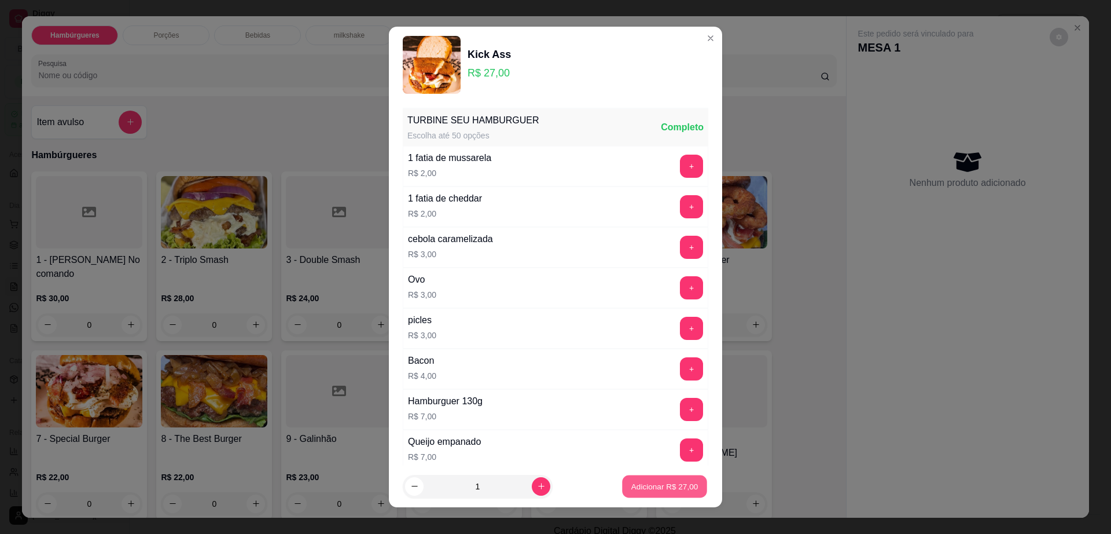
click at [643, 488] on p "Adicionar R$ 27,00" at bounding box center [665, 485] width 67 height 11
type input "1"
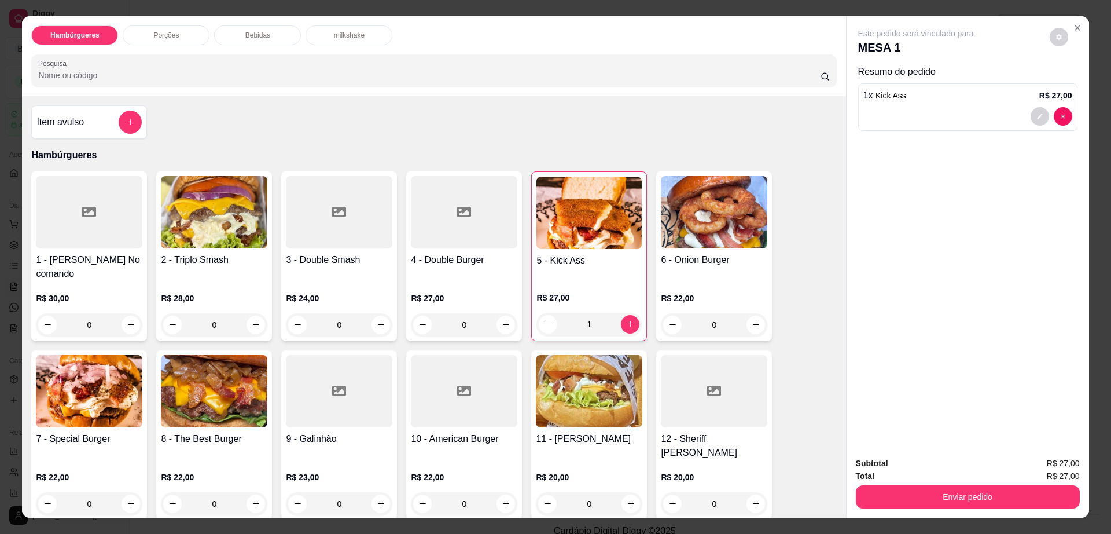
click at [240, 37] on div "Bebidas" at bounding box center [257, 35] width 87 height 20
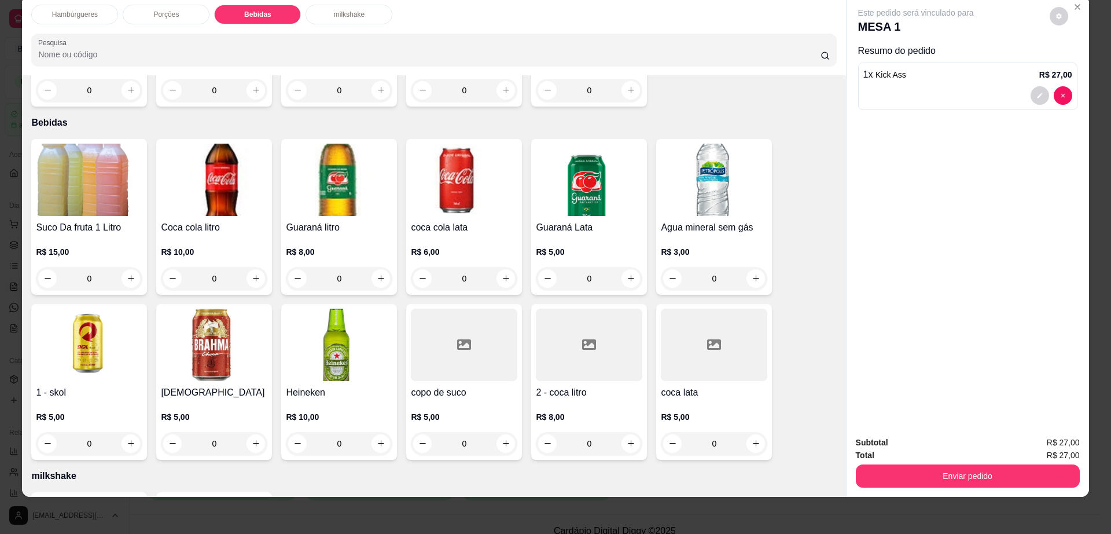
click at [129, 162] on img at bounding box center [89, 180] width 107 height 72
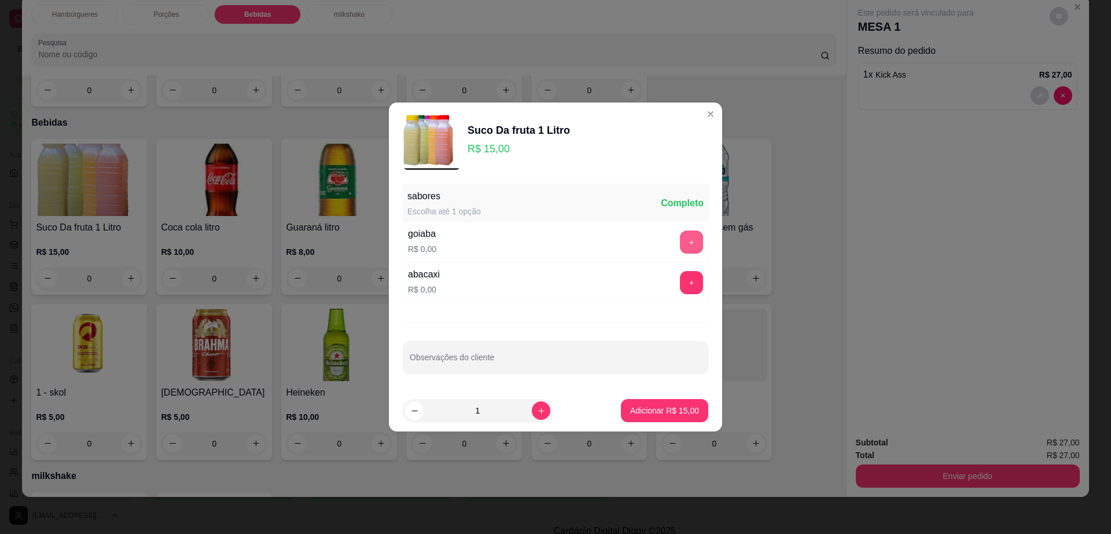
click at [680, 244] on button "+" at bounding box center [691, 241] width 23 height 23
click at [666, 421] on button "Adicionar R$ 15,00" at bounding box center [664, 410] width 85 height 23
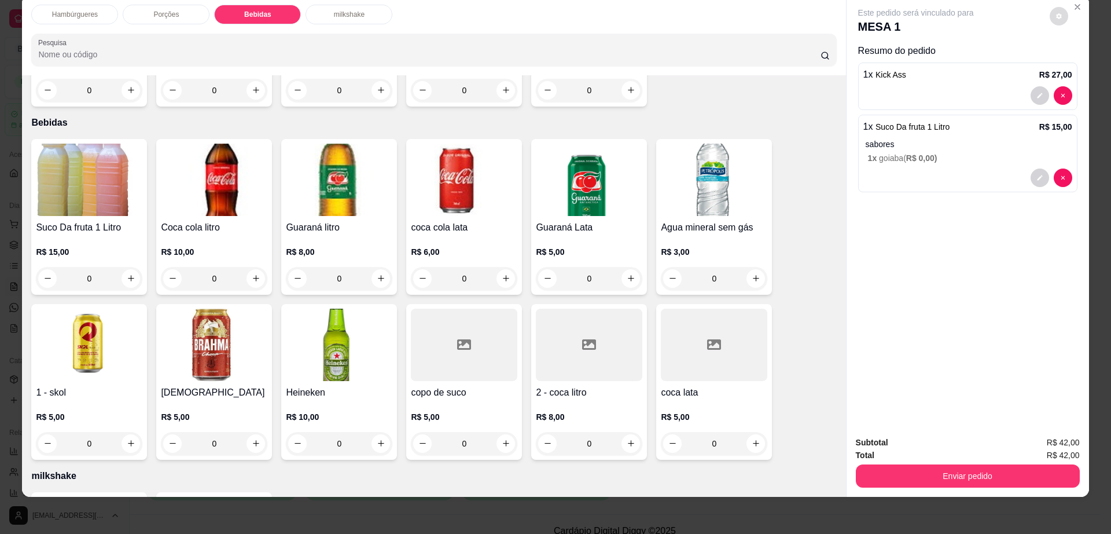
click at [1056, 18] on icon "decrease-product-quantity" at bounding box center [1059, 16] width 7 height 7
click at [1076, 54] on div "Impressão automática desabilitada" at bounding box center [1035, 62] width 123 height 21
click at [1081, 68] on span "Automatic updates" at bounding box center [1080, 63] width 23 height 14
click at [1076, 68] on input "Automatic updates" at bounding box center [1072, 67] width 8 height 8
checkbox input "true"
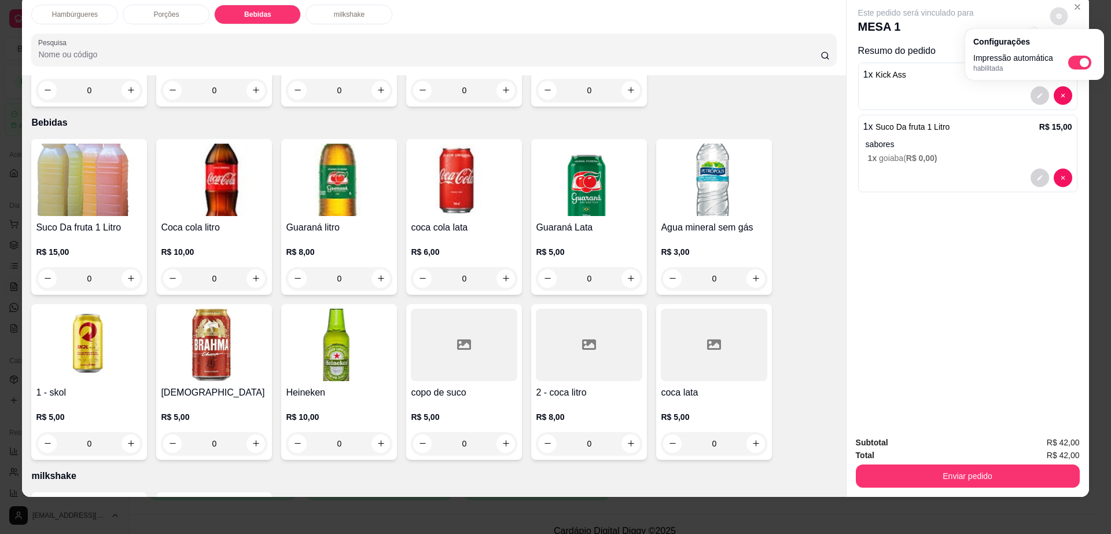
click at [790, 493] on div "Hambúrgueres Porções Bebidas milkshake Pesquisa Item avulso Hambúrgueres 1 - Bo…" at bounding box center [555, 246] width 1067 height 502
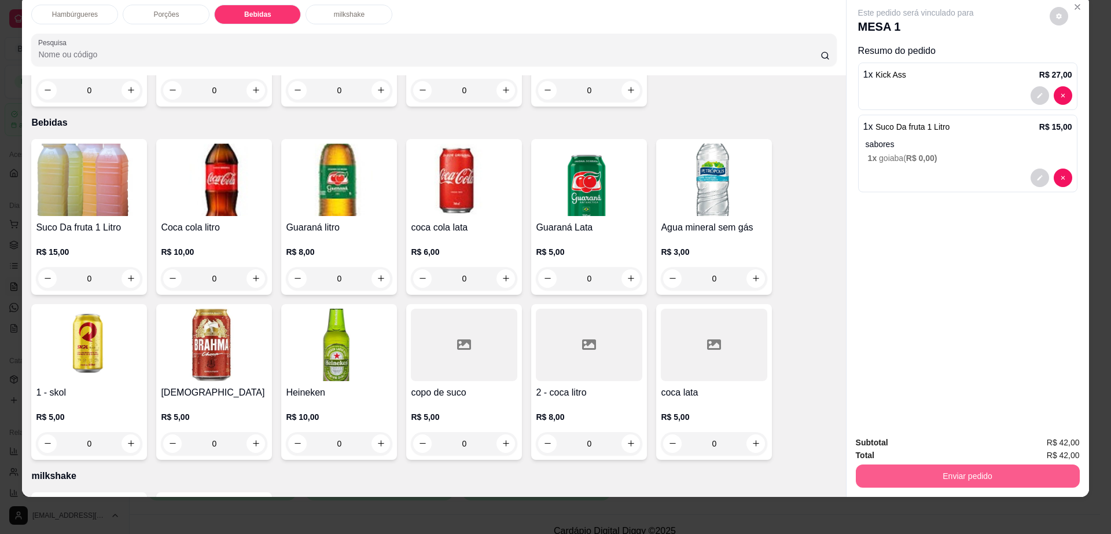
click at [880, 471] on button "Enviar pedido" at bounding box center [968, 475] width 224 height 23
click at [880, 471] on button "Enviar pedido" at bounding box center [967, 476] width 217 height 23
click at [881, 463] on div "Enviar pedido" at bounding box center [968, 474] width 224 height 26
click at [876, 471] on button "Enviar pedido" at bounding box center [967, 476] width 217 height 23
click at [897, 442] on button "Não registrar e enviar pedido" at bounding box center [928, 447] width 120 height 22
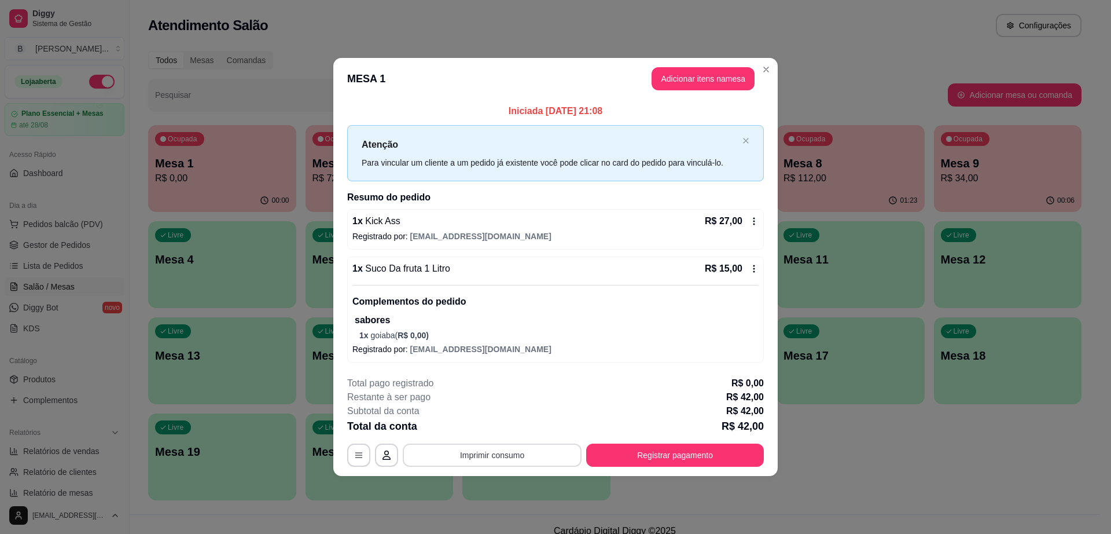
click at [558, 461] on button "Imprimir consumo" at bounding box center [492, 454] width 179 height 23
click at [496, 423] on button "Impressora cell" at bounding box center [496, 428] width 81 height 18
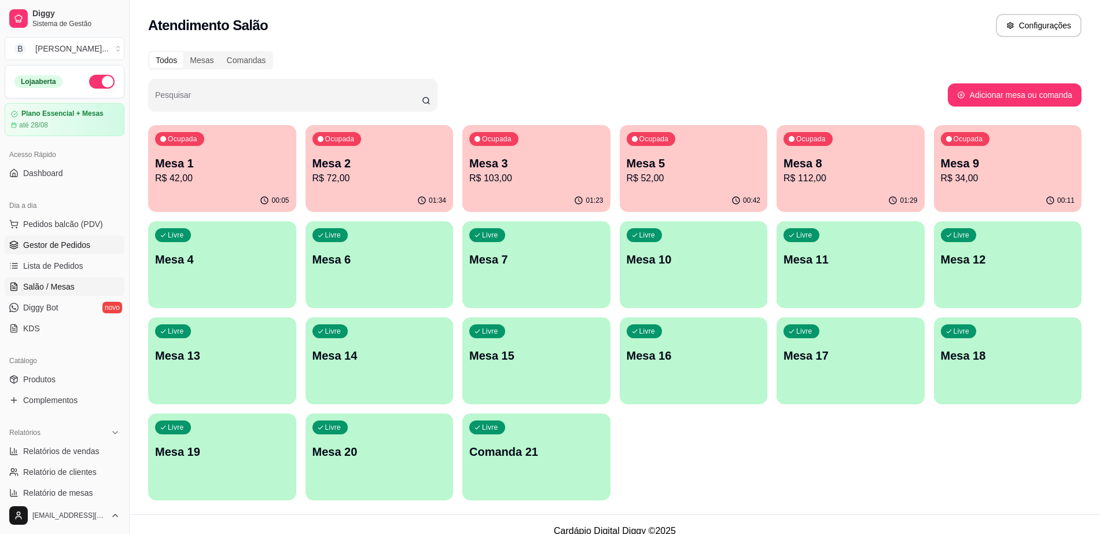
click at [89, 245] on link "Gestor de Pedidos" at bounding box center [65, 245] width 120 height 19
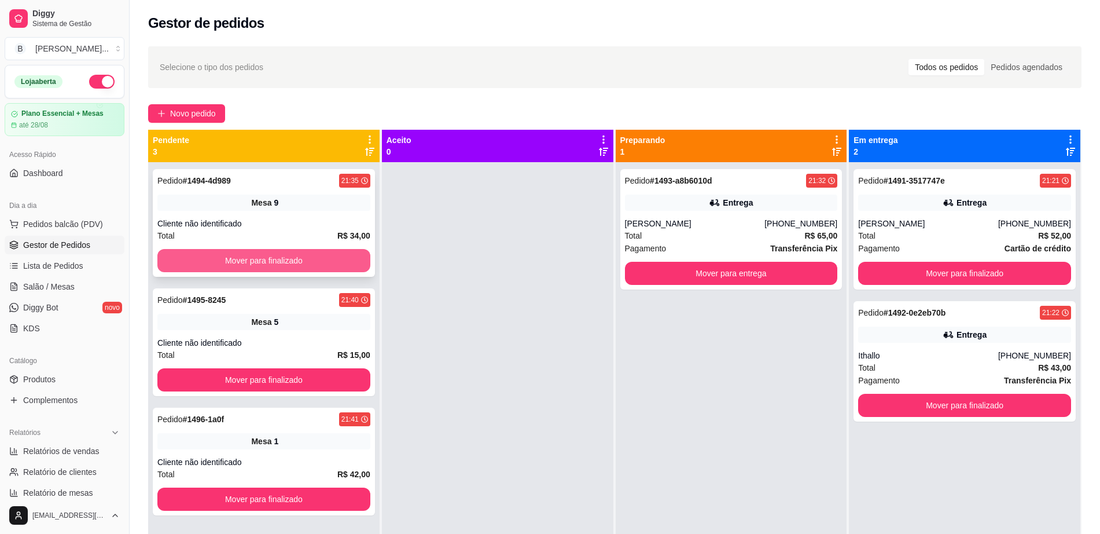
click at [316, 256] on button "Mover para finalizado" at bounding box center [263, 260] width 213 height 23
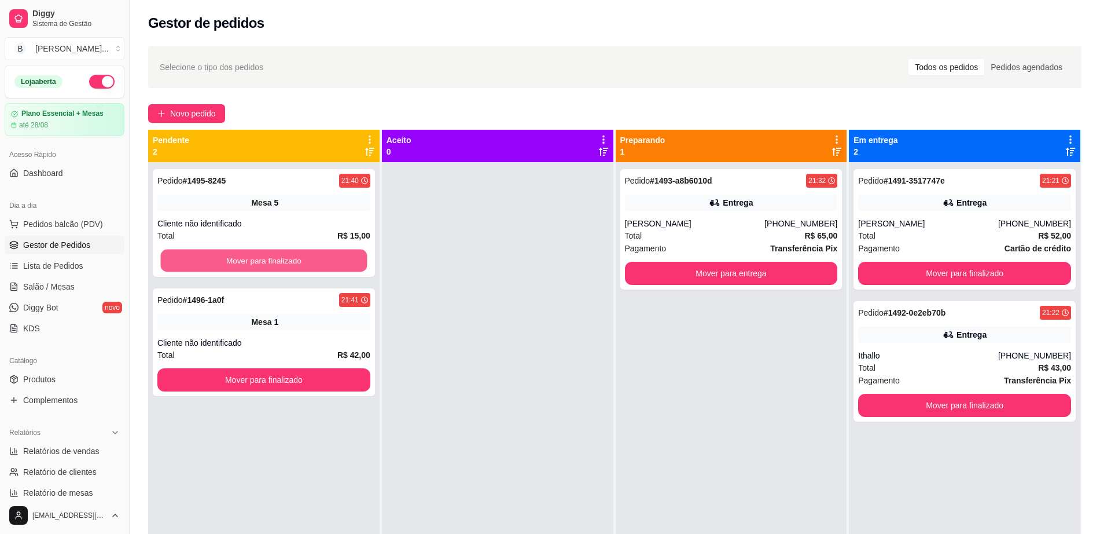
click at [316, 256] on button "Mover para finalizado" at bounding box center [264, 261] width 207 height 23
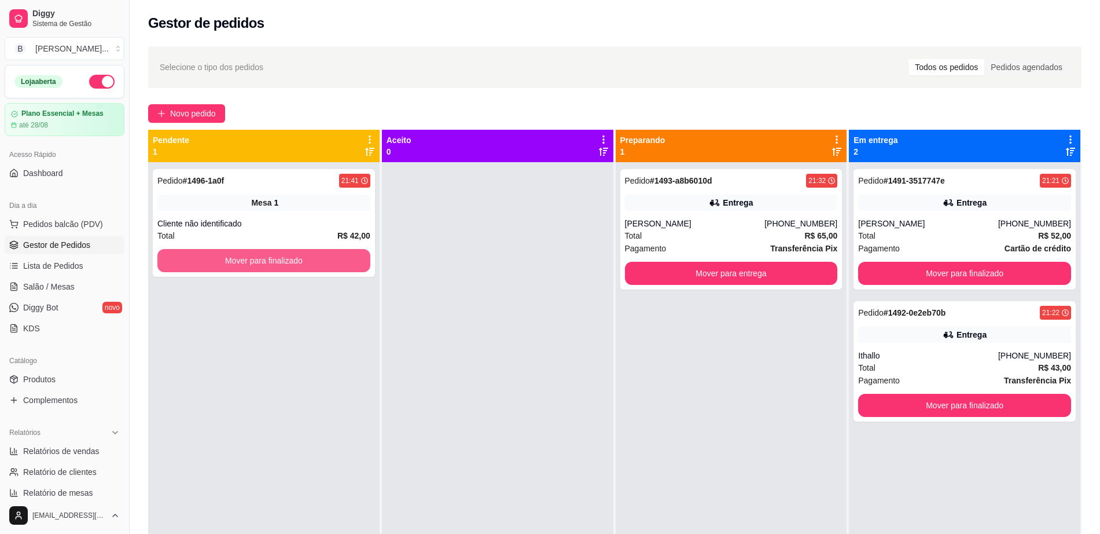
click at [316, 256] on button "Mover para finalizado" at bounding box center [263, 260] width 213 height 23
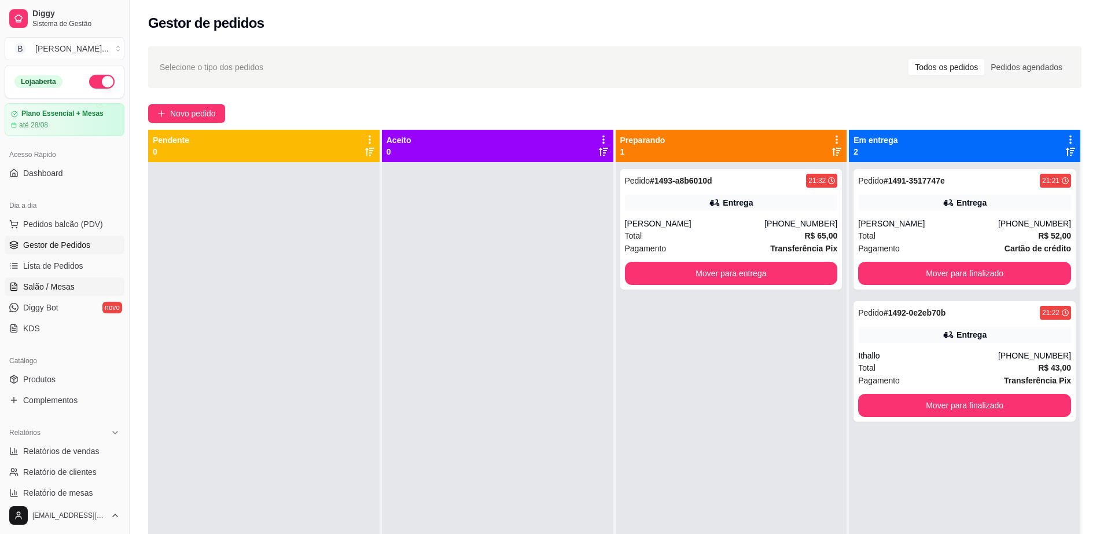
click at [94, 288] on link "Salão / Mesas" at bounding box center [65, 286] width 120 height 19
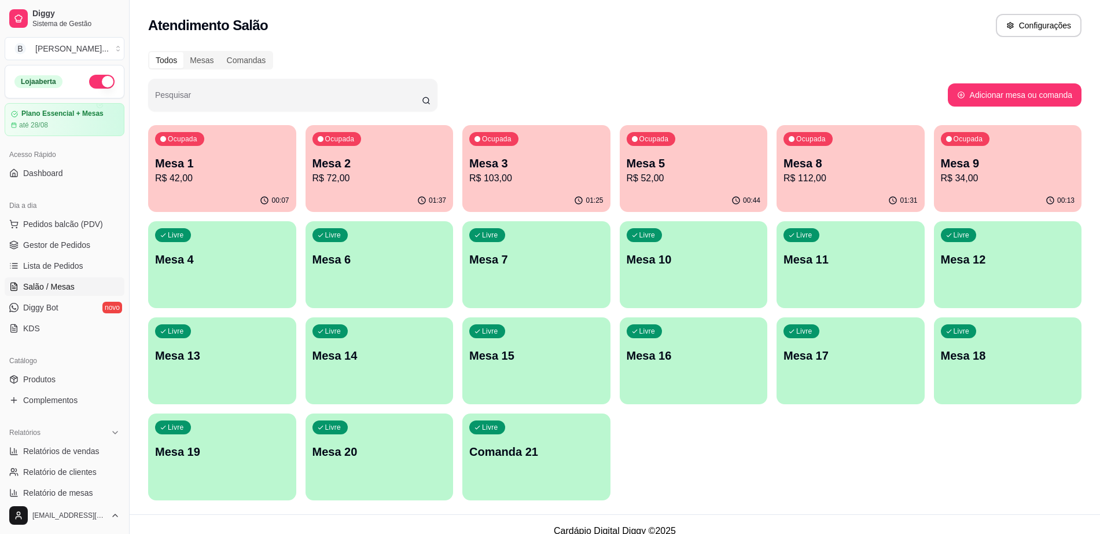
click at [193, 170] on p "Mesa 1" at bounding box center [222, 163] width 134 height 16
click at [696, 192] on div "00:49" at bounding box center [694, 200] width 148 height 23
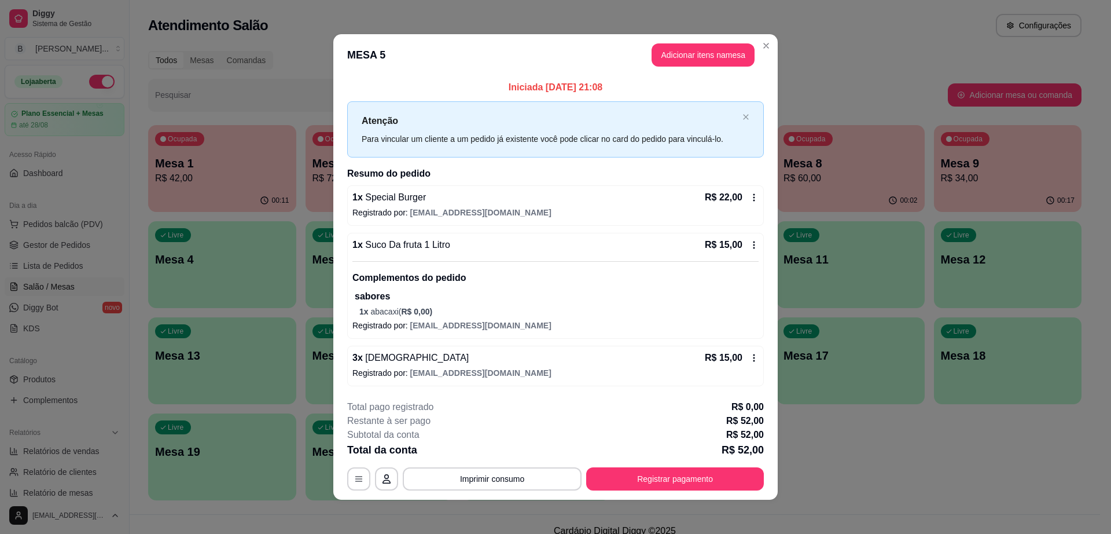
scroll to position [3, 0]
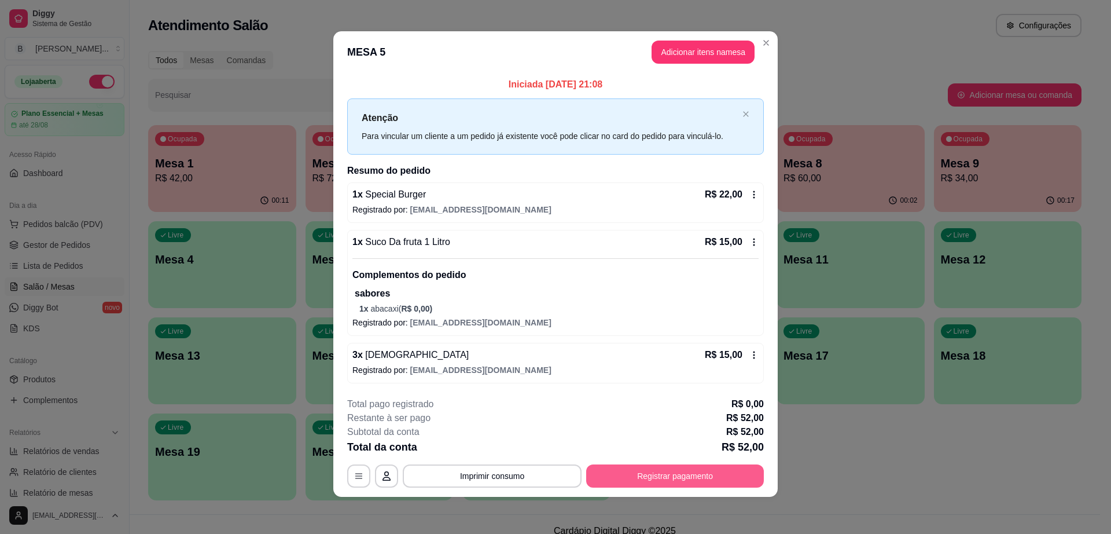
click at [638, 474] on button "Registrar pagamento" at bounding box center [675, 475] width 178 height 23
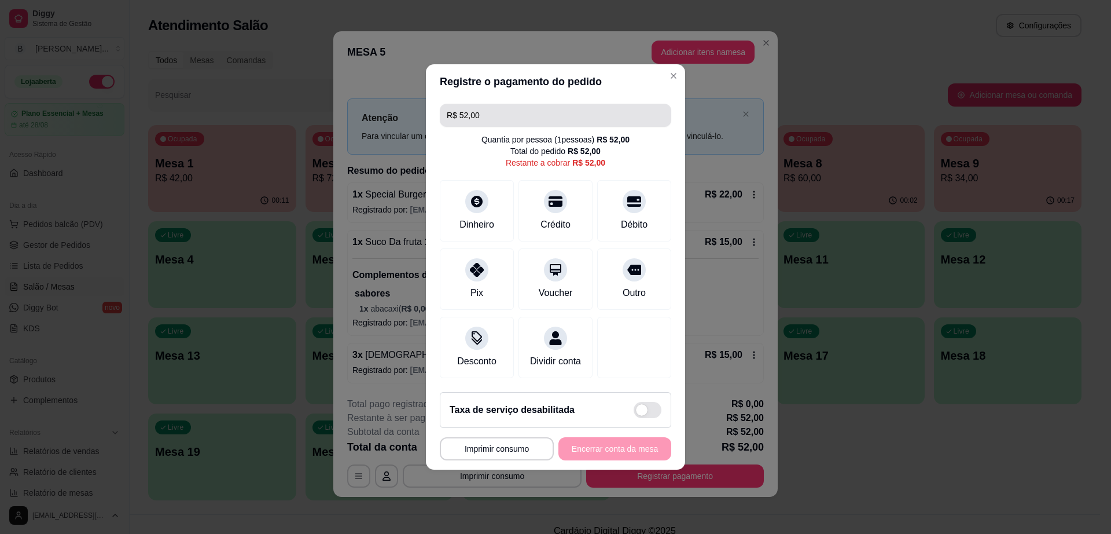
click at [511, 104] on input "R$ 52,00" at bounding box center [556, 115] width 218 height 23
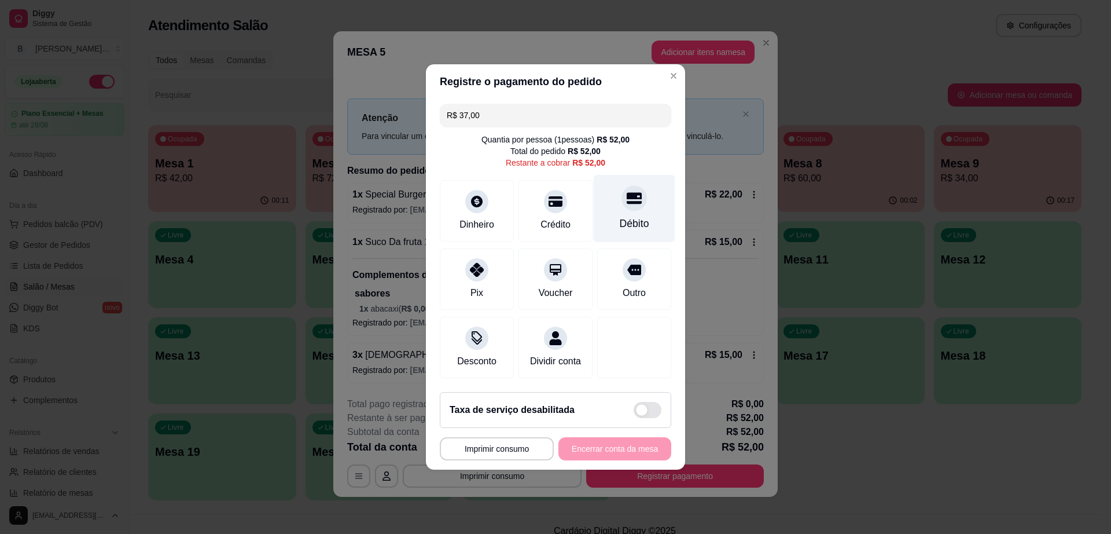
click at [646, 206] on div "Débito" at bounding box center [635, 209] width 82 height 68
type input "R$ 15,00"
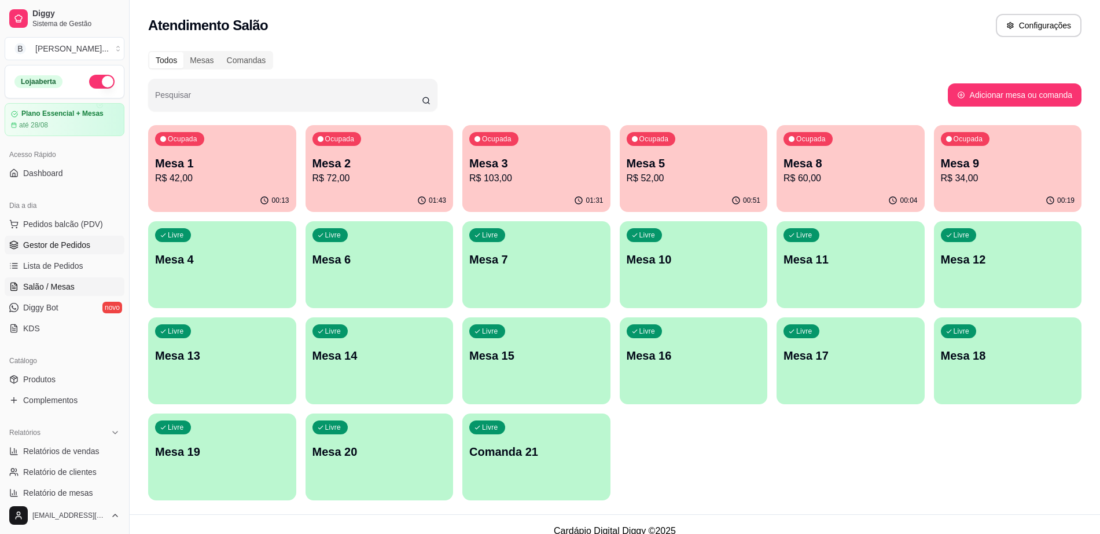
click at [72, 239] on span "Gestor de Pedidos" at bounding box center [56, 245] width 67 height 12
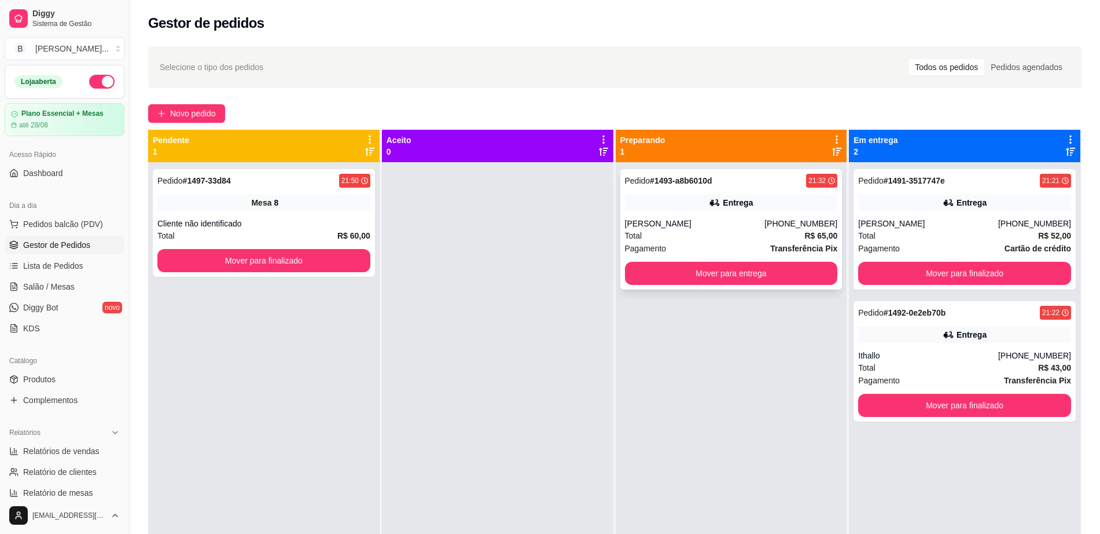
click at [806, 184] on div "21:32" at bounding box center [821, 181] width 31 height 14
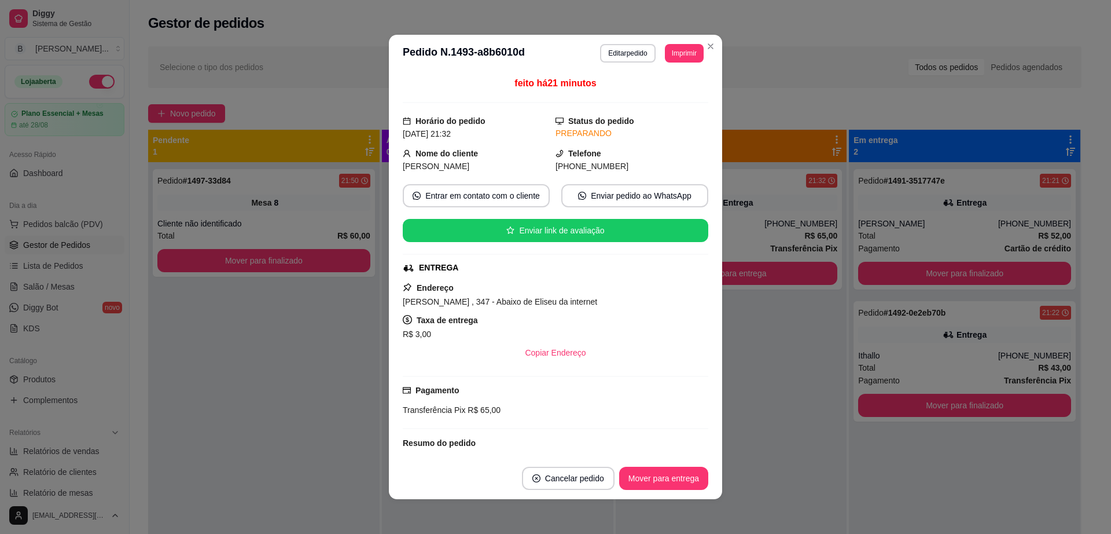
click at [678, 459] on footer "Cancelar pedido Mover para entrega" at bounding box center [555, 478] width 333 height 42
click at [678, 478] on button "Mover para entrega" at bounding box center [663, 478] width 89 height 23
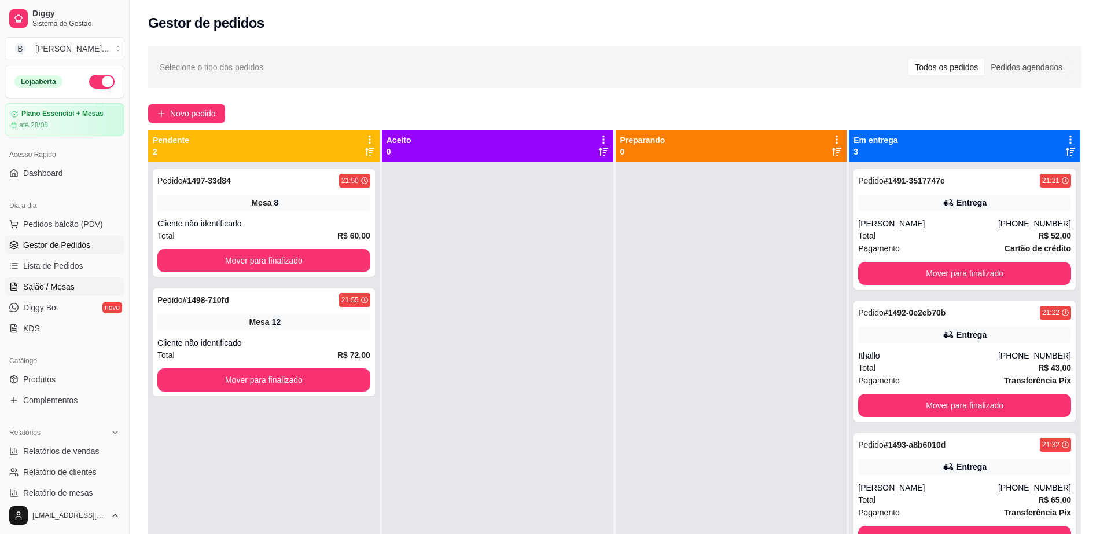
click at [78, 287] on link "Salão / Mesas" at bounding box center [65, 286] width 120 height 19
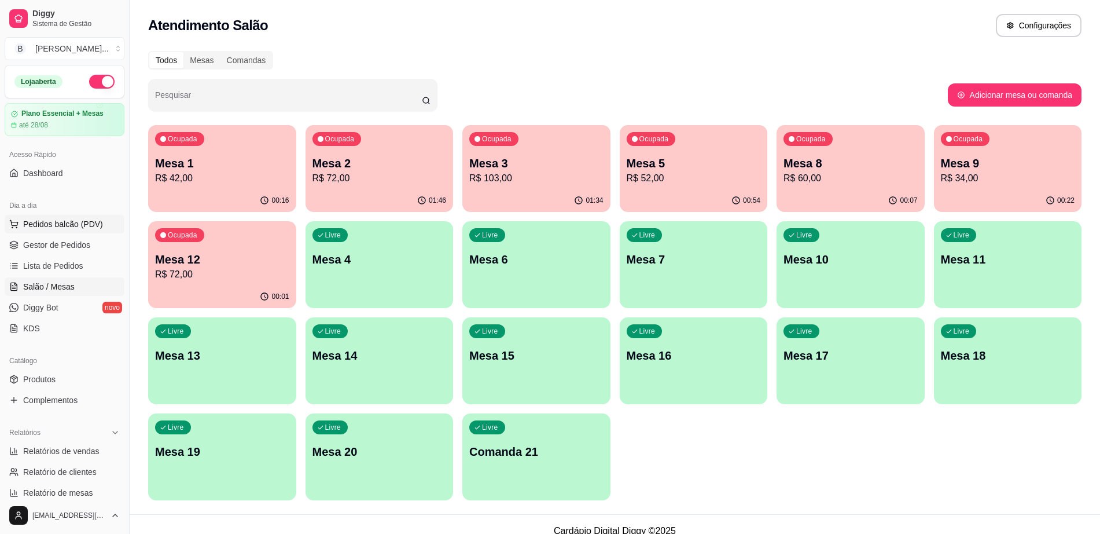
click at [56, 229] on span "Pedidos balcão (PDV)" at bounding box center [63, 224] width 80 height 12
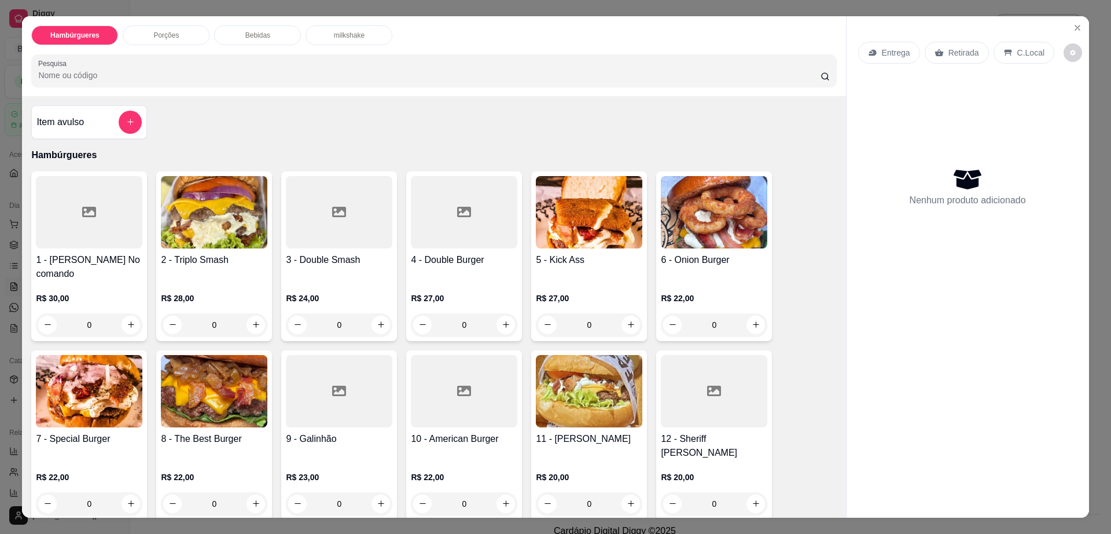
click at [105, 460] on div "R$ 22,00 0" at bounding box center [89, 488] width 107 height 56
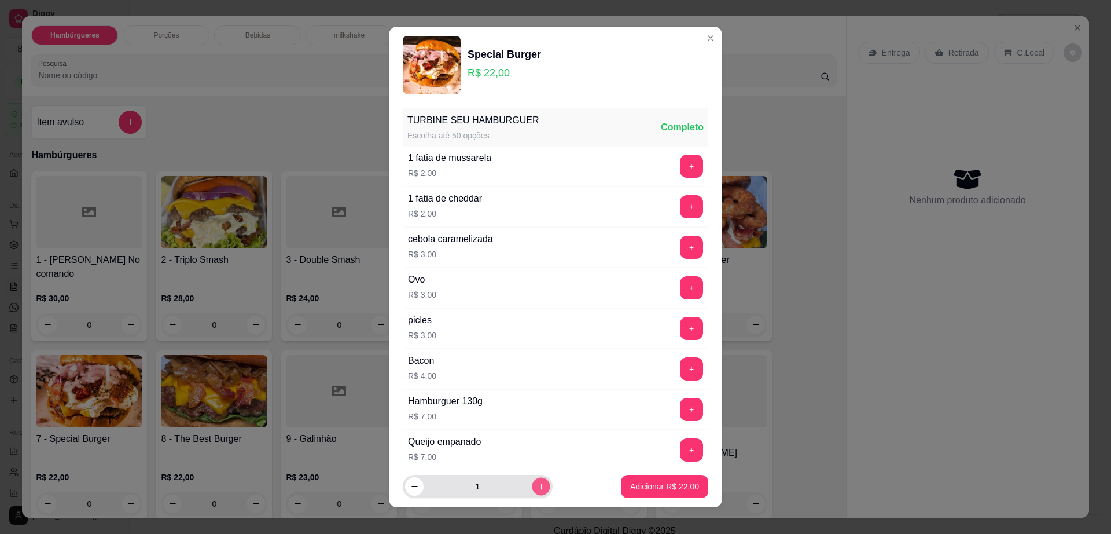
click at [532, 483] on button "increase-product-quantity" at bounding box center [541, 486] width 18 height 18
type input "2"
click at [626, 479] on button "Adicionar R$ 44,00" at bounding box center [664, 486] width 87 height 23
type input "2"
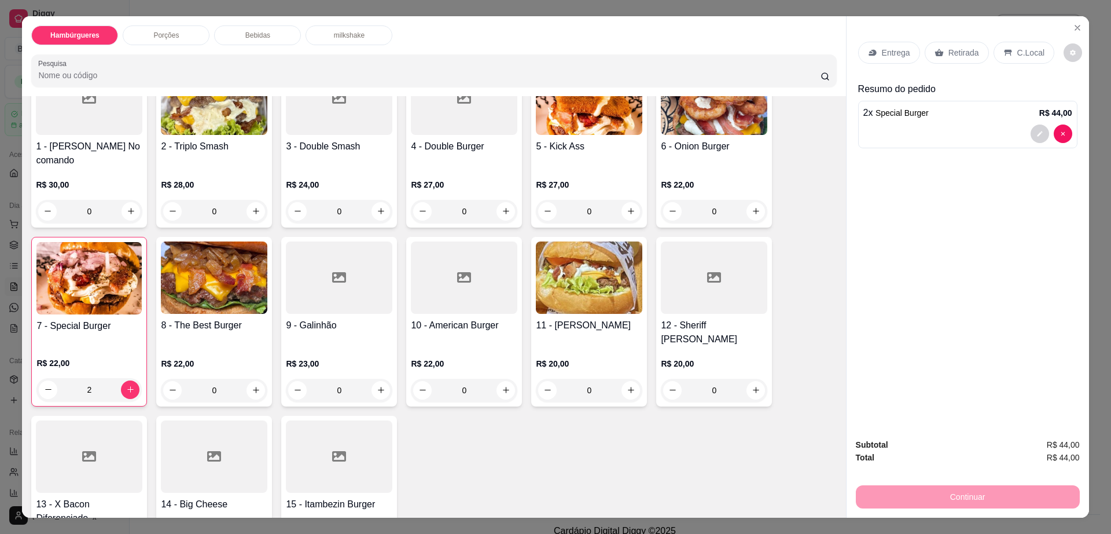
scroll to position [145, 0]
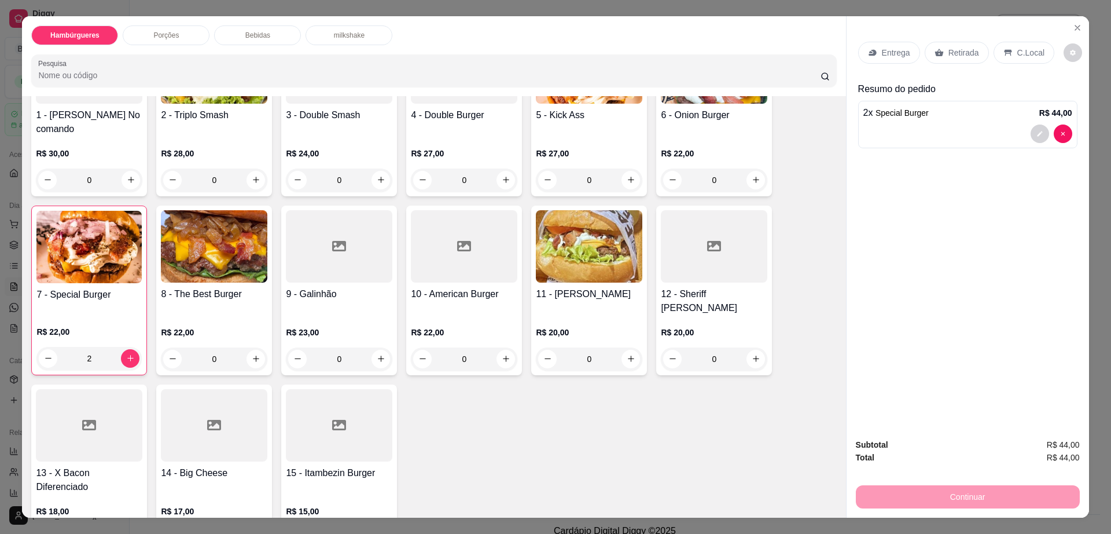
click at [338, 432] on div at bounding box center [339, 425] width 107 height 72
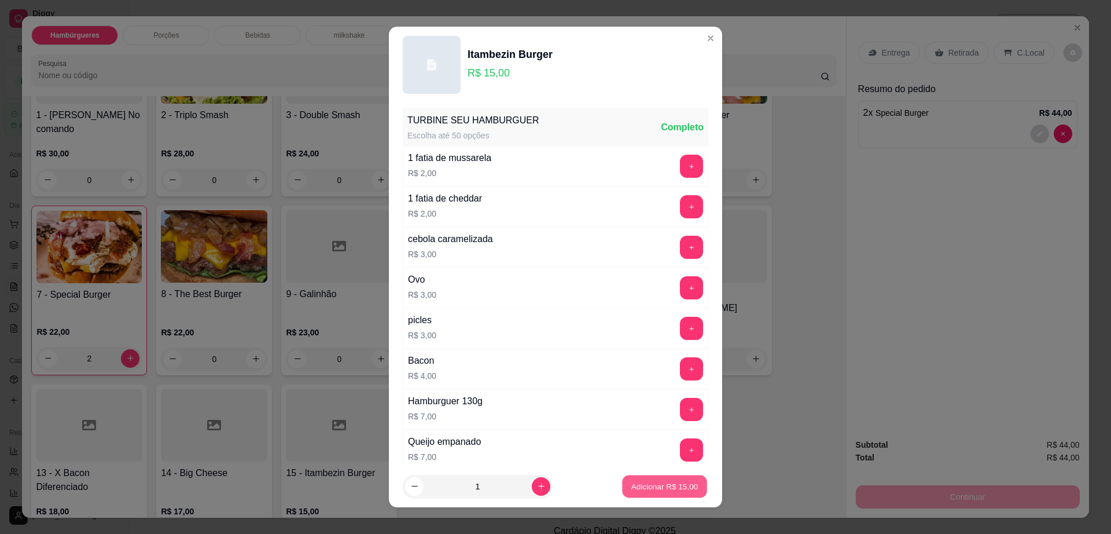
click at [654, 487] on p "Adicionar R$ 15,00" at bounding box center [665, 485] width 67 height 11
type input "1"
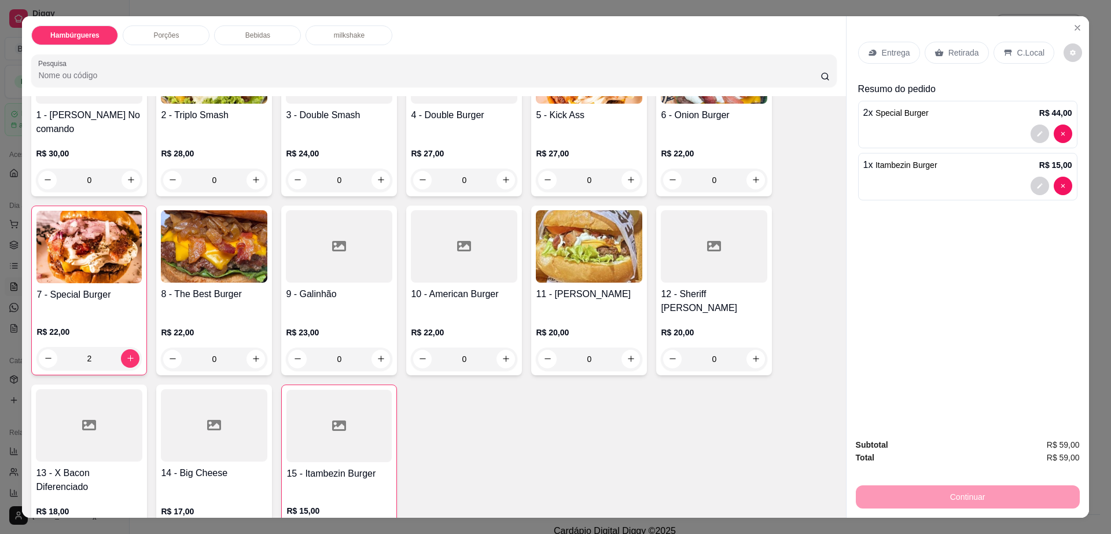
click at [254, 27] on div "Bebidas" at bounding box center [257, 35] width 87 height 20
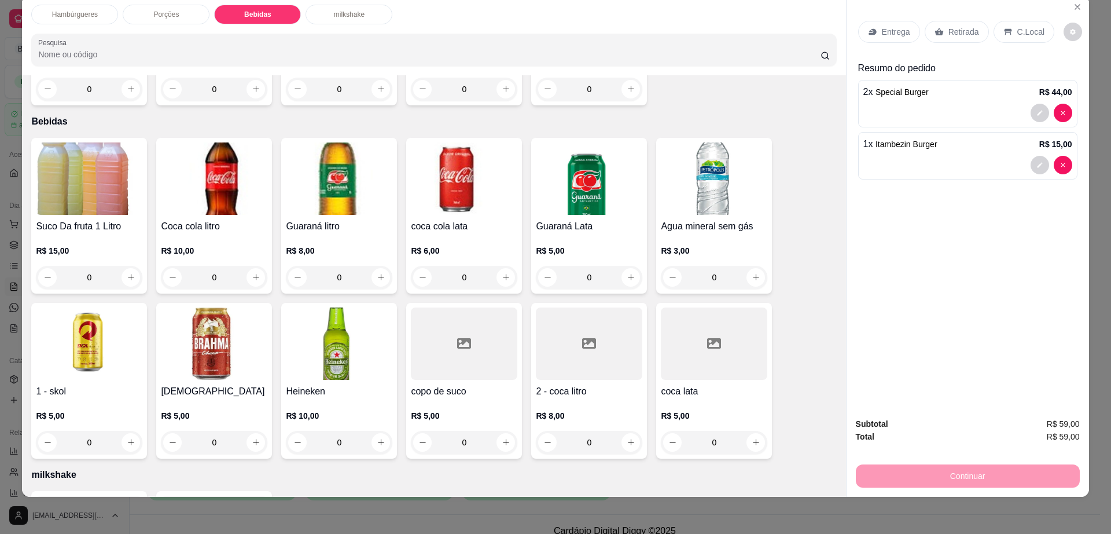
click at [350, 219] on h4 "Guaraná litro" at bounding box center [339, 226] width 107 height 14
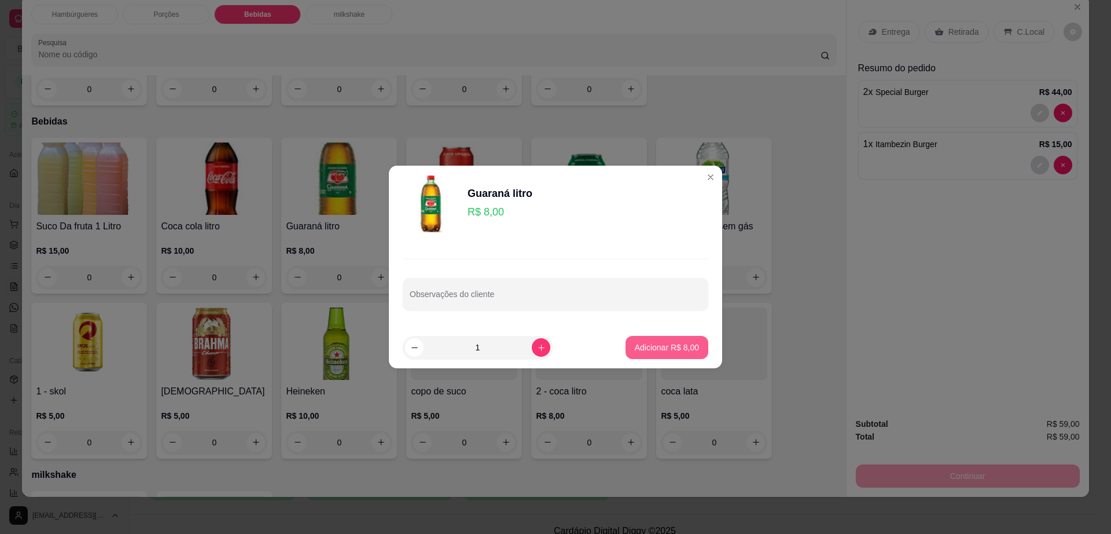
click at [626, 344] on button "Adicionar R$ 8,00" at bounding box center [667, 347] width 83 height 23
type input "1"
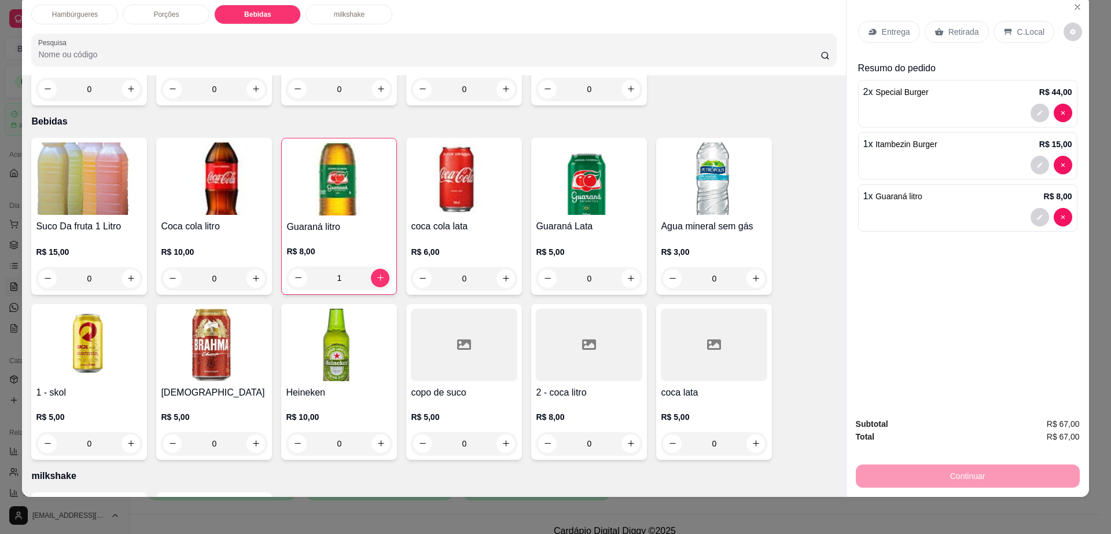
click at [882, 32] on p "Entrega" at bounding box center [896, 32] width 28 height 12
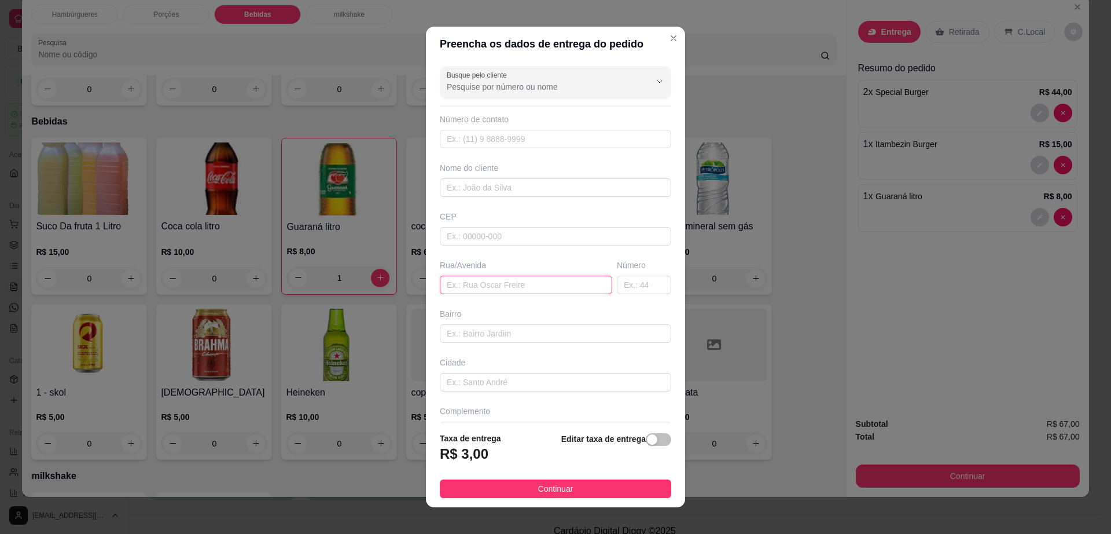
click at [541, 284] on input "text" at bounding box center [526, 285] width 173 height 19
type input "no evento"
click at [483, 184] on input "text" at bounding box center [556, 187] width 232 height 19
type input "rafic"
click at [618, 488] on button "Continuar" at bounding box center [556, 488] width 232 height 19
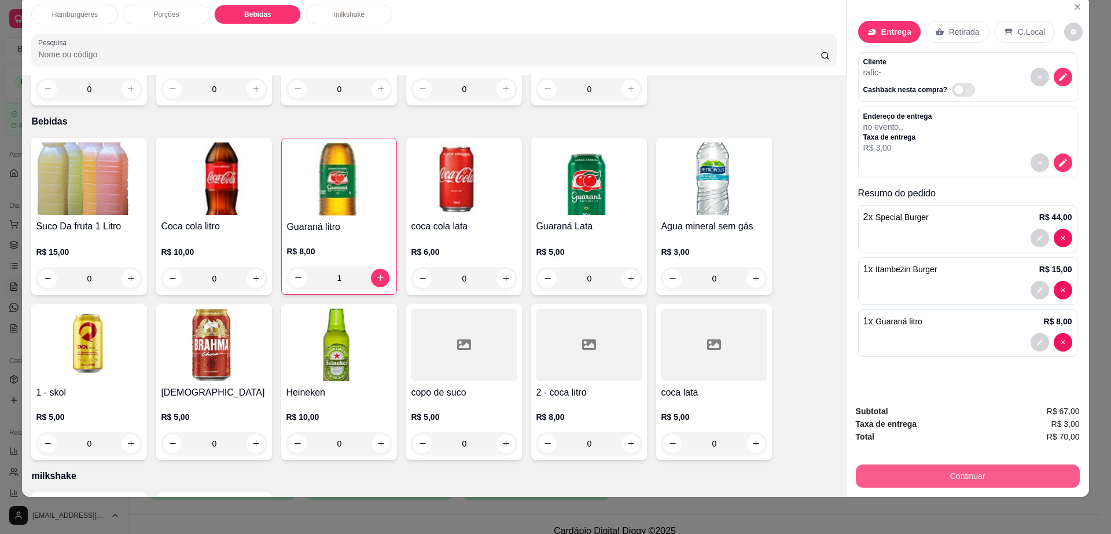
click at [911, 481] on button "Continuar" at bounding box center [968, 475] width 224 height 23
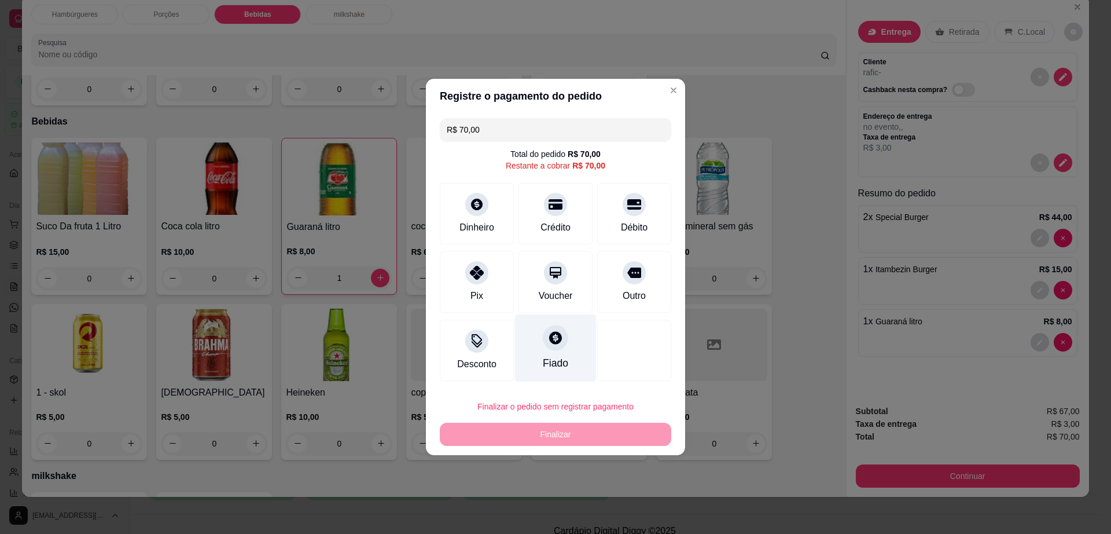
click at [551, 333] on icon at bounding box center [555, 337] width 13 height 13
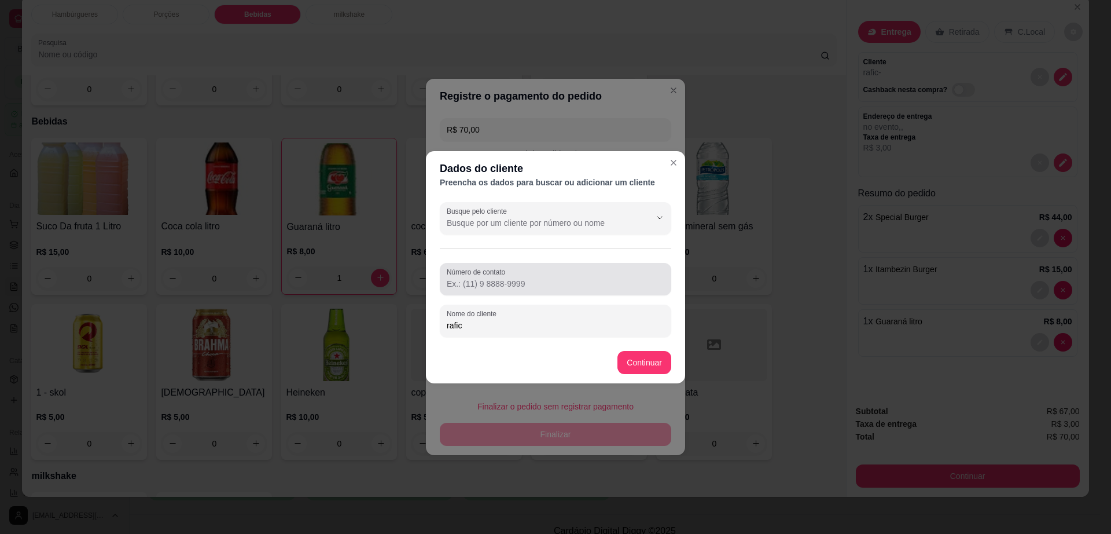
click at [529, 276] on div at bounding box center [556, 278] width 218 height 23
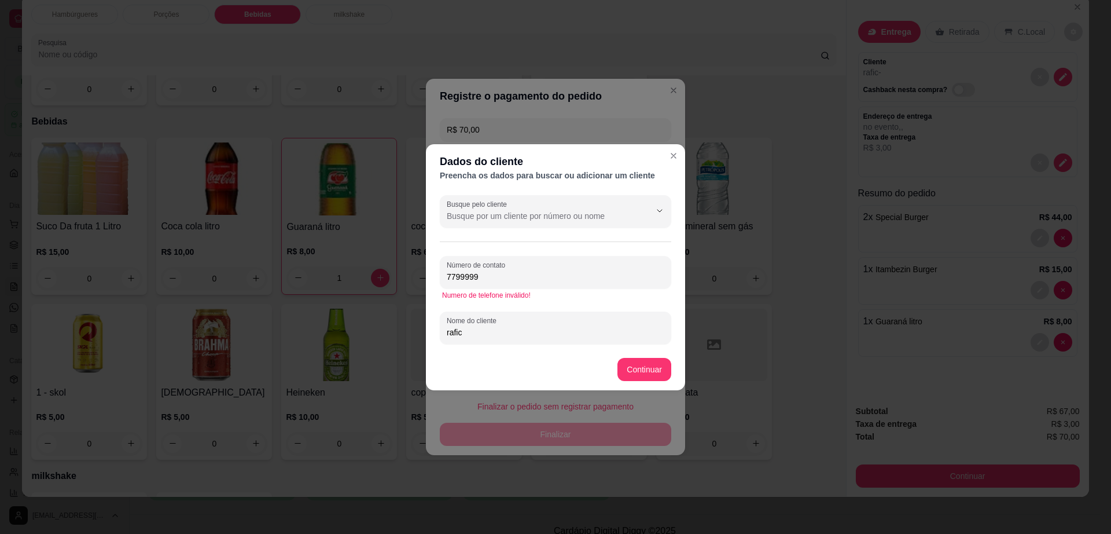
type input "7799-9999"
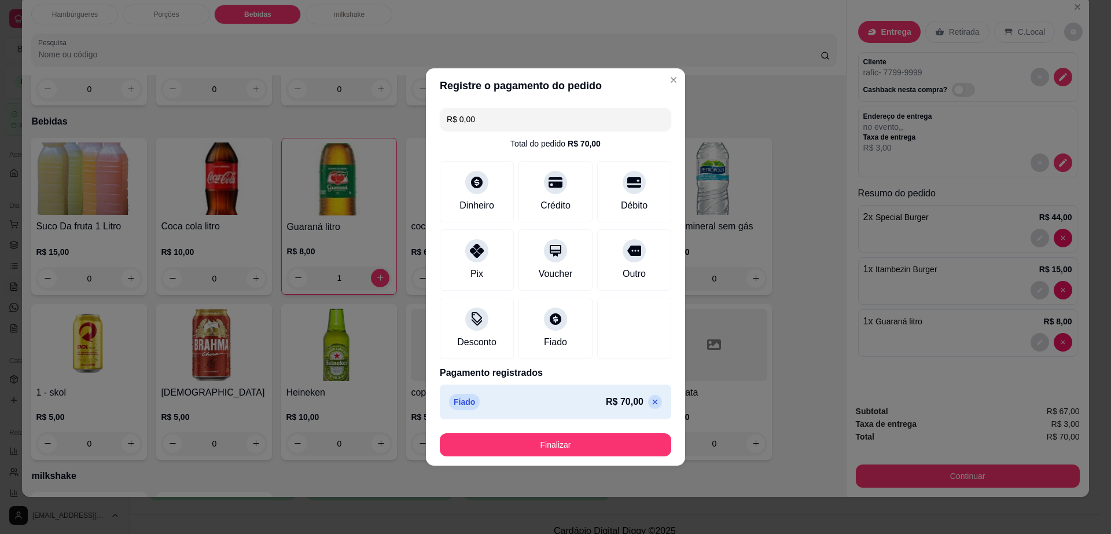
type input "R$ 0,00"
click at [621, 436] on button "Finalizar" at bounding box center [556, 444] width 232 height 23
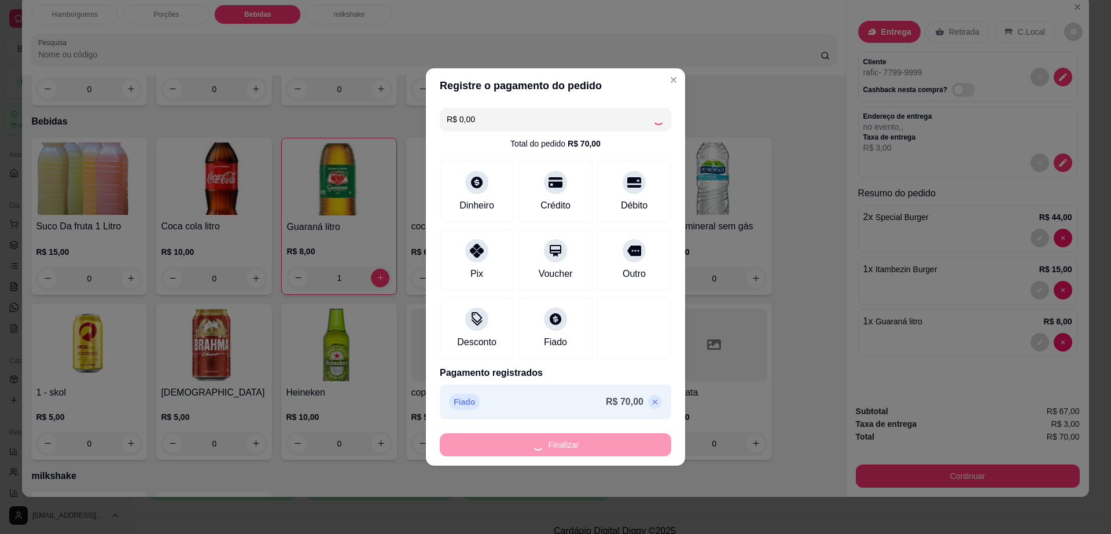
type input "0"
type input "-R$ 70,00"
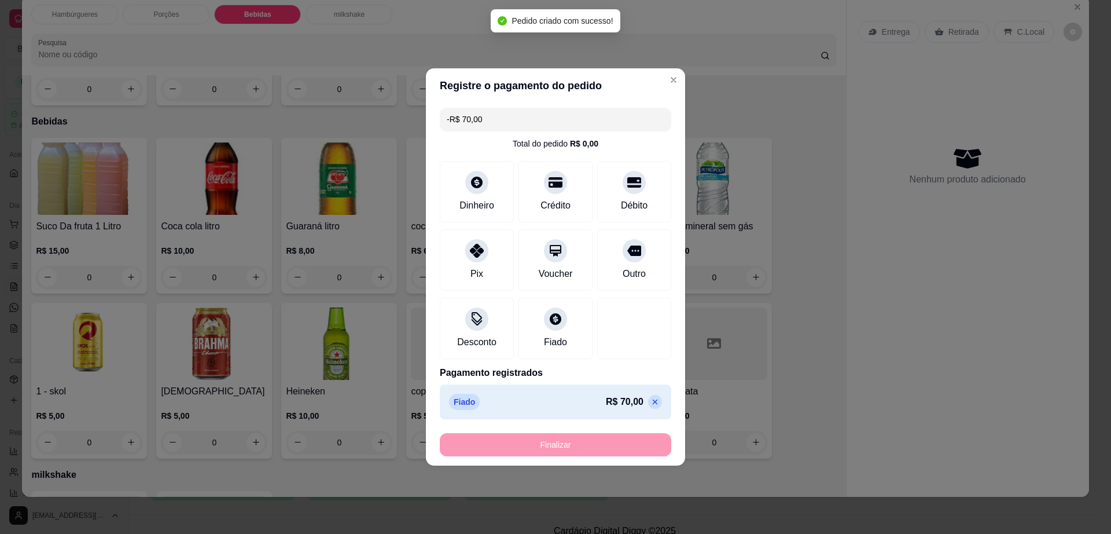
scroll to position [772, 0]
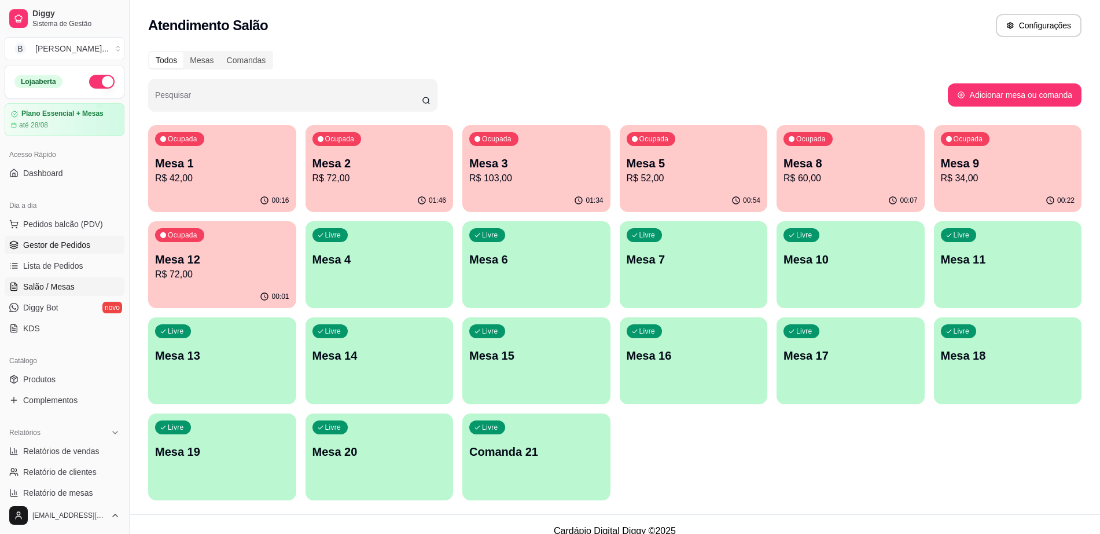
click at [76, 247] on span "Gestor de Pedidos" at bounding box center [56, 245] width 67 height 12
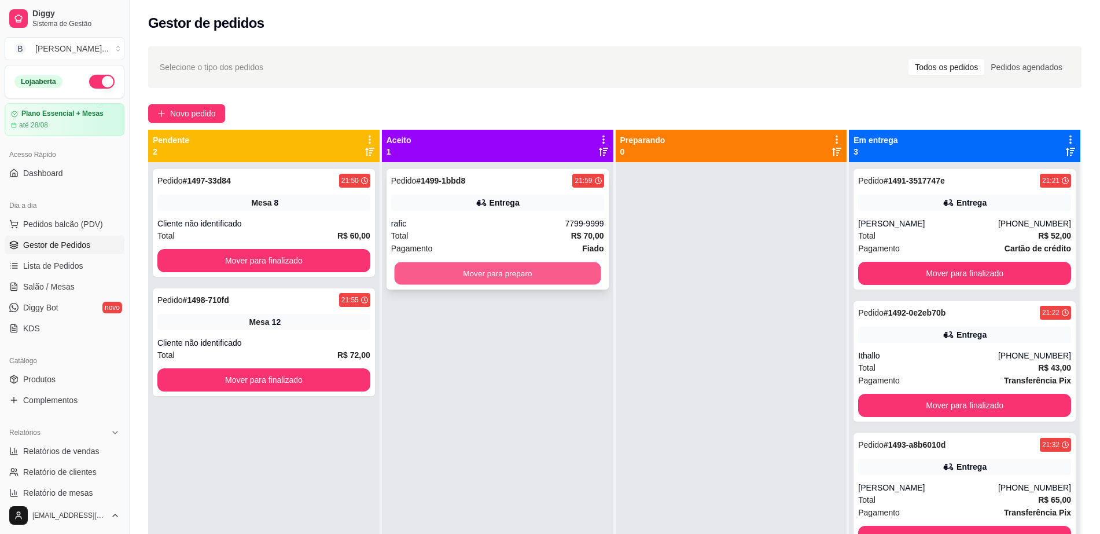
click at [478, 273] on button "Mover para preparo" at bounding box center [497, 273] width 207 height 23
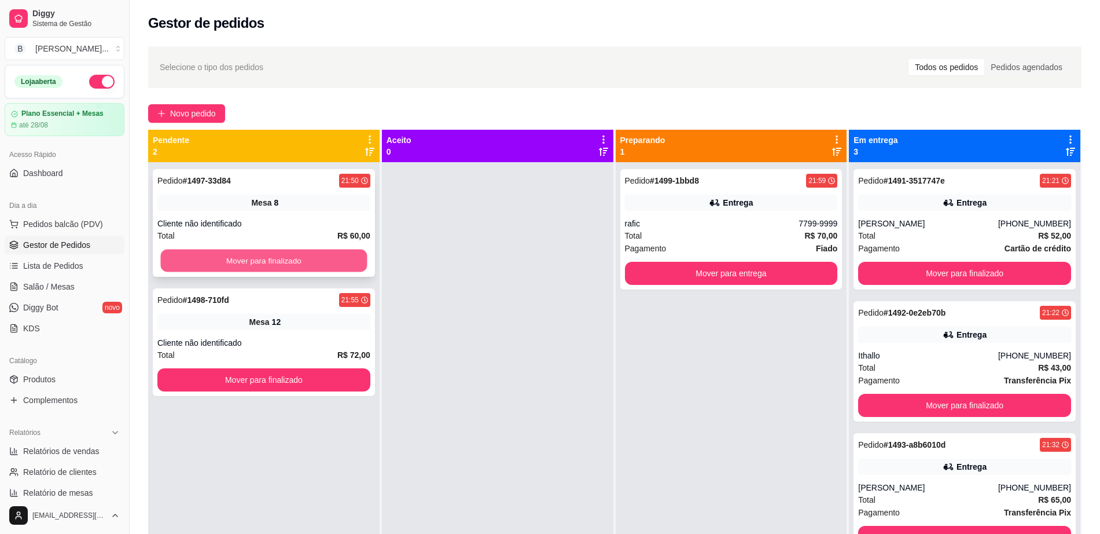
click at [252, 266] on button "Mover para finalizado" at bounding box center [264, 261] width 207 height 23
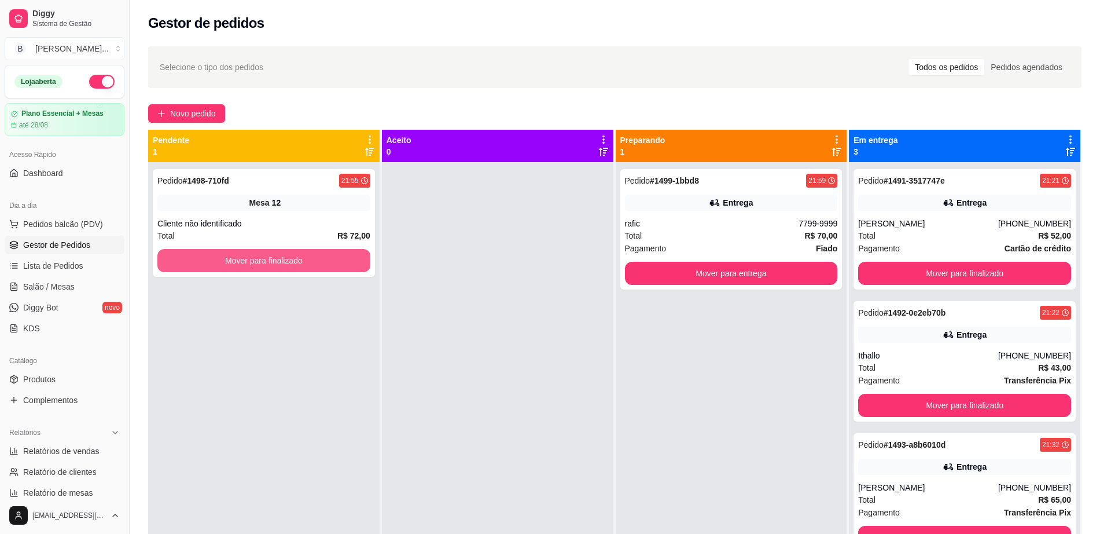
click at [252, 266] on button "Mover para finalizado" at bounding box center [263, 260] width 213 height 23
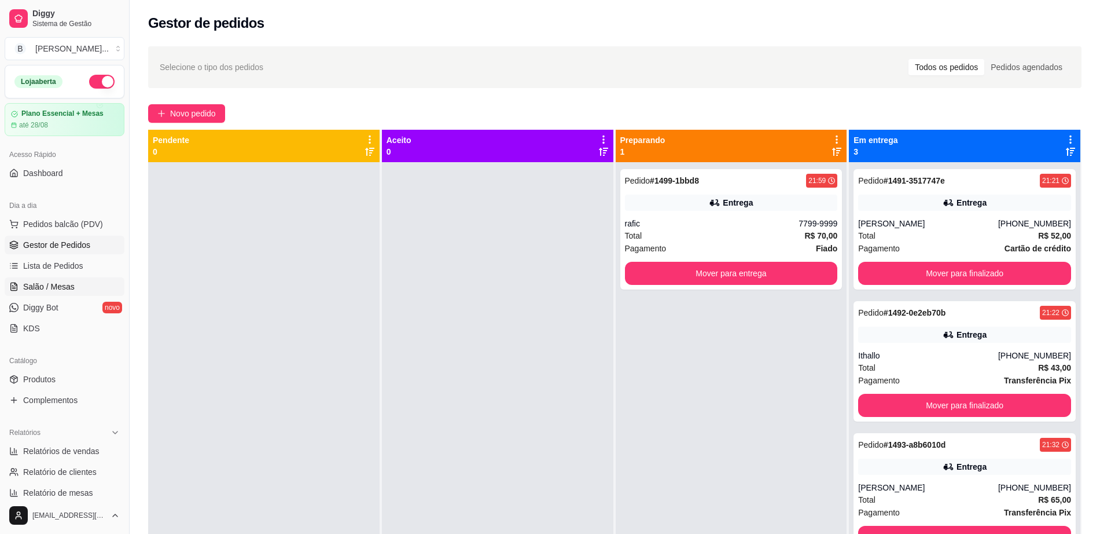
click at [71, 285] on span "Salão / Mesas" at bounding box center [49, 287] width 52 height 12
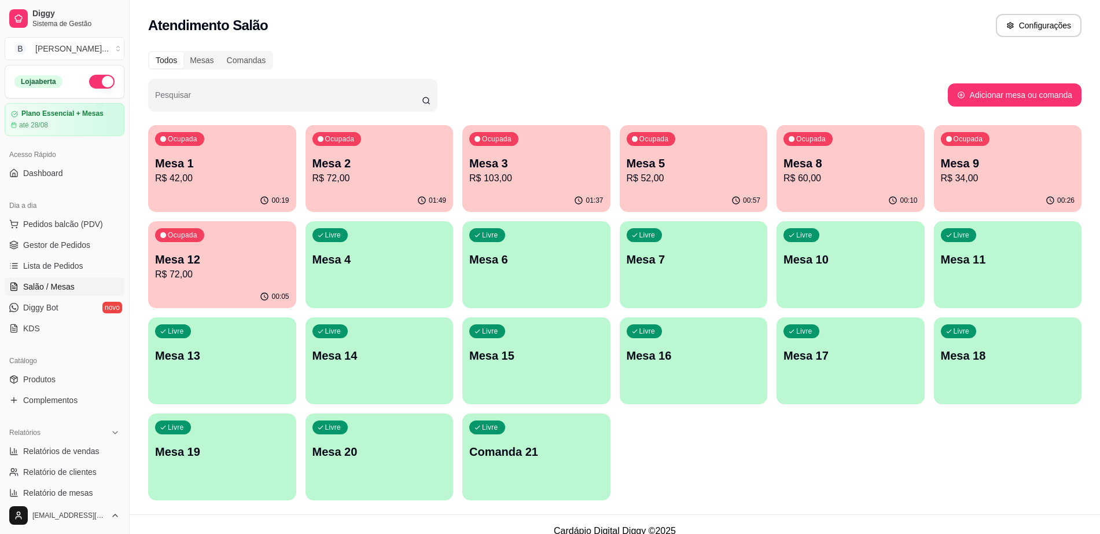
click at [182, 162] on p "Mesa 1" at bounding box center [222, 163] width 134 height 16
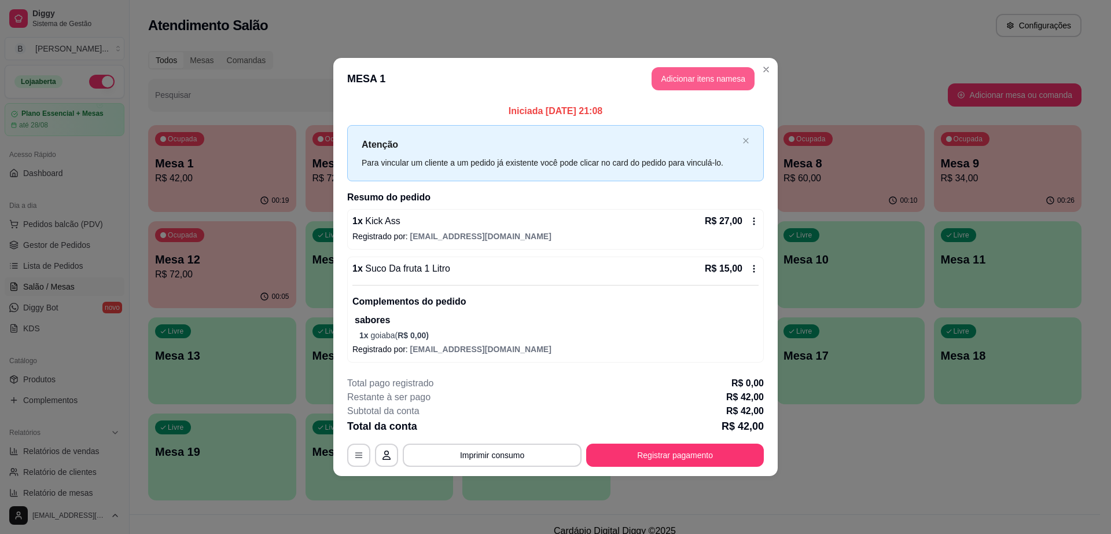
click at [718, 87] on button "Adicionar itens na mesa" at bounding box center [703, 78] width 103 height 23
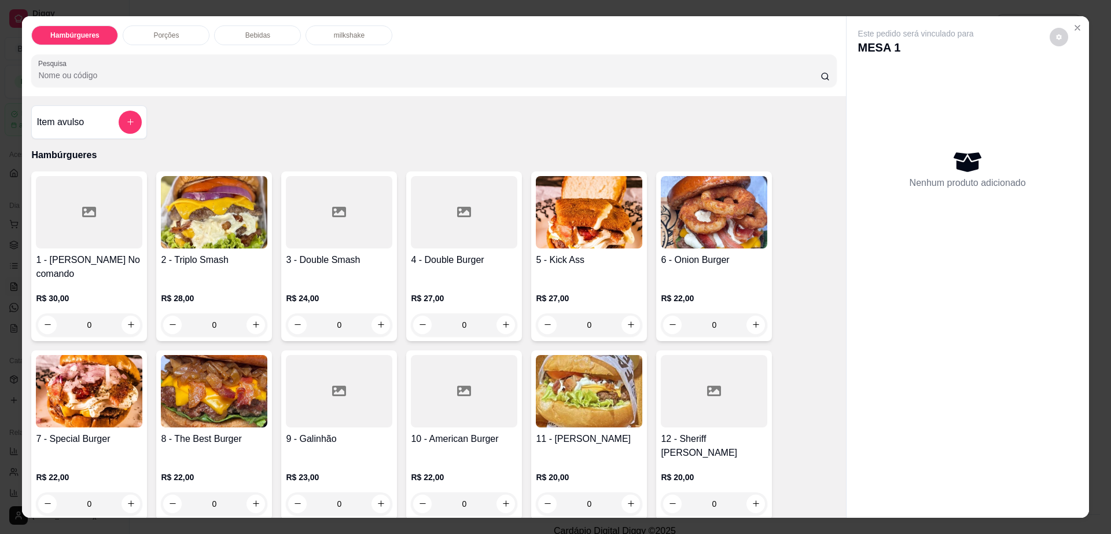
click at [67, 373] on img at bounding box center [89, 391] width 107 height 72
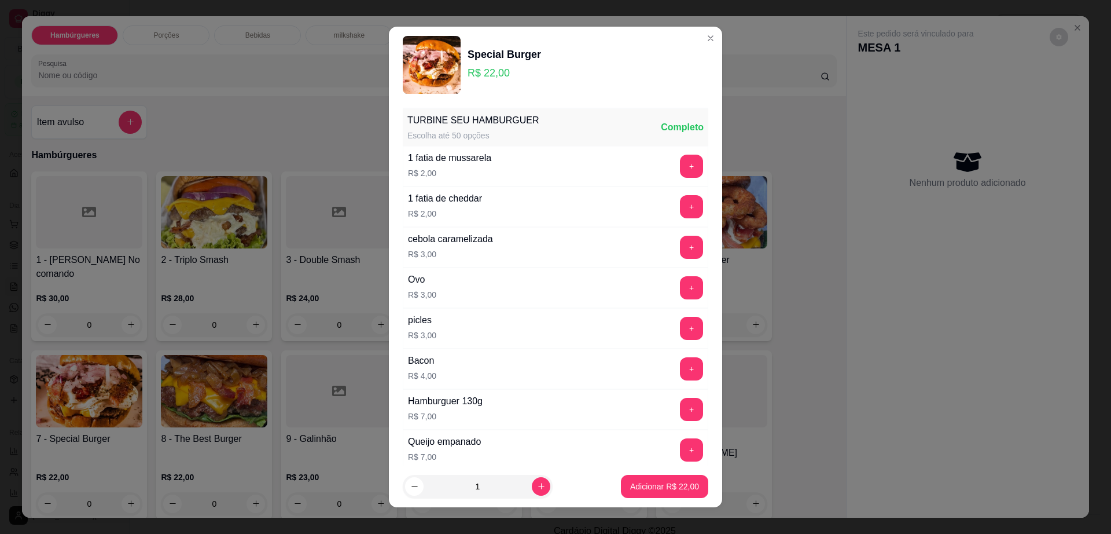
scroll to position [91, 0]
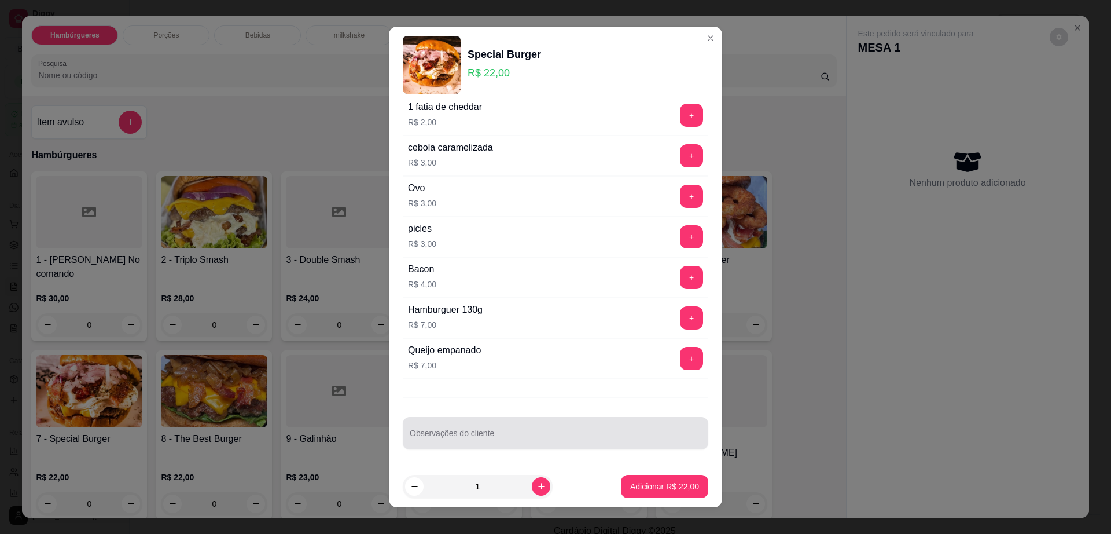
click at [526, 428] on div at bounding box center [556, 432] width 292 height 23
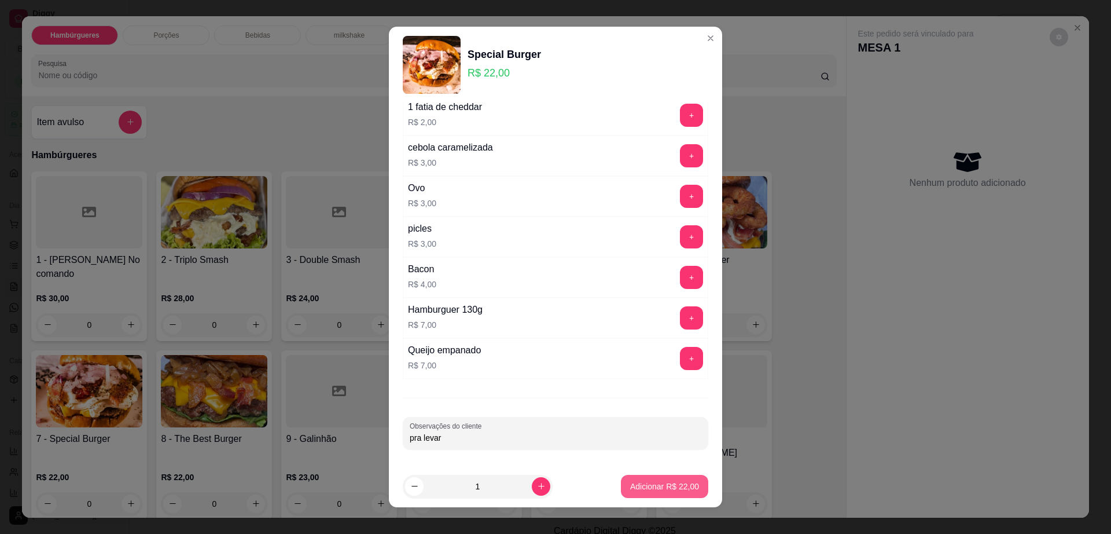
type input "pra levar"
click at [639, 488] on p "Adicionar R$ 22,00" at bounding box center [664, 486] width 69 height 12
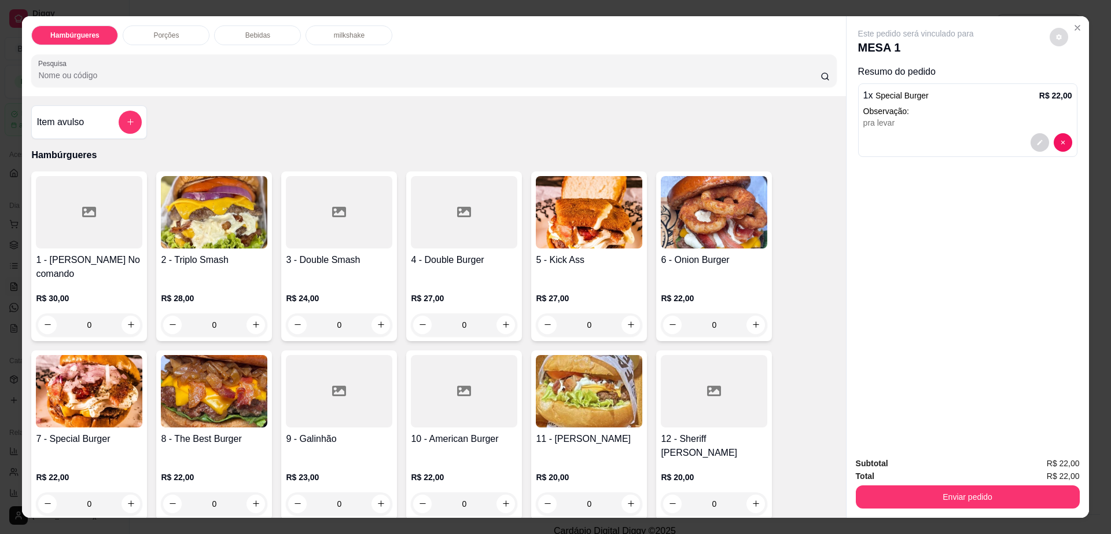
click at [1050, 28] on button "decrease-product-quantity" at bounding box center [1059, 37] width 19 height 19
click at [912, 509] on div "Subtotal R$ 22,00 Total R$ 22,00 Enviar pedido" at bounding box center [968, 482] width 243 height 70
click at [912, 503] on button "Enviar pedido" at bounding box center [968, 496] width 224 height 23
click at [914, 464] on button "Não registrar e enviar pedido" at bounding box center [928, 468] width 120 height 22
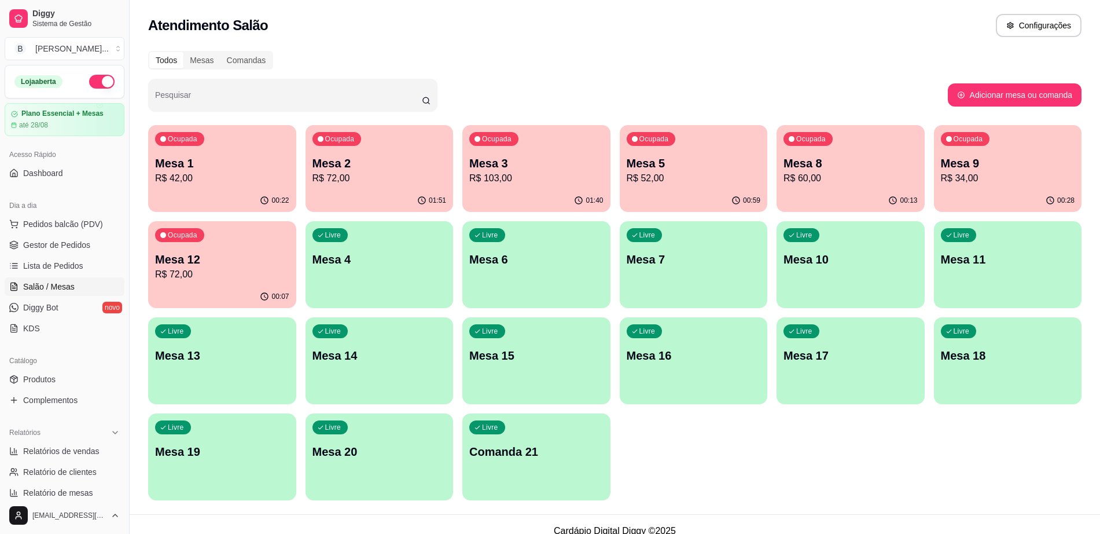
click at [700, 170] on p "Mesa 5" at bounding box center [694, 163] width 134 height 16
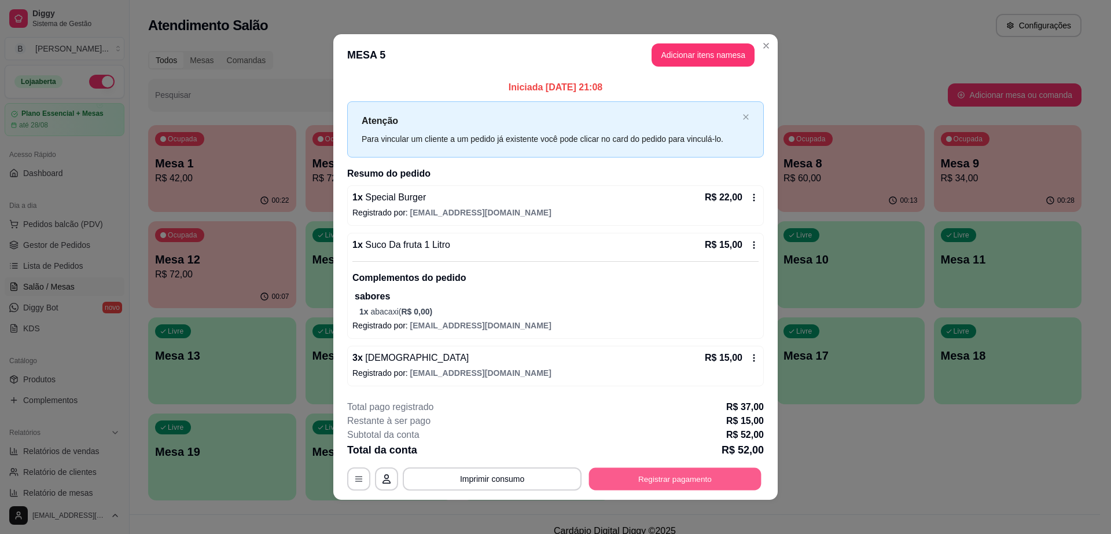
click at [707, 472] on button "Registrar pagamento" at bounding box center [675, 479] width 173 height 23
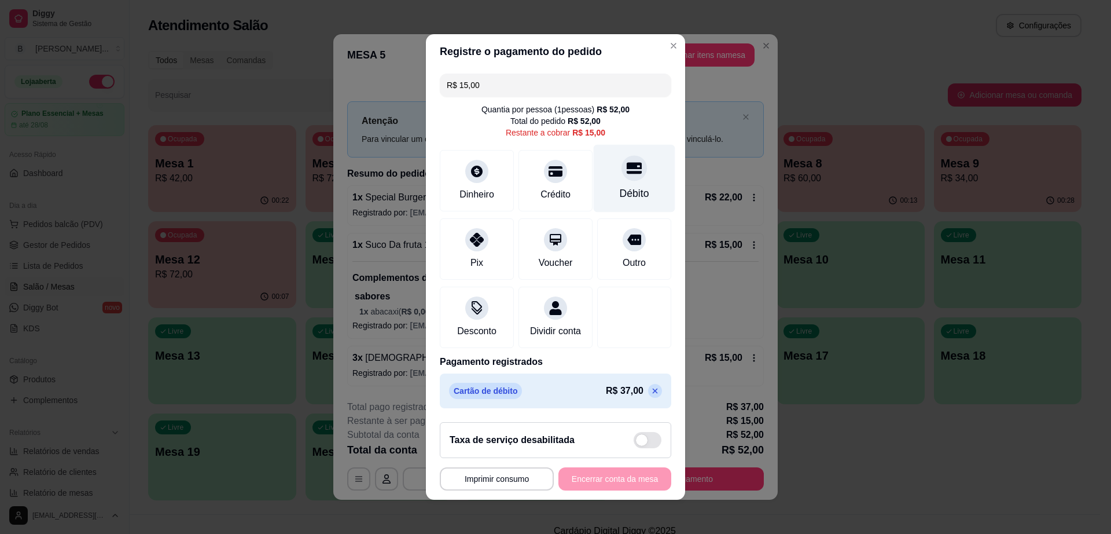
click at [622, 165] on div at bounding box center [634, 167] width 25 height 25
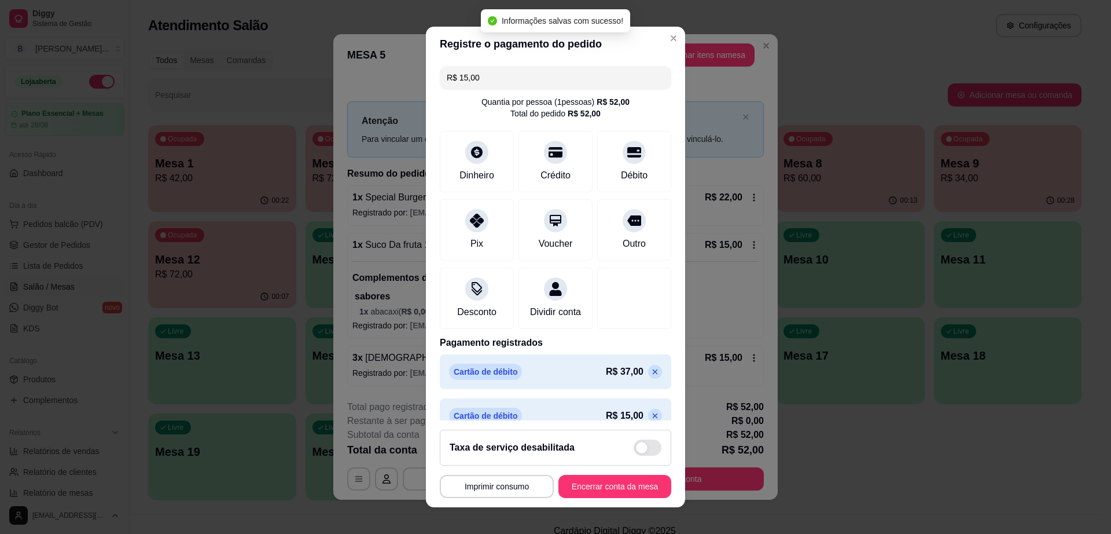
type input "R$ 0,00"
click at [629, 493] on button "Encerrar conta da mesa" at bounding box center [615, 486] width 113 height 23
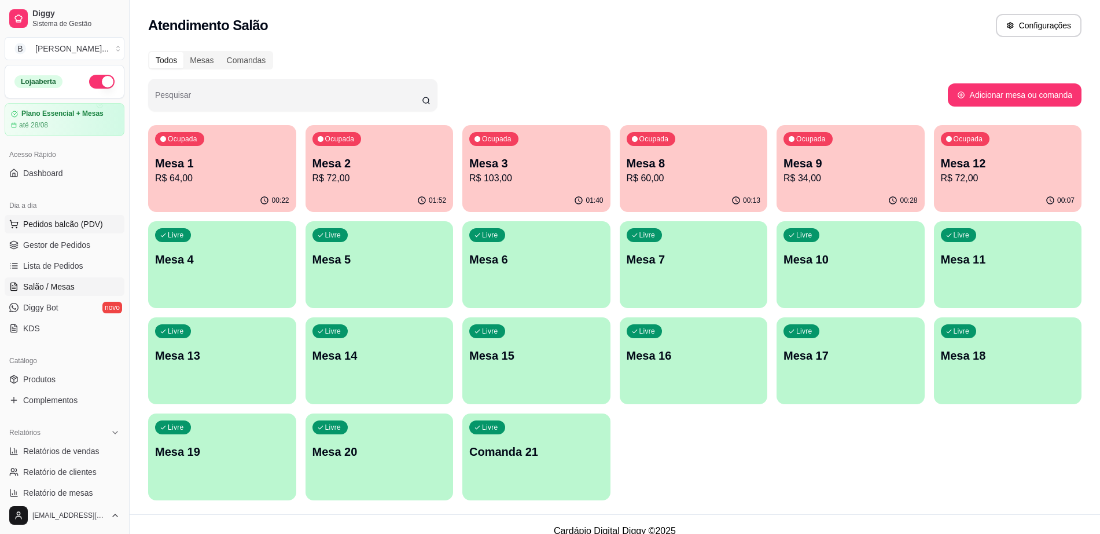
click at [86, 219] on span "Pedidos balcão (PDV)" at bounding box center [63, 224] width 80 height 12
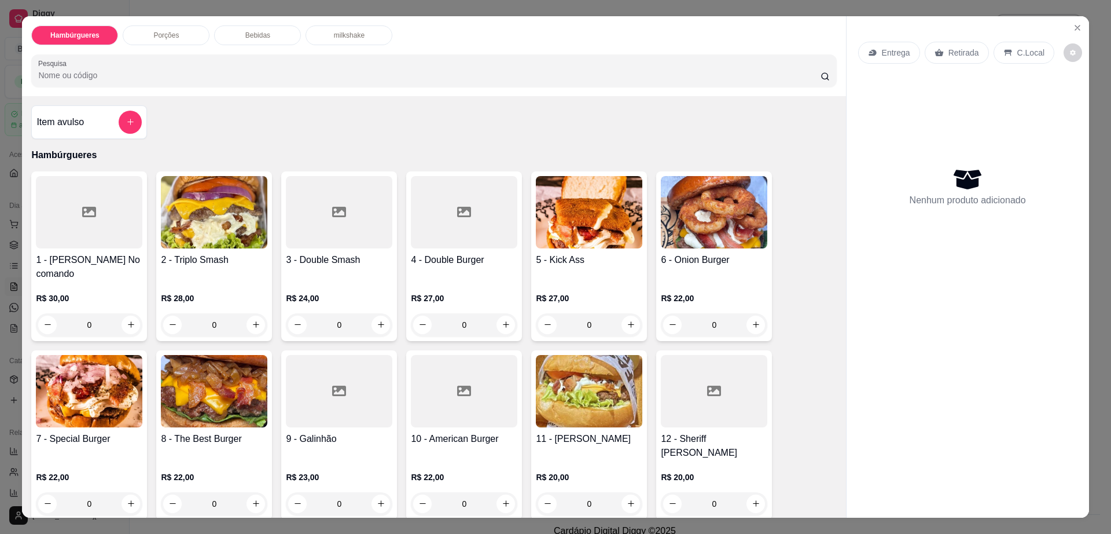
click at [217, 230] on img at bounding box center [214, 212] width 107 height 72
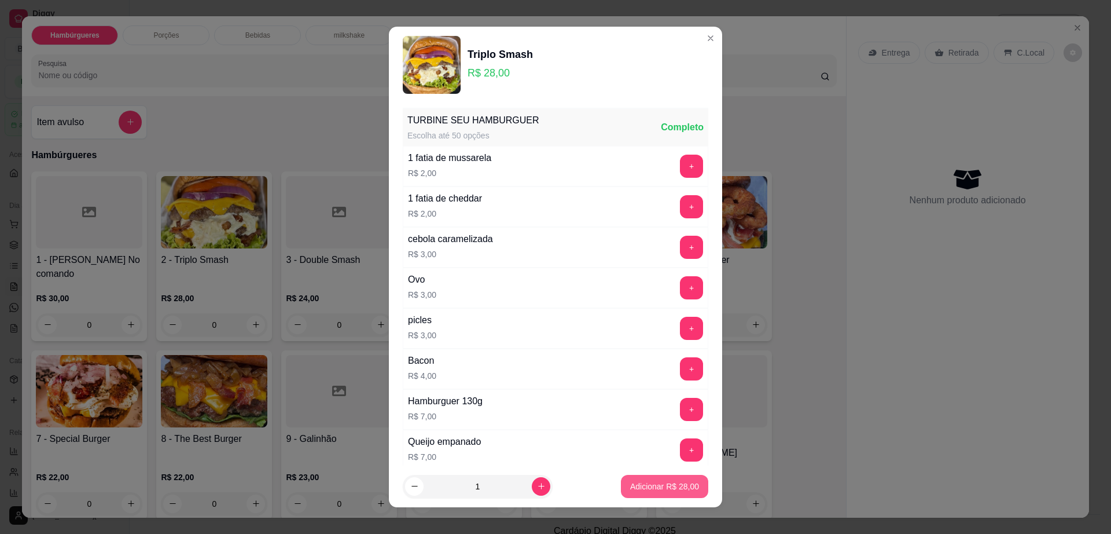
click at [643, 490] on p "Adicionar R$ 28,00" at bounding box center [664, 486] width 69 height 12
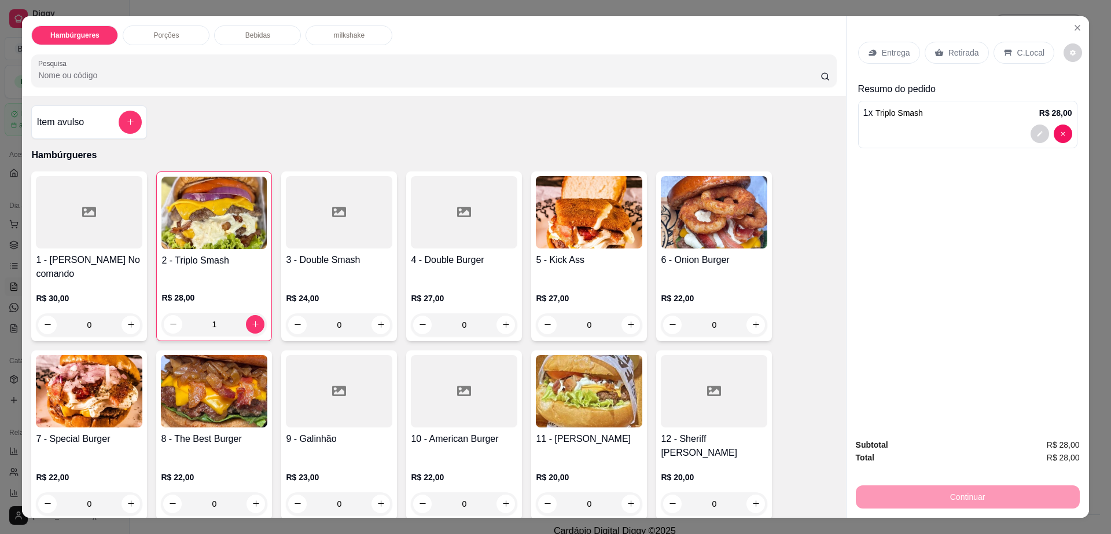
click at [956, 52] on p "Retirada" at bounding box center [964, 53] width 31 height 12
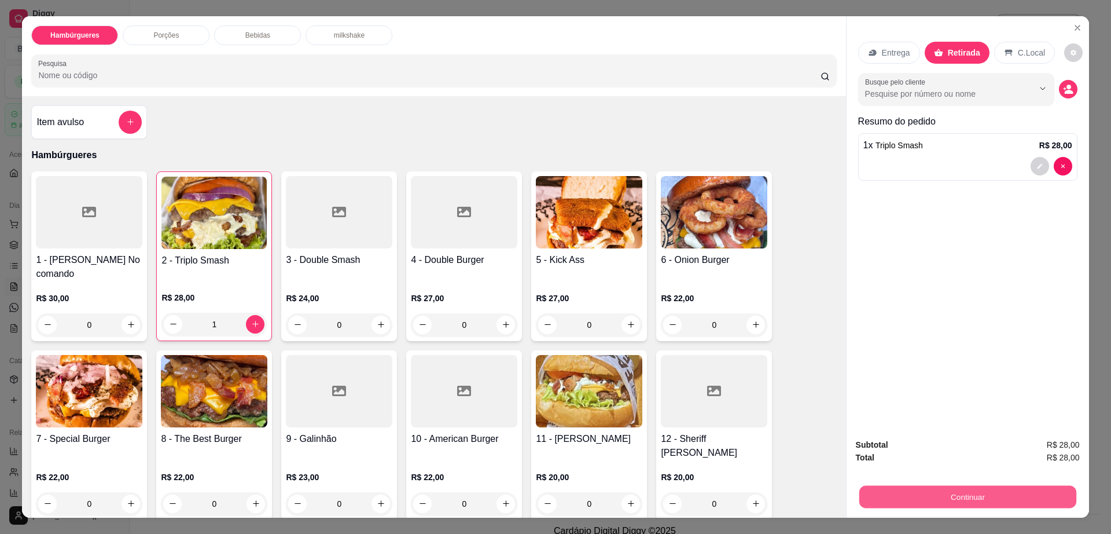
click at [956, 501] on button "Continuar" at bounding box center [967, 497] width 217 height 23
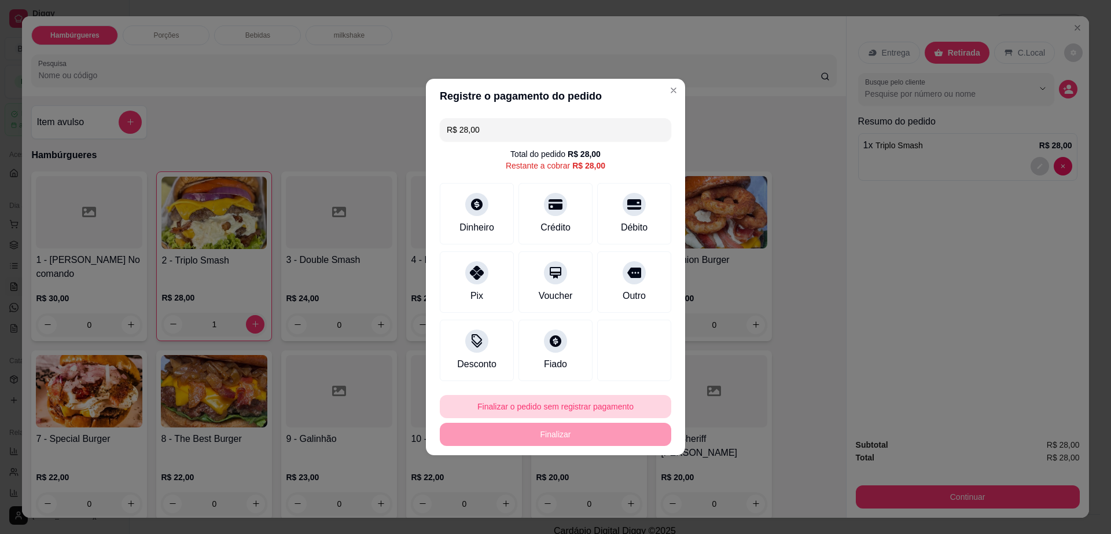
click at [563, 405] on button "Finalizar o pedido sem registrar pagamento" at bounding box center [556, 406] width 232 height 23
click at [624, 498] on button "Confirmar" at bounding box center [628, 501] width 41 height 17
type input "0"
type input "R$ 0,00"
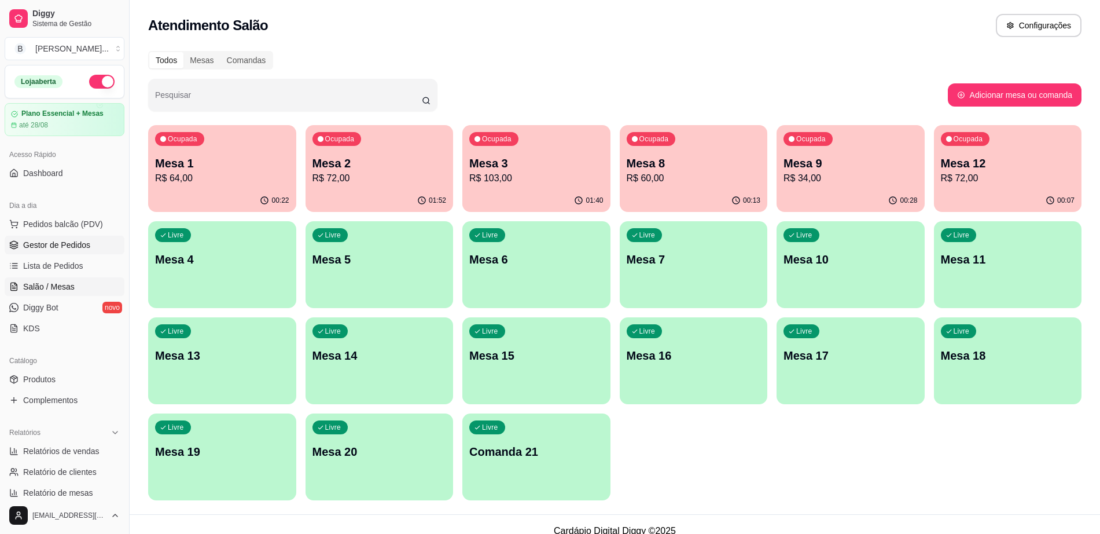
click at [90, 250] on link "Gestor de Pedidos" at bounding box center [65, 245] width 120 height 19
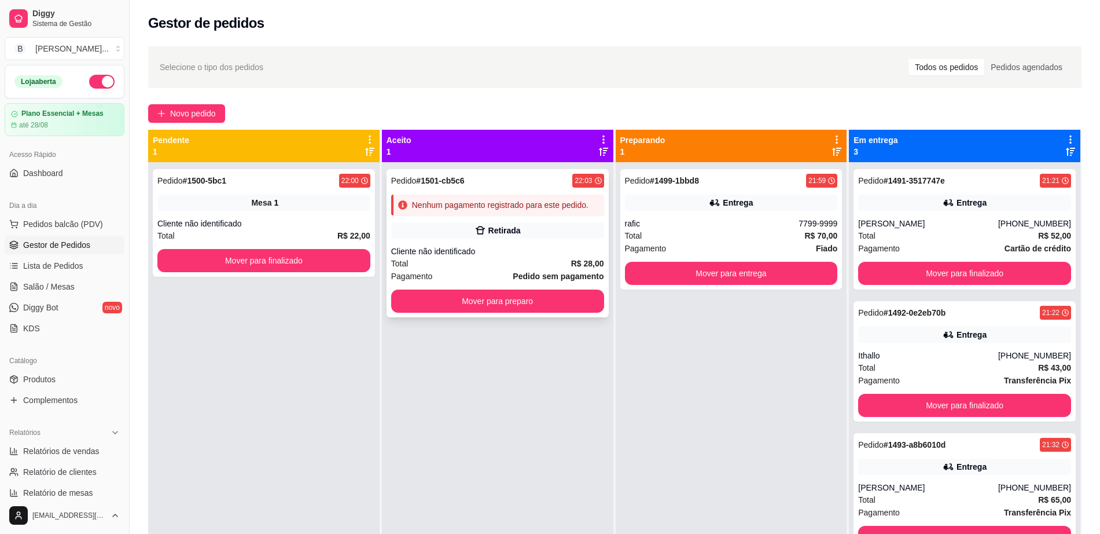
click at [491, 247] on div "Cliente não identificado" at bounding box center [497, 251] width 213 height 12
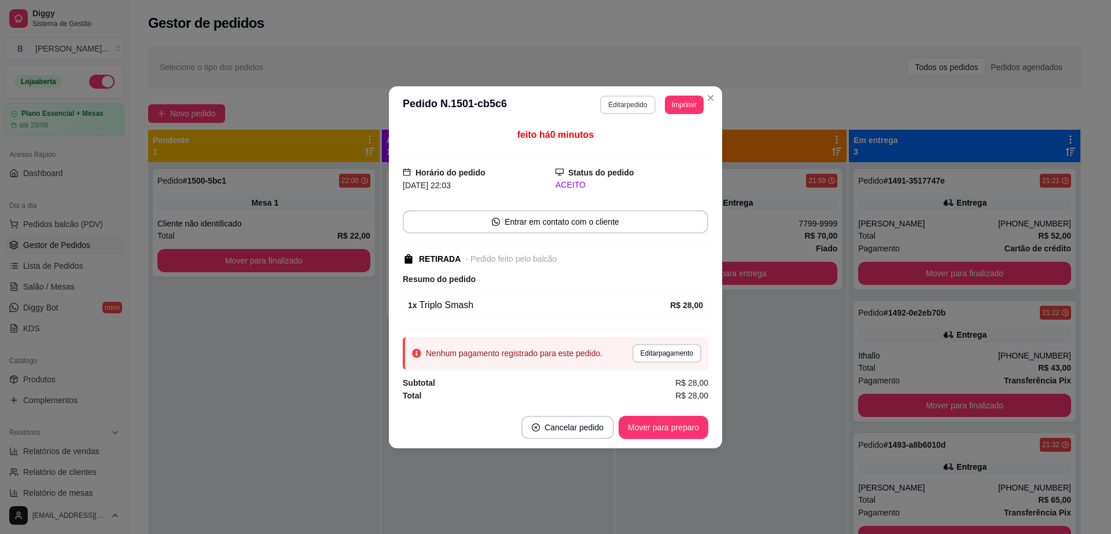
click at [627, 97] on button "Editar pedido" at bounding box center [627, 105] width 55 height 19
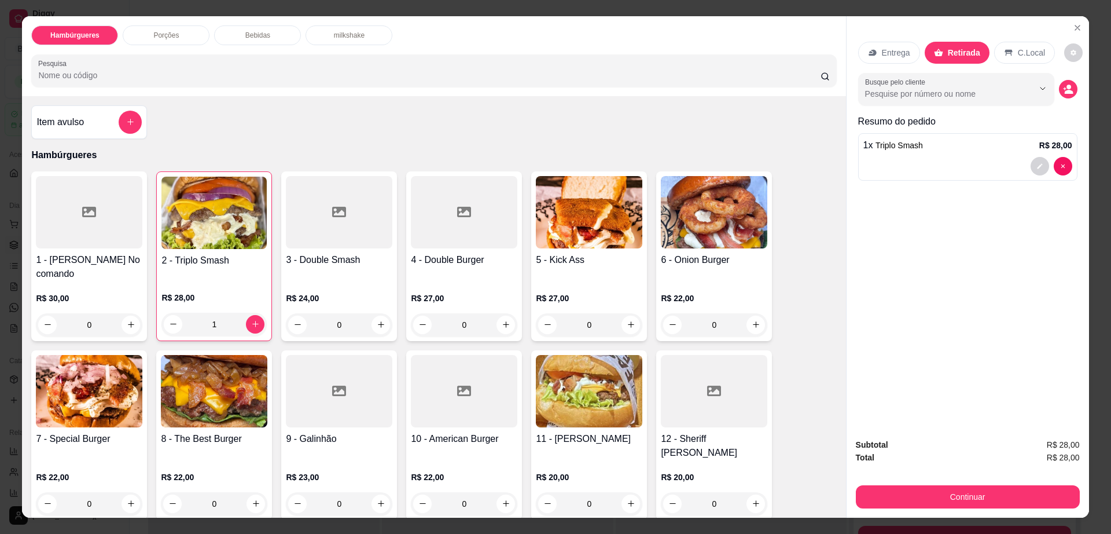
click at [933, 167] on div at bounding box center [968, 166] width 209 height 19
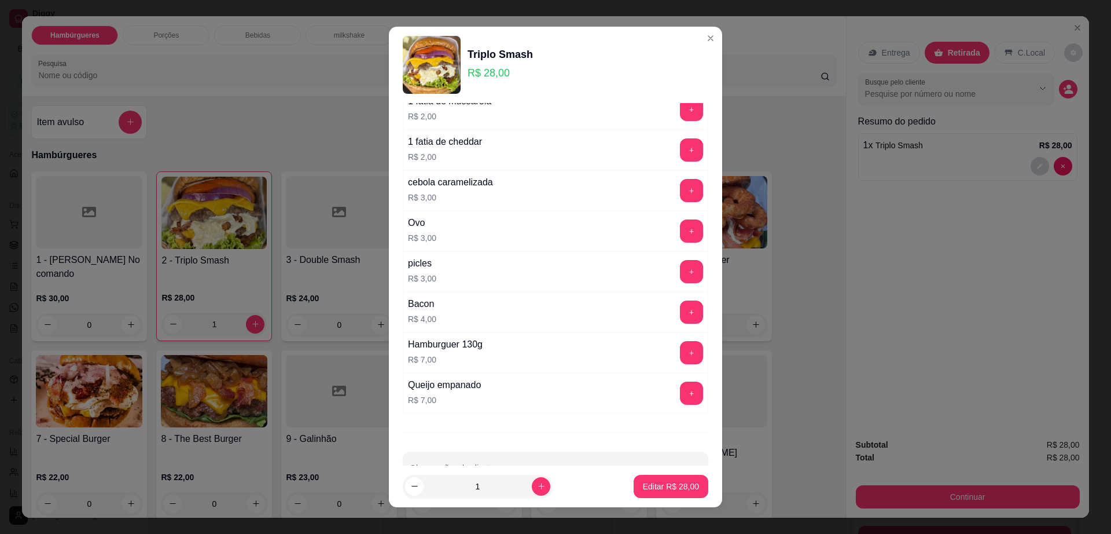
scroll to position [91, 0]
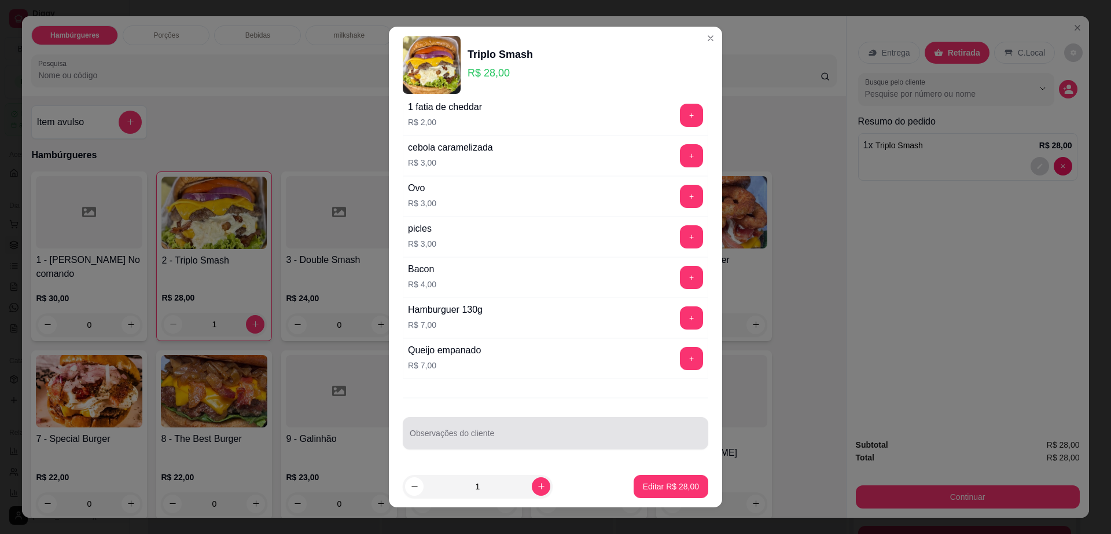
click at [483, 436] on input "Observações do cliente" at bounding box center [556, 438] width 292 height 12
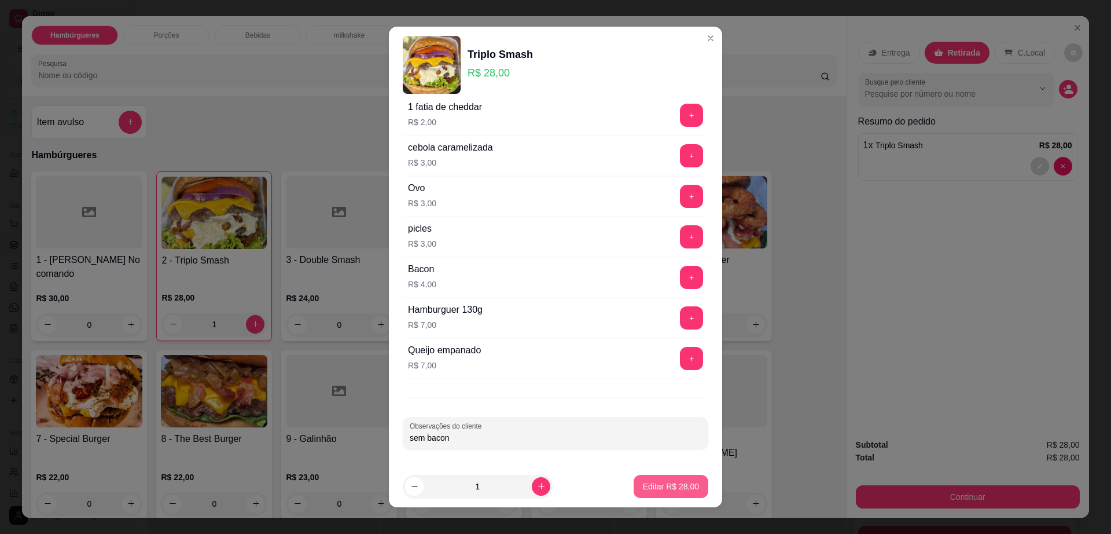
type input "sem bacon"
click at [655, 476] on button "Editar R$ 28,00" at bounding box center [671, 486] width 75 height 23
type input "0"
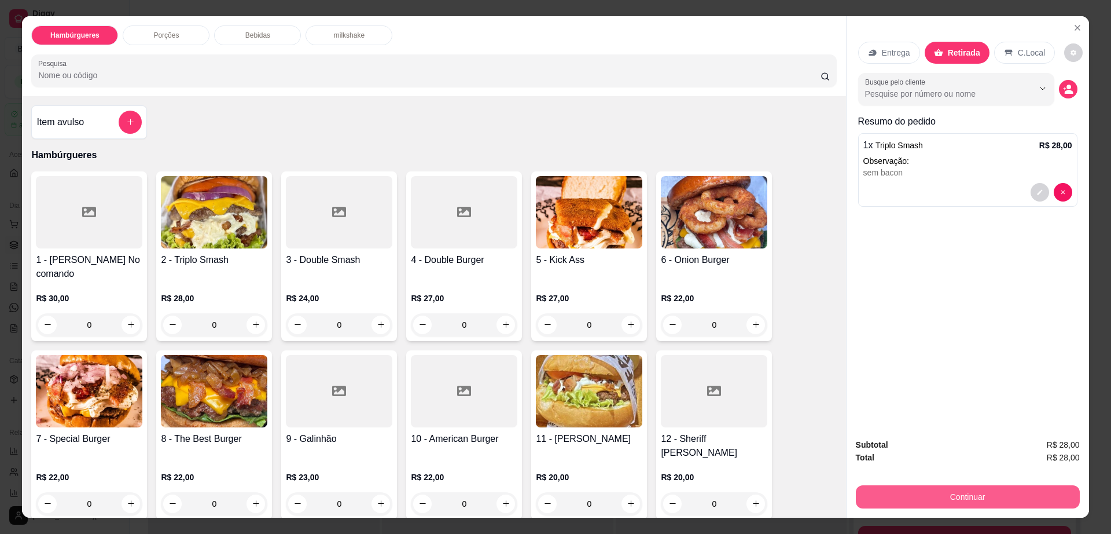
click at [919, 486] on button "Continuar" at bounding box center [968, 496] width 224 height 23
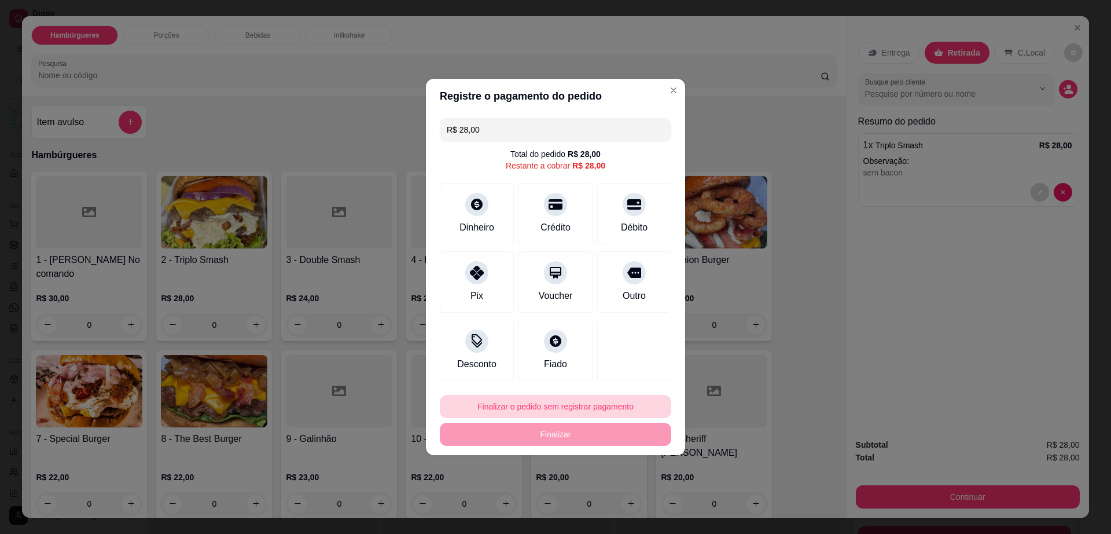
click at [622, 409] on button "Finalizar o pedido sem registrar pagamento" at bounding box center [556, 406] width 232 height 23
click at [629, 501] on button "Confirmar" at bounding box center [628, 502] width 43 height 18
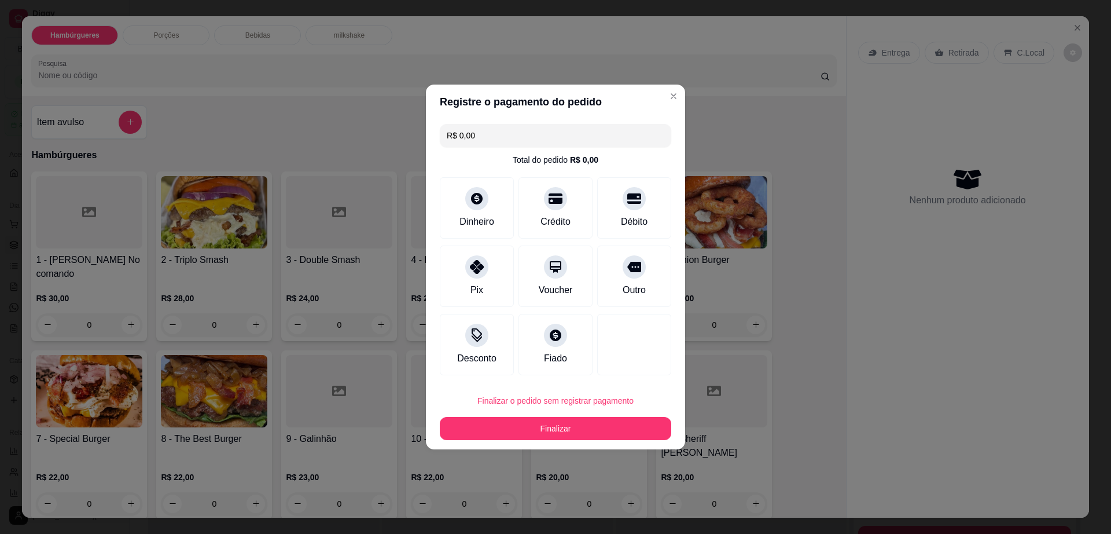
type input "R$ 0,00"
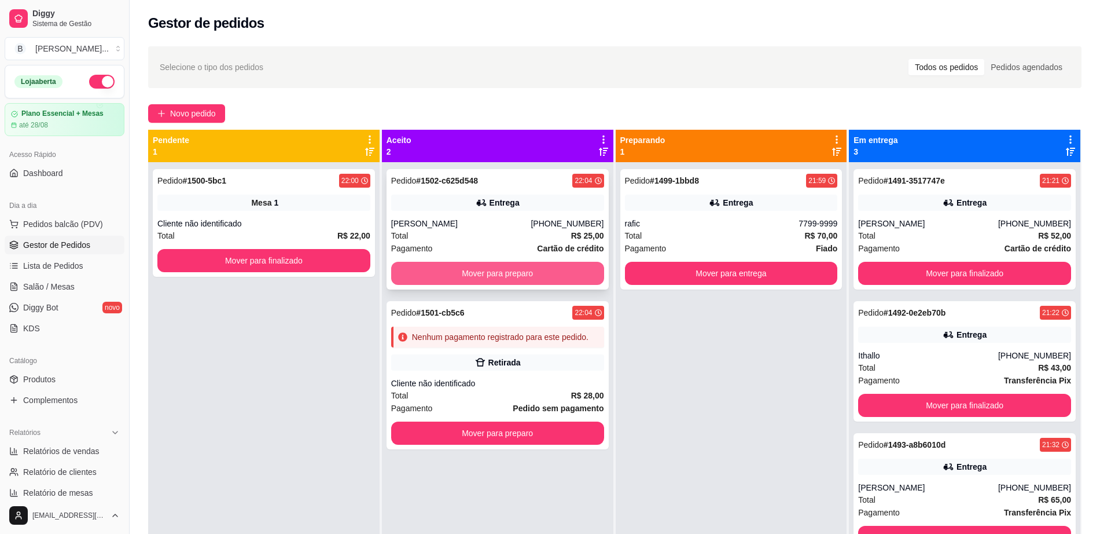
click at [494, 272] on button "Mover para preparo" at bounding box center [497, 273] width 213 height 23
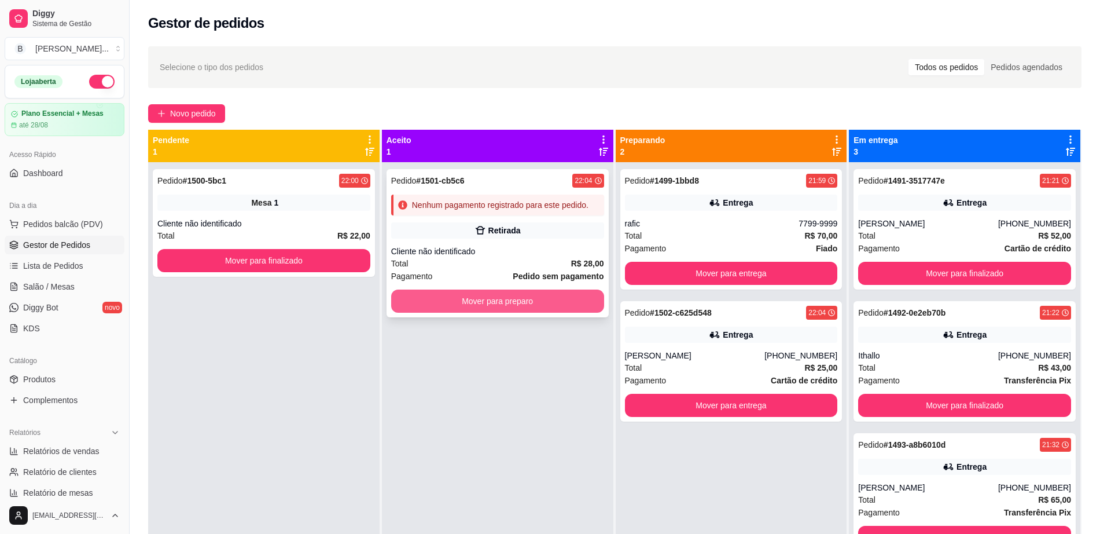
click at [487, 311] on button "Mover para preparo" at bounding box center [497, 300] width 213 height 23
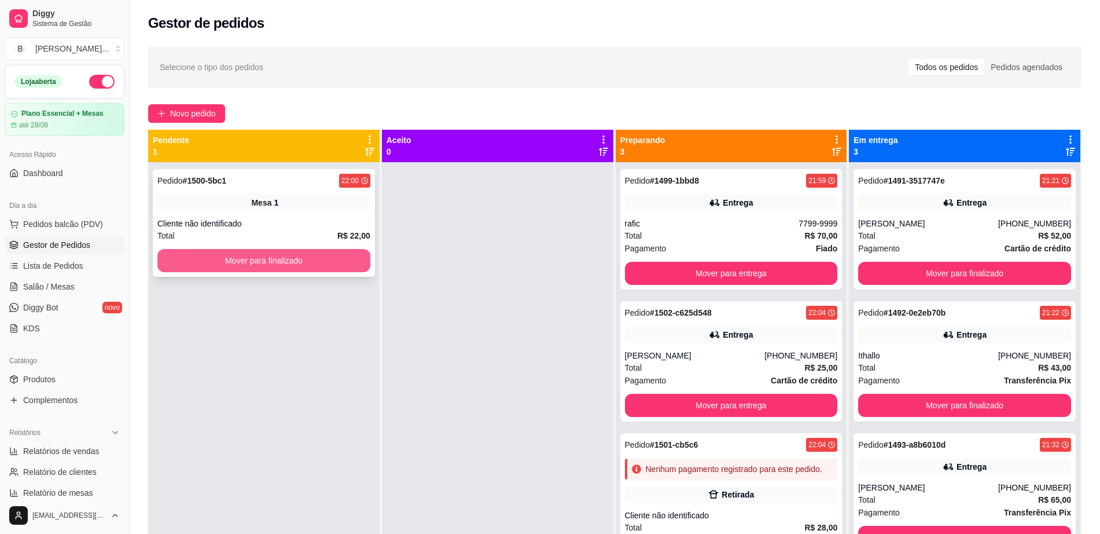
click at [303, 264] on button "Mover para finalizado" at bounding box center [263, 260] width 213 height 23
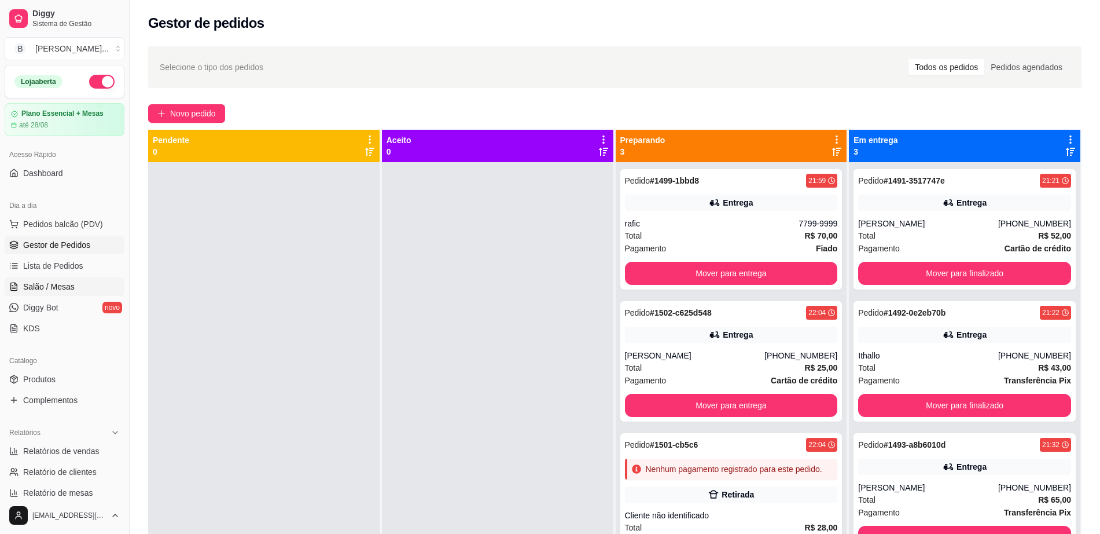
click at [101, 291] on link "Salão / Mesas" at bounding box center [65, 286] width 120 height 19
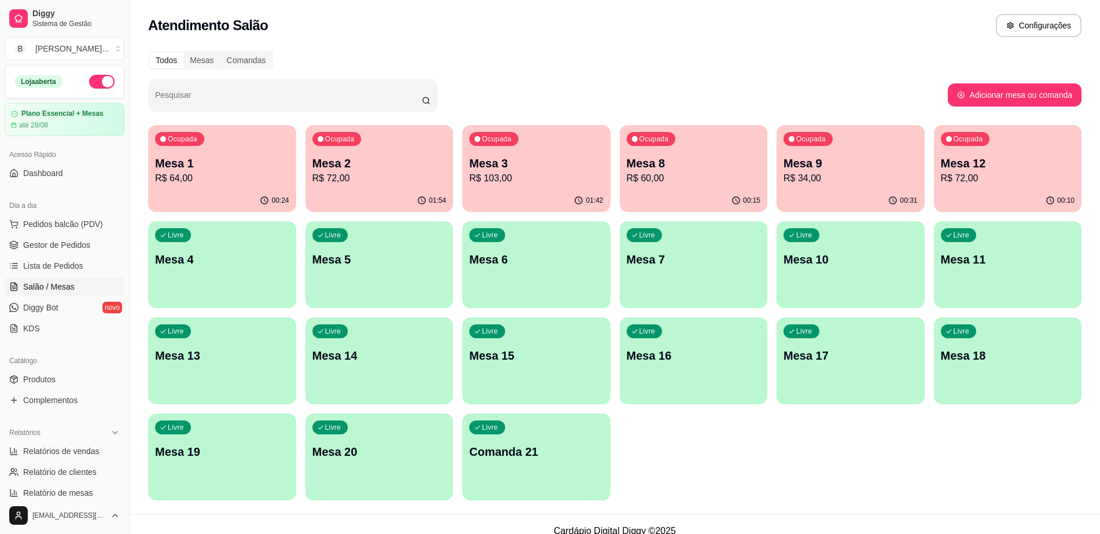
click at [982, 275] on div "Livre Mesa 11" at bounding box center [1008, 257] width 148 height 73
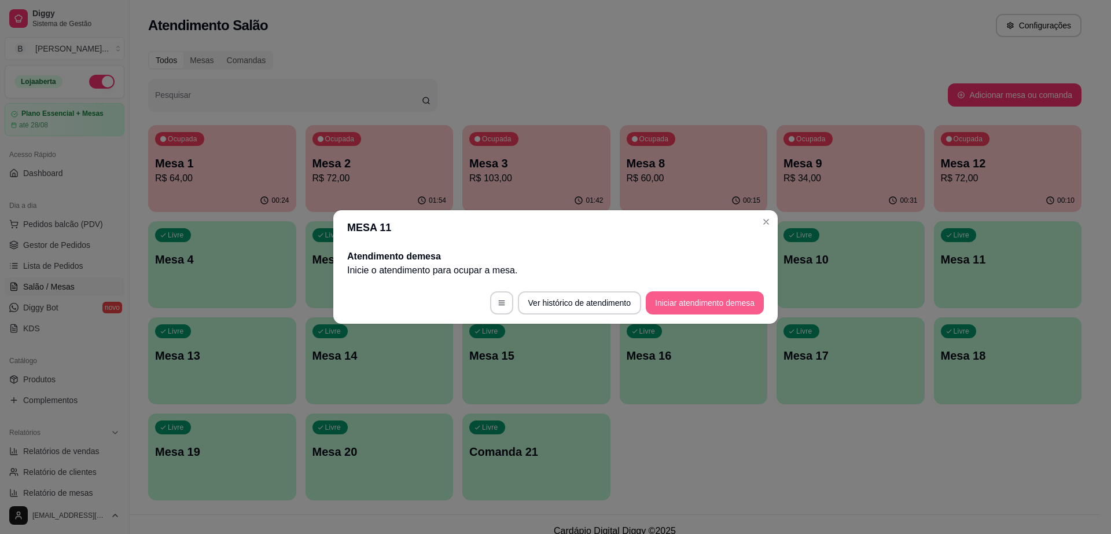
click at [698, 302] on button "Iniciar atendimento de mesa" at bounding box center [705, 302] width 118 height 23
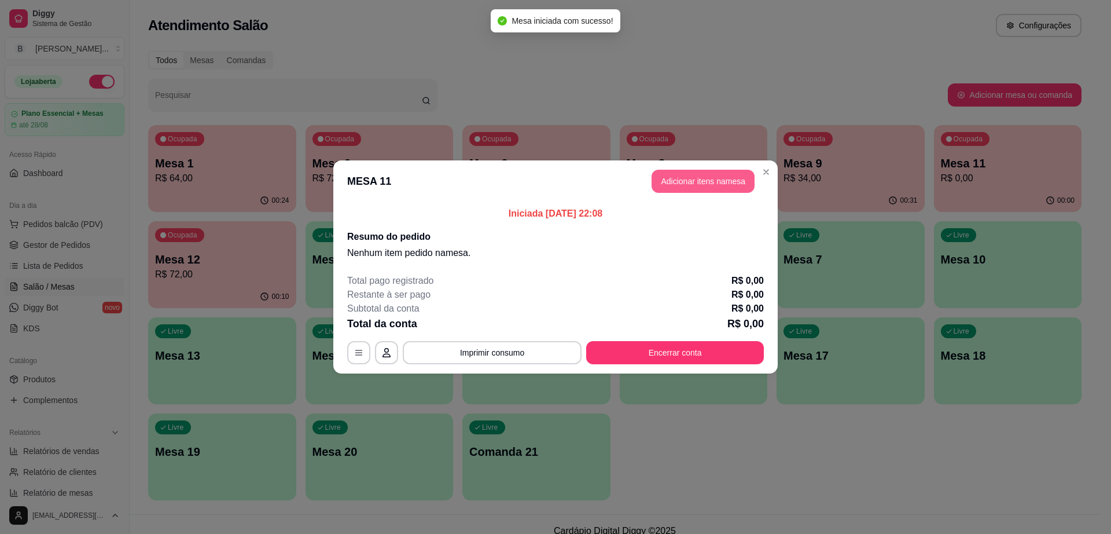
click at [718, 181] on button "Adicionar itens na mesa" at bounding box center [703, 181] width 103 height 23
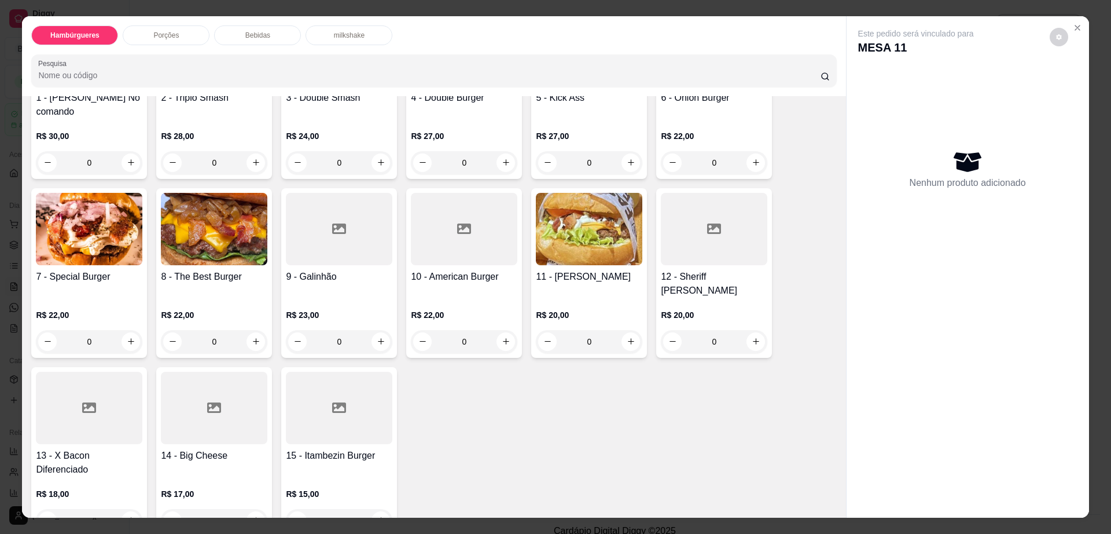
scroll to position [217, 0]
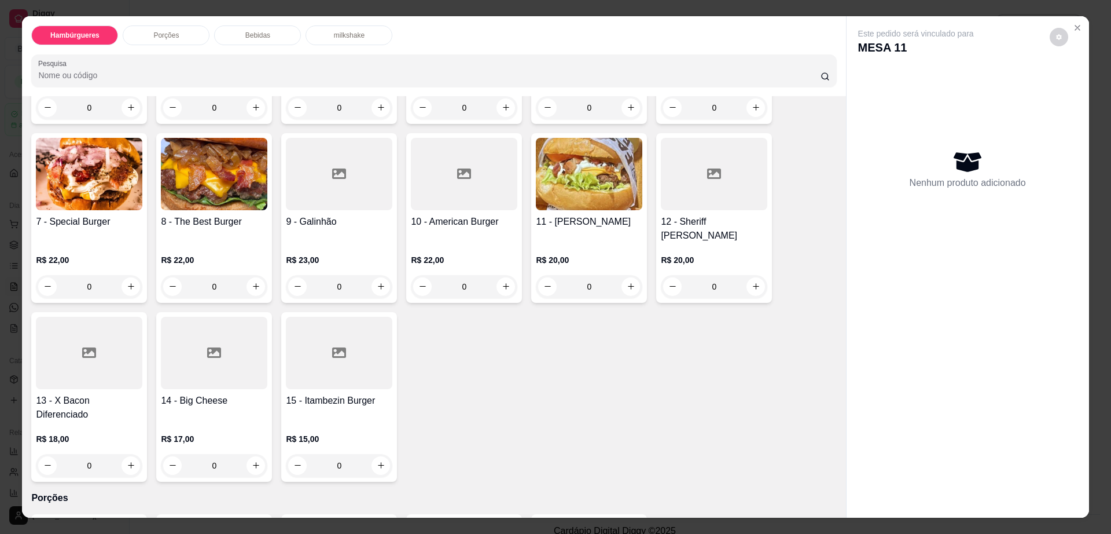
click at [82, 340] on div at bounding box center [89, 353] width 107 height 72
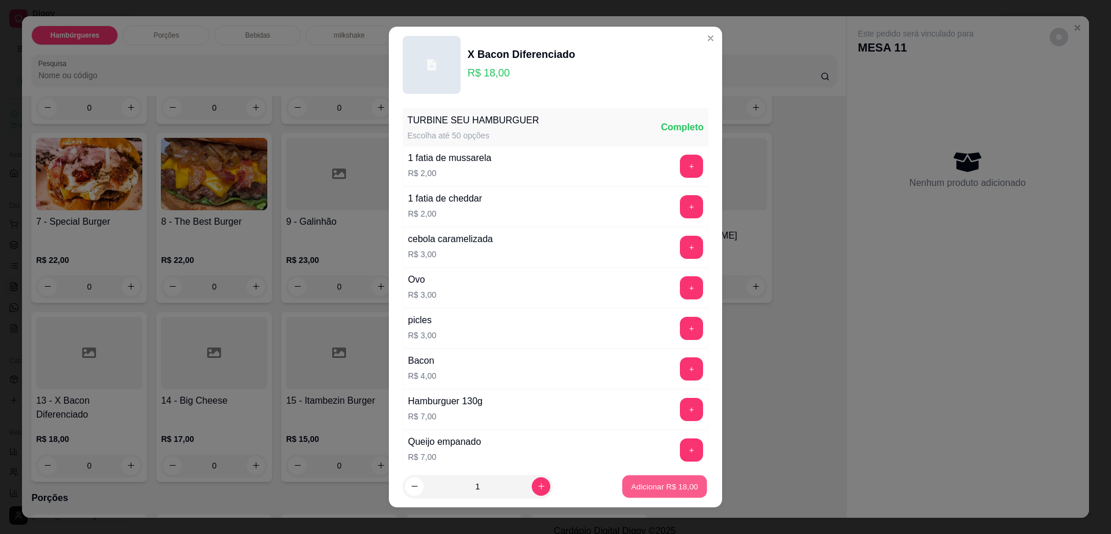
click at [656, 487] on p "Adicionar R$ 18,00" at bounding box center [665, 485] width 67 height 11
type input "1"
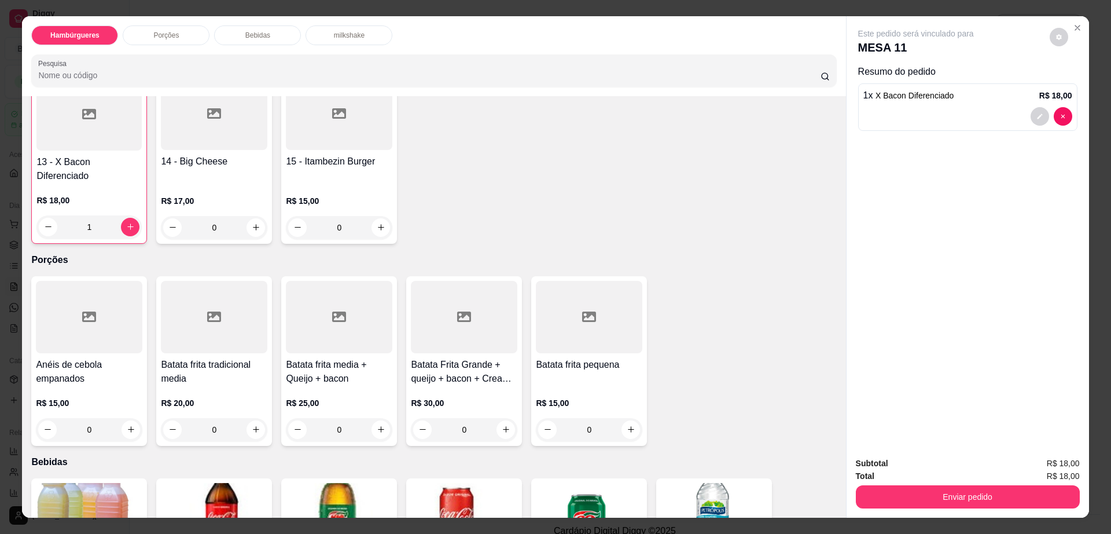
scroll to position [507, 0]
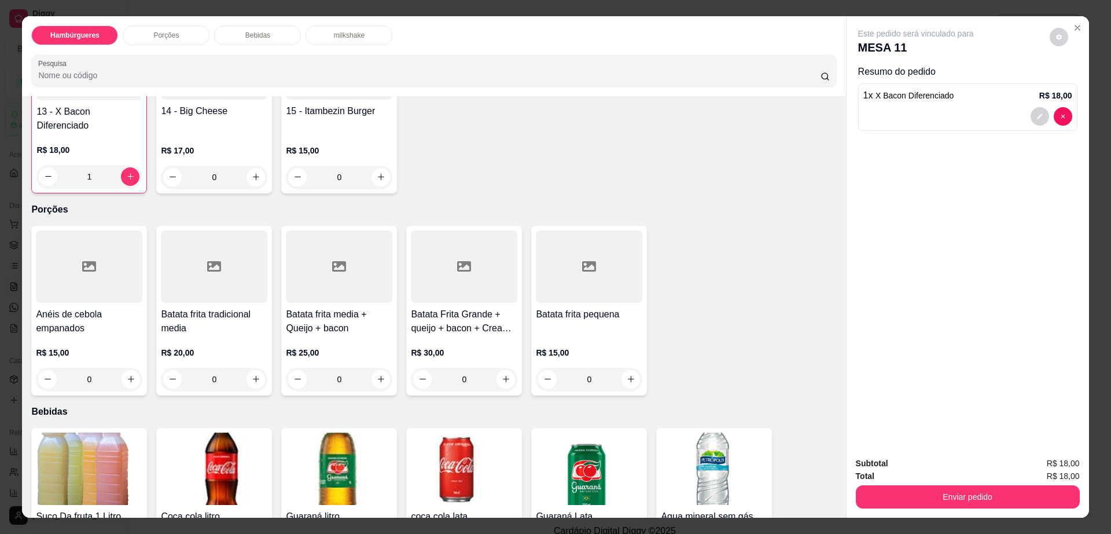
click at [313, 278] on div "Batata frita media + Queijo + bacon R$ 25,00 0" at bounding box center [339, 311] width 116 height 170
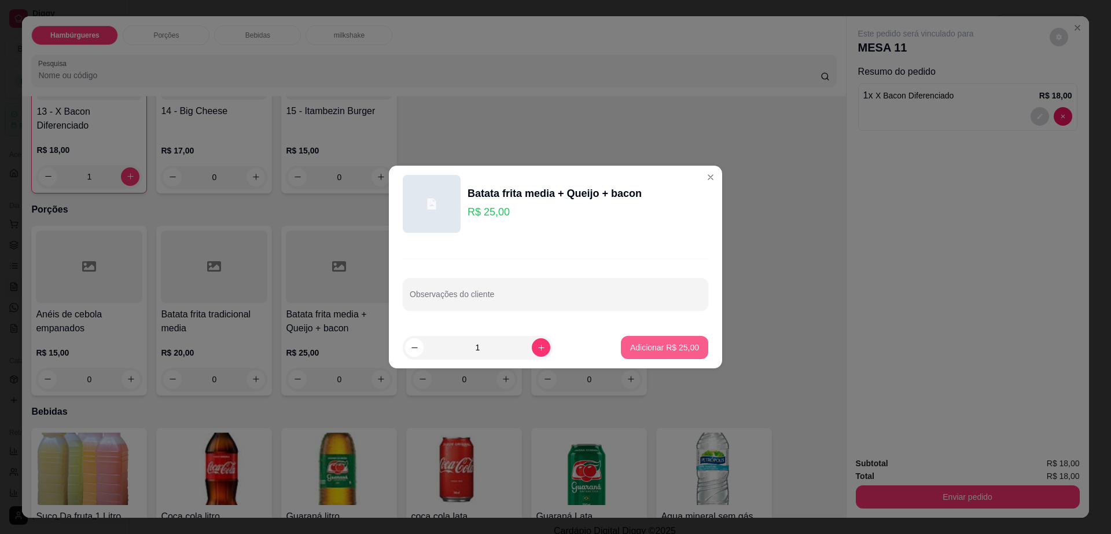
click at [644, 339] on button "Adicionar R$ 25,00" at bounding box center [664, 347] width 87 height 23
type input "1"
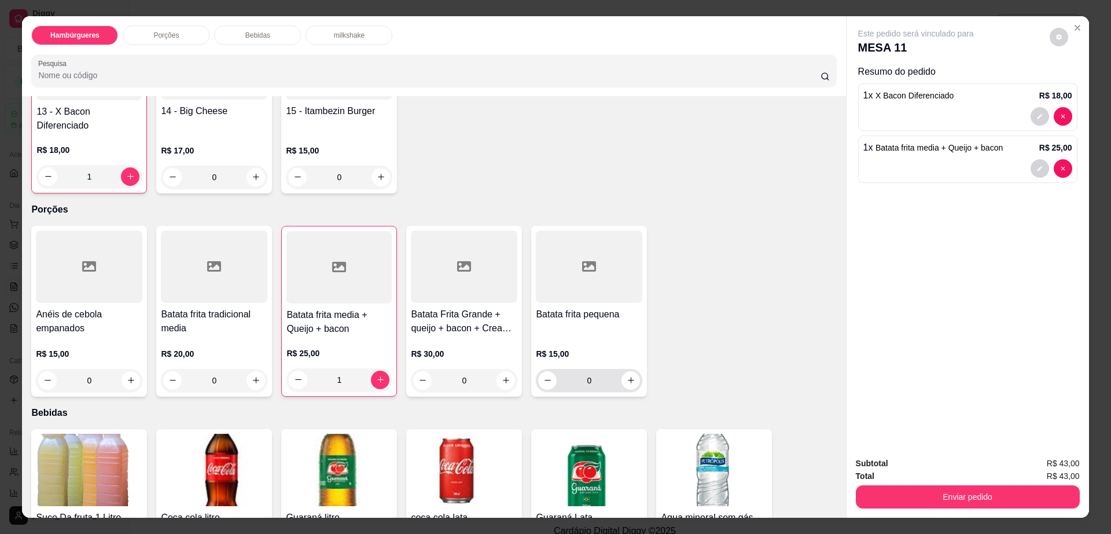
scroll to position [868, 0]
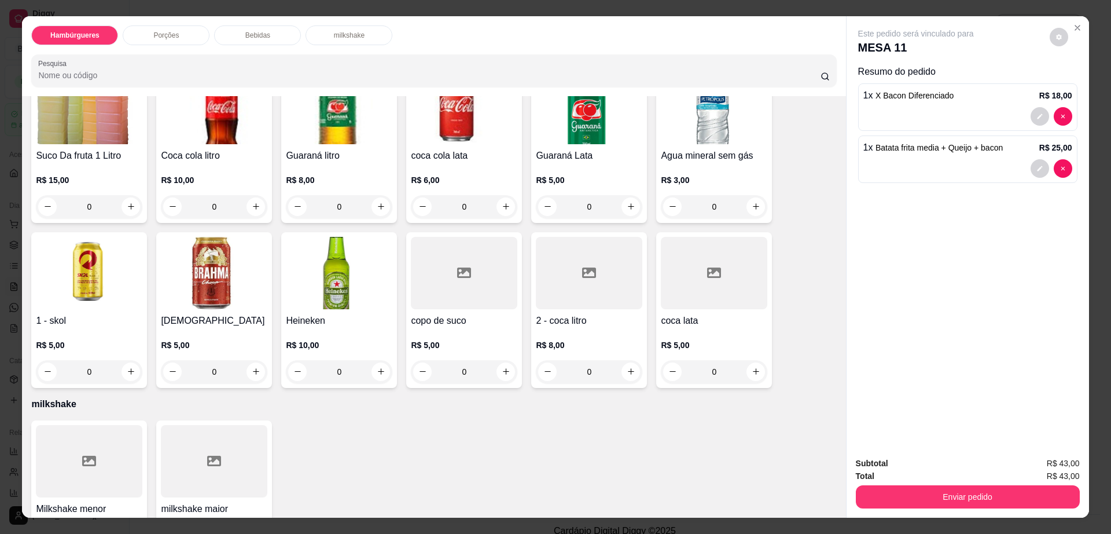
click at [218, 255] on img at bounding box center [214, 273] width 107 height 72
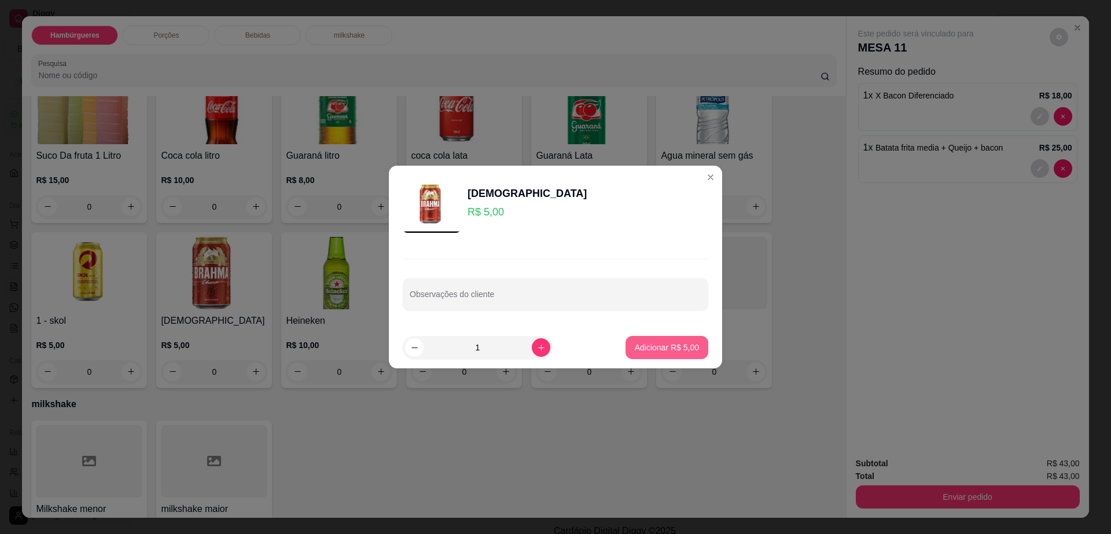
click at [683, 338] on button "Adicionar R$ 5,00" at bounding box center [667, 347] width 83 height 23
type input "1"
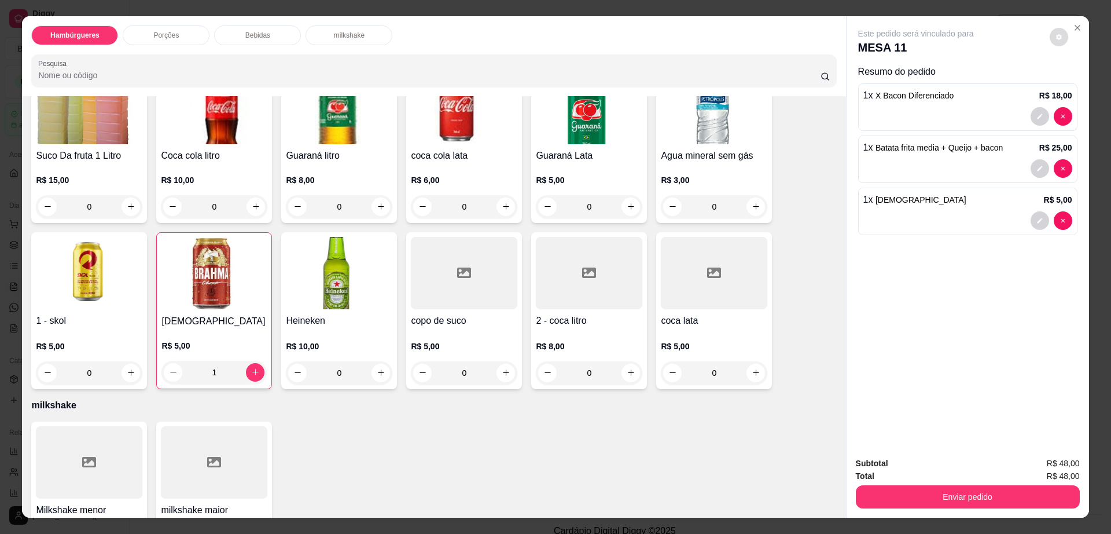
click at [1051, 31] on button "decrease-product-quantity" at bounding box center [1059, 37] width 19 height 19
click at [949, 494] on button "Enviar pedido" at bounding box center [968, 496] width 224 height 23
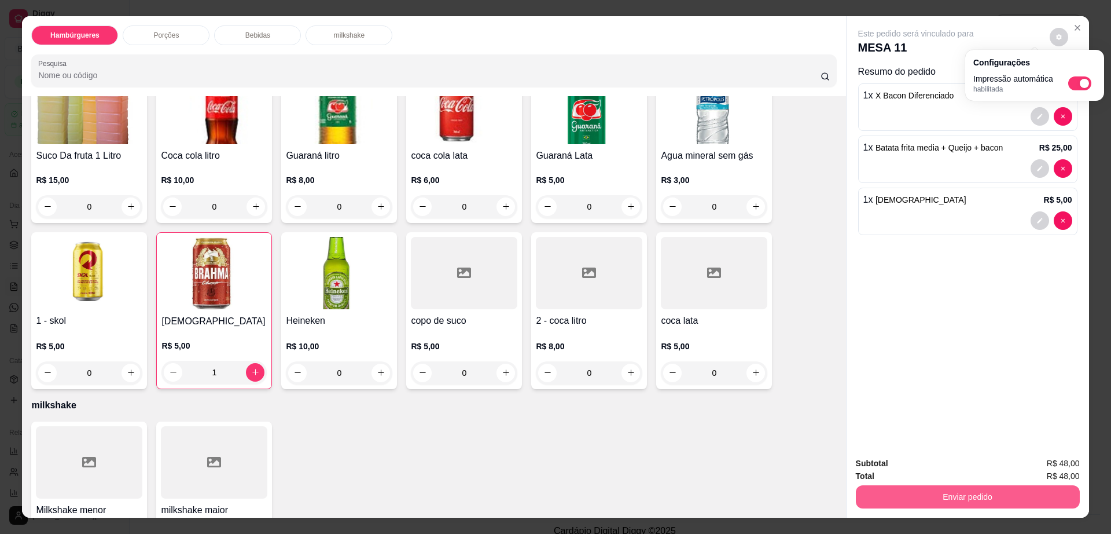
click at [949, 494] on button "Enviar pedido" at bounding box center [968, 496] width 224 height 23
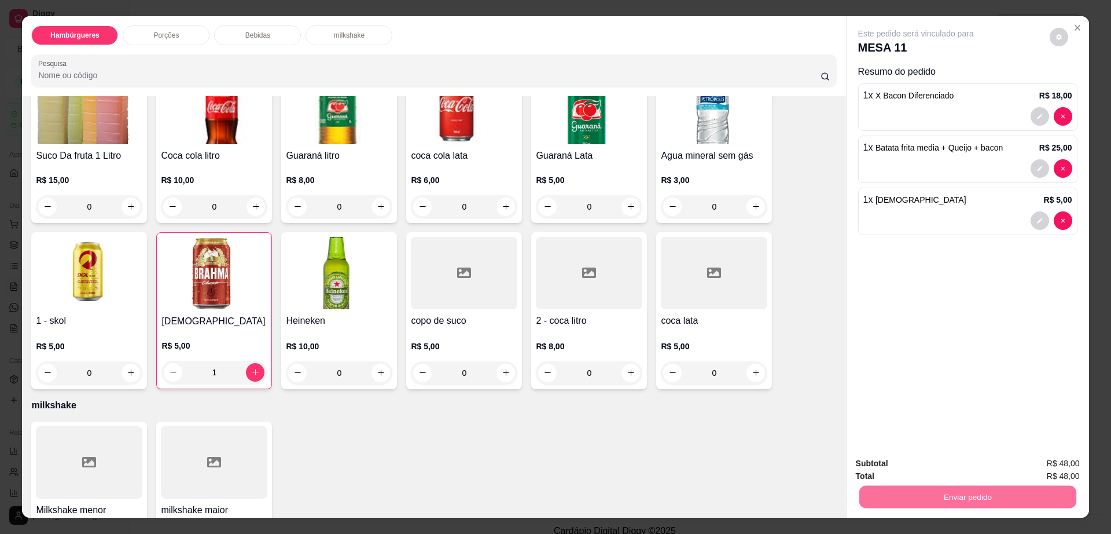
click at [930, 470] on button "Não registrar e enviar pedido" at bounding box center [928, 467] width 117 height 21
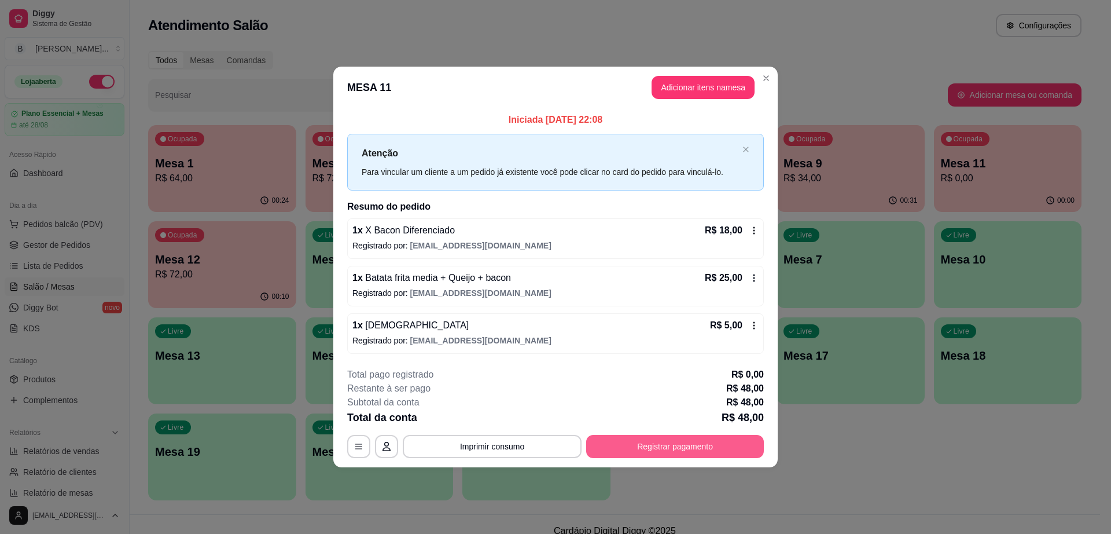
click at [699, 443] on button "Registrar pagamento" at bounding box center [675, 446] width 178 height 23
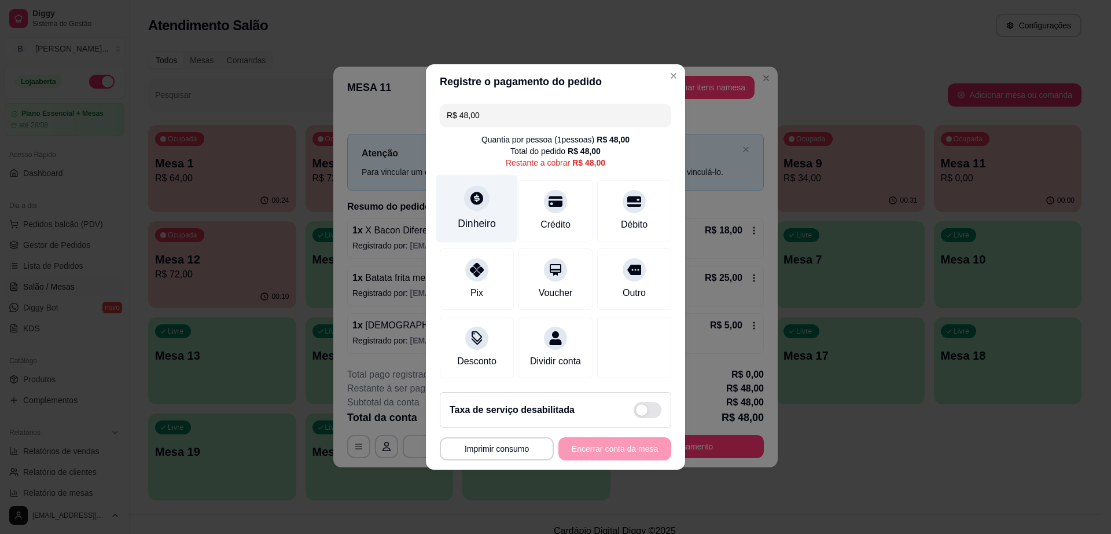
click at [496, 190] on div "Dinheiro" at bounding box center [477, 209] width 82 height 68
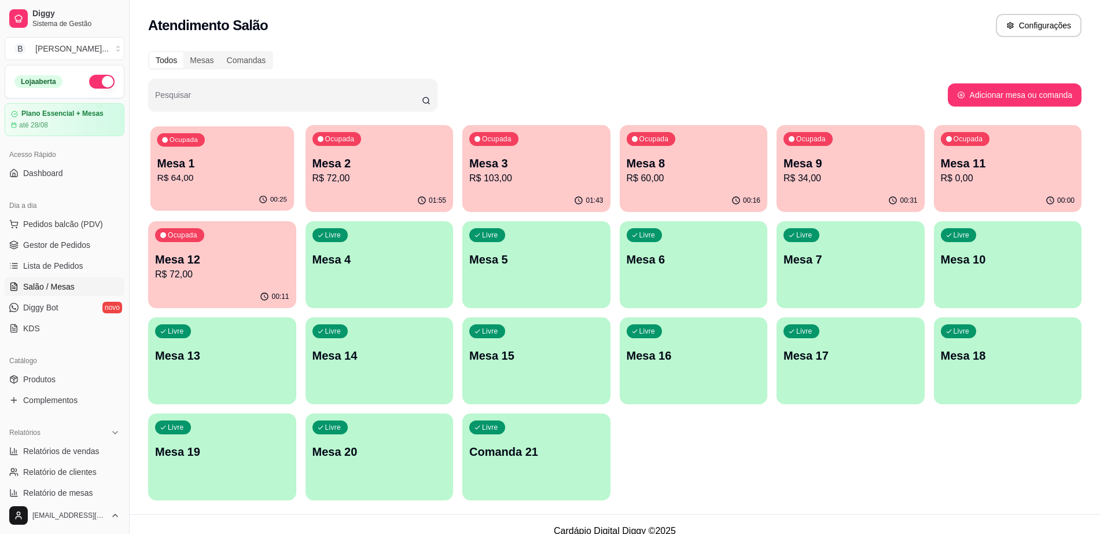
click at [204, 140] on div "Ocupada Mesa 1 R$ 64,00" at bounding box center [223, 157] width 144 height 63
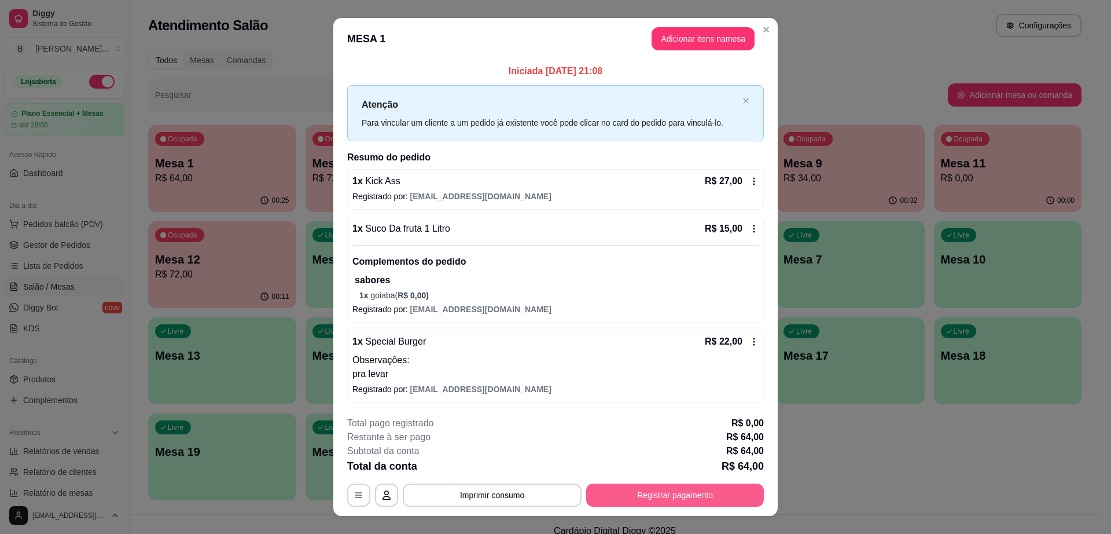
click at [632, 490] on button "Registrar pagamento" at bounding box center [675, 494] width 178 height 23
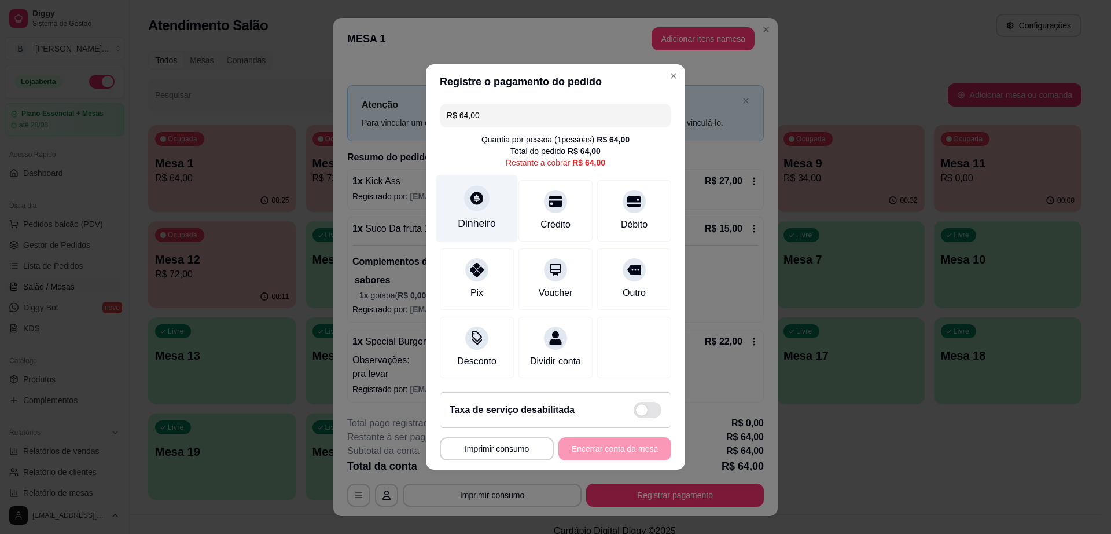
click at [475, 193] on icon at bounding box center [476, 197] width 15 height 15
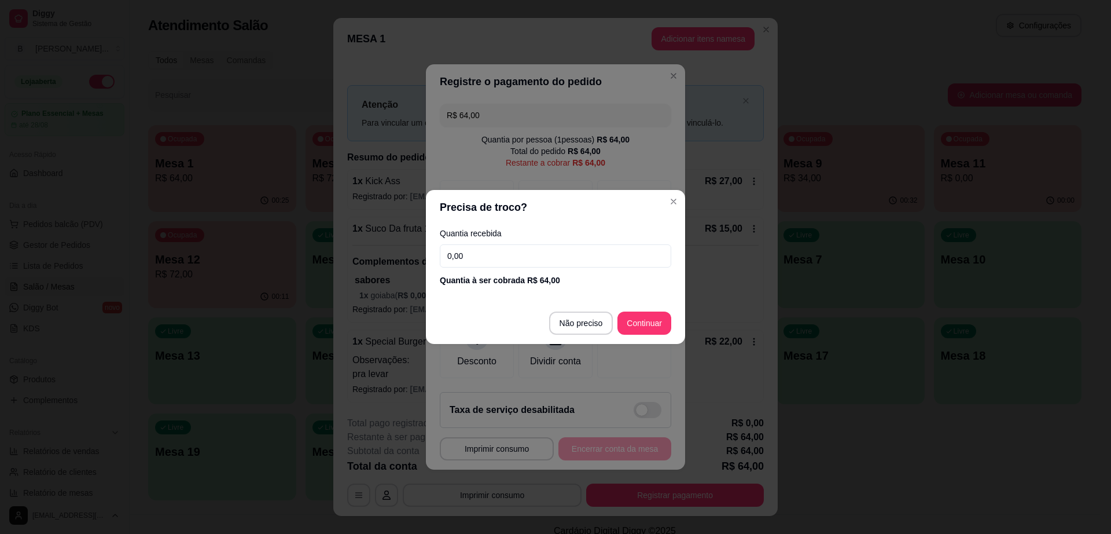
click at [478, 256] on input "0,00" at bounding box center [556, 255] width 232 height 23
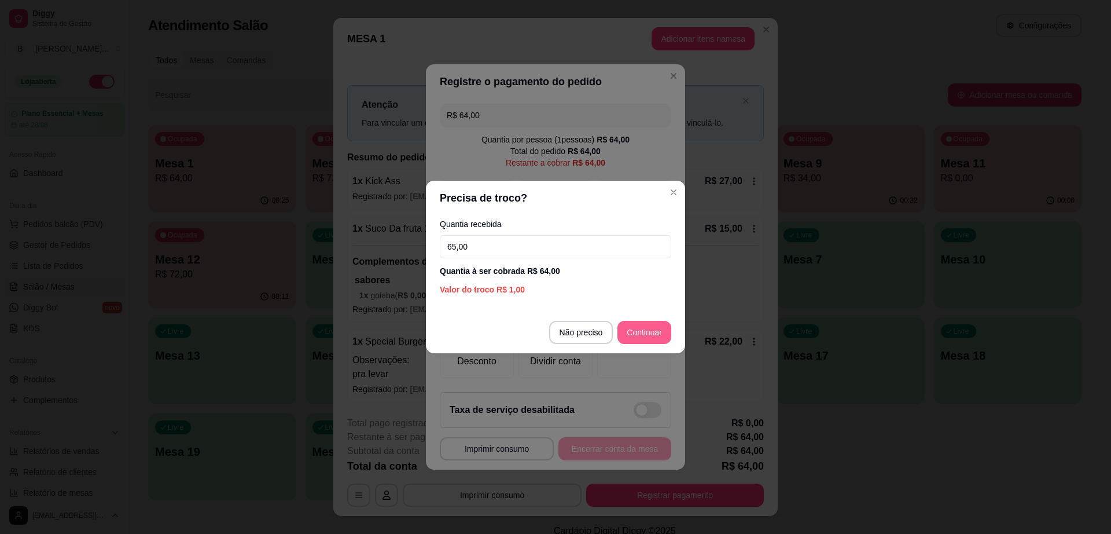
type input "65,00"
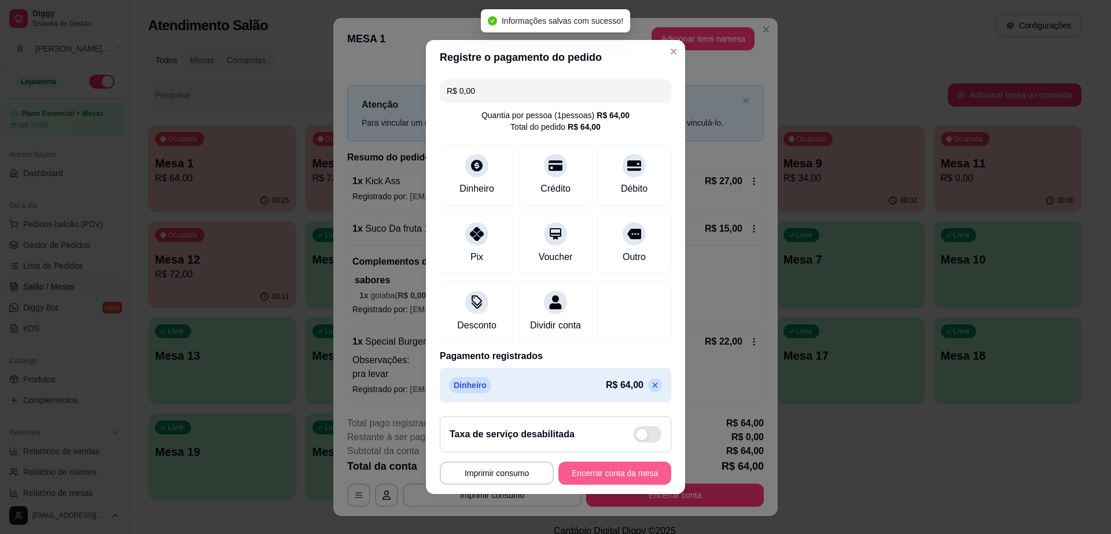
type input "R$ 0,00"
click at [611, 475] on button "Encerrar conta da mesa" at bounding box center [614, 473] width 109 height 23
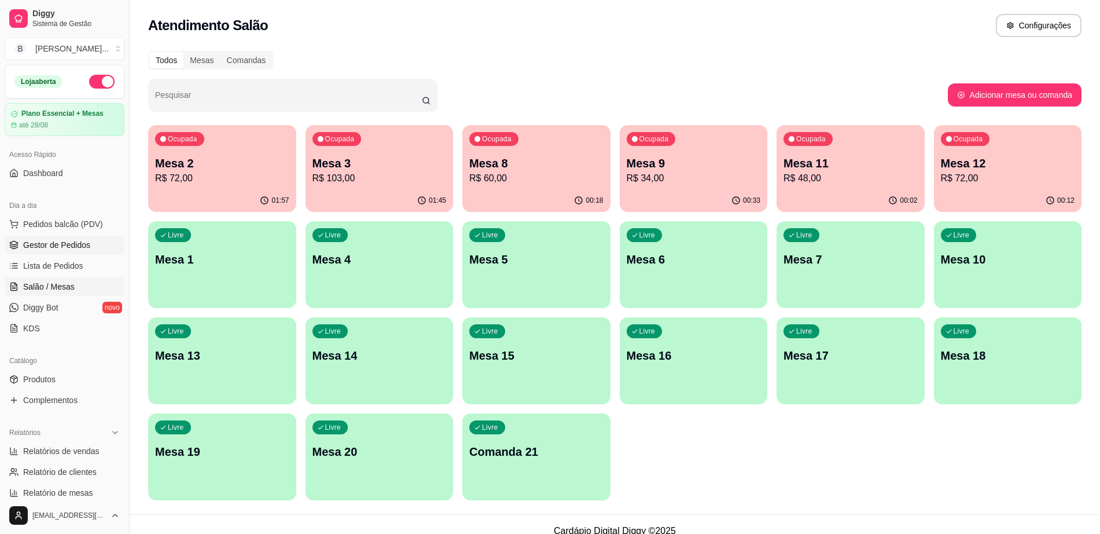
click at [61, 236] on link "Gestor de Pedidos" at bounding box center [65, 245] width 120 height 19
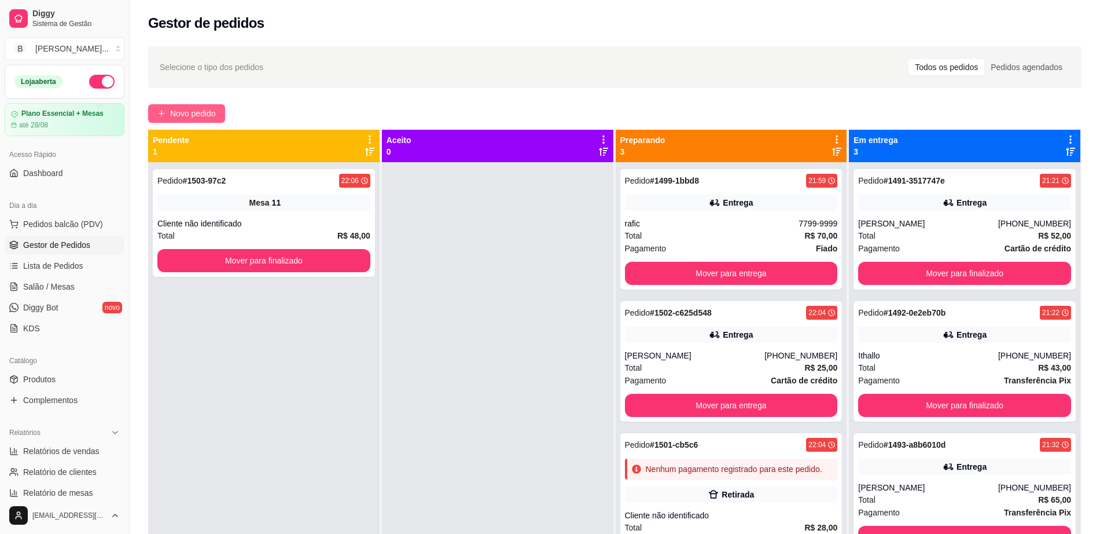
click at [188, 115] on span "Novo pedido" at bounding box center [193, 113] width 46 height 13
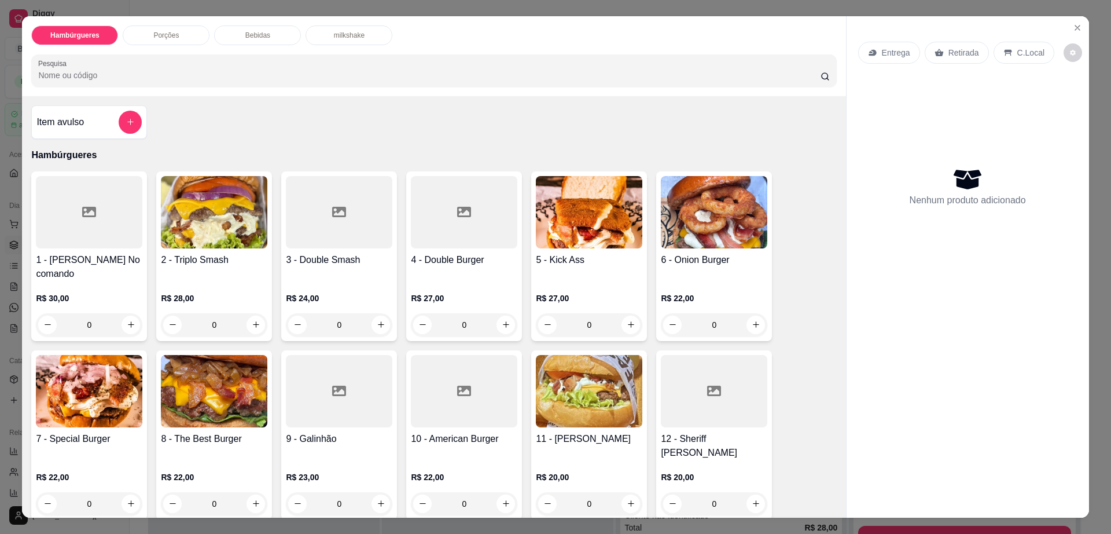
scroll to position [289, 0]
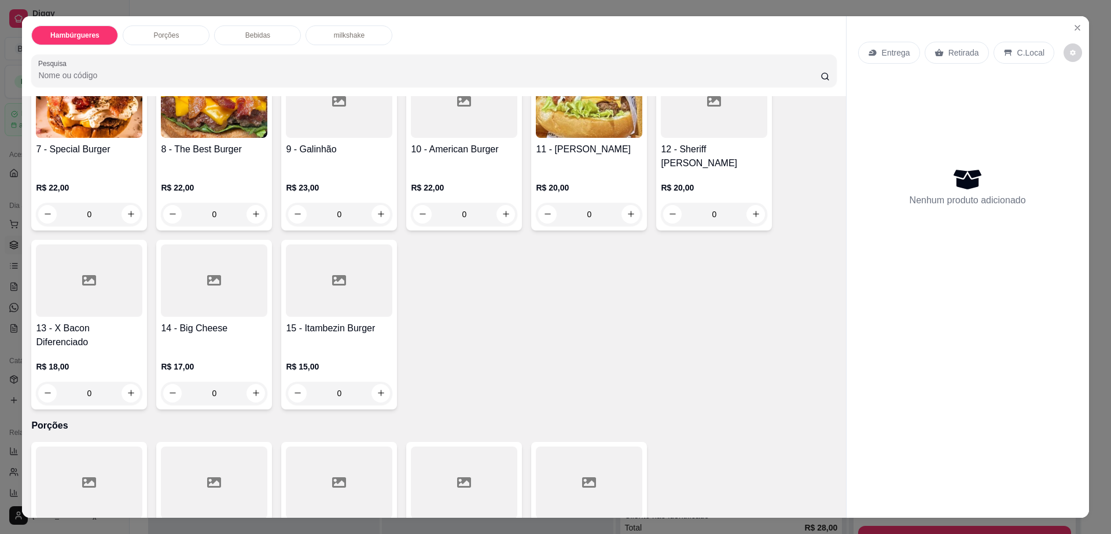
click at [306, 248] on div at bounding box center [339, 280] width 107 height 72
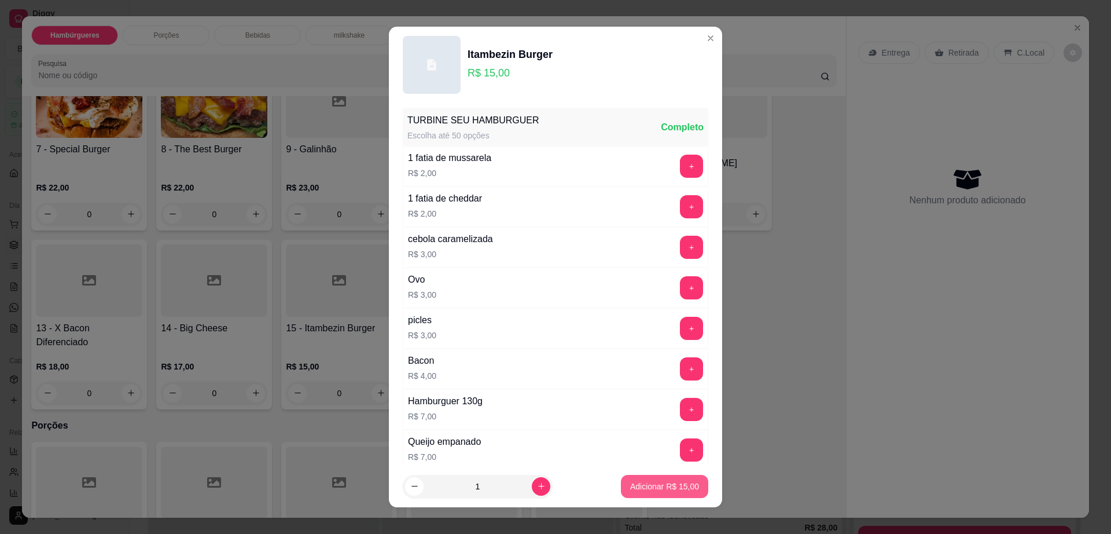
click at [630, 481] on p "Adicionar R$ 15,00" at bounding box center [664, 486] width 69 height 12
type input "1"
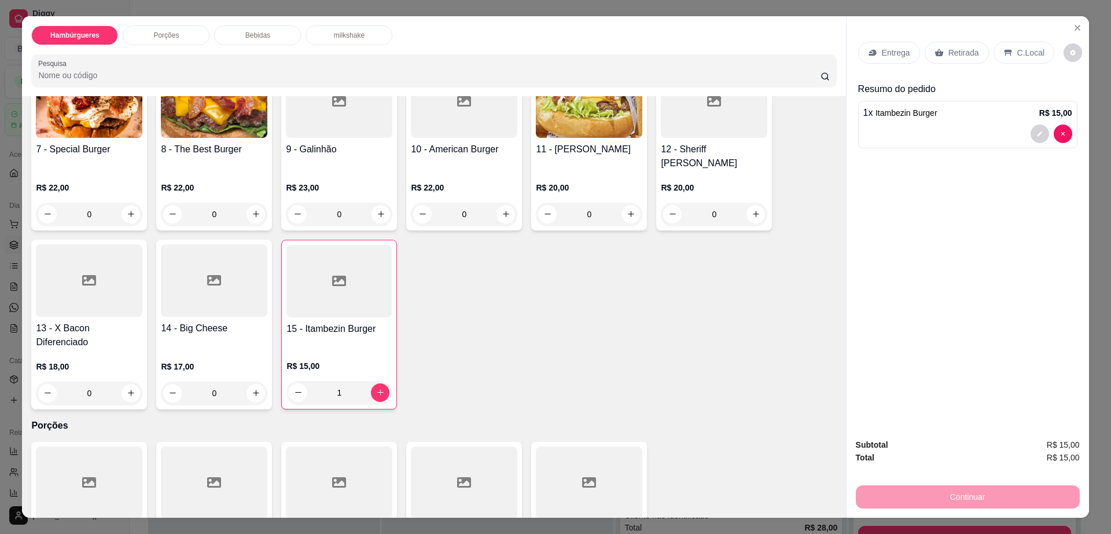
click at [213, 291] on div "14 - Big Cheese R$ 17,00 0" at bounding box center [214, 325] width 116 height 170
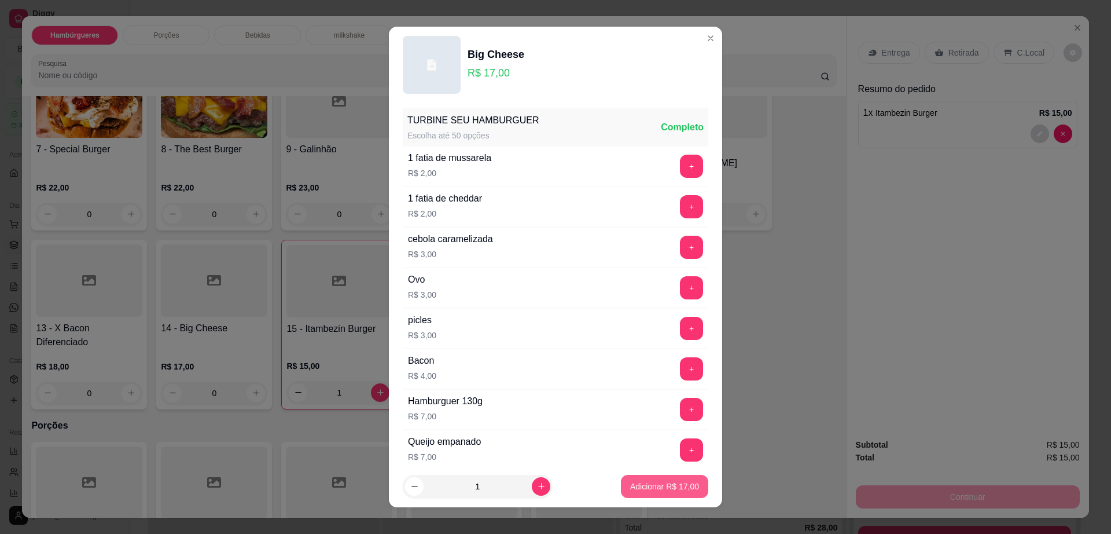
click at [640, 484] on p "Adicionar R$ 17,00" at bounding box center [664, 486] width 69 height 12
type input "1"
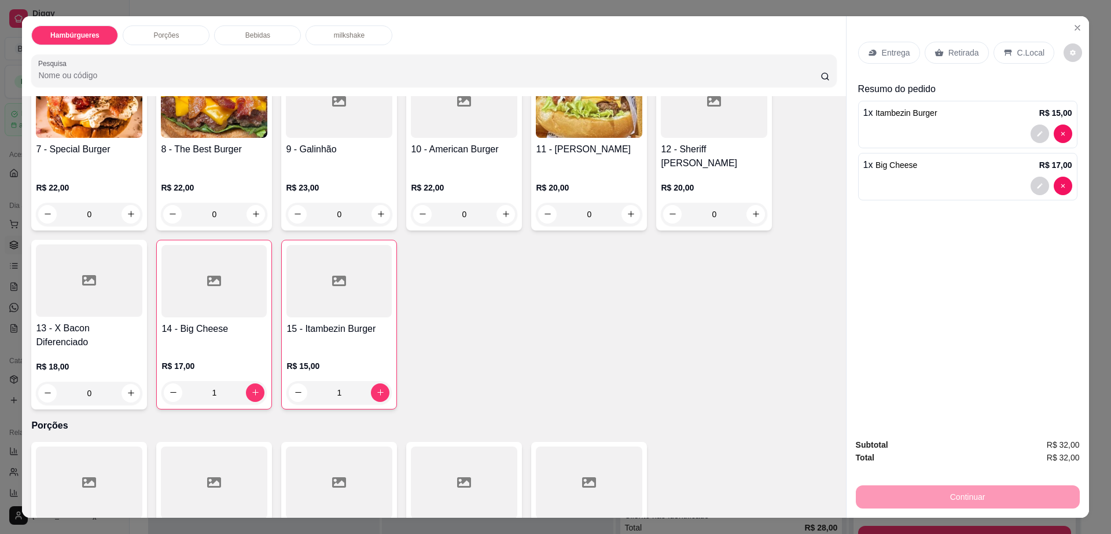
click at [87, 267] on div at bounding box center [89, 280] width 107 height 72
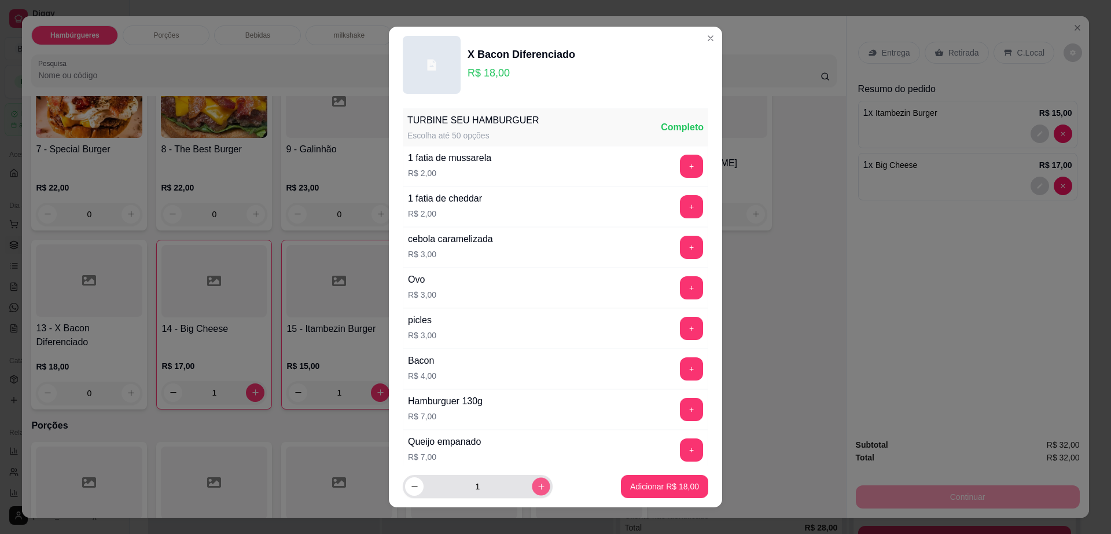
click at [532, 481] on button "increase-product-quantity" at bounding box center [541, 486] width 18 height 18
type input "2"
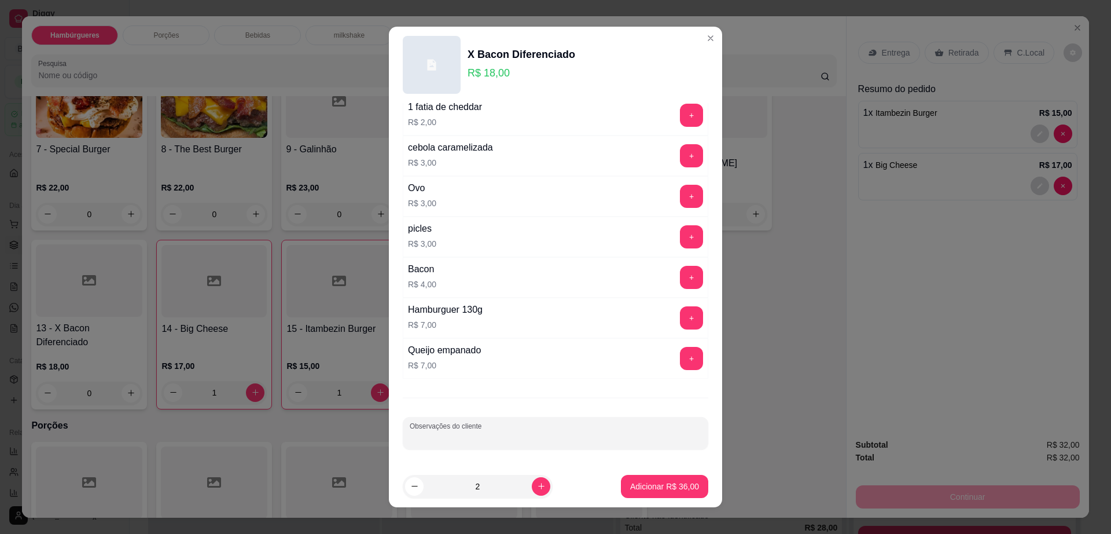
click at [489, 434] on input "Observações do cliente" at bounding box center [556, 438] width 292 height 12
type input "com cebola roxa"
click at [643, 480] on p "Adicionar R$ 36,00" at bounding box center [664, 486] width 69 height 12
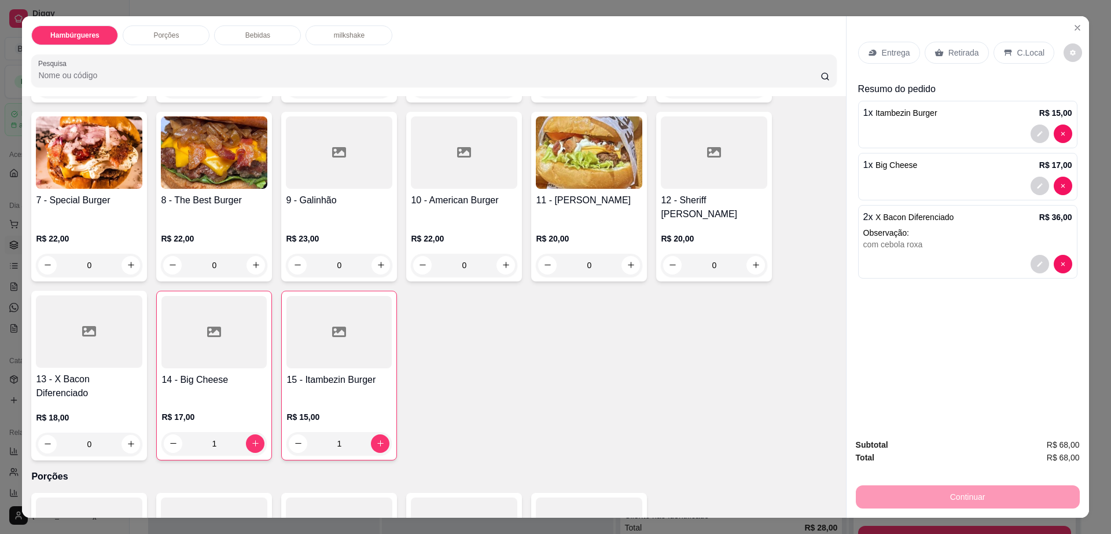
scroll to position [217, 0]
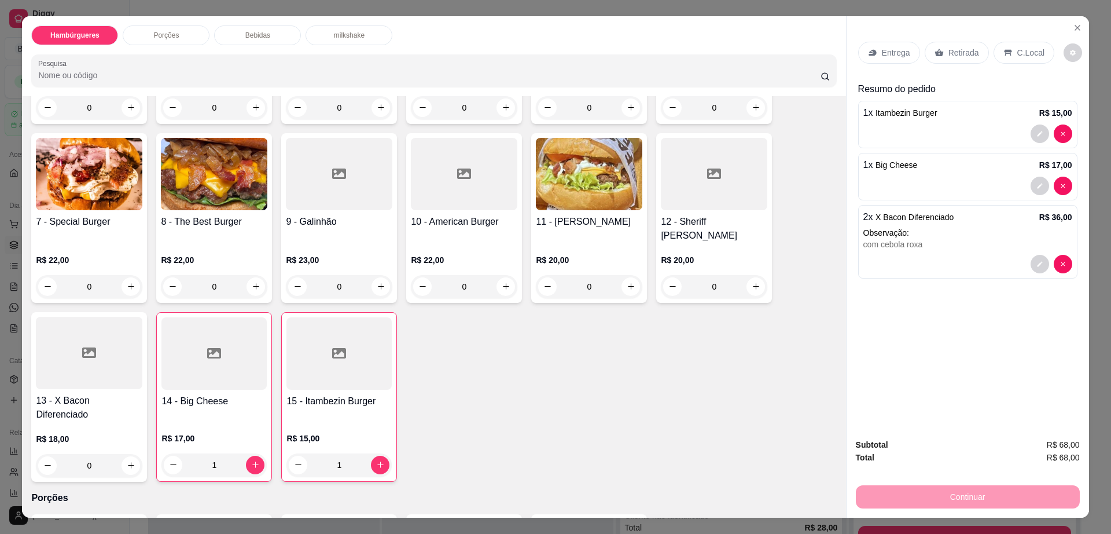
click at [63, 174] on img at bounding box center [89, 174] width 107 height 72
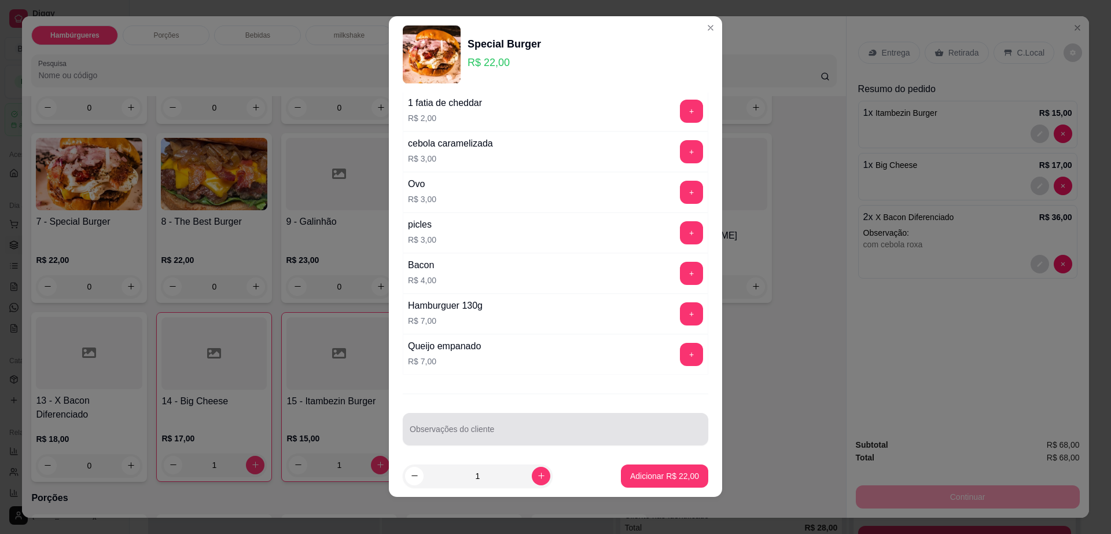
scroll to position [91, 0]
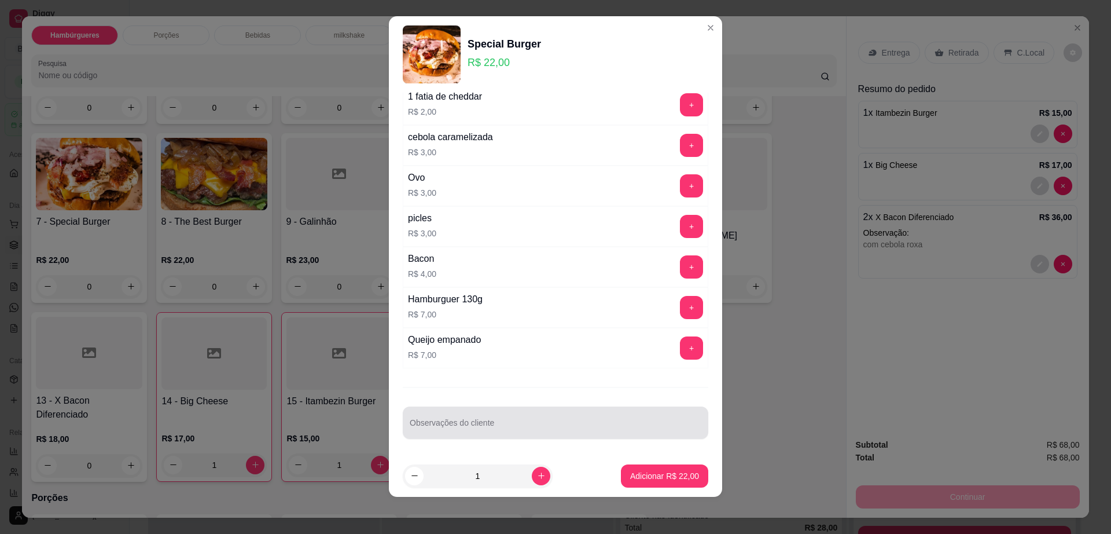
click at [474, 434] on div "Observações do cliente" at bounding box center [556, 422] width 306 height 32
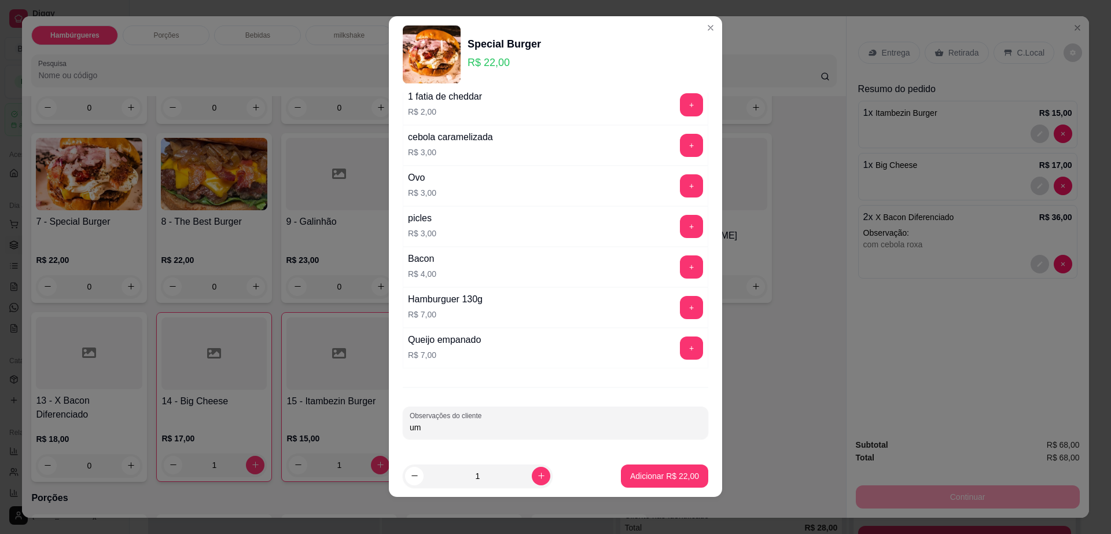
type input "u"
type input "sem salada e sem cebola"
click at [630, 478] on p "Adicionar R$ 22,00" at bounding box center [664, 476] width 69 height 12
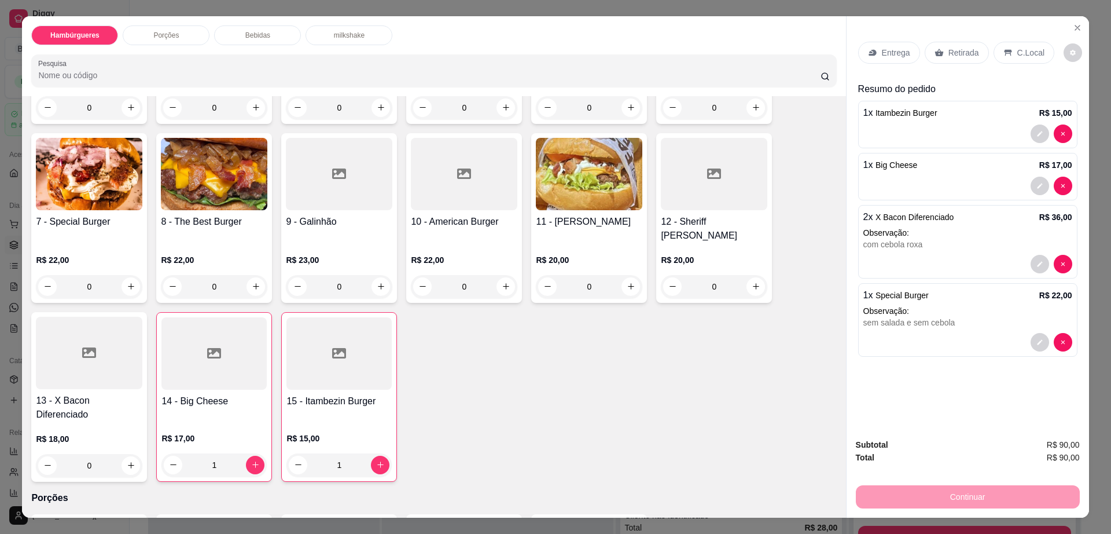
click at [903, 54] on p "Entrega" at bounding box center [896, 53] width 28 height 12
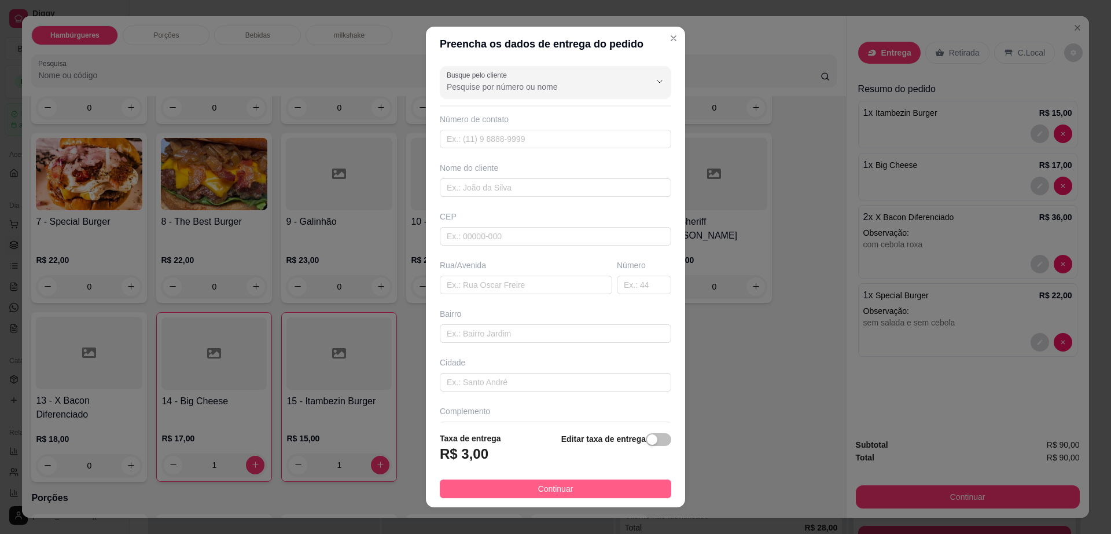
scroll to position [10, 0]
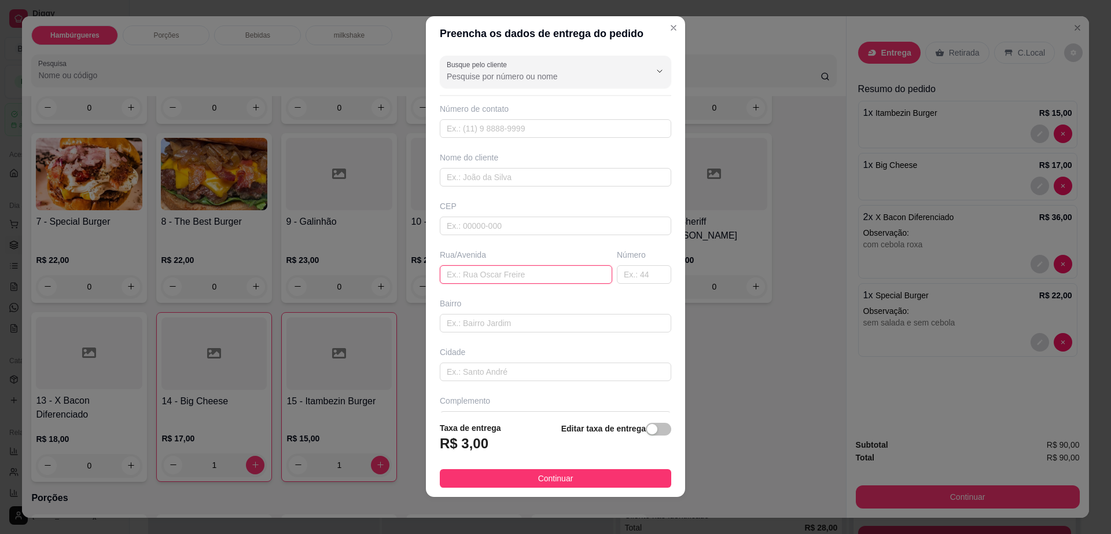
click at [538, 281] on input "text" at bounding box center [526, 274] width 173 height 19
type input "no evento"
click at [553, 478] on span "Continuar" at bounding box center [555, 478] width 35 height 13
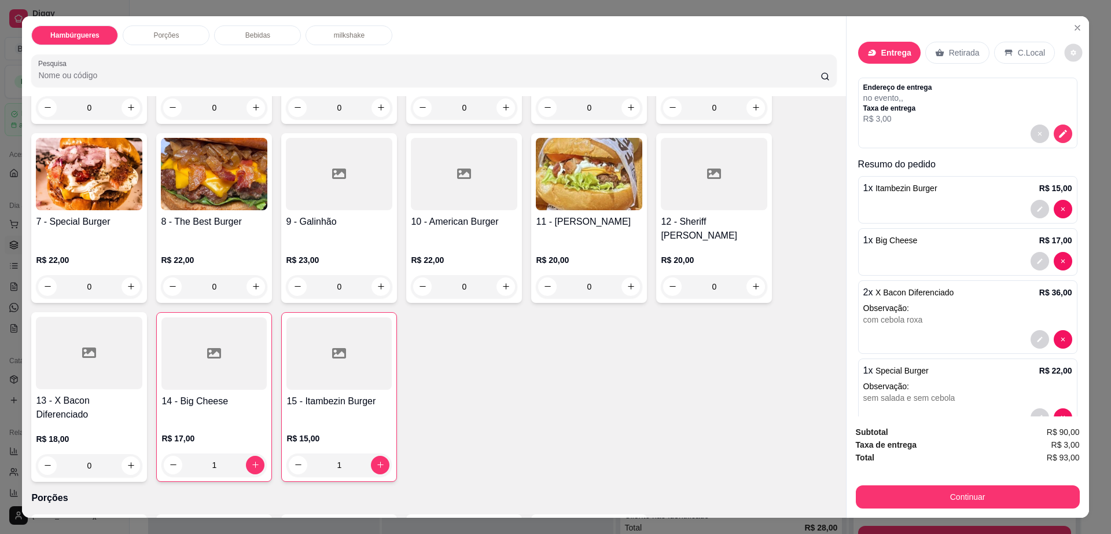
click at [1070, 50] on icon "decrease-product-quantity" at bounding box center [1073, 52] width 7 height 7
click at [945, 502] on button "Continuar" at bounding box center [968, 496] width 224 height 23
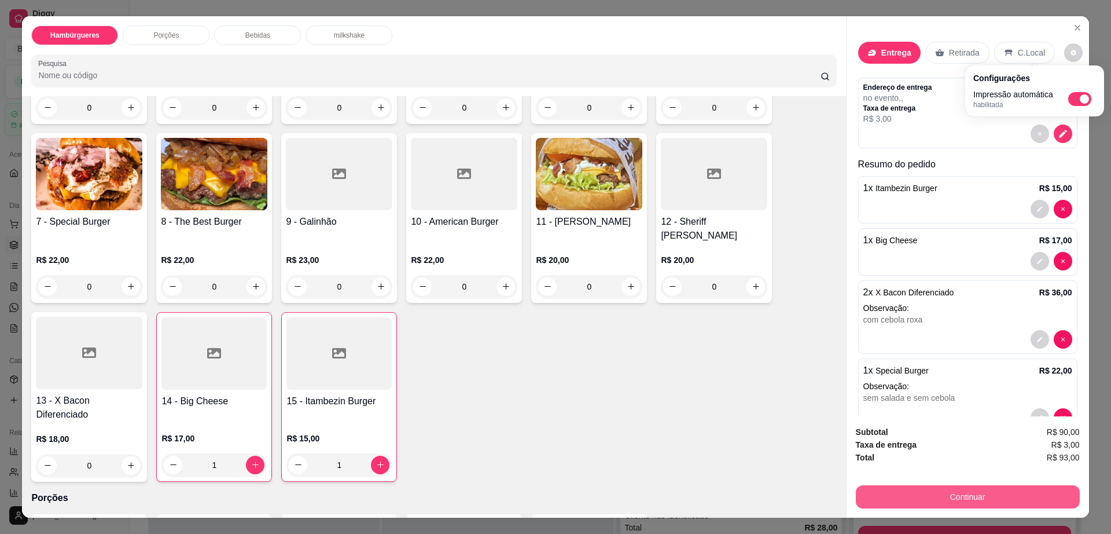
click at [945, 502] on button "Continuar" at bounding box center [968, 496] width 224 height 23
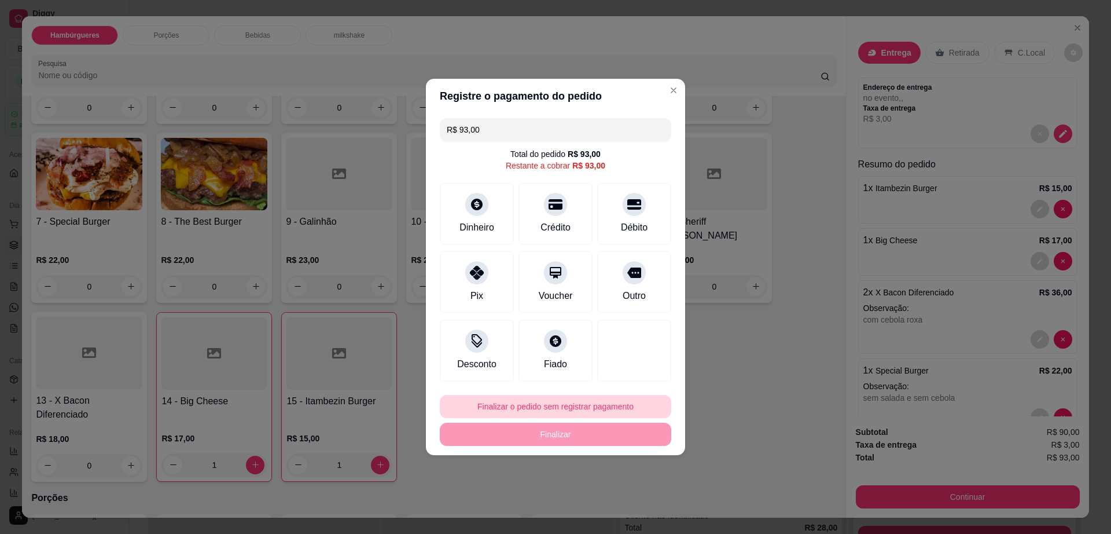
click at [530, 402] on button "Finalizar o pedido sem registrar pagamento" at bounding box center [556, 406] width 232 height 23
click at [625, 499] on button "Confirmar" at bounding box center [628, 502] width 43 height 18
type input "0"
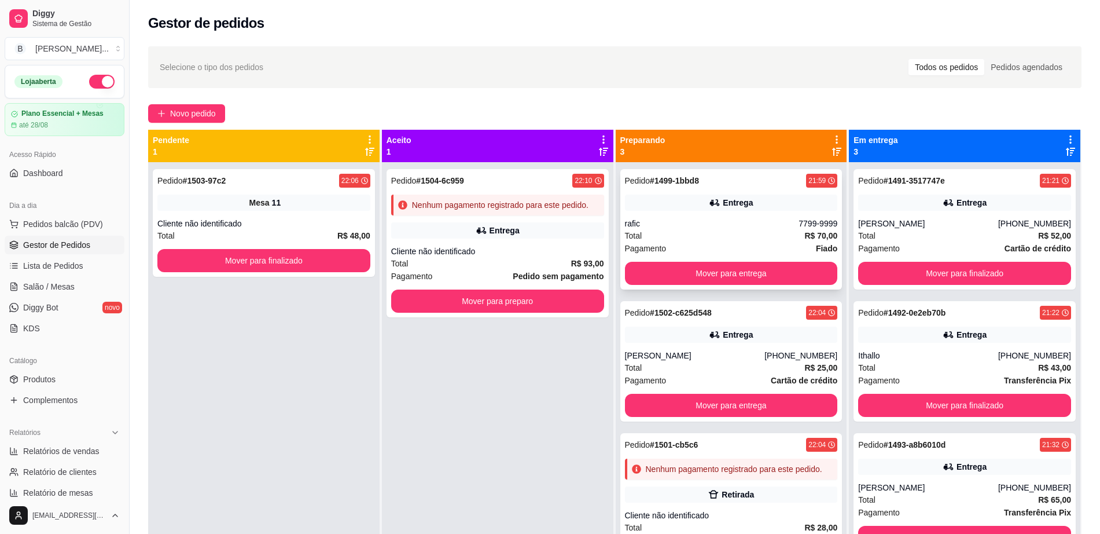
click at [682, 236] on div "Total R$ 70,00" at bounding box center [731, 235] width 213 height 13
click at [581, 184] on div "22:10" at bounding box center [583, 180] width 17 height 9
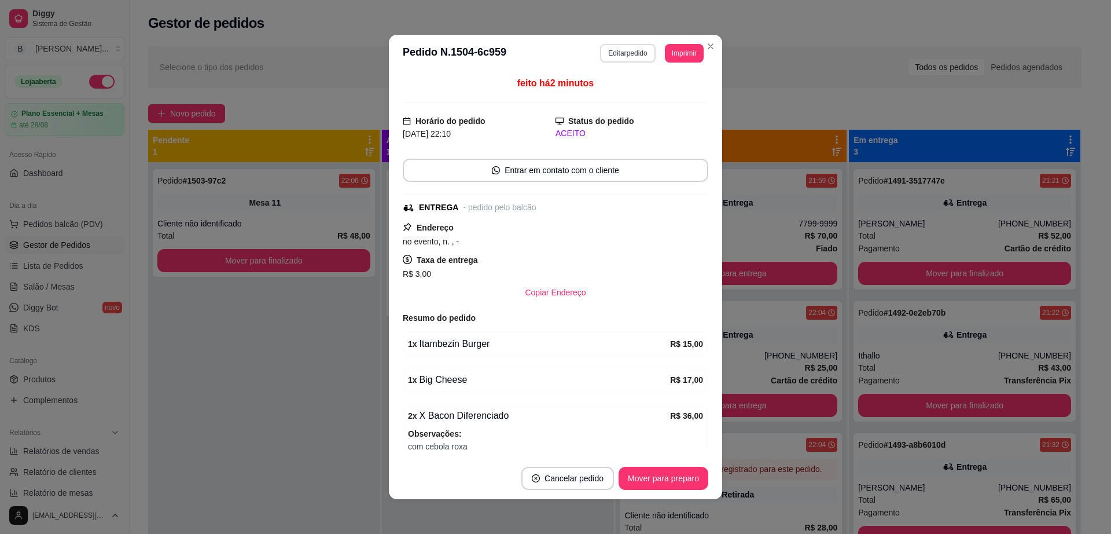
click at [613, 46] on button "Editar pedido" at bounding box center [627, 53] width 55 height 19
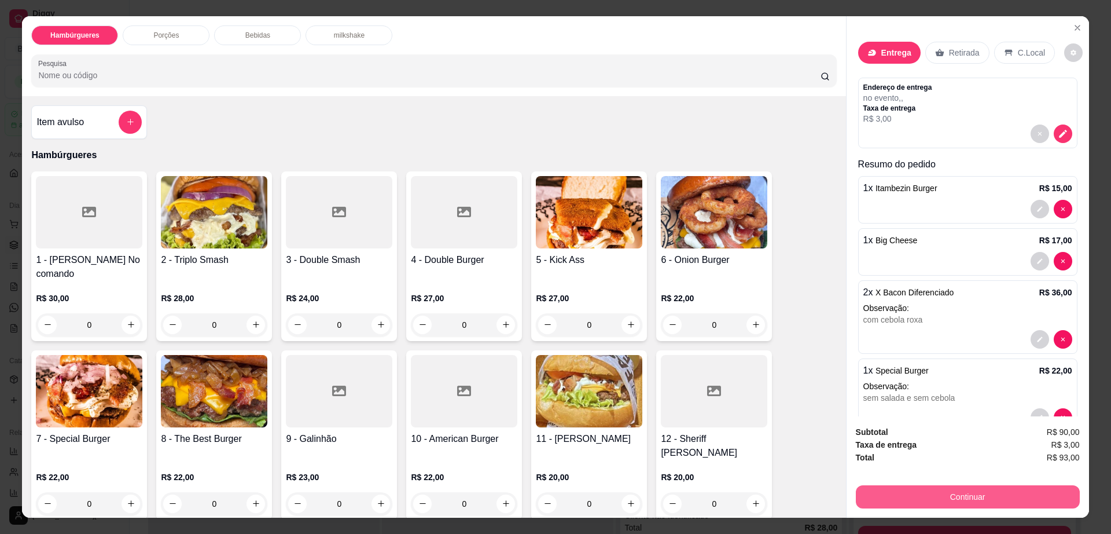
click at [991, 494] on button "Continuar" at bounding box center [968, 496] width 224 height 23
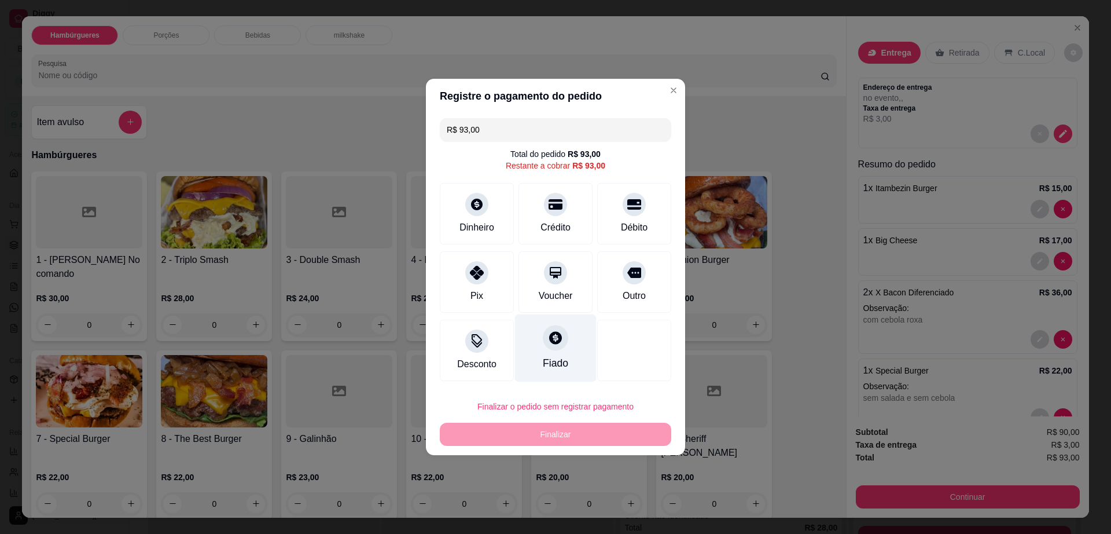
click at [548, 342] on icon at bounding box center [555, 337] width 15 height 15
click at [559, 351] on div "Fiado" at bounding box center [556, 348] width 82 height 68
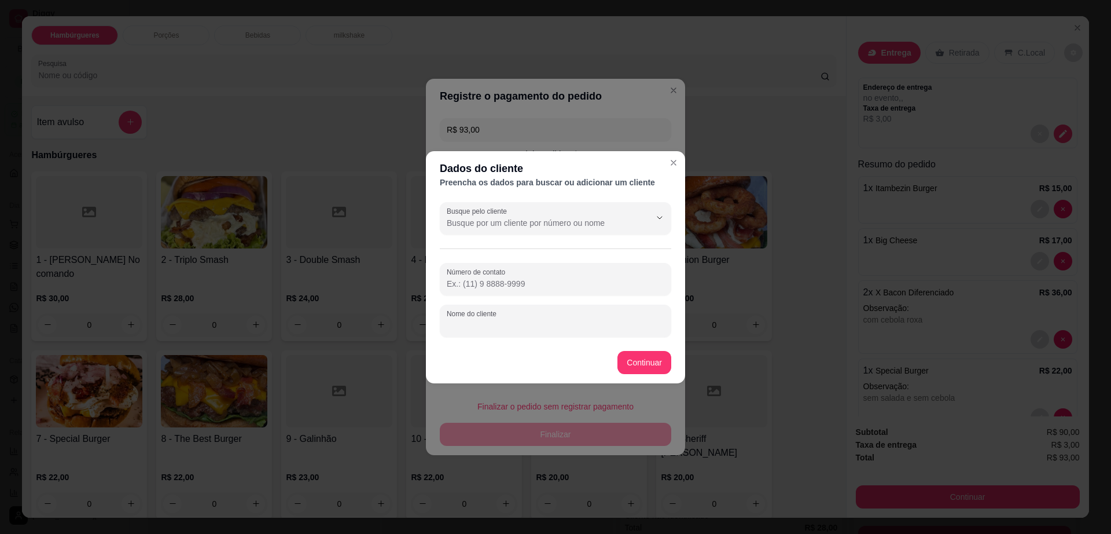
click at [559, 320] on input "Nome do cliente" at bounding box center [556, 326] width 218 height 12
drag, startPoint x: 558, startPoint y: 315, endPoint x: 557, endPoint y: 274, distance: 41.1
click at [563, 281] on div "Número de contato Nome do cliente" at bounding box center [556, 300] width 232 height 74
click at [540, 229] on div at bounding box center [556, 218] width 218 height 23
click at [539, 229] on div at bounding box center [556, 218] width 218 height 23
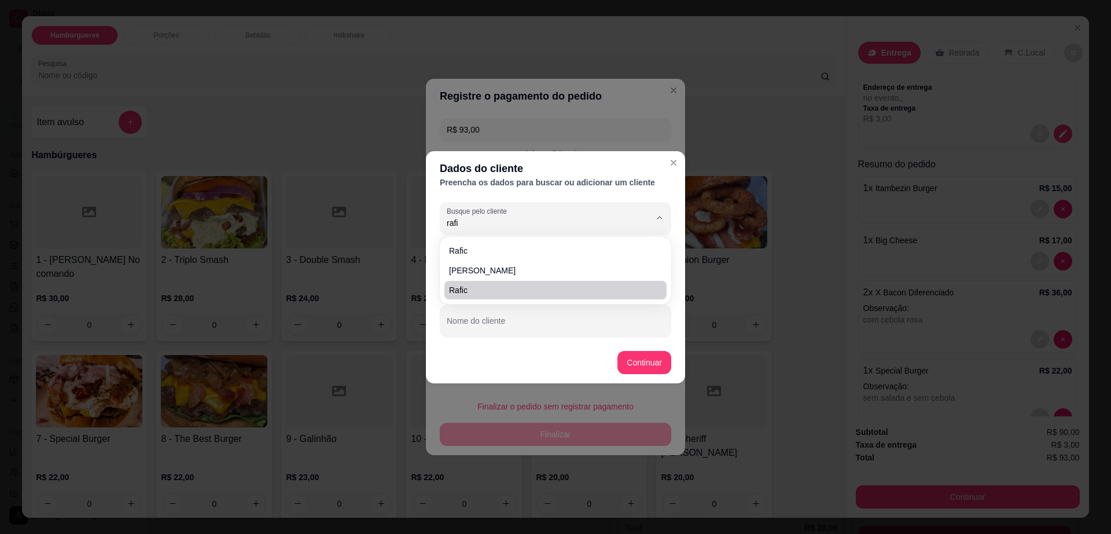
click at [489, 284] on span "Rafic" at bounding box center [549, 290] width 201 height 12
type input "Rafic"
type input "(77) 9 9827-9191"
type input "Rafic"
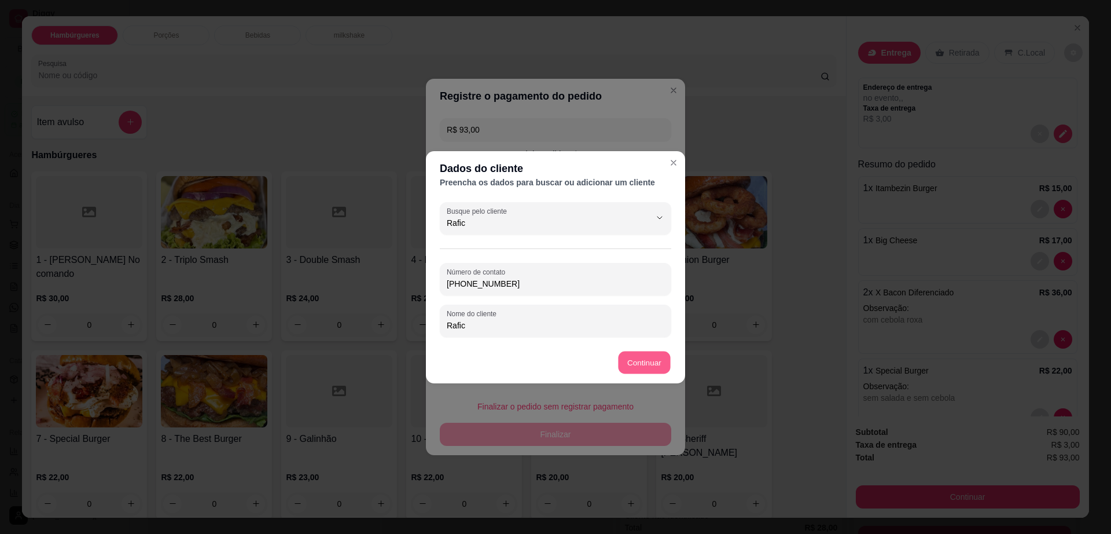
type input "R$ 0,00"
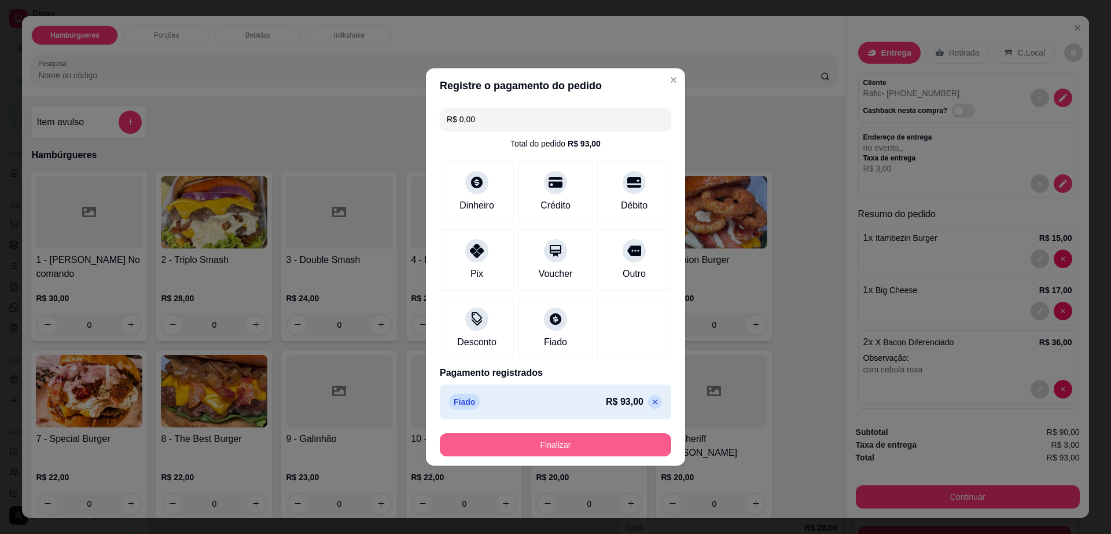
click at [600, 440] on button "Finalizar" at bounding box center [556, 444] width 232 height 23
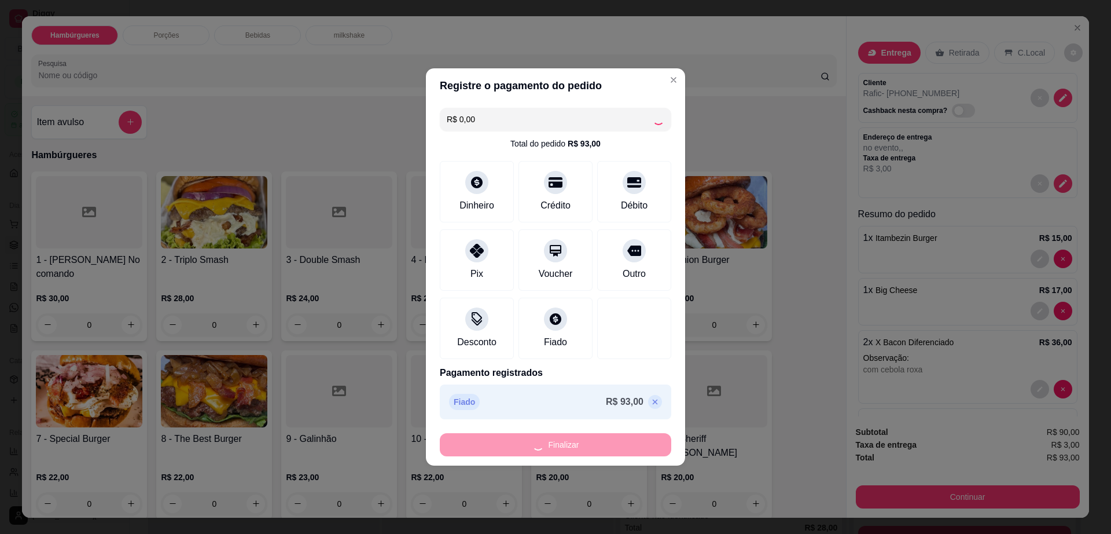
type input "0"
type input "-R$ 93,00"
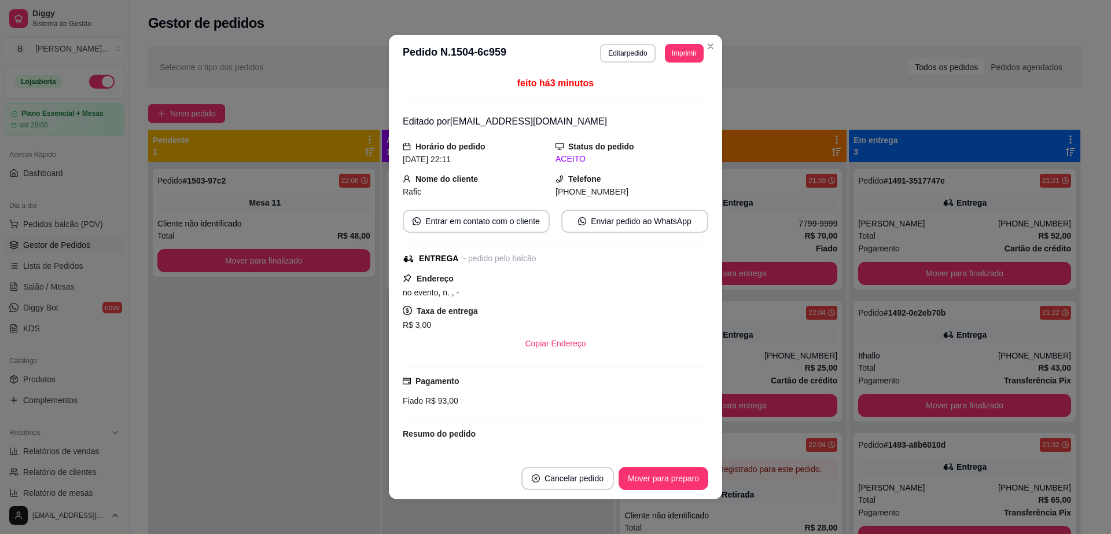
click at [716, 50] on header "**********" at bounding box center [555, 53] width 333 height 37
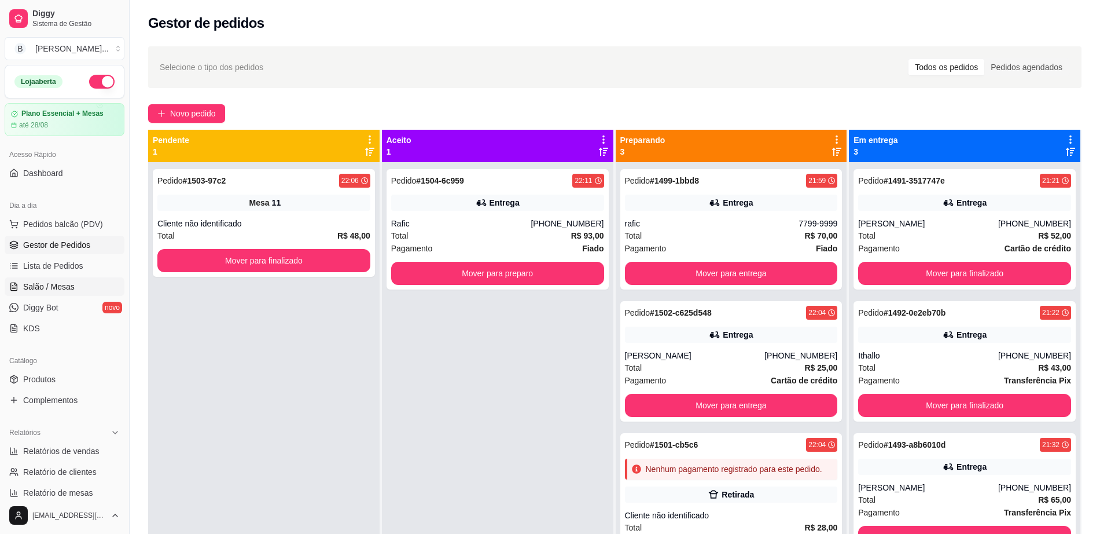
click at [30, 295] on link "Salão / Mesas" at bounding box center [65, 286] width 120 height 19
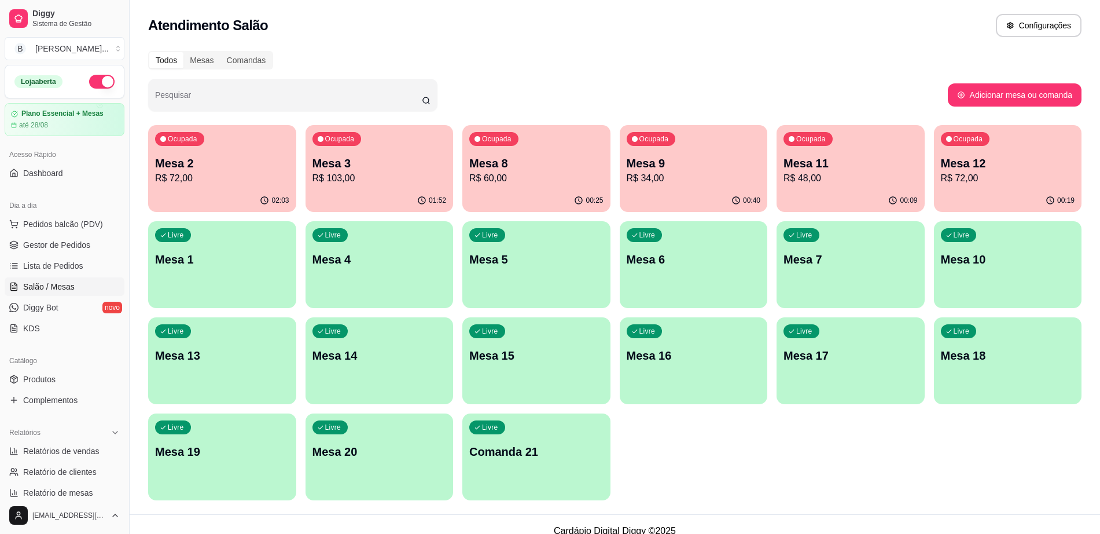
click at [812, 165] on p "Mesa 11" at bounding box center [851, 163] width 134 height 16
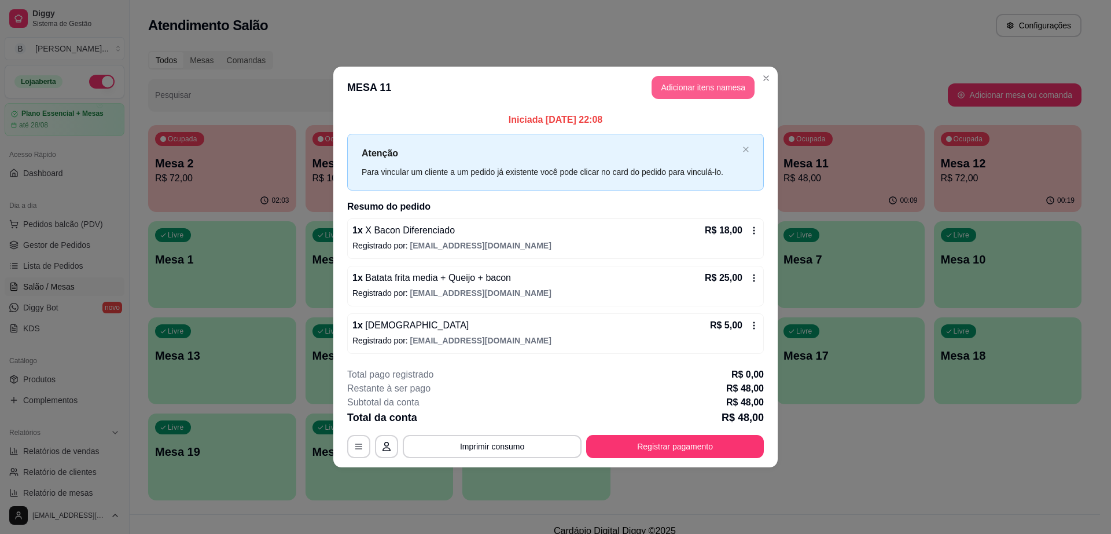
click at [670, 85] on button "Adicionar itens na mesa" at bounding box center [703, 87] width 103 height 23
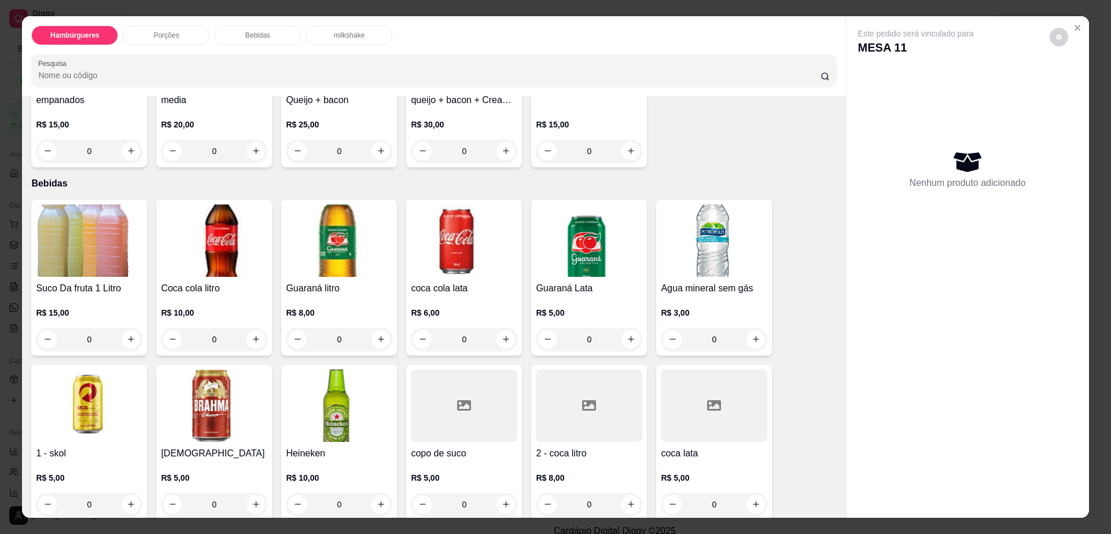
scroll to position [796, 0]
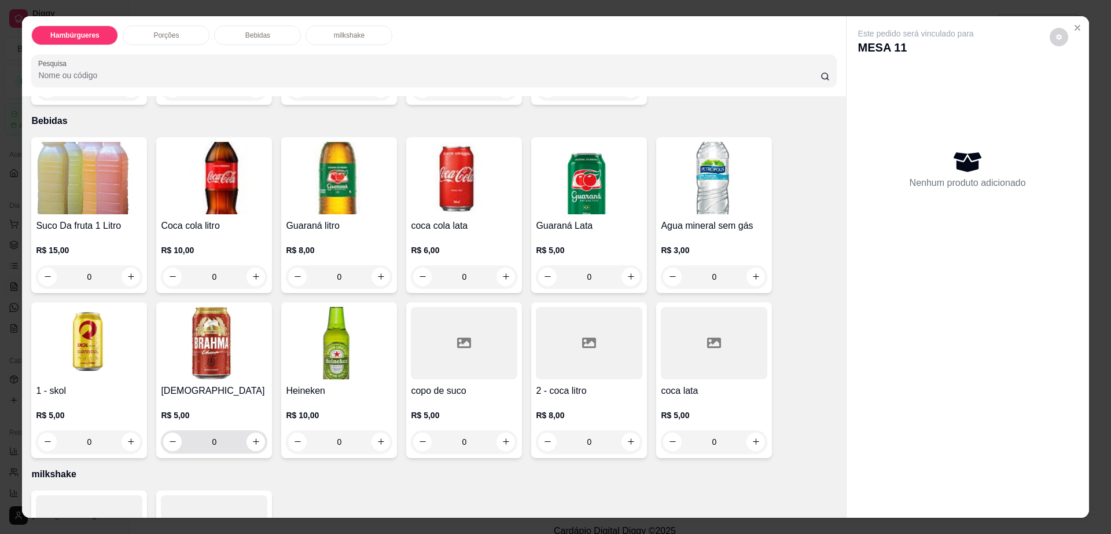
click at [221, 320] on img at bounding box center [214, 343] width 107 height 72
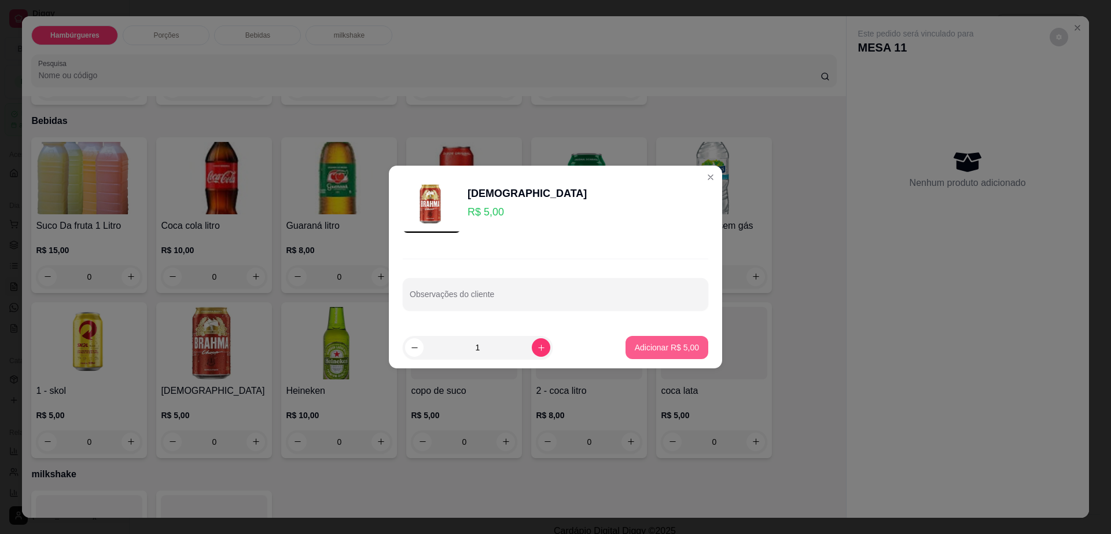
click at [669, 346] on p "Adicionar R$ 5,00" at bounding box center [667, 348] width 64 height 12
type input "1"
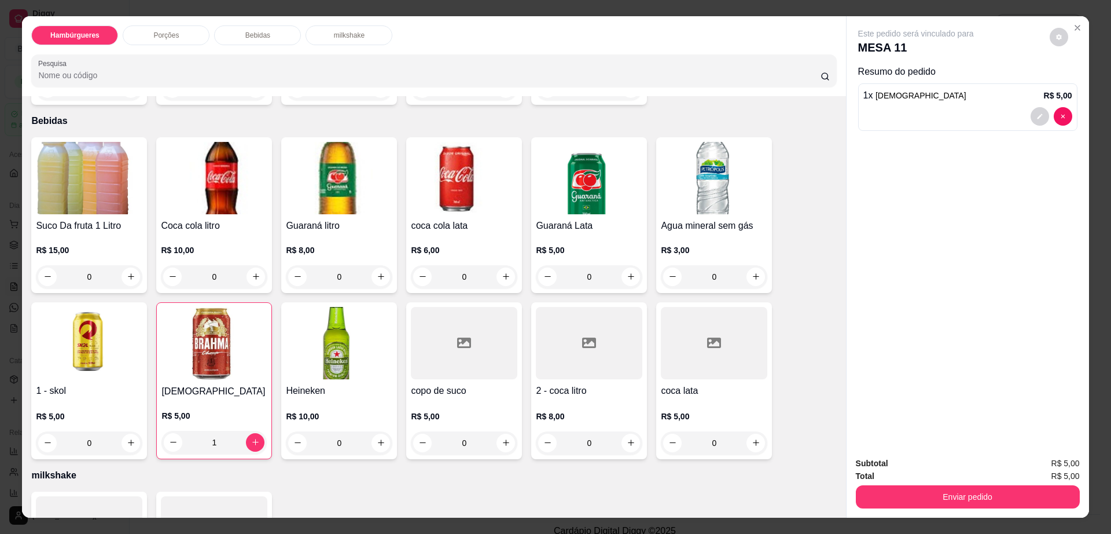
click at [1044, 36] on div "Este pedido será vinculado para MESA 11" at bounding box center [964, 42] width 210 height 28
click at [1061, 34] on button "decrease-product-quantity" at bounding box center [1059, 37] width 19 height 19
click at [1072, 74] on div "Impressão automática habilitada" at bounding box center [1035, 83] width 123 height 21
click at [1075, 78] on span "Automatic updates" at bounding box center [1080, 83] width 23 height 14
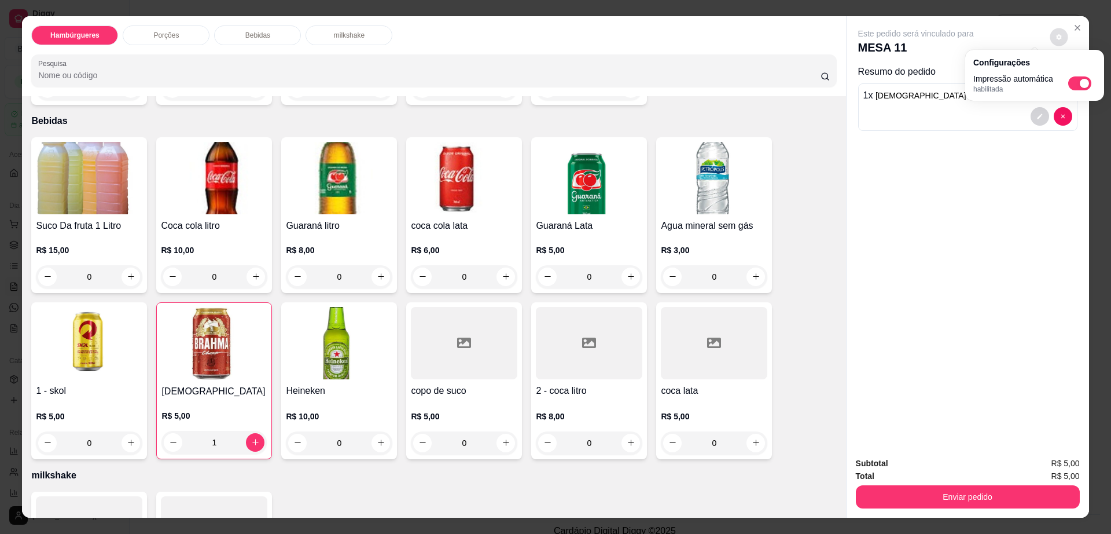
click at [1069, 84] on span "Automatic updates" at bounding box center [1080, 83] width 23 height 14
click at [1081, 90] on div "Impressão automática habilitada" at bounding box center [1035, 83] width 123 height 21
click at [1078, 82] on span "Automatic updates" at bounding box center [1080, 83] width 23 height 14
click at [1076, 83] on input "Automatic updates" at bounding box center [1072, 87] width 8 height 8
checkbox input "false"
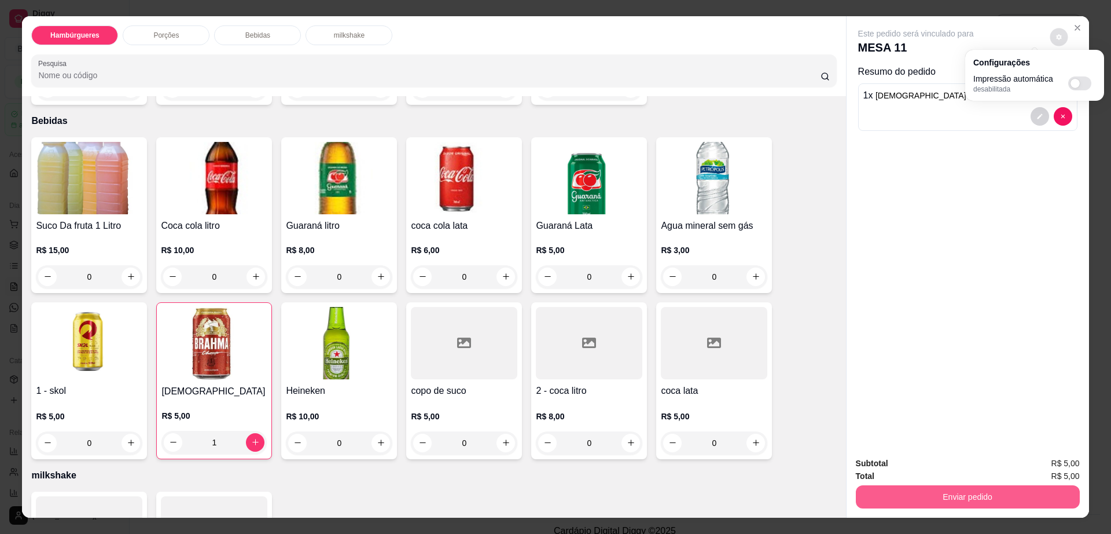
click at [914, 504] on button "Enviar pedido" at bounding box center [968, 496] width 224 height 23
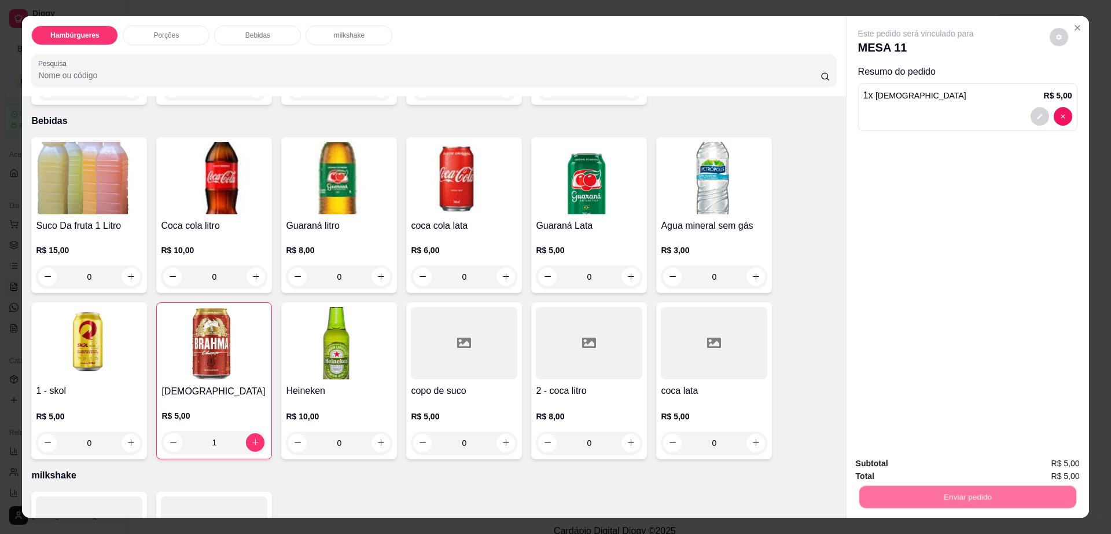
click at [897, 471] on button "Não registrar e enviar pedido" at bounding box center [928, 468] width 120 height 22
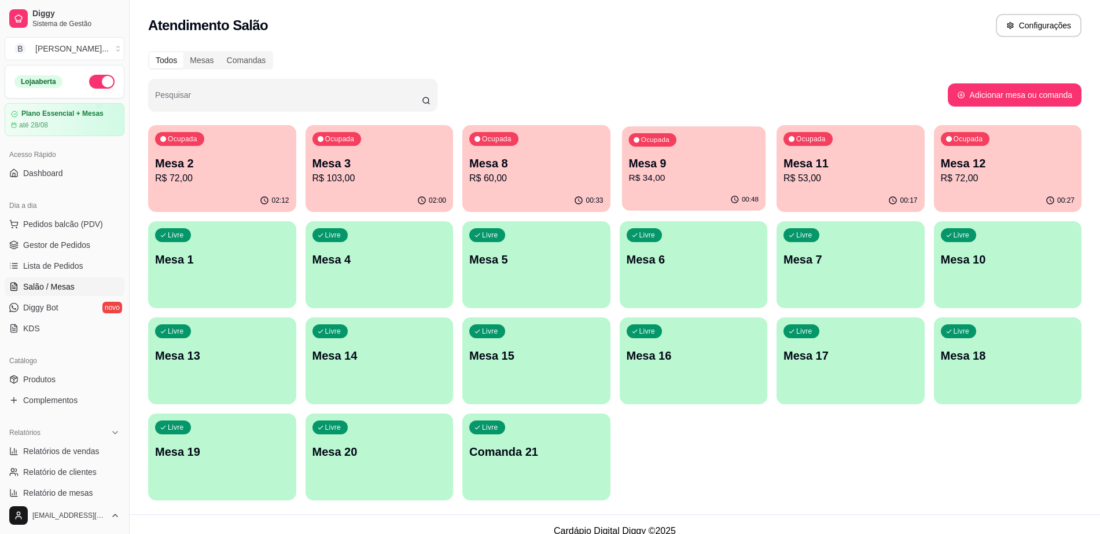
click at [684, 177] on p "R$ 34,00" at bounding box center [694, 177] width 130 height 13
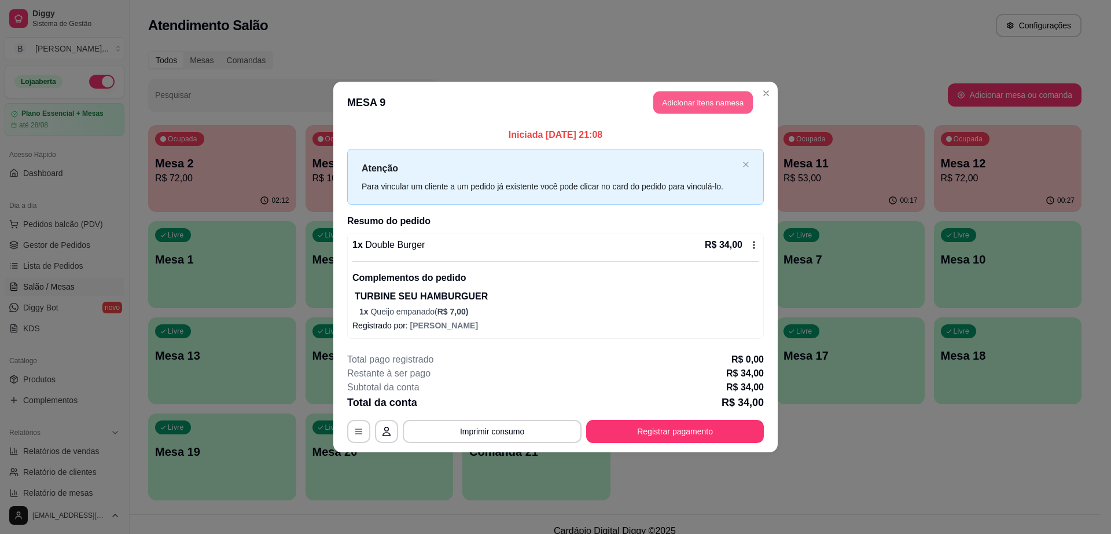
click at [705, 105] on button "Adicionar itens na mesa" at bounding box center [704, 102] width 100 height 23
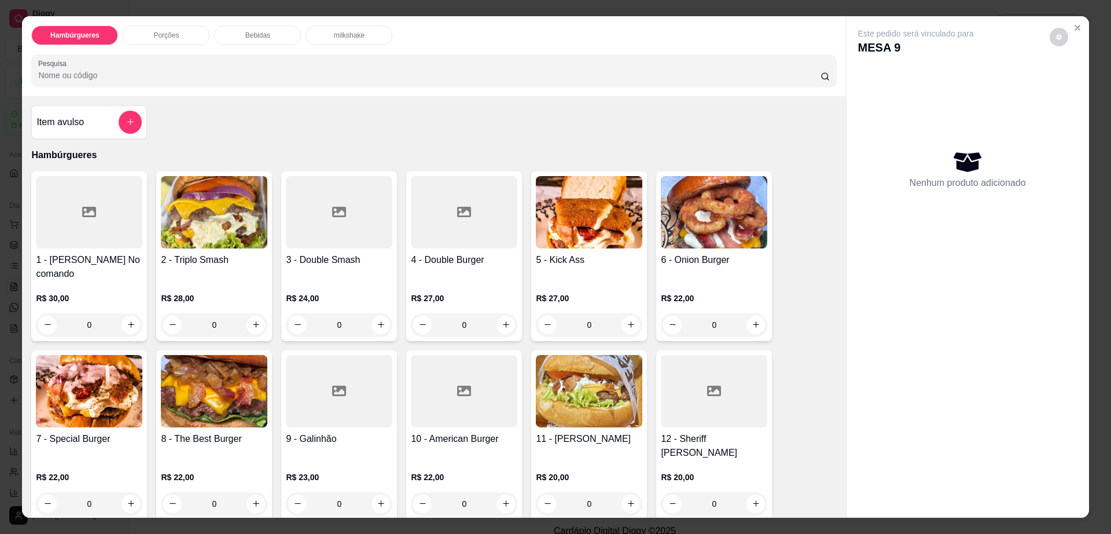
click at [260, 35] on p "Bebidas" at bounding box center [257, 35] width 25 height 9
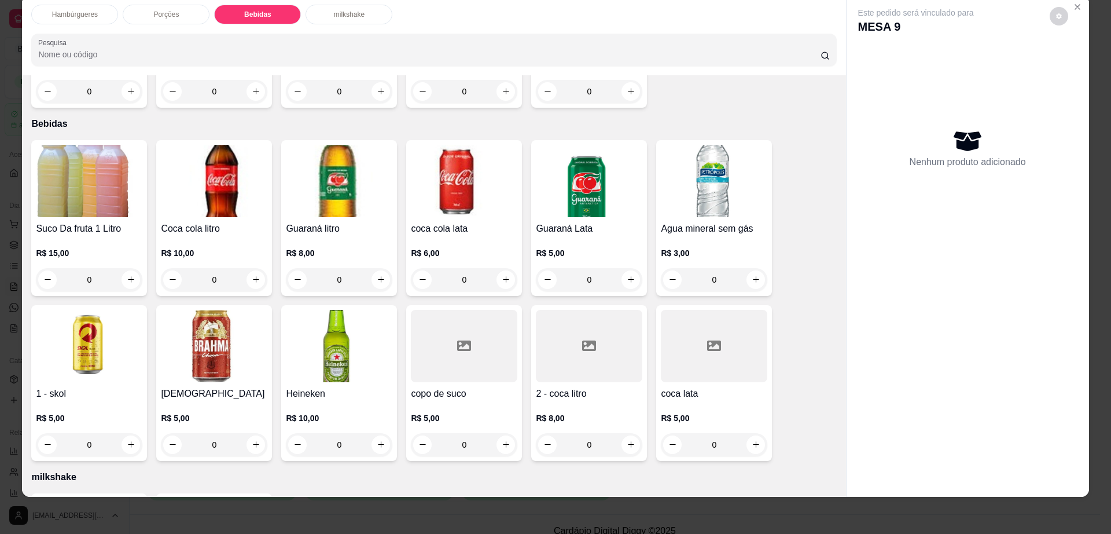
scroll to position [892, 0]
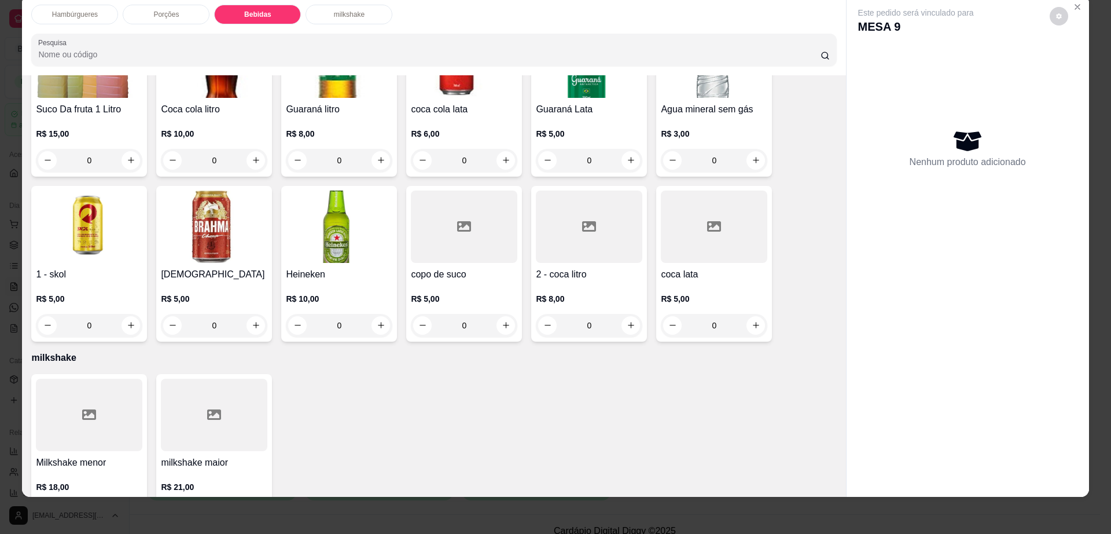
click at [585, 221] on icon at bounding box center [589, 226] width 14 height 10
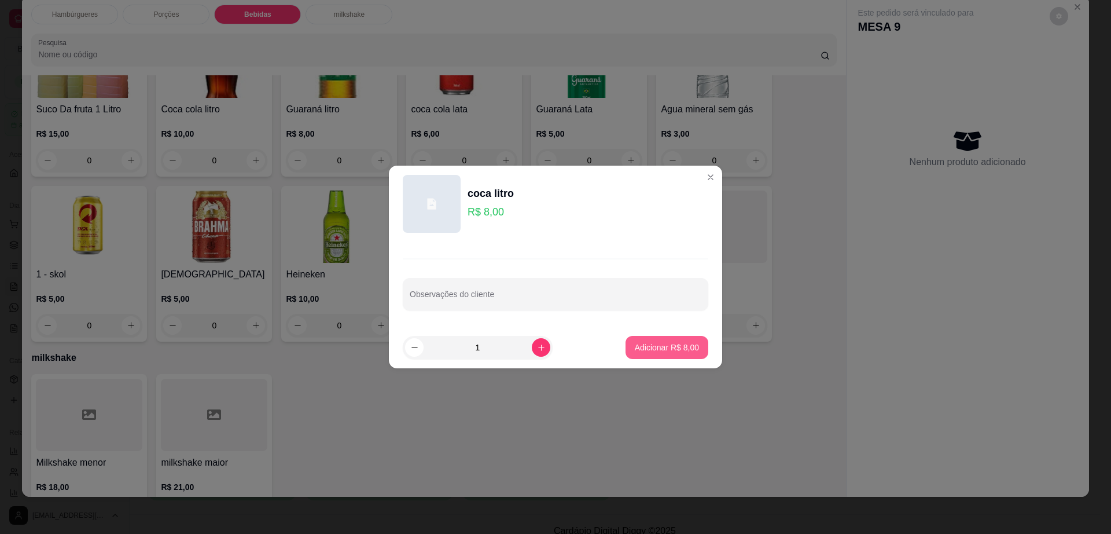
click at [672, 346] on p "Adicionar R$ 8,00" at bounding box center [667, 348] width 64 height 12
type input "1"
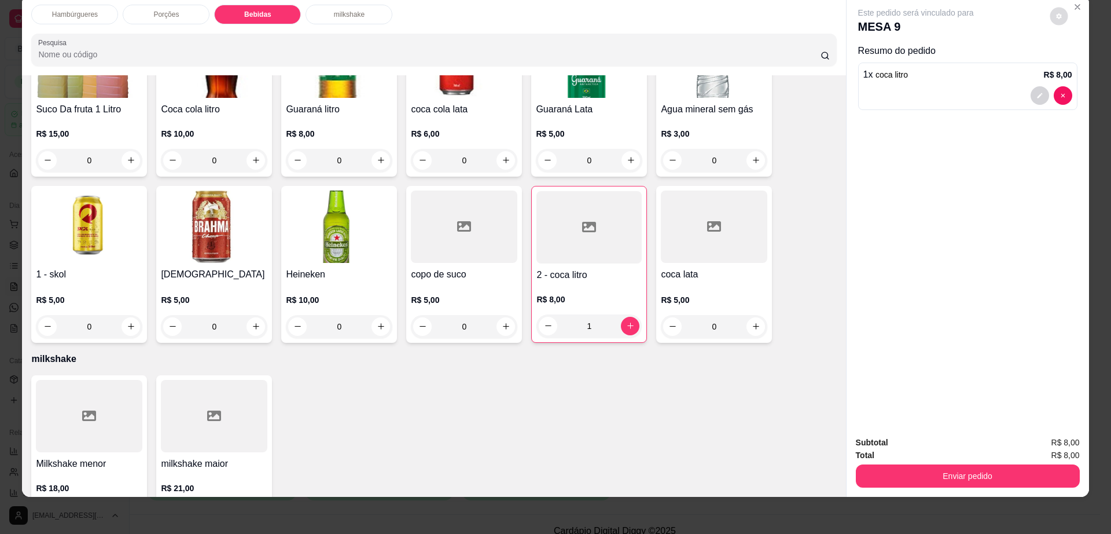
click at [1054, 23] on button "decrease-product-quantity" at bounding box center [1059, 16] width 18 height 18
click at [921, 474] on button "Enviar pedido" at bounding box center [968, 475] width 224 height 23
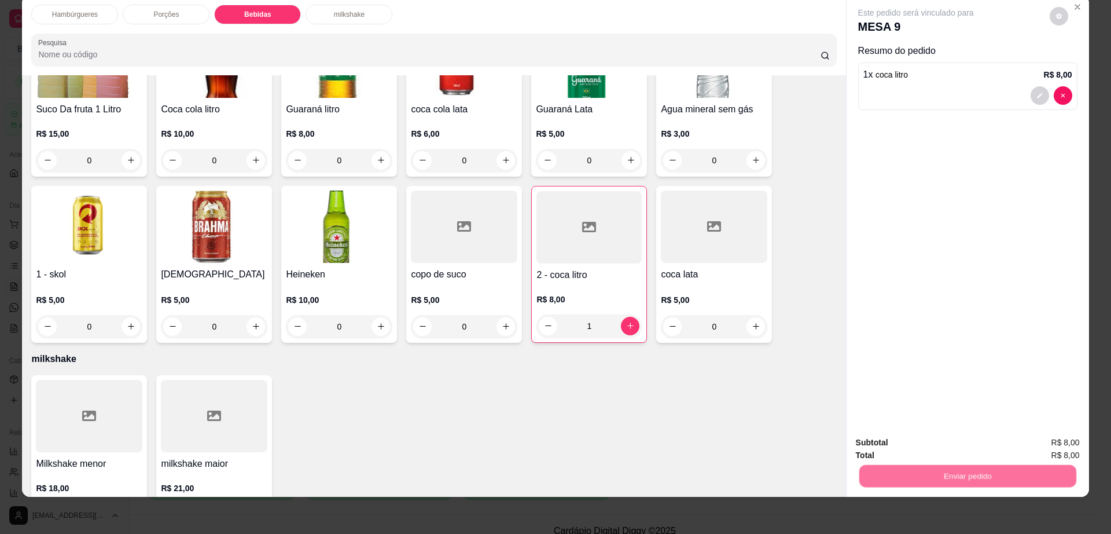
click at [918, 448] on button "Não registrar e enviar pedido" at bounding box center [928, 447] width 120 height 22
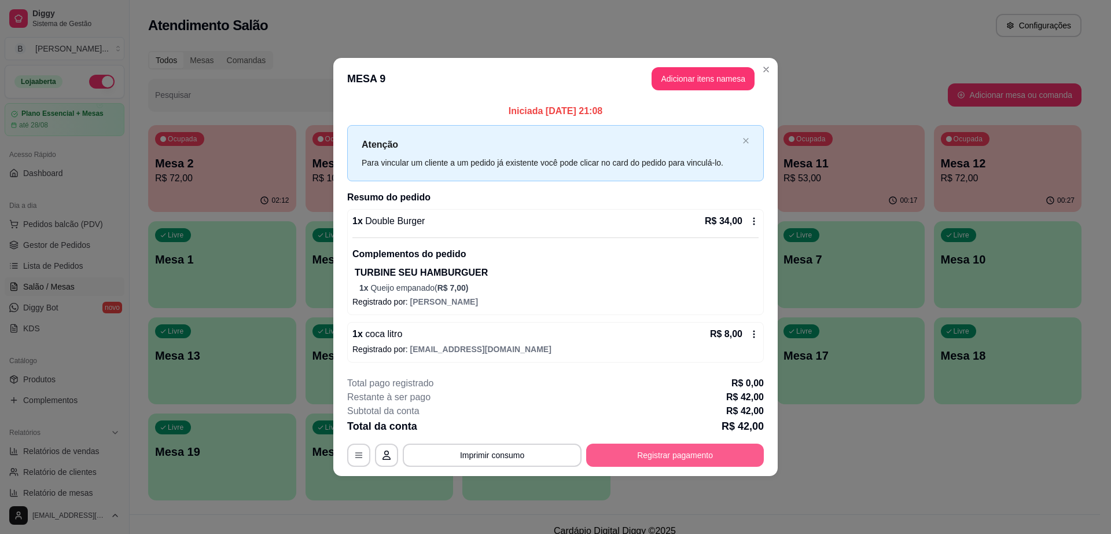
click at [677, 463] on button "Registrar pagamento" at bounding box center [675, 454] width 178 height 23
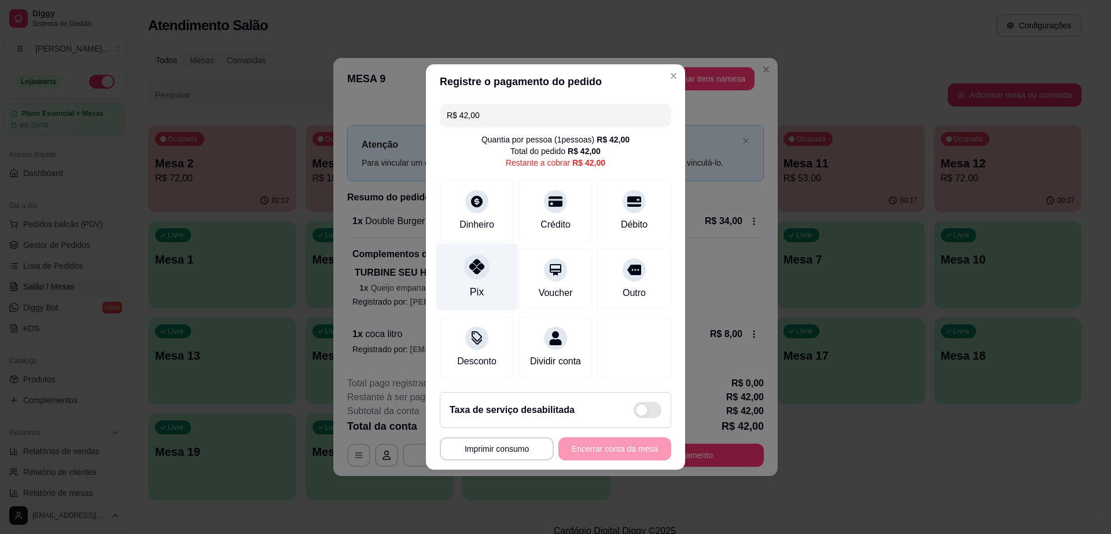
click at [486, 259] on div at bounding box center [476, 266] width 25 height 25
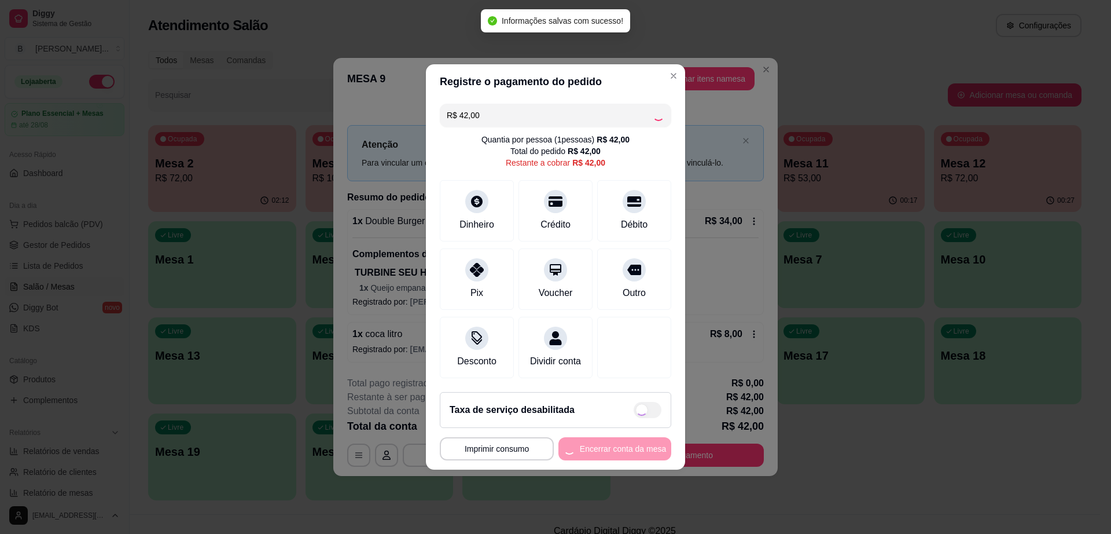
type input "R$ 0,00"
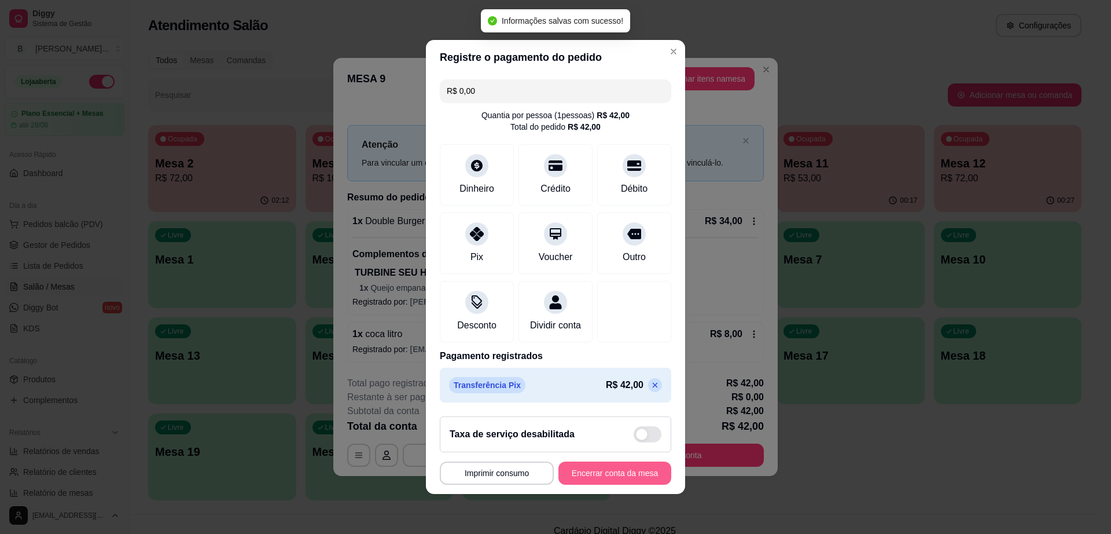
click at [615, 485] on button "Encerrar conta da mesa" at bounding box center [615, 472] width 113 height 23
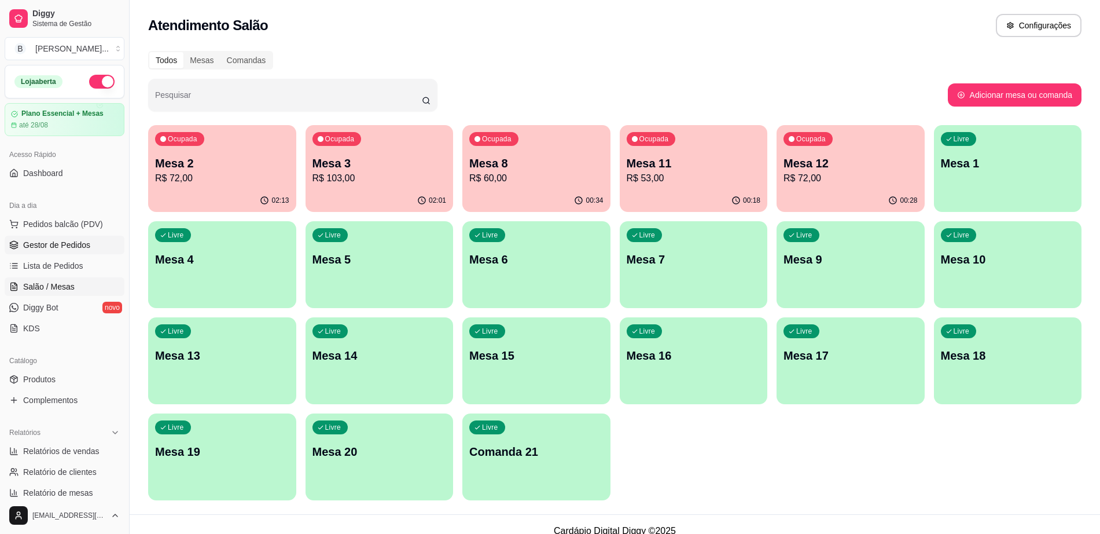
click at [94, 241] on link "Gestor de Pedidos" at bounding box center [65, 245] width 120 height 19
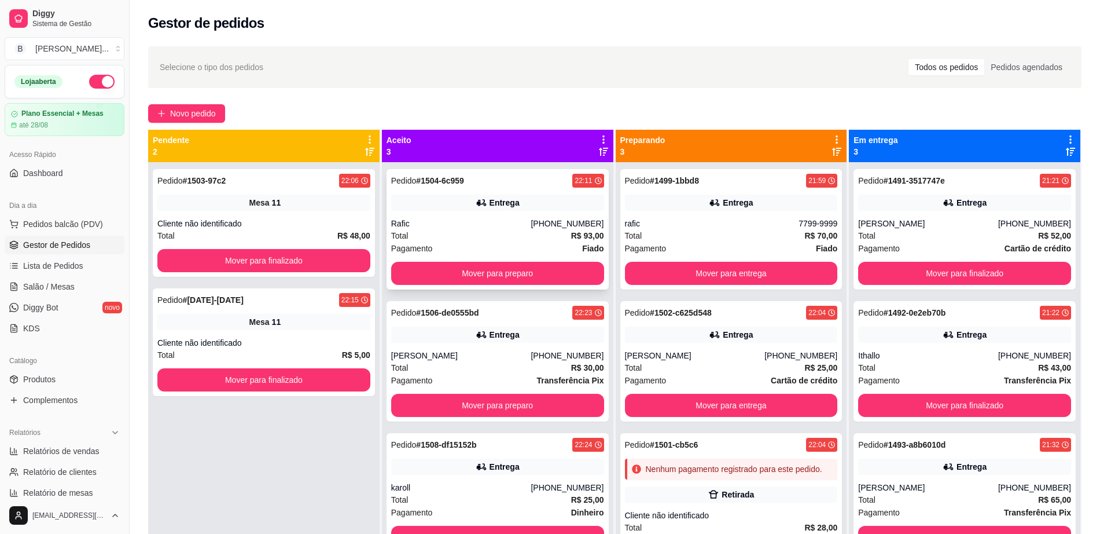
click at [555, 259] on div "Pedido # 1504-6c959 22:11 Entrega Rafic (77) 99827-9191 Total R$ 93,00 Pagament…" at bounding box center [498, 229] width 222 height 120
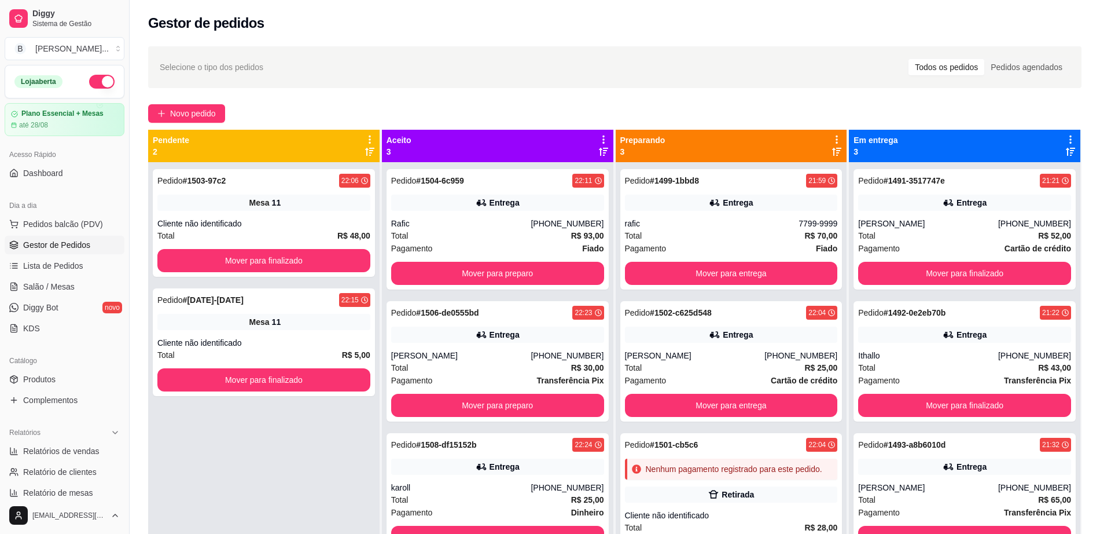
click at [555, 268] on div "feito há 12 minutos Editado por raficguimaraes@gmail.com Horário do pedido 16/0…" at bounding box center [556, 264] width 306 height 377
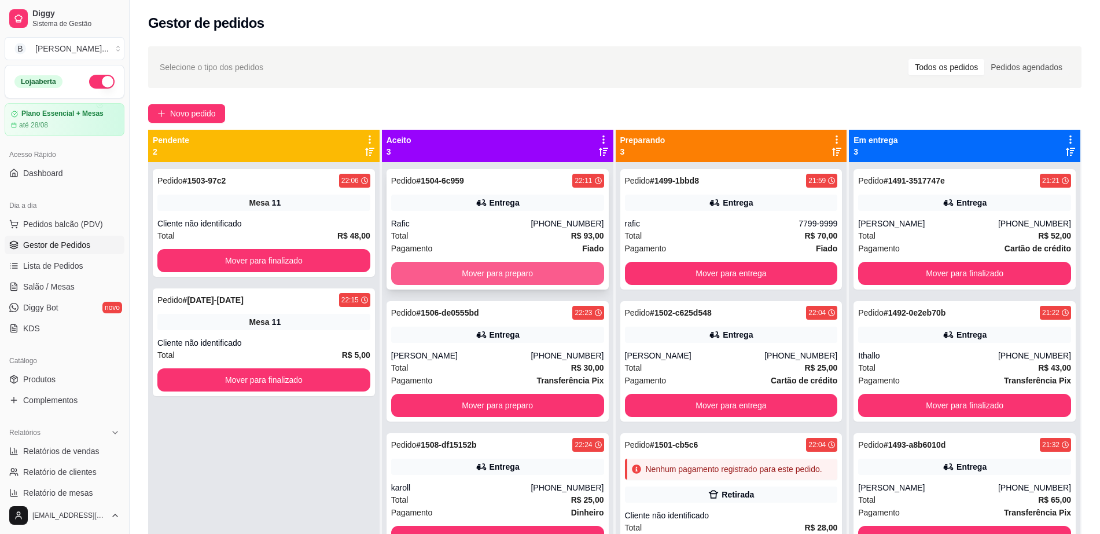
click at [427, 269] on button "Mover para preparo" at bounding box center [497, 273] width 213 height 23
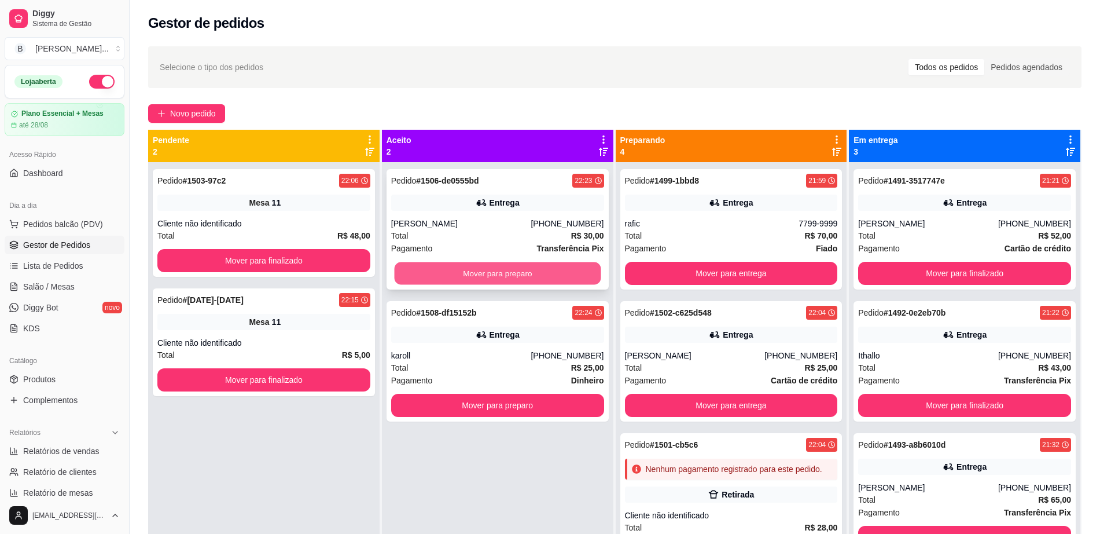
click at [442, 276] on button "Mover para preparo" at bounding box center [497, 273] width 207 height 23
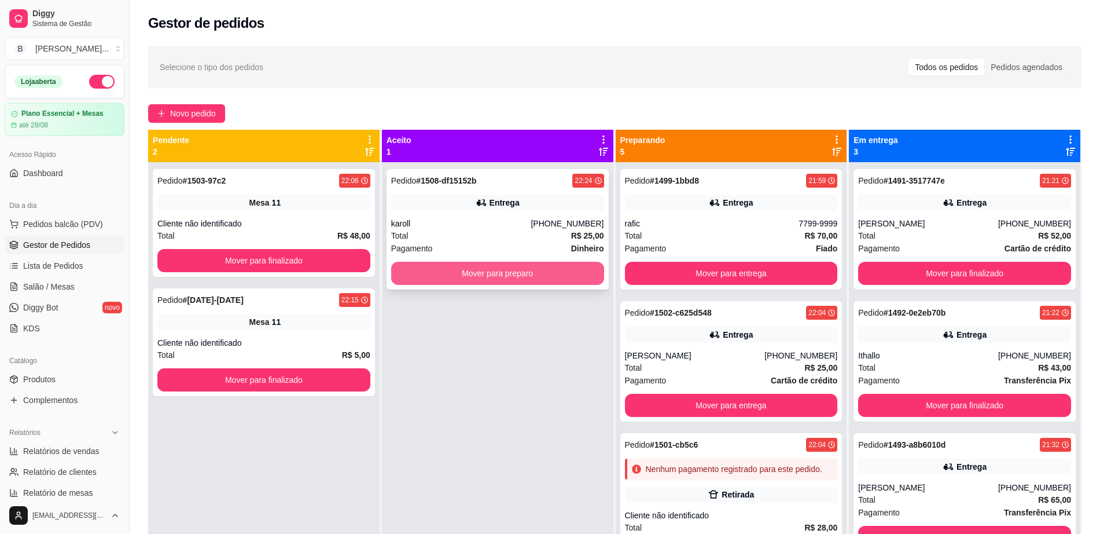
click at [446, 269] on button "Mover para preparo" at bounding box center [497, 273] width 213 height 23
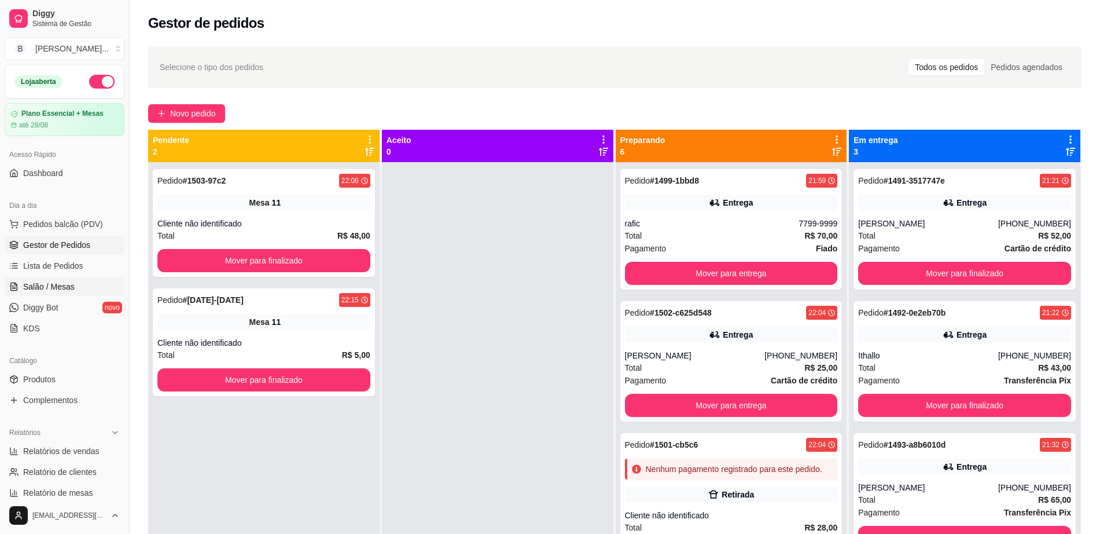
click at [99, 289] on link "Salão / Mesas" at bounding box center [65, 286] width 120 height 19
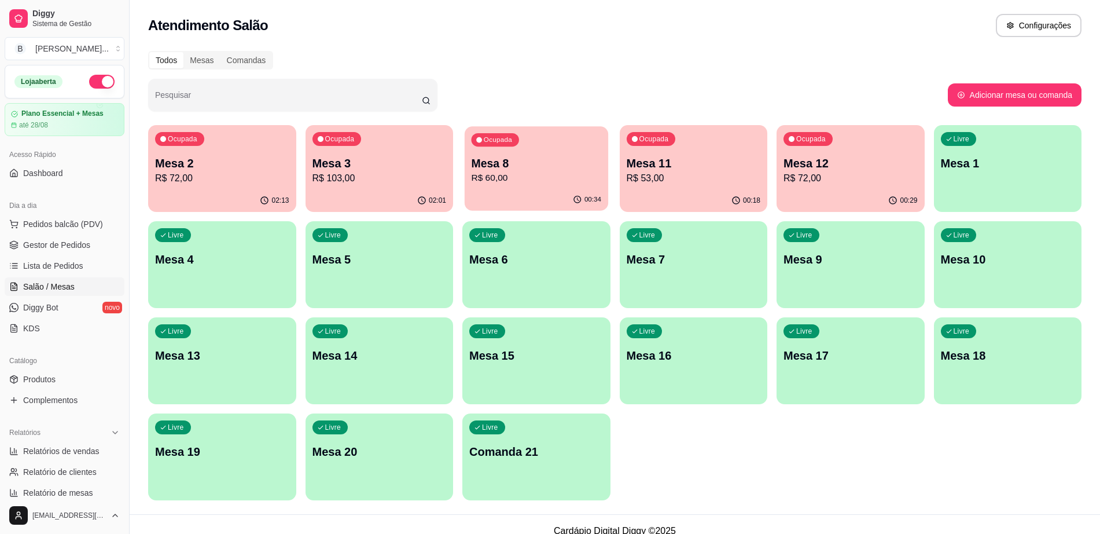
click at [541, 179] on p "R$ 60,00" at bounding box center [536, 177] width 130 height 13
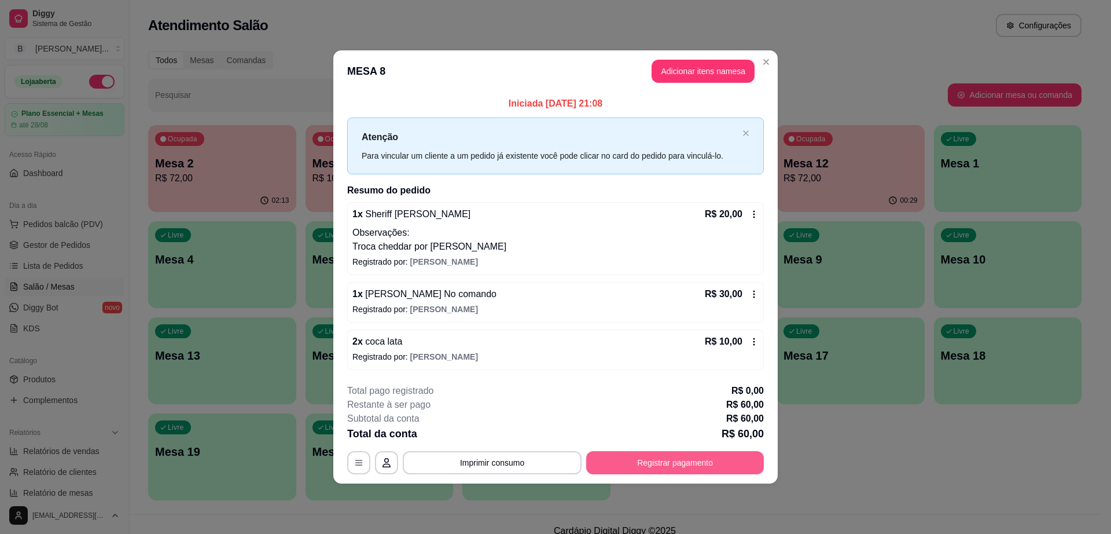
click at [691, 465] on button "Registrar pagamento" at bounding box center [675, 462] width 178 height 23
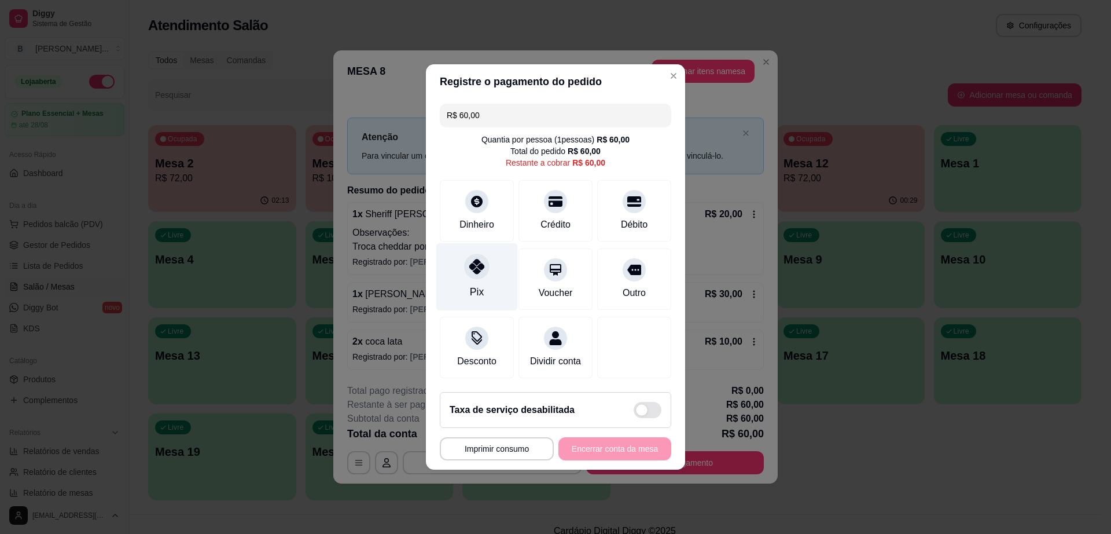
click at [465, 279] on div "Pix" at bounding box center [477, 277] width 82 height 68
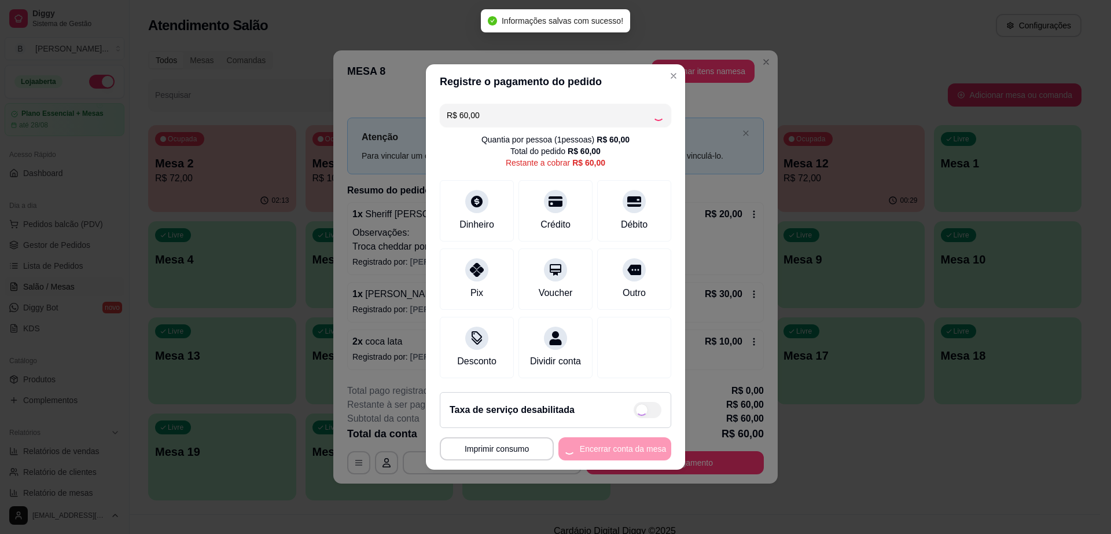
type input "R$ 0,00"
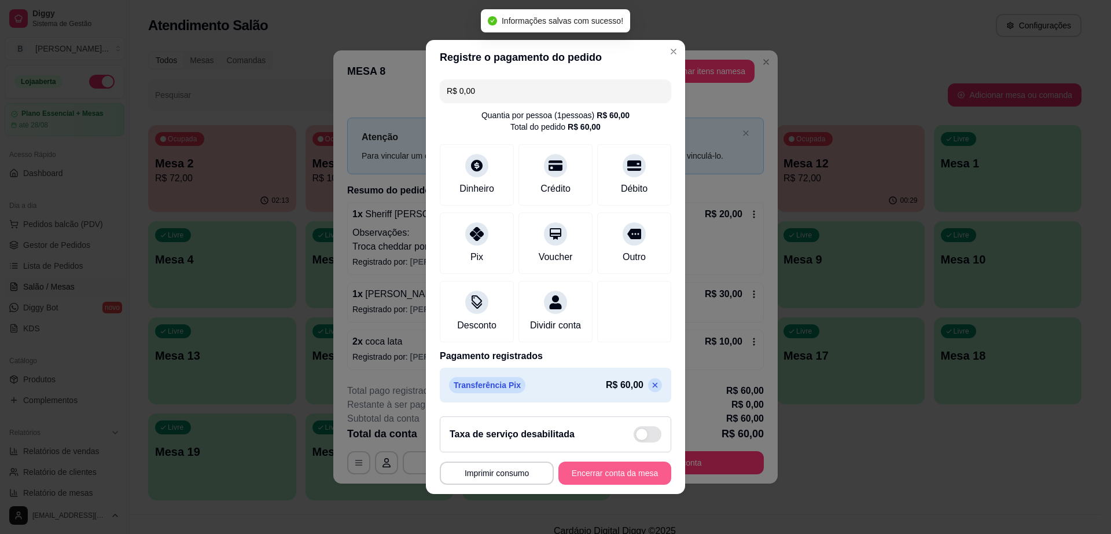
click at [606, 482] on button "Encerrar conta da mesa" at bounding box center [615, 472] width 113 height 23
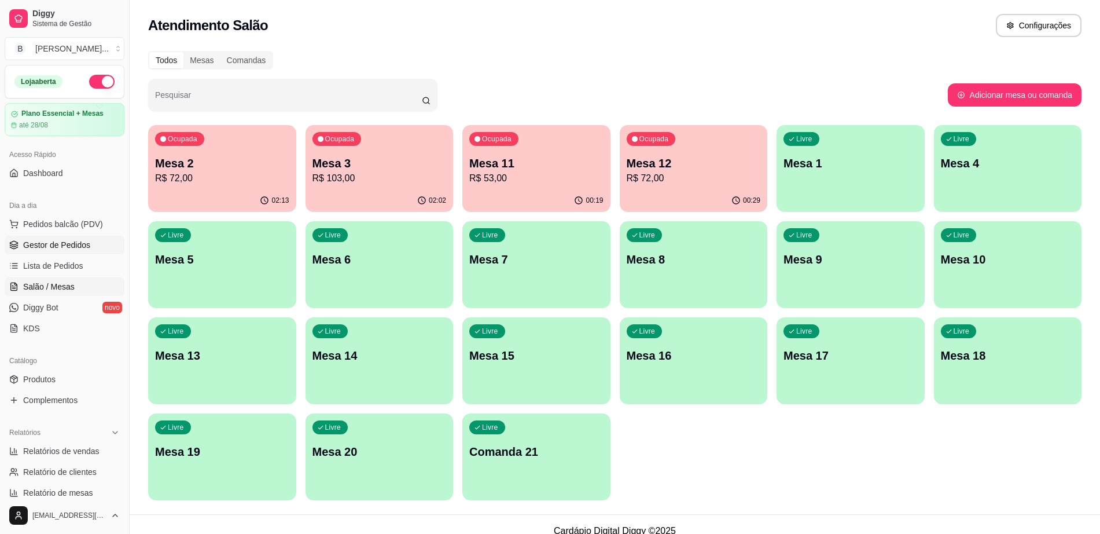
click at [101, 244] on link "Gestor de Pedidos" at bounding box center [65, 245] width 120 height 19
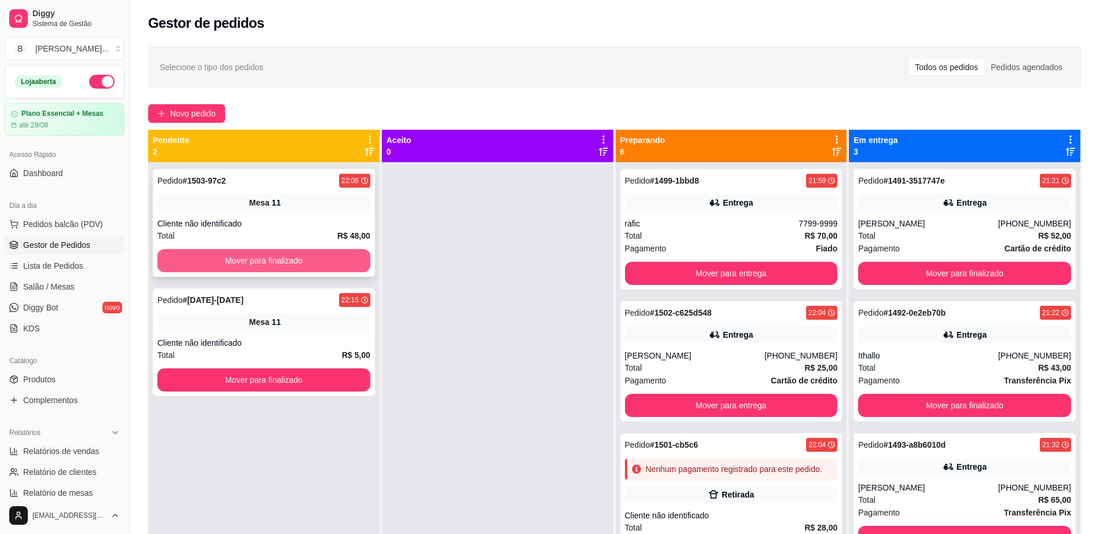
click at [294, 262] on button "Mover para finalizado" at bounding box center [263, 260] width 213 height 23
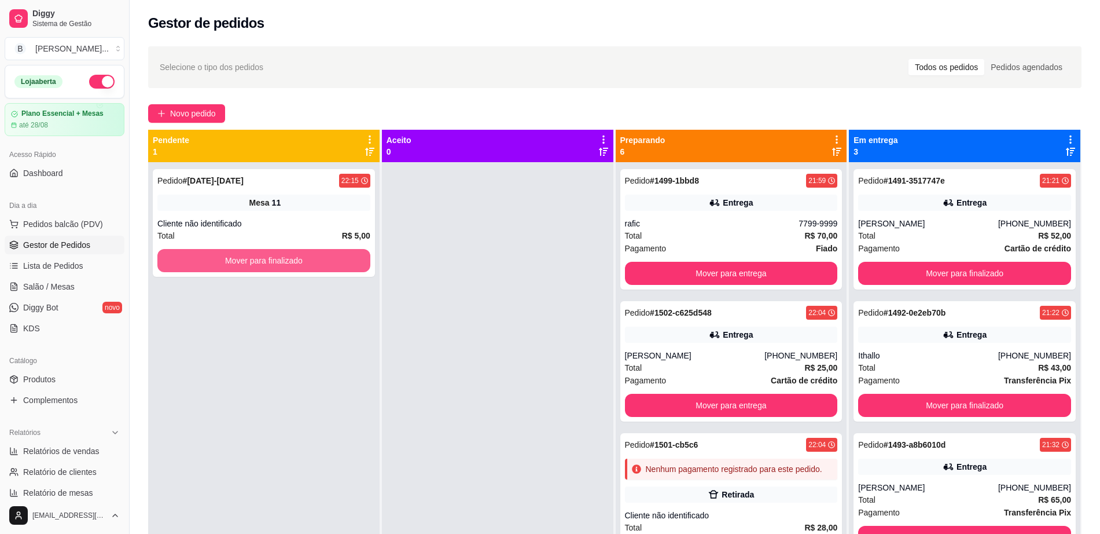
click at [294, 262] on button "Mover para finalizado" at bounding box center [263, 260] width 213 height 23
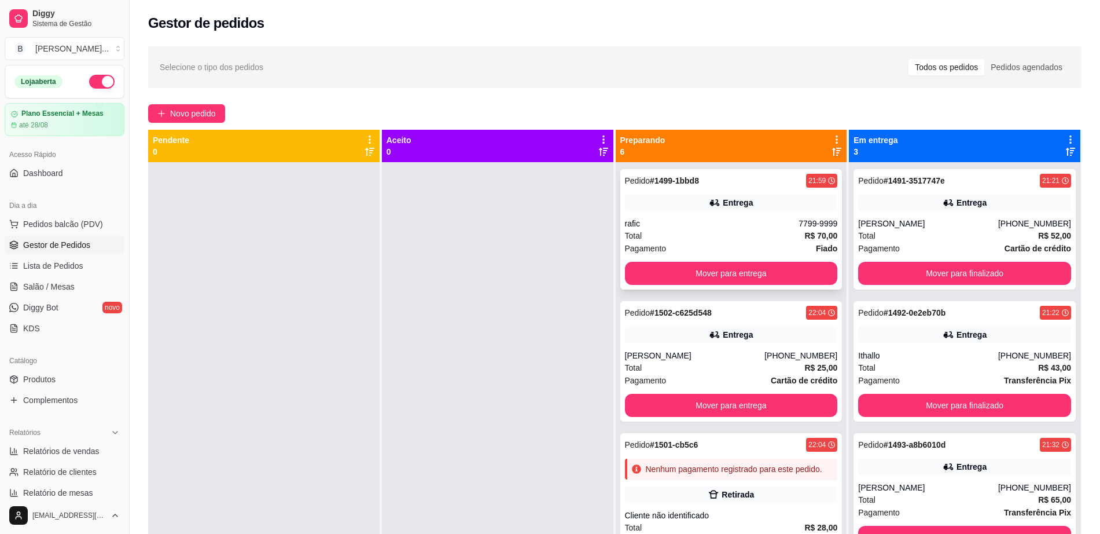
click at [715, 215] on div "Pedido # 1499-1bbd8 21:59 Entrega rafic 7799-9999 Total R$ 70,00 Pagamento Fiad…" at bounding box center [732, 229] width 222 height 120
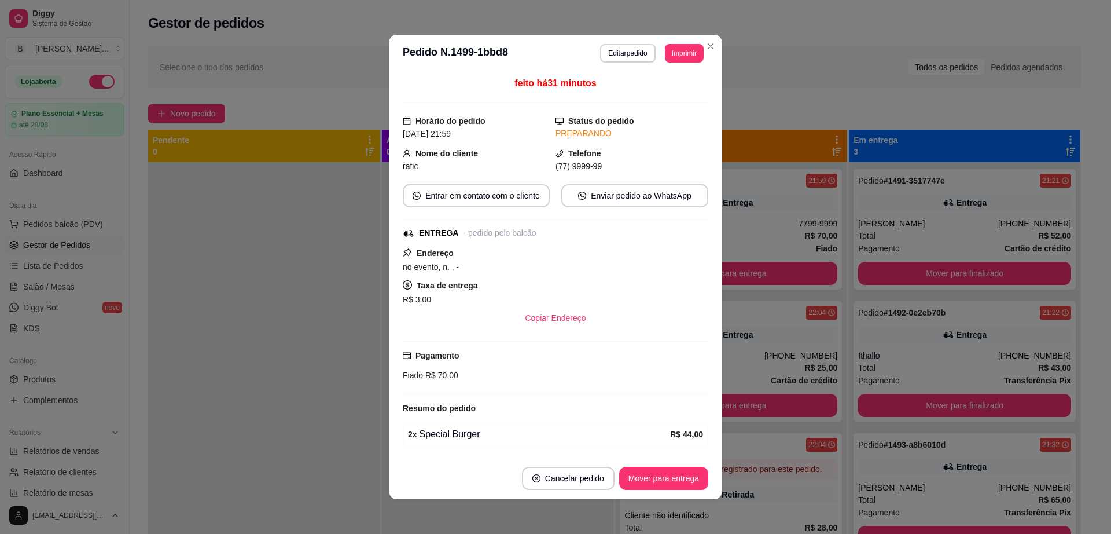
scroll to position [111, 0]
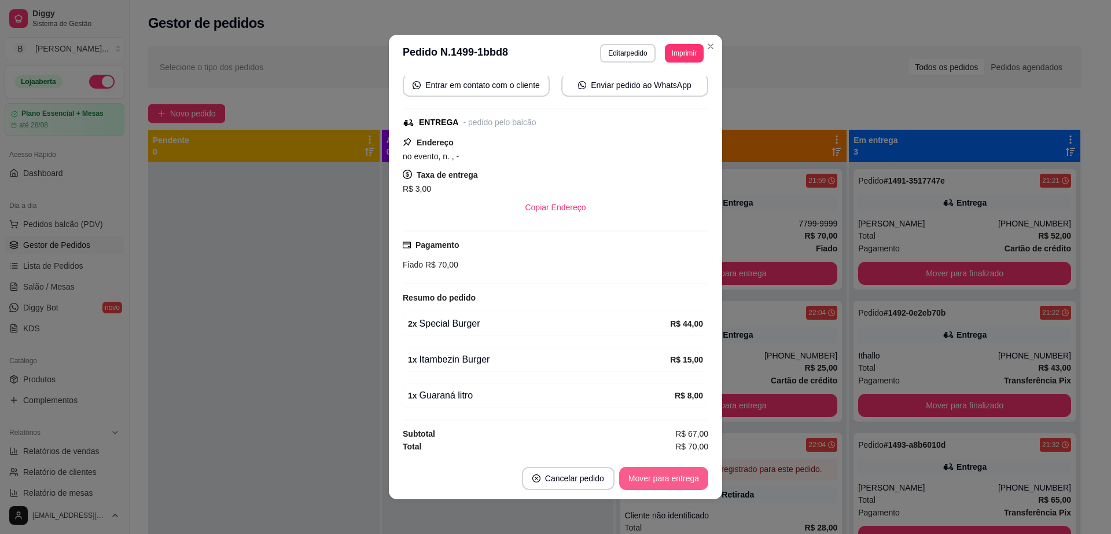
click at [632, 478] on button "Mover para entrega" at bounding box center [663, 478] width 89 height 23
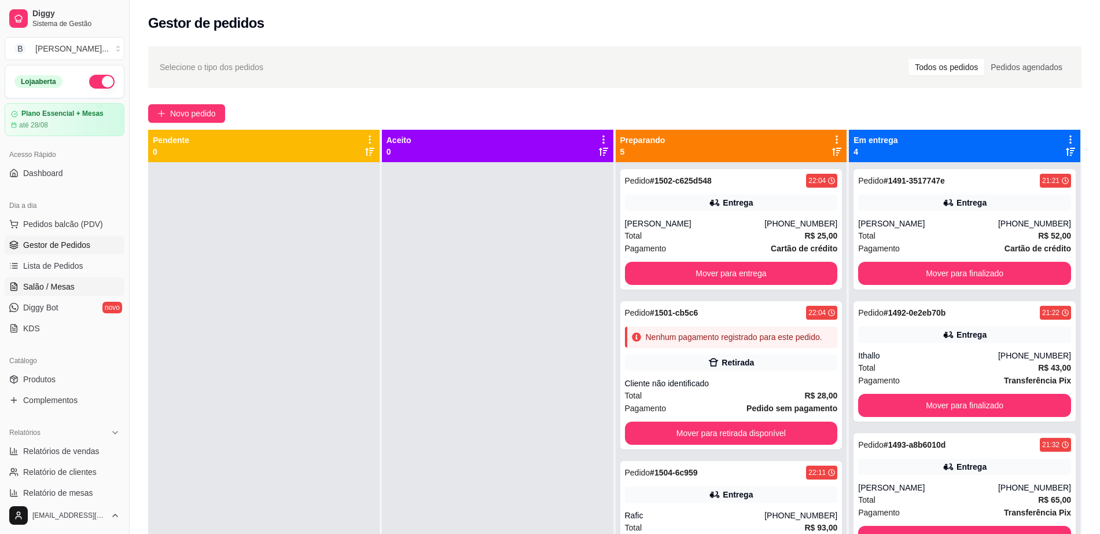
click at [85, 284] on link "Salão / Mesas" at bounding box center [65, 286] width 120 height 19
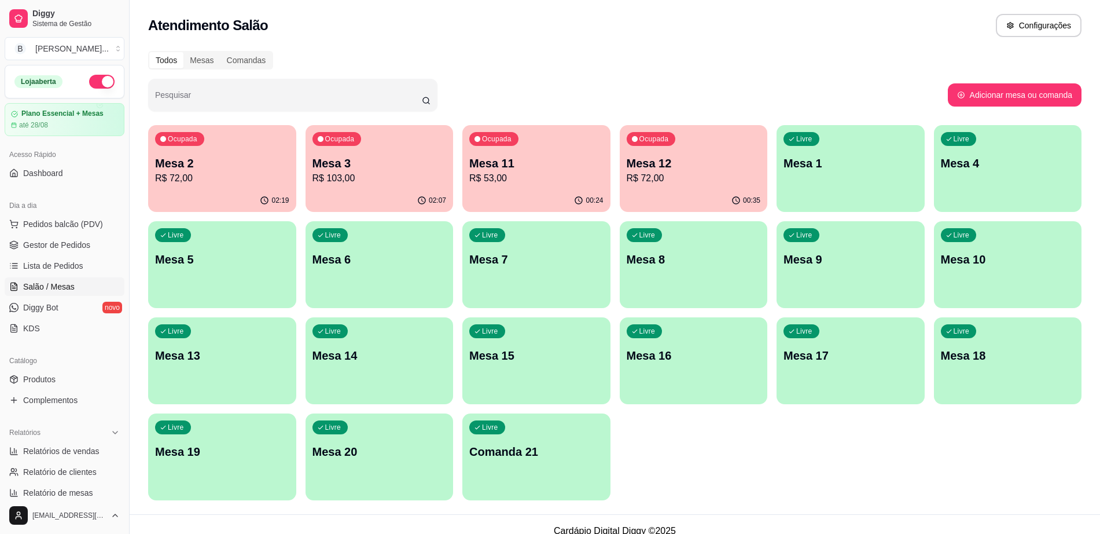
click at [667, 178] on p "R$ 72,00" at bounding box center [694, 178] width 134 height 14
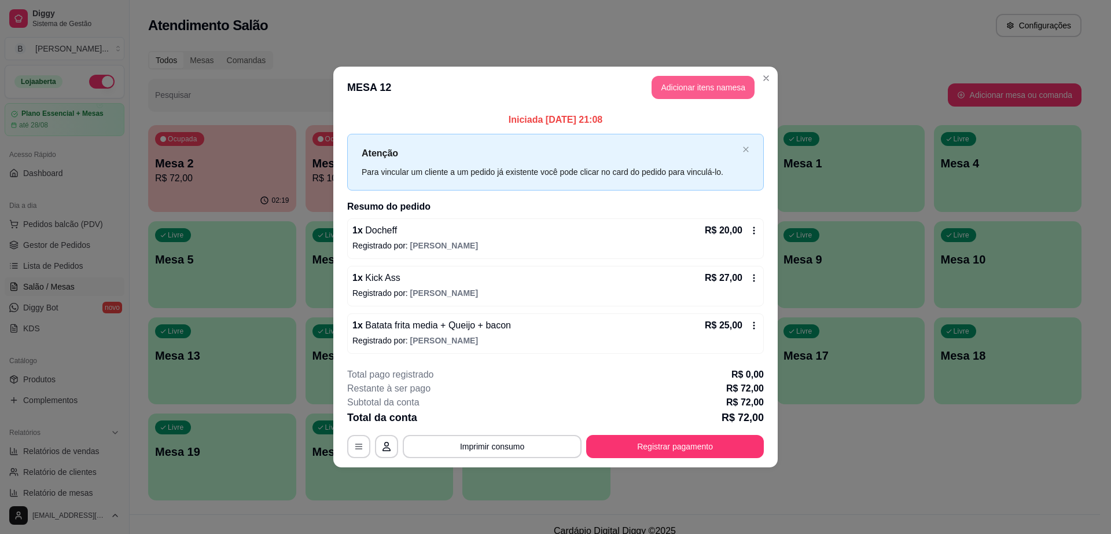
click at [713, 87] on button "Adicionar itens na mesa" at bounding box center [703, 87] width 103 height 23
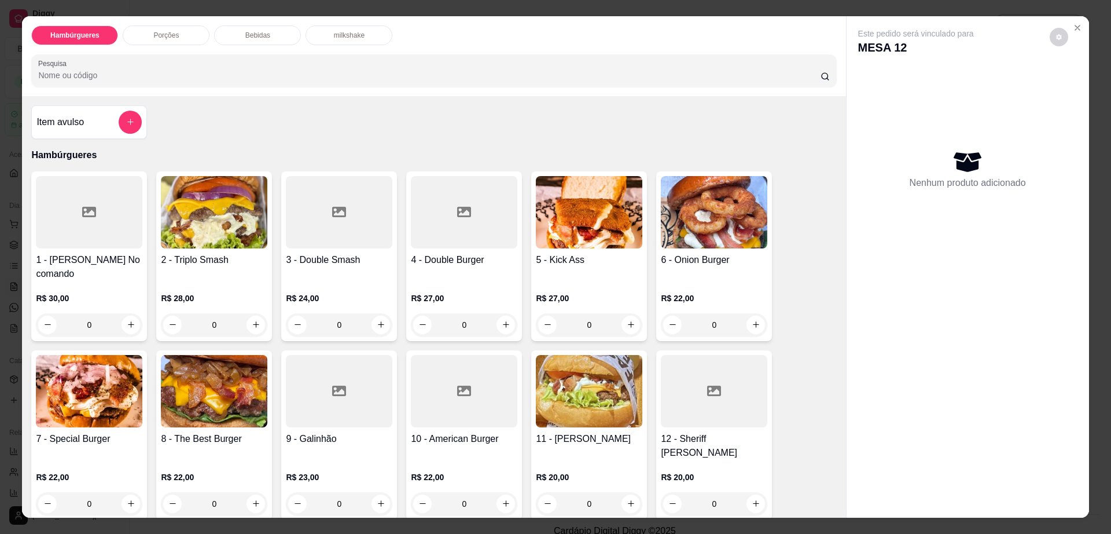
click at [244, 40] on div "Bebidas" at bounding box center [257, 35] width 87 height 20
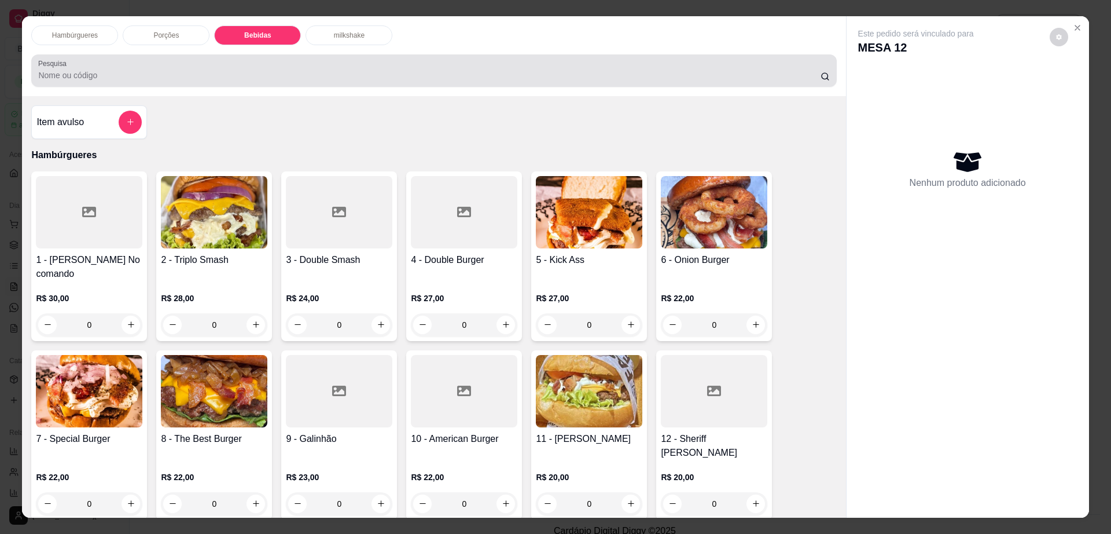
scroll to position [21, 0]
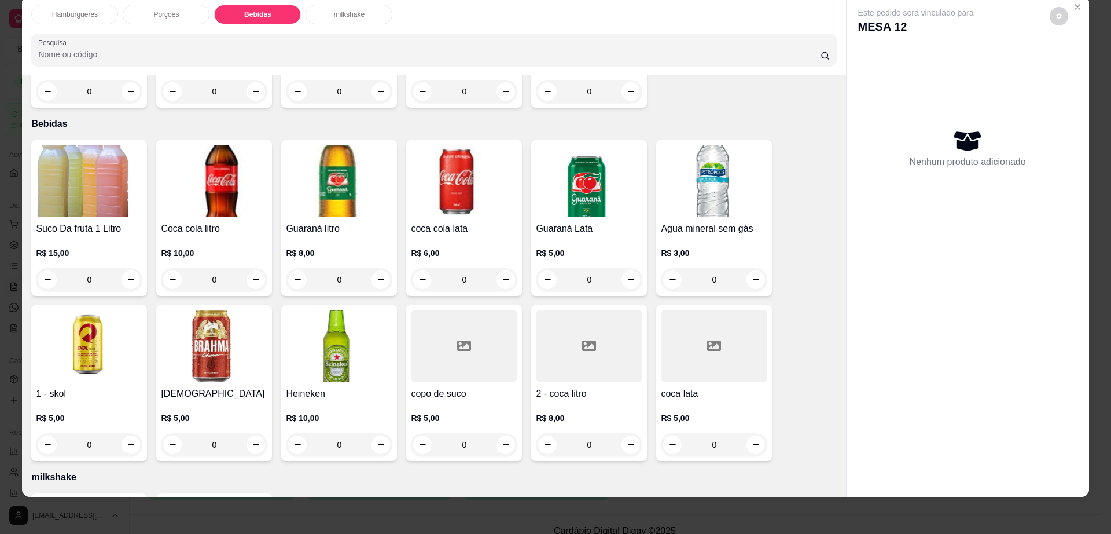
click at [589, 329] on div at bounding box center [589, 346] width 107 height 72
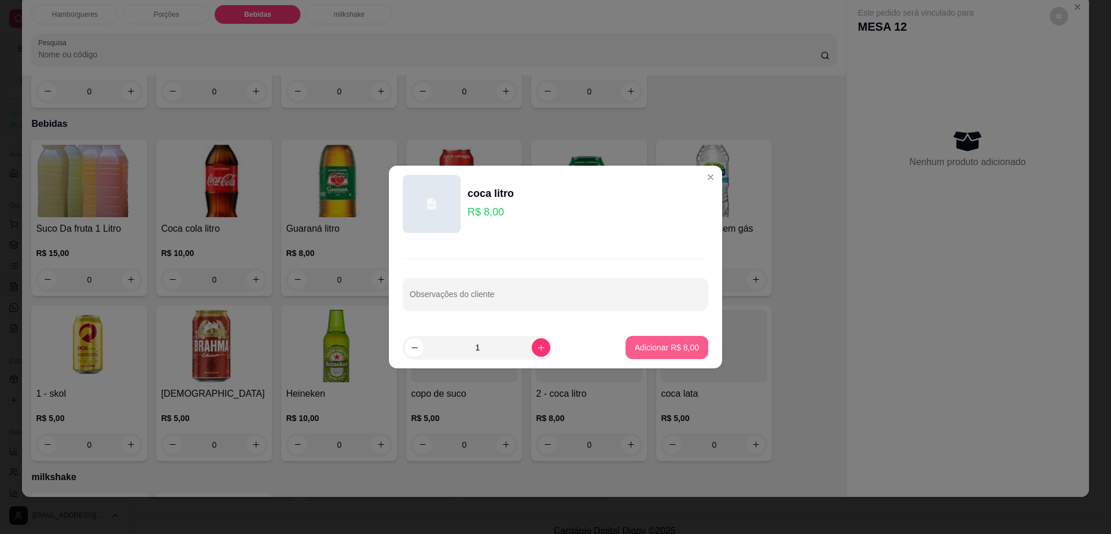
click at [659, 353] on button "Adicionar R$ 8,00" at bounding box center [667, 347] width 83 height 23
type input "1"
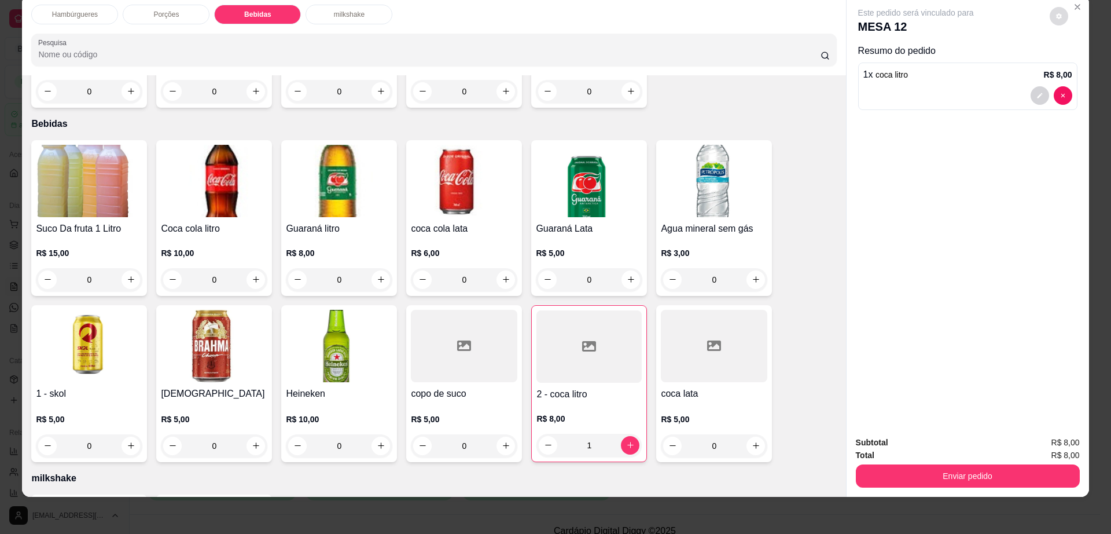
click at [1057, 17] on icon "decrease-product-quantity" at bounding box center [1060, 16] width 6 height 6
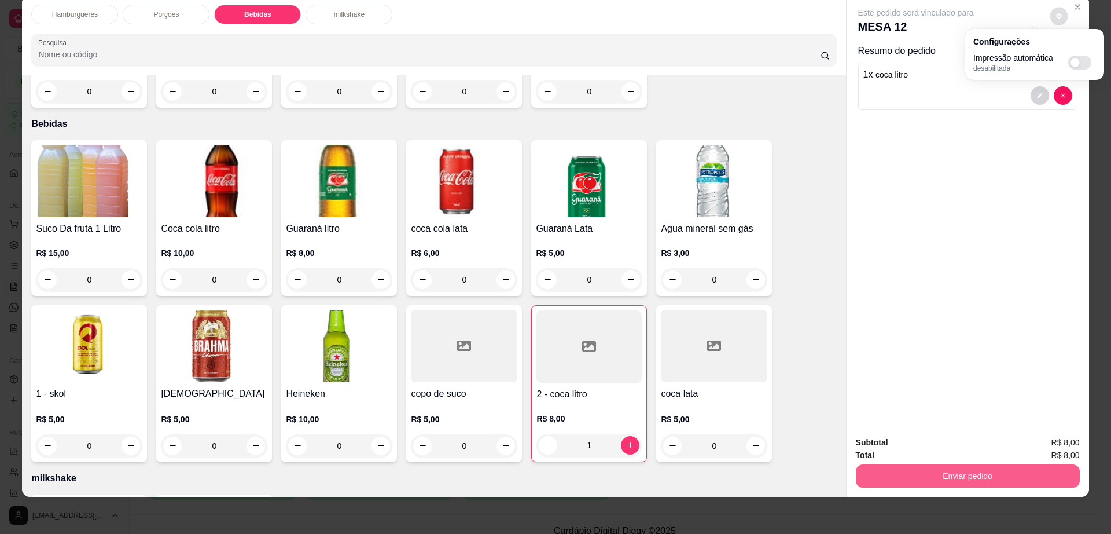
click at [911, 474] on button "Enviar pedido" at bounding box center [968, 475] width 224 height 23
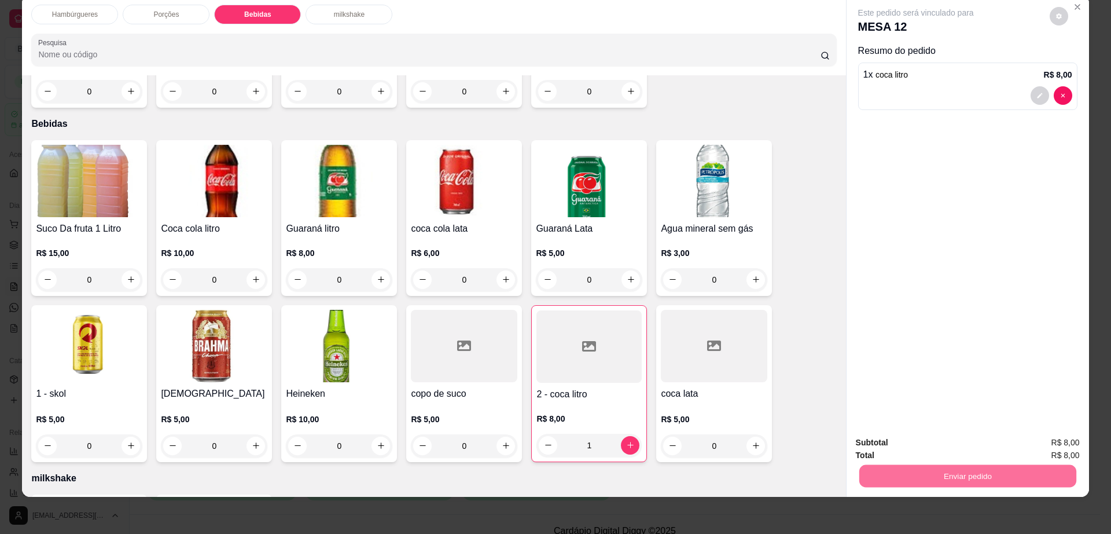
click at [904, 442] on button "Não registrar e enviar pedido" at bounding box center [928, 447] width 120 height 22
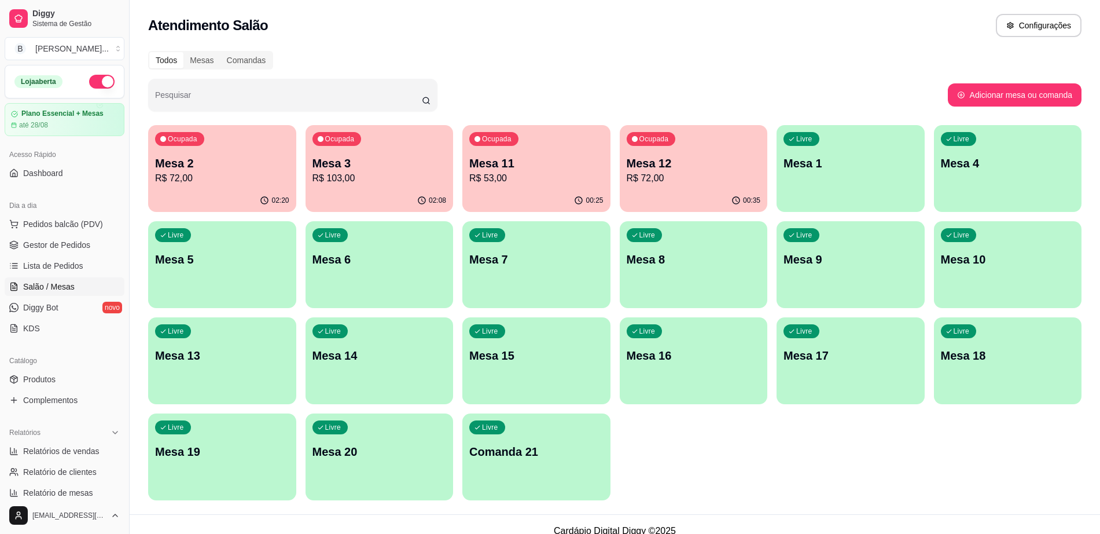
click at [535, 181] on p "R$ 53,00" at bounding box center [536, 178] width 134 height 14
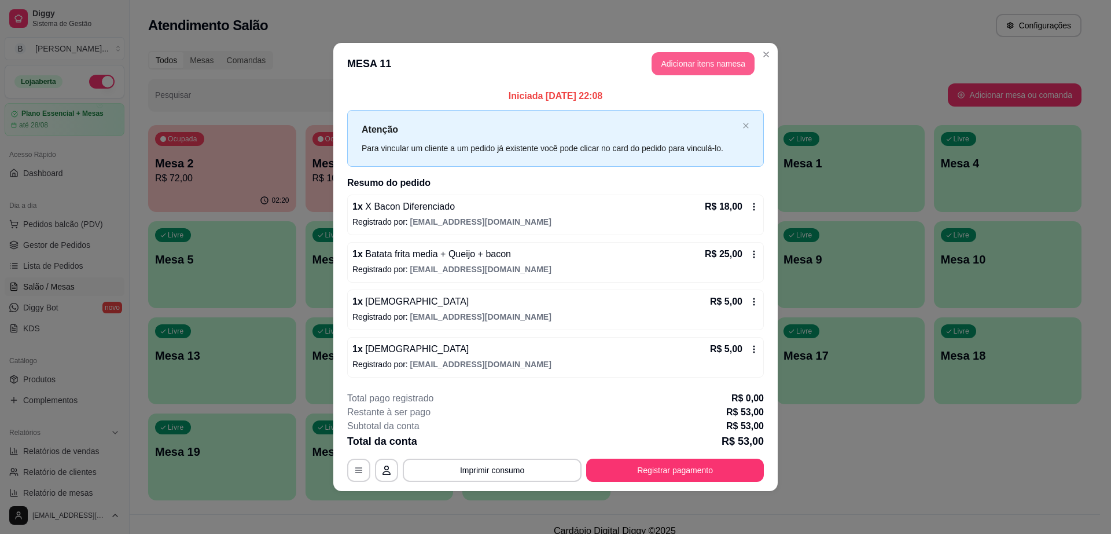
click at [687, 70] on button "Adicionar itens na mesa" at bounding box center [703, 63] width 103 height 23
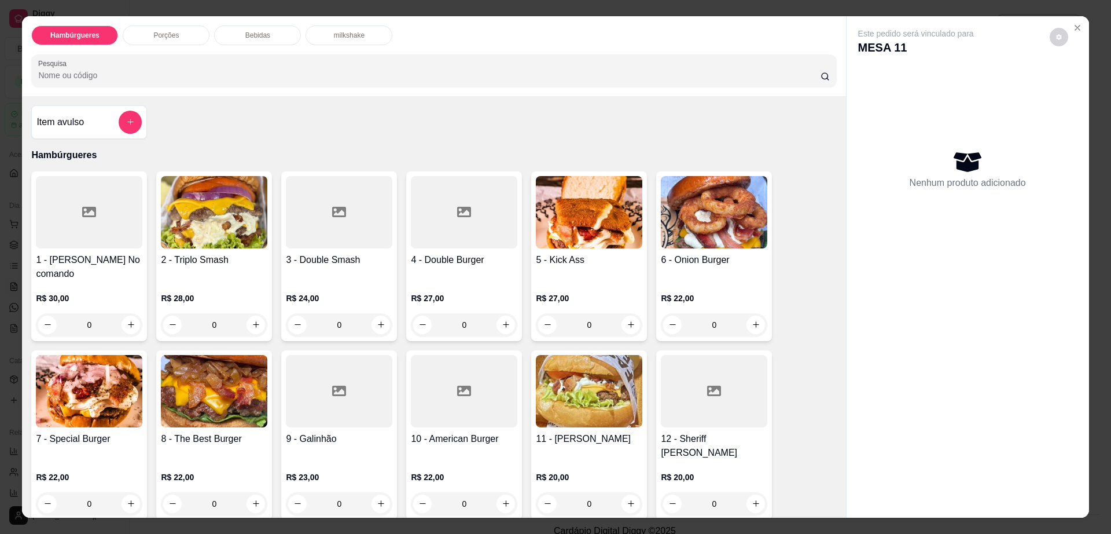
click at [254, 36] on p "Bebidas" at bounding box center [257, 35] width 25 height 9
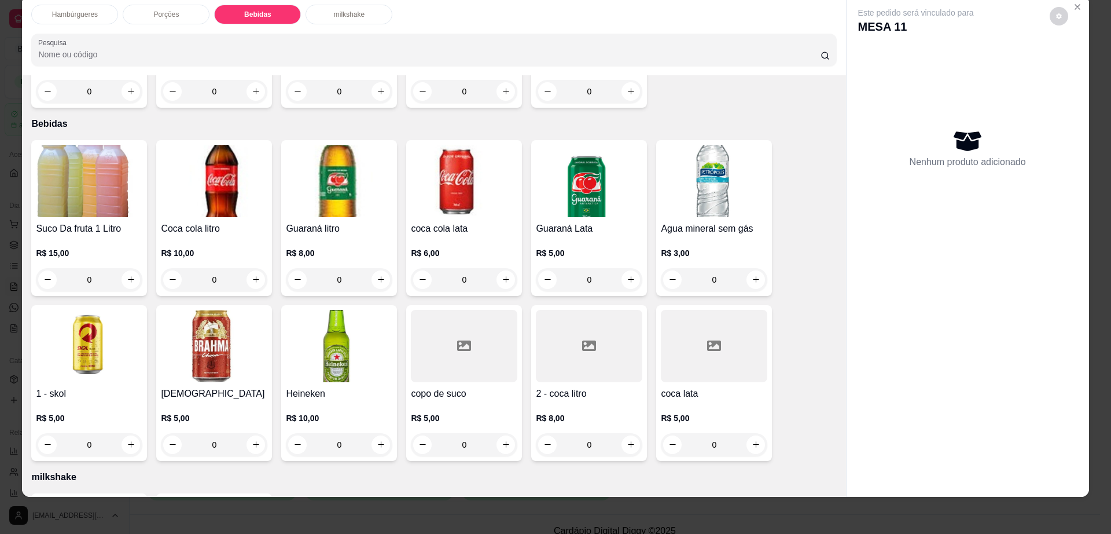
click at [180, 337] on img at bounding box center [214, 346] width 107 height 72
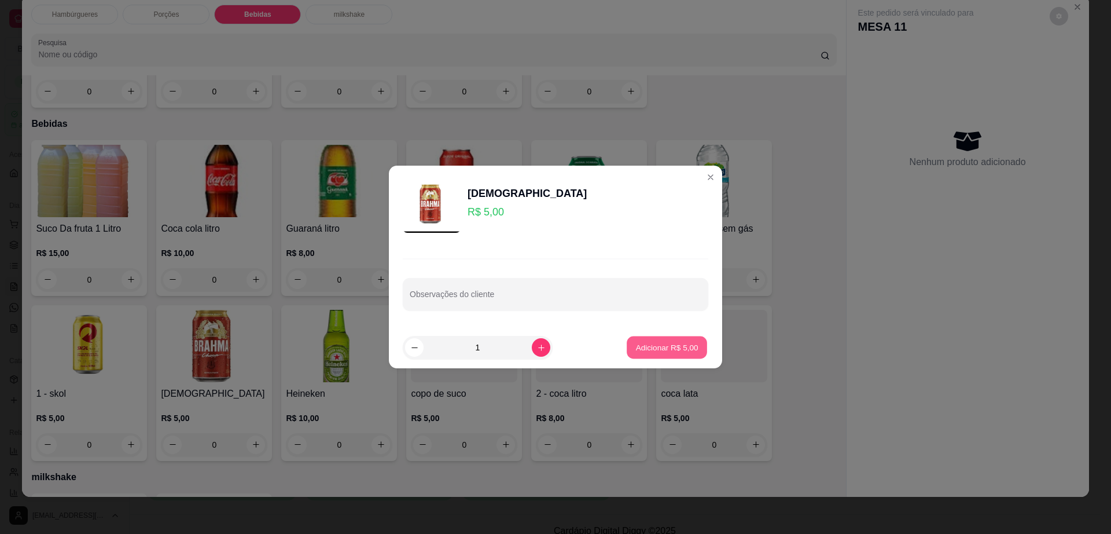
click at [654, 346] on p "Adicionar R$ 5,00" at bounding box center [667, 347] width 63 height 11
type input "1"
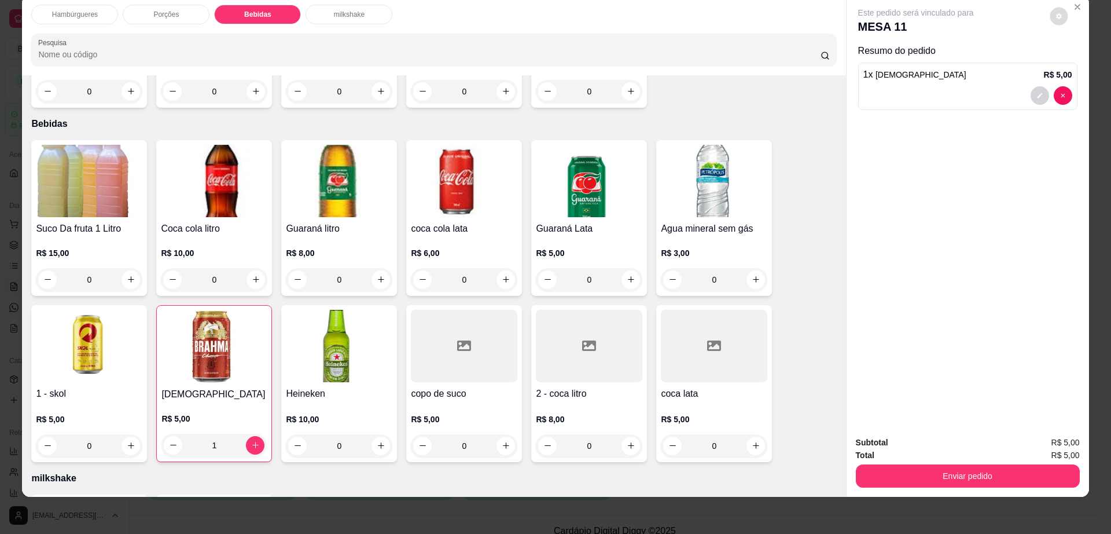
click at [1052, 12] on button "decrease-product-quantity" at bounding box center [1059, 16] width 18 height 18
click at [938, 468] on button "Enviar pedido" at bounding box center [968, 475] width 224 height 23
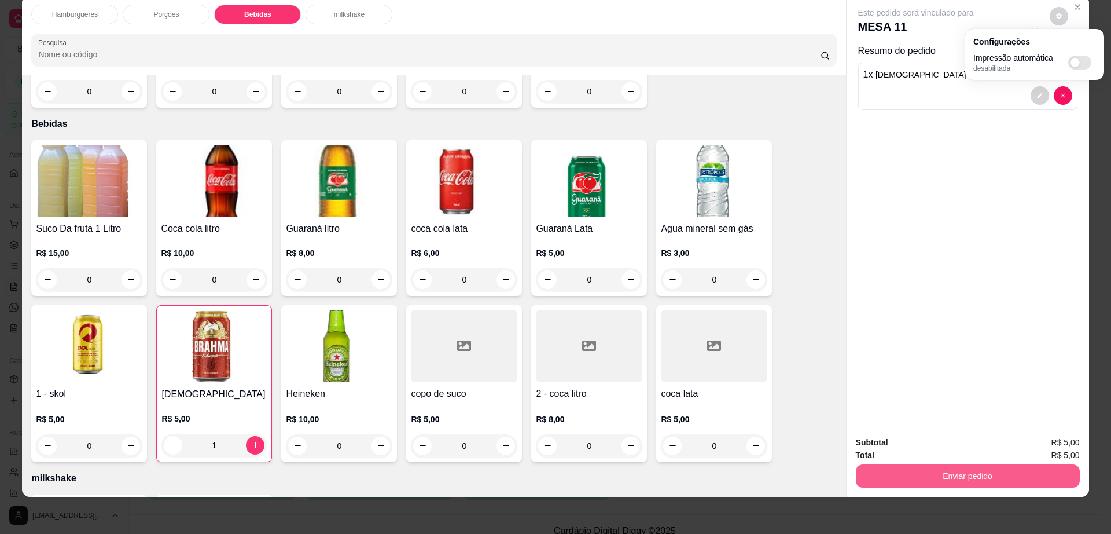
click at [938, 468] on button "Enviar pedido" at bounding box center [968, 475] width 224 height 23
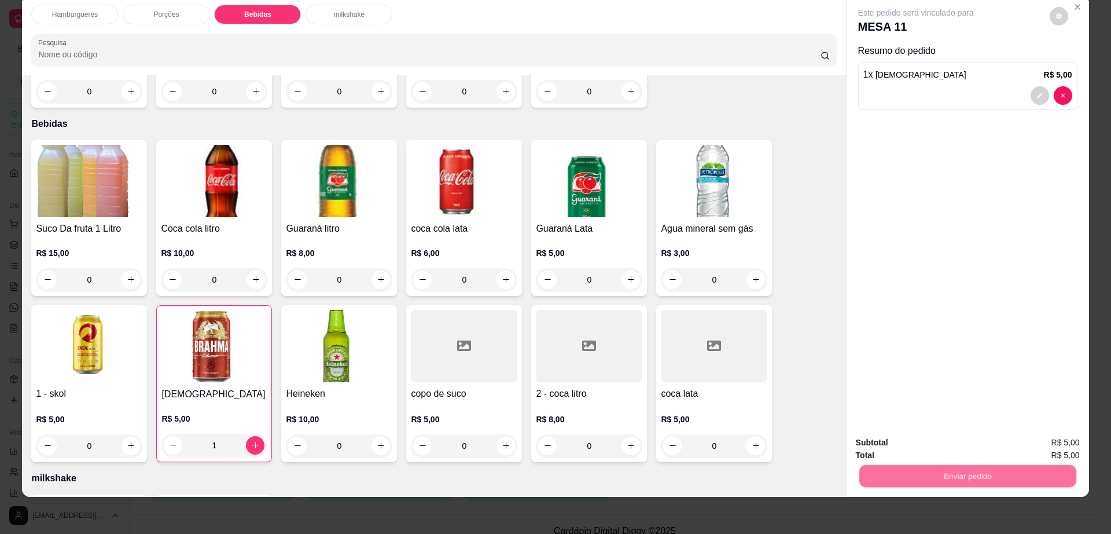
click at [930, 438] on button "Não registrar e enviar pedido" at bounding box center [928, 447] width 120 height 22
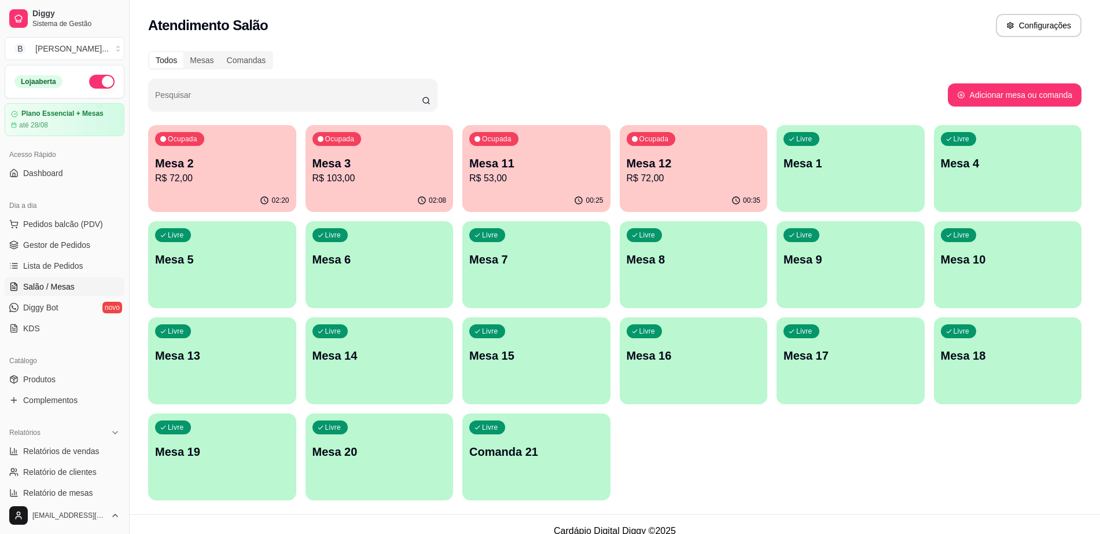
click at [707, 194] on div "00:35" at bounding box center [694, 200] width 148 height 23
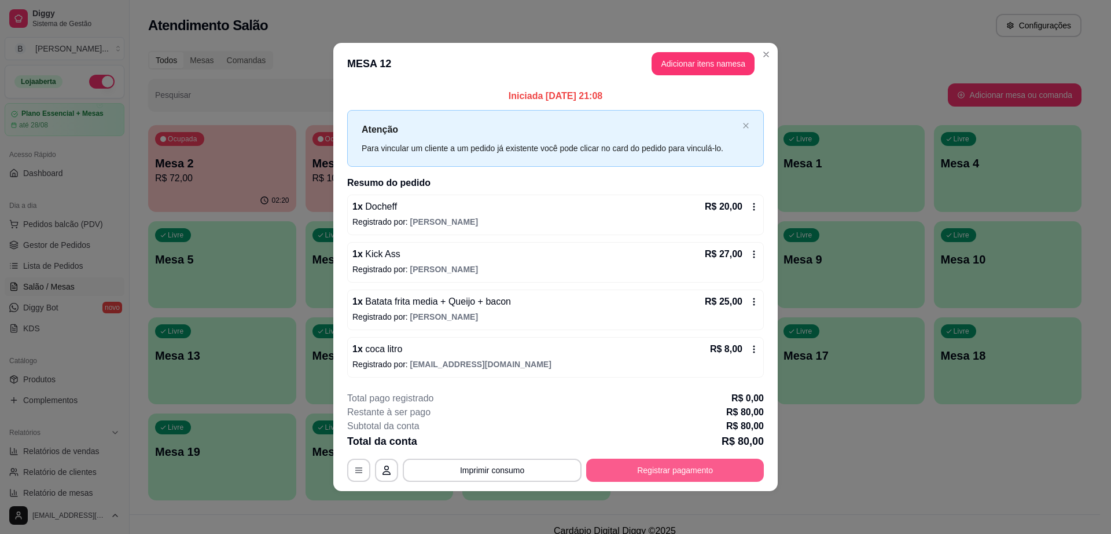
click at [700, 463] on button "Registrar pagamento" at bounding box center [675, 469] width 178 height 23
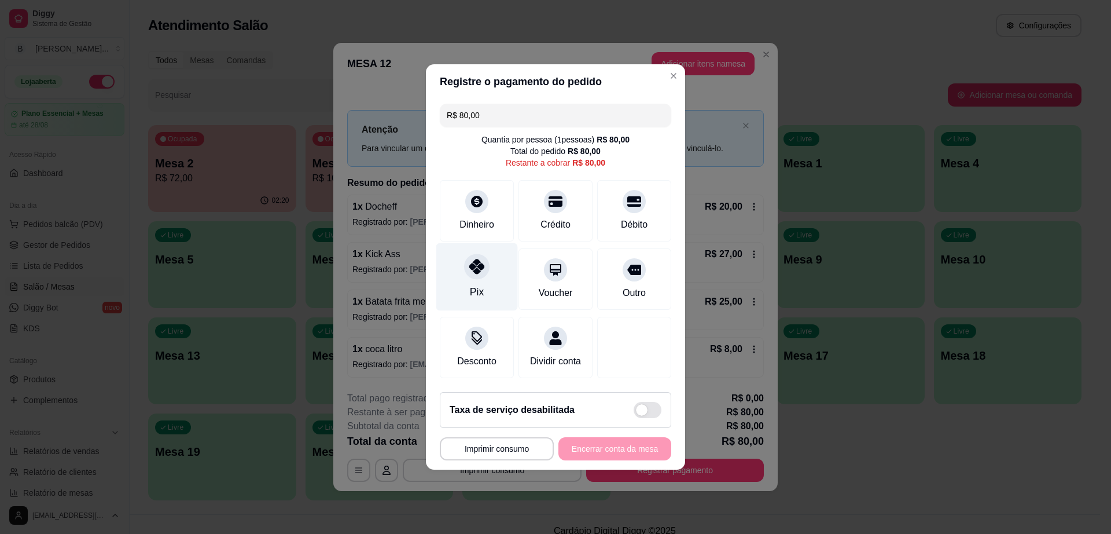
click at [464, 258] on div at bounding box center [476, 266] width 25 height 25
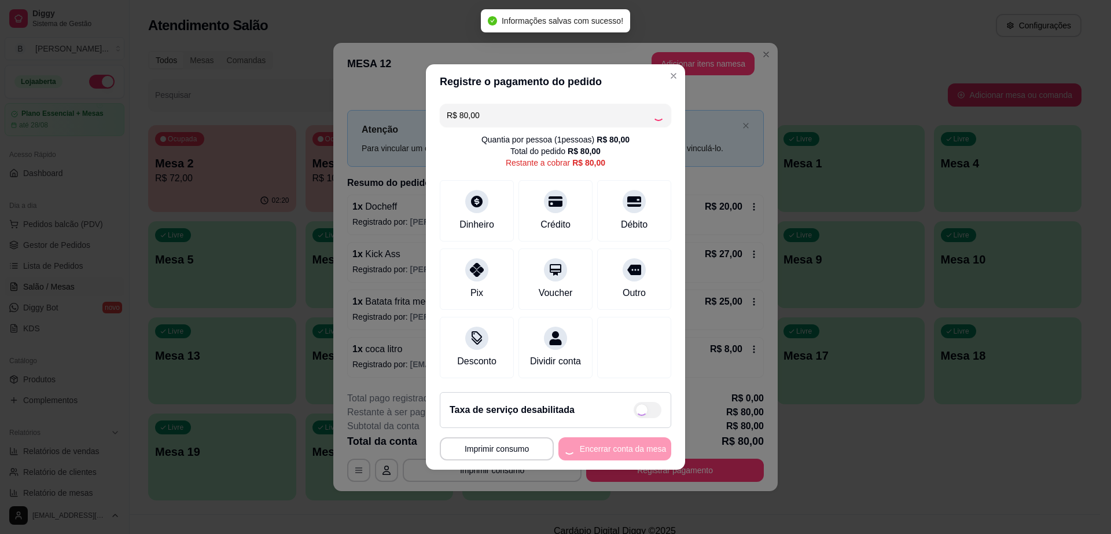
type input "R$ 0,00"
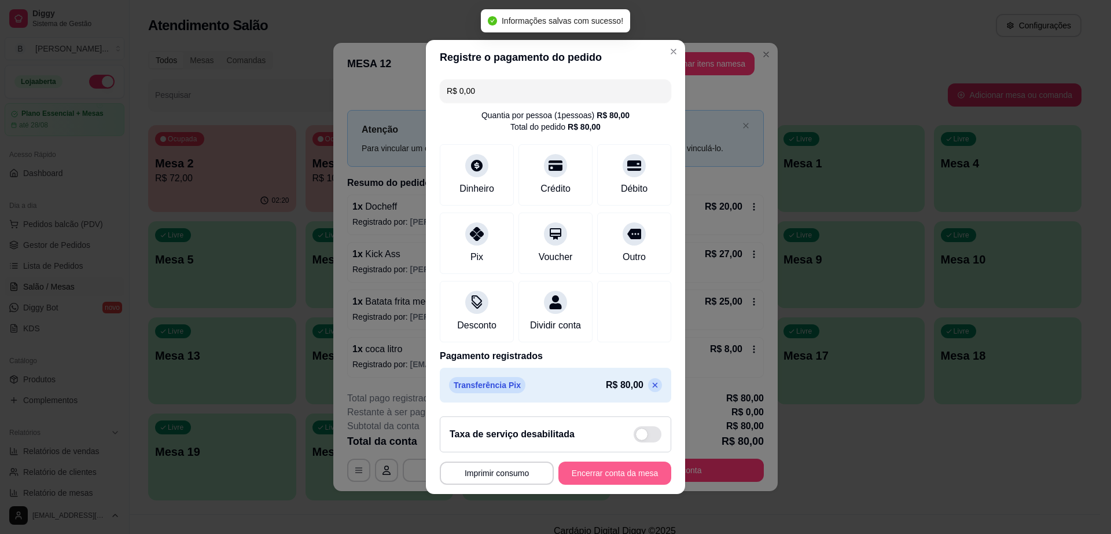
click at [628, 472] on button "Encerrar conta da mesa" at bounding box center [615, 472] width 113 height 23
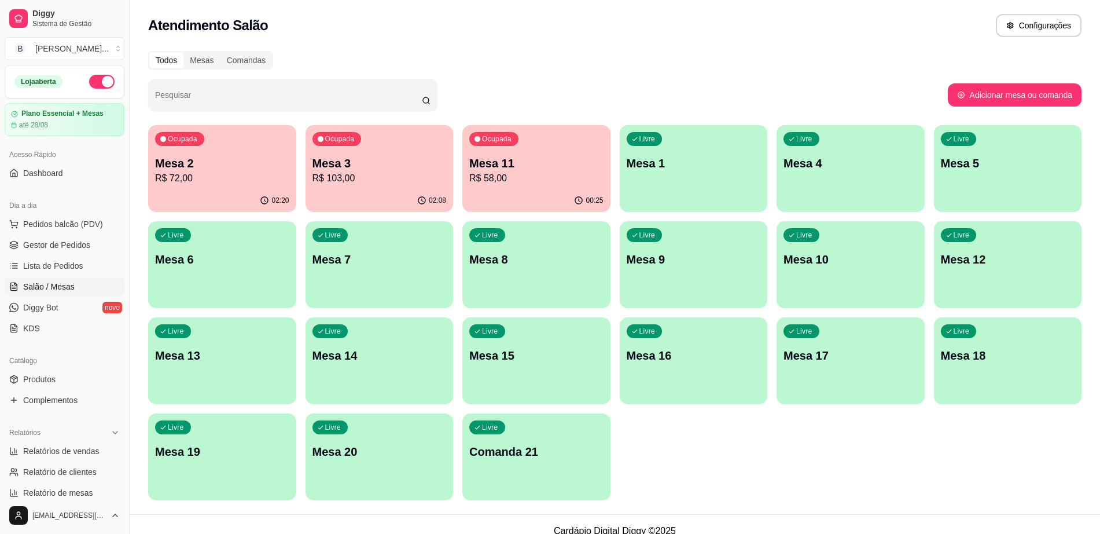
click at [346, 182] on p "R$ 103,00" at bounding box center [380, 178] width 134 height 14
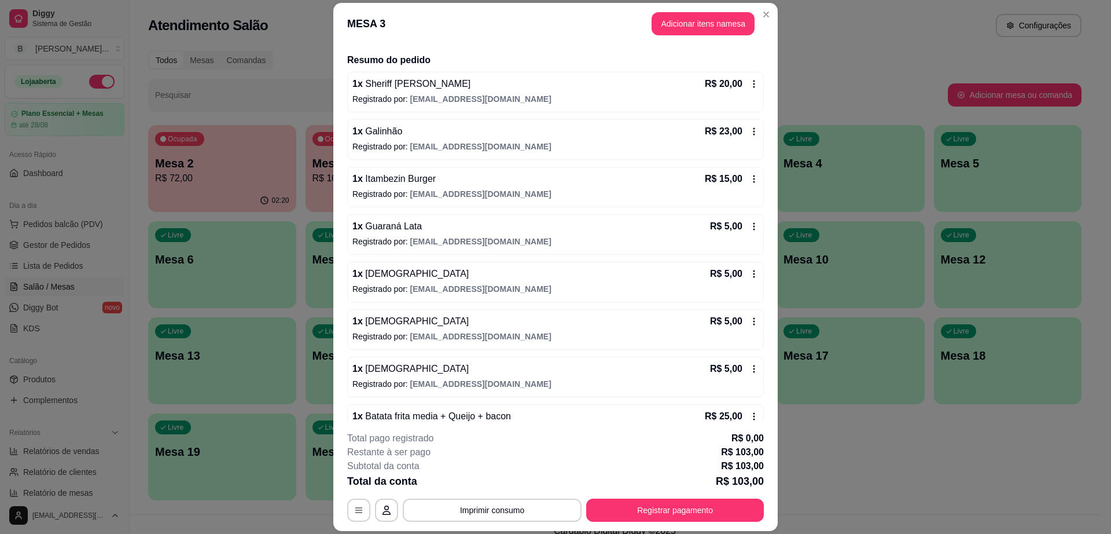
scroll to position [141, 0]
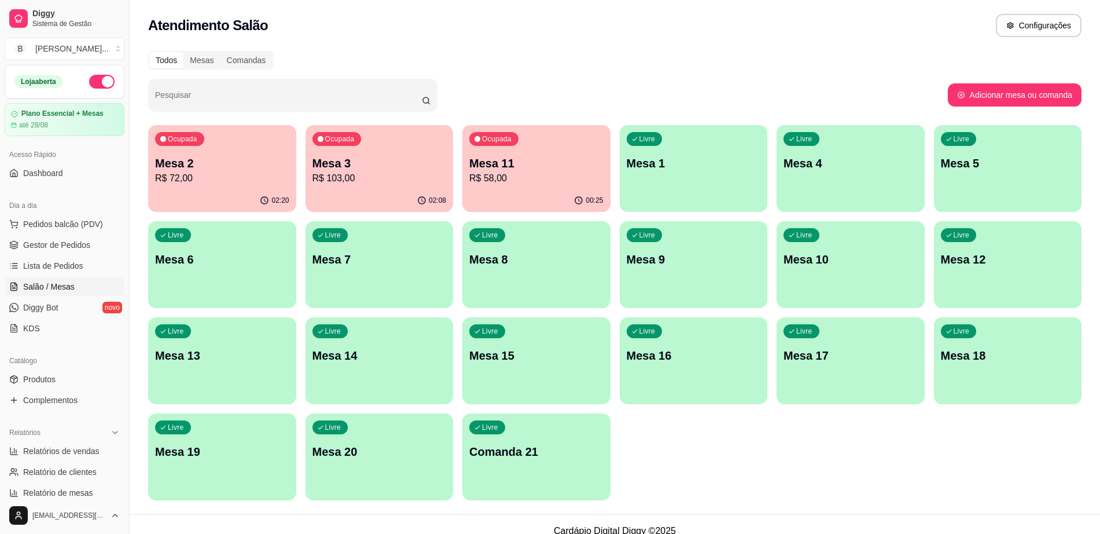
click at [198, 152] on div "Ocupada Mesa 2 R$ 72,00" at bounding box center [222, 157] width 148 height 64
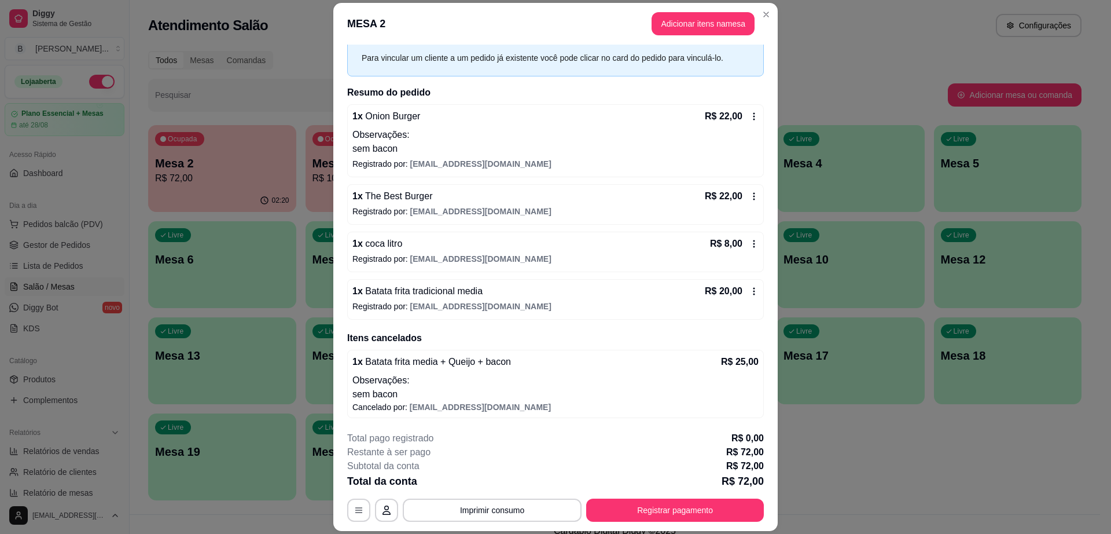
scroll to position [34, 0]
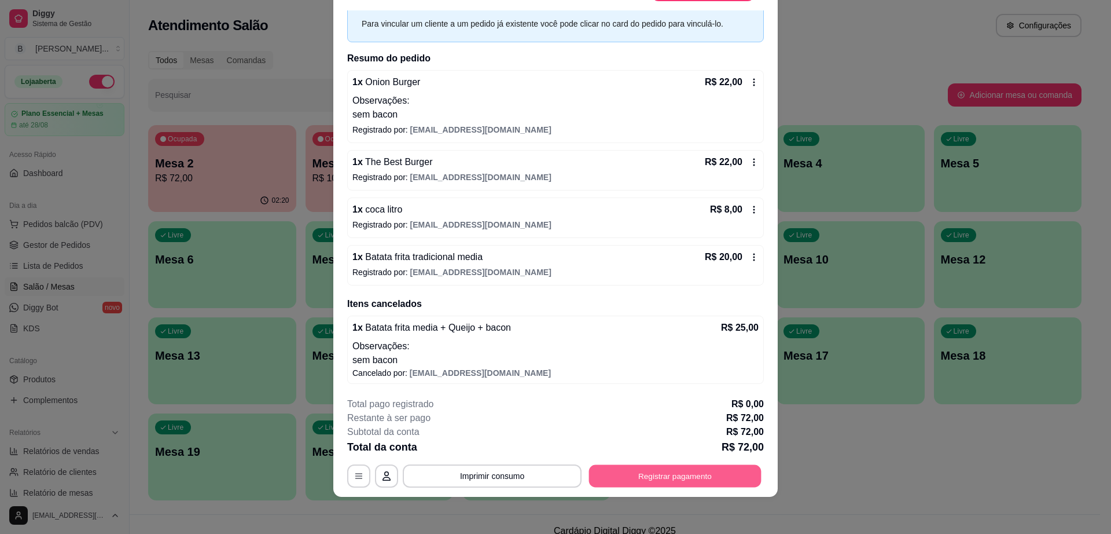
click at [641, 474] on button "Registrar pagamento" at bounding box center [675, 476] width 173 height 23
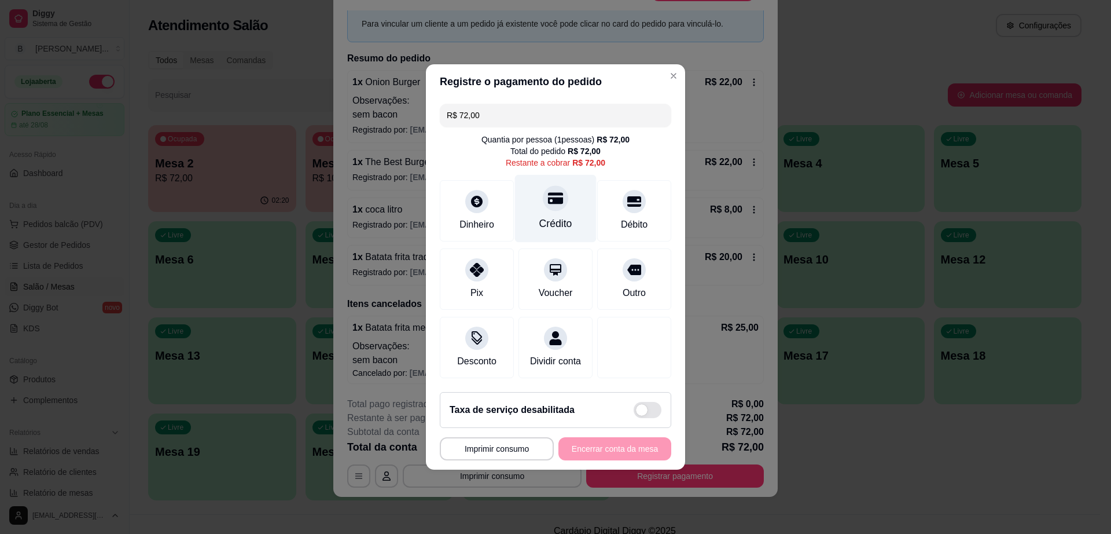
click at [553, 193] on icon at bounding box center [555, 199] width 15 height 12
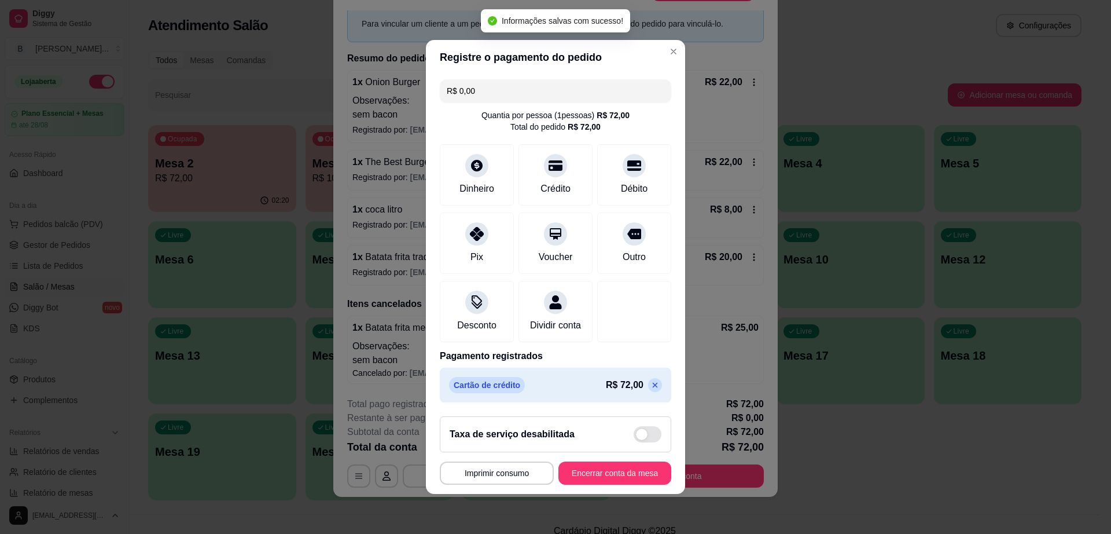
click at [651, 388] on icon at bounding box center [655, 384] width 9 height 9
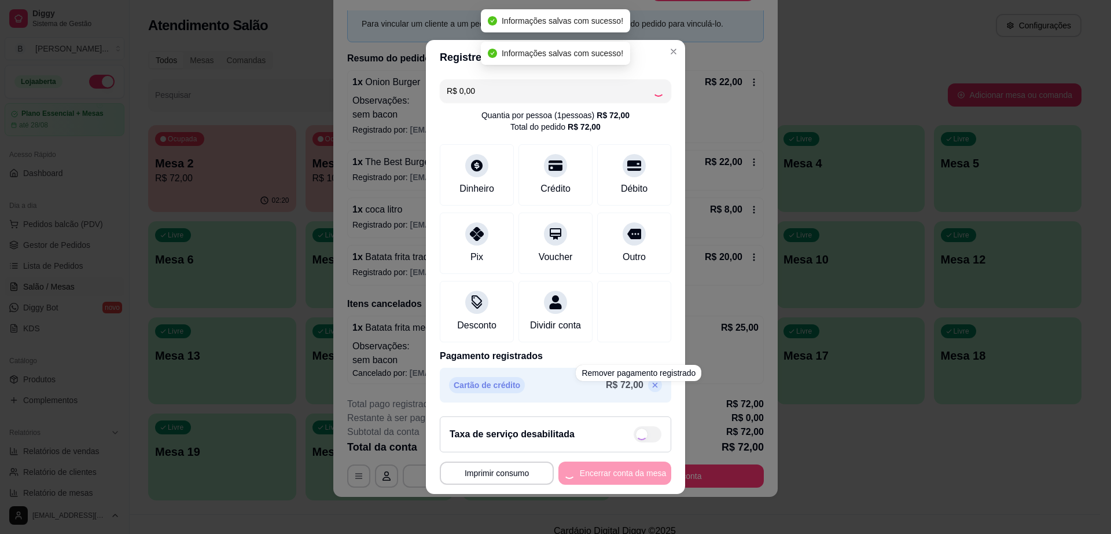
type input "R$ 72,00"
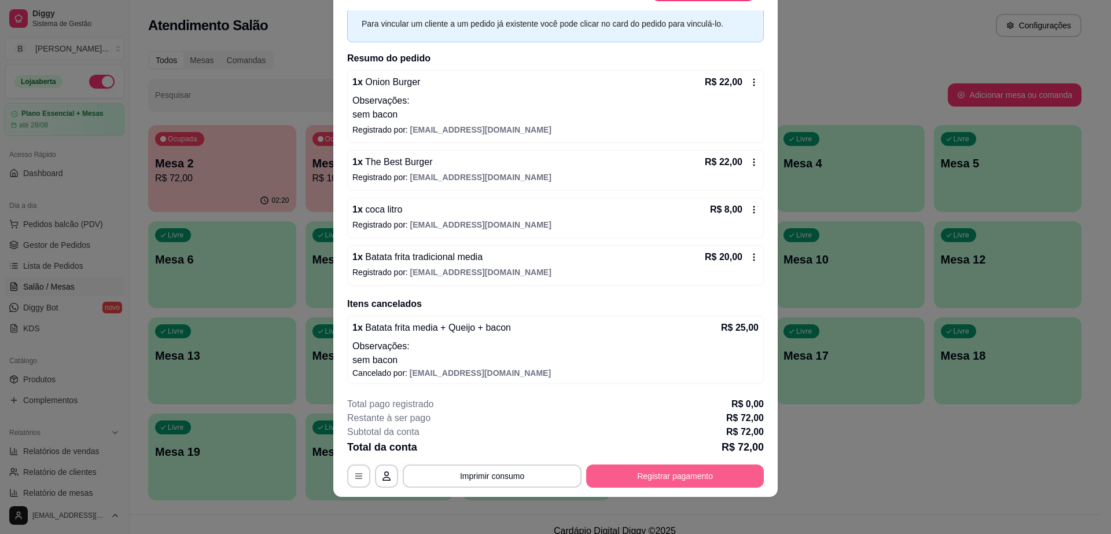
click at [681, 482] on button "Registrar pagamento" at bounding box center [675, 475] width 178 height 23
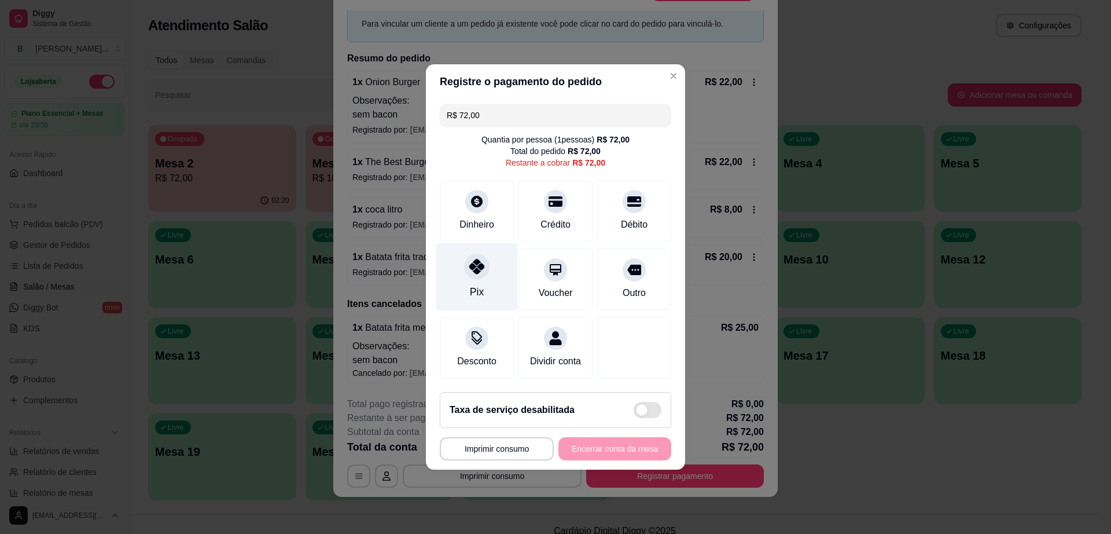
click at [479, 262] on icon at bounding box center [476, 266] width 15 height 15
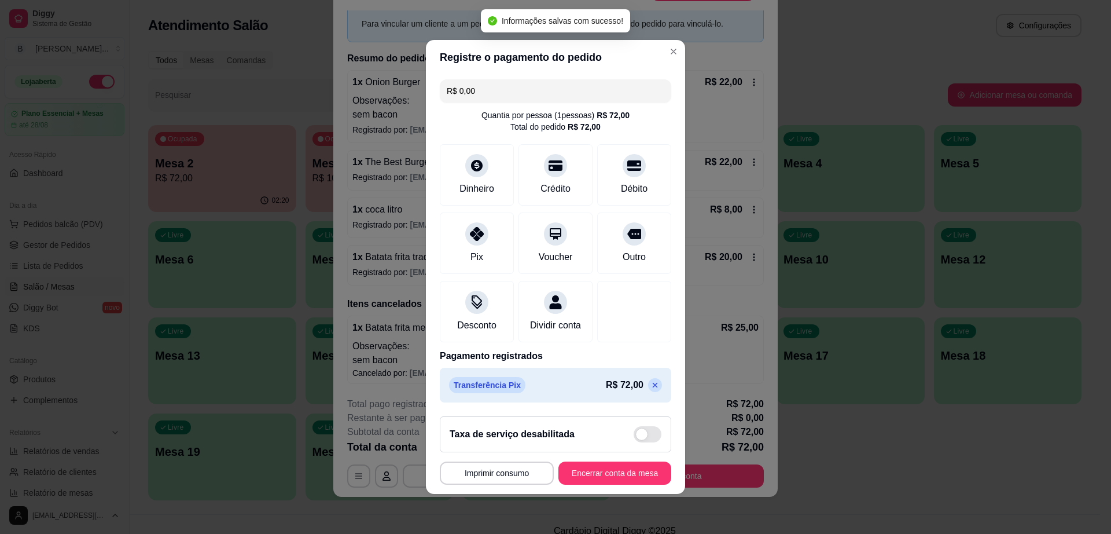
type input "R$ 0,00"
click at [625, 475] on button "Encerrar conta da mesa" at bounding box center [615, 472] width 113 height 23
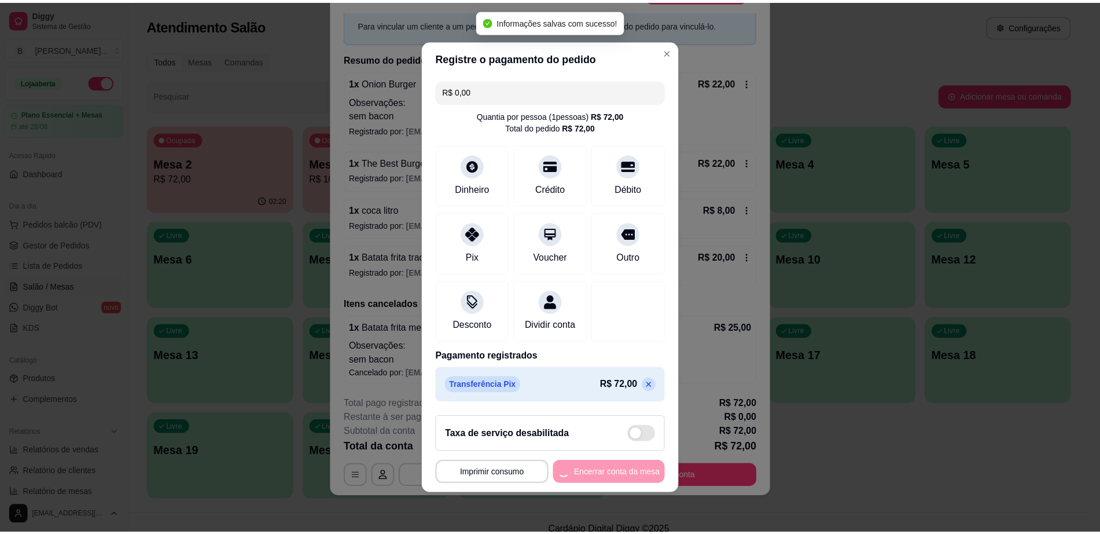
scroll to position [0, 0]
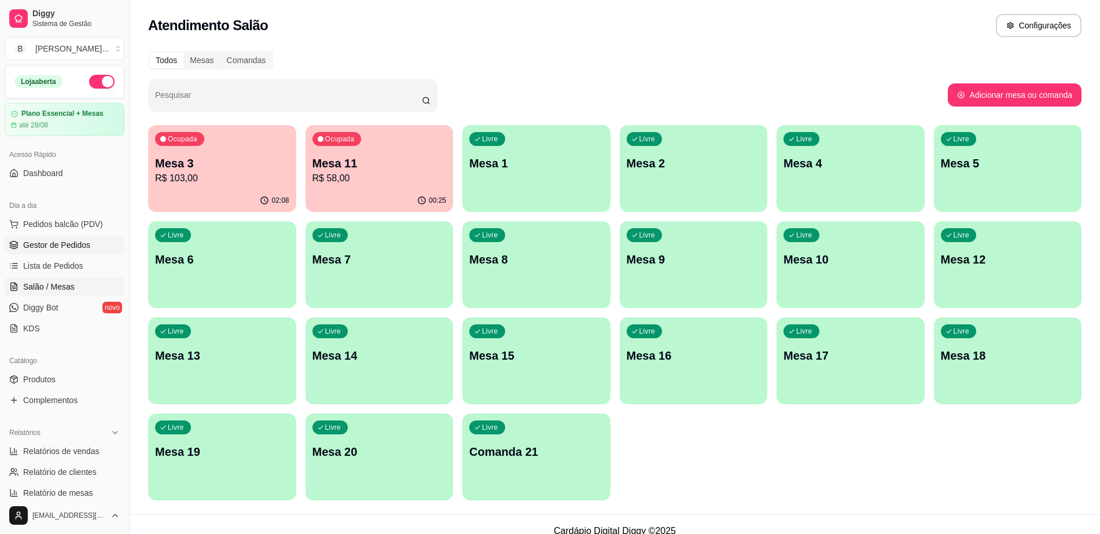
click at [97, 241] on link "Gestor de Pedidos" at bounding box center [65, 245] width 120 height 19
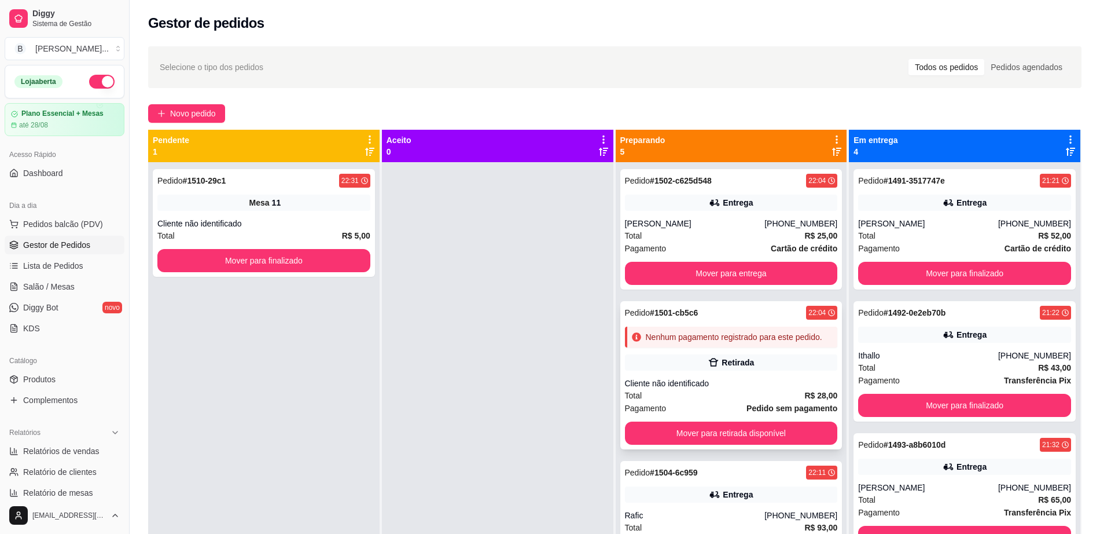
click at [732, 389] on div "Cliente não identificado" at bounding box center [731, 383] width 213 height 12
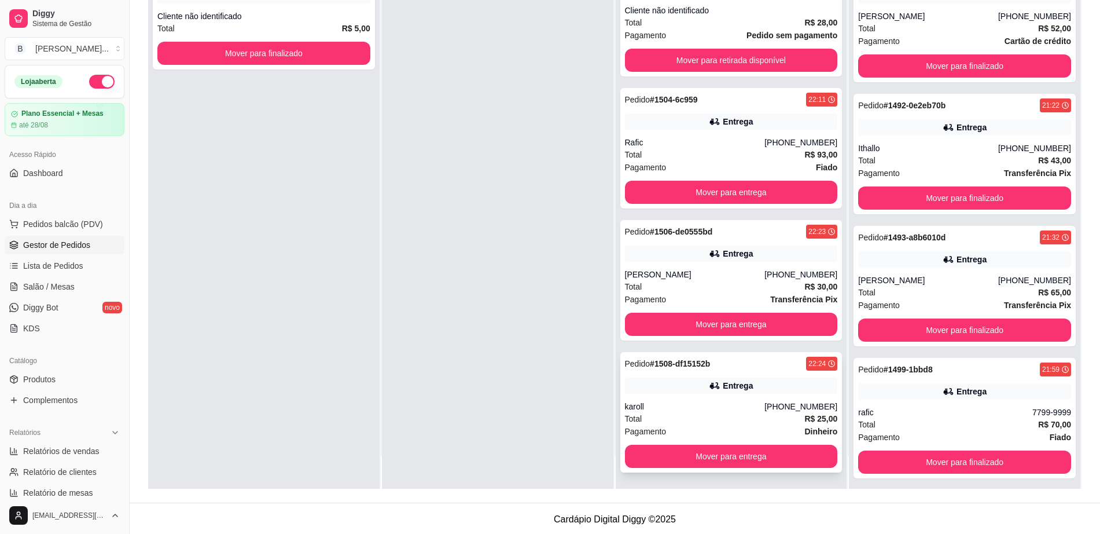
scroll to position [177, 0]
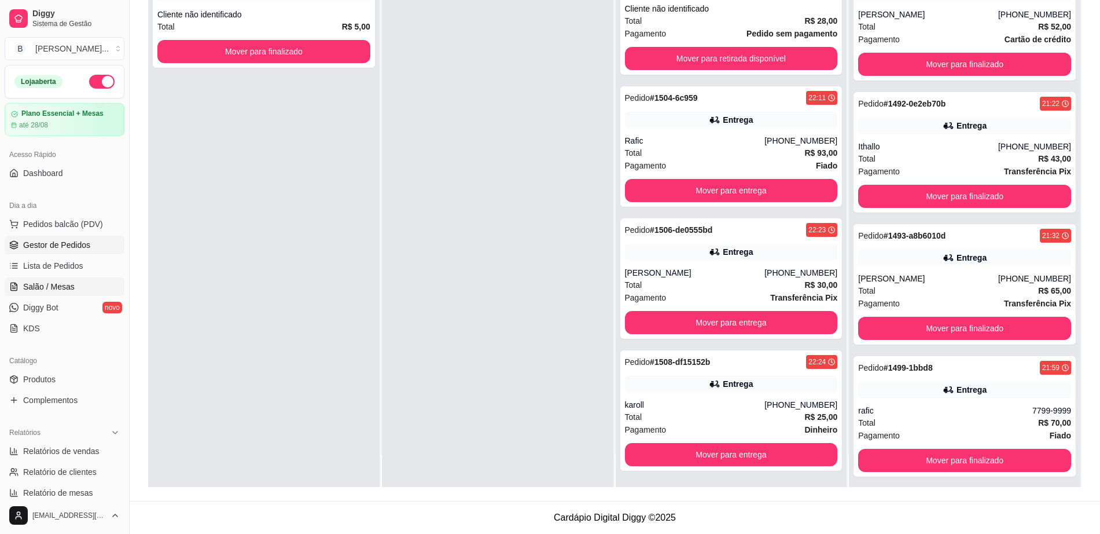
click at [74, 280] on link "Salão / Mesas" at bounding box center [65, 286] width 120 height 19
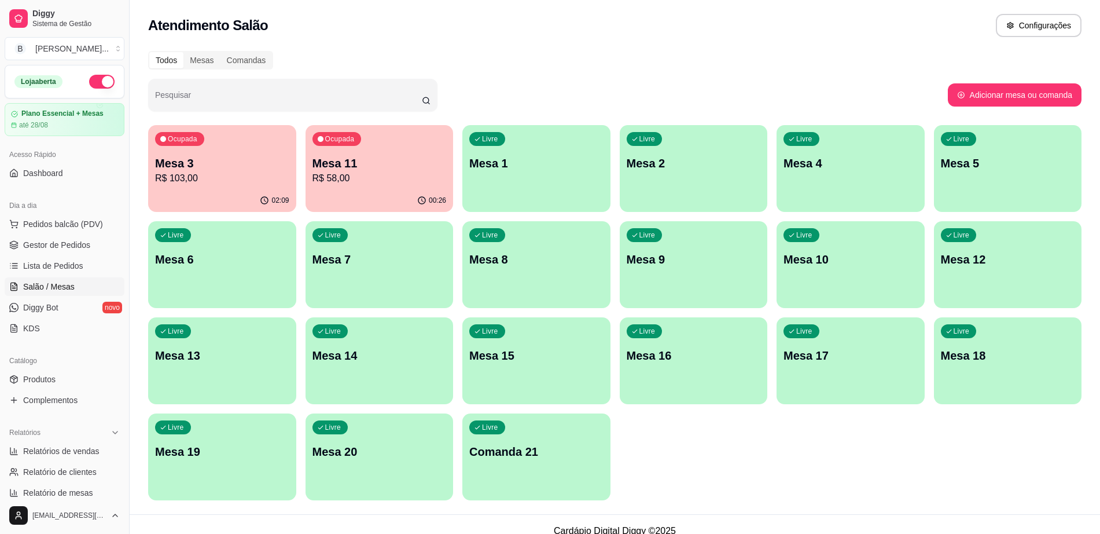
click at [388, 144] on div "Ocupada Mesa 11 R$ 58,00" at bounding box center [380, 157] width 148 height 64
click at [727, 343] on div "Livre Mesa 16" at bounding box center [694, 353] width 148 height 73
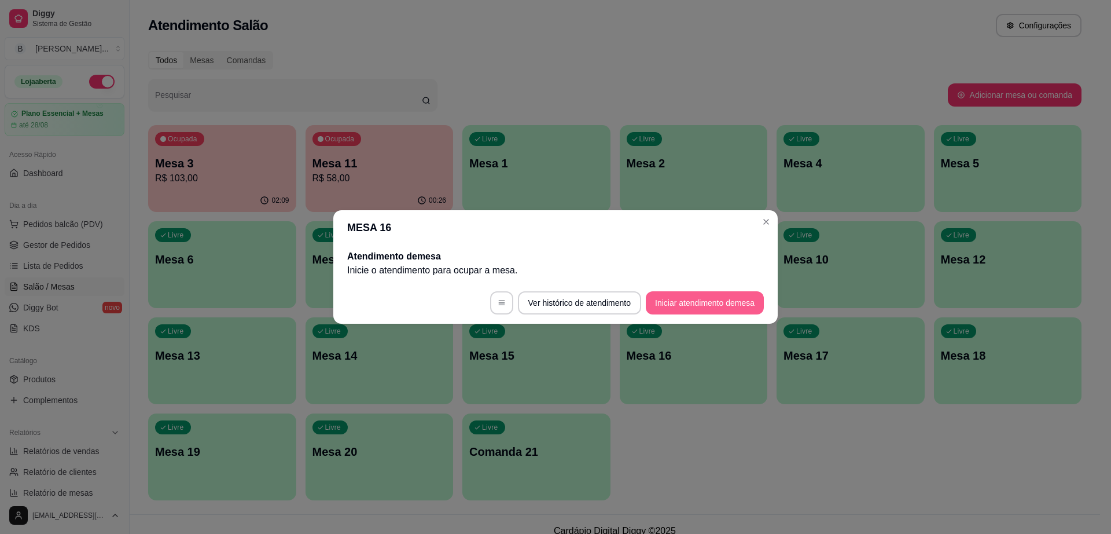
click at [705, 301] on button "Iniciar atendimento de mesa" at bounding box center [705, 302] width 118 height 23
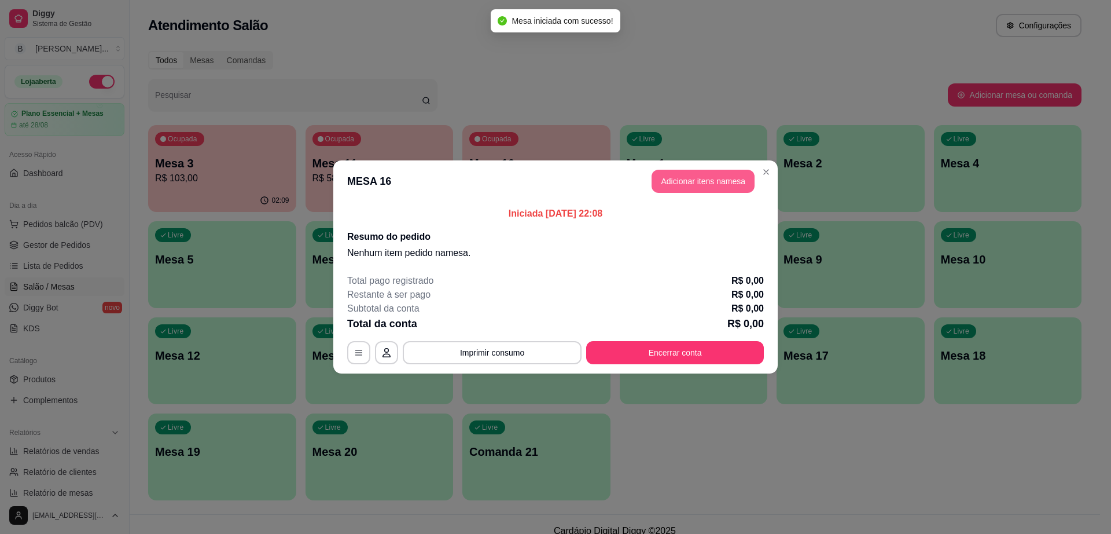
click at [730, 171] on button "Adicionar itens na mesa" at bounding box center [703, 181] width 103 height 23
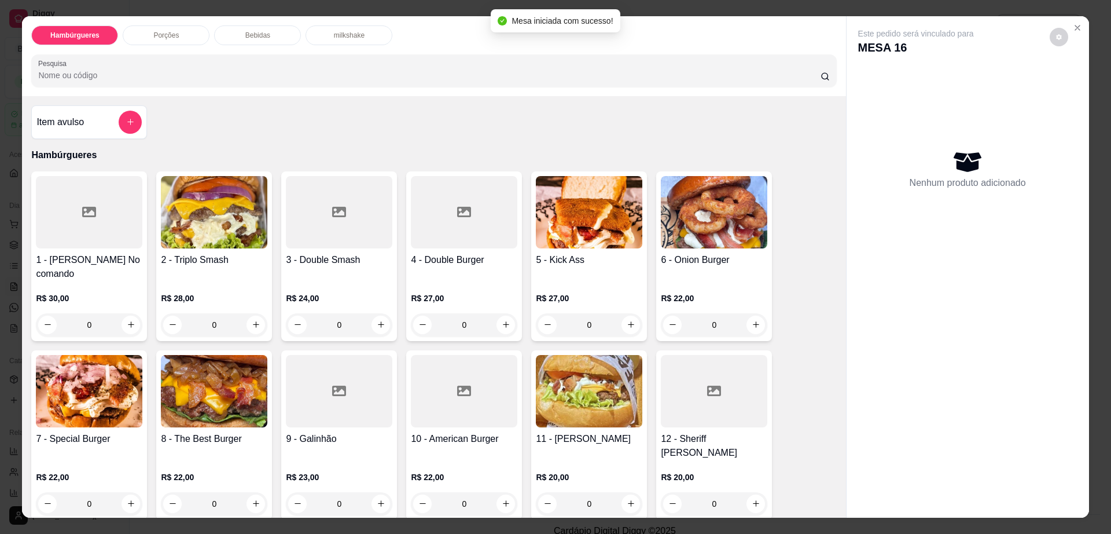
click at [195, 395] on img at bounding box center [214, 391] width 107 height 72
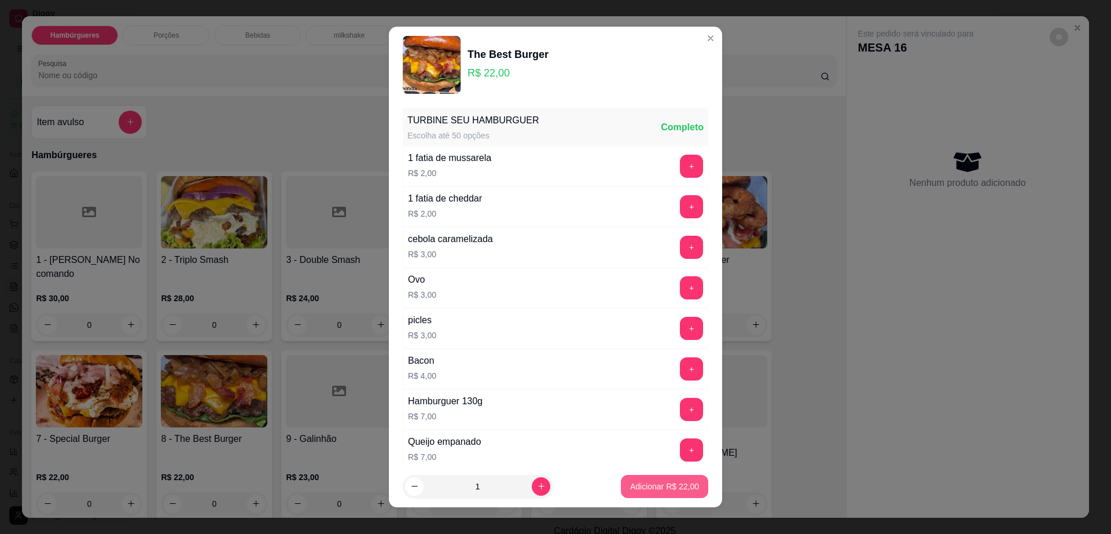
click at [658, 478] on button "Adicionar R$ 22,00" at bounding box center [664, 486] width 87 height 23
type input "1"
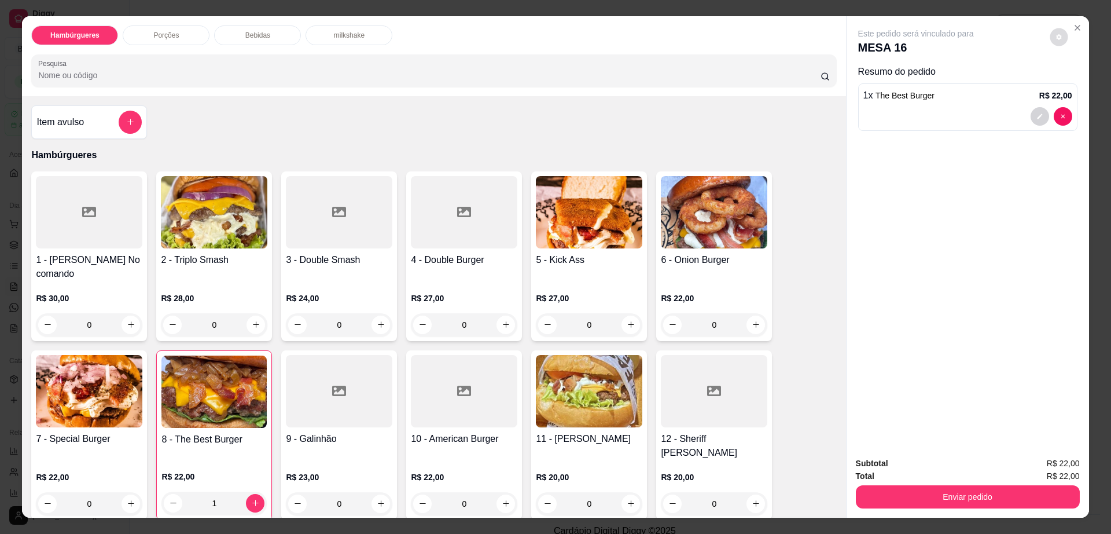
click at [1050, 36] on button "decrease-product-quantity" at bounding box center [1059, 37] width 18 height 18
click at [1094, 83] on label "Automatic updates" at bounding box center [1083, 83] width 28 height 14
click at [1076, 83] on input "Automatic updates" at bounding box center [1072, 87] width 8 height 8
checkbox input "true"
click at [934, 493] on button "Enviar pedido" at bounding box center [968, 496] width 224 height 23
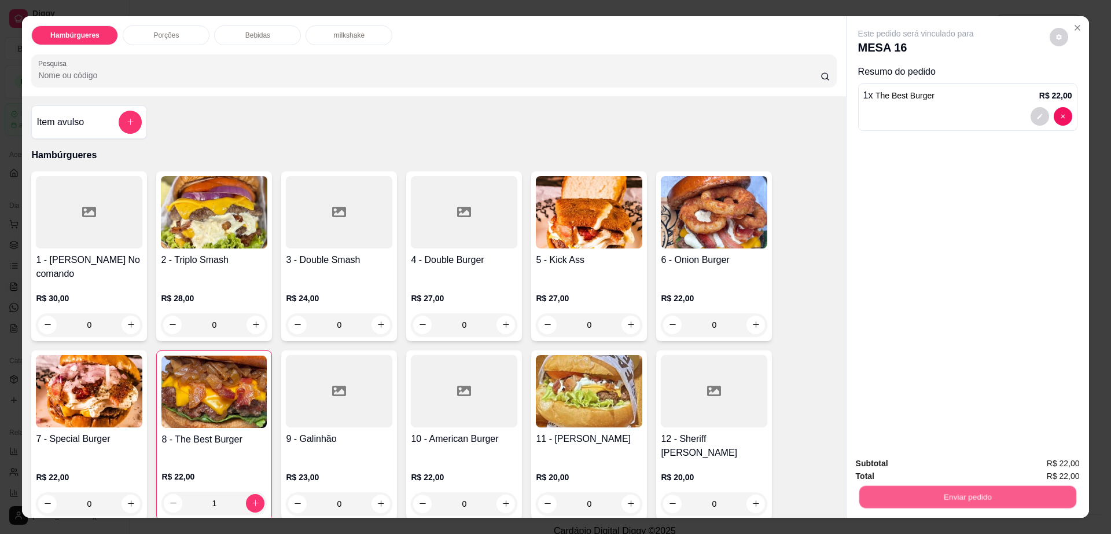
click at [934, 493] on button "Enviar pedido" at bounding box center [967, 497] width 217 height 23
click at [934, 465] on button "Não registrar e enviar pedido" at bounding box center [928, 468] width 120 height 22
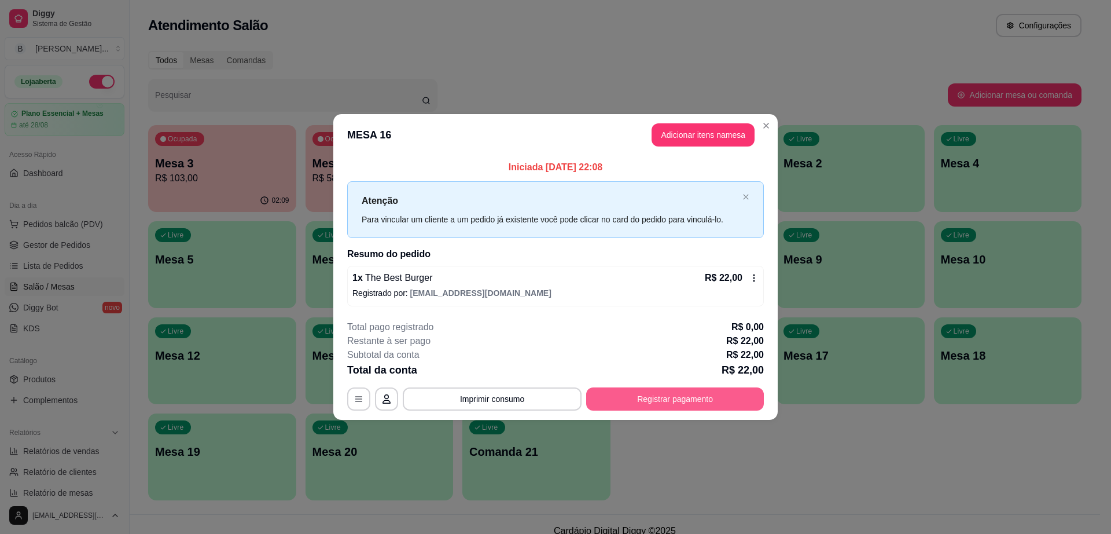
click at [652, 401] on button "Registrar pagamento" at bounding box center [675, 398] width 178 height 23
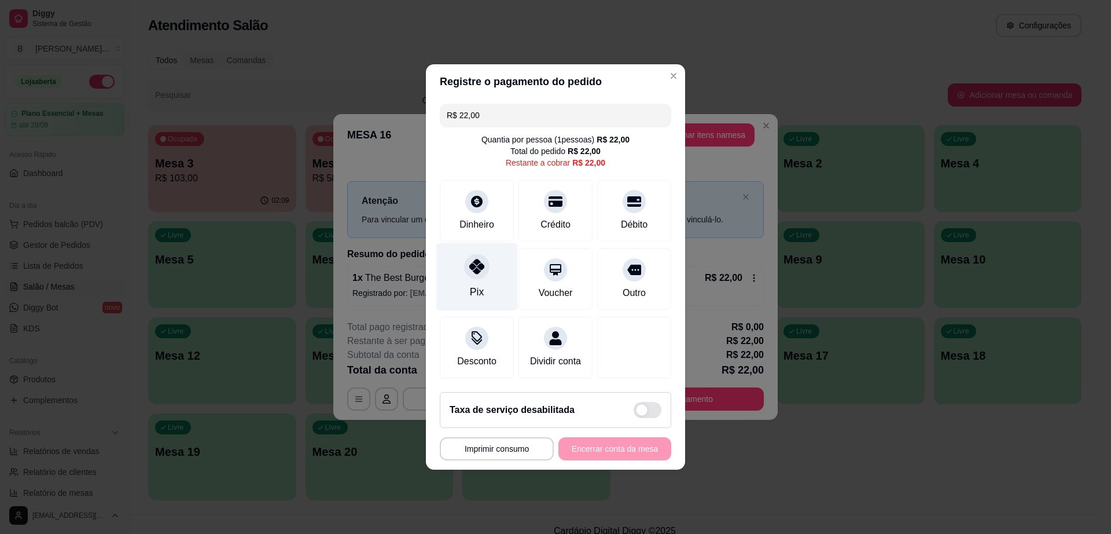
click at [492, 272] on div "Pix" at bounding box center [477, 277] width 82 height 68
type input "R$ 0,00"
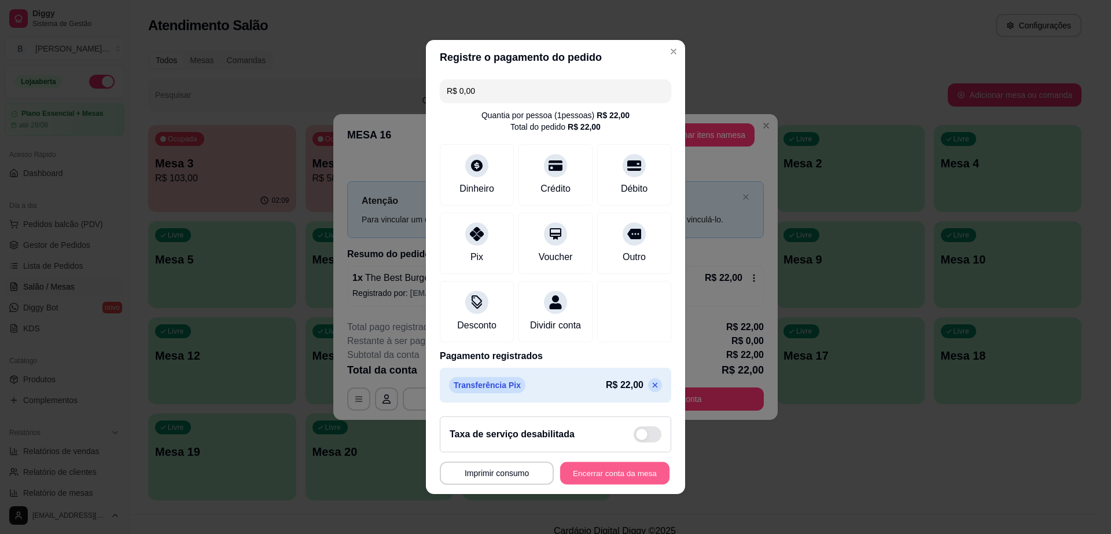
click at [610, 480] on button "Encerrar conta da mesa" at bounding box center [614, 473] width 109 height 23
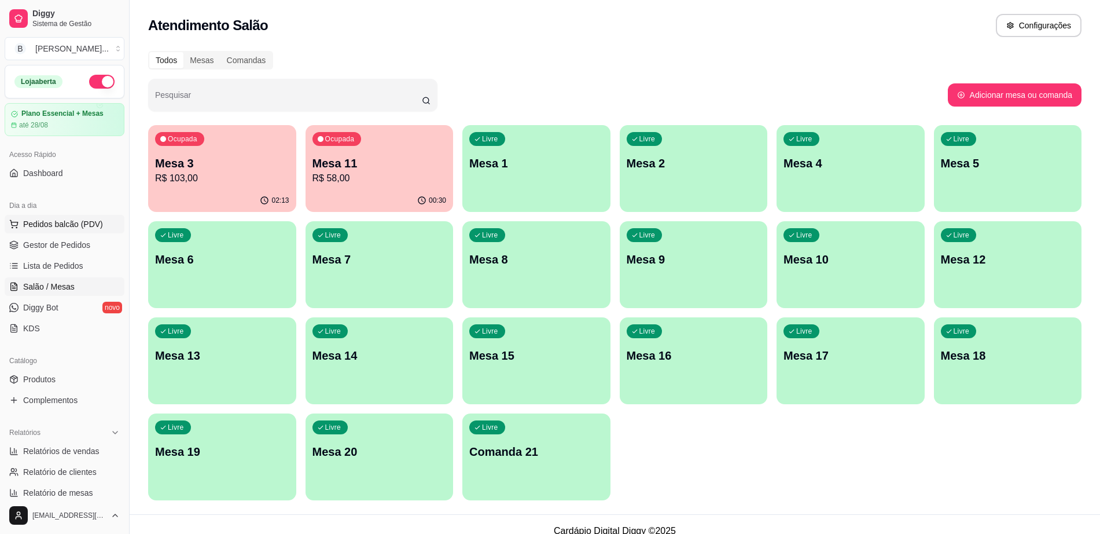
click at [96, 221] on span "Pedidos balcão (PDV)" at bounding box center [63, 224] width 80 height 12
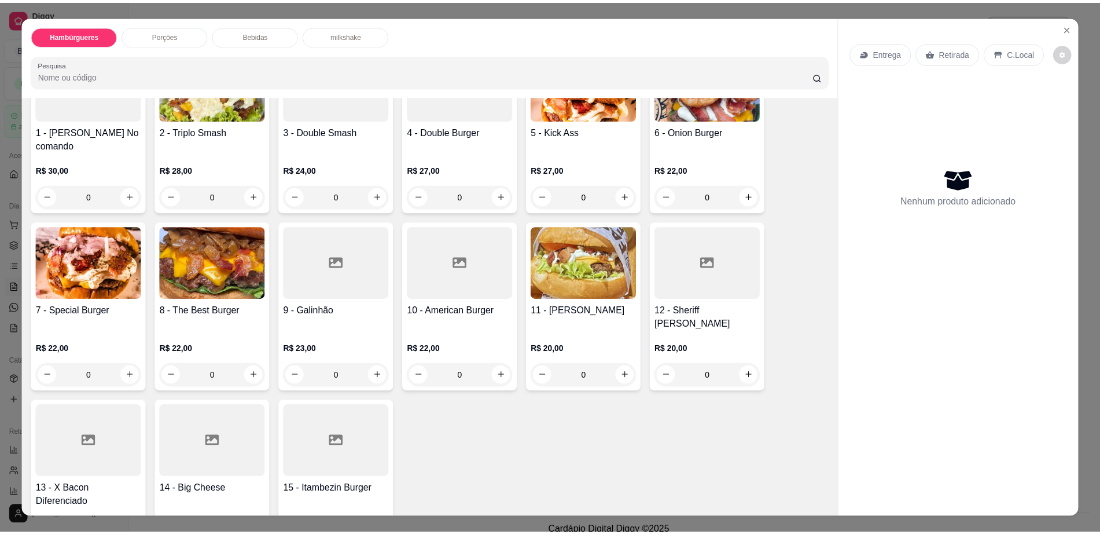
scroll to position [217, 0]
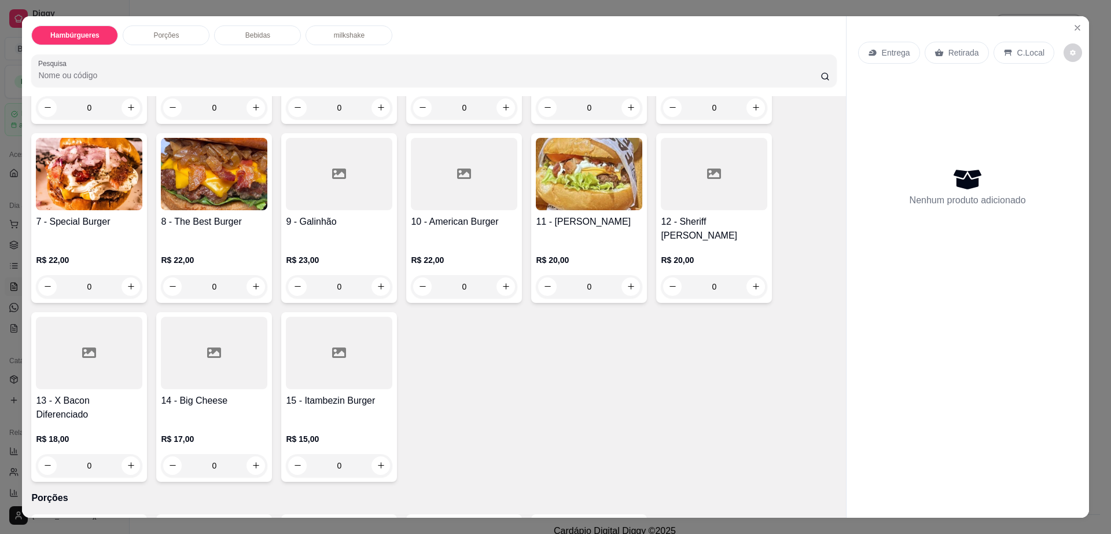
click at [214, 341] on div at bounding box center [214, 353] width 107 height 72
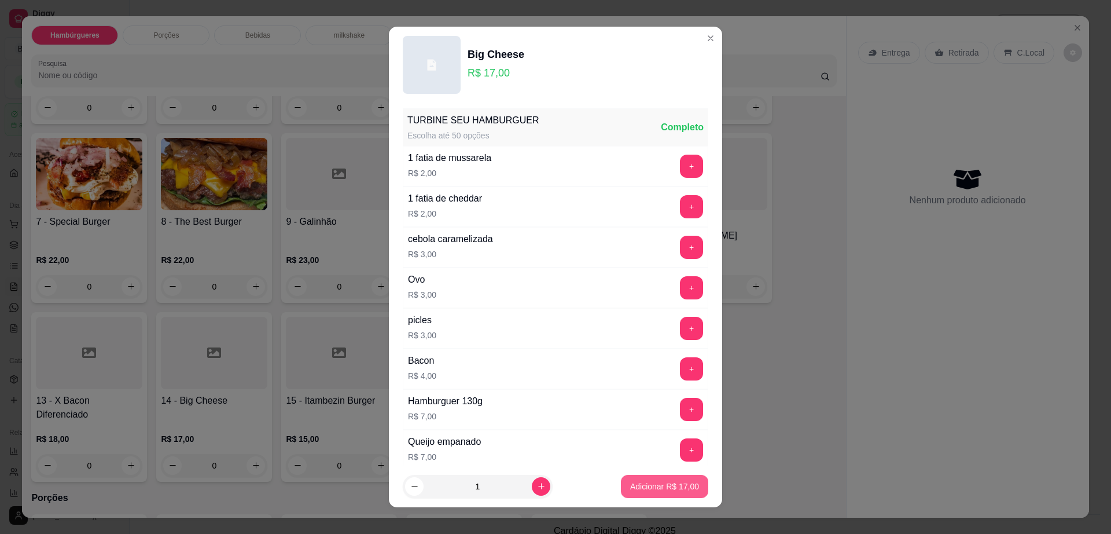
click at [634, 482] on p "Adicionar R$ 17,00" at bounding box center [664, 486] width 69 height 12
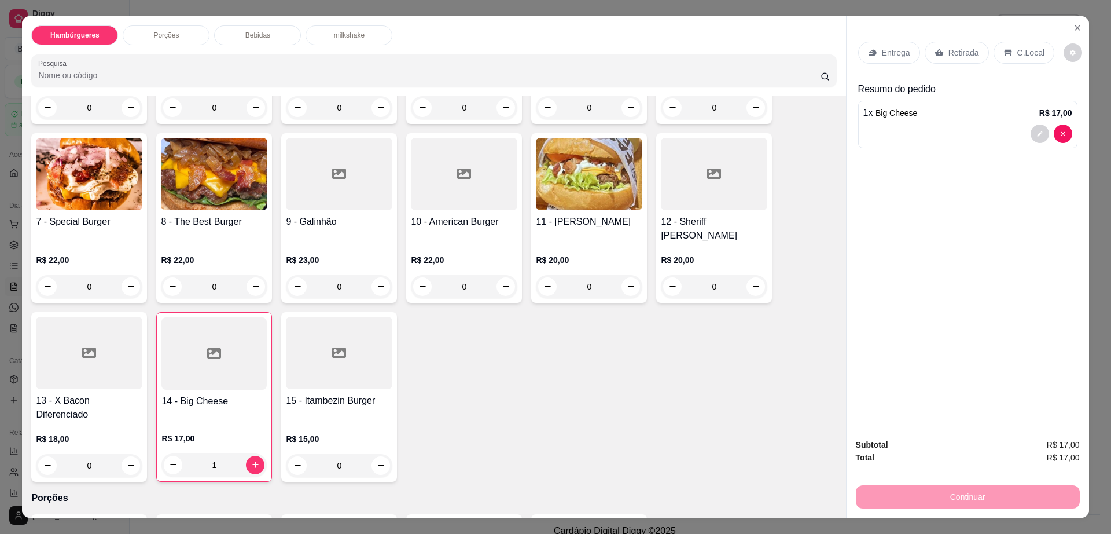
click at [959, 54] on p "Retirada" at bounding box center [964, 53] width 31 height 12
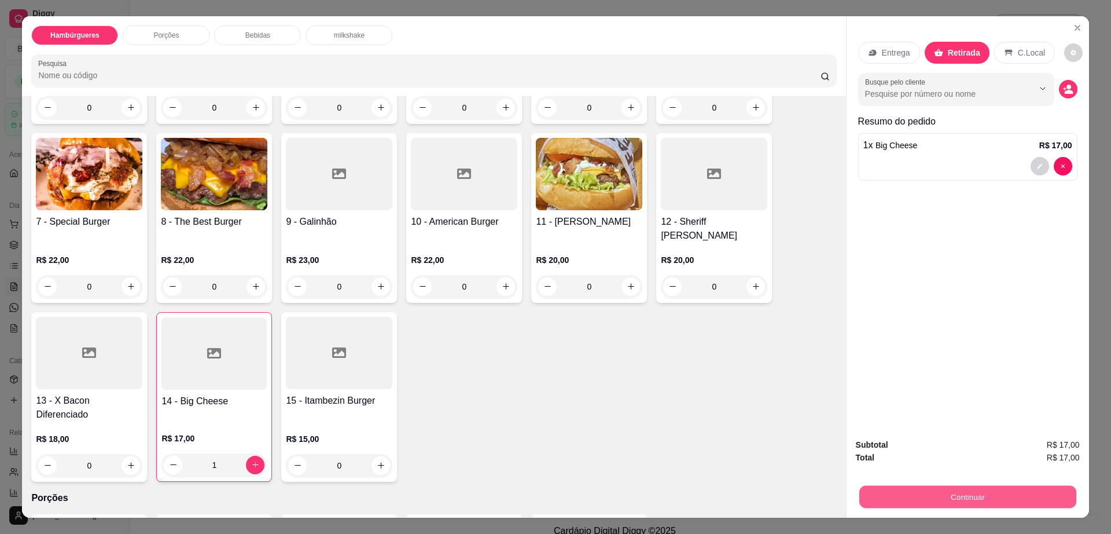
click at [905, 497] on button "Continuar" at bounding box center [967, 497] width 217 height 23
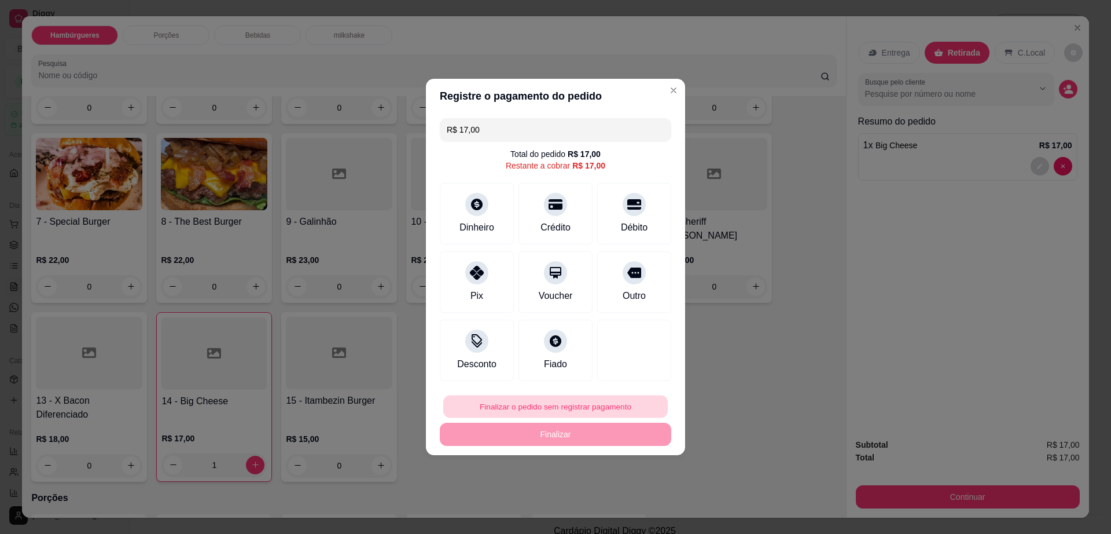
click at [608, 417] on button "Finalizar o pedido sem registrar pagamento" at bounding box center [555, 406] width 225 height 23
click at [629, 499] on button "Confirmar" at bounding box center [627, 501] width 41 height 17
type input "0"
type input "R$ 0,00"
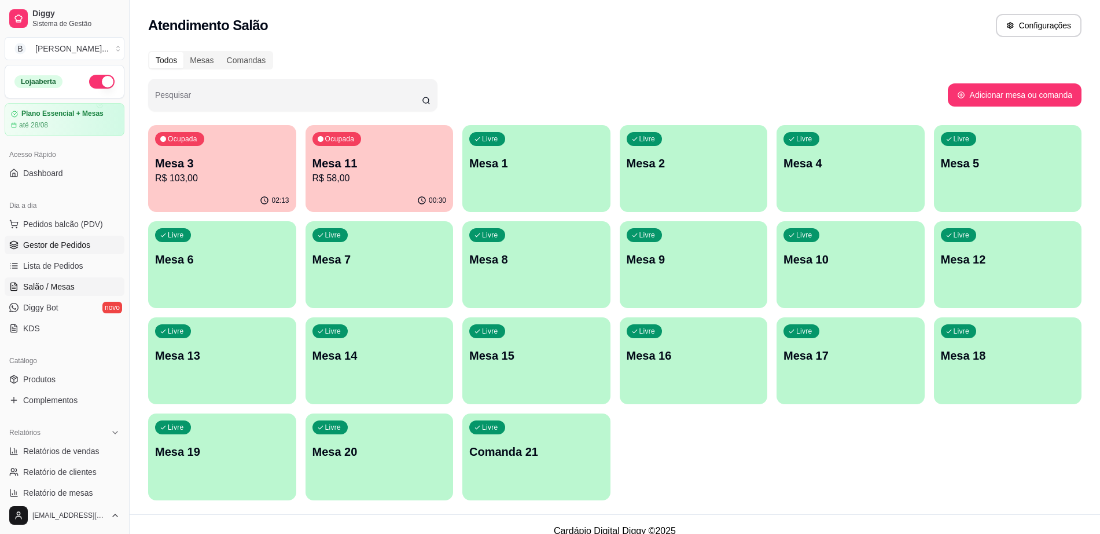
click at [76, 238] on link "Gestor de Pedidos" at bounding box center [65, 245] width 120 height 19
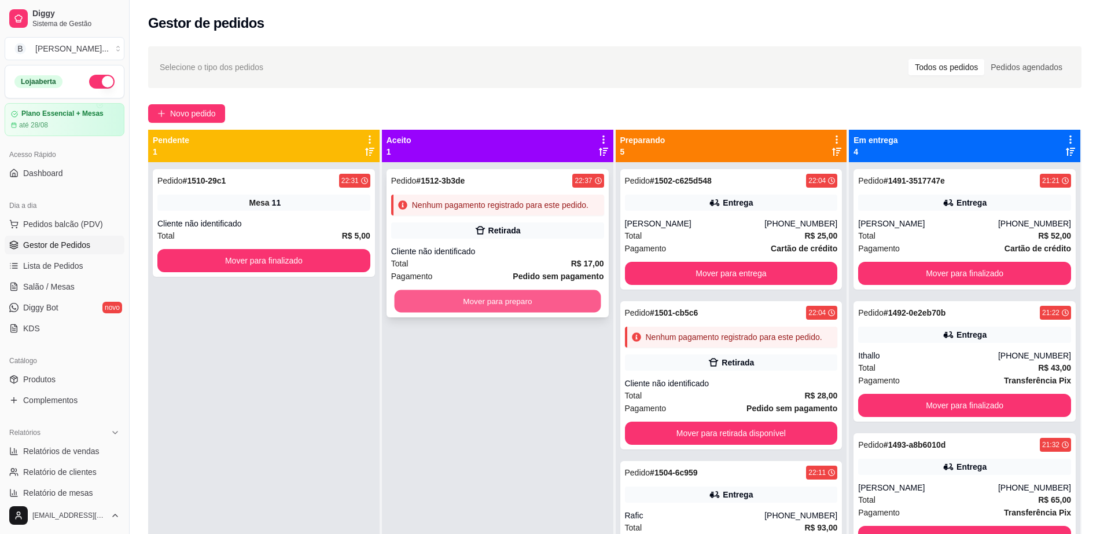
click at [527, 302] on button "Mover para preparo" at bounding box center [497, 301] width 207 height 23
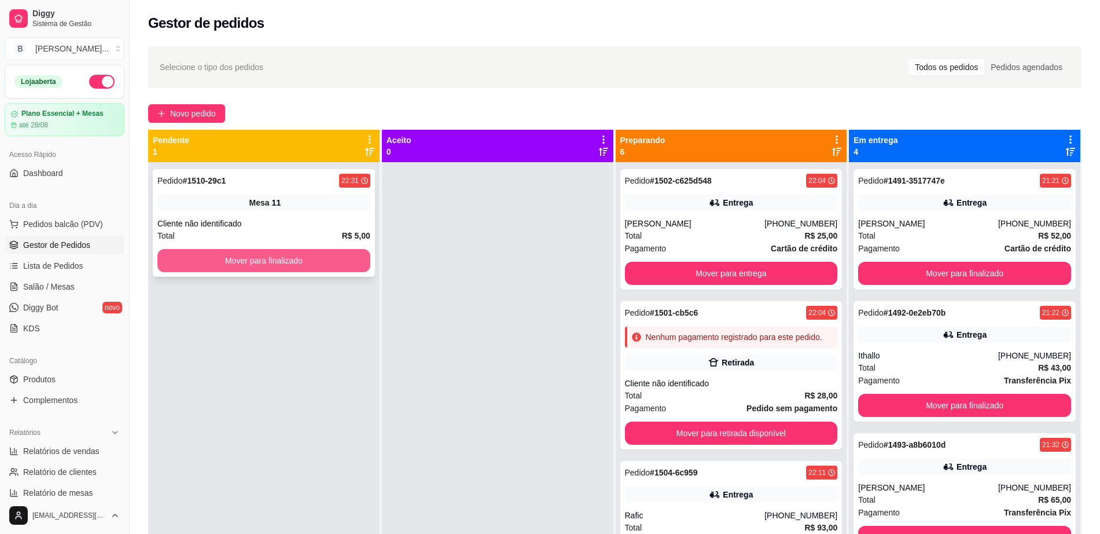
click at [227, 263] on button "Mover para finalizado" at bounding box center [263, 260] width 213 height 23
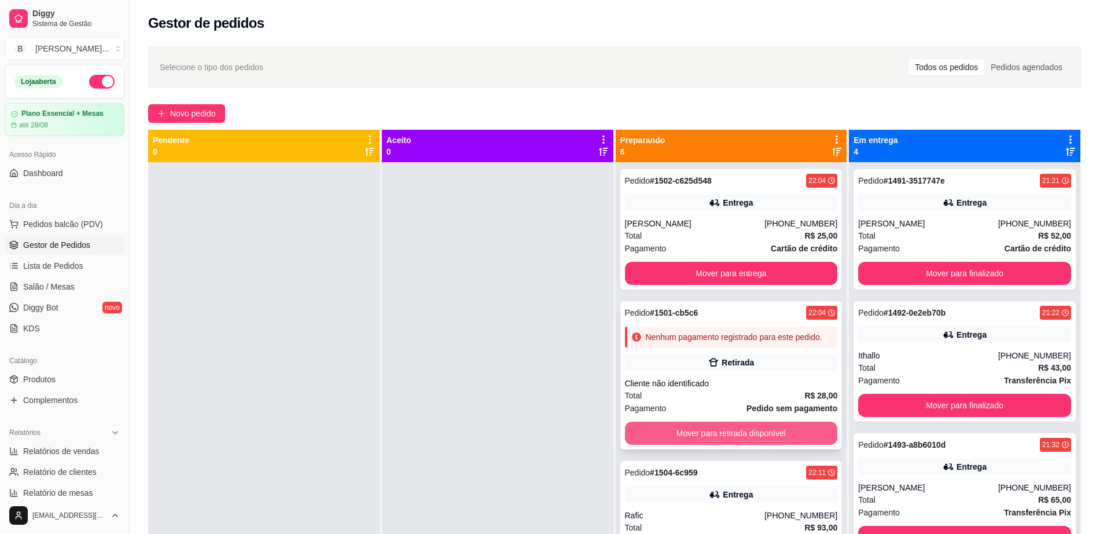
click at [757, 442] on button "Mover para retirada disponível" at bounding box center [731, 432] width 213 height 23
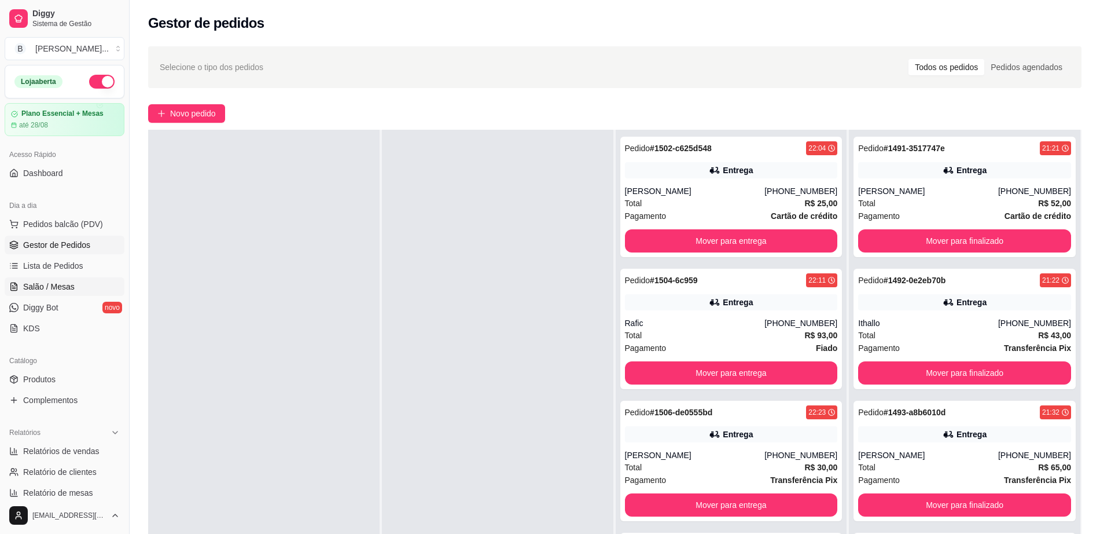
click at [52, 289] on span "Salão / Mesas" at bounding box center [49, 287] width 52 height 12
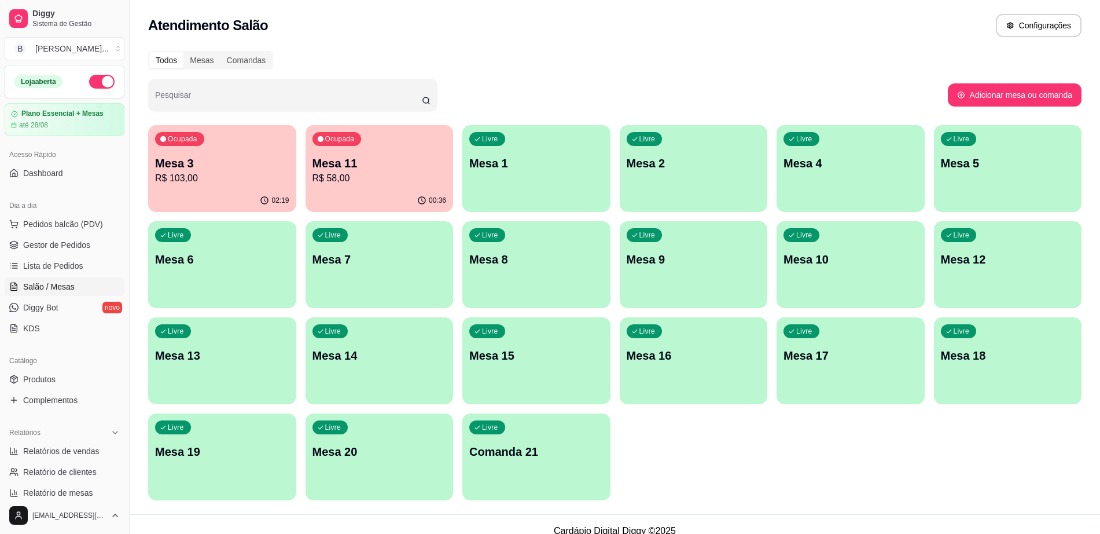
click at [334, 197] on div "00:36" at bounding box center [380, 200] width 148 height 23
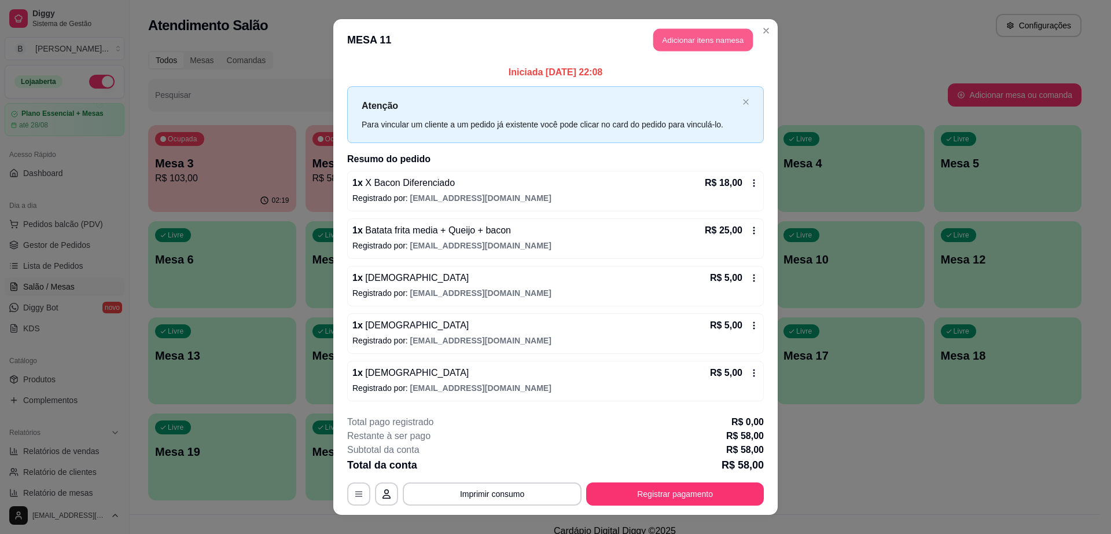
click at [710, 39] on button "Adicionar itens na mesa" at bounding box center [704, 40] width 100 height 23
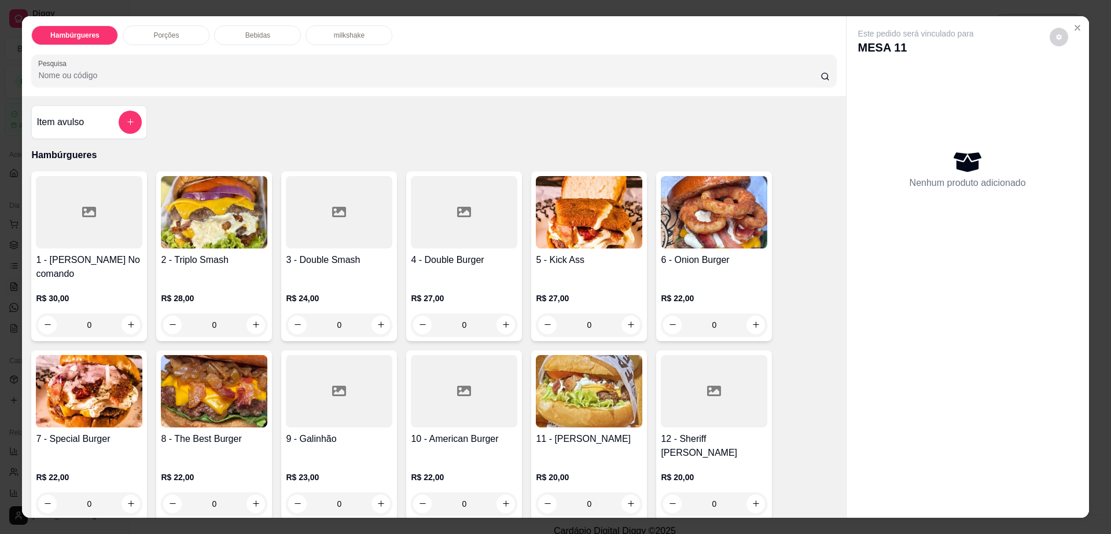
click at [276, 39] on div "Bebidas" at bounding box center [257, 35] width 87 height 20
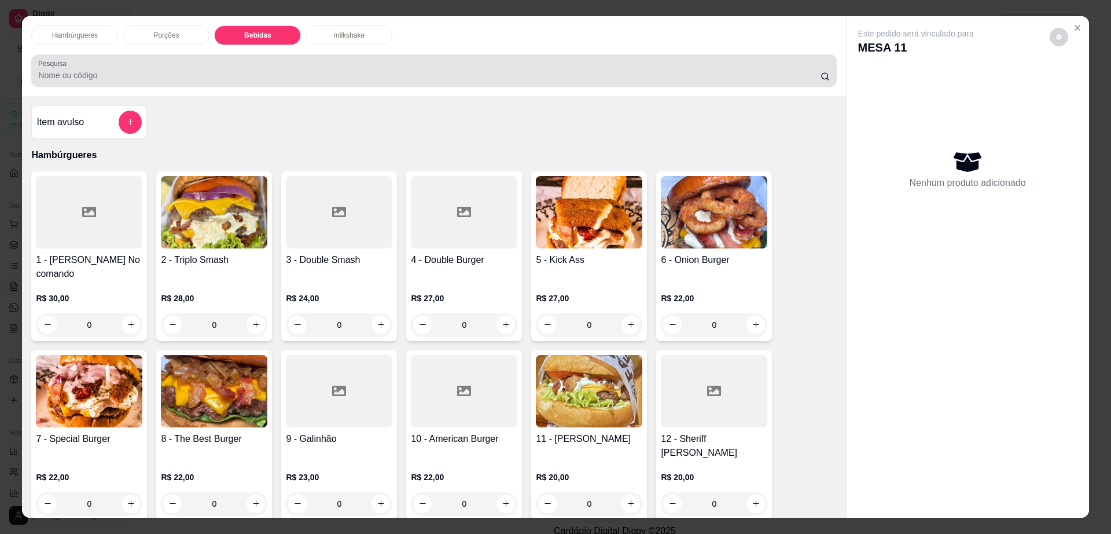
scroll to position [21, 0]
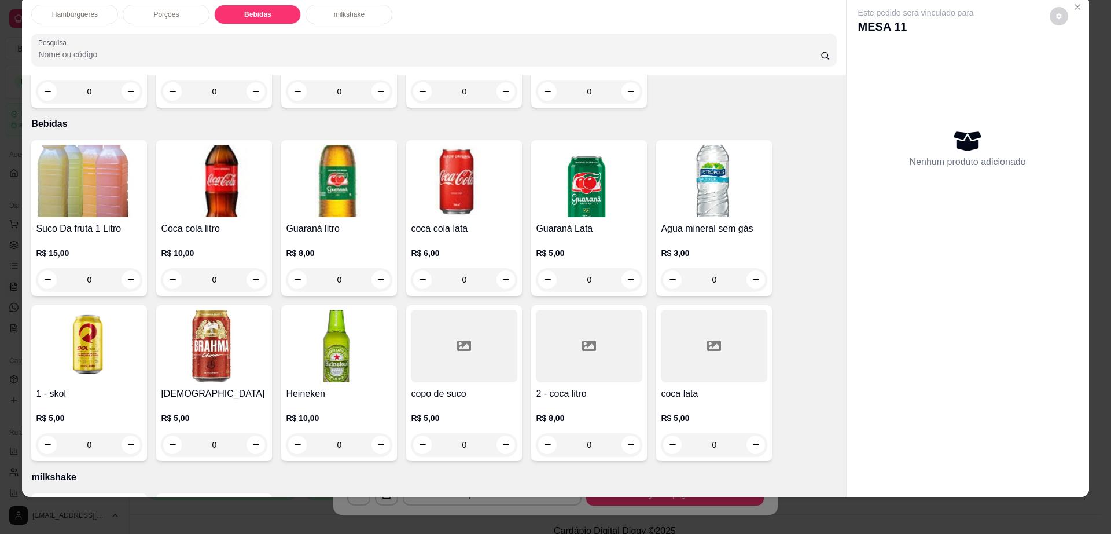
click at [580, 173] on img at bounding box center [589, 181] width 107 height 72
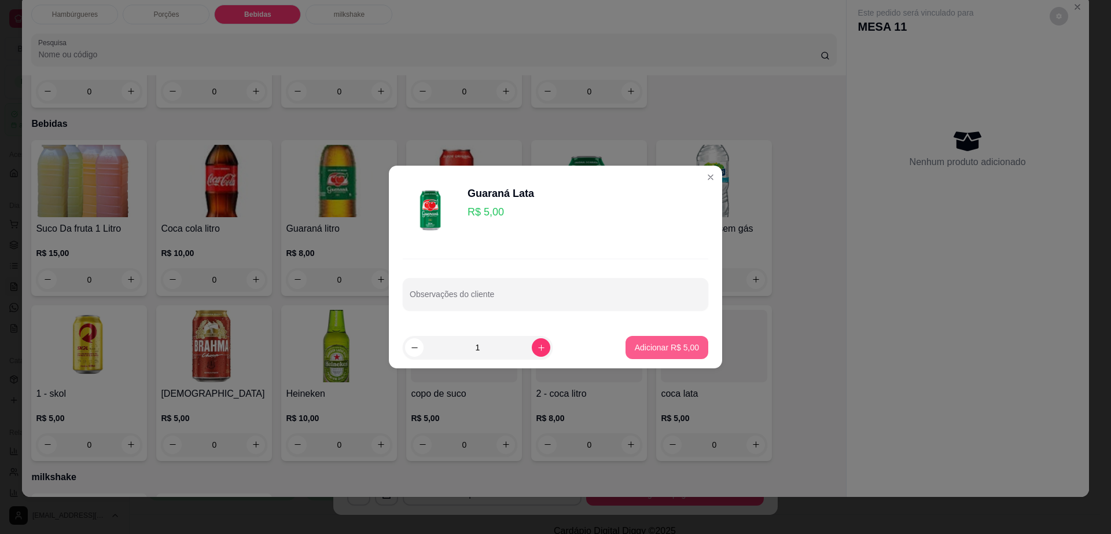
click at [689, 351] on button "Adicionar R$ 5,00" at bounding box center [667, 347] width 83 height 23
type input "1"
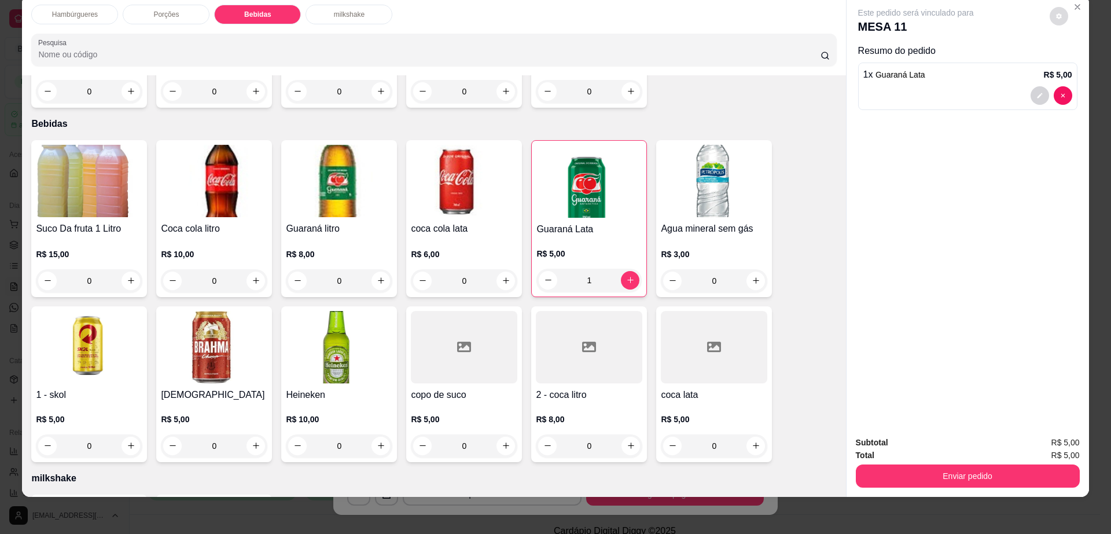
click at [1054, 10] on button "decrease-product-quantity" at bounding box center [1059, 16] width 19 height 19
click at [1079, 58] on span "Automatic updates" at bounding box center [1080, 63] width 23 height 14
click at [1076, 63] on input "Automatic updates" at bounding box center [1072, 67] width 8 height 8
checkbox input "false"
click at [927, 472] on button "Enviar pedido" at bounding box center [968, 475] width 224 height 23
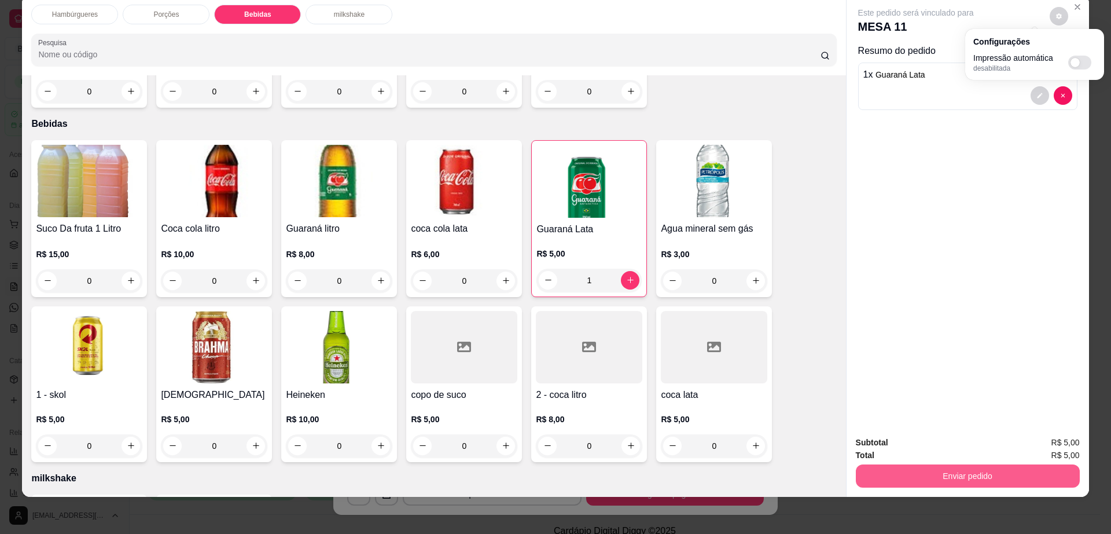
click at [927, 472] on button "Enviar pedido" at bounding box center [968, 475] width 224 height 23
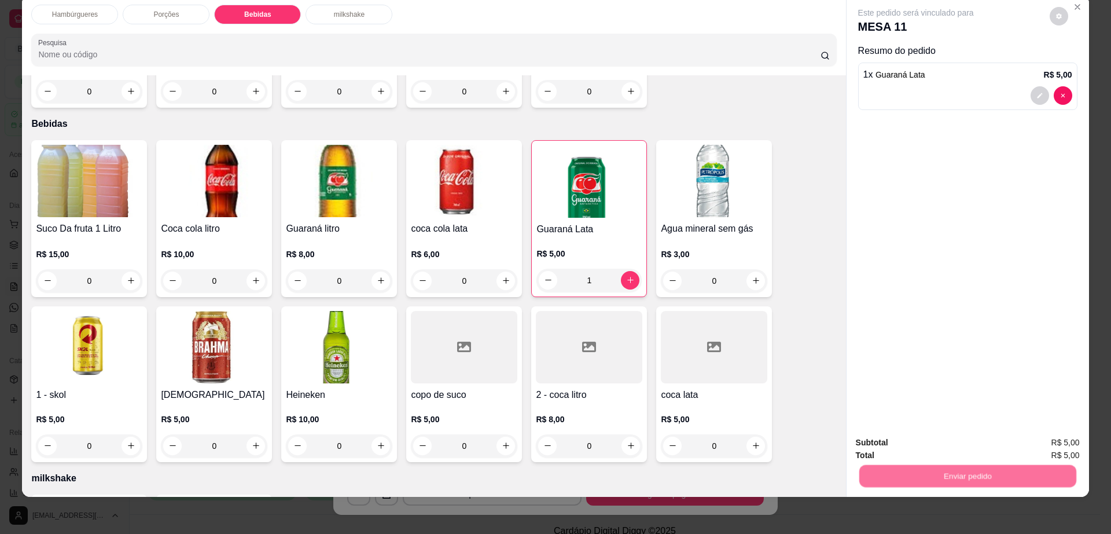
click at [923, 446] on button "Não registrar e enviar pedido" at bounding box center [928, 446] width 117 height 21
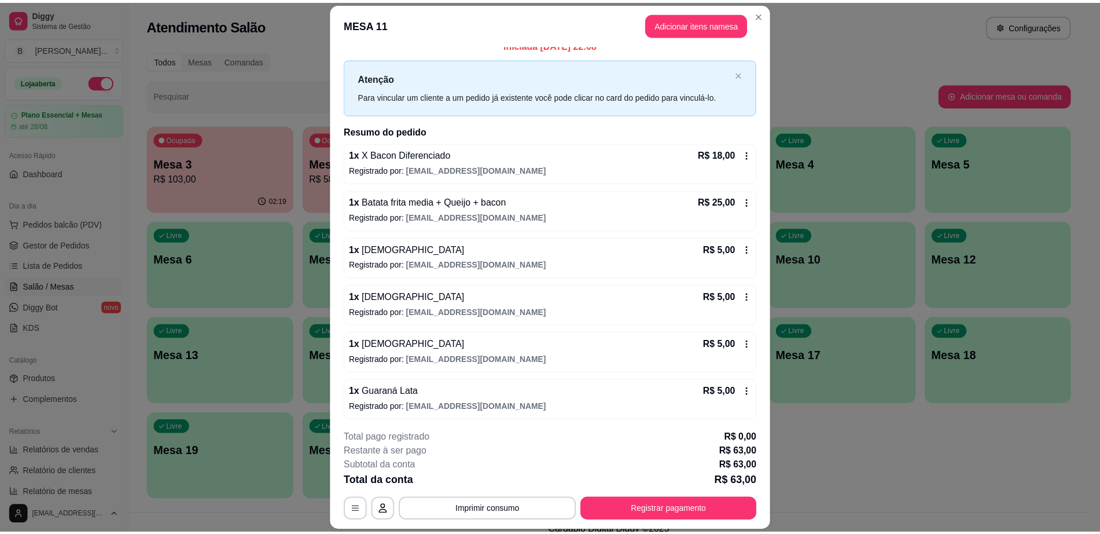
scroll to position [14, 0]
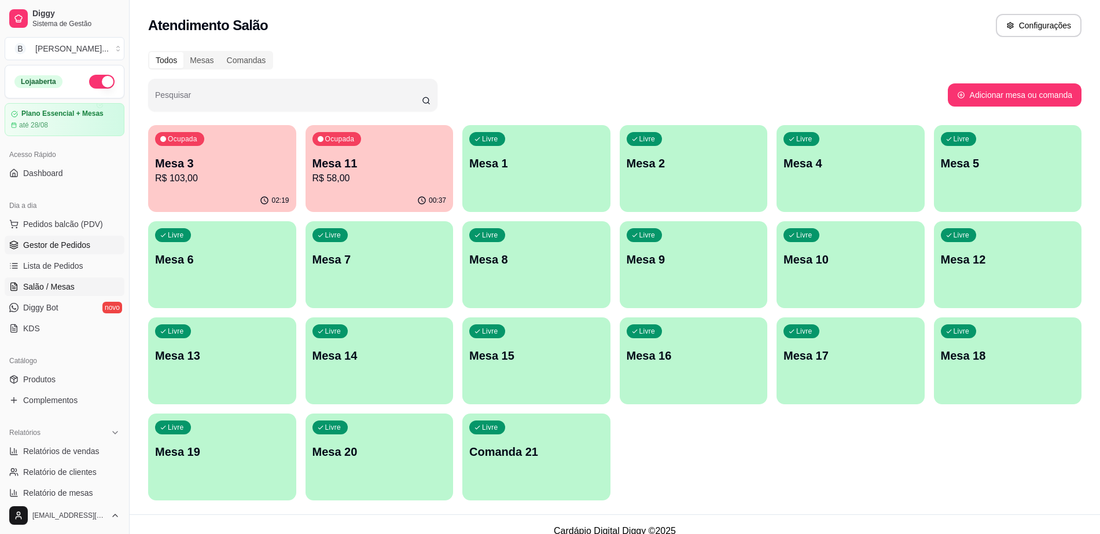
click at [63, 237] on link "Gestor de Pedidos" at bounding box center [65, 245] width 120 height 19
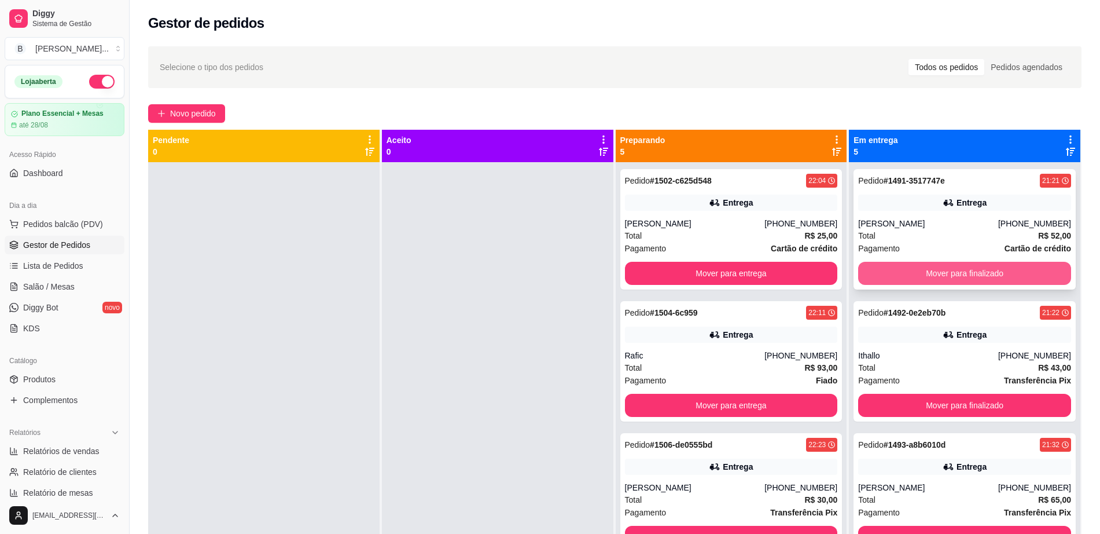
click at [883, 276] on button "Mover para finalizado" at bounding box center [965, 273] width 213 height 23
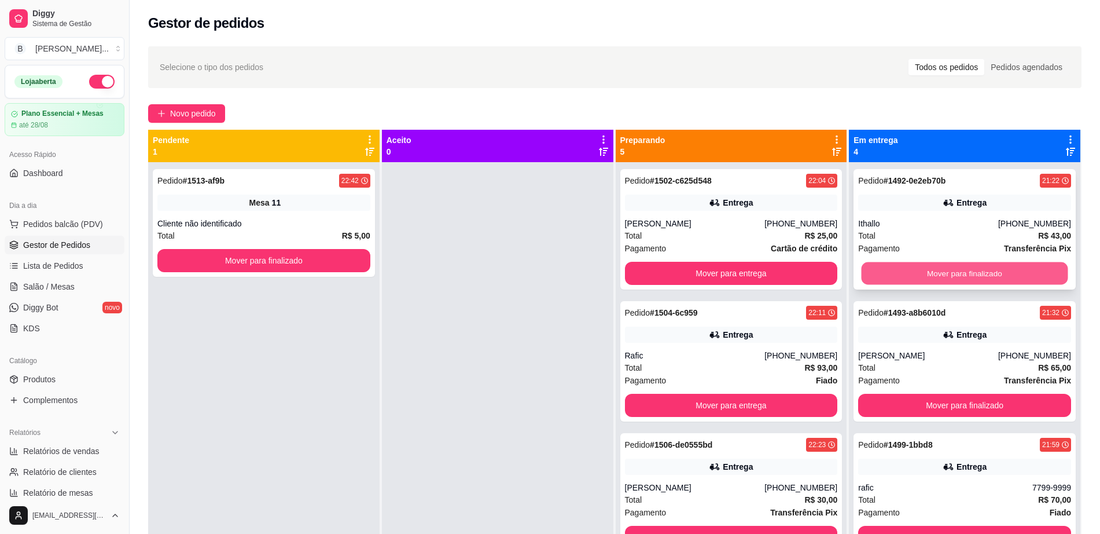
click at [886, 270] on button "Mover para finalizado" at bounding box center [965, 273] width 207 height 23
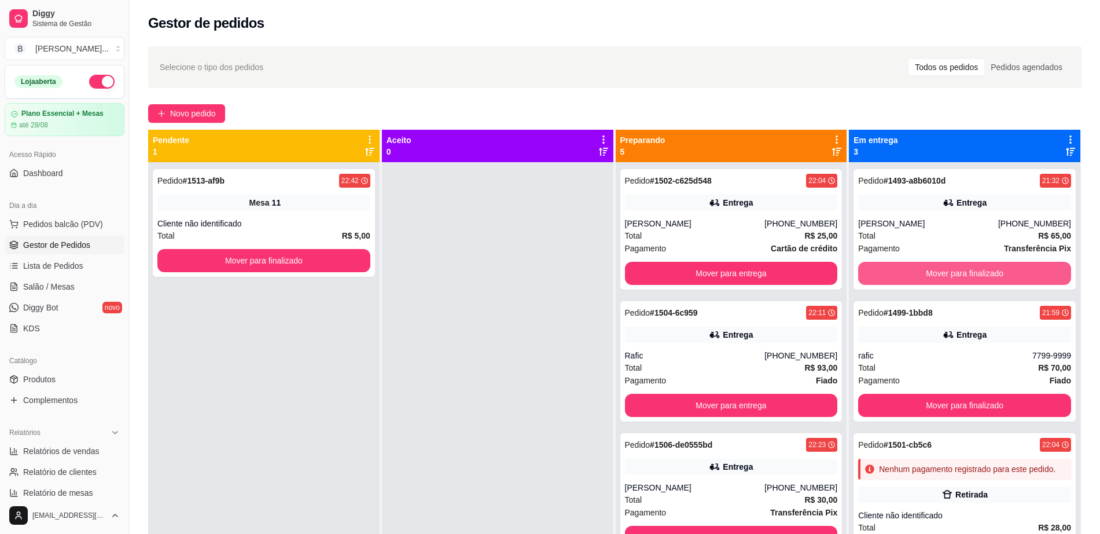
click at [886, 270] on button "Mover para finalizado" at bounding box center [965, 273] width 213 height 23
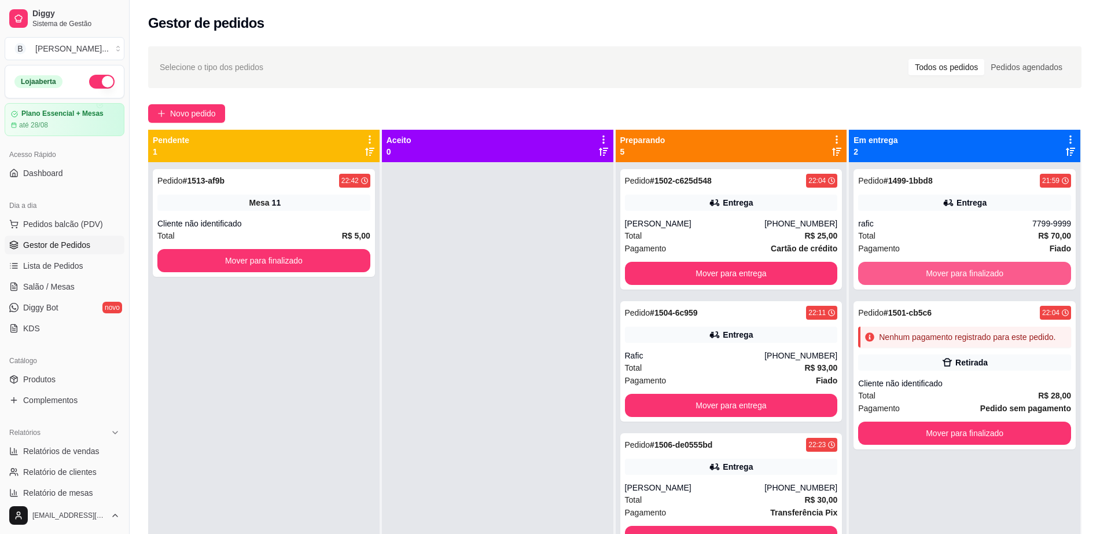
click at [886, 270] on button "Mover para finalizado" at bounding box center [965, 273] width 213 height 23
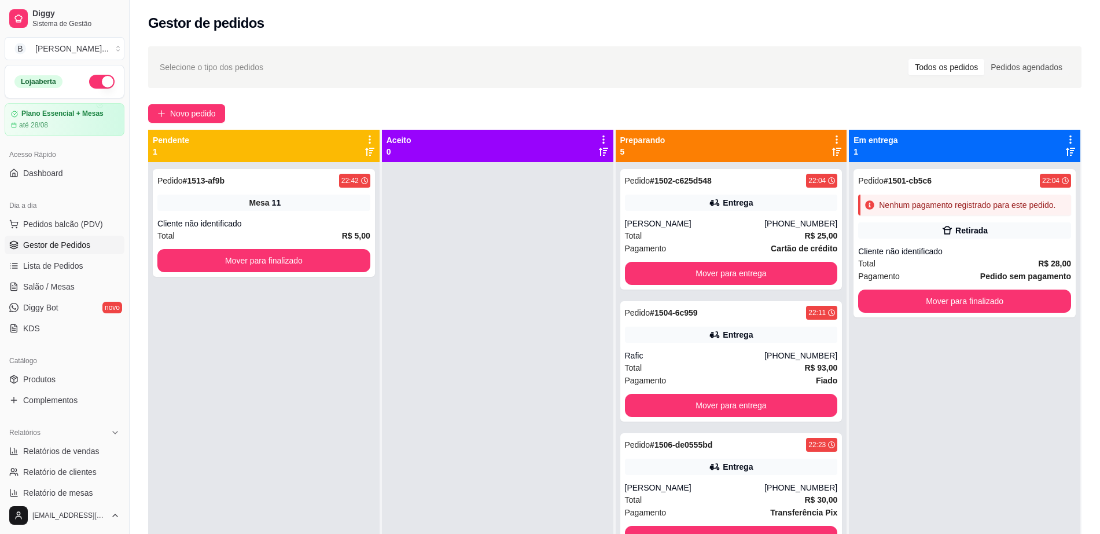
click at [886, 270] on span "Pagamento" at bounding box center [880, 276] width 42 height 13
click at [889, 305] on button "Mover para finalizado" at bounding box center [965, 300] width 213 height 23
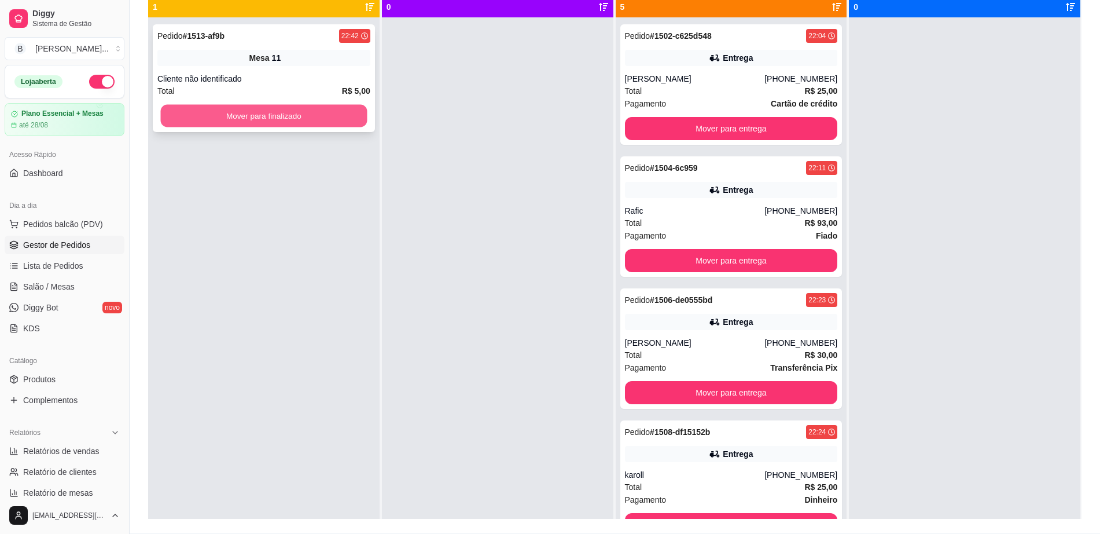
click at [306, 112] on button "Mover para finalizado" at bounding box center [264, 116] width 207 height 23
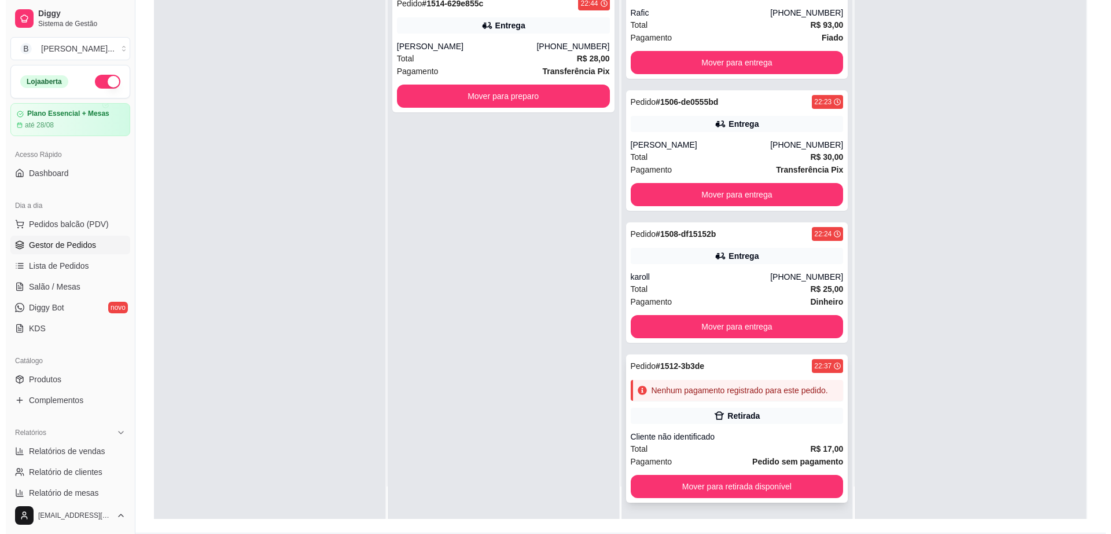
scroll to position [177, 0]
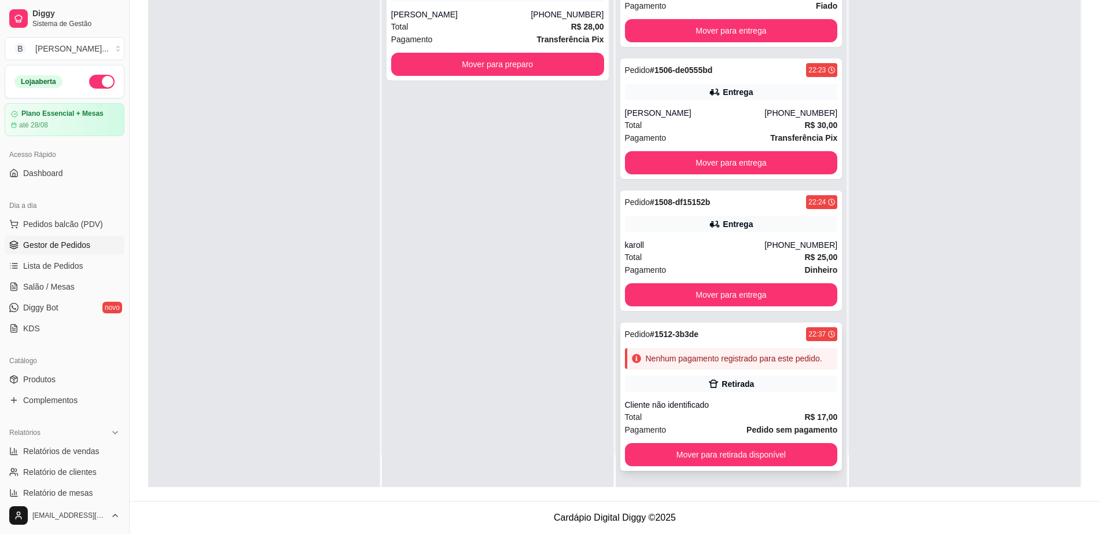
click at [739, 376] on div "Retirada" at bounding box center [731, 384] width 213 height 16
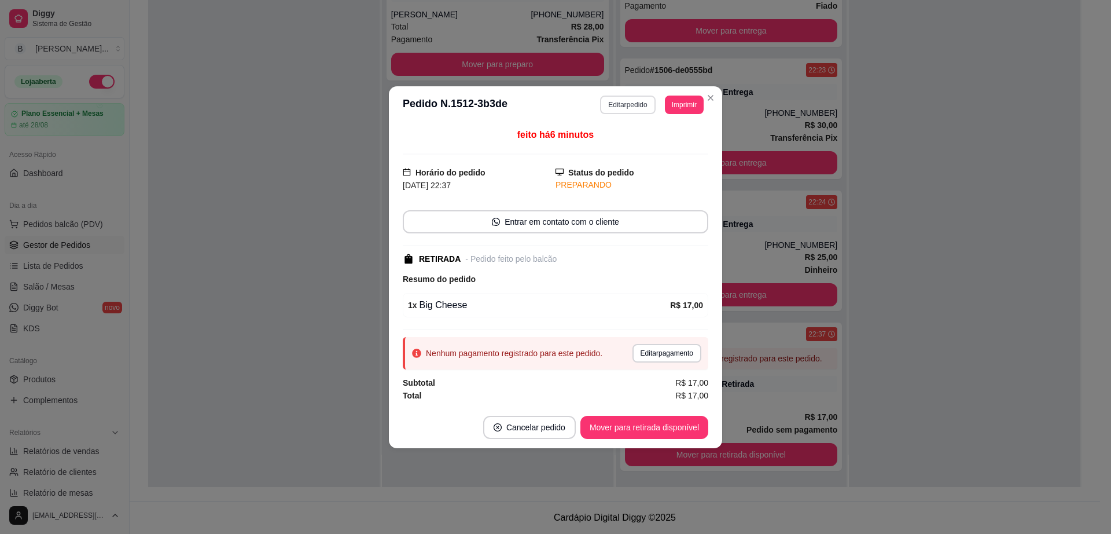
click at [627, 100] on button "Editar pedido" at bounding box center [627, 105] width 55 height 19
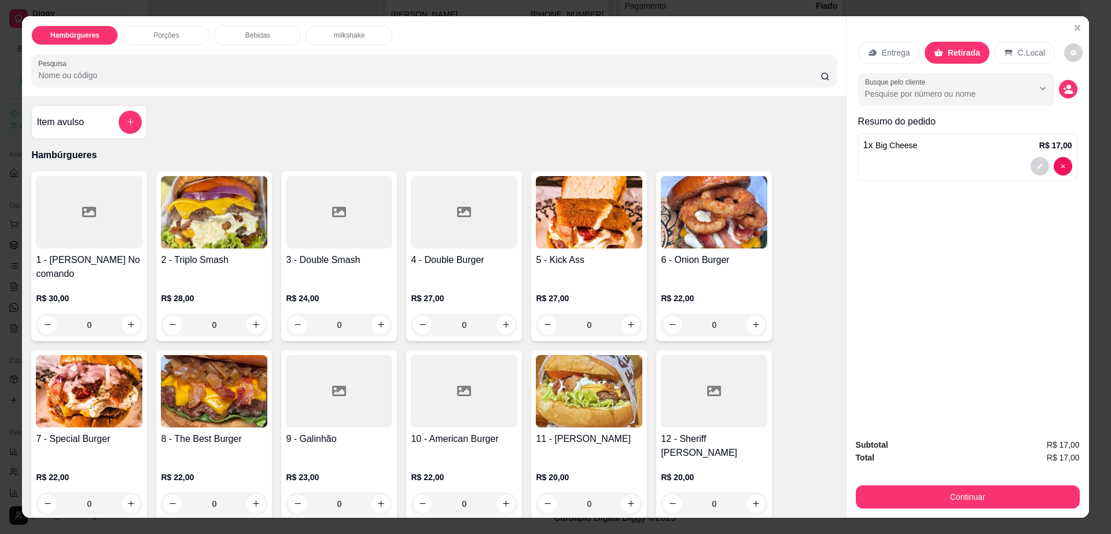
click at [267, 36] on div "Bebidas" at bounding box center [257, 35] width 87 height 20
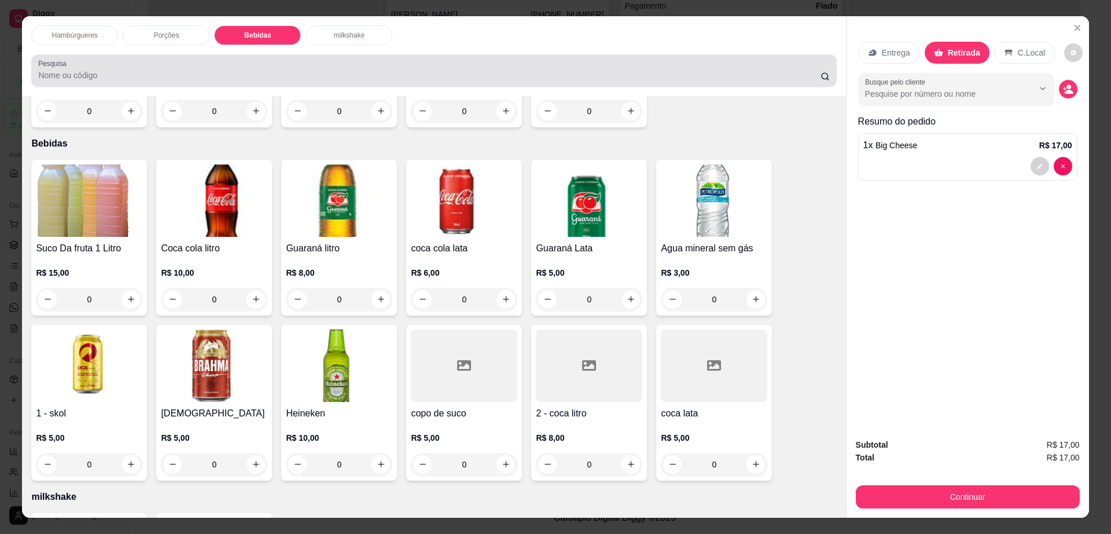
scroll to position [21, 0]
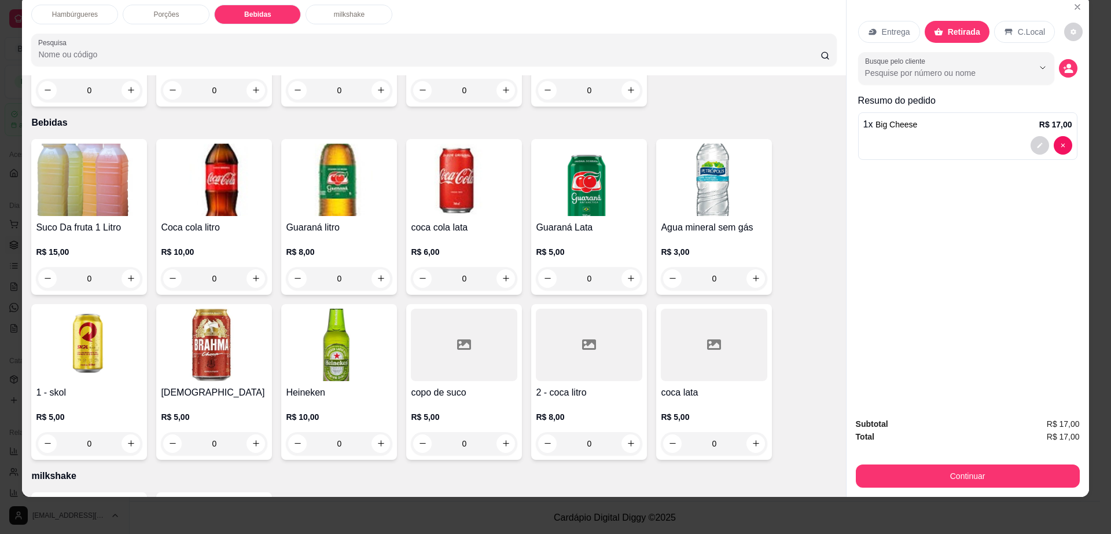
click at [586, 319] on div at bounding box center [589, 345] width 107 height 72
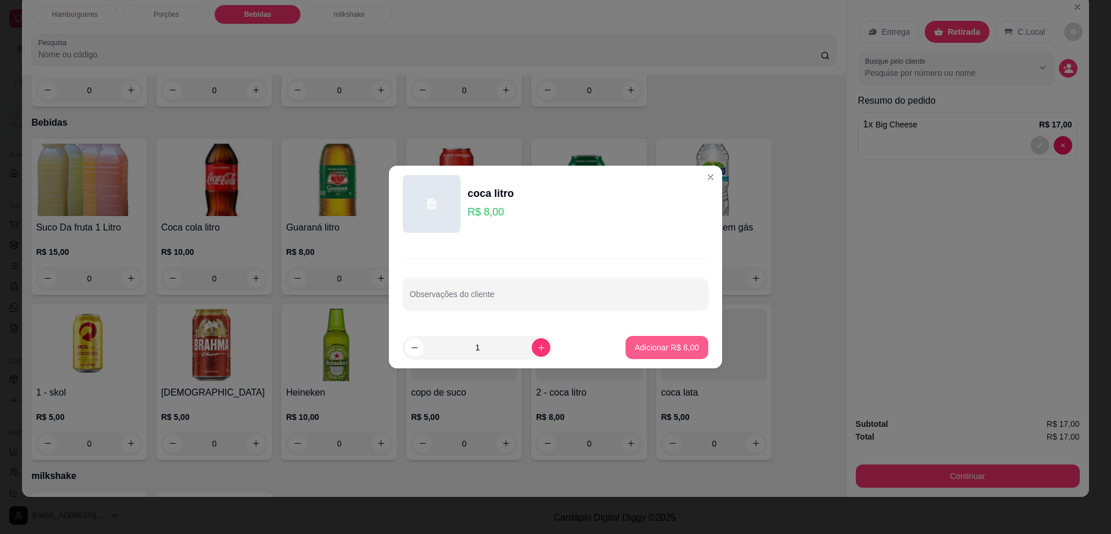
click at [630, 340] on button "Adicionar R$ 8,00" at bounding box center [667, 347] width 83 height 23
type input "1"
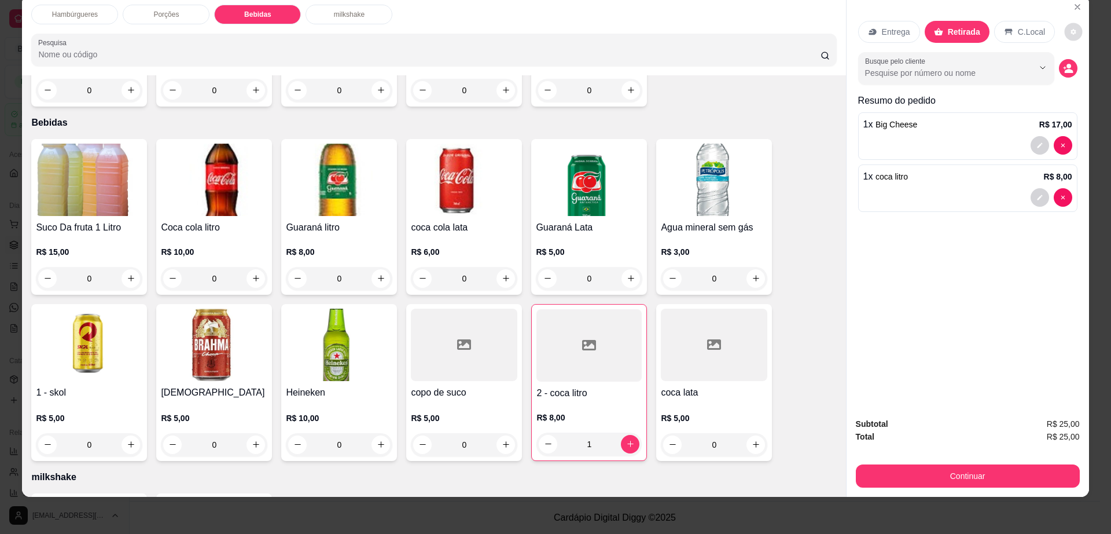
click at [1067, 27] on button "decrease-product-quantity" at bounding box center [1074, 32] width 18 height 18
click at [1077, 75] on span "Automatic updates" at bounding box center [1080, 78] width 23 height 14
click at [1076, 78] on input "Automatic updates" at bounding box center [1072, 82] width 8 height 8
checkbox input "false"
click at [925, 469] on button "Continuar" at bounding box center [968, 475] width 224 height 23
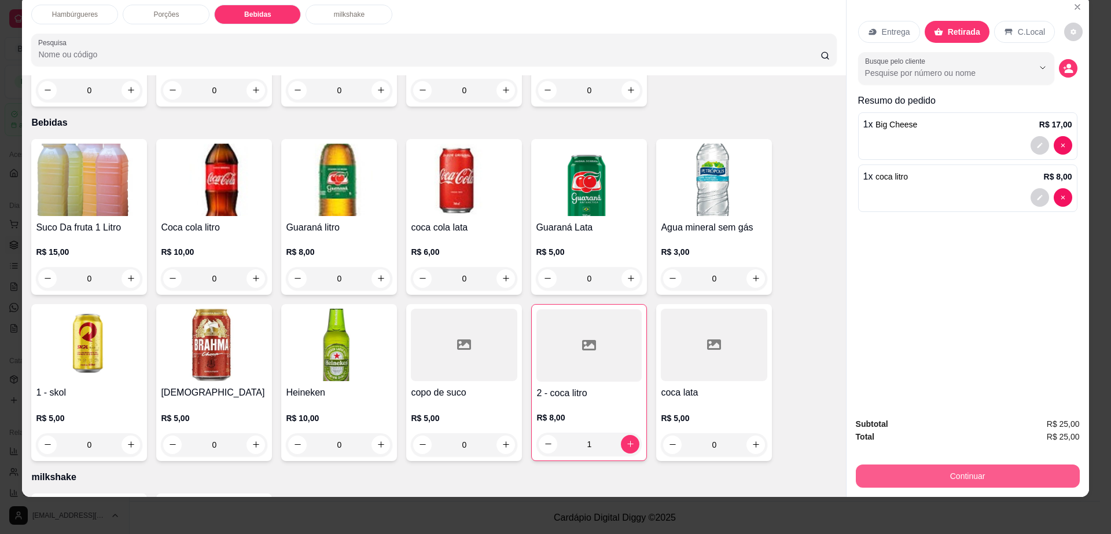
click at [909, 473] on button "Continuar" at bounding box center [968, 475] width 224 height 23
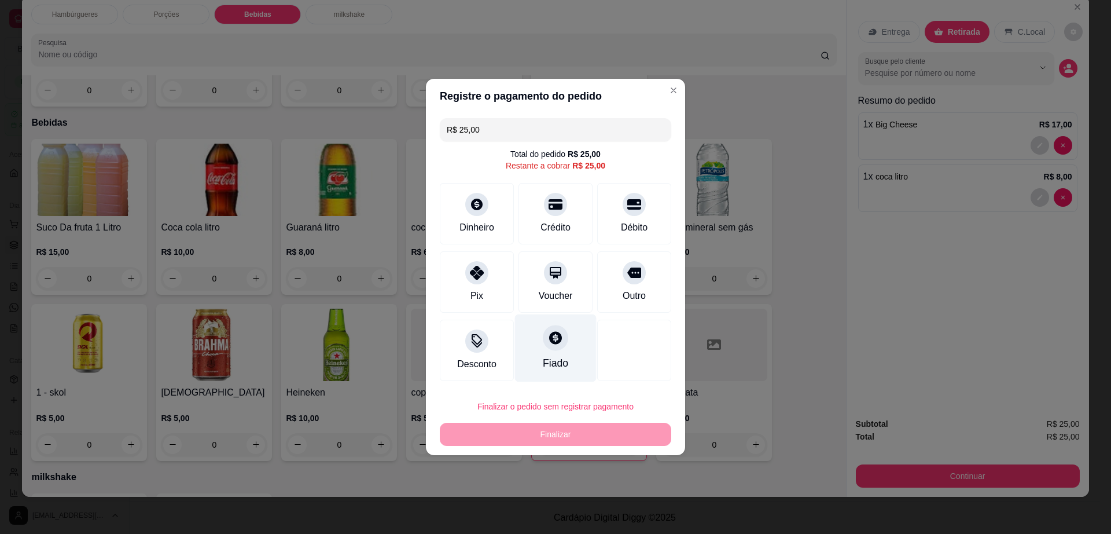
click at [553, 332] on icon at bounding box center [555, 337] width 13 height 13
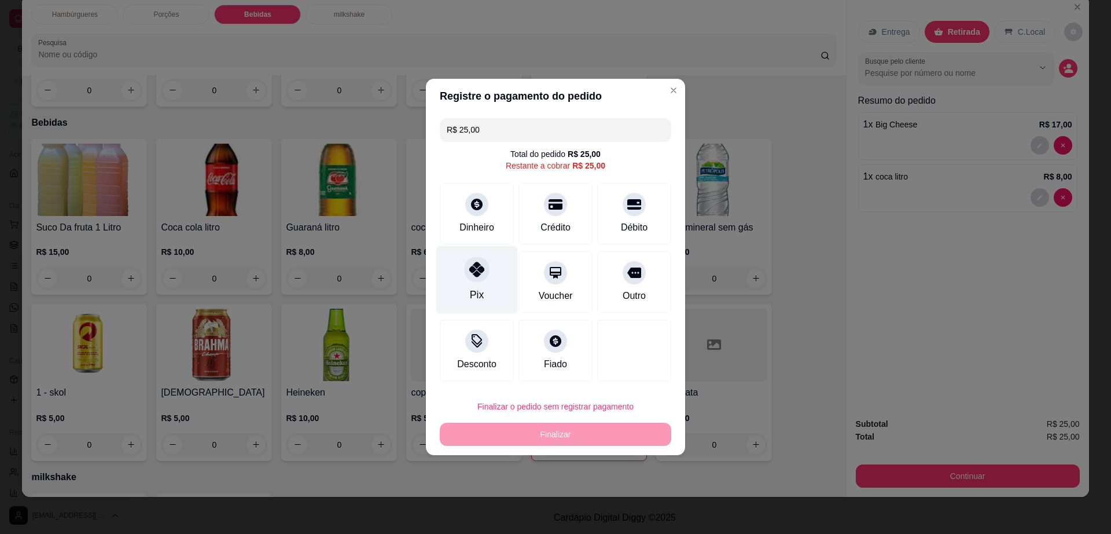
click at [471, 281] on div at bounding box center [476, 268] width 25 height 25
type input "R$ 0,00"
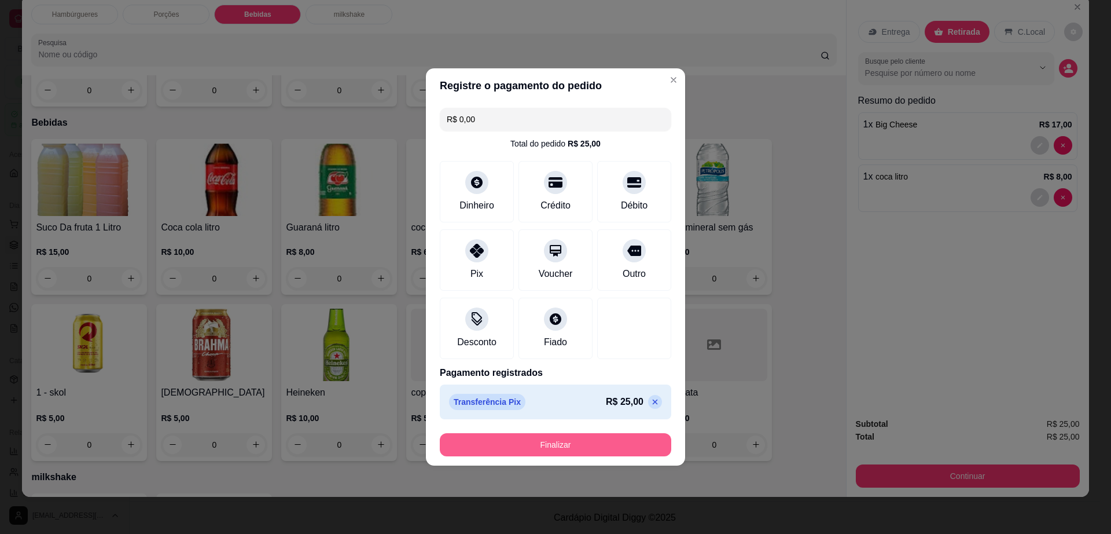
click at [562, 442] on button "Finalizar" at bounding box center [556, 444] width 232 height 23
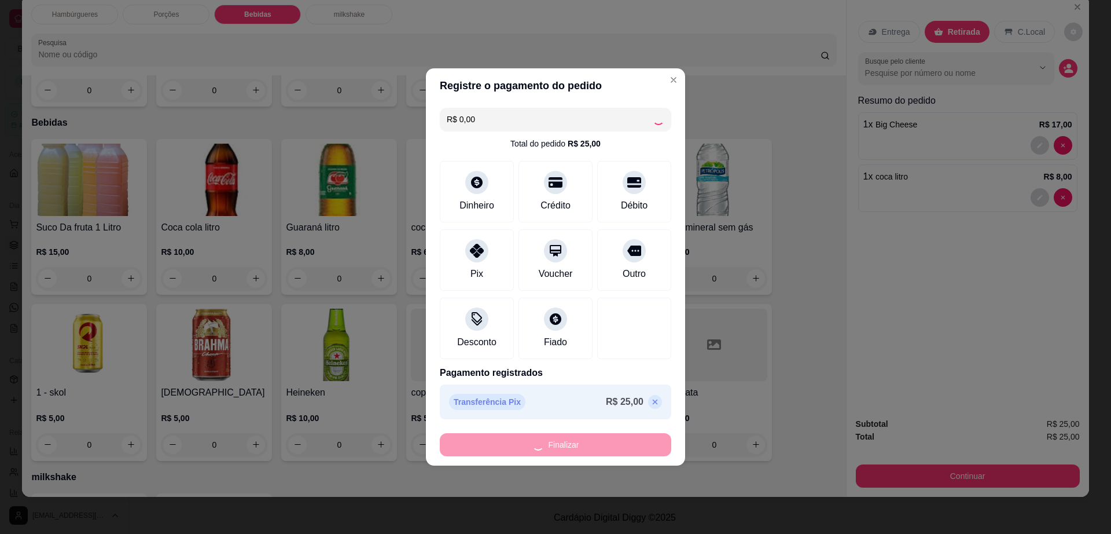
type input "0"
type input "-R$ 25,00"
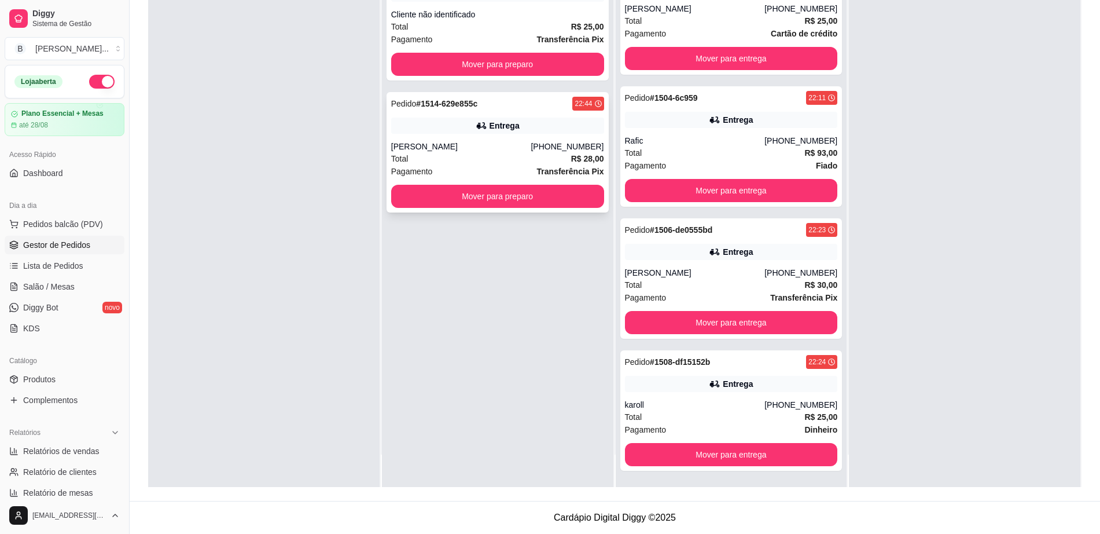
scroll to position [0, 0]
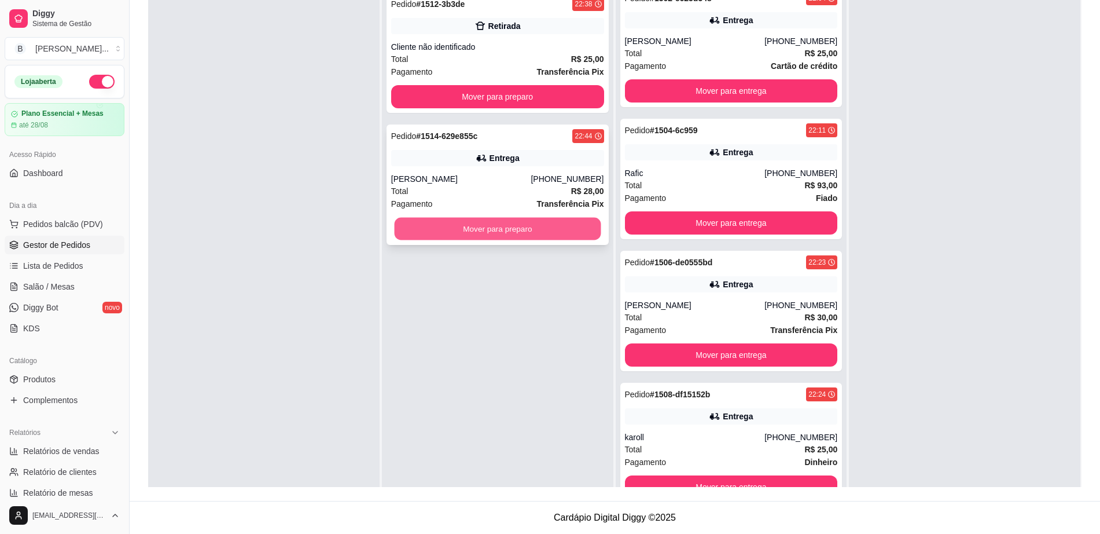
click at [541, 223] on button "Mover para preparo" at bounding box center [497, 229] width 207 height 23
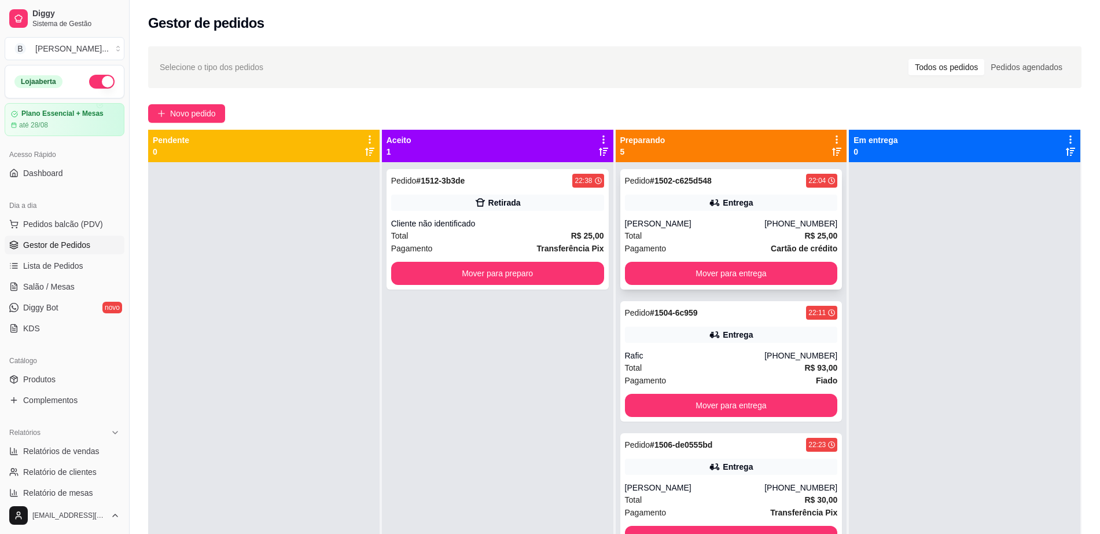
click at [689, 251] on div "Pagamento Cartão de crédito" at bounding box center [731, 248] width 213 height 13
click at [773, 273] on button "Mover para entrega" at bounding box center [731, 273] width 213 height 23
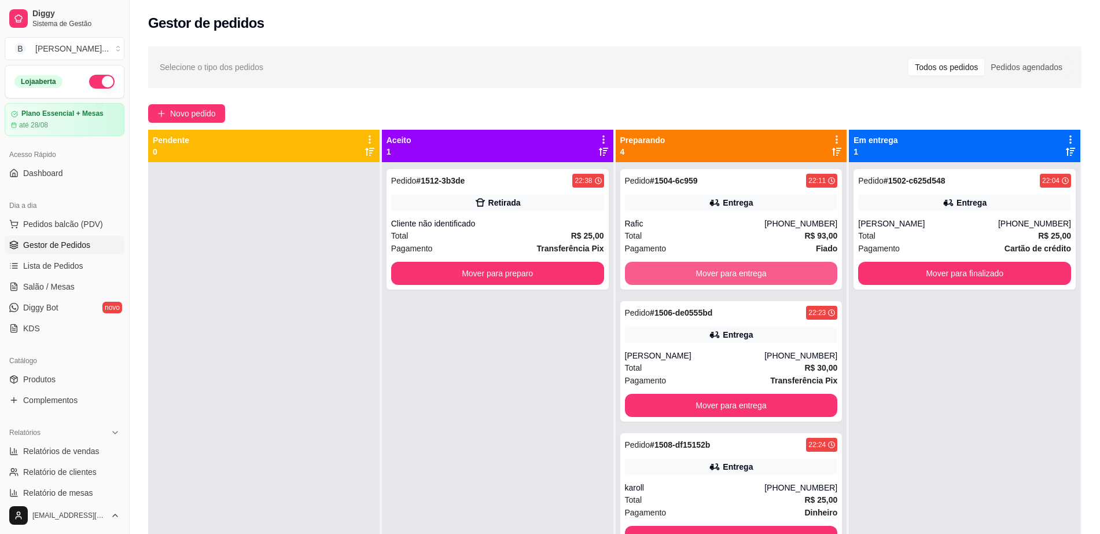
click at [773, 273] on button "Mover para entrega" at bounding box center [731, 273] width 213 height 23
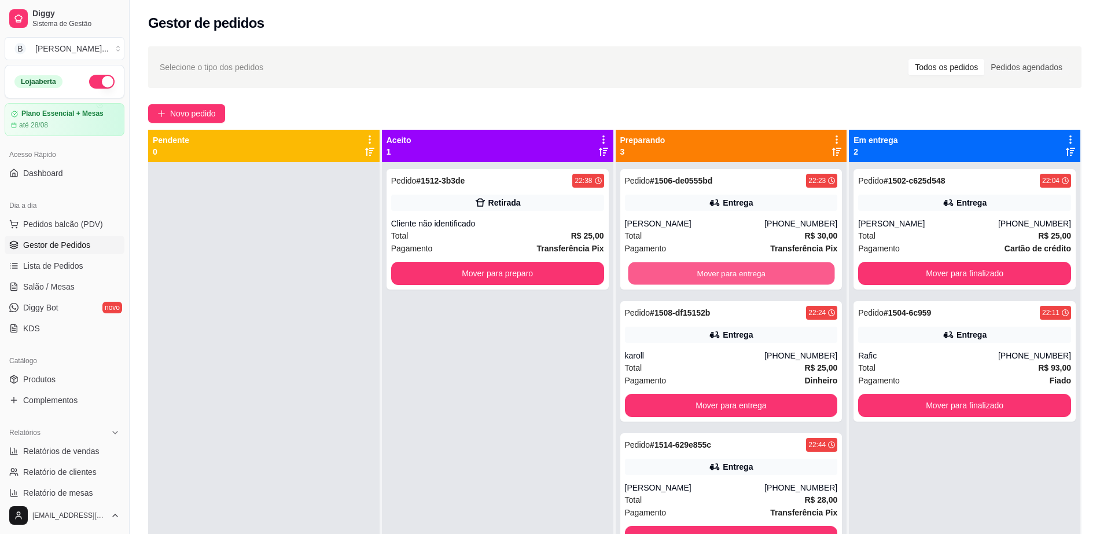
click at [773, 273] on button "Mover para entrega" at bounding box center [731, 273] width 207 height 23
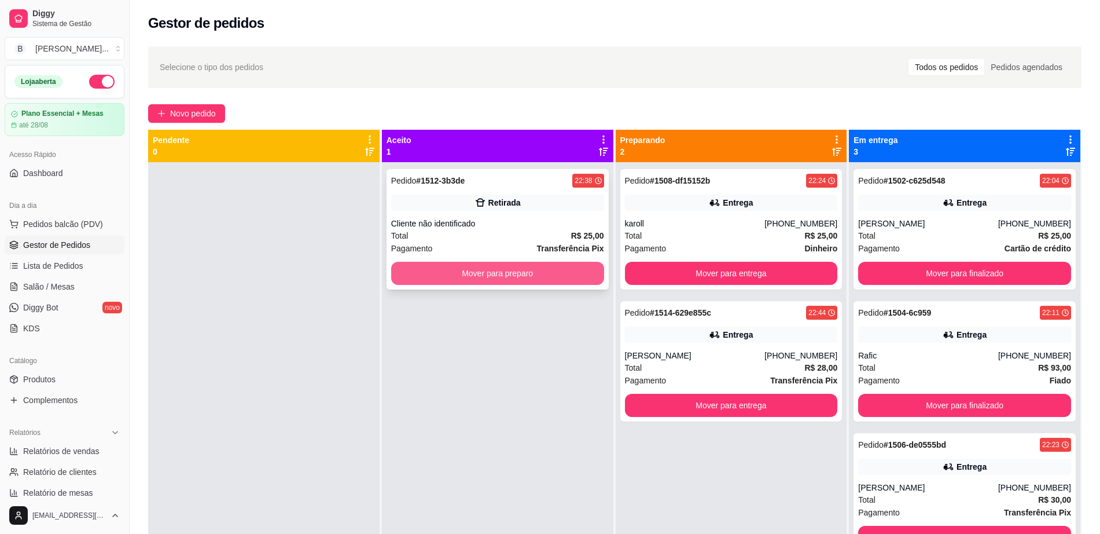
click at [436, 273] on button "Mover para preparo" at bounding box center [497, 273] width 213 height 23
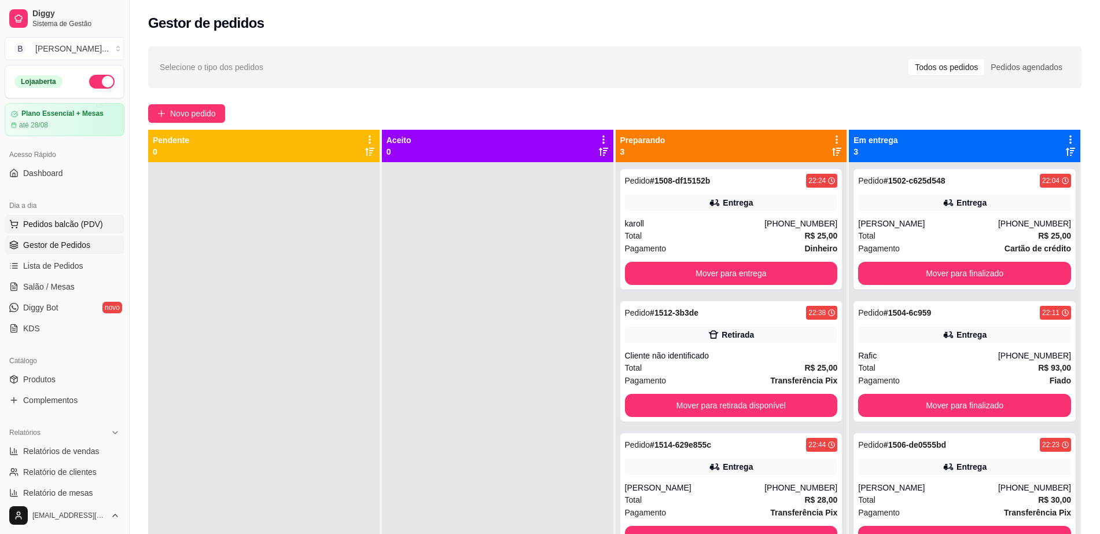
click at [96, 221] on span "Pedidos balcão (PDV)" at bounding box center [63, 224] width 80 height 12
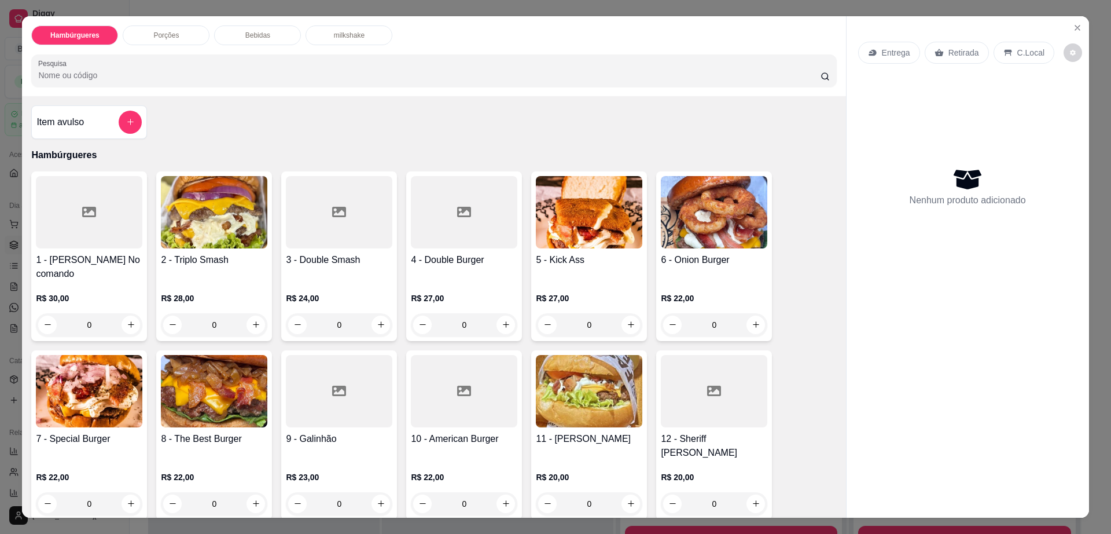
click at [758, 218] on img at bounding box center [714, 212] width 107 height 72
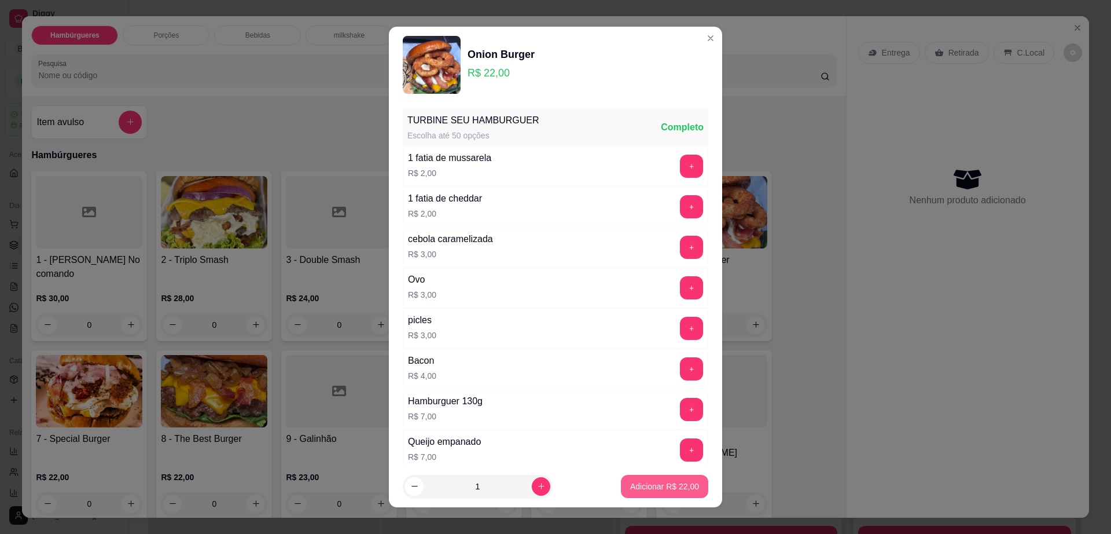
click at [666, 483] on p "Adicionar R$ 22,00" at bounding box center [664, 486] width 69 height 12
type input "1"
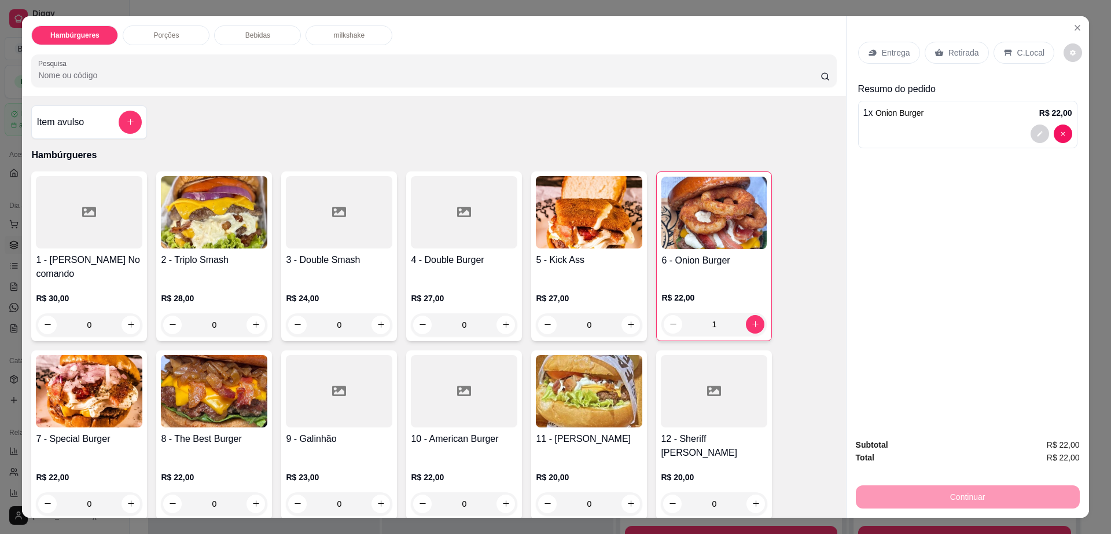
click at [443, 214] on div at bounding box center [464, 212] width 107 height 72
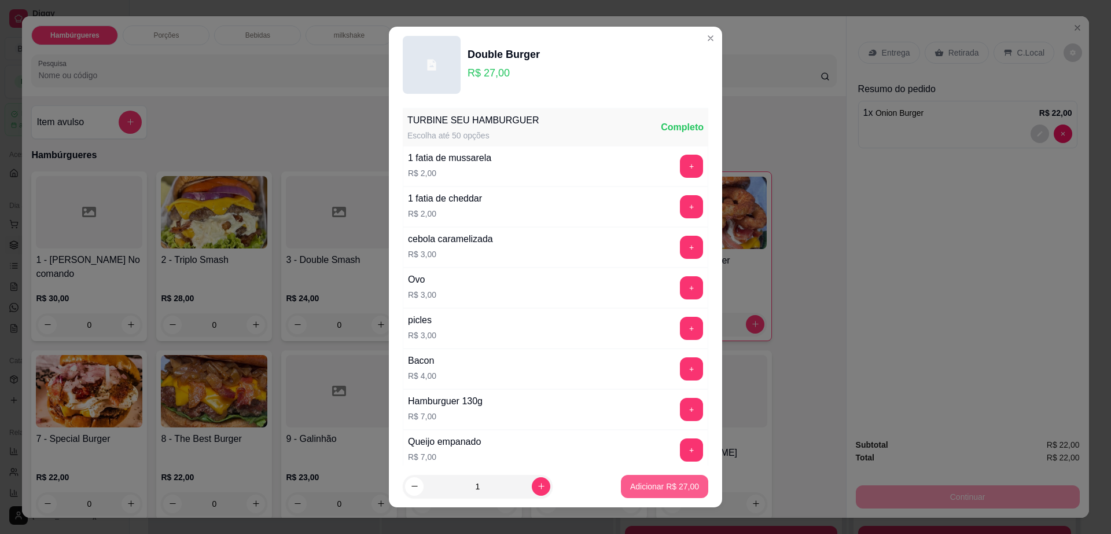
click at [649, 493] on button "Adicionar R$ 27,00" at bounding box center [664, 486] width 87 height 23
type input "1"
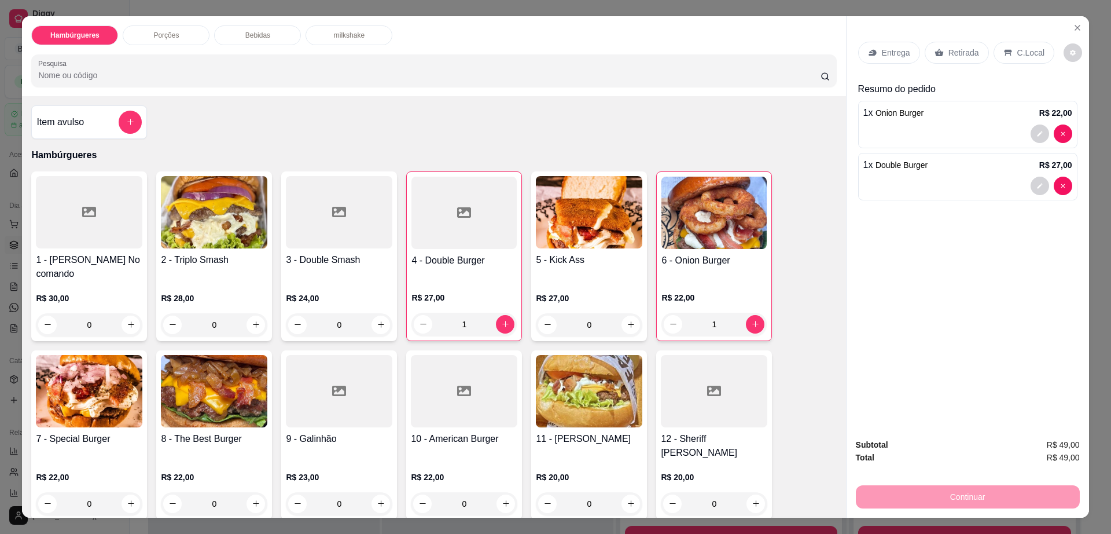
click at [869, 48] on icon at bounding box center [872, 52] width 9 height 9
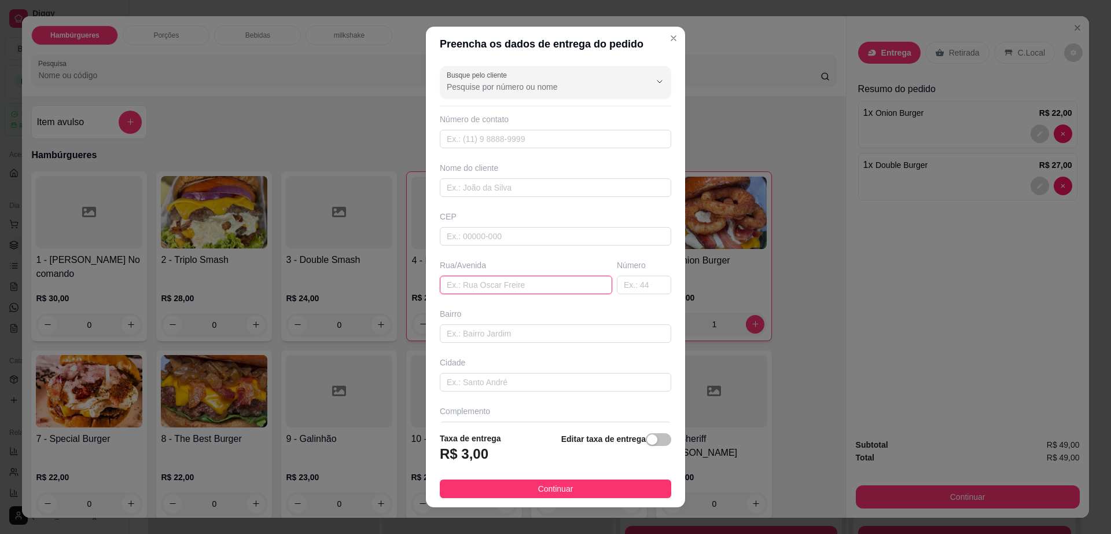
click at [493, 279] on input "text" at bounding box center [526, 285] width 173 height 19
type input "no evento"
click at [538, 490] on span "Continuar" at bounding box center [555, 488] width 35 height 13
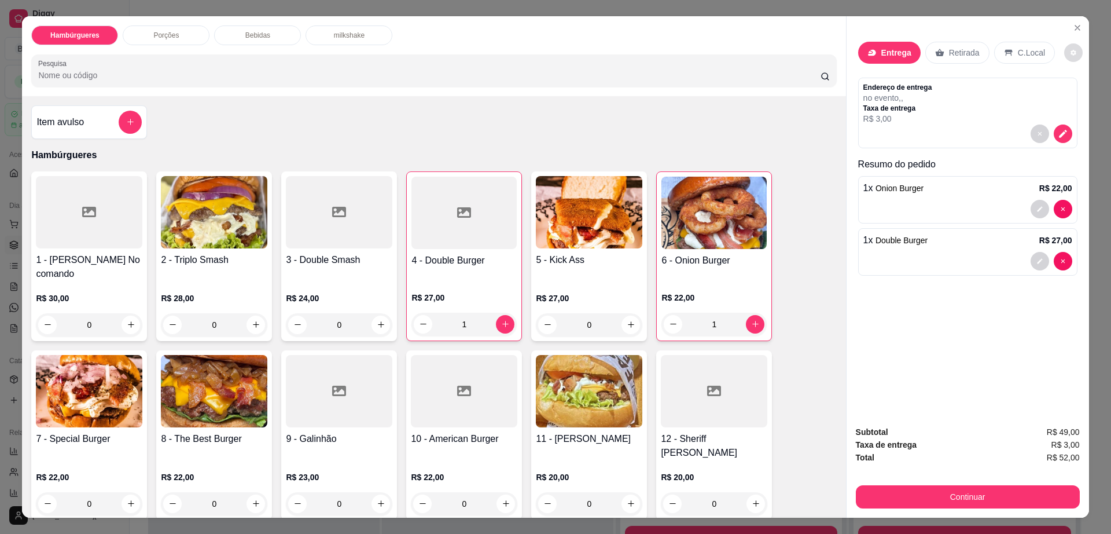
click at [1065, 60] on button "decrease-product-quantity" at bounding box center [1074, 52] width 19 height 19
click at [1070, 93] on label "Automatic updates" at bounding box center [1083, 99] width 28 height 14
click at [1070, 99] on input "Automatic updates" at bounding box center [1072, 103] width 8 height 8
checkbox input "true"
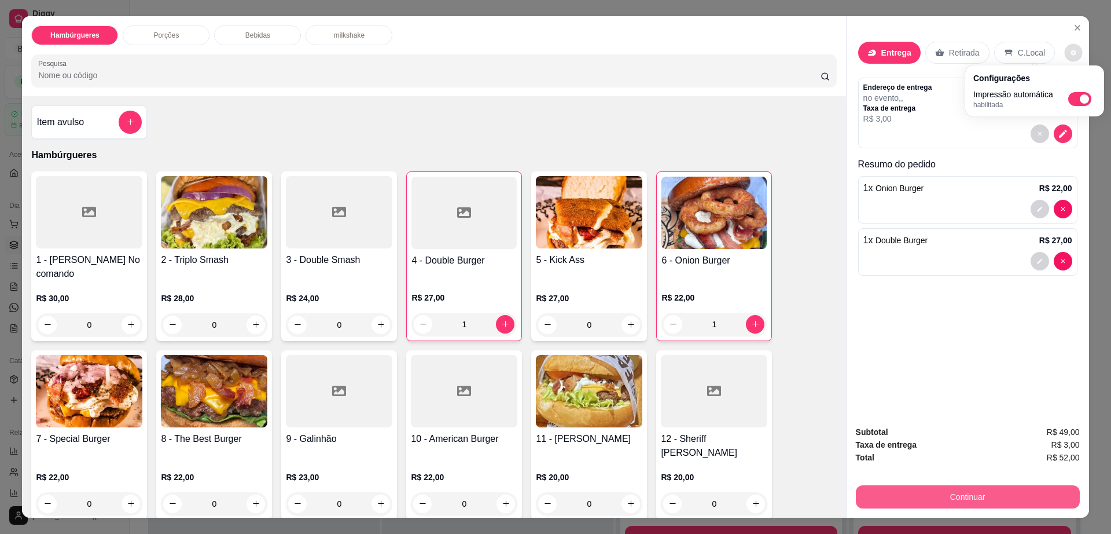
click at [926, 502] on button "Continuar" at bounding box center [968, 496] width 224 height 23
click at [922, 501] on button "Continuar" at bounding box center [967, 497] width 217 height 23
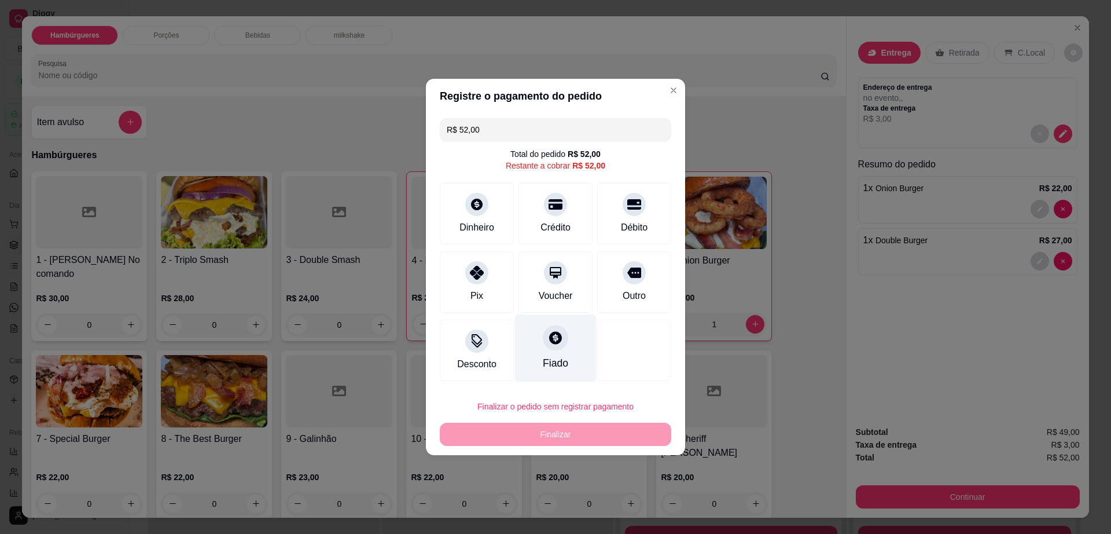
click at [549, 335] on icon at bounding box center [555, 337] width 15 height 15
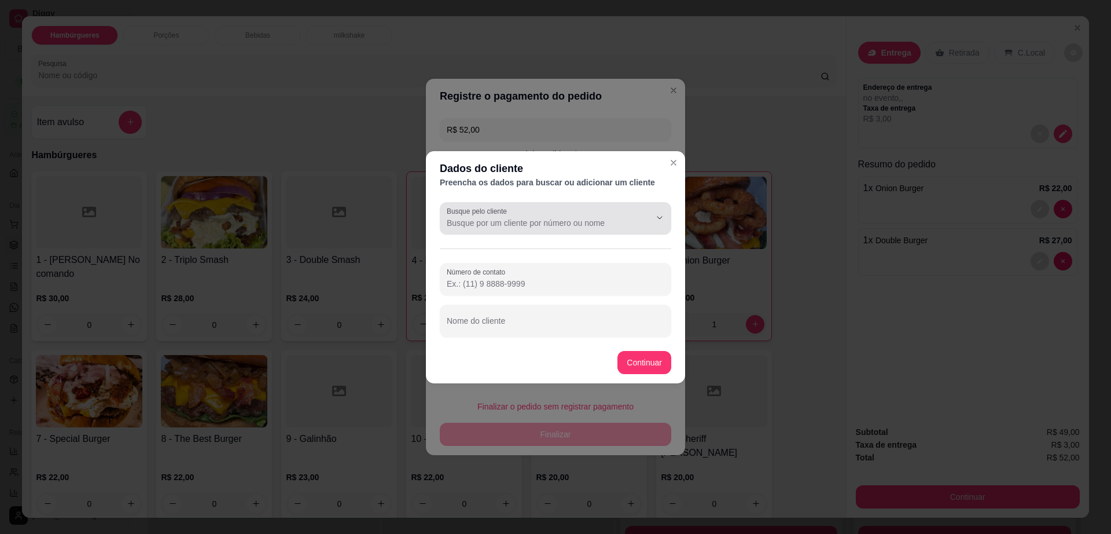
click at [530, 215] on div at bounding box center [556, 218] width 218 height 23
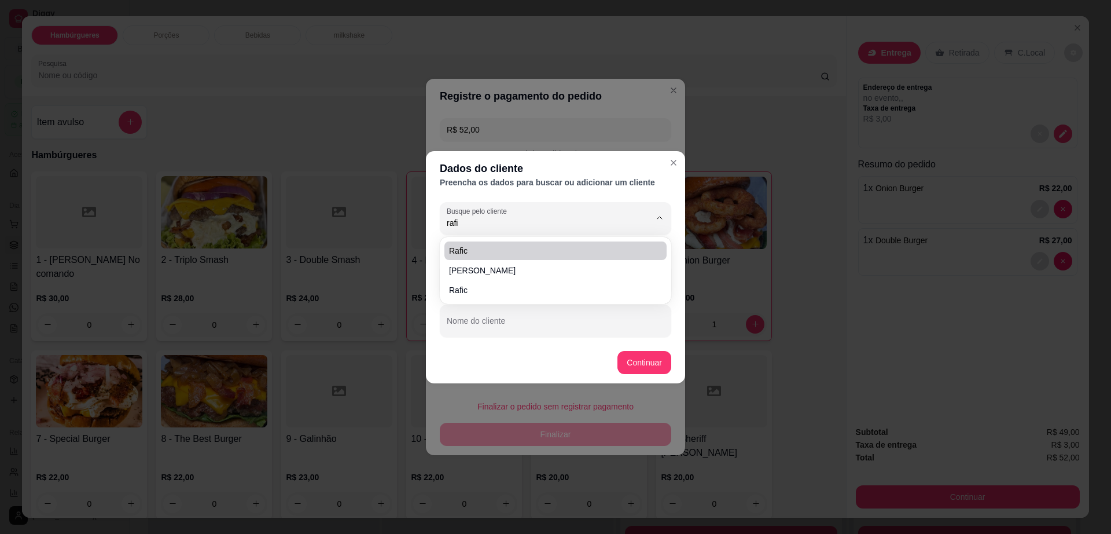
click at [512, 251] on span "rafic" at bounding box center [549, 251] width 201 height 12
type input "rafic"
type input "(77) 9999-99"
type input "rafic"
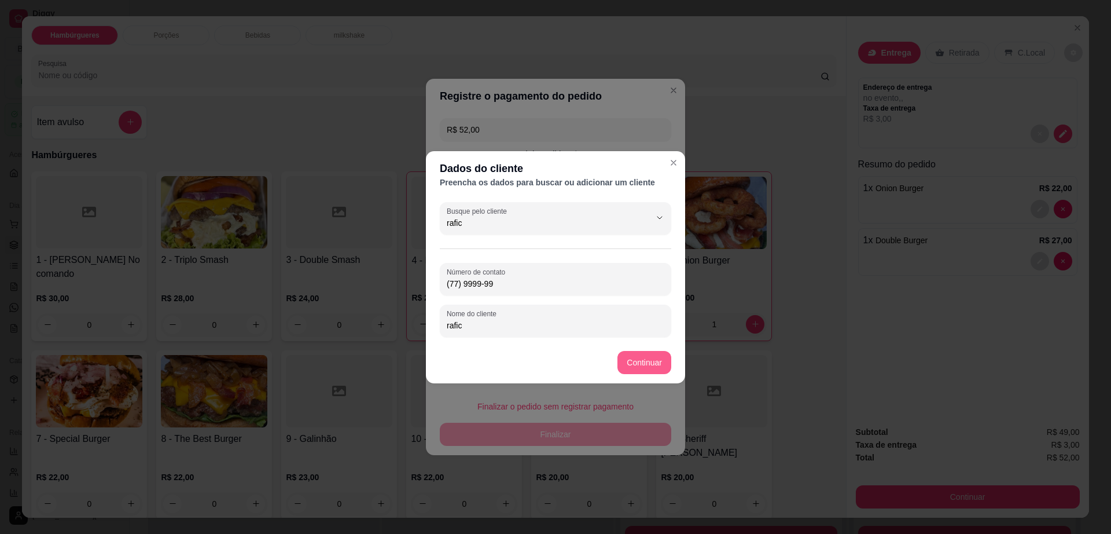
type input "rafic"
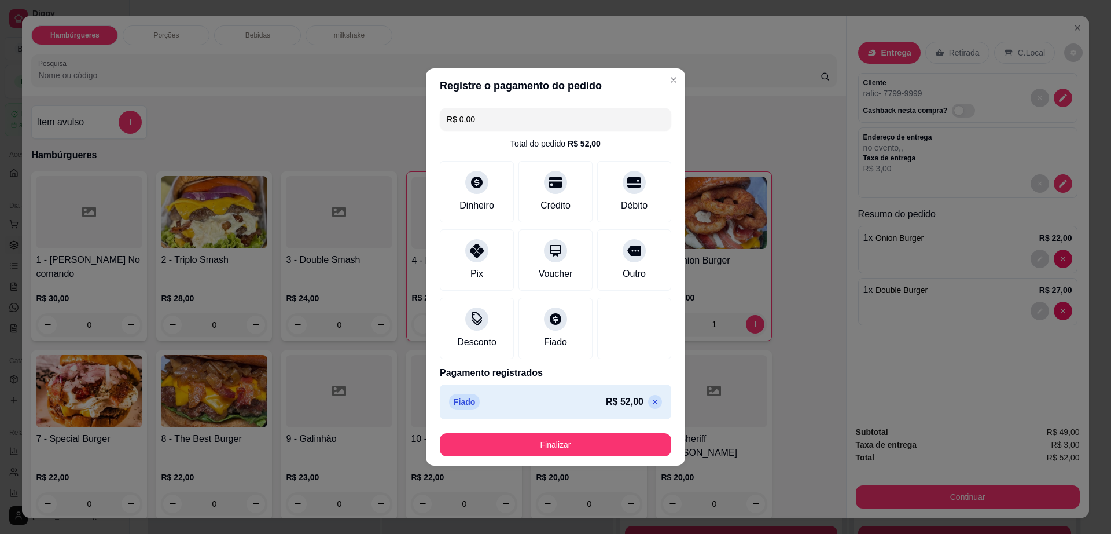
type input "R$ 0,00"
click at [543, 326] on div at bounding box center [555, 315] width 25 height 25
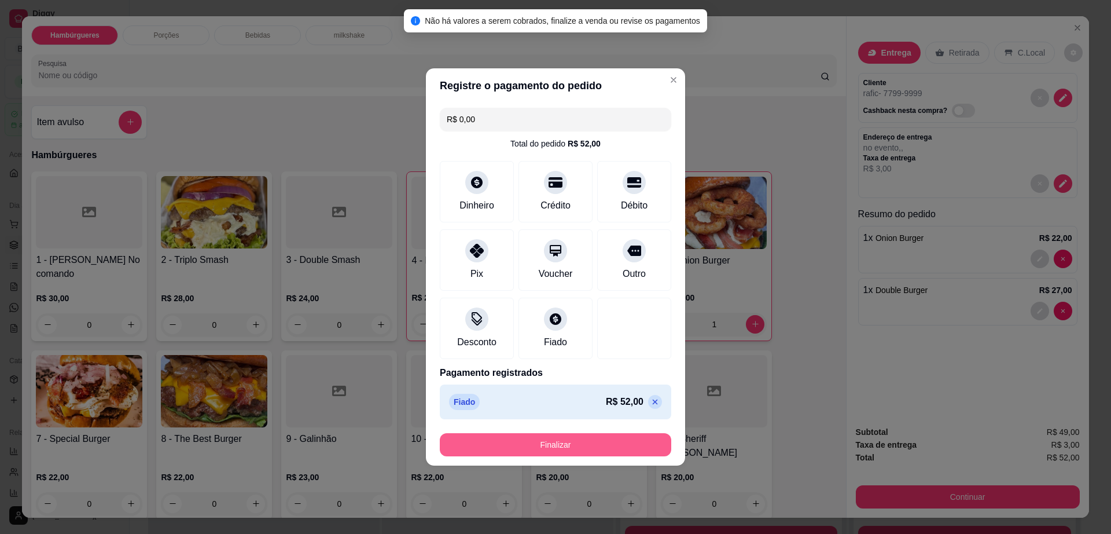
click at [564, 442] on button "Finalizar" at bounding box center [556, 444] width 232 height 23
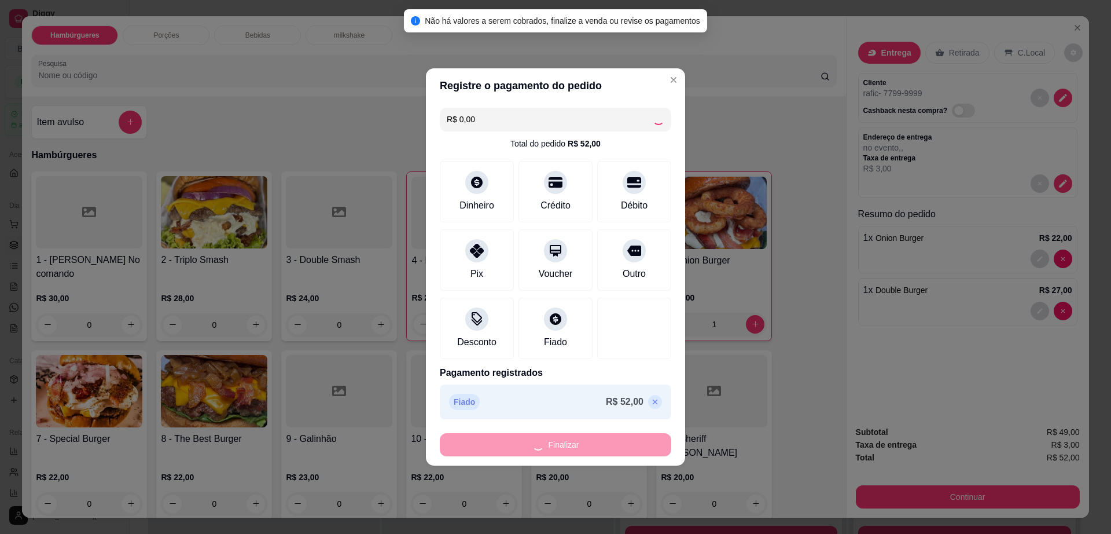
type input "0"
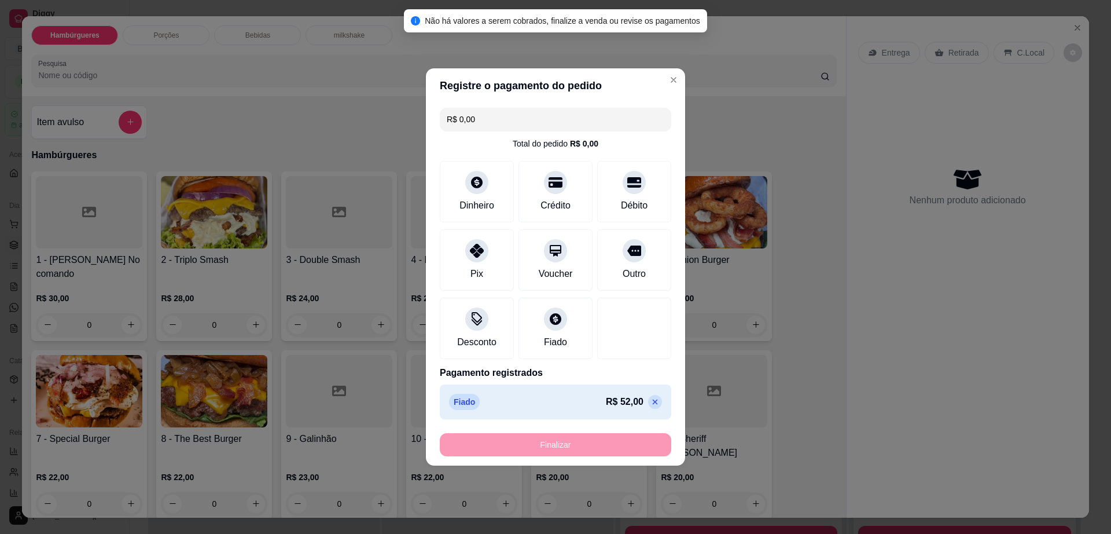
type input "-R$ 52,00"
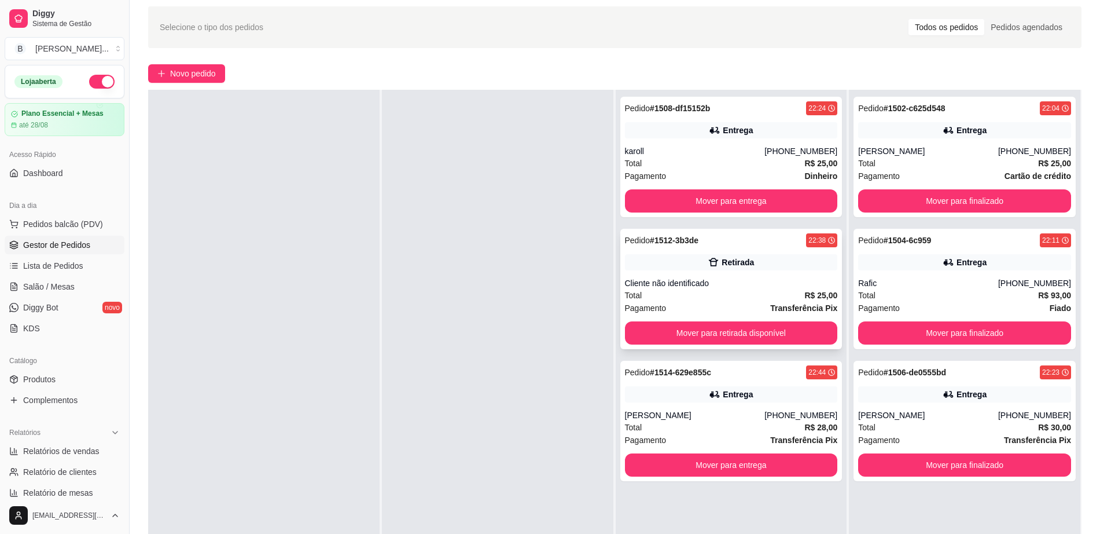
scroll to position [72, 0]
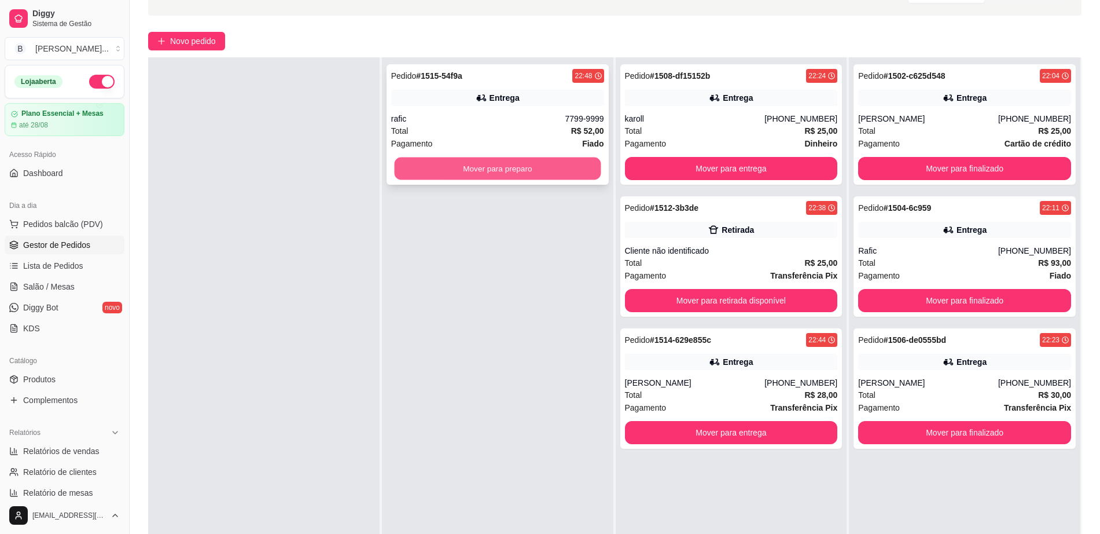
click at [529, 174] on button "Mover para preparo" at bounding box center [497, 168] width 207 height 23
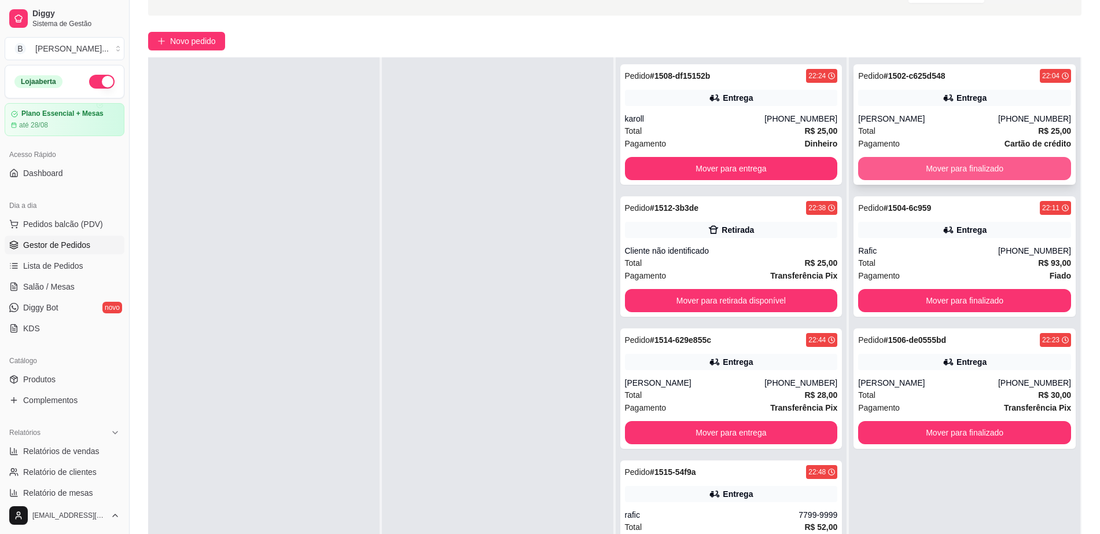
click at [965, 168] on button "Mover para finalizado" at bounding box center [965, 168] width 213 height 23
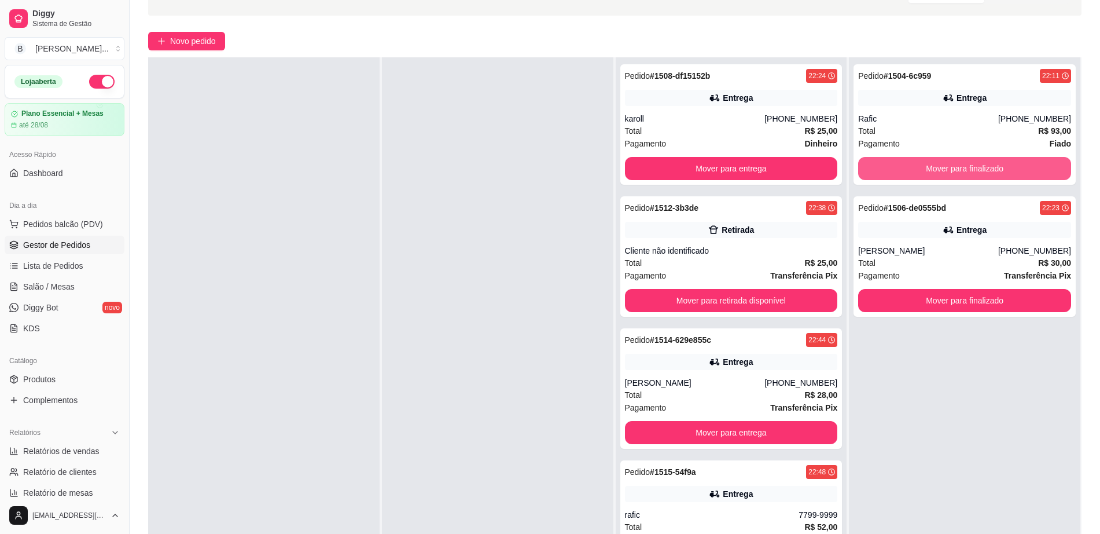
click at [965, 168] on button "Mover para finalizado" at bounding box center [965, 168] width 213 height 23
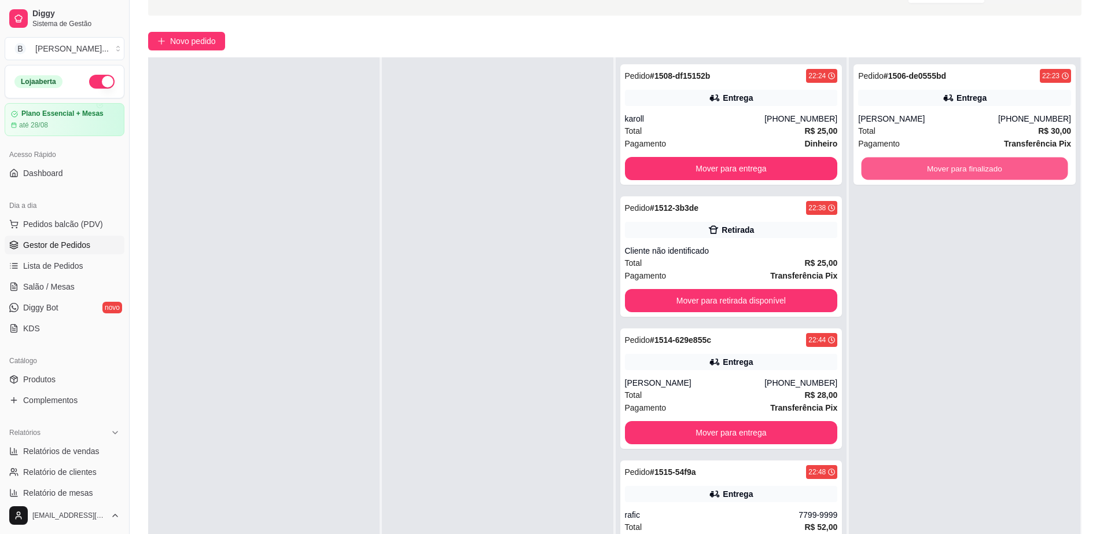
click at [965, 168] on button "Mover para finalizado" at bounding box center [965, 168] width 207 height 23
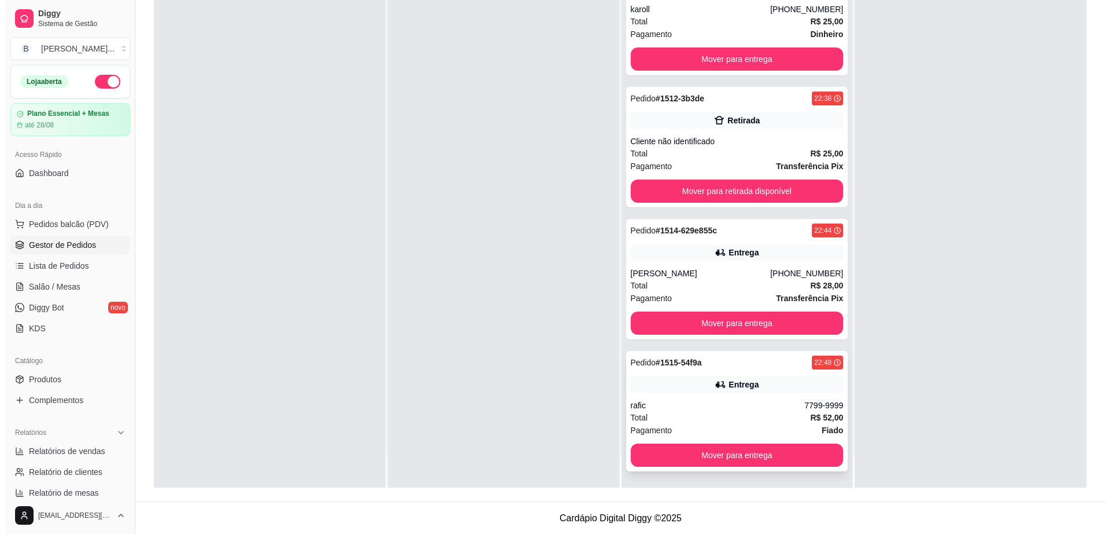
scroll to position [177, 0]
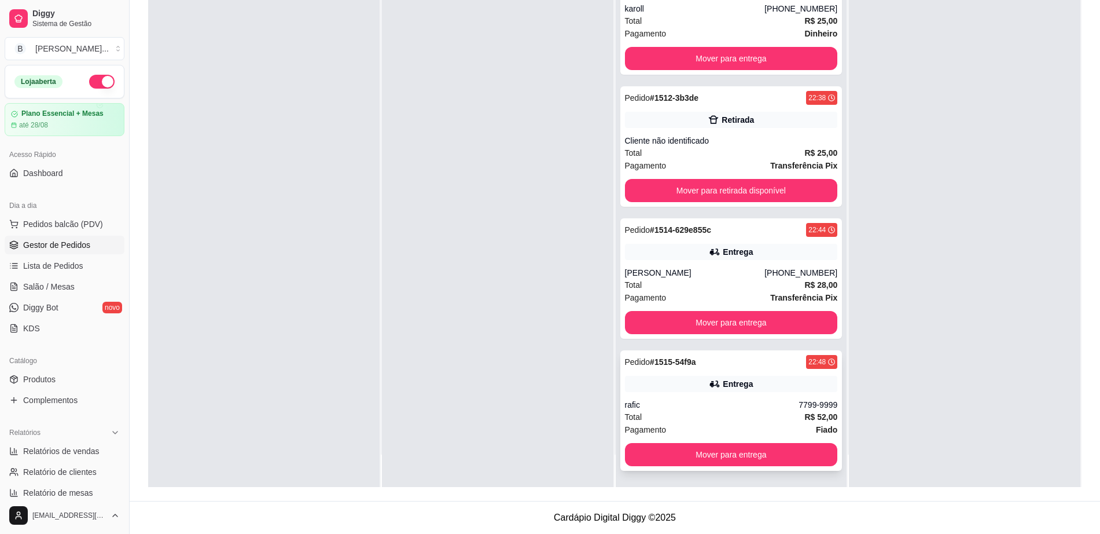
click at [742, 394] on div "Pedido # 1515-54f9a 22:48 Entrega rafic 7799-9999 Total R$ 52,00 Pagamento Fiad…" at bounding box center [732, 410] width 222 height 120
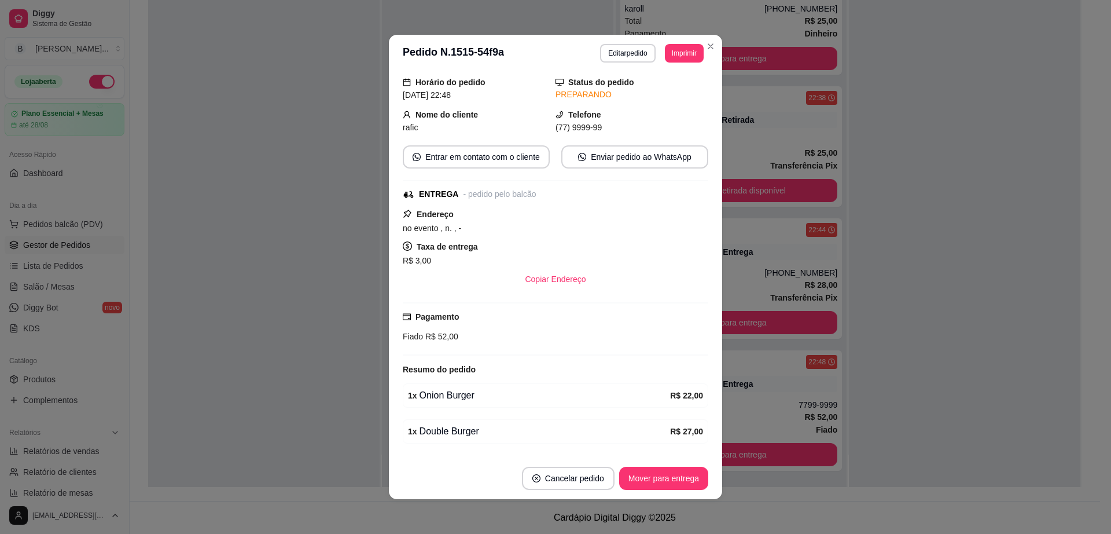
scroll to position [75, 0]
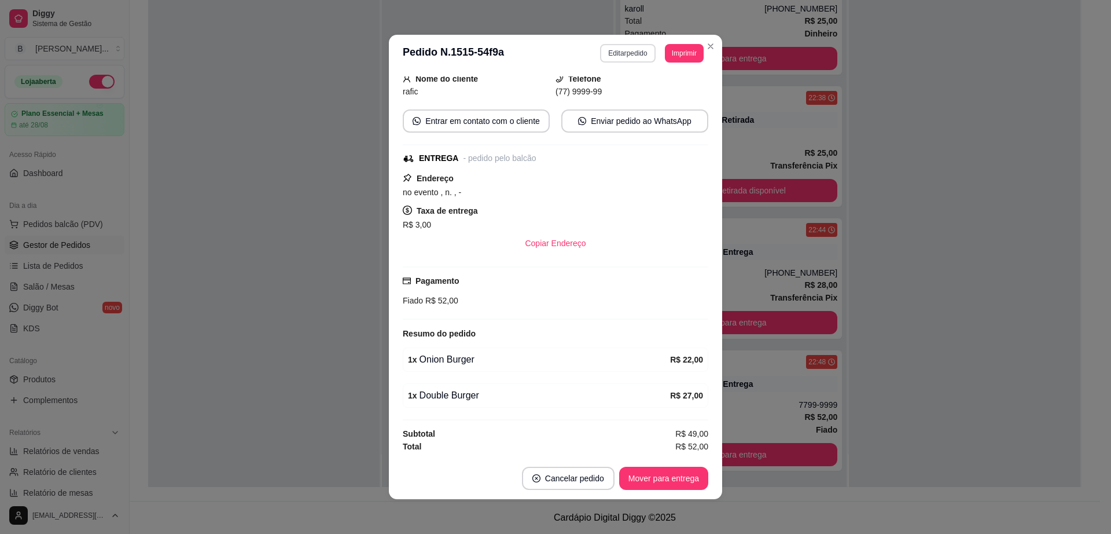
click at [625, 48] on button "Editar pedido" at bounding box center [627, 53] width 55 height 19
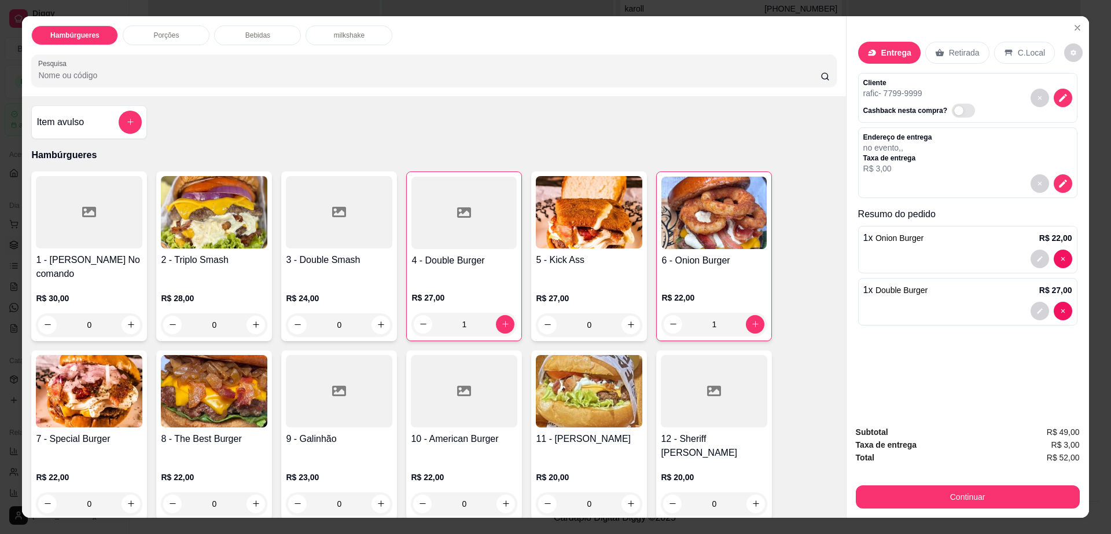
click at [238, 30] on div "Bebidas" at bounding box center [257, 35] width 87 height 20
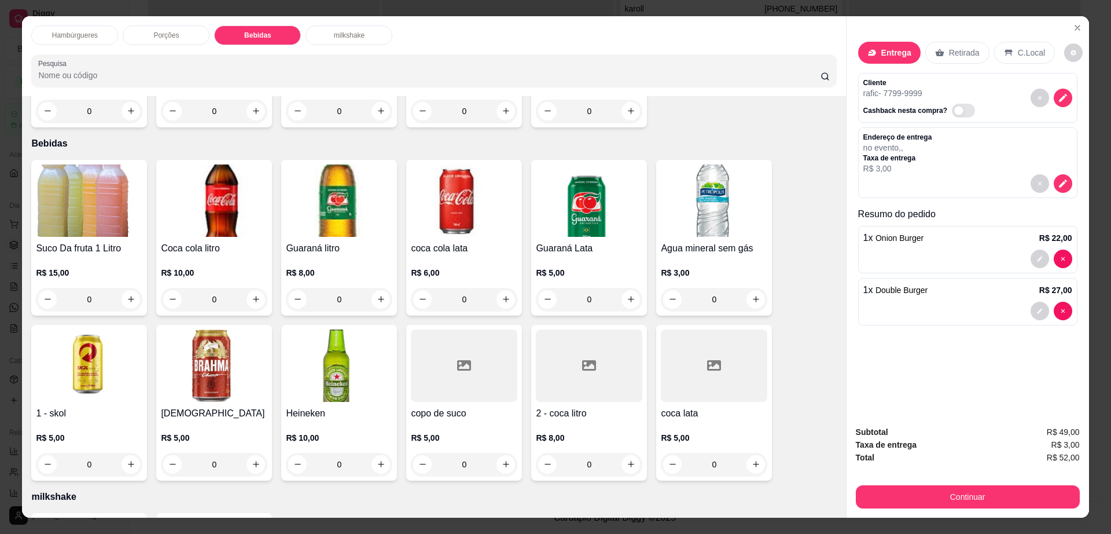
scroll to position [21, 0]
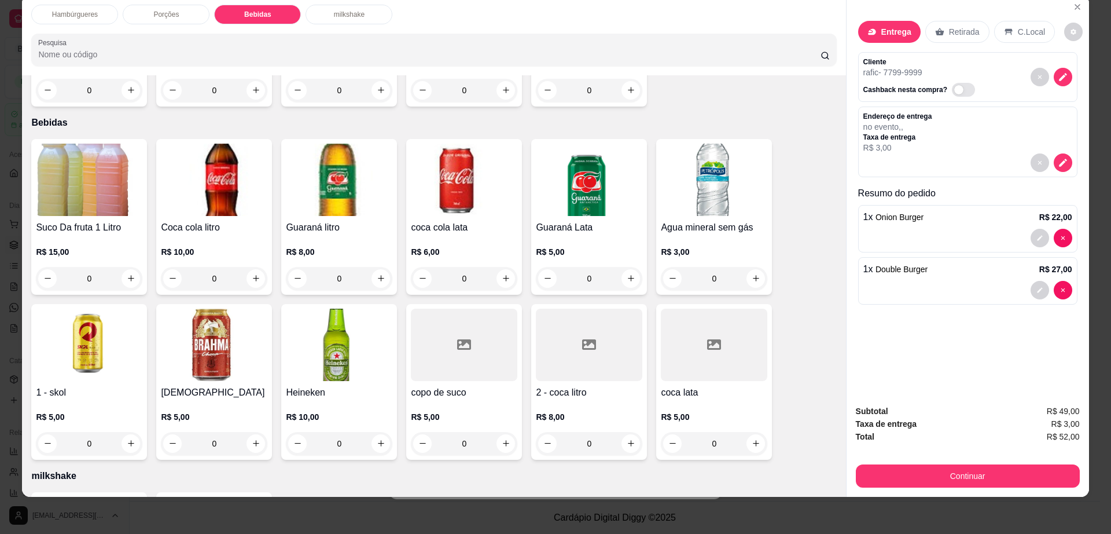
click at [607, 341] on div "2 - coca litro R$ 8,00 0" at bounding box center [589, 382] width 116 height 156
click at [214, 154] on img at bounding box center [214, 180] width 107 height 72
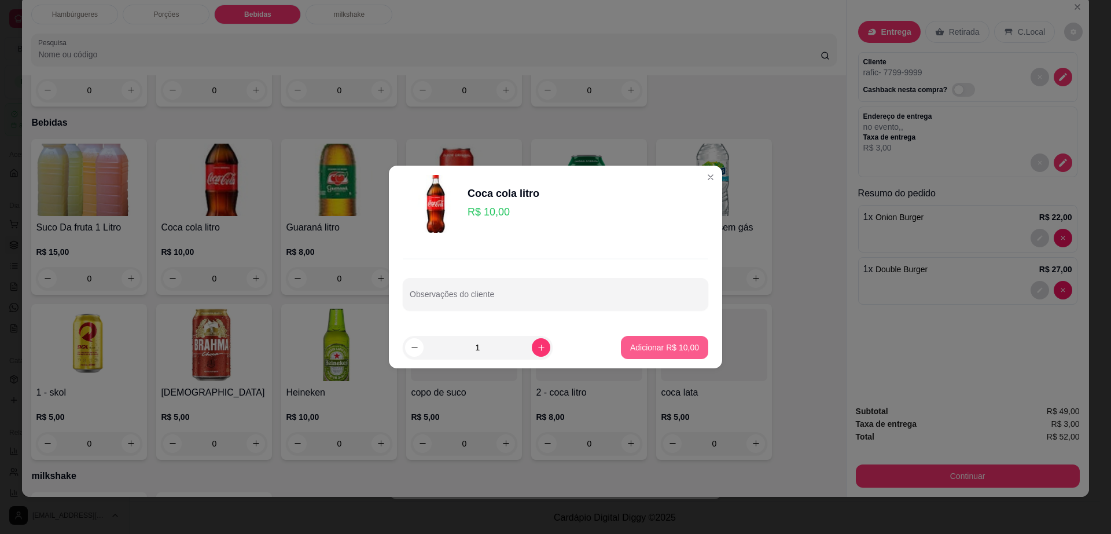
click at [677, 343] on p "Adicionar R$ 10,00" at bounding box center [664, 348] width 69 height 12
type input "1"
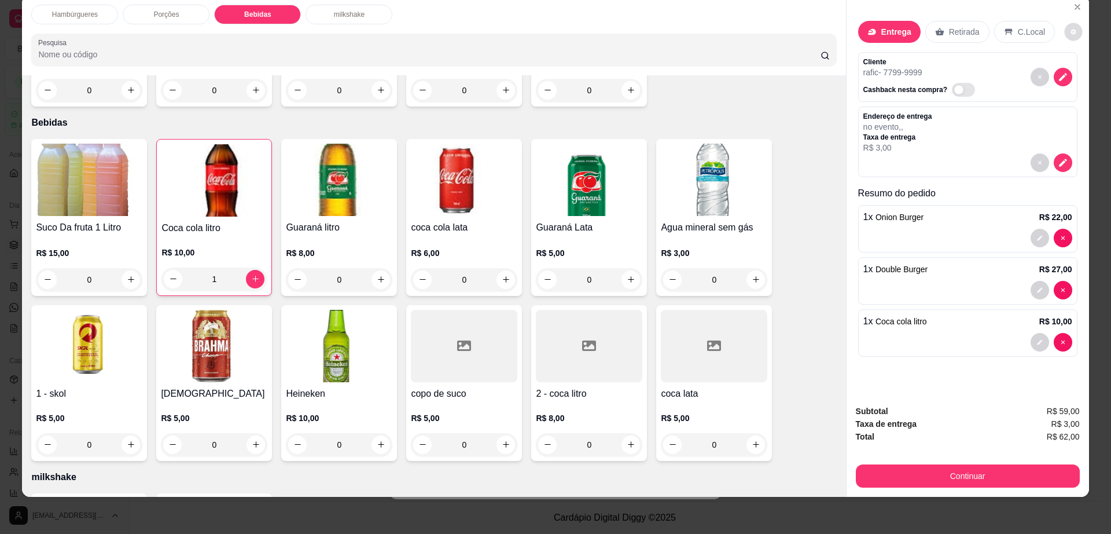
click at [1071, 33] on icon "decrease-product-quantity" at bounding box center [1073, 31] width 5 height 5
click at [906, 476] on button "Continuar" at bounding box center [968, 475] width 224 height 23
click at [914, 465] on button "Continuar" at bounding box center [967, 476] width 217 height 23
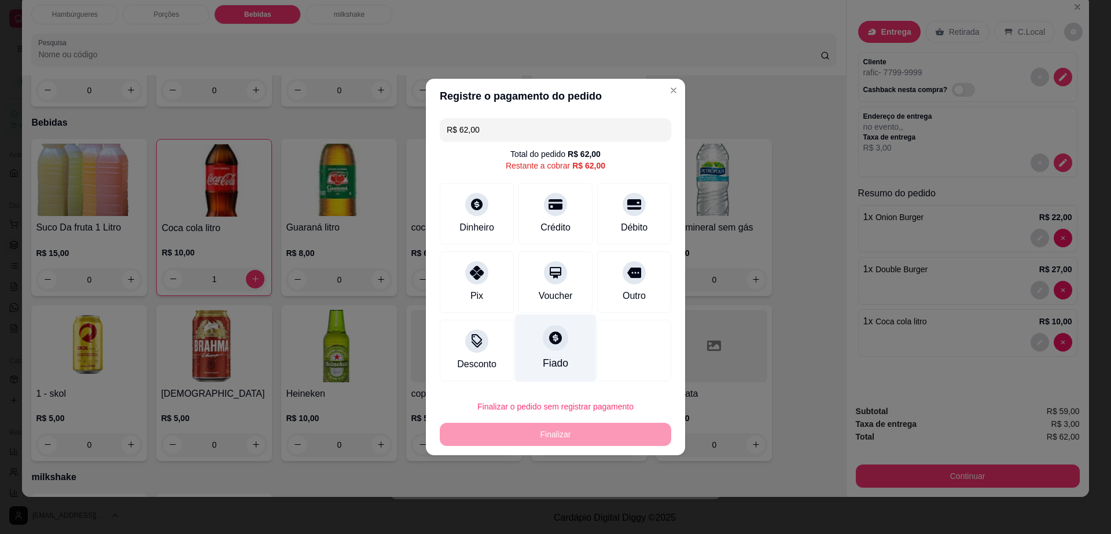
click at [545, 349] on div at bounding box center [555, 337] width 25 height 25
type input "R$ 0,00"
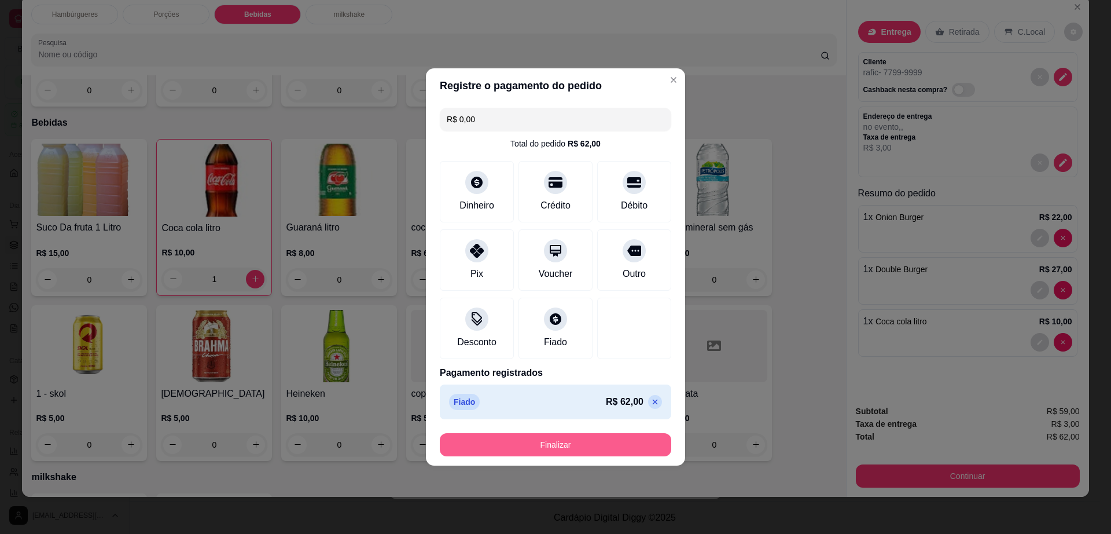
click at [570, 438] on button "Finalizar" at bounding box center [556, 444] width 232 height 23
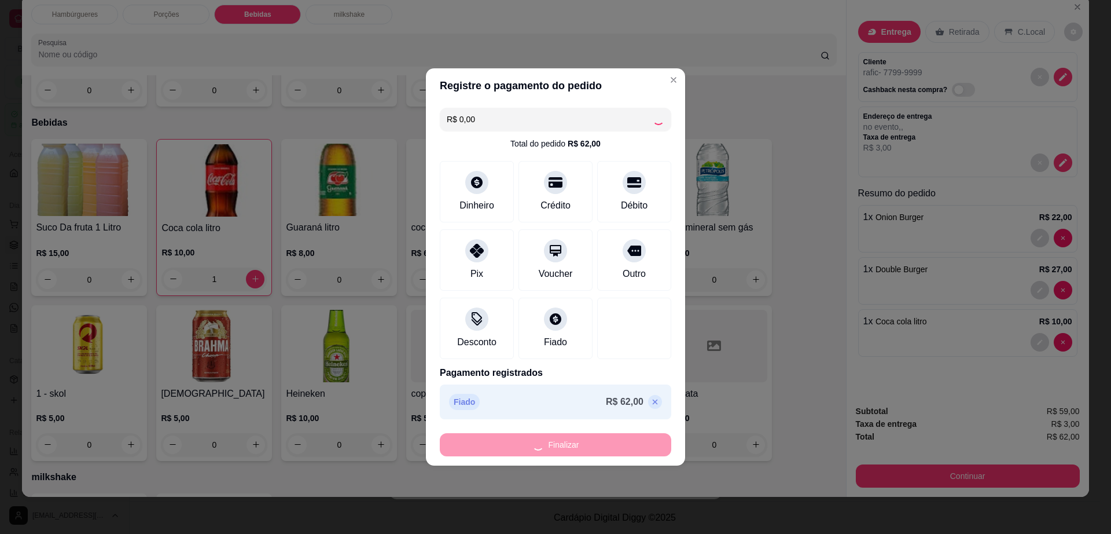
type input "0"
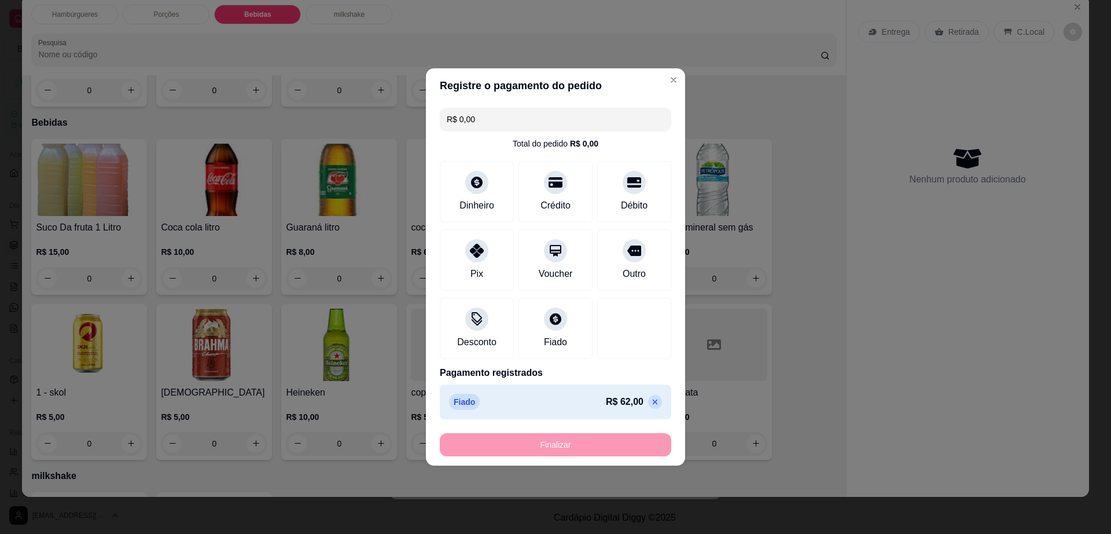
type input "-R$ 62,00"
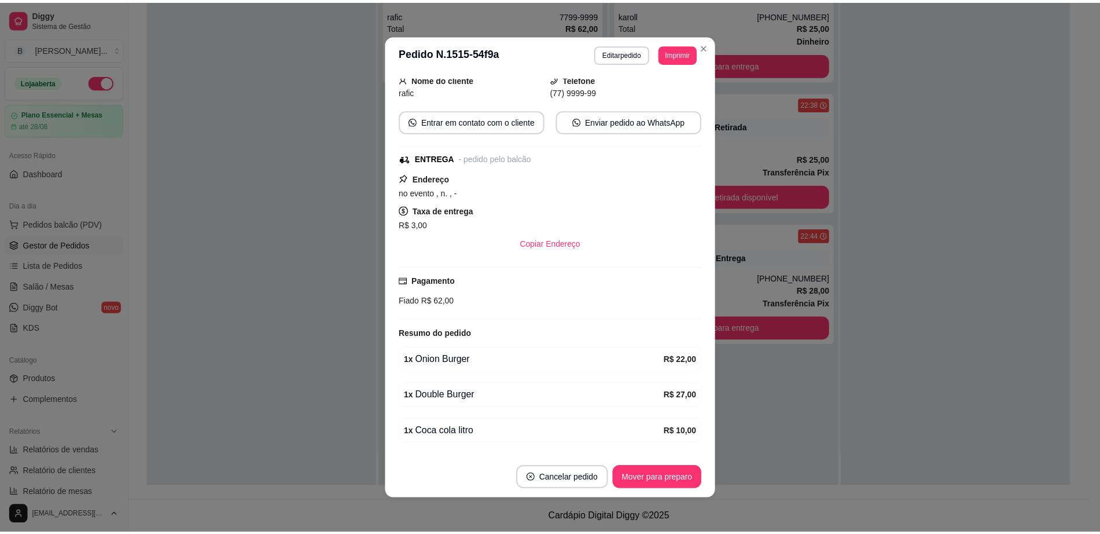
scroll to position [0, 0]
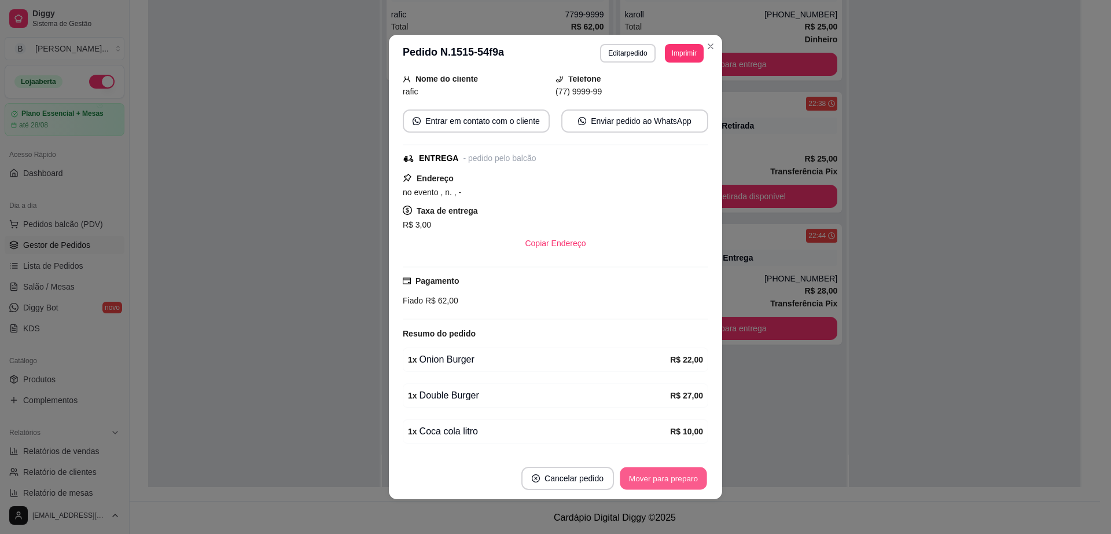
click at [680, 478] on button "Mover para preparo" at bounding box center [663, 478] width 87 height 23
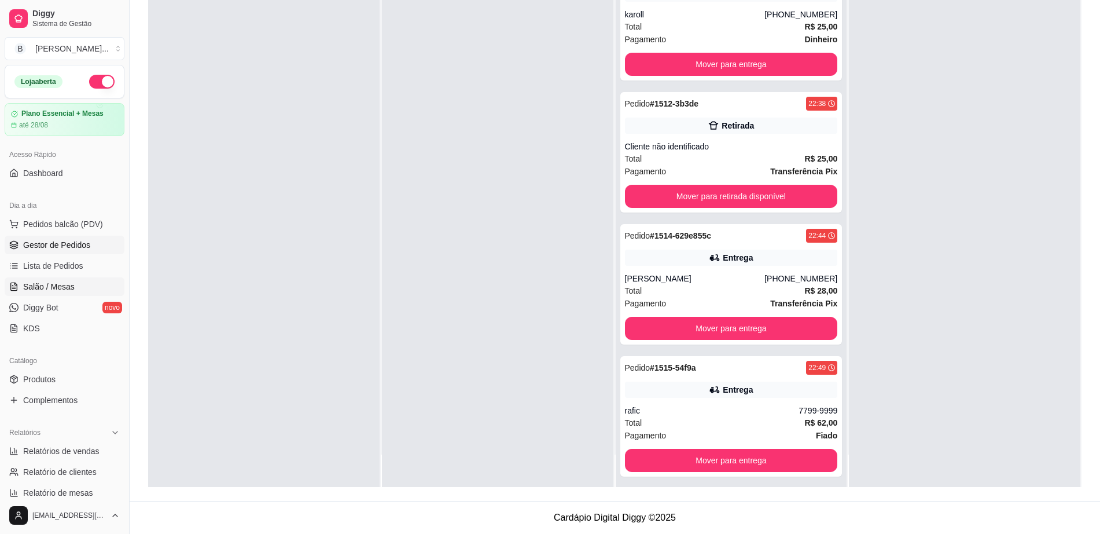
click at [68, 283] on span "Salão / Mesas" at bounding box center [49, 287] width 52 height 12
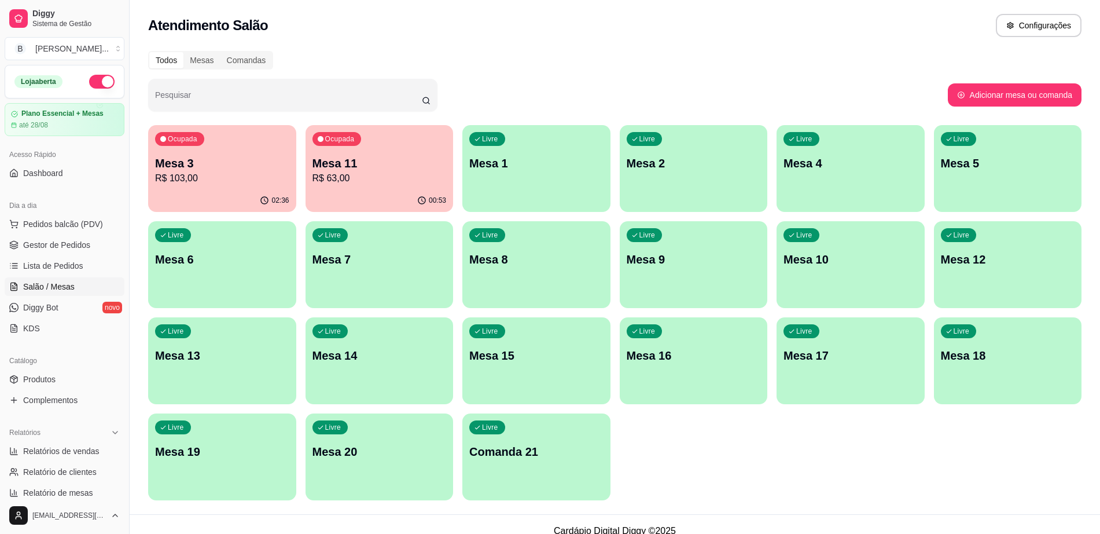
click at [379, 187] on div "Ocupada Mesa 11 R$ 63,00" at bounding box center [380, 157] width 148 height 64
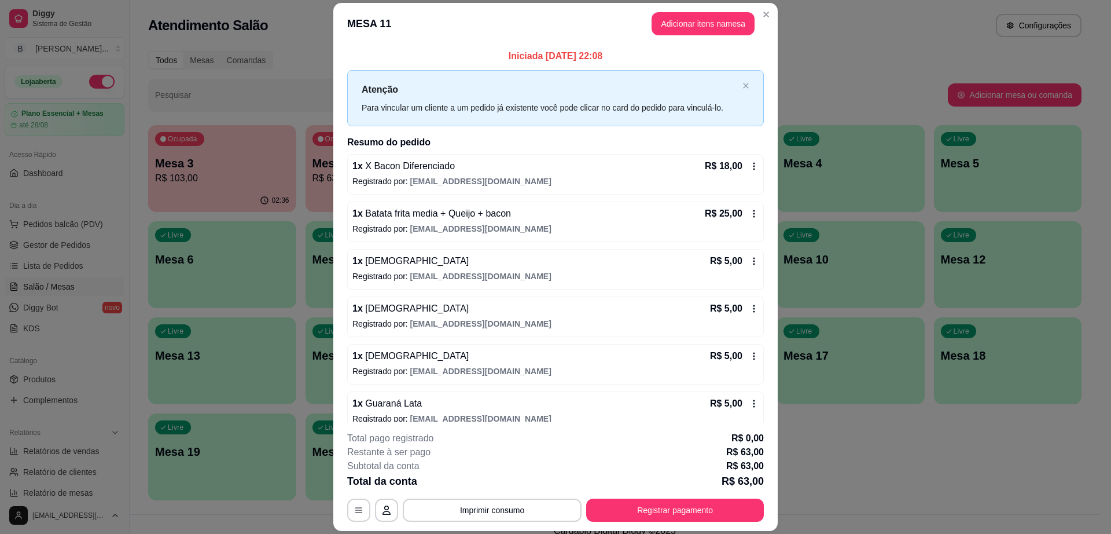
scroll to position [14, 0]
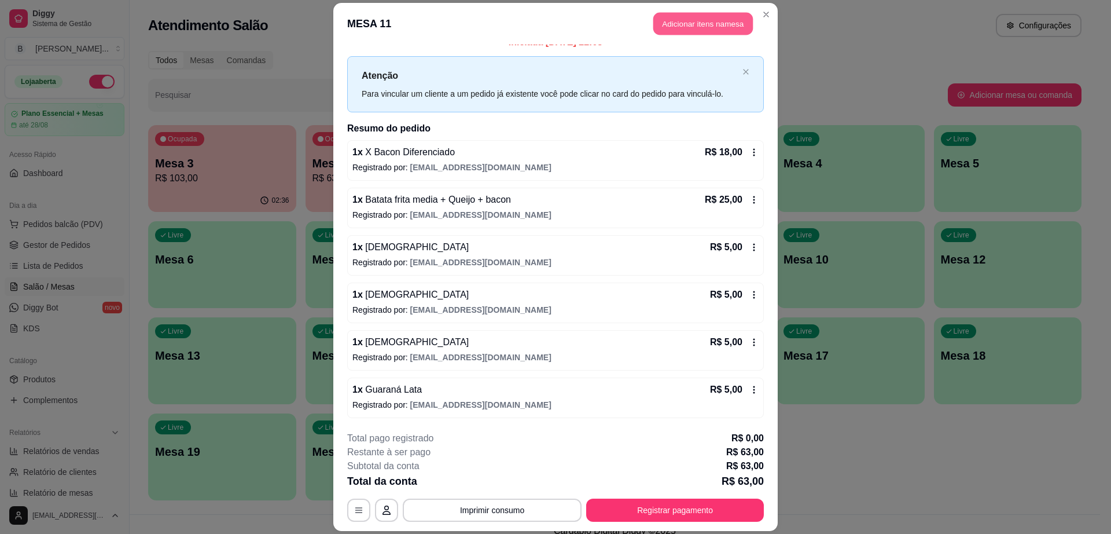
click at [697, 13] on button "Adicionar itens na mesa" at bounding box center [704, 23] width 100 height 23
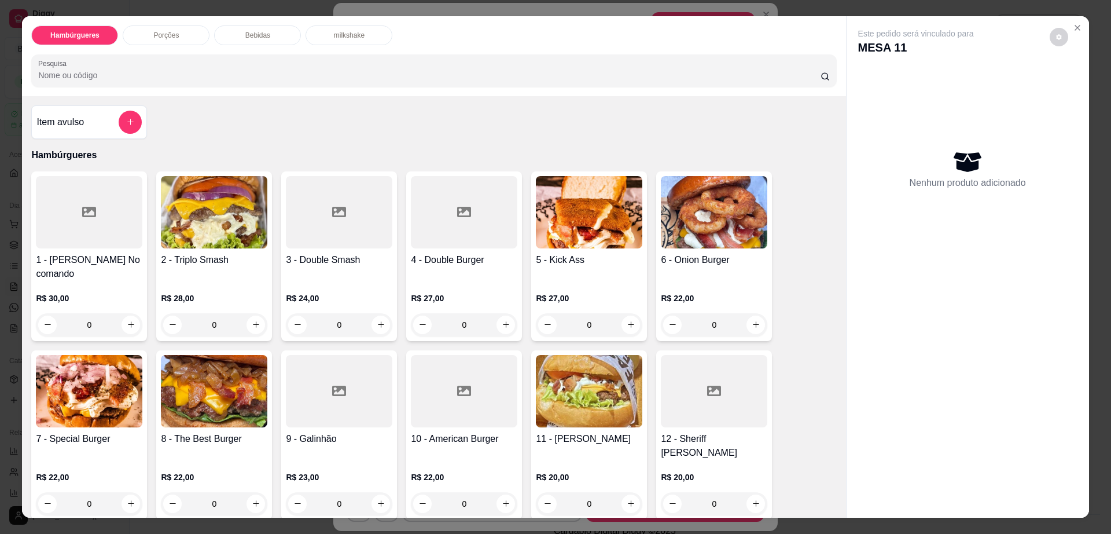
click at [250, 31] on p "Bebidas" at bounding box center [257, 35] width 25 height 9
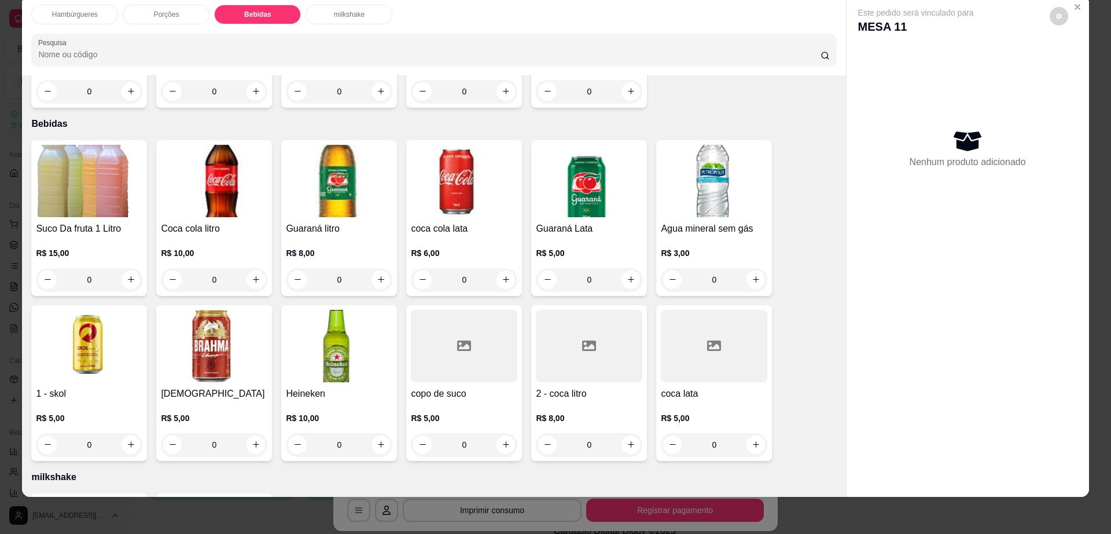
click at [204, 339] on img at bounding box center [214, 346] width 107 height 72
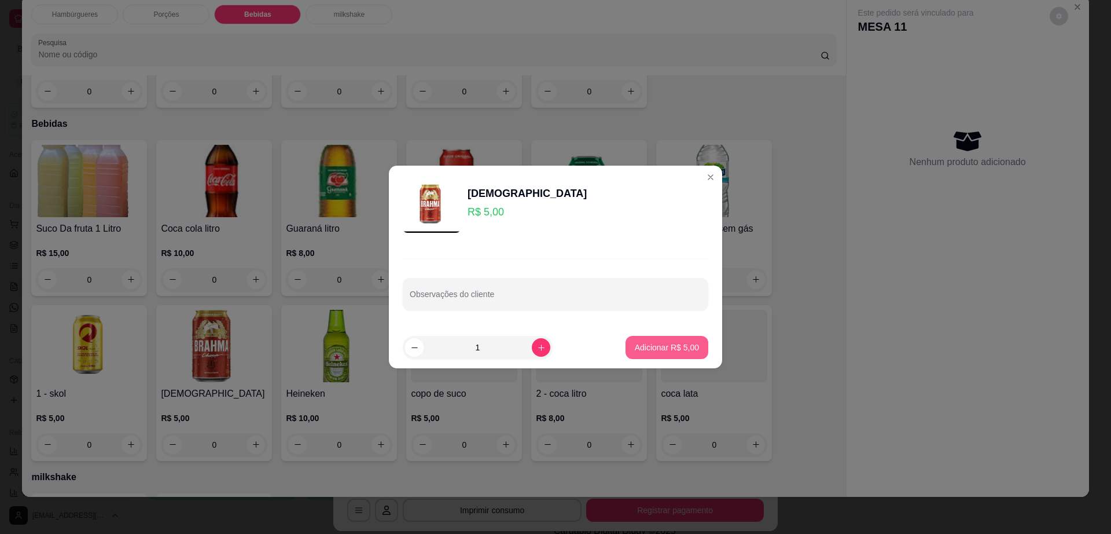
click at [645, 340] on button "Adicionar R$ 5,00" at bounding box center [667, 347] width 83 height 23
type input "1"
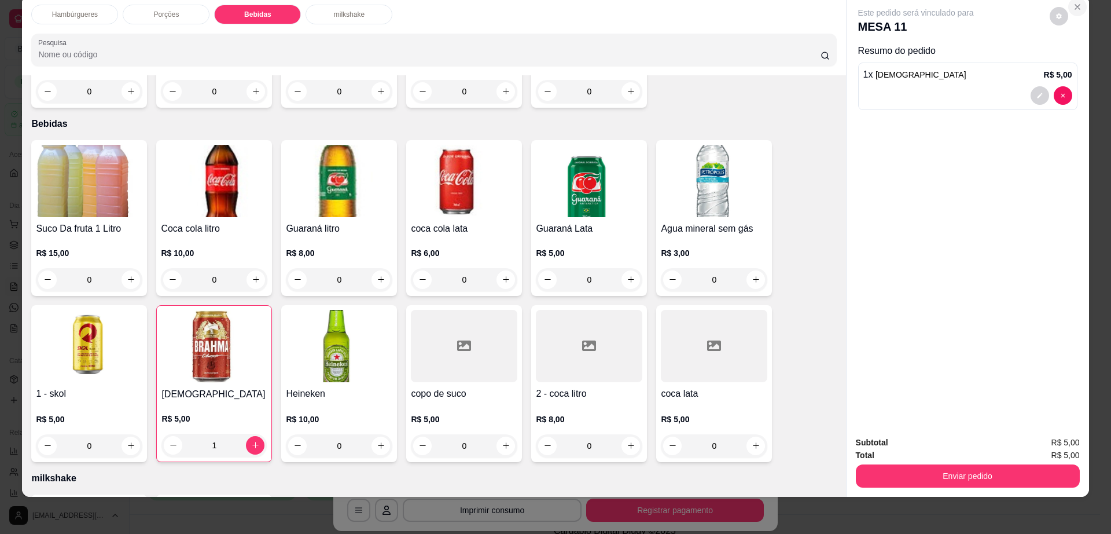
click at [1074, 8] on icon "Close" at bounding box center [1077, 6] width 9 height 9
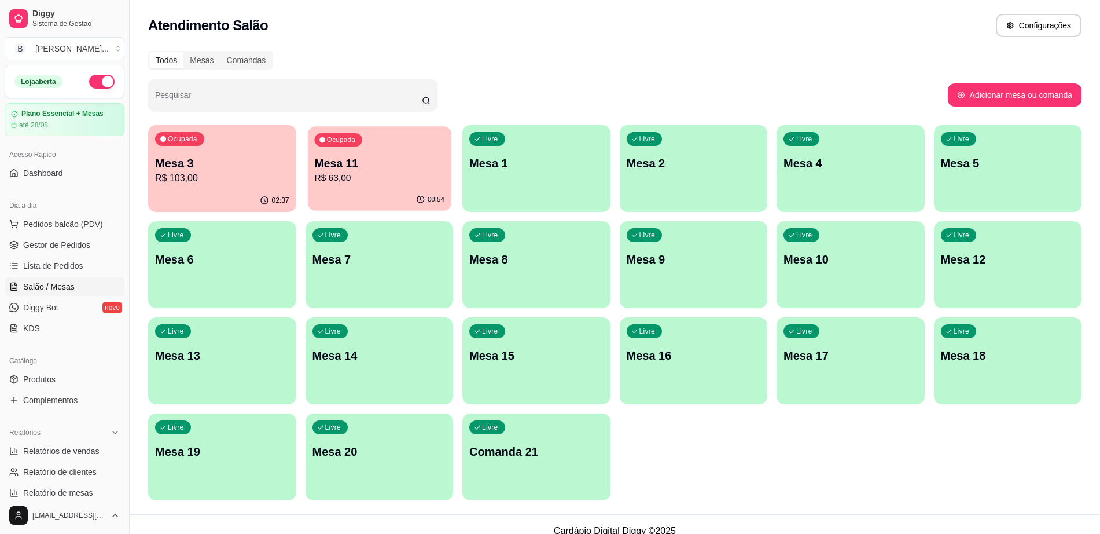
click at [379, 189] on div "Ocupada Mesa 11 R$ 63,00" at bounding box center [379, 157] width 144 height 63
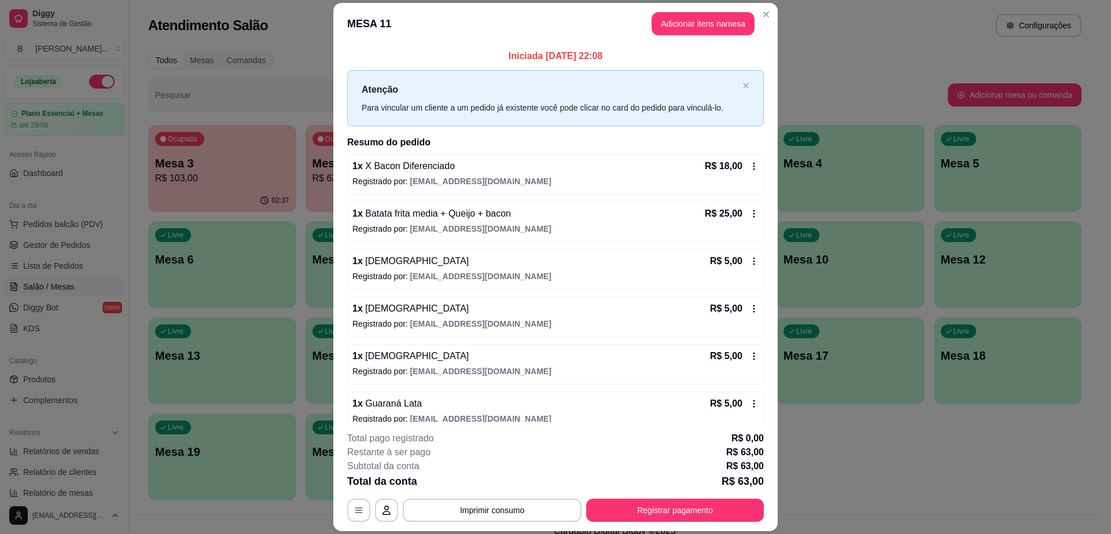
scroll to position [14, 0]
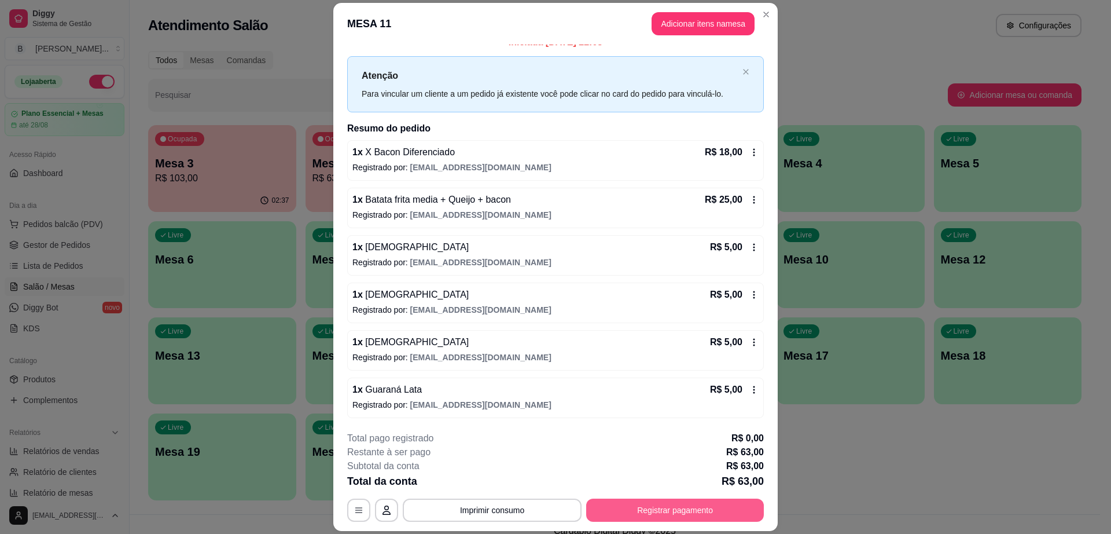
click at [691, 506] on button "Registrar pagamento" at bounding box center [675, 509] width 178 height 23
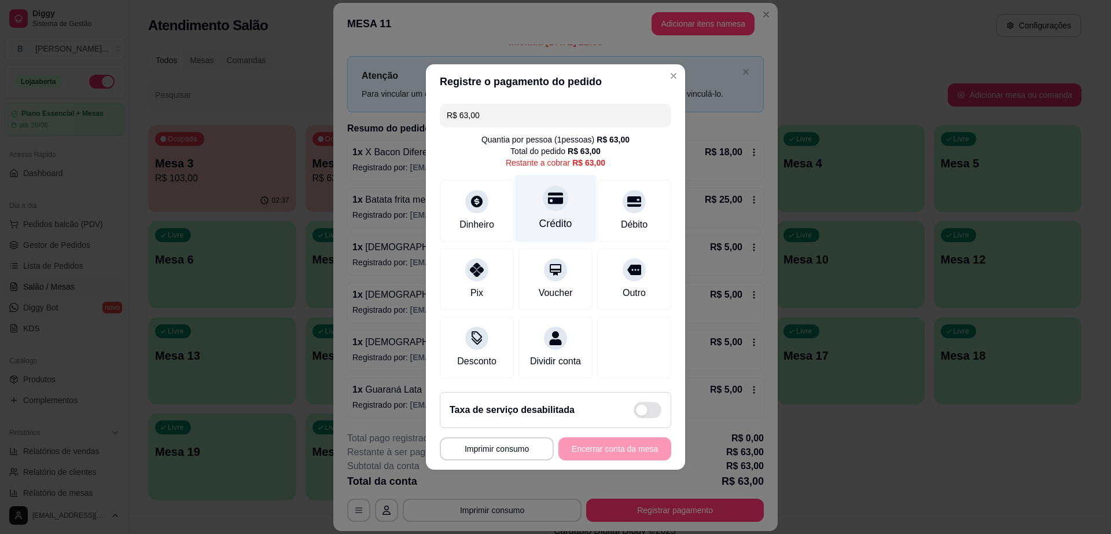
click at [544, 200] on div at bounding box center [555, 197] width 25 height 25
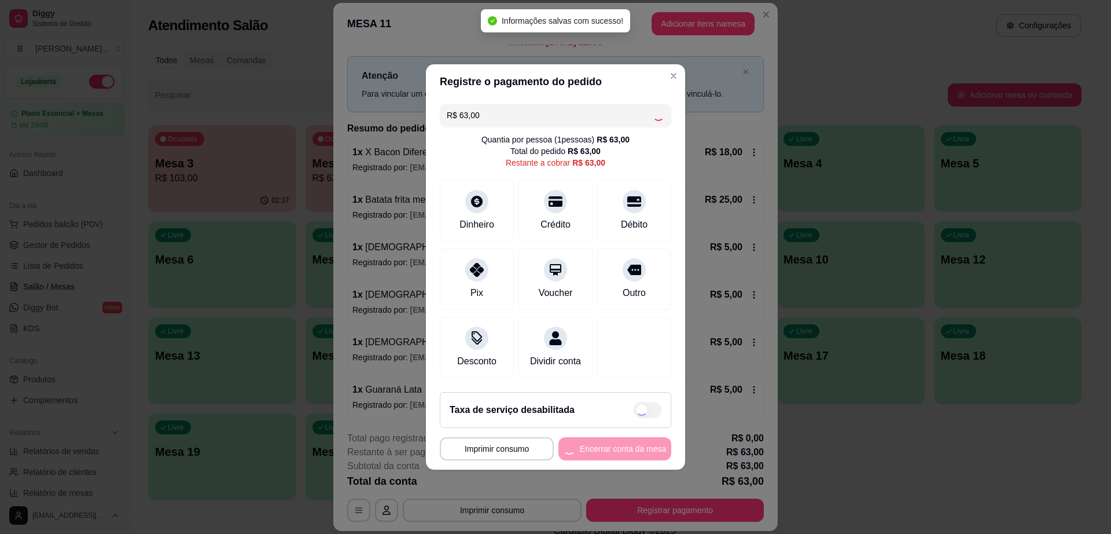
type input "R$ 0,00"
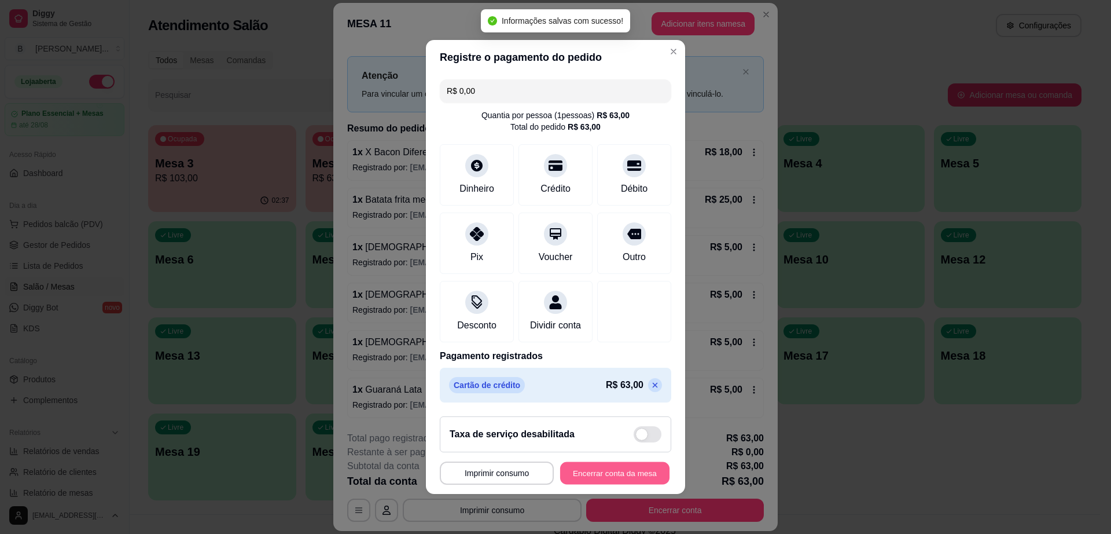
click at [618, 471] on button "Encerrar conta da mesa" at bounding box center [614, 473] width 109 height 23
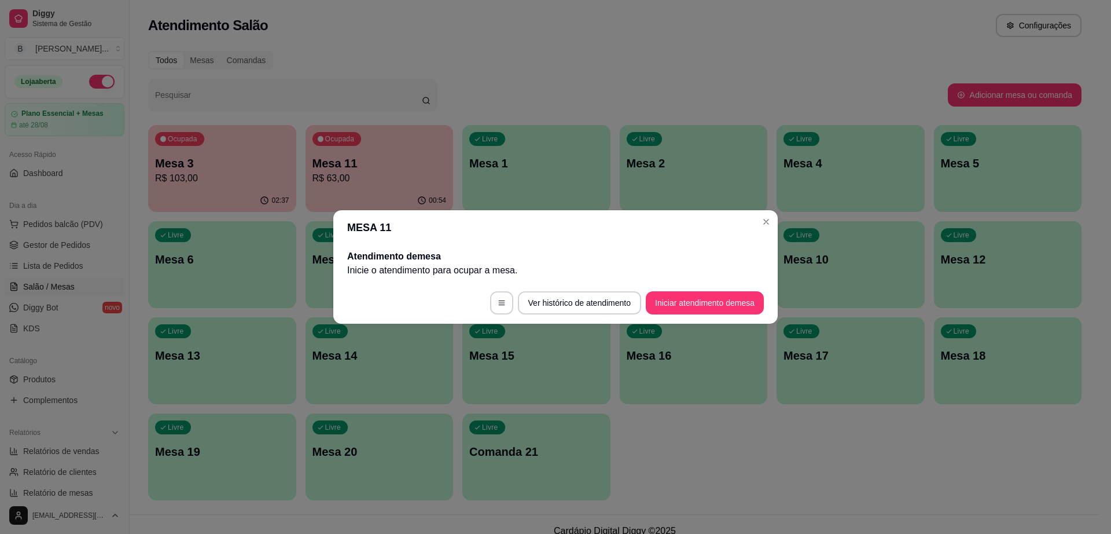
scroll to position [0, 0]
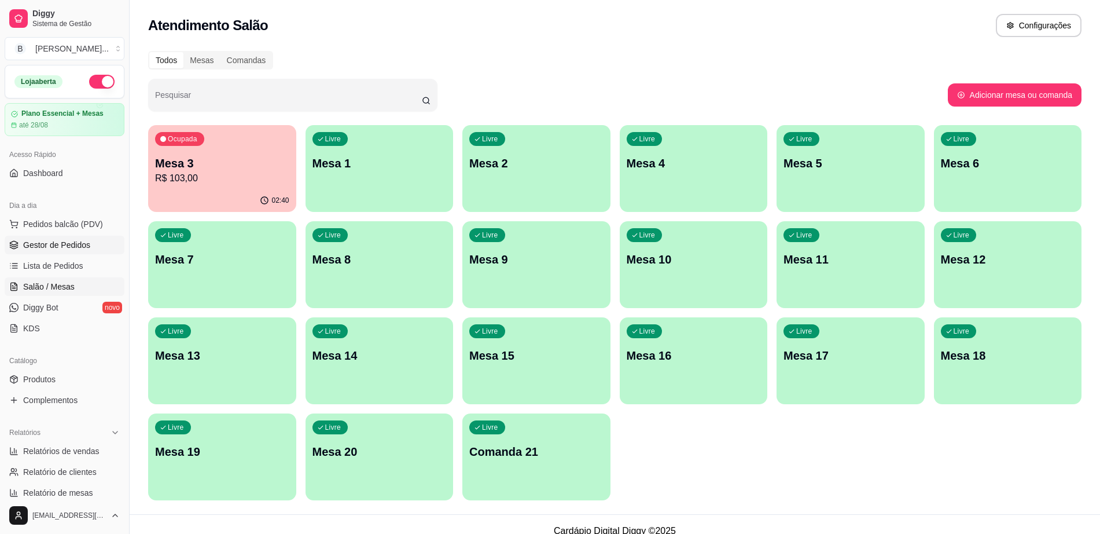
click at [71, 243] on span "Gestor de Pedidos" at bounding box center [56, 245] width 67 height 12
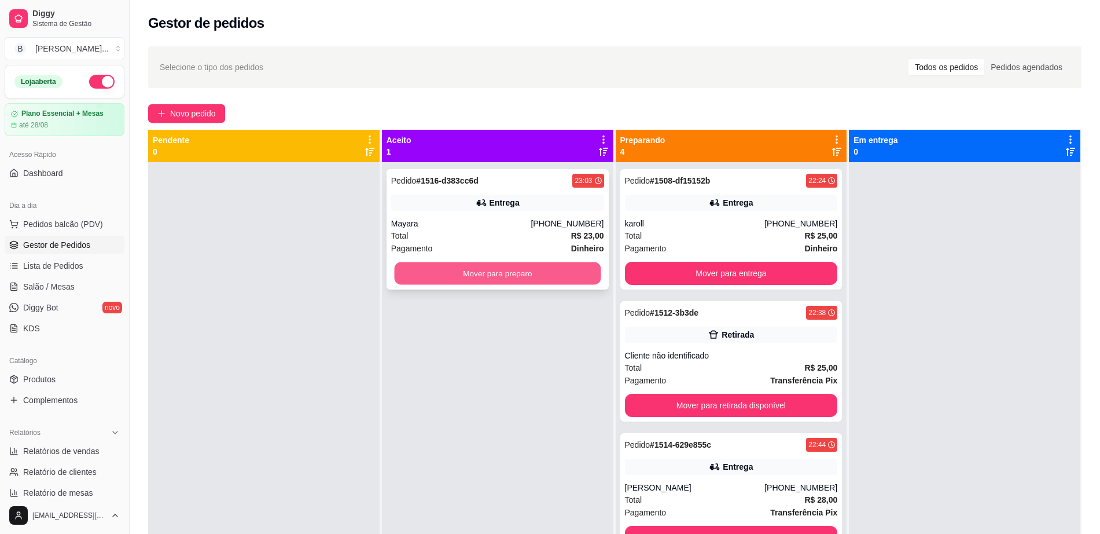
click at [469, 273] on button "Mover para preparo" at bounding box center [497, 273] width 207 height 23
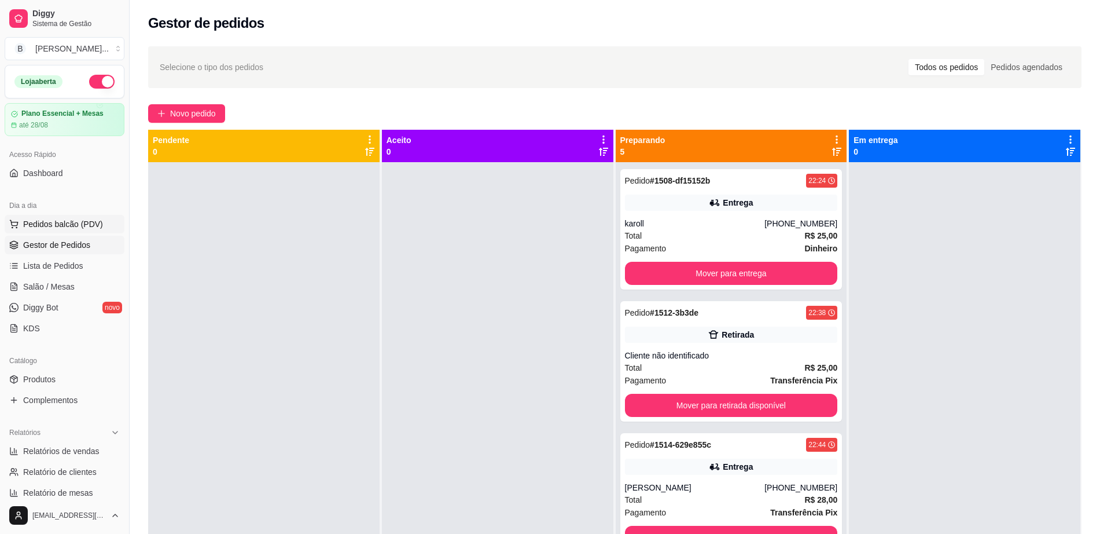
click at [87, 230] on button "Pedidos balcão (PDV)" at bounding box center [65, 224] width 120 height 19
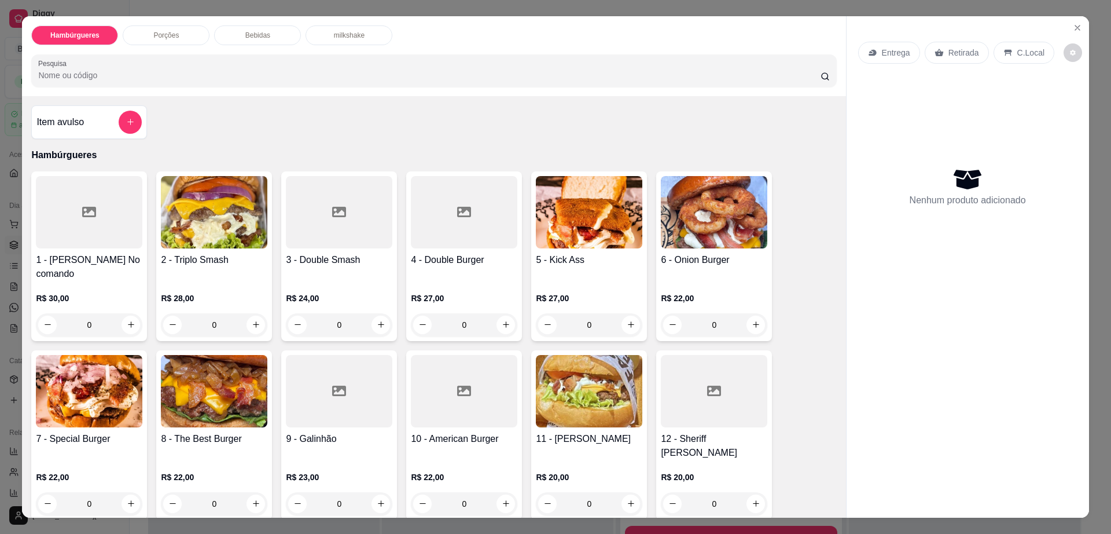
click at [50, 380] on img at bounding box center [89, 391] width 107 height 72
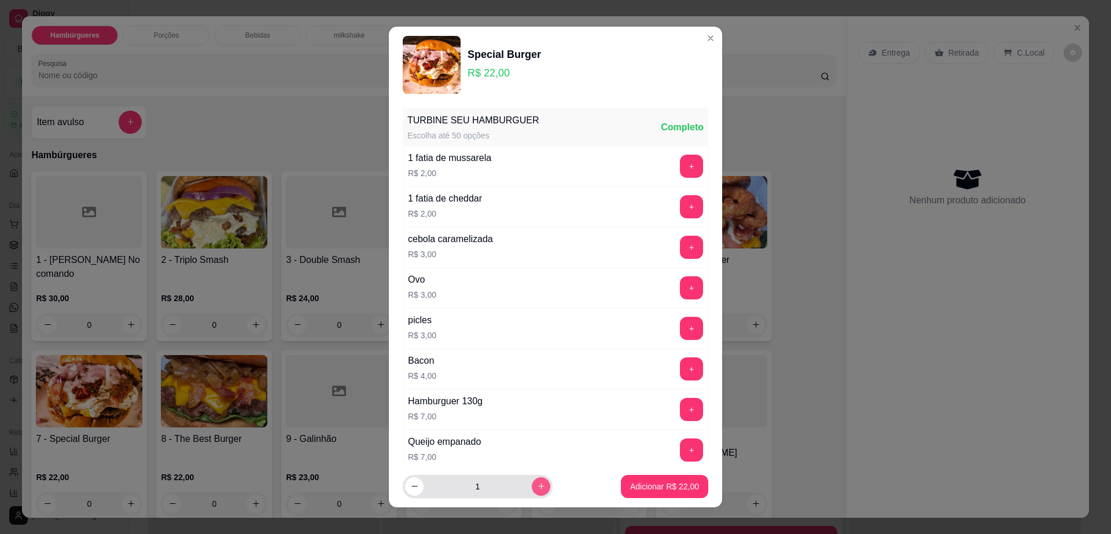
click at [532, 479] on button "increase-product-quantity" at bounding box center [541, 486] width 19 height 19
type input "2"
click at [649, 483] on p "Adicionar R$ 44,00" at bounding box center [665, 485] width 67 height 11
type input "2"
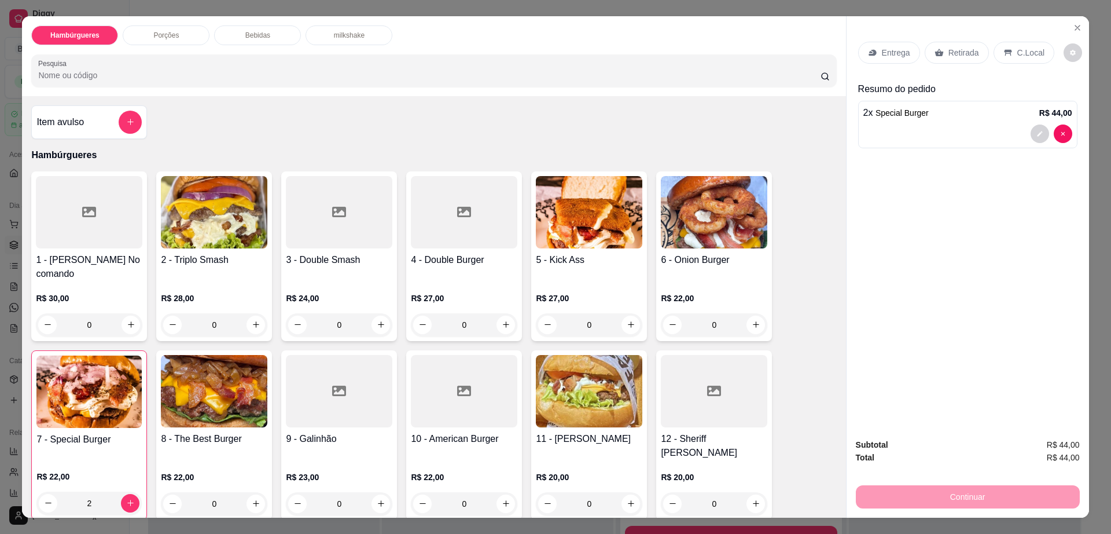
click at [882, 53] on p "Entrega" at bounding box center [896, 53] width 28 height 12
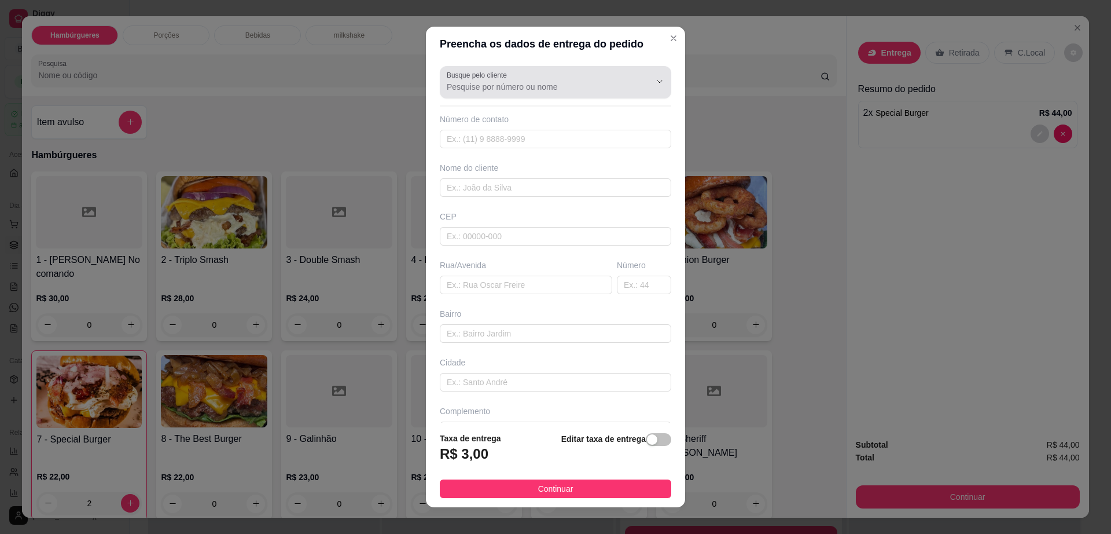
click at [593, 77] on div at bounding box center [556, 82] width 218 height 23
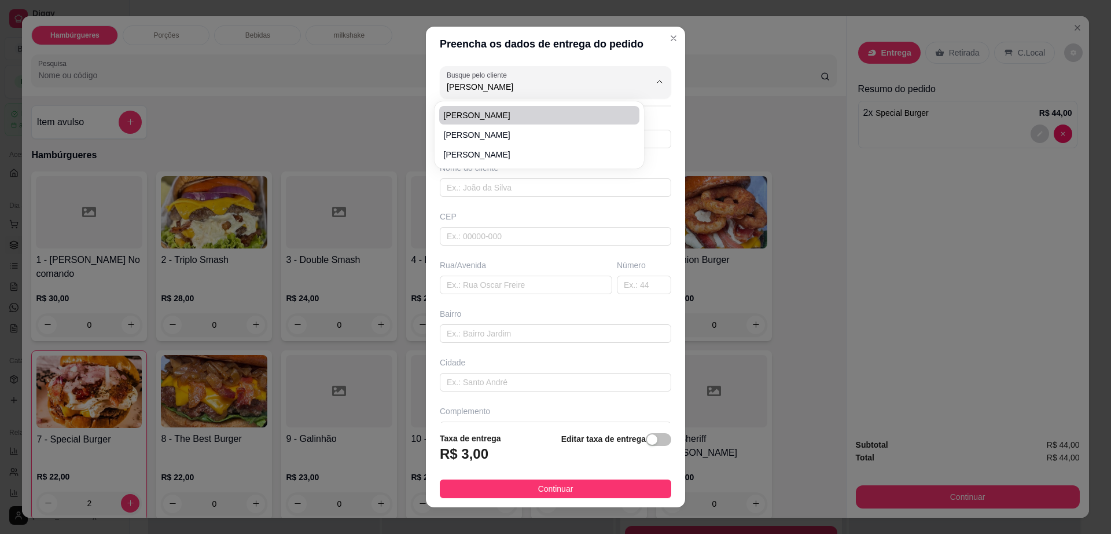
type input "mika"
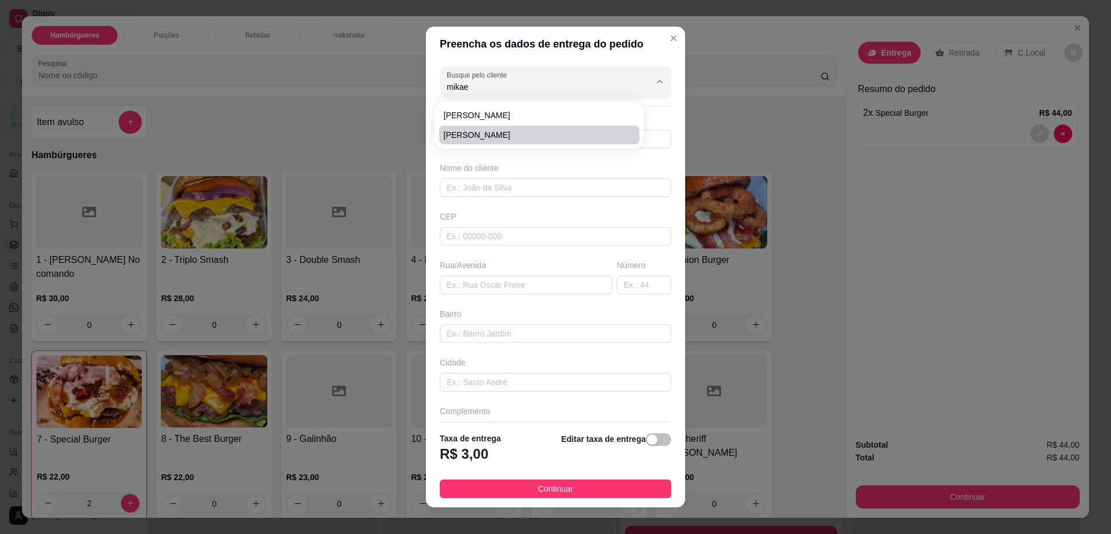
click at [529, 137] on span "Mikaele" at bounding box center [533, 135] width 179 height 12
type input "Mikaele"
type input "77991827206"
type input "Mikaele"
click at [493, 289] on input "text" at bounding box center [526, 285] width 173 height 19
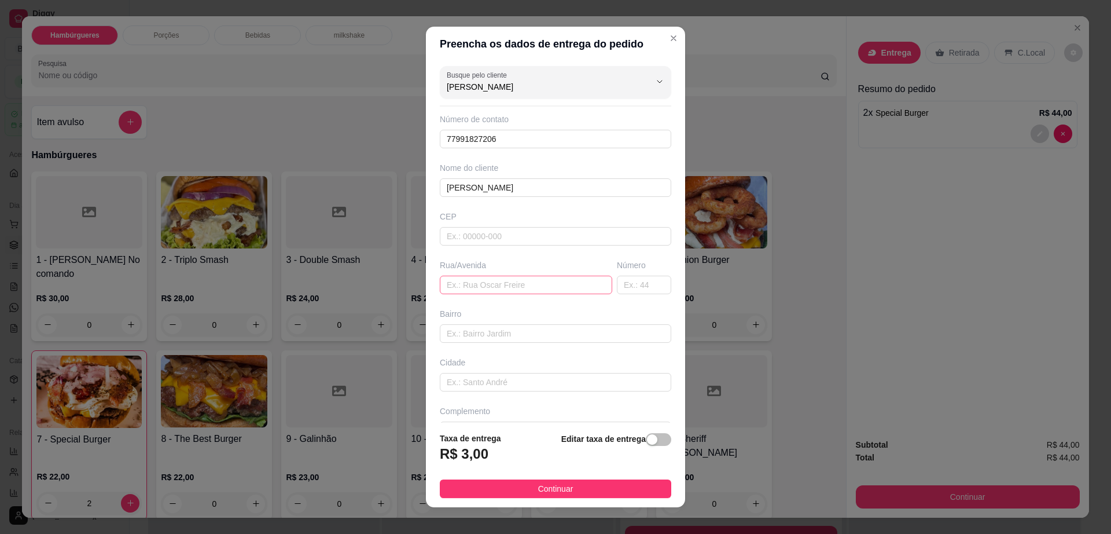
paste input "Rua 01"
click at [493, 289] on input "text" at bounding box center [526, 285] width 173 height 19
type input "Mikaele"
click at [493, 289] on input "text" at bounding box center [526, 285] width 173 height 19
paste input "Rua 01"
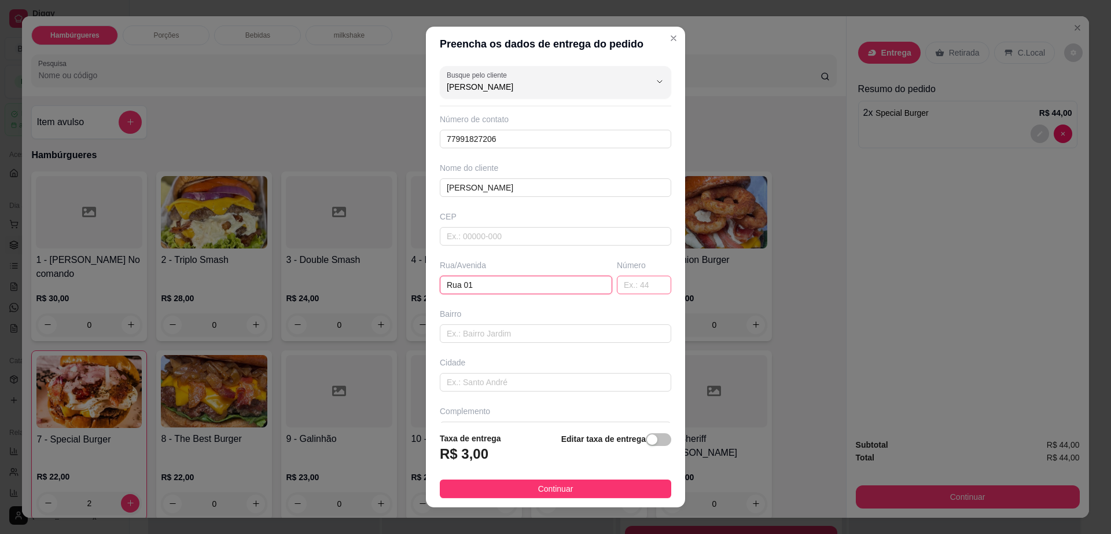
type input "Rua 01"
click at [617, 285] on input "text" at bounding box center [644, 285] width 54 height 19
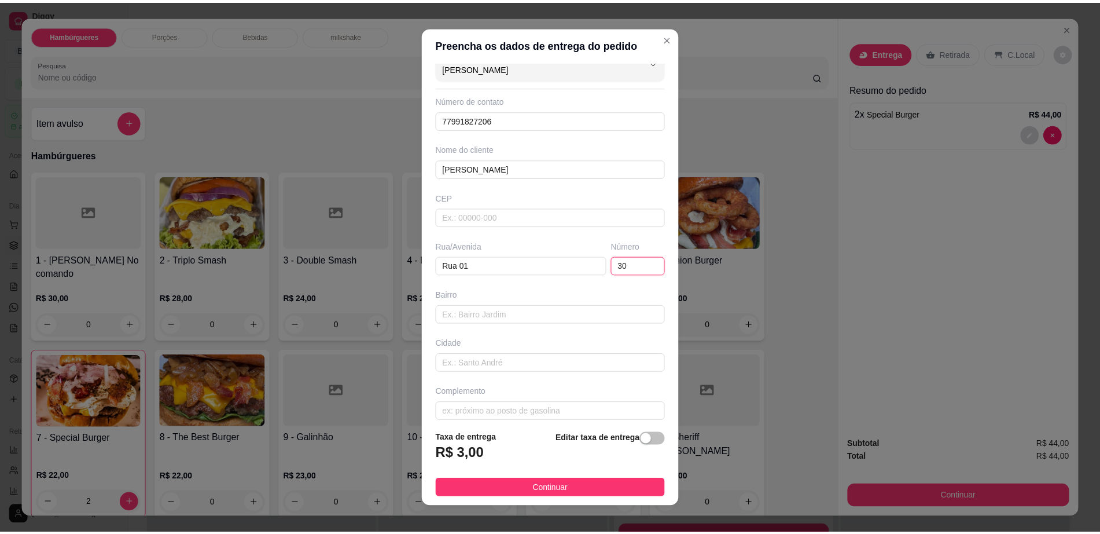
scroll to position [29, 0]
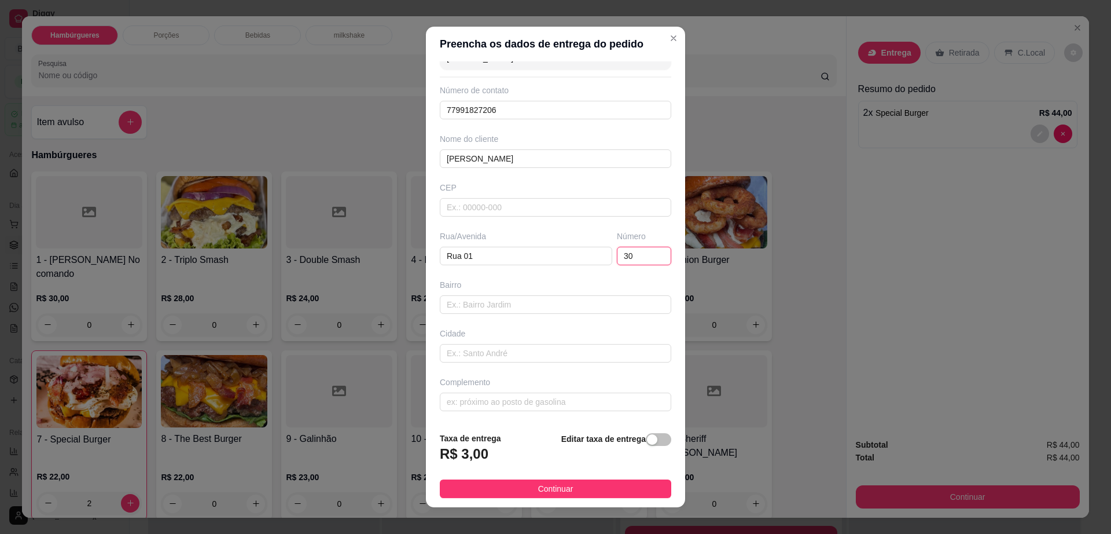
type input "30"
click at [509, 403] on input "text" at bounding box center [556, 401] width 232 height 19
paste input "Casa de Kadu"
type input "Casa de Kadu"
click at [584, 486] on button "Continuar" at bounding box center [556, 488] width 232 height 19
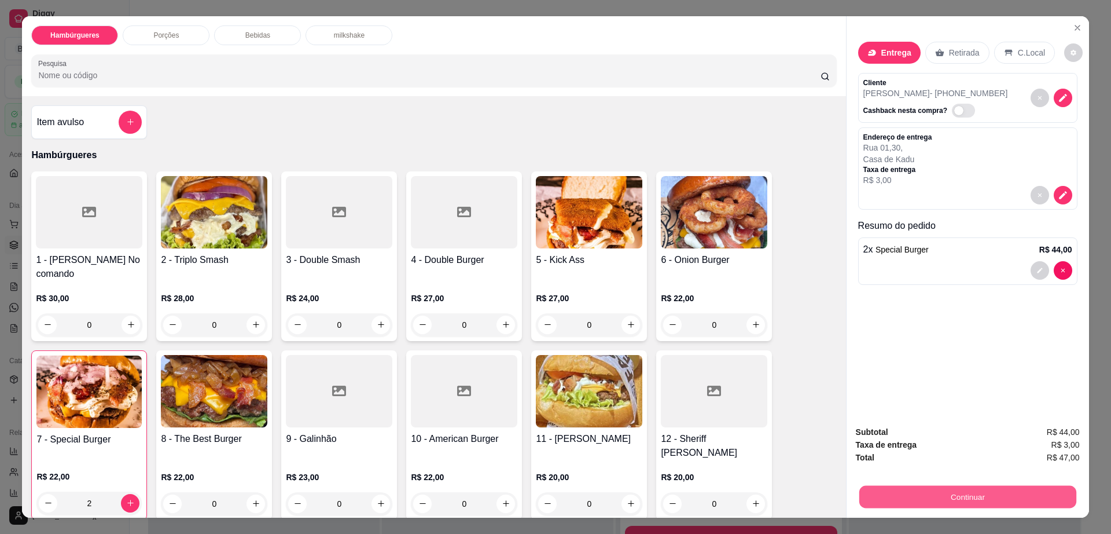
click at [955, 498] on button "Continuar" at bounding box center [967, 497] width 217 height 23
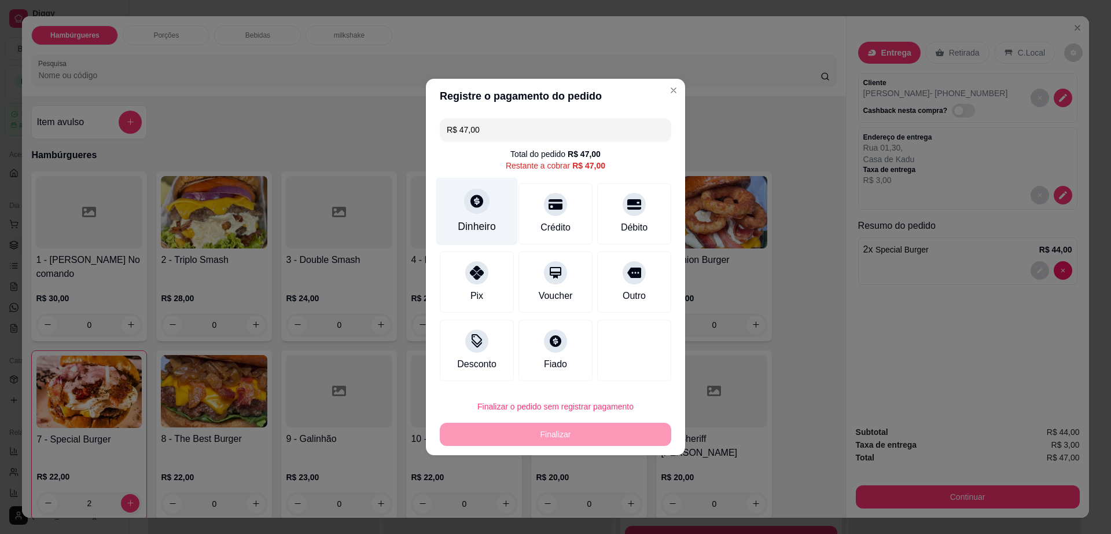
click at [471, 222] on div "Dinheiro" at bounding box center [477, 226] width 38 height 15
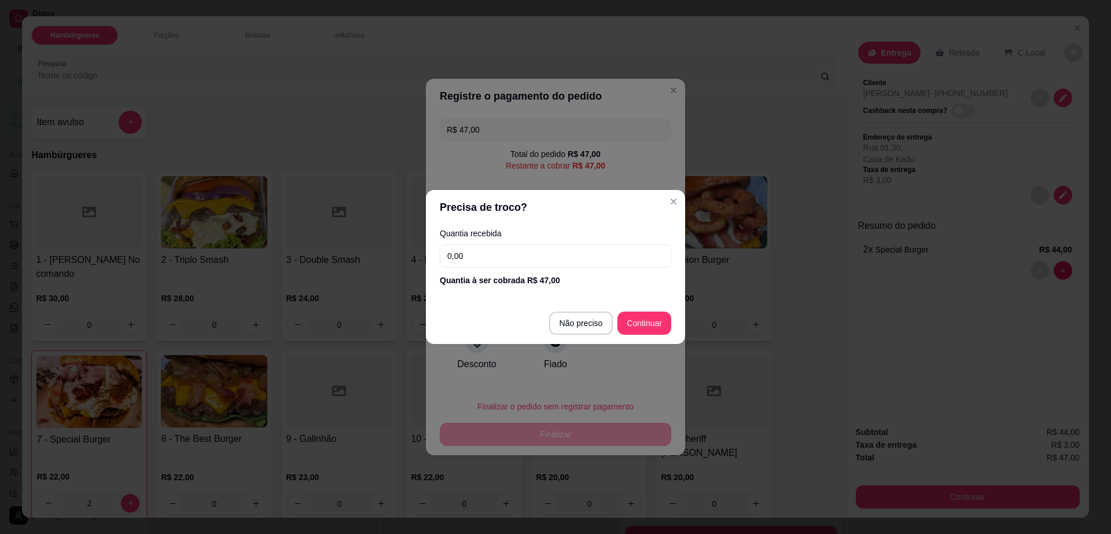
click at [487, 256] on input "0,00" at bounding box center [556, 255] width 232 height 23
click at [486, 256] on input "0,00" at bounding box center [556, 255] width 232 height 23
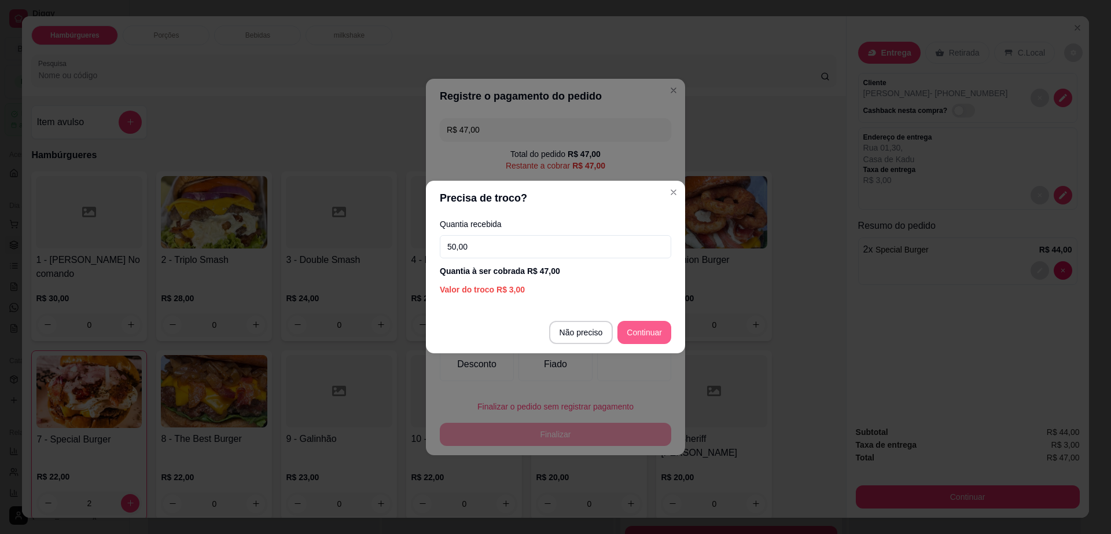
type input "50,00"
type input "R$ 0,00"
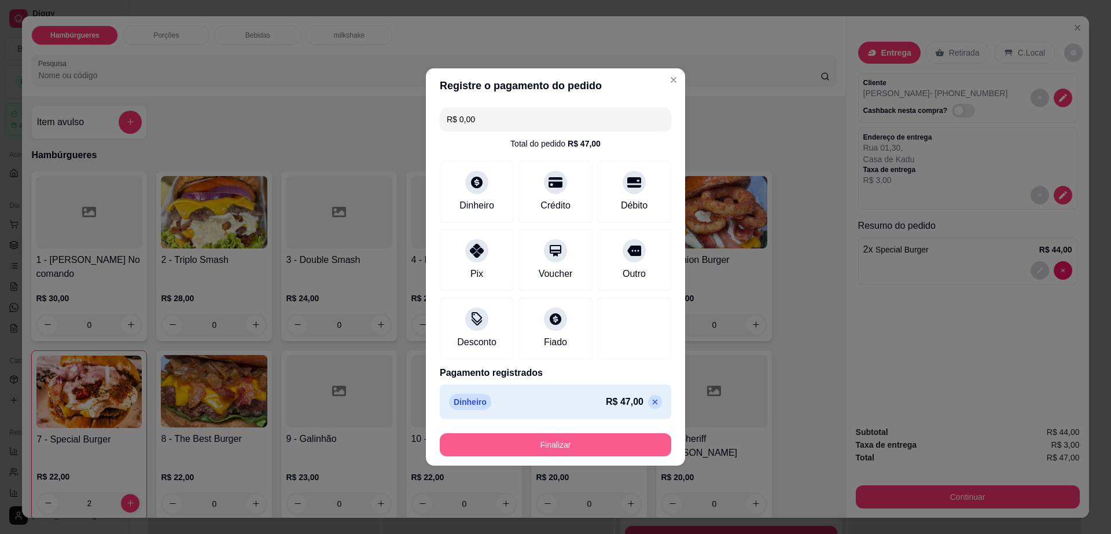
click at [597, 442] on button "Finalizar" at bounding box center [556, 444] width 232 height 23
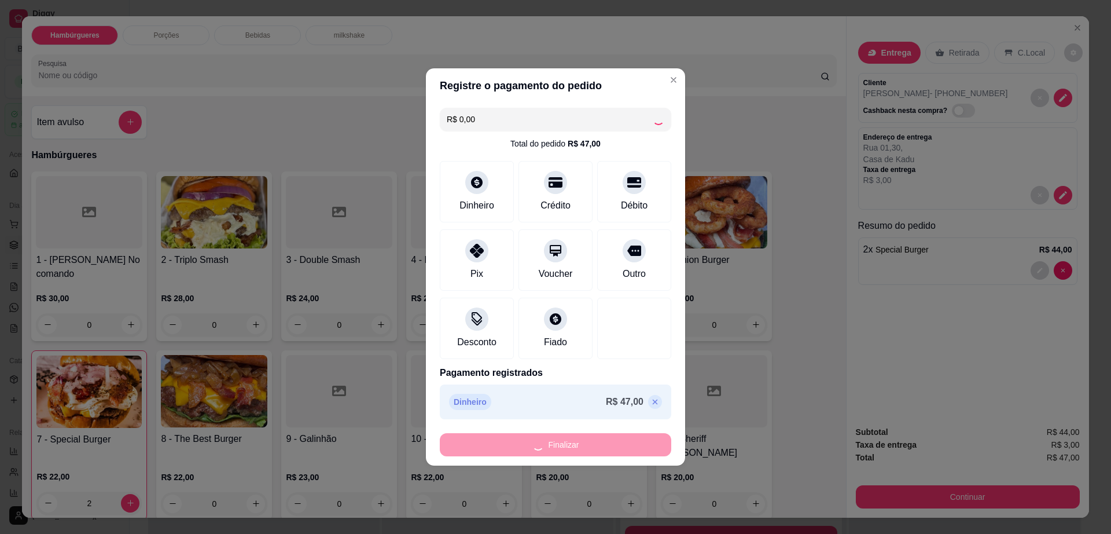
type input "0"
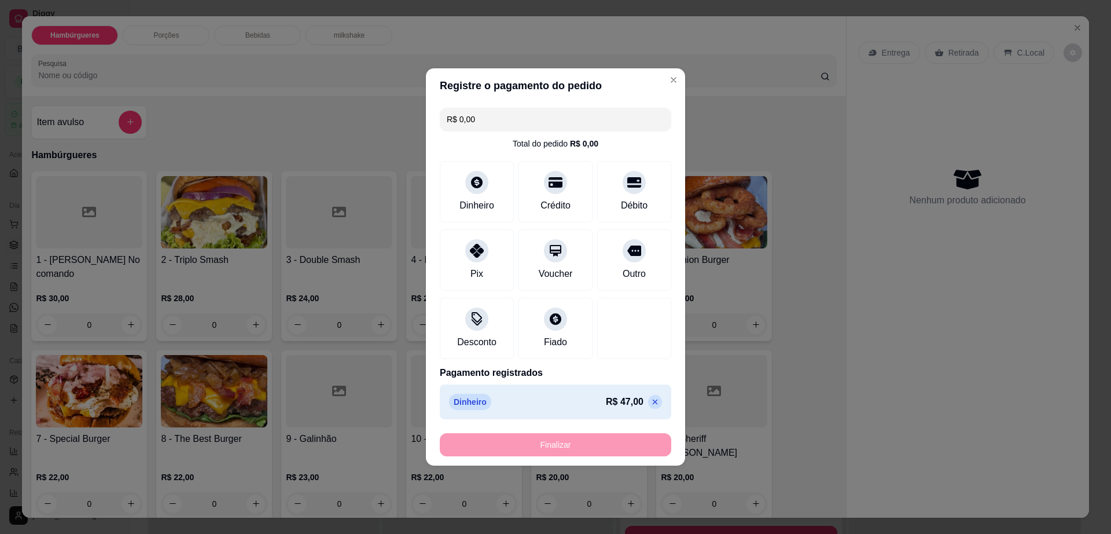
type input "-R$ 47,00"
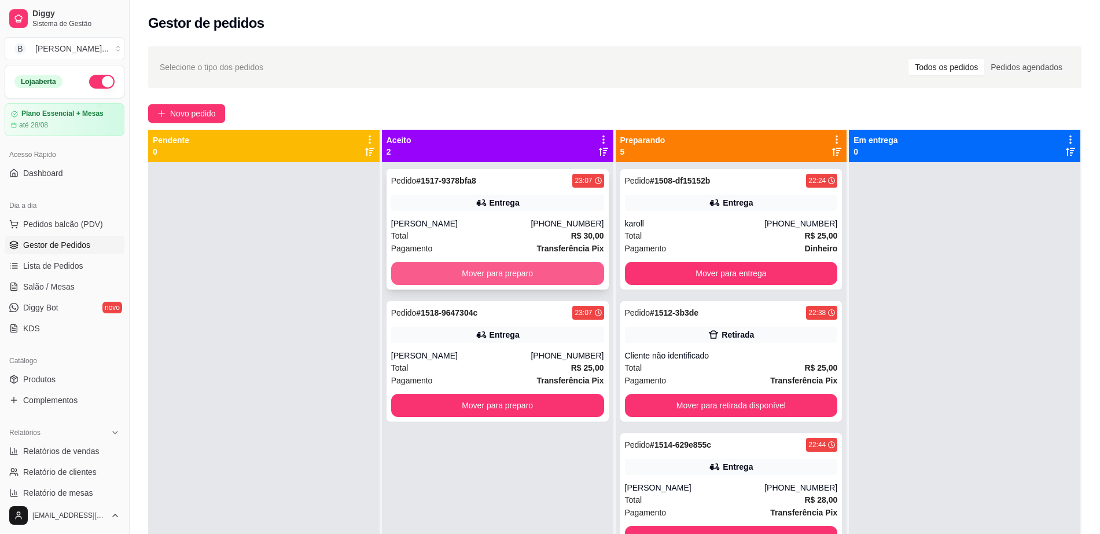
click at [497, 273] on button "Mover para preparo" at bounding box center [497, 273] width 213 height 23
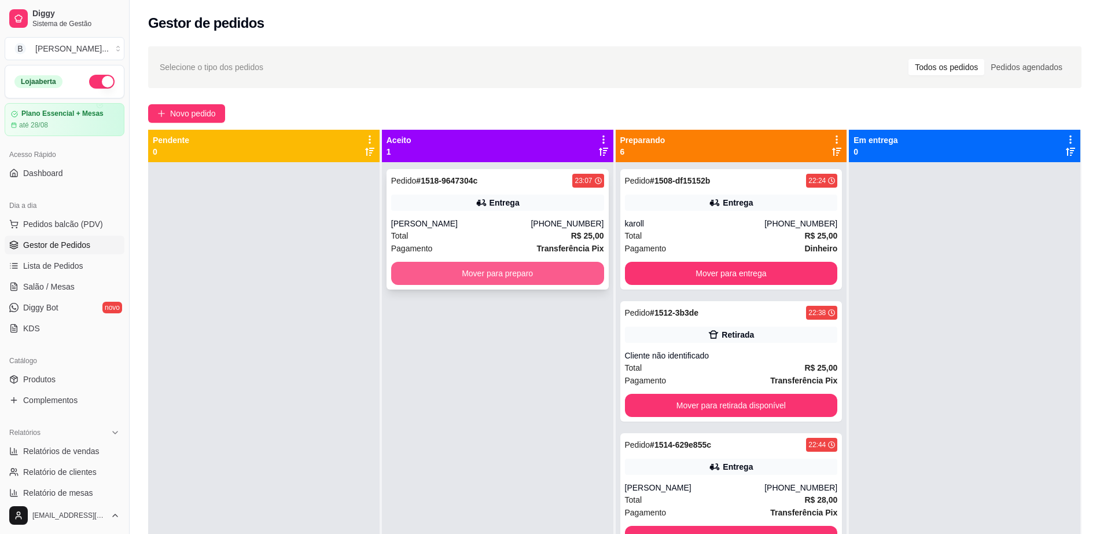
click at [519, 273] on button "Mover para preparo" at bounding box center [497, 273] width 213 height 23
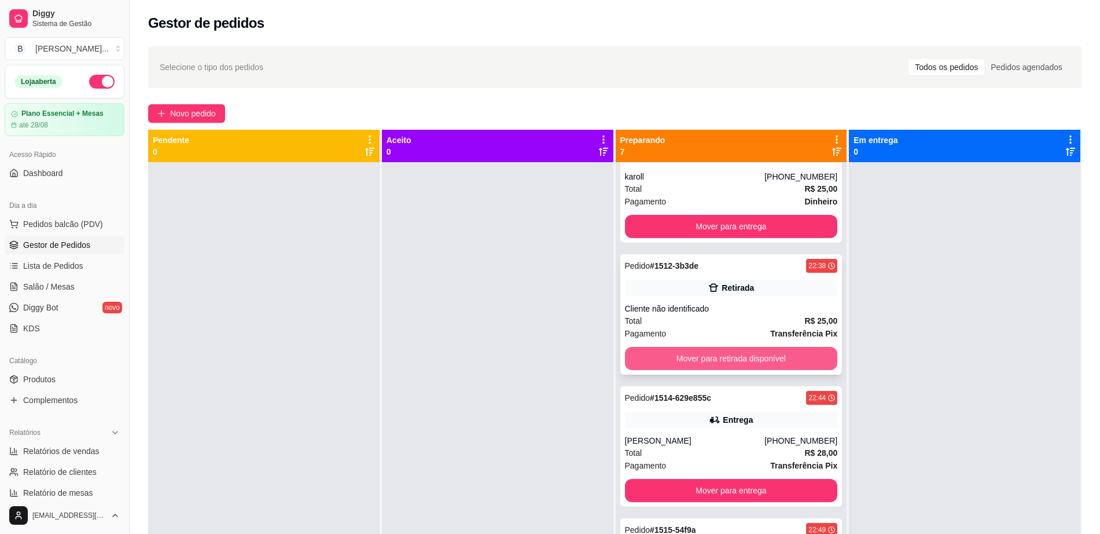
scroll to position [72, 0]
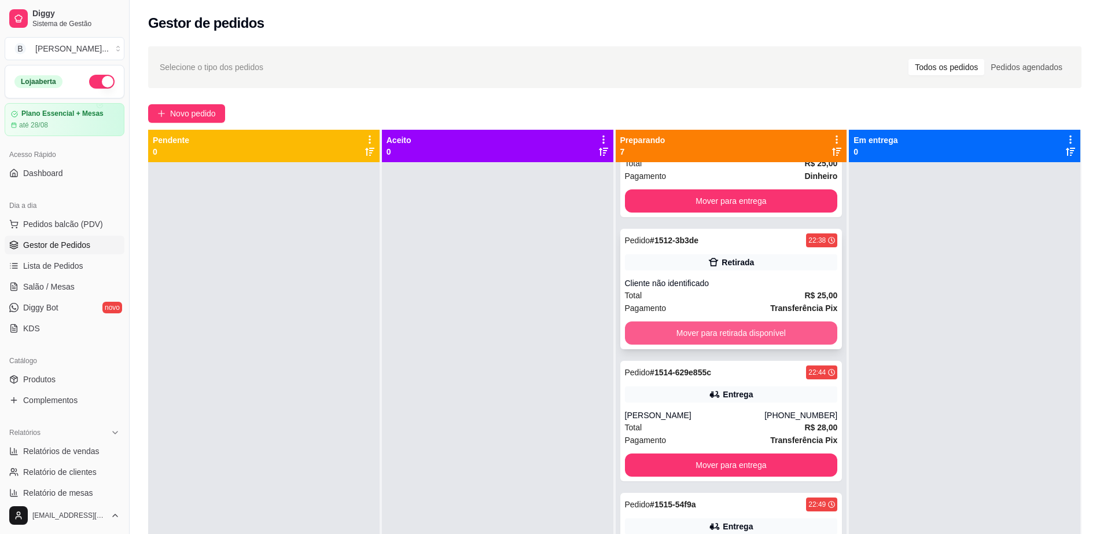
click at [743, 336] on button "Mover para retirada disponível" at bounding box center [731, 332] width 213 height 23
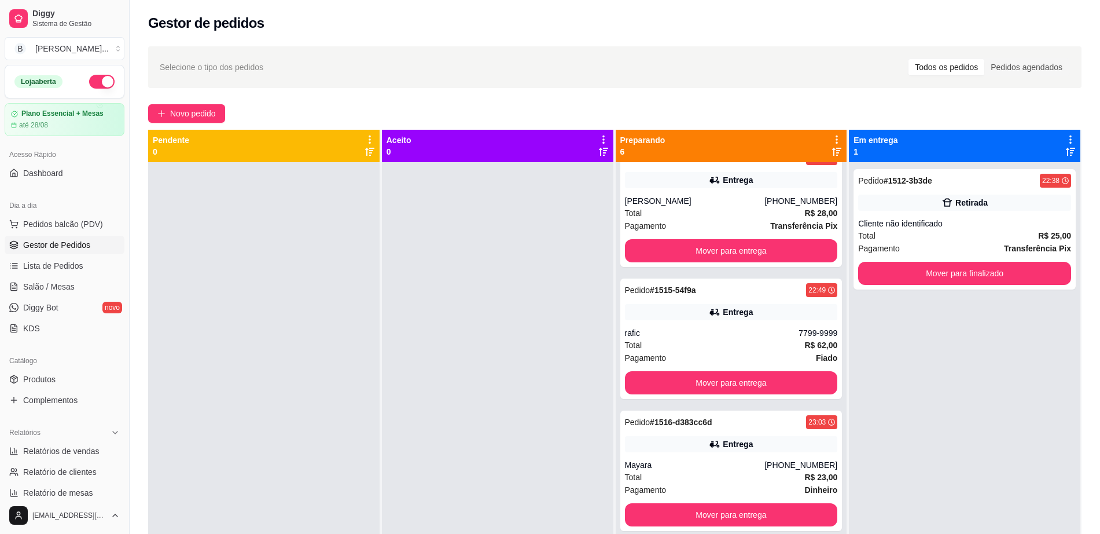
scroll to position [270, 0]
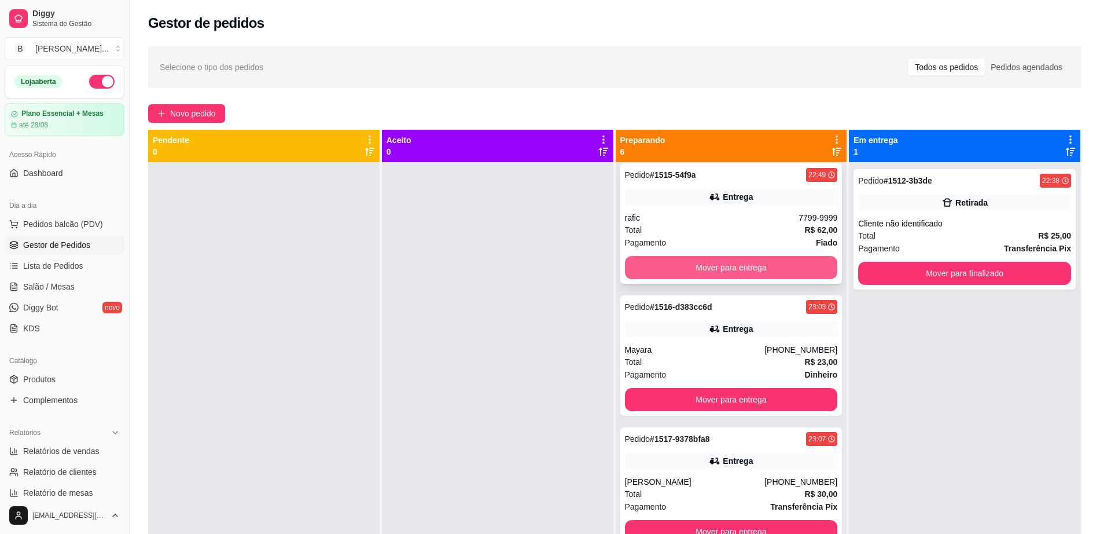
click at [746, 270] on button "Mover para entrega" at bounding box center [731, 267] width 213 height 23
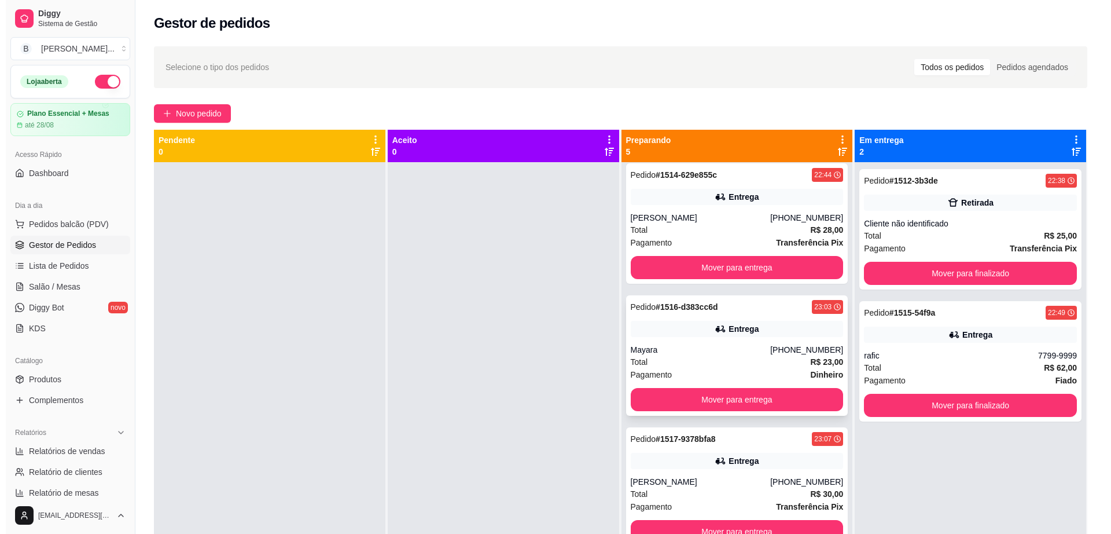
scroll to position [138, 0]
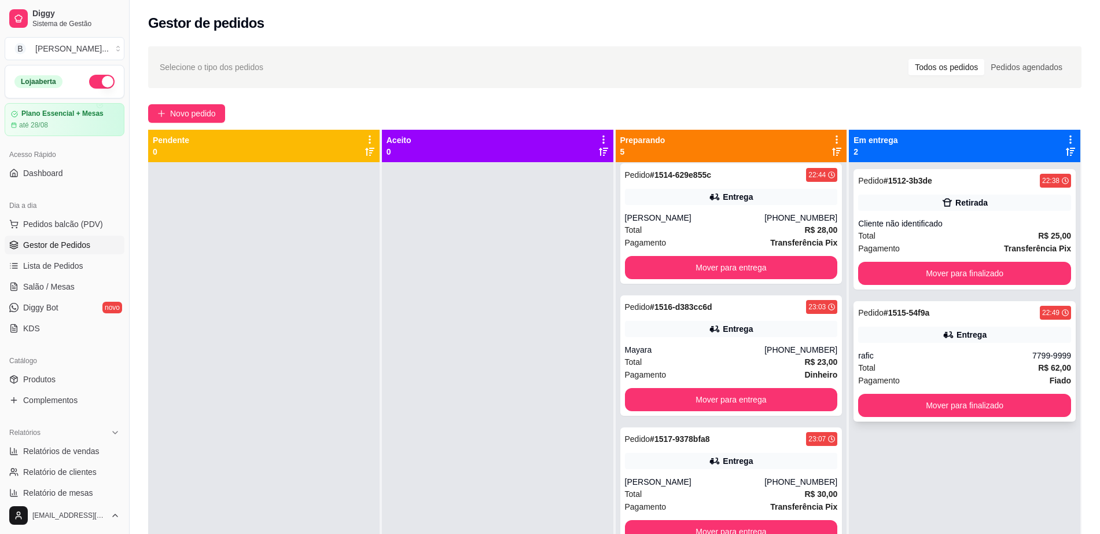
click at [959, 353] on div "rafic" at bounding box center [946, 356] width 174 height 12
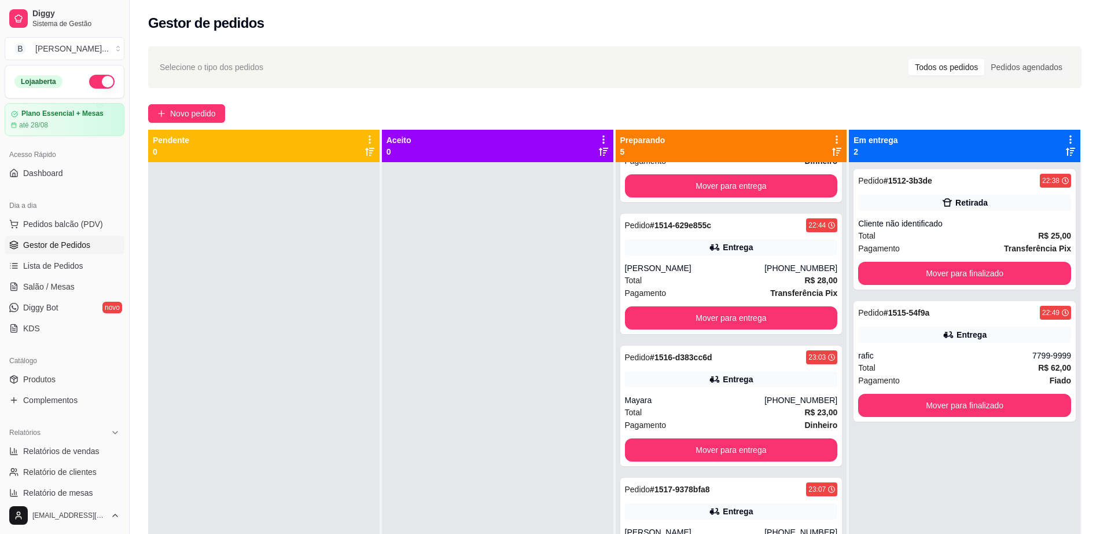
scroll to position [0, 0]
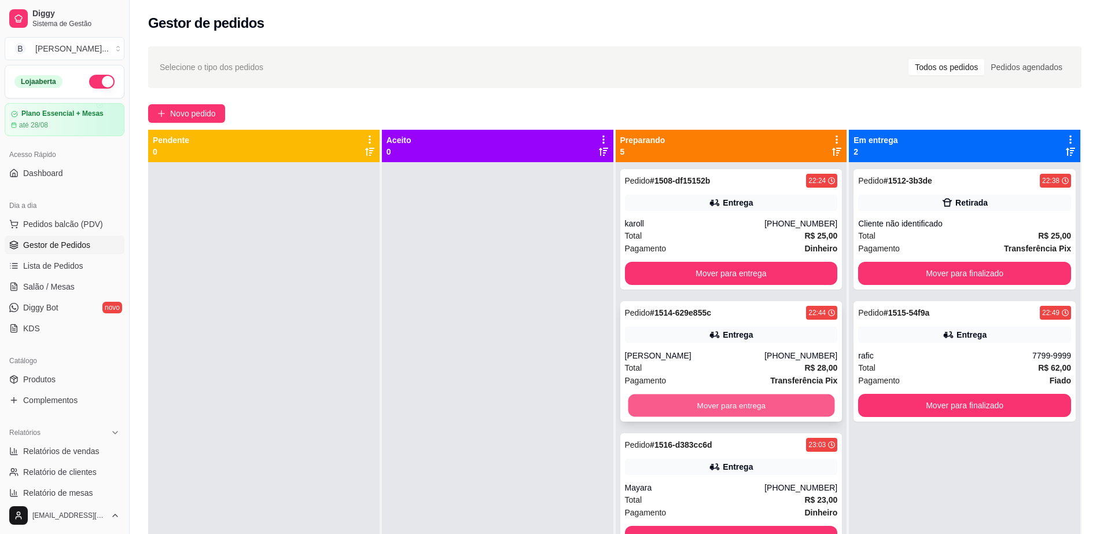
click at [706, 405] on button "Mover para entrega" at bounding box center [731, 405] width 207 height 23
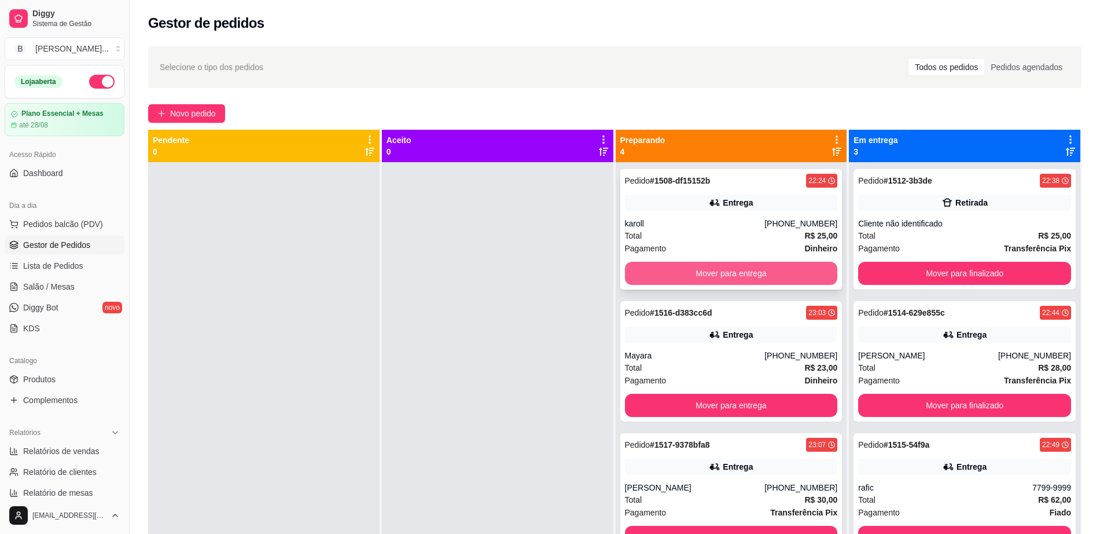
click at [720, 271] on button "Mover para entrega" at bounding box center [731, 273] width 213 height 23
